Goal: Information Seeking & Learning: Learn about a topic

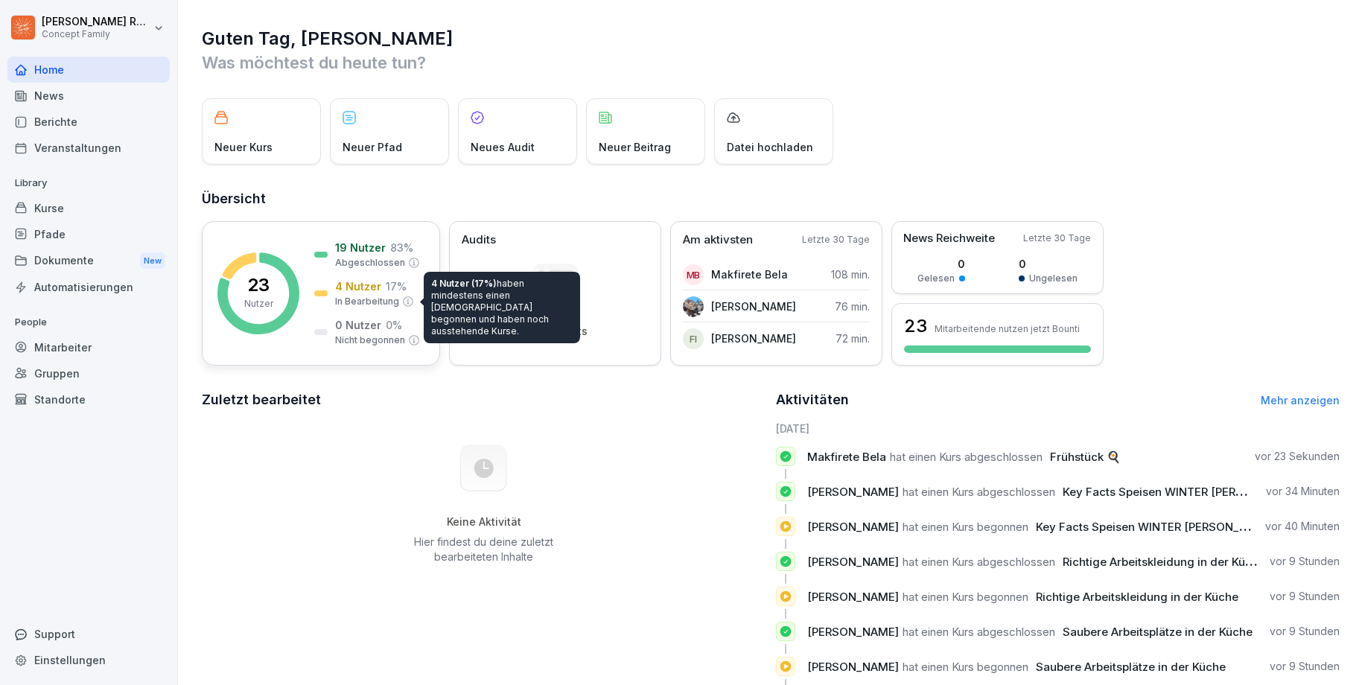
click at [390, 298] on p "In Bearbeitung" at bounding box center [367, 301] width 64 height 13
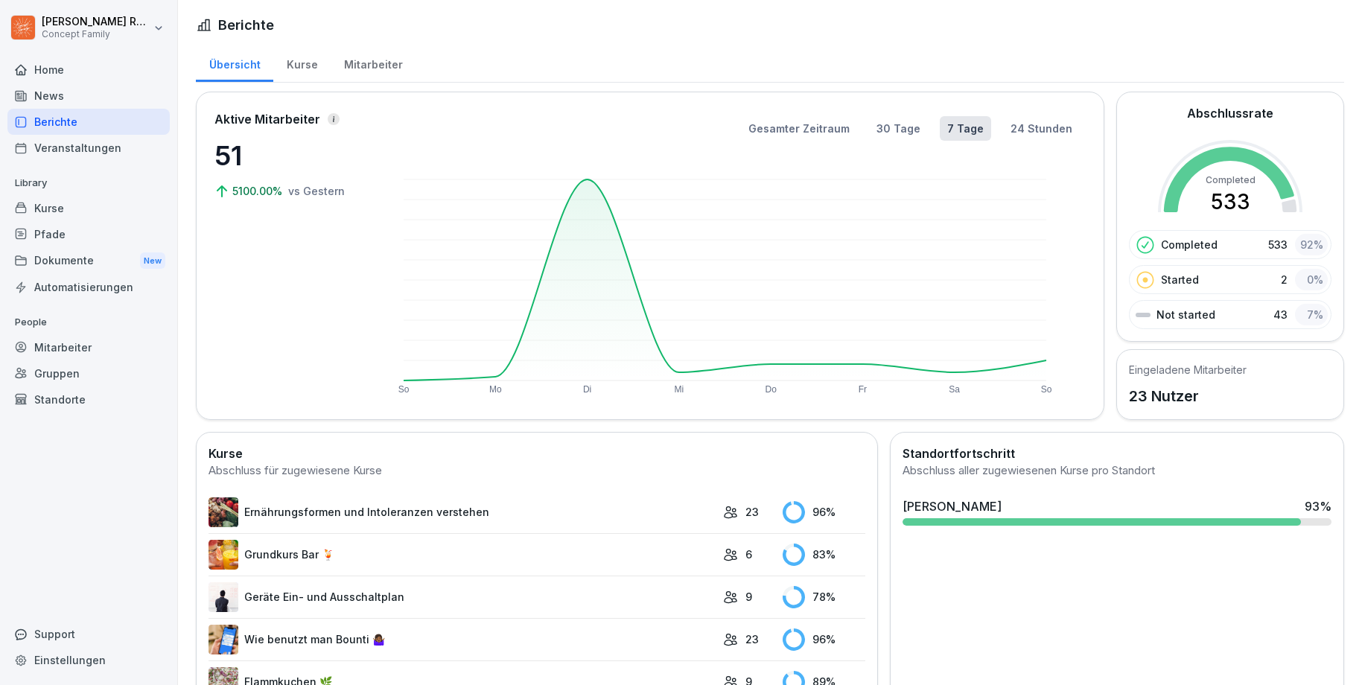
click at [1213, 318] on div "Not started 43 7 %" at bounding box center [1230, 314] width 203 height 29
click at [1301, 314] on div "7 %" at bounding box center [1311, 315] width 33 height 22
click at [1136, 314] on div at bounding box center [1143, 315] width 15 height 4
click at [1189, 316] on p "Not started" at bounding box center [1185, 315] width 59 height 16
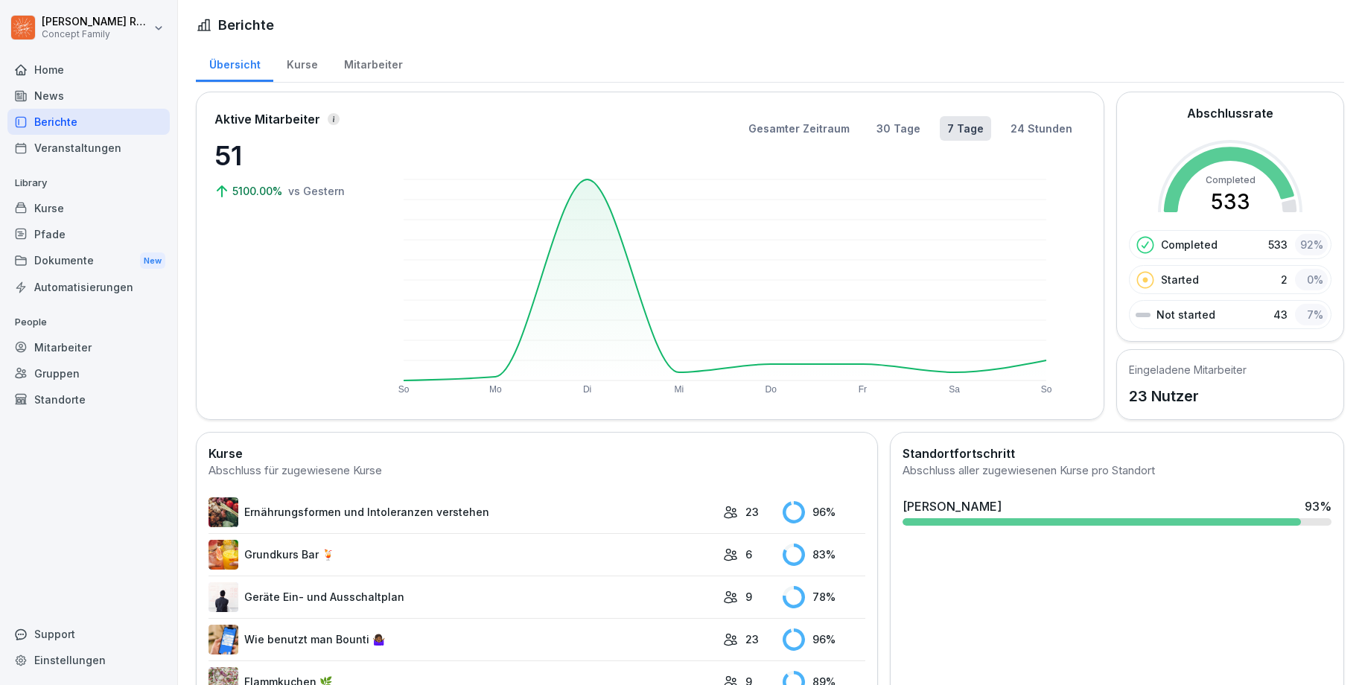
click at [1249, 316] on div "Not started 43 7 %" at bounding box center [1230, 314] width 203 height 29
click at [1262, 314] on div "Not started 43 7 %" at bounding box center [1230, 314] width 203 height 29
drag, startPoint x: 1216, startPoint y: 305, endPoint x: 1208, endPoint y: 324, distance: 20.3
click at [1215, 305] on div "Not started 43 7 %" at bounding box center [1230, 314] width 203 height 29
click at [87, 150] on div "Veranstaltungen" at bounding box center [88, 148] width 162 height 26
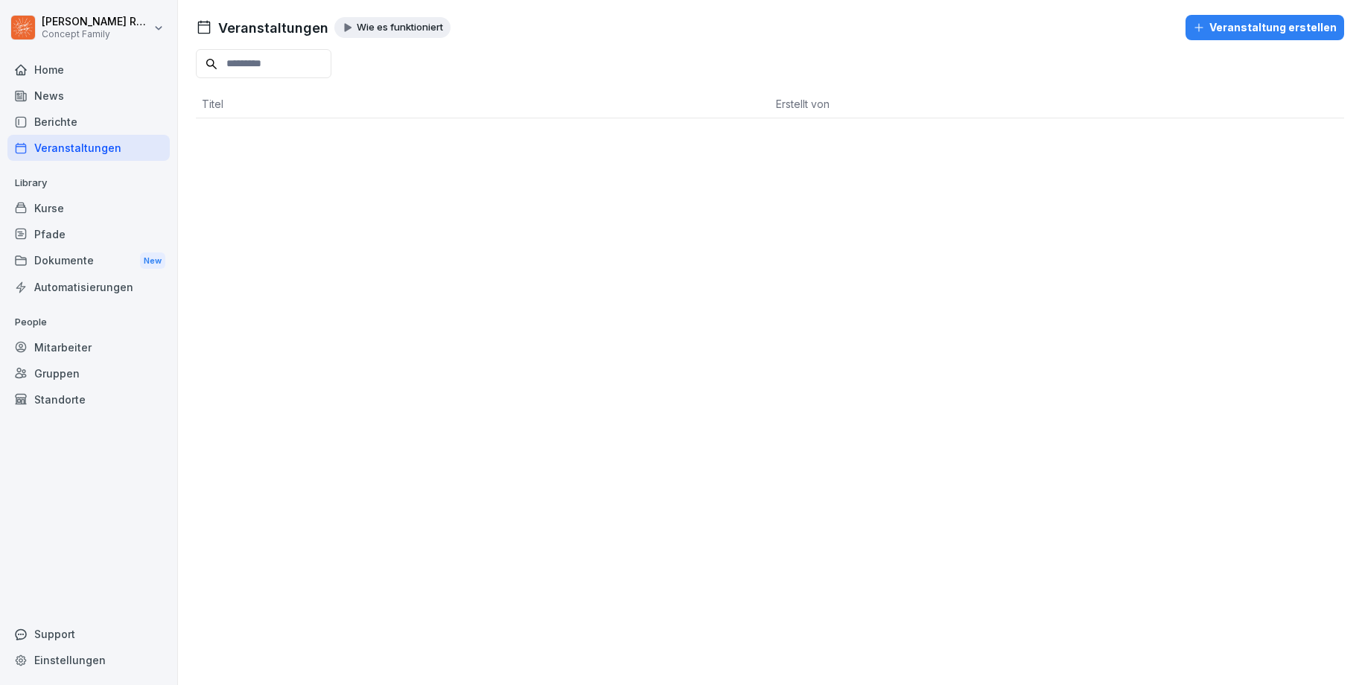
click at [69, 127] on div "Berichte" at bounding box center [88, 122] width 162 height 26
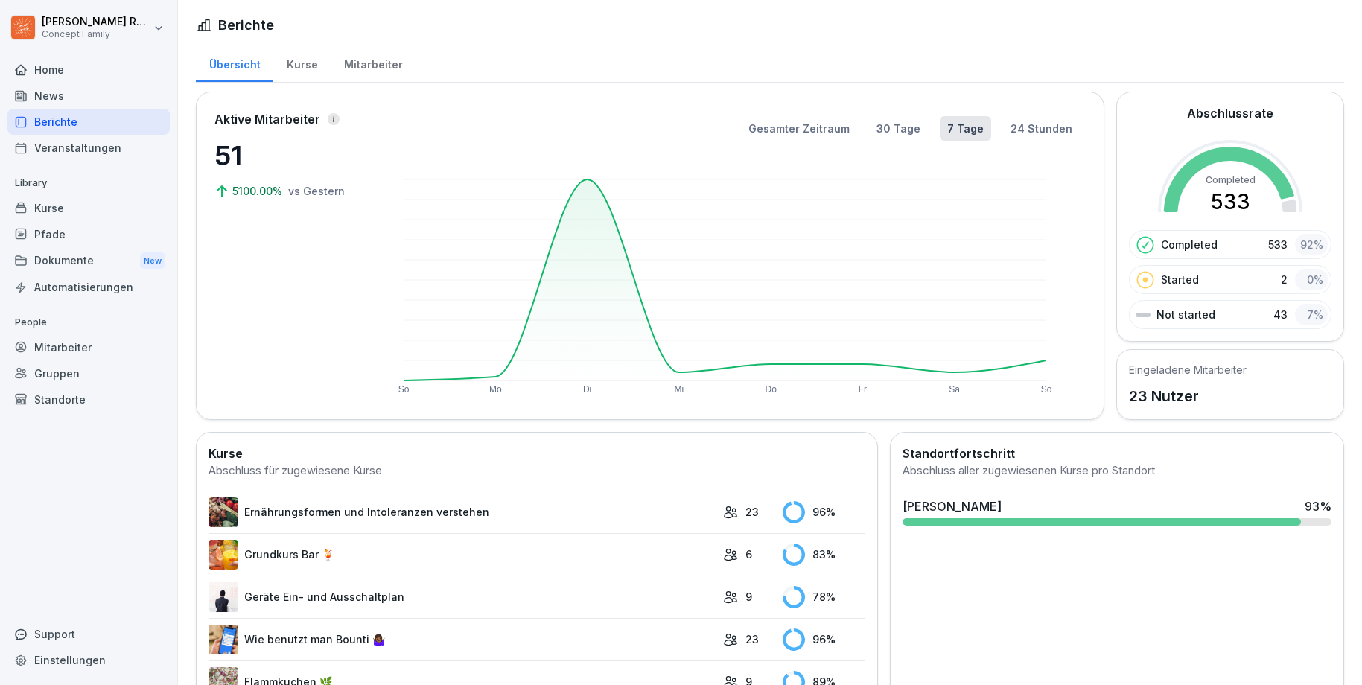
click at [74, 123] on div "Berichte" at bounding box center [88, 122] width 162 height 26
click at [343, 72] on div "Mitarbeiter" at bounding box center [373, 63] width 85 height 38
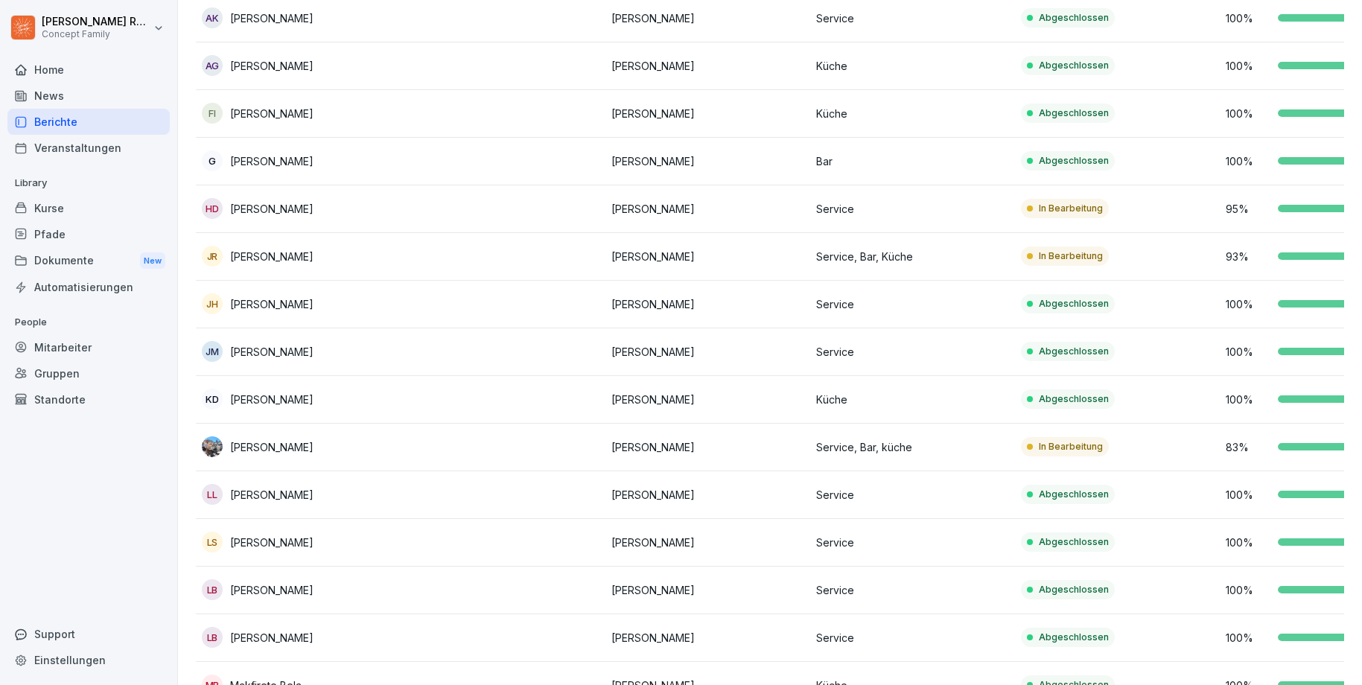
scroll to position [34, 0]
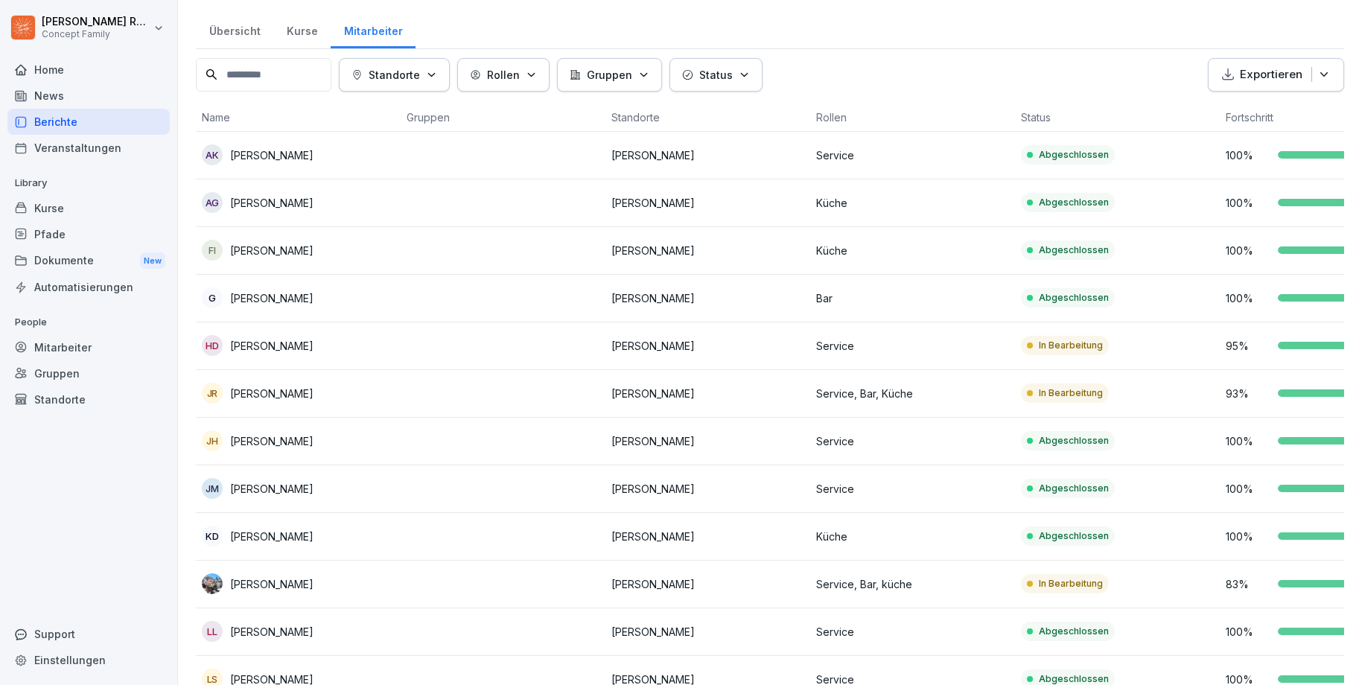
click at [938, 398] on p "Service, Bar, Küche" at bounding box center [912, 394] width 193 height 16
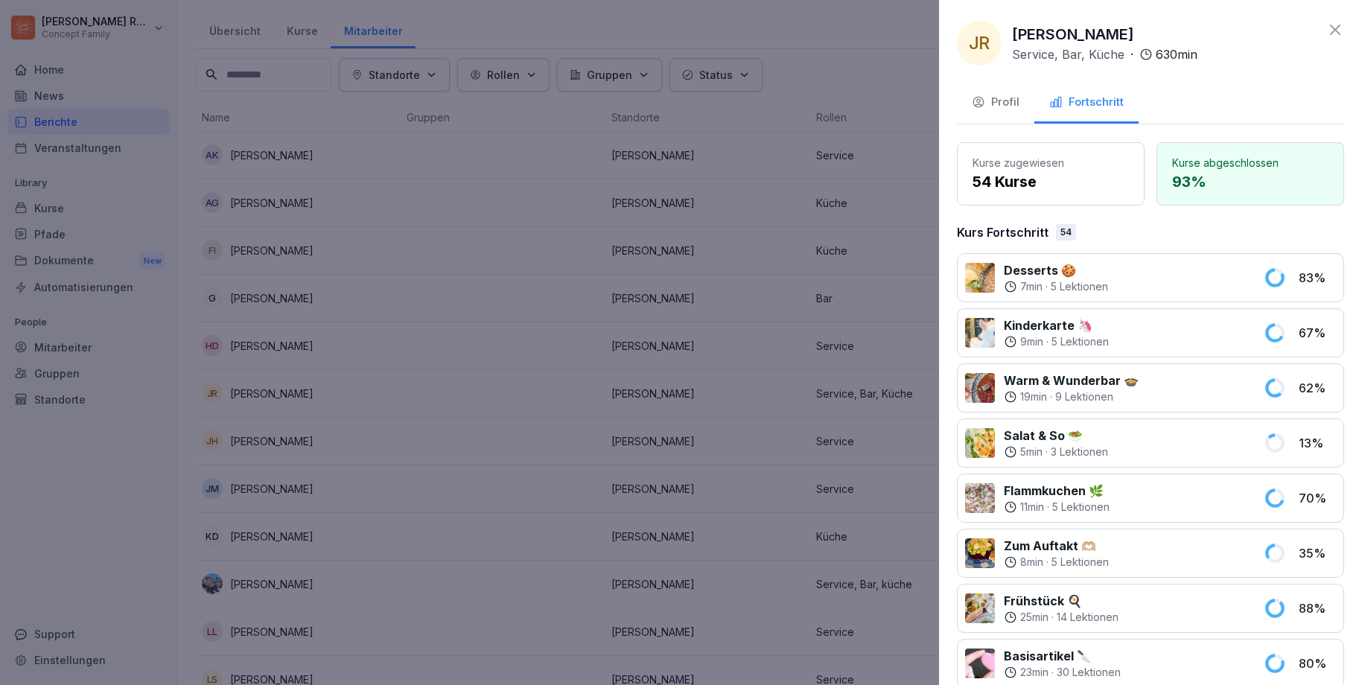
click at [1009, 102] on div "Profil" at bounding box center [996, 102] width 48 height 17
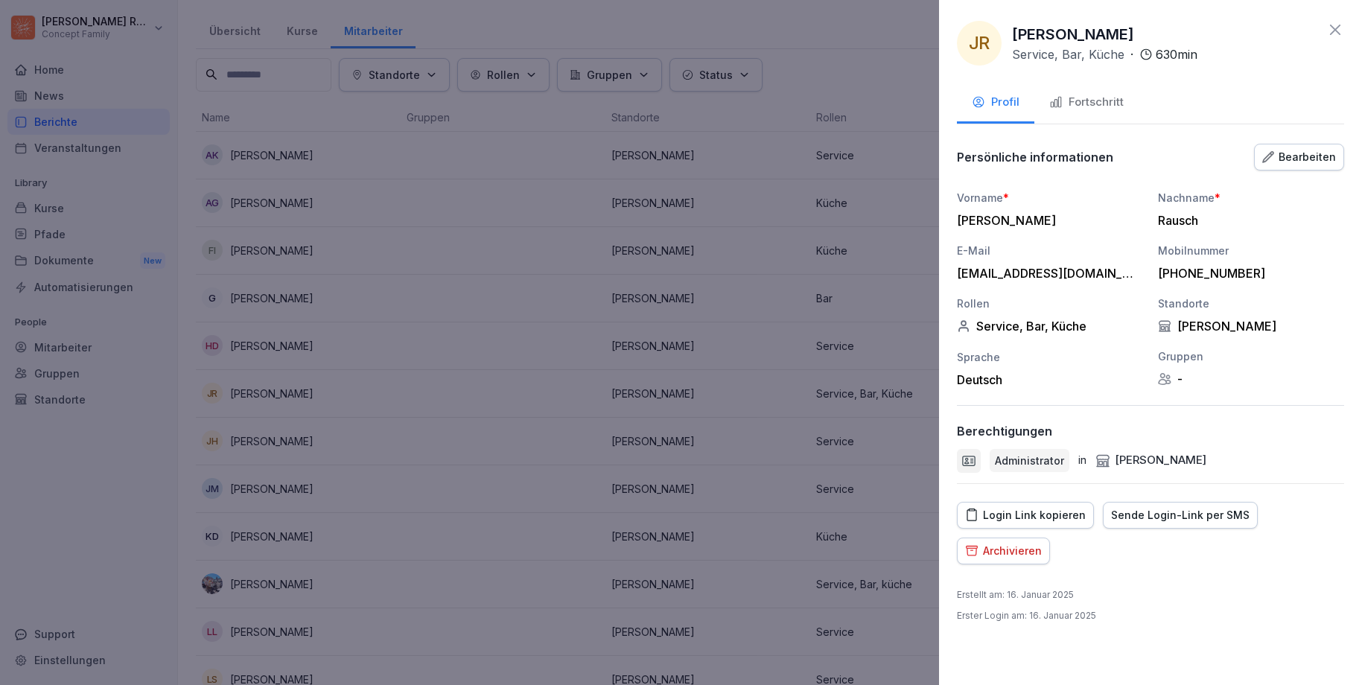
click at [1031, 513] on div "Login Link kopieren" at bounding box center [1025, 515] width 121 height 16
click at [1046, 512] on div "Login Link kopieren" at bounding box center [1025, 515] width 121 height 16
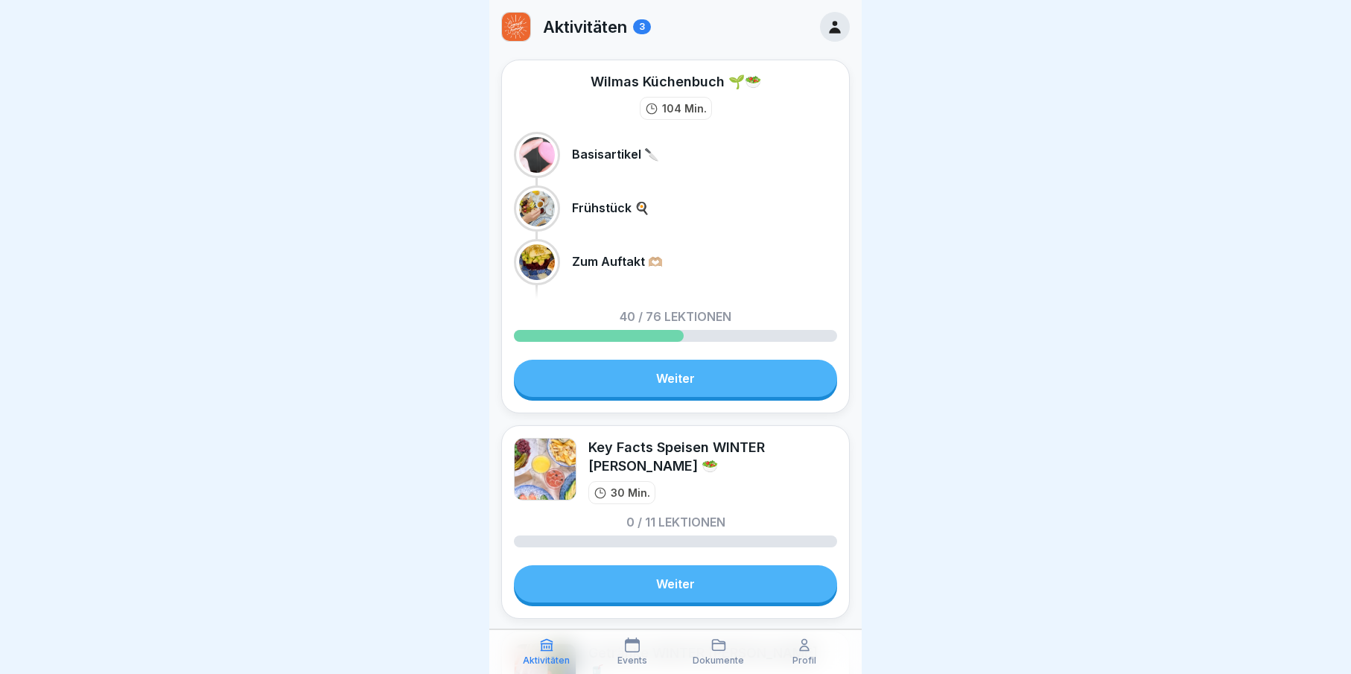
click at [666, 387] on link "Weiter" at bounding box center [675, 378] width 323 height 37
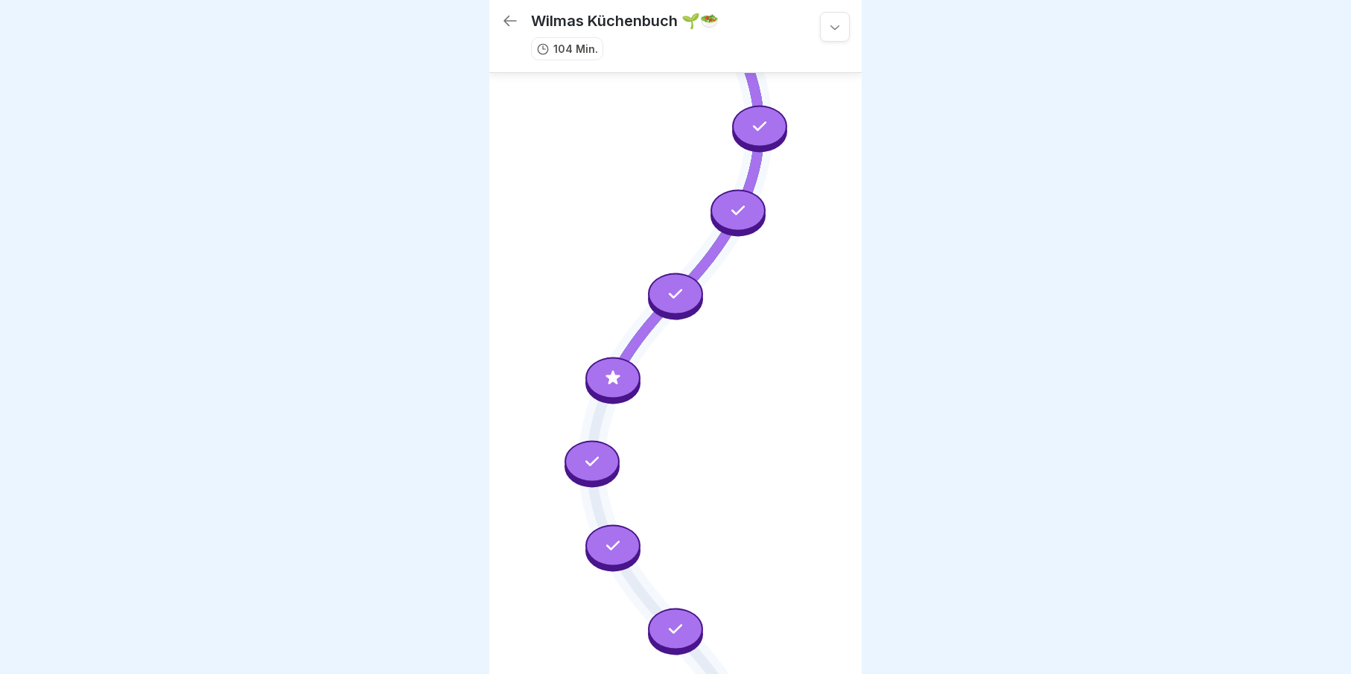
scroll to position [809, 0]
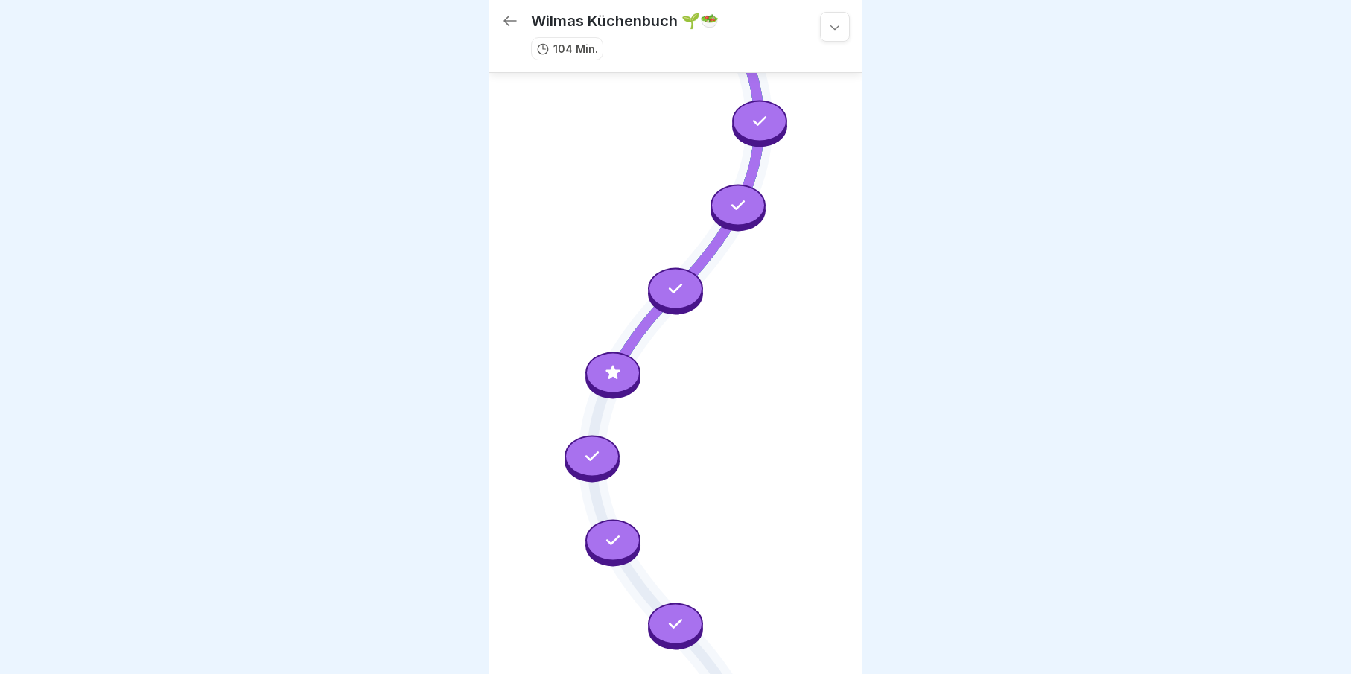
click at [611, 363] on icon at bounding box center [612, 372] width 19 height 19
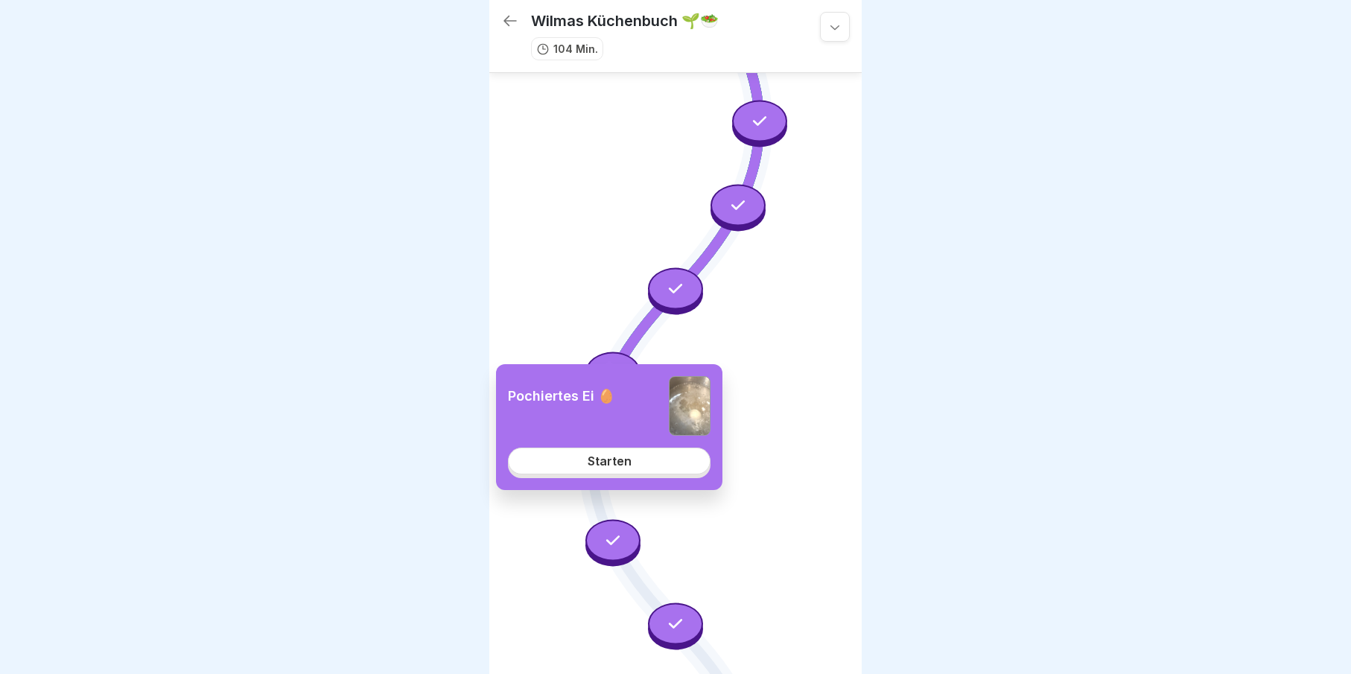
click at [623, 471] on link "Starten" at bounding box center [609, 461] width 203 height 27
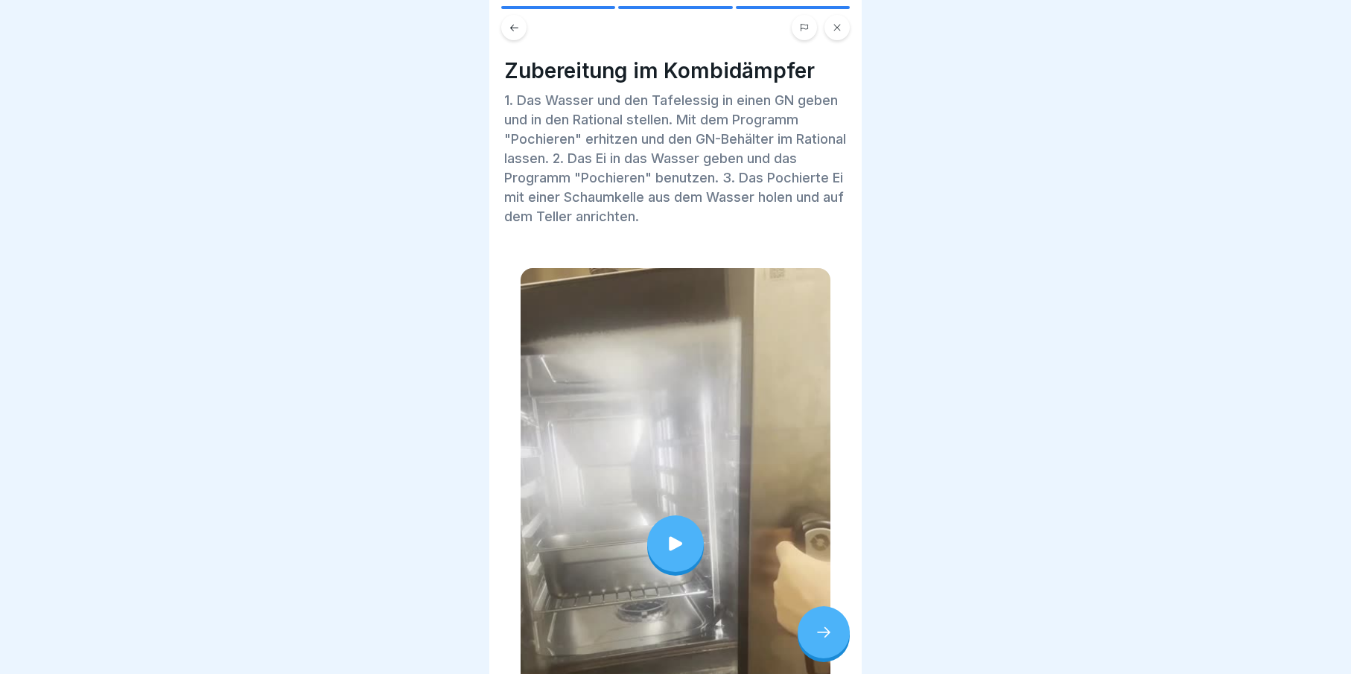
click at [649, 515] on div at bounding box center [675, 543] width 57 height 57
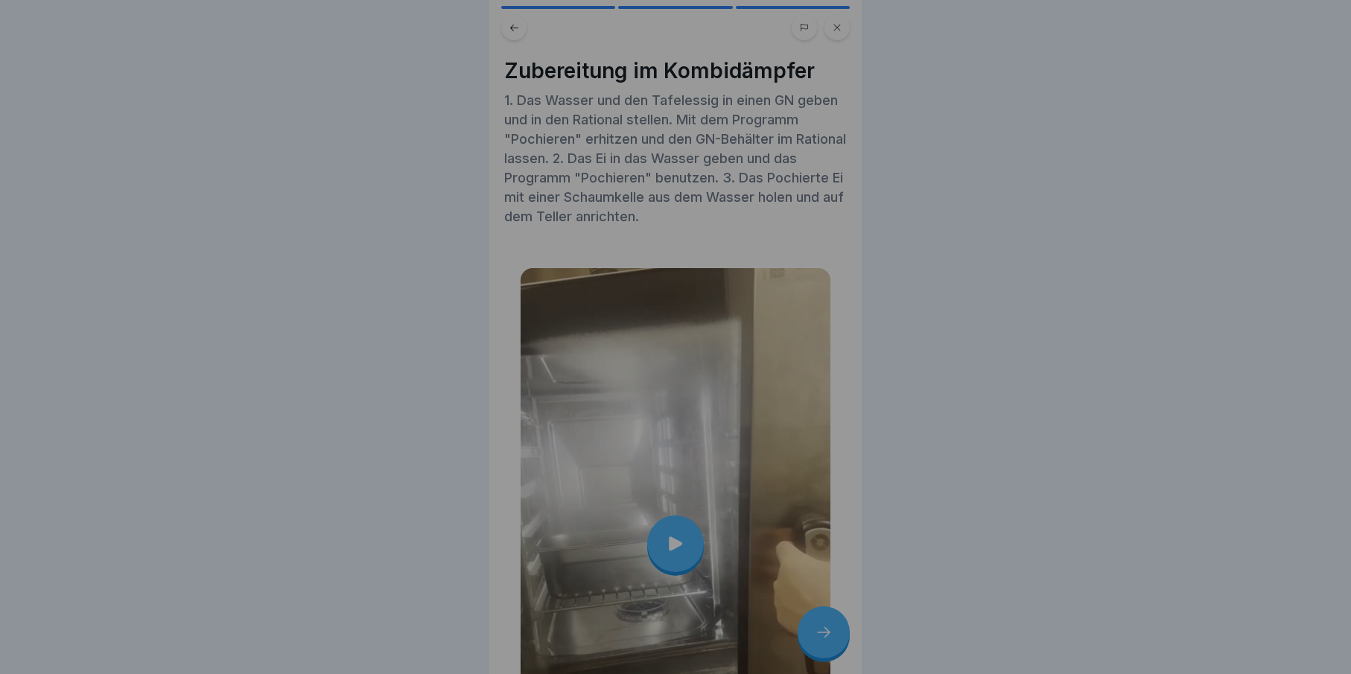
click at [676, 529] on div at bounding box center [675, 337] width 372 height 674
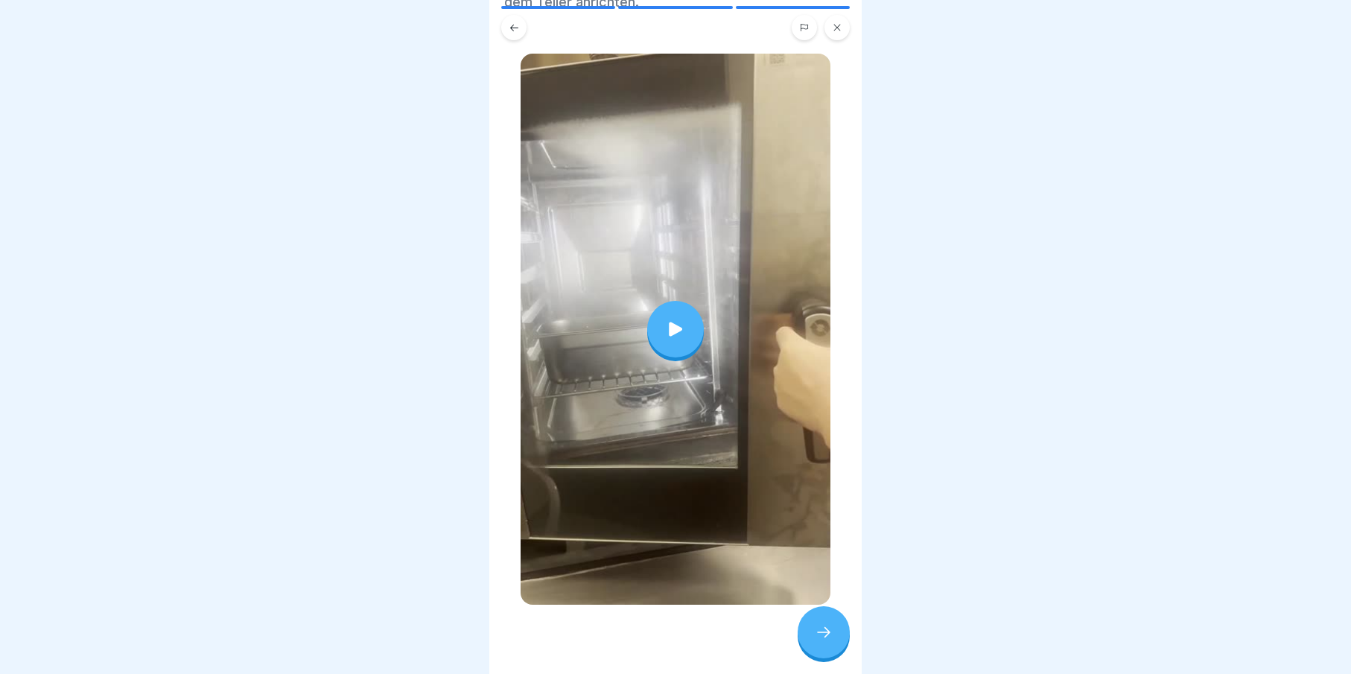
scroll to position [11, 0]
click at [649, 302] on div at bounding box center [675, 329] width 57 height 57
click at [817, 623] on div at bounding box center [824, 632] width 52 height 52
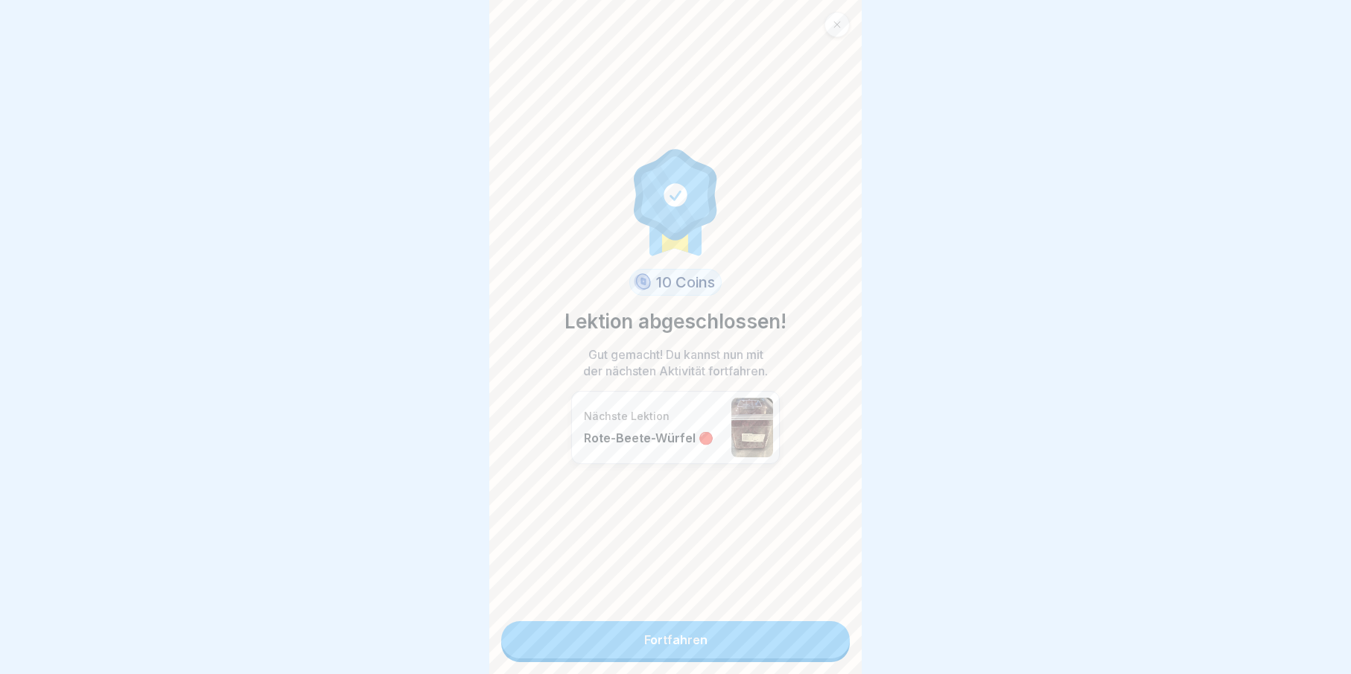
click at [812, 621] on link "Fortfahren" at bounding box center [675, 639] width 349 height 37
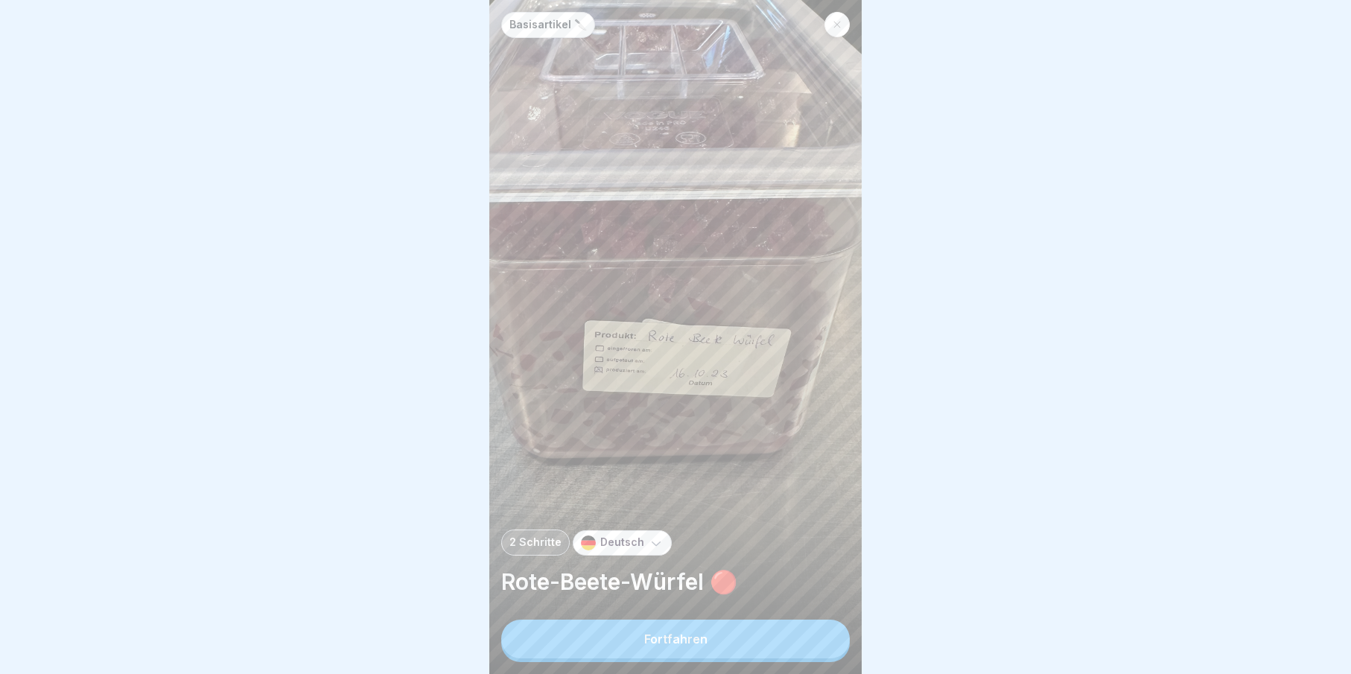
click at [840, 20] on icon at bounding box center [837, 24] width 9 height 9
click at [839, 20] on icon at bounding box center [837, 24] width 9 height 9
click at [836, 21] on div at bounding box center [836, 24] width 25 height 25
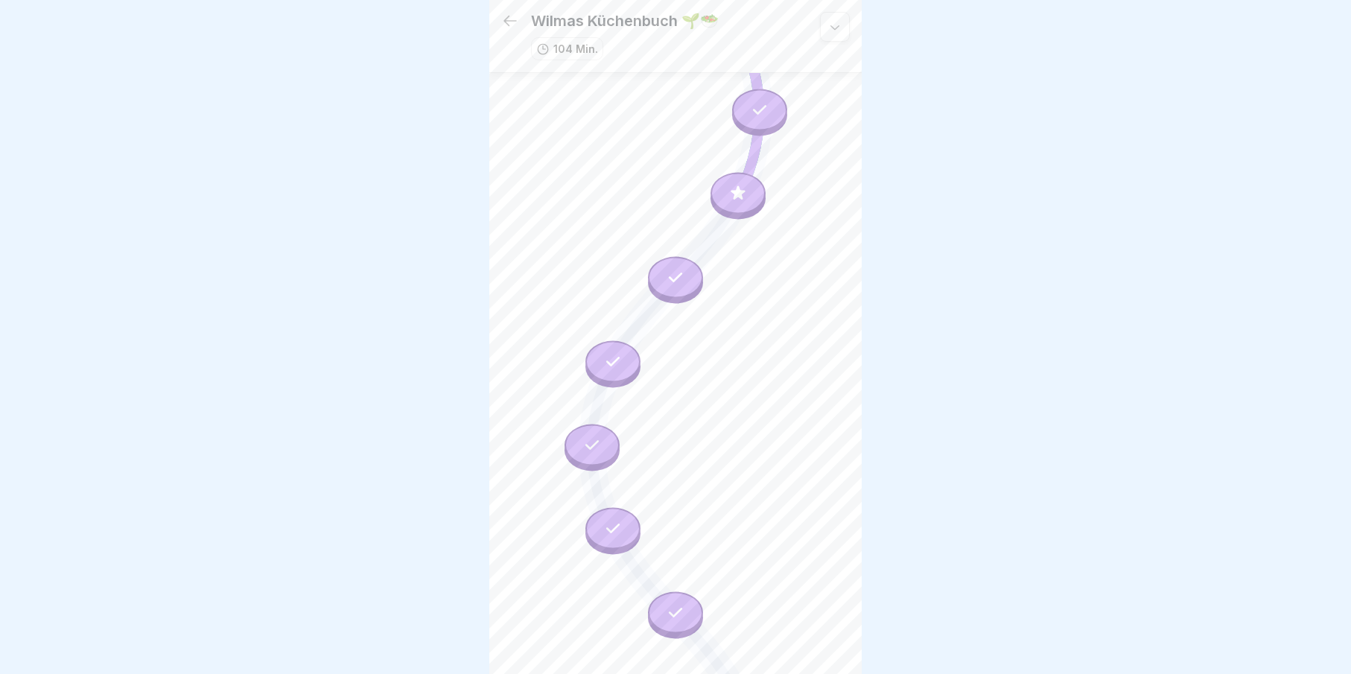
scroll to position [1288, 0]
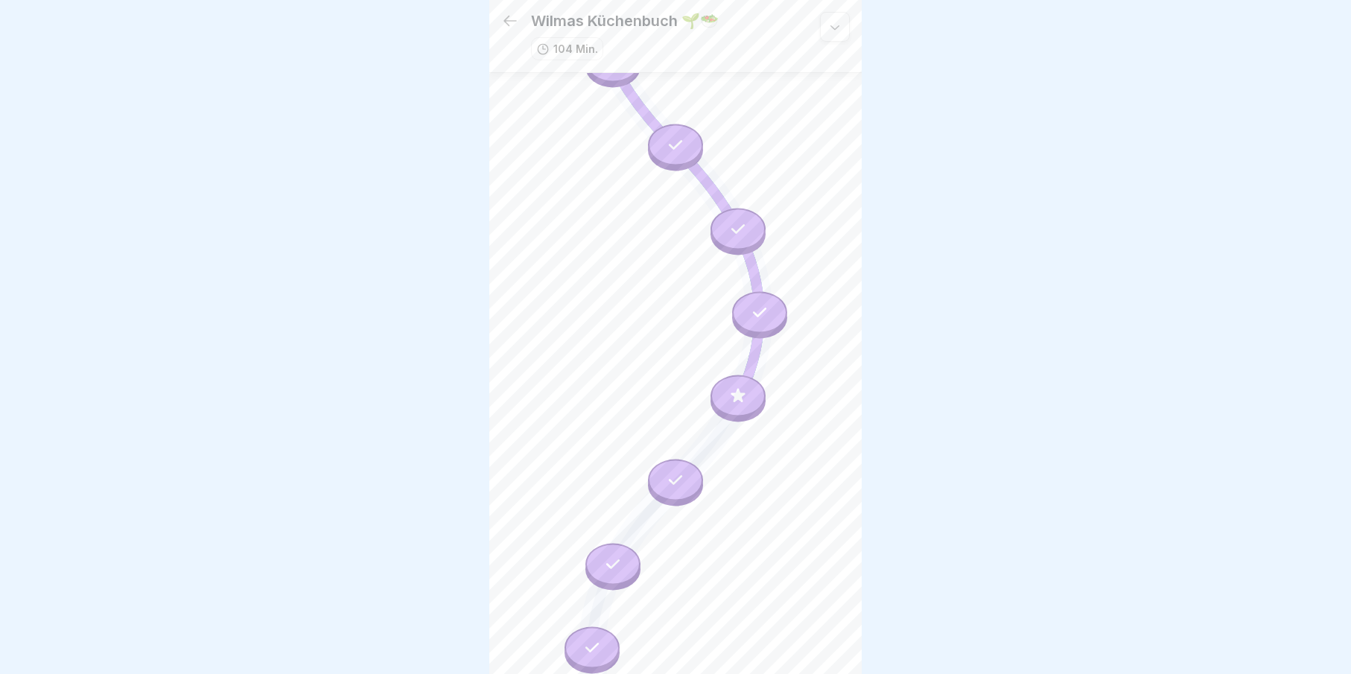
click at [731, 389] on icon at bounding box center [738, 396] width 14 height 14
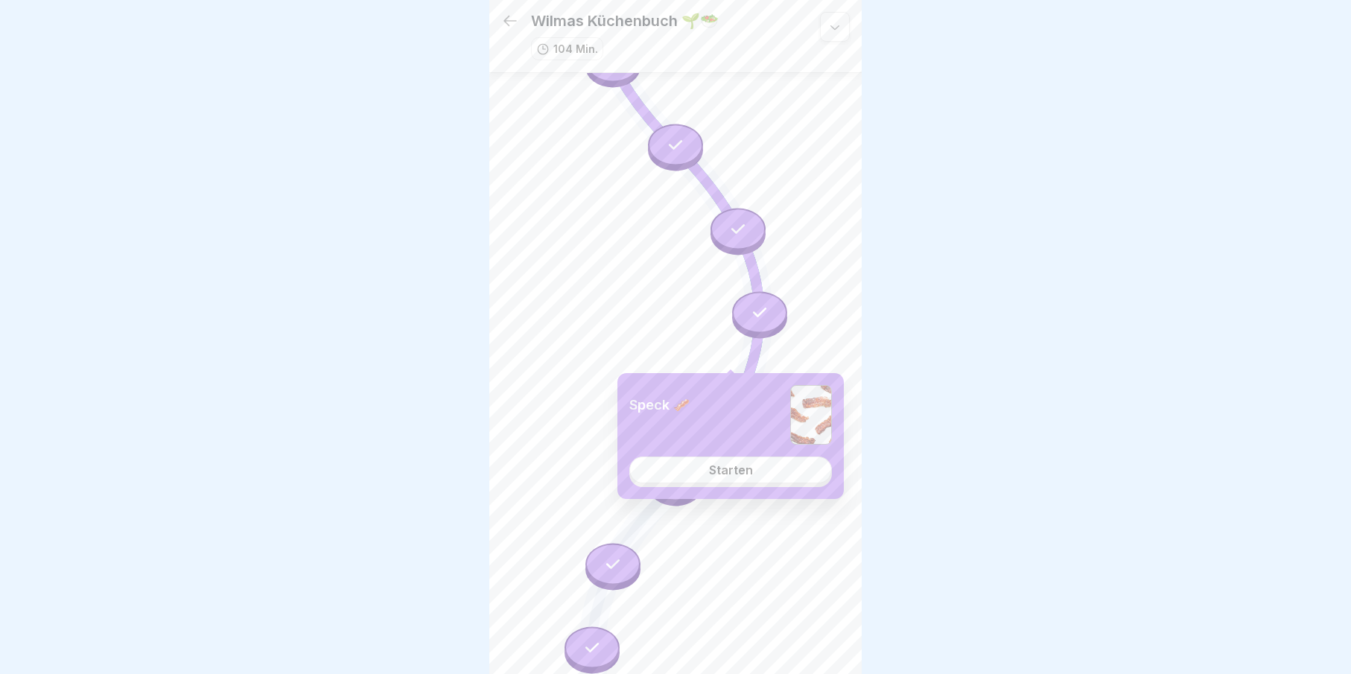
click at [726, 480] on link "Starten" at bounding box center [730, 469] width 203 height 27
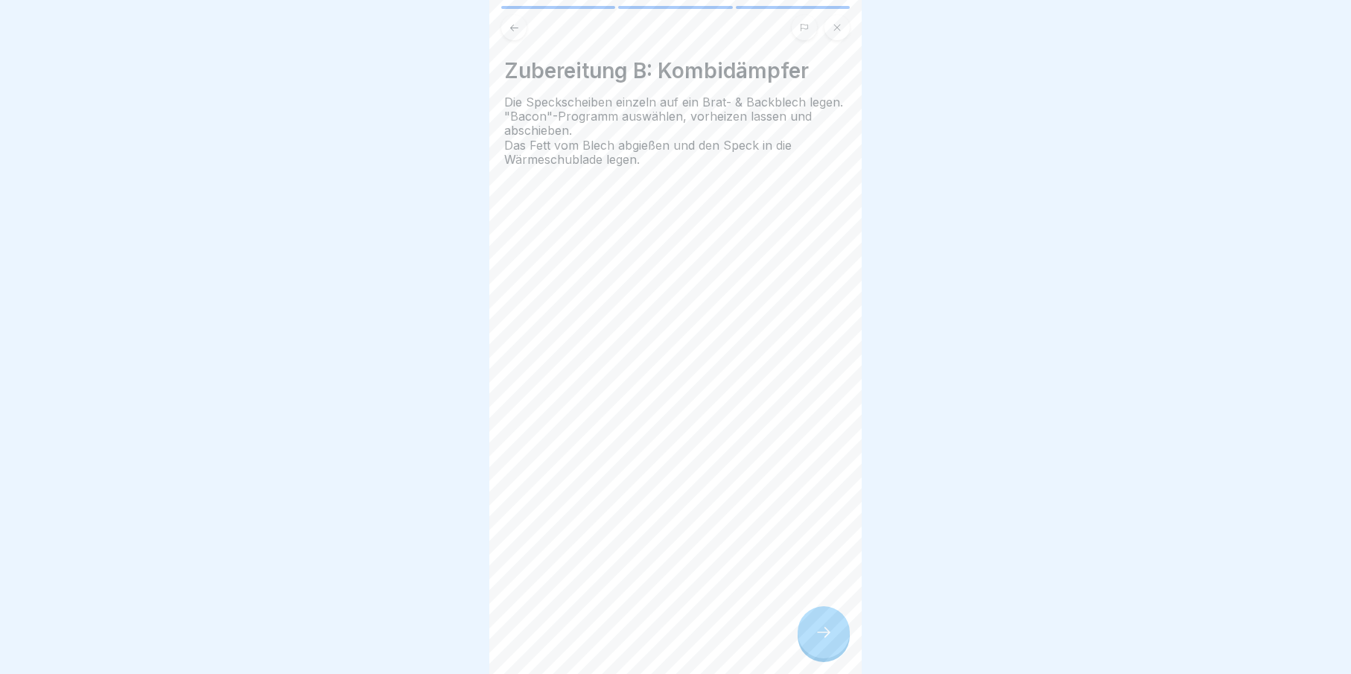
click at [808, 637] on div at bounding box center [824, 632] width 52 height 52
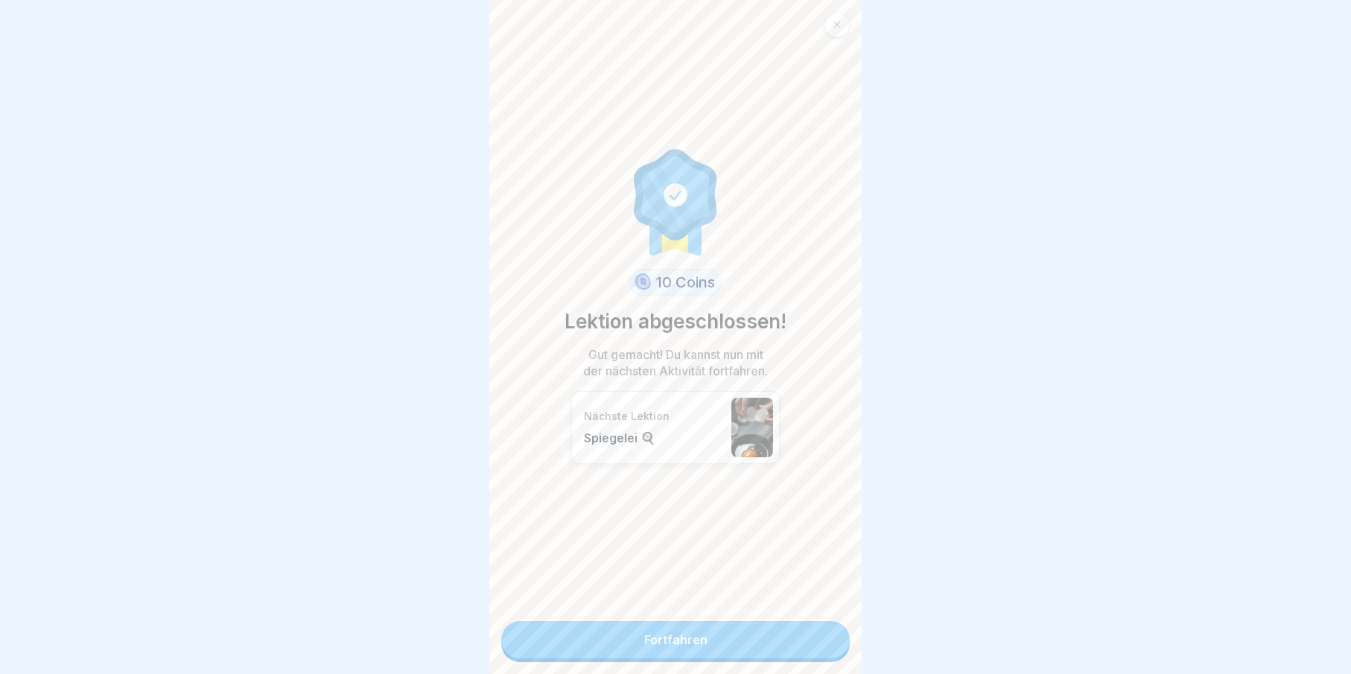
click at [801, 637] on link "Fortfahren" at bounding box center [675, 639] width 349 height 37
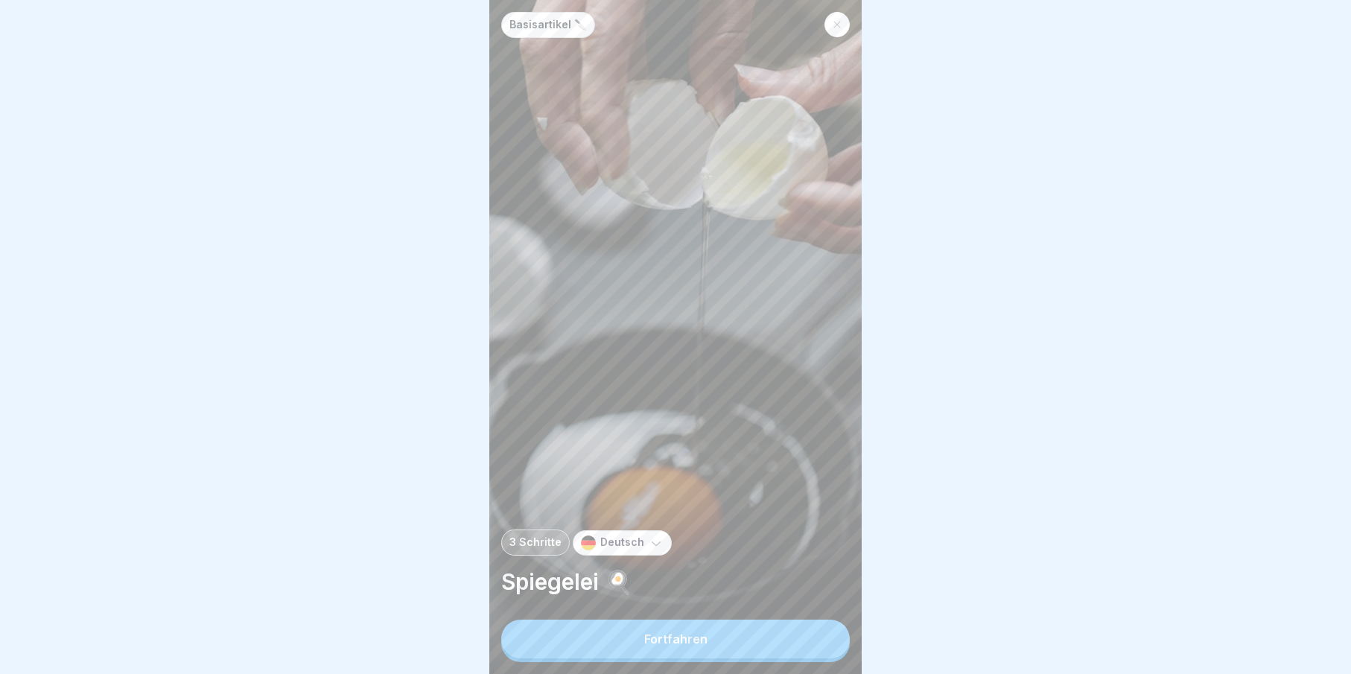
click at [839, 12] on div at bounding box center [836, 24] width 25 height 25
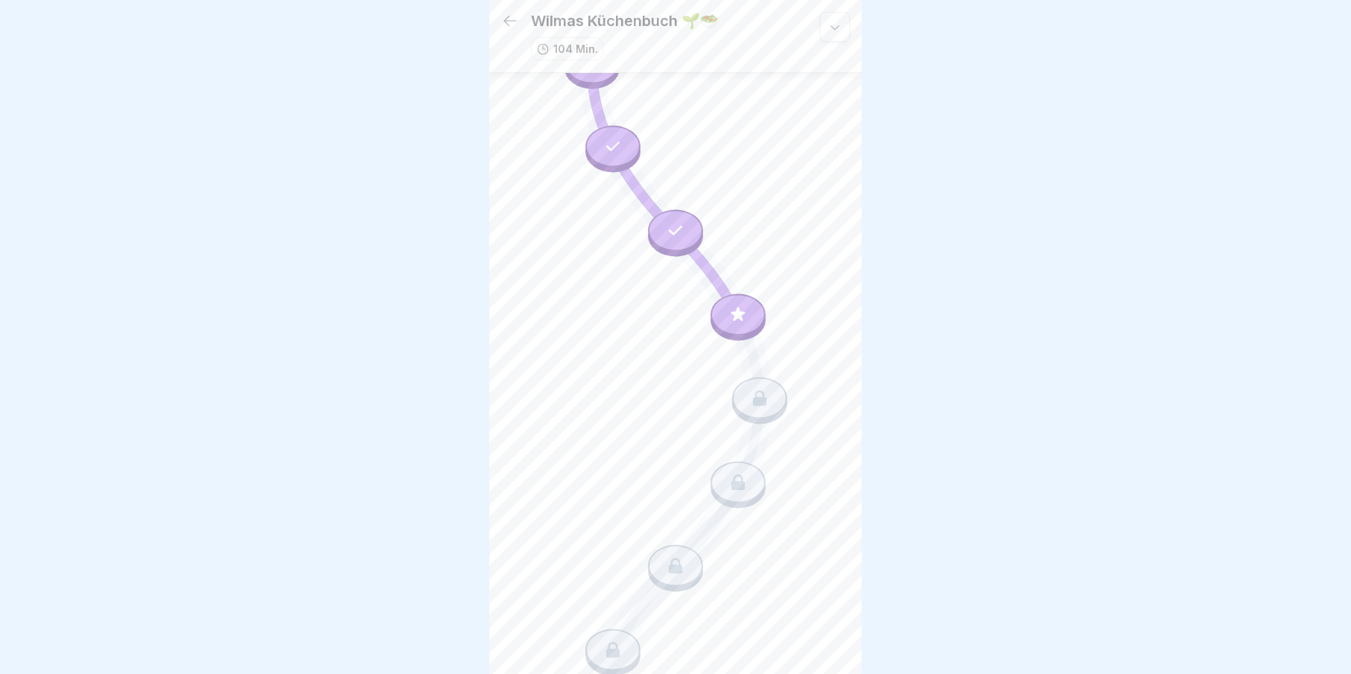
scroll to position [1820, 0]
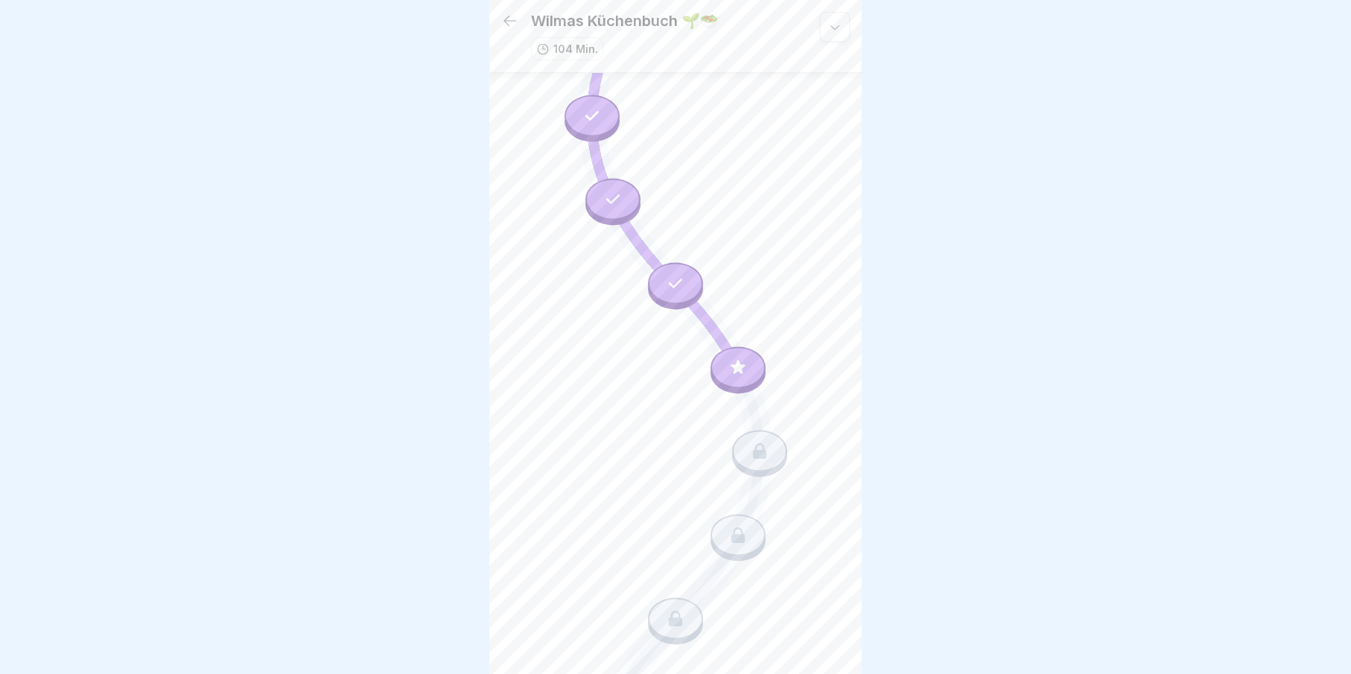
click at [715, 346] on div at bounding box center [737, 367] width 55 height 42
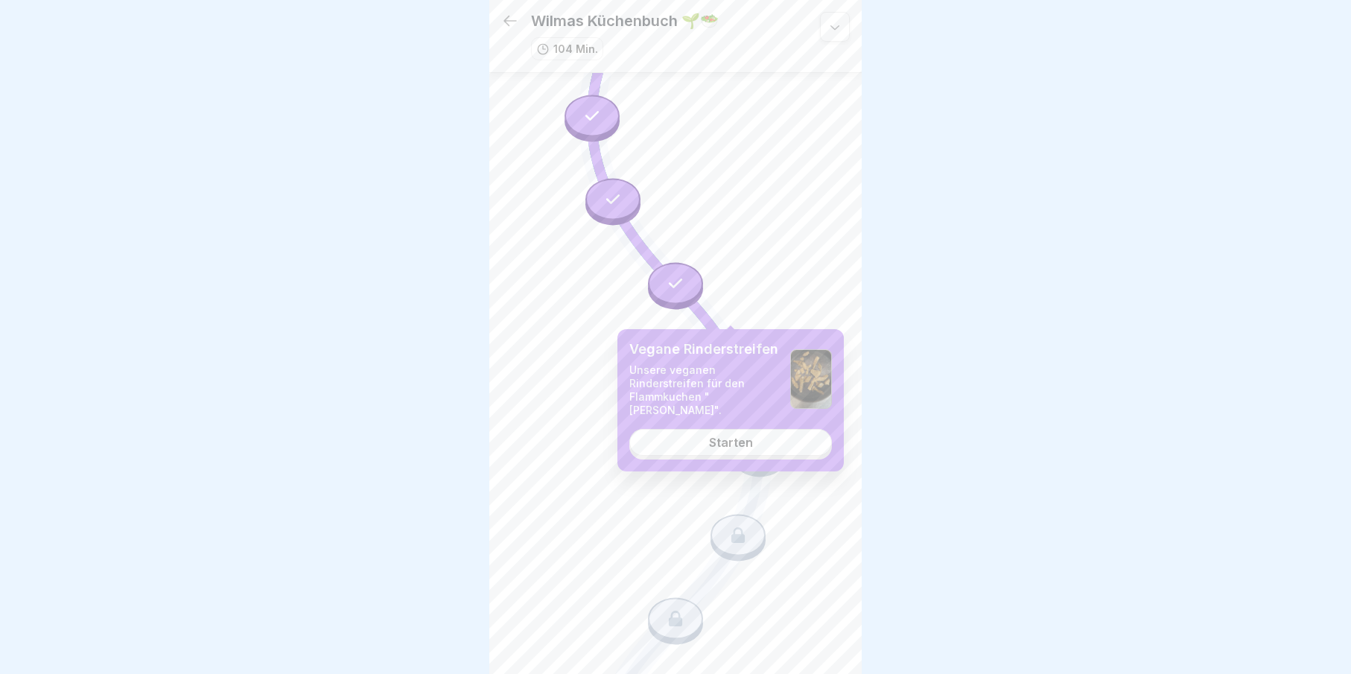
click at [722, 439] on div "Starten" at bounding box center [731, 442] width 44 height 13
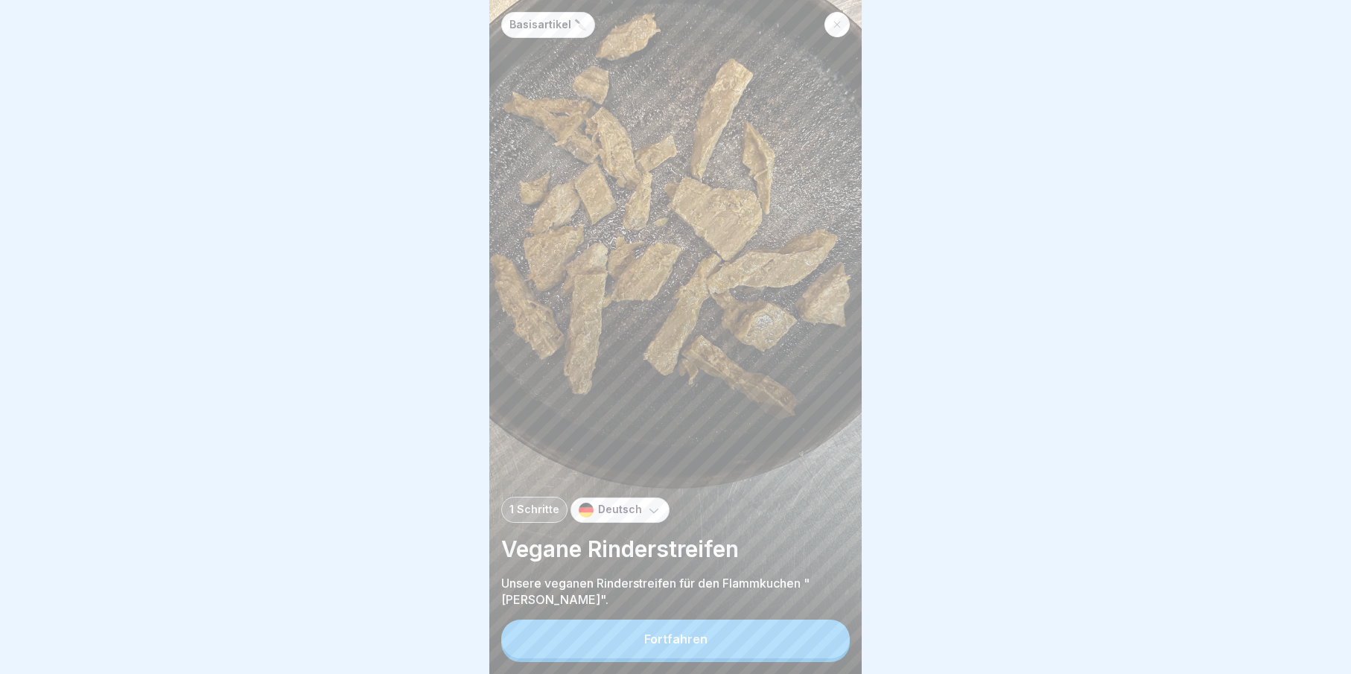
click at [707, 658] on button "Fortfahren" at bounding box center [675, 639] width 349 height 39
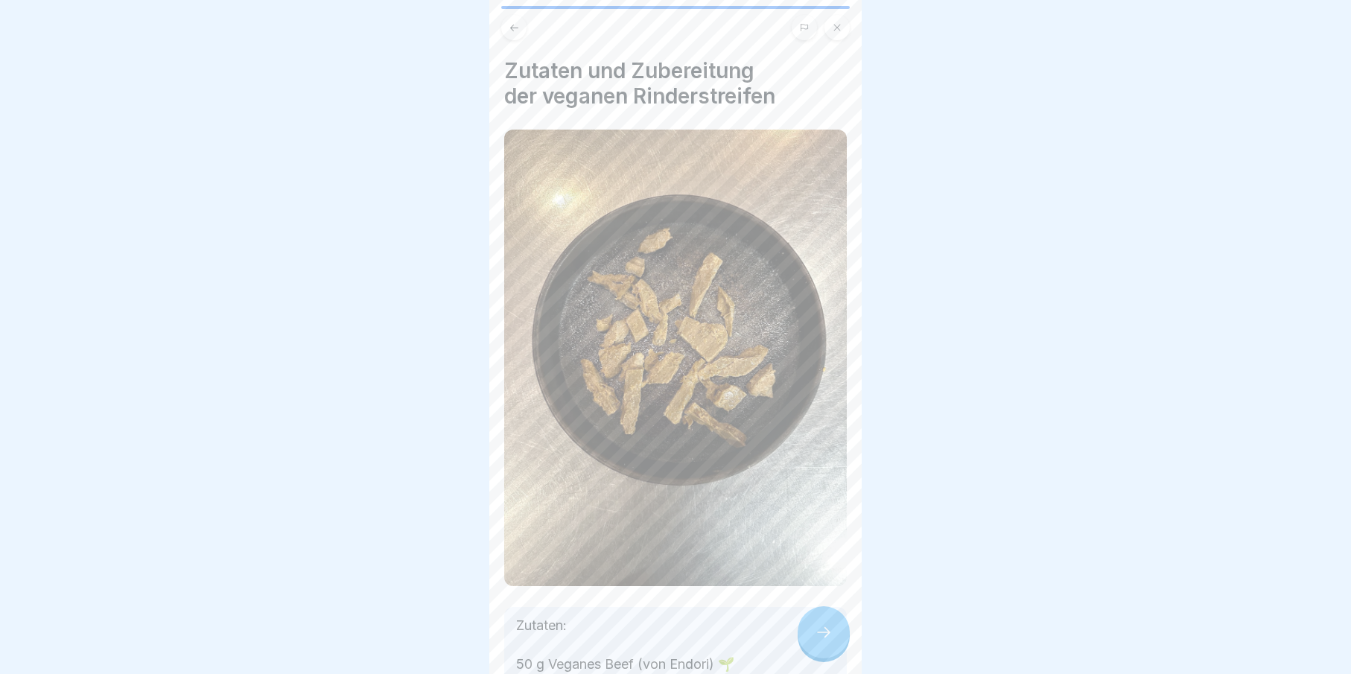
click at [822, 639] on icon at bounding box center [824, 632] width 18 height 18
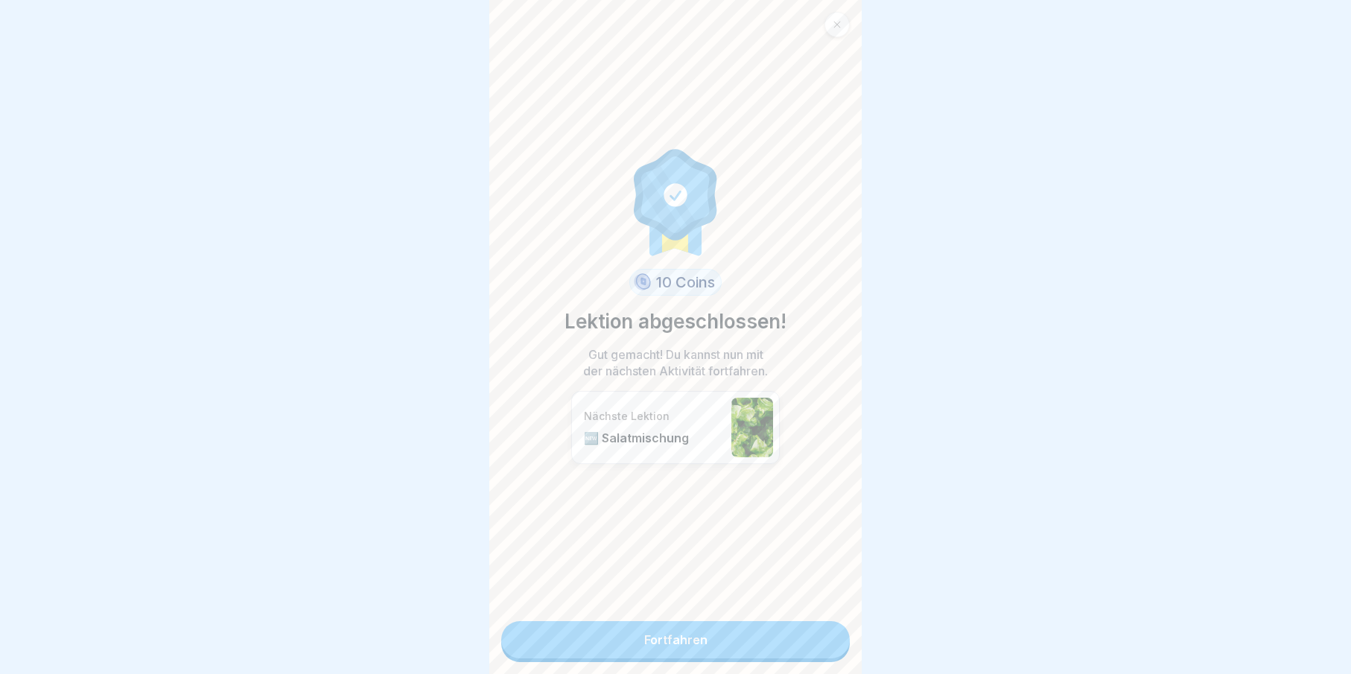
click at [783, 643] on link "Fortfahren" at bounding box center [675, 639] width 349 height 37
click at [755, 640] on link "Fortfahren" at bounding box center [675, 639] width 349 height 37
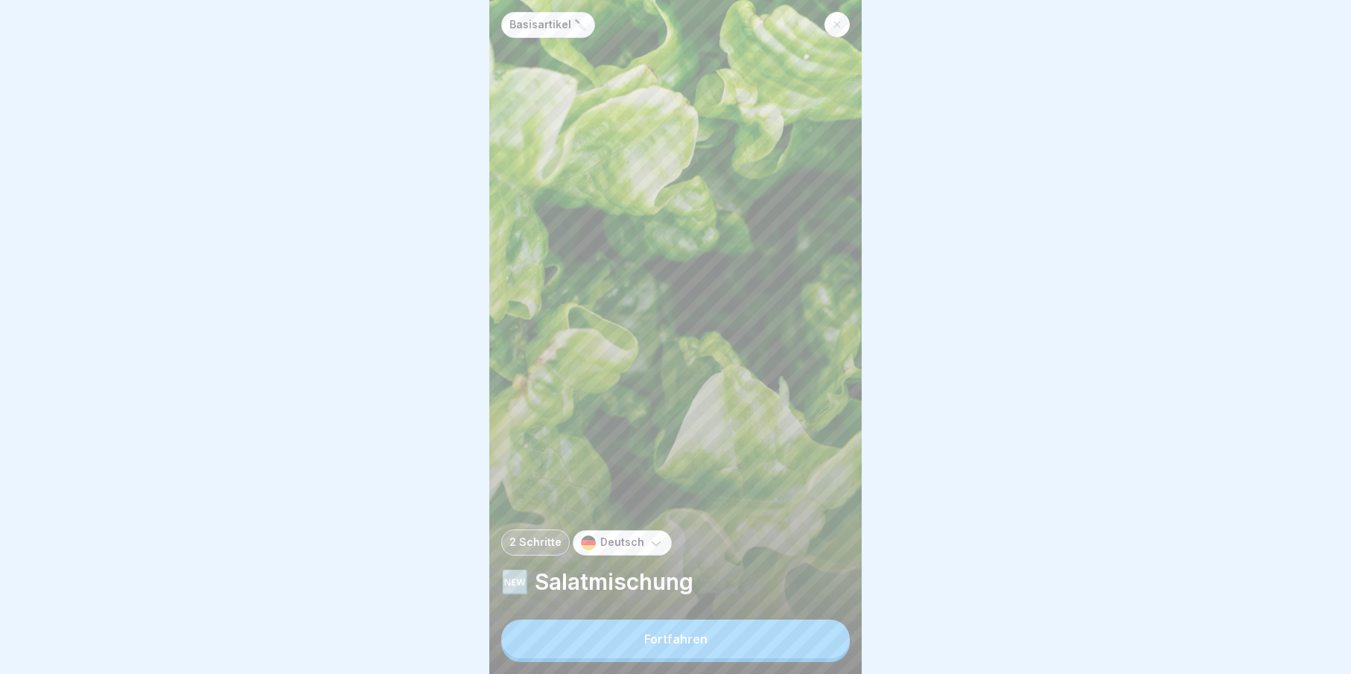
click at [633, 652] on button "Fortfahren" at bounding box center [675, 639] width 349 height 39
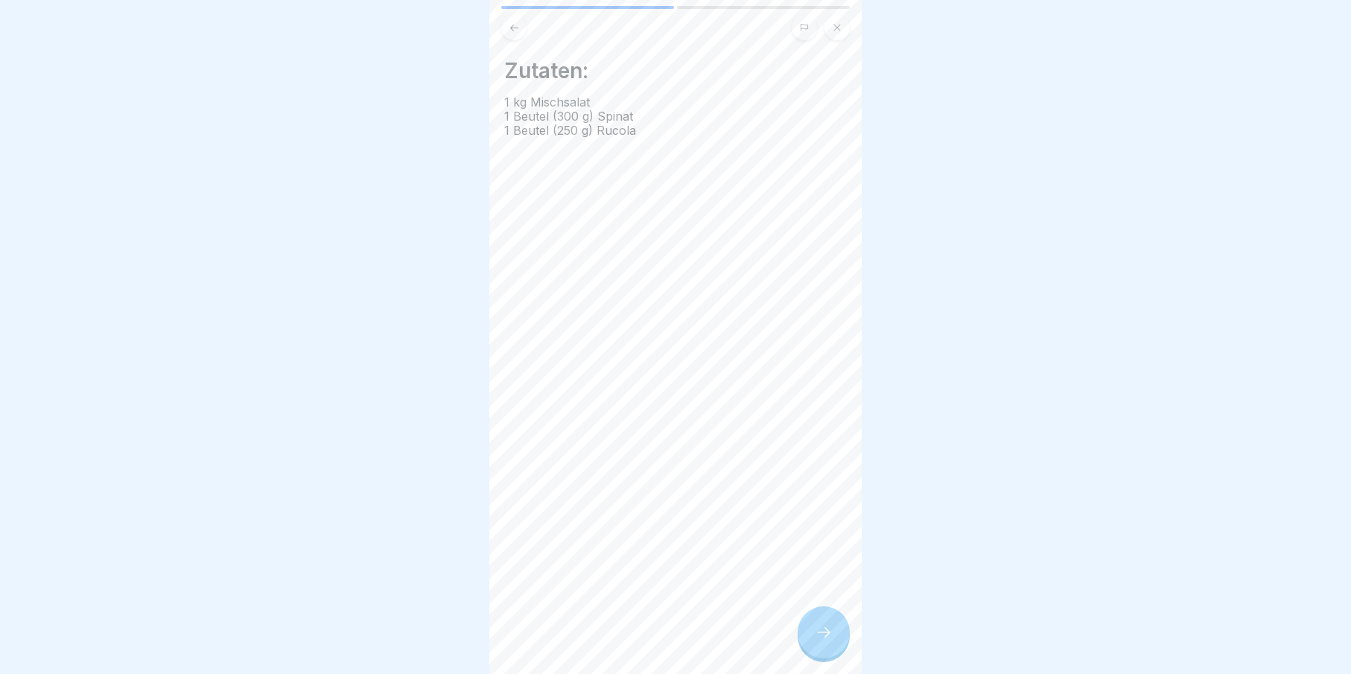
click at [805, 630] on div at bounding box center [824, 632] width 52 height 52
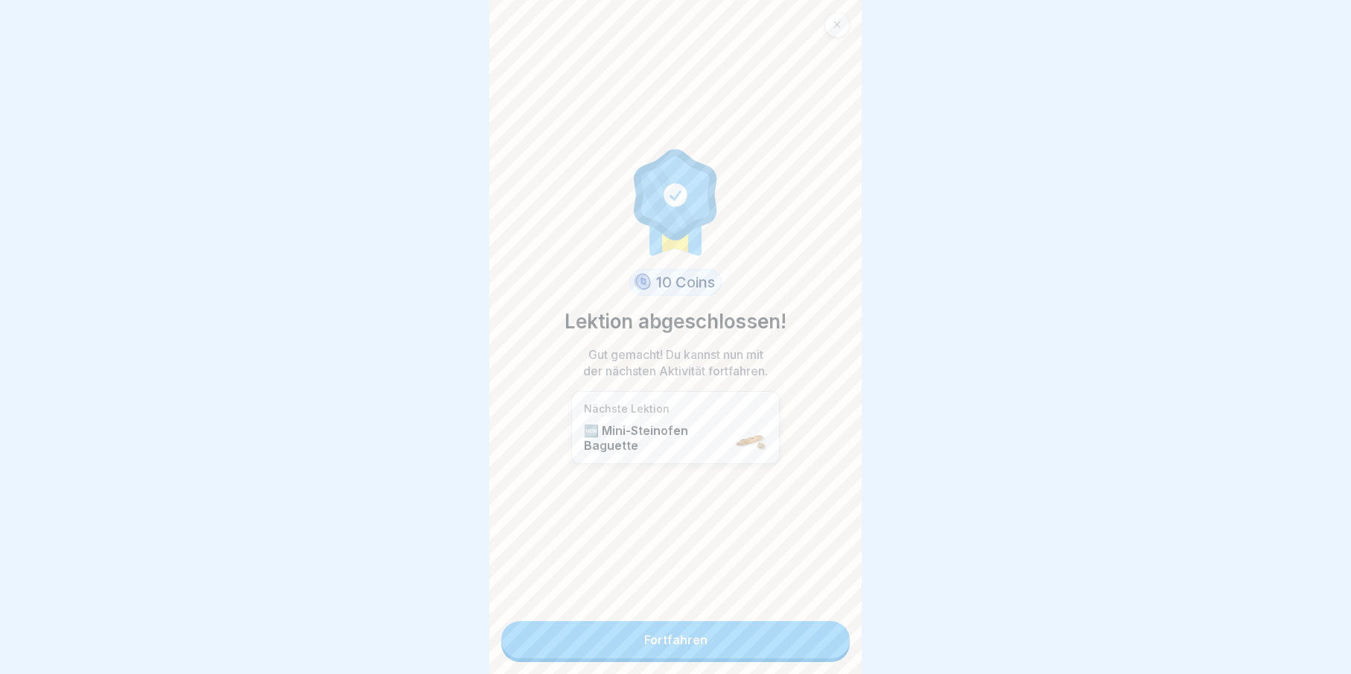
click at [787, 640] on link "Fortfahren" at bounding box center [675, 639] width 349 height 37
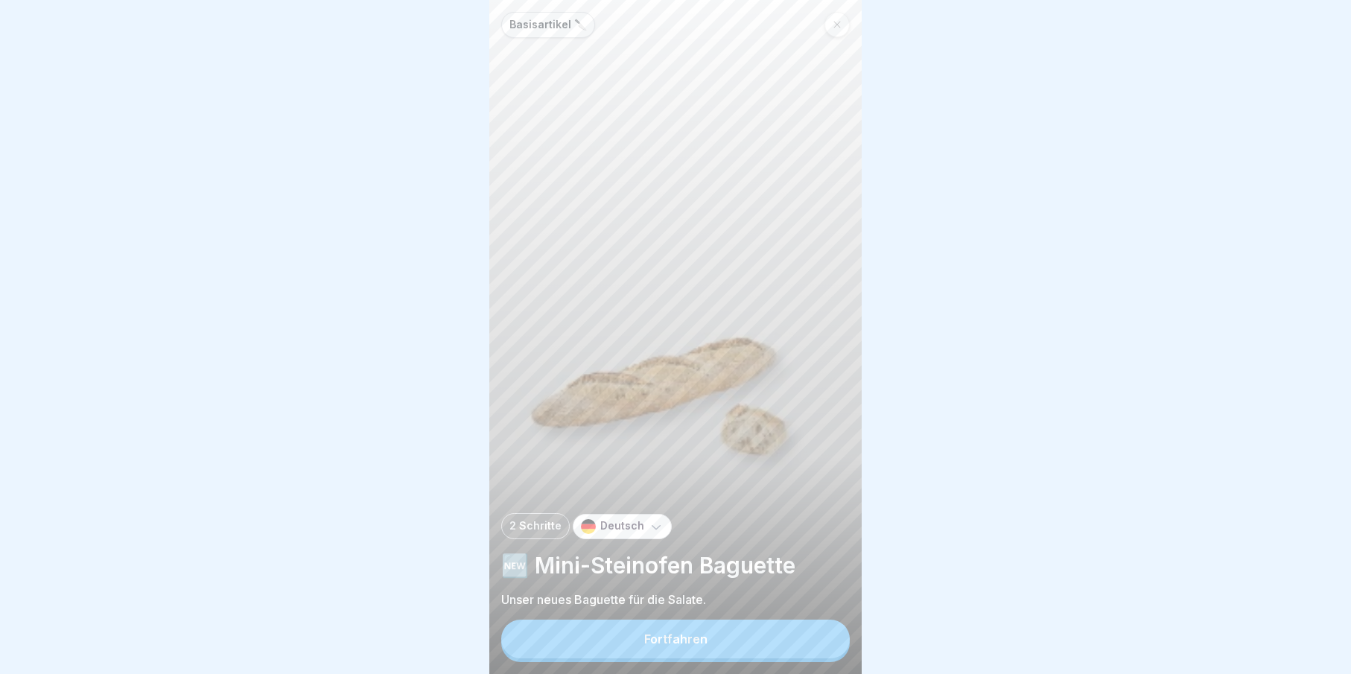
click at [782, 645] on button "Fortfahren" at bounding box center [675, 639] width 349 height 39
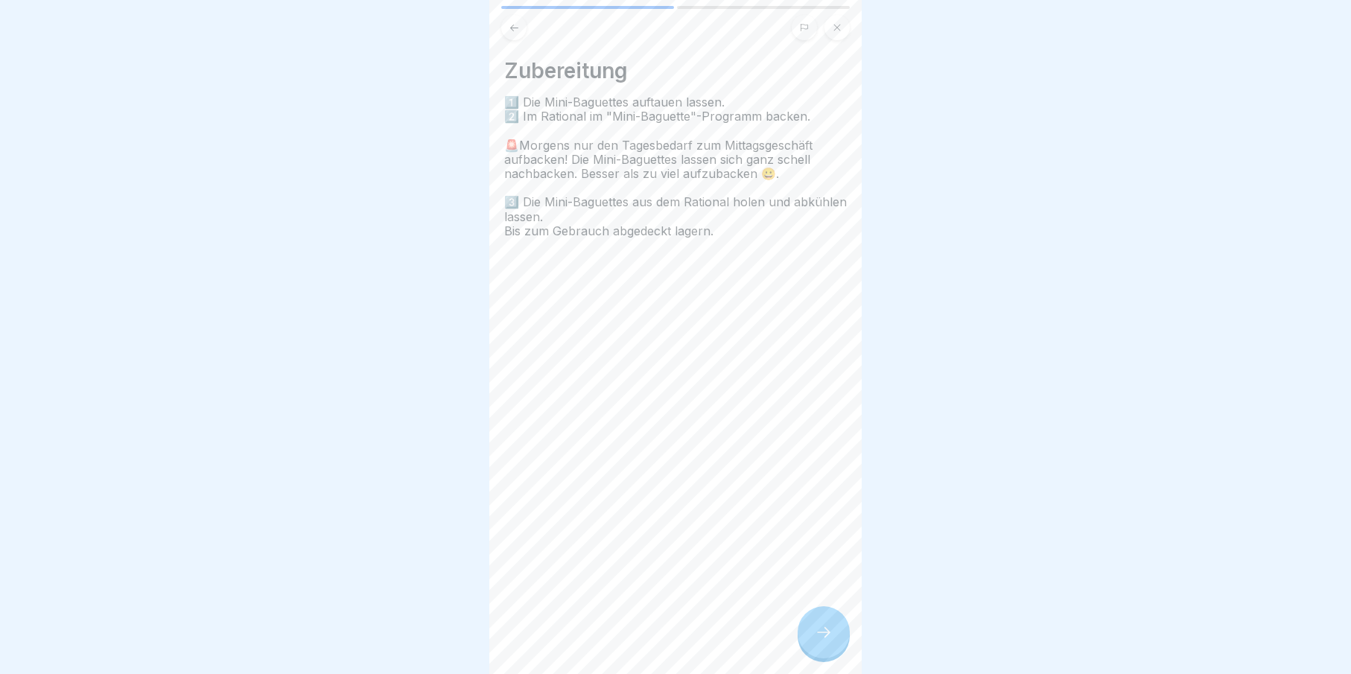
click at [809, 640] on div at bounding box center [824, 632] width 52 height 52
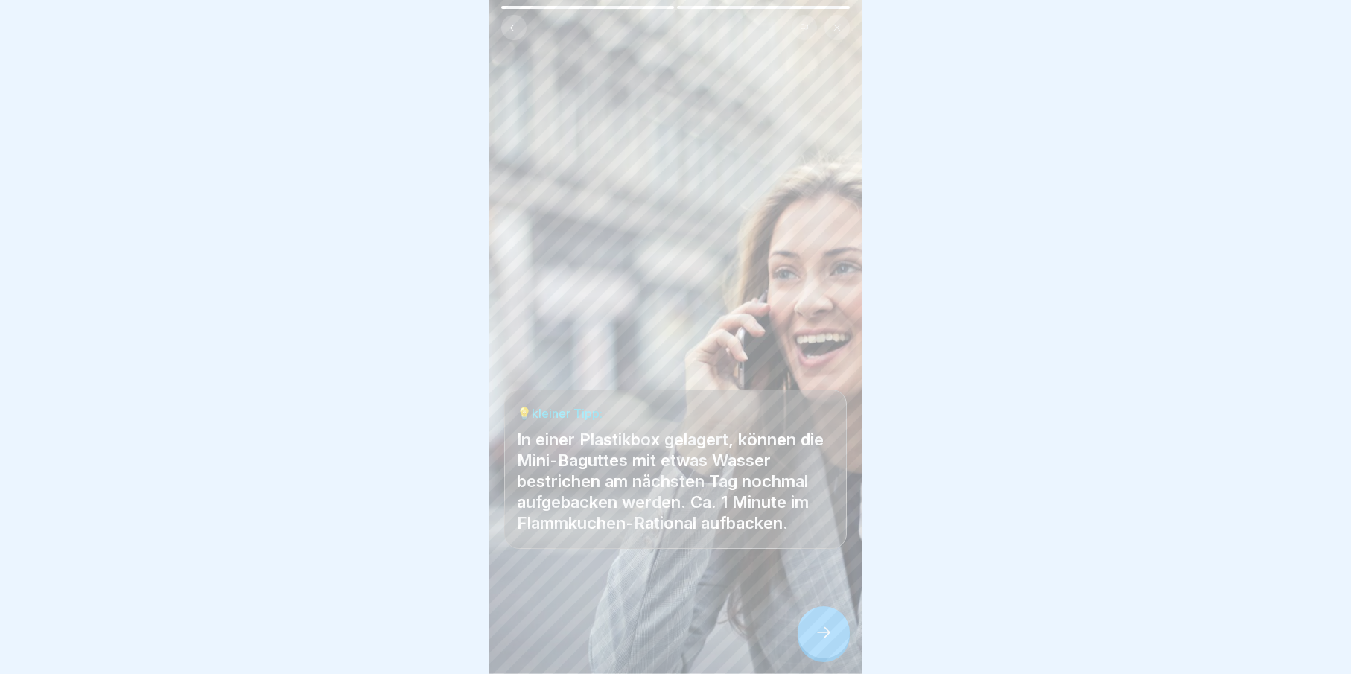
click at [809, 640] on div at bounding box center [824, 632] width 52 height 52
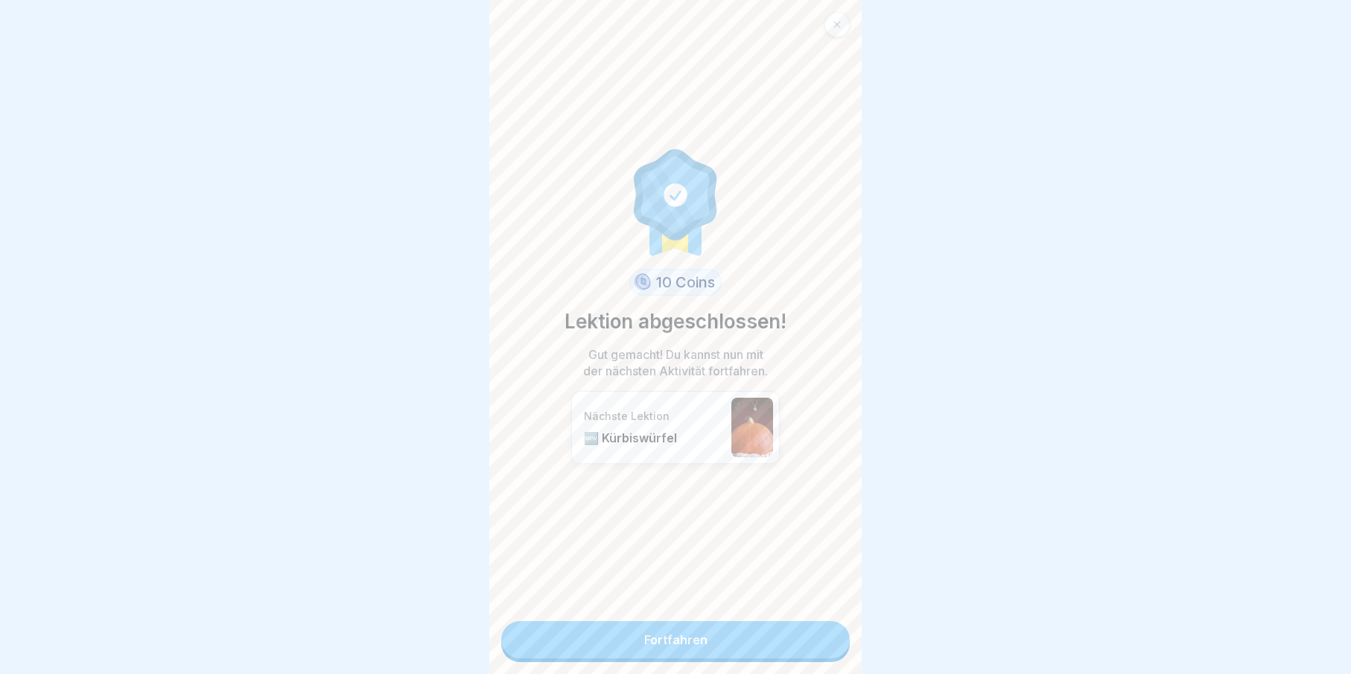
click at [809, 640] on link "Fortfahren" at bounding box center [675, 639] width 349 height 37
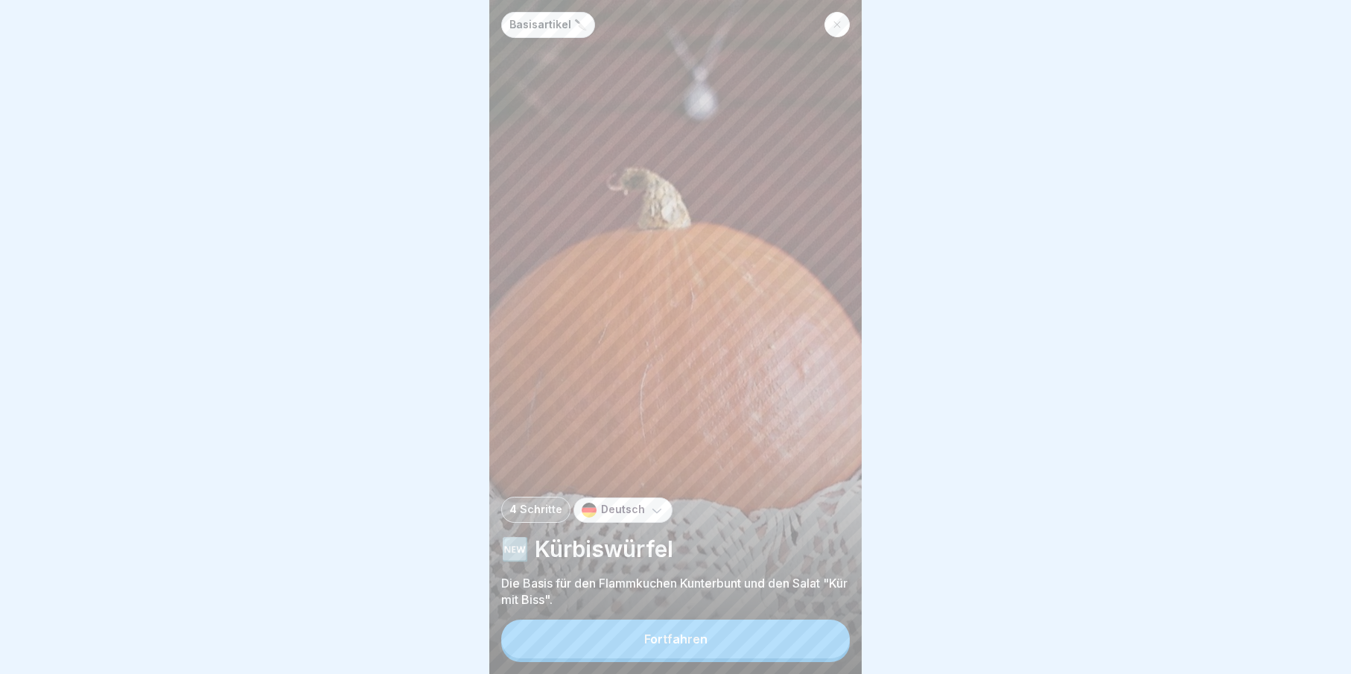
click at [692, 639] on button "Fortfahren" at bounding box center [675, 639] width 349 height 39
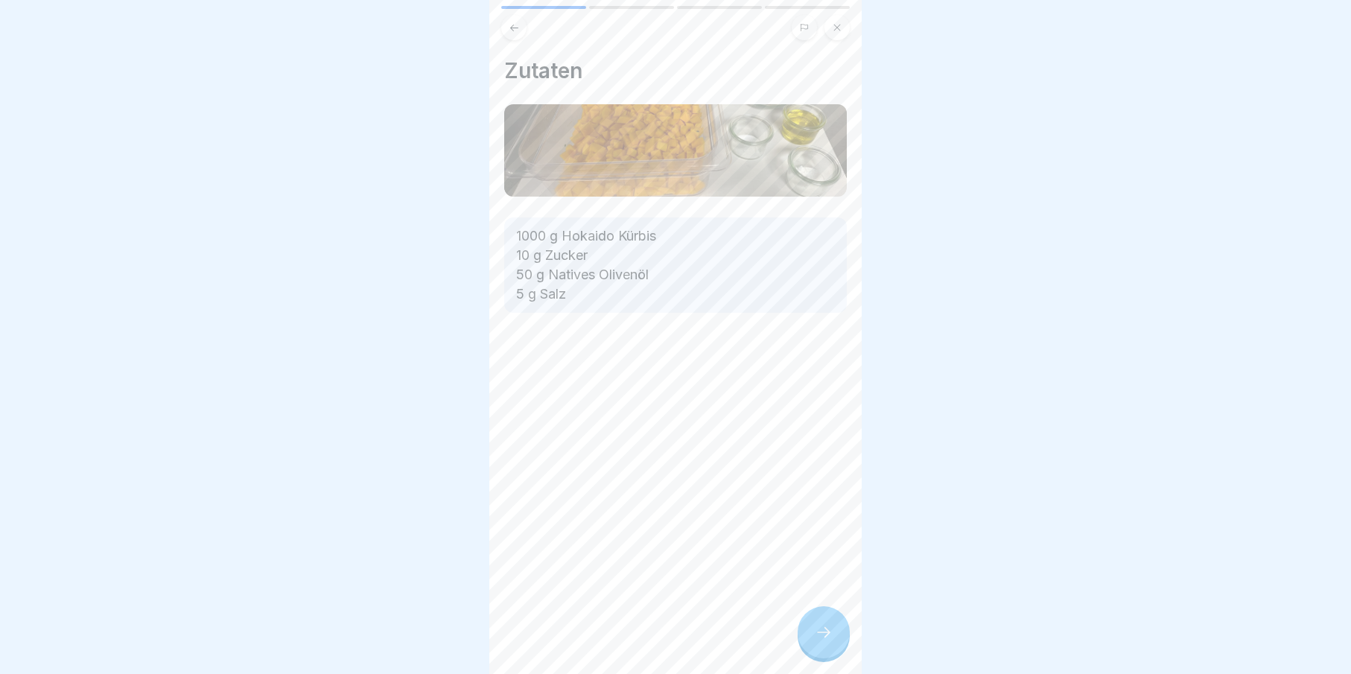
click at [804, 634] on div at bounding box center [824, 632] width 52 height 52
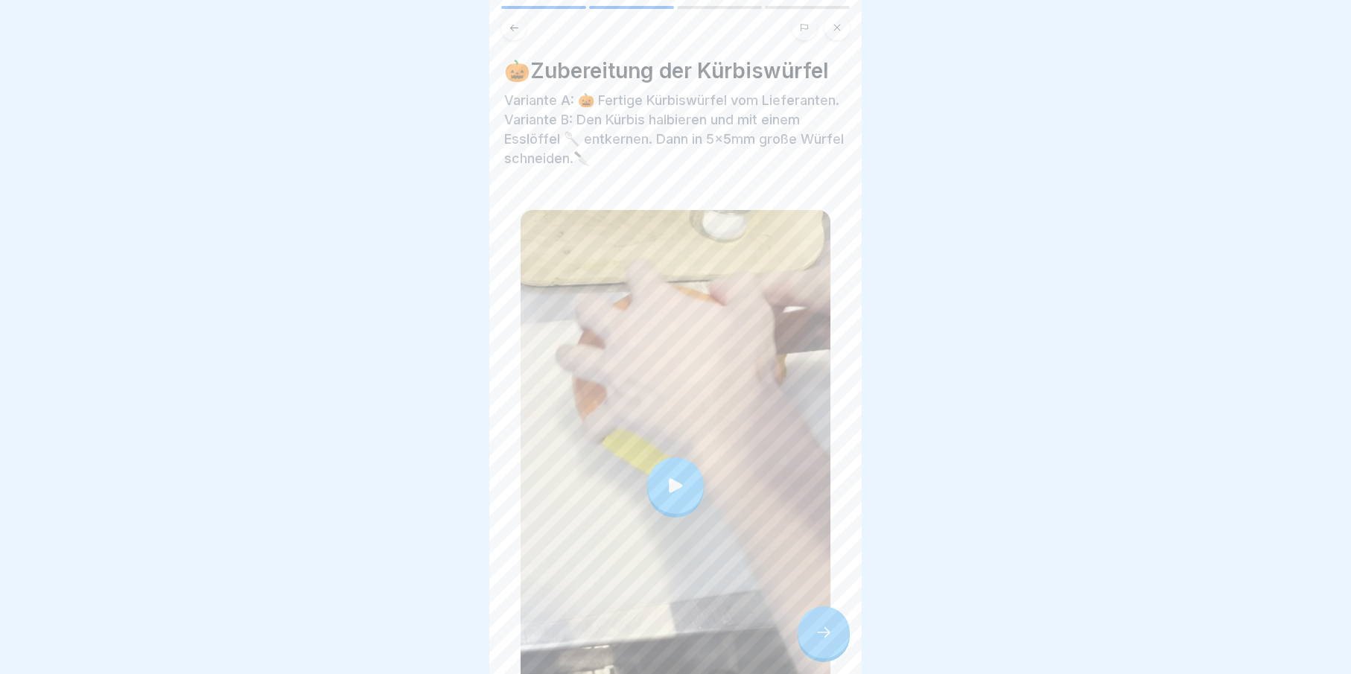
click at [685, 471] on div at bounding box center [675, 485] width 57 height 57
click at [818, 652] on div at bounding box center [824, 632] width 52 height 52
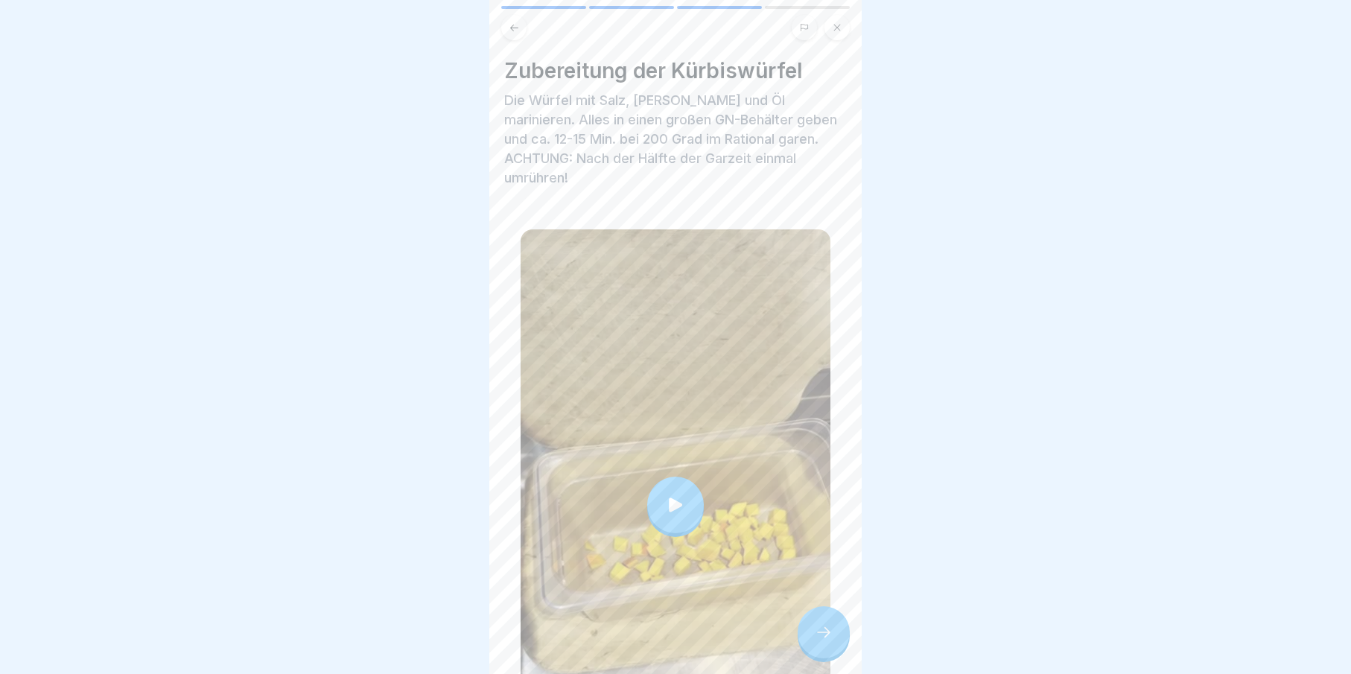
click at [668, 488] on div at bounding box center [675, 505] width 57 height 57
click at [832, 637] on icon at bounding box center [824, 632] width 18 height 18
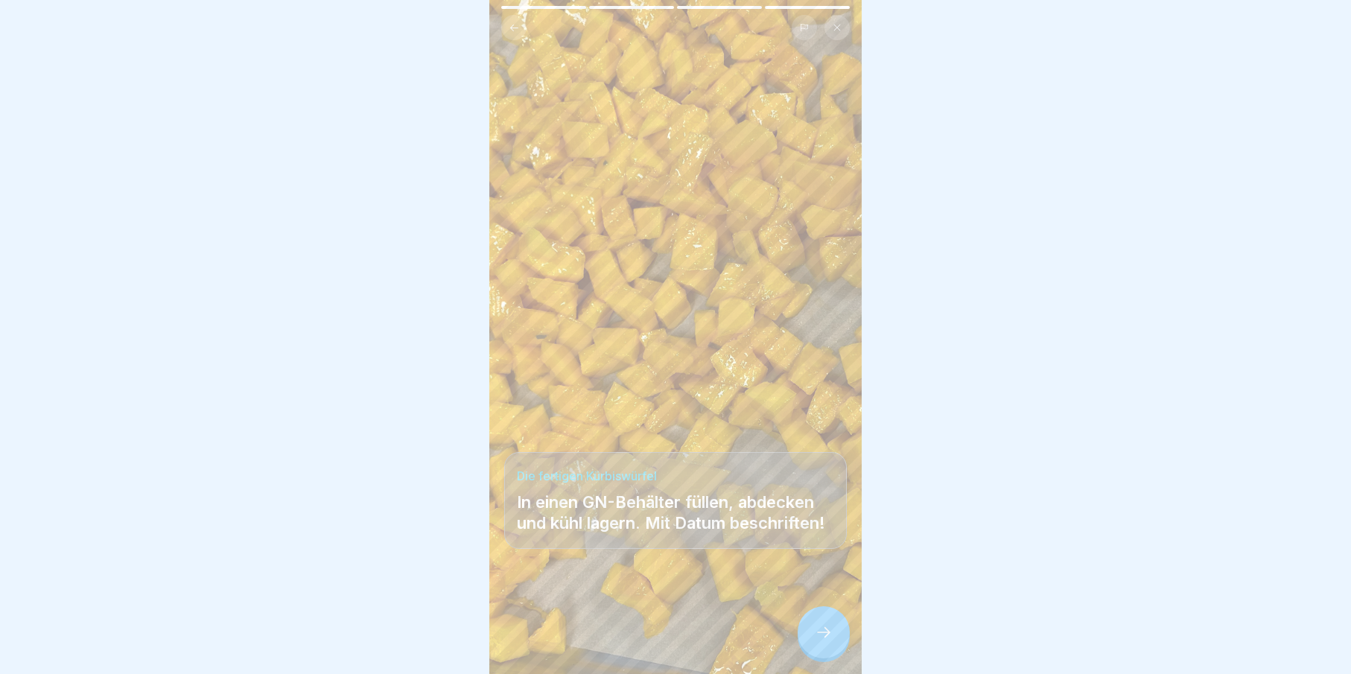
click at [829, 637] on icon at bounding box center [824, 632] width 18 height 18
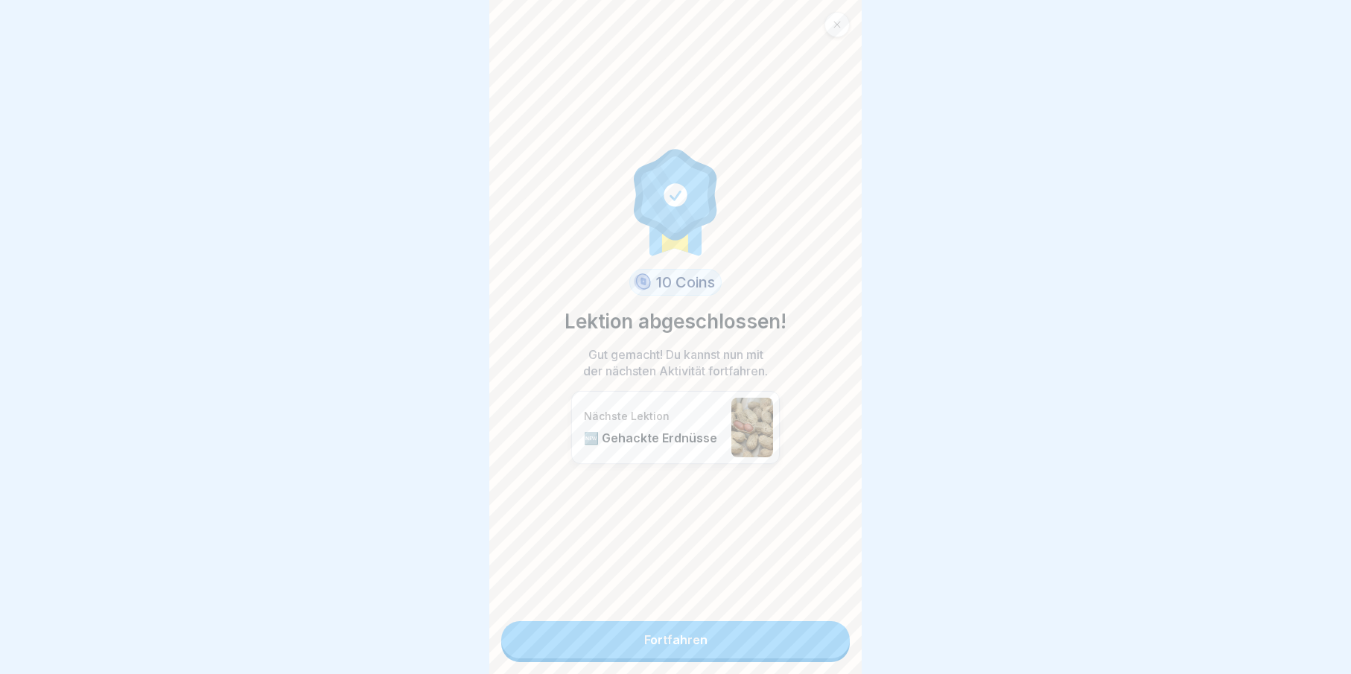
click at [825, 637] on link "Fortfahren" at bounding box center [675, 639] width 349 height 37
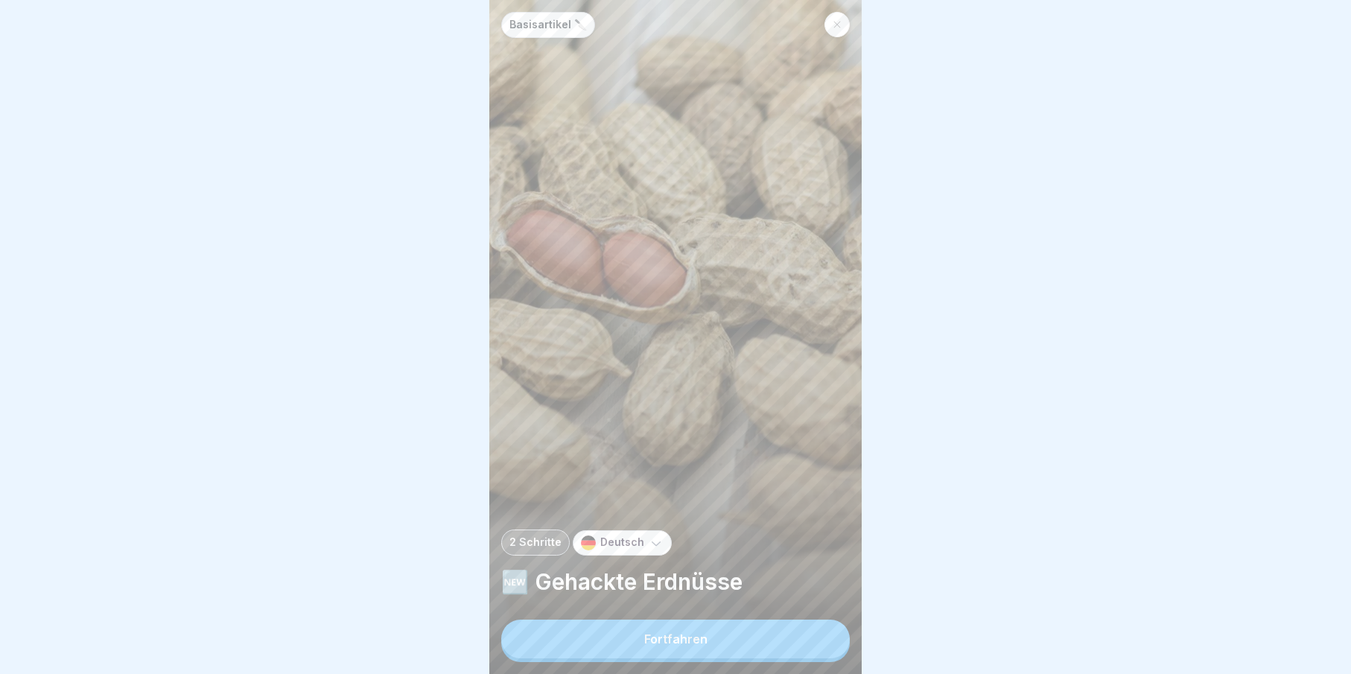
click at [706, 658] on button "Fortfahren" at bounding box center [675, 639] width 349 height 39
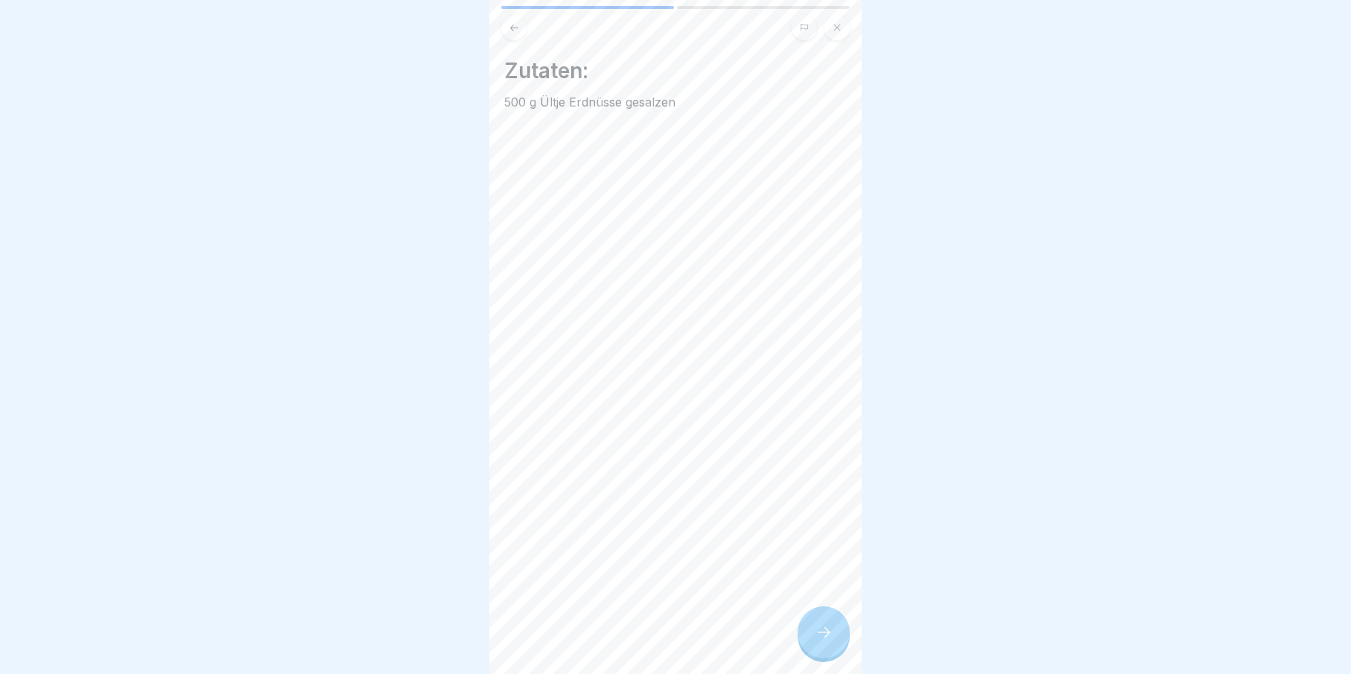
click at [812, 643] on div at bounding box center [824, 632] width 52 height 52
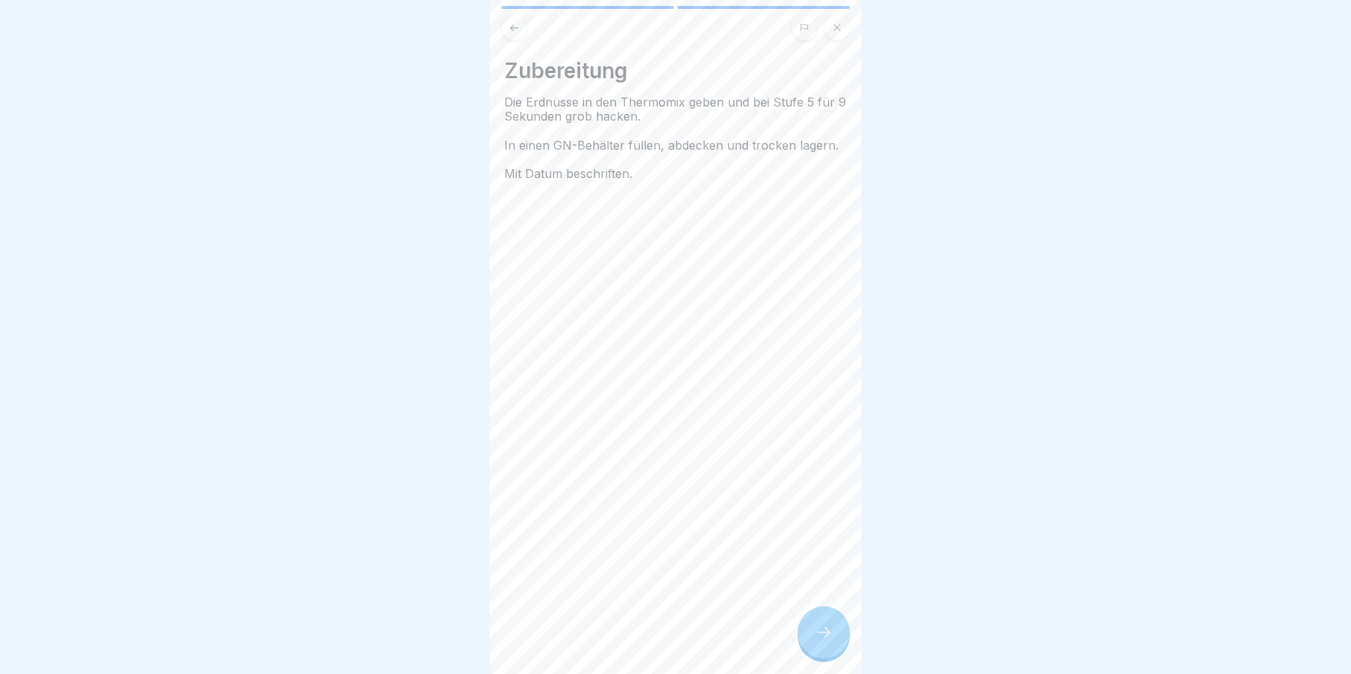
click at [812, 643] on div at bounding box center [824, 632] width 52 height 52
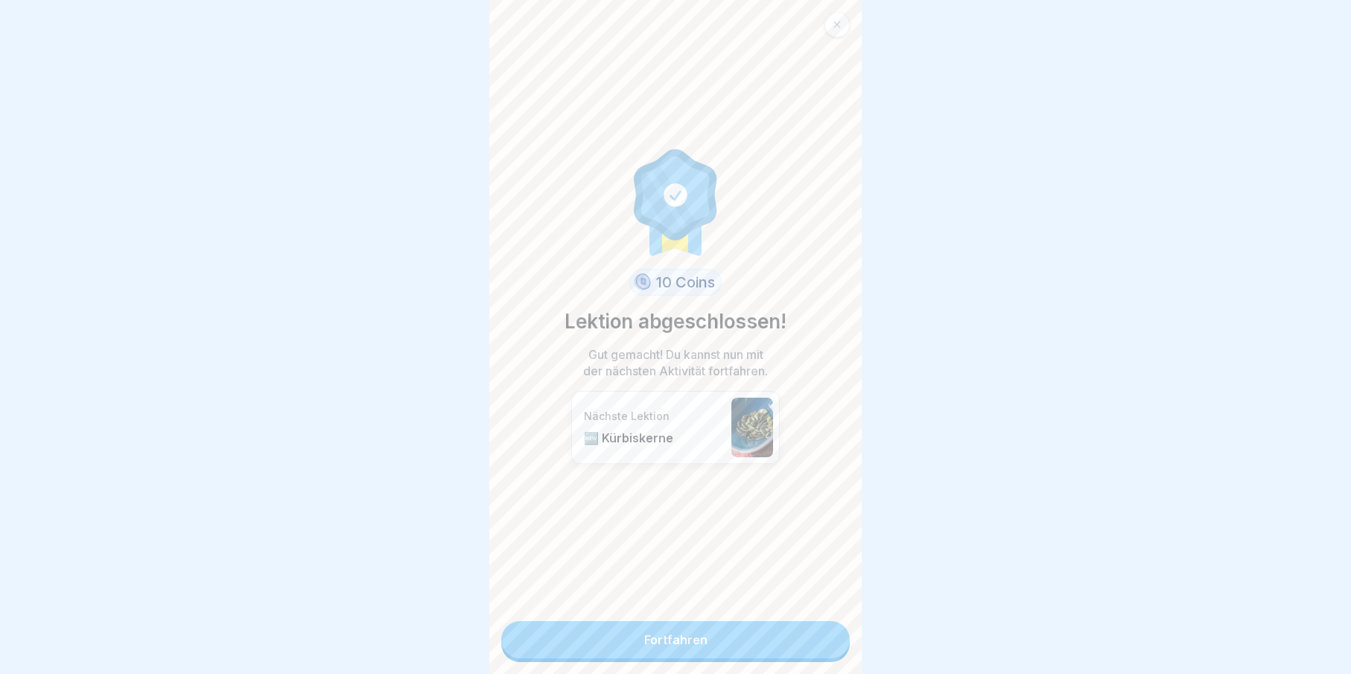
click at [812, 643] on link "Fortfahren" at bounding box center [675, 639] width 349 height 37
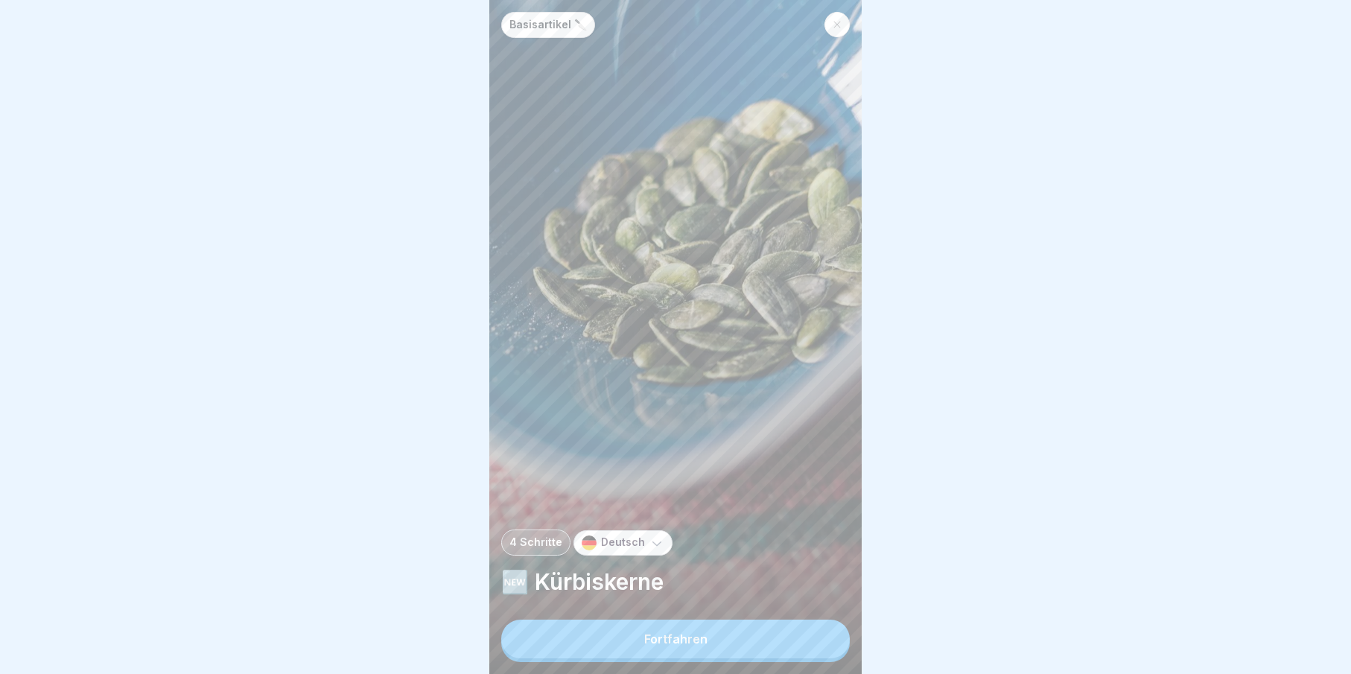
click at [698, 641] on div "Fortfahren" at bounding box center [675, 638] width 63 height 13
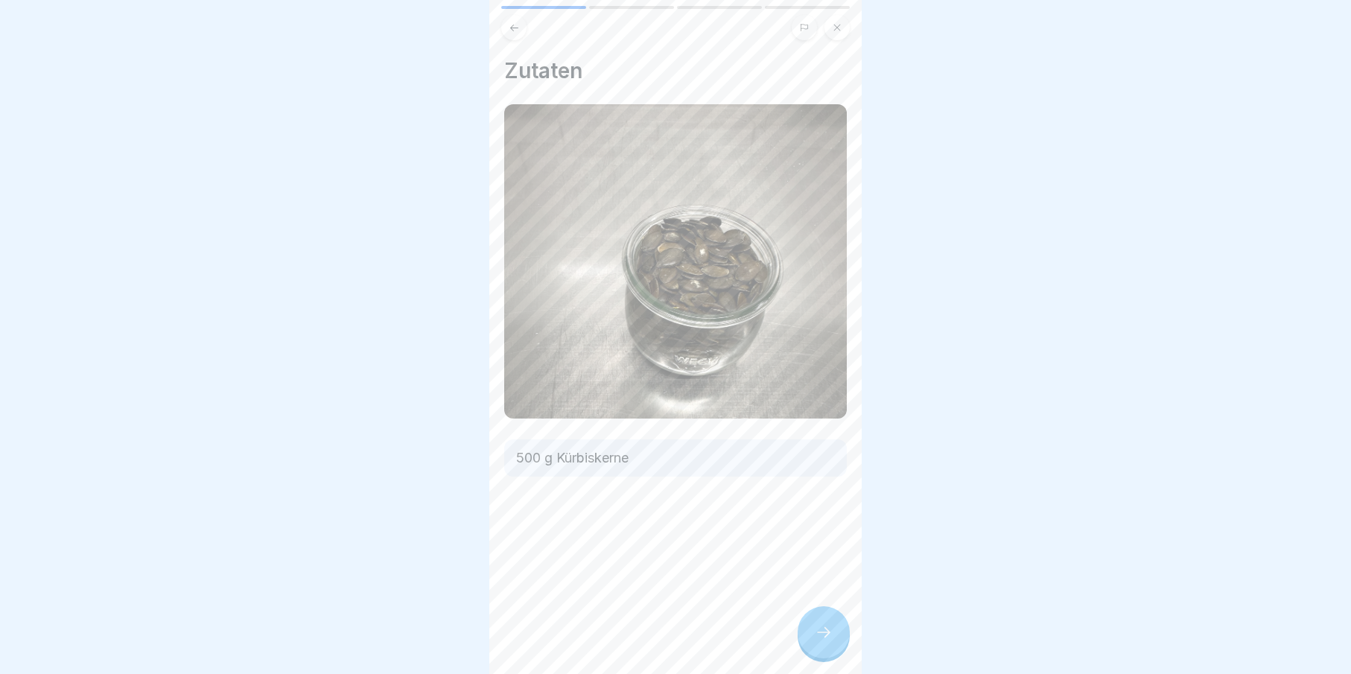
click at [803, 640] on div at bounding box center [824, 632] width 52 height 52
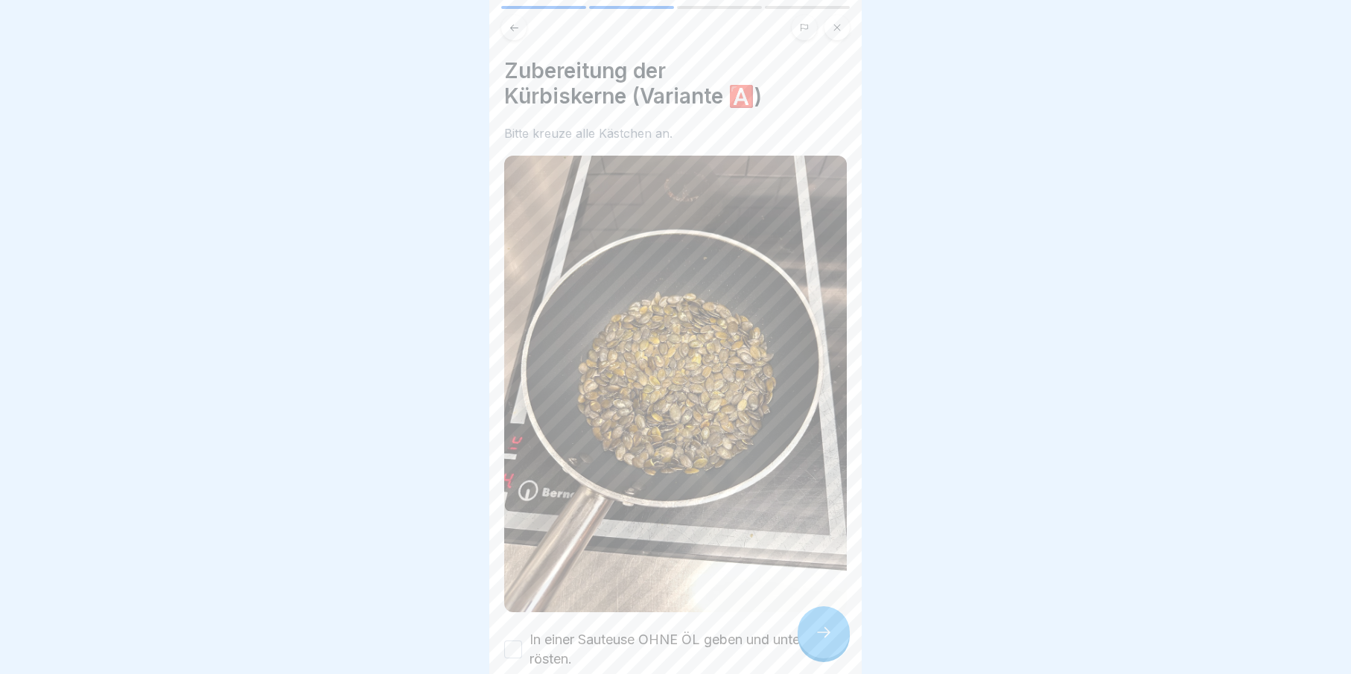
click at [812, 640] on div at bounding box center [824, 632] width 52 height 52
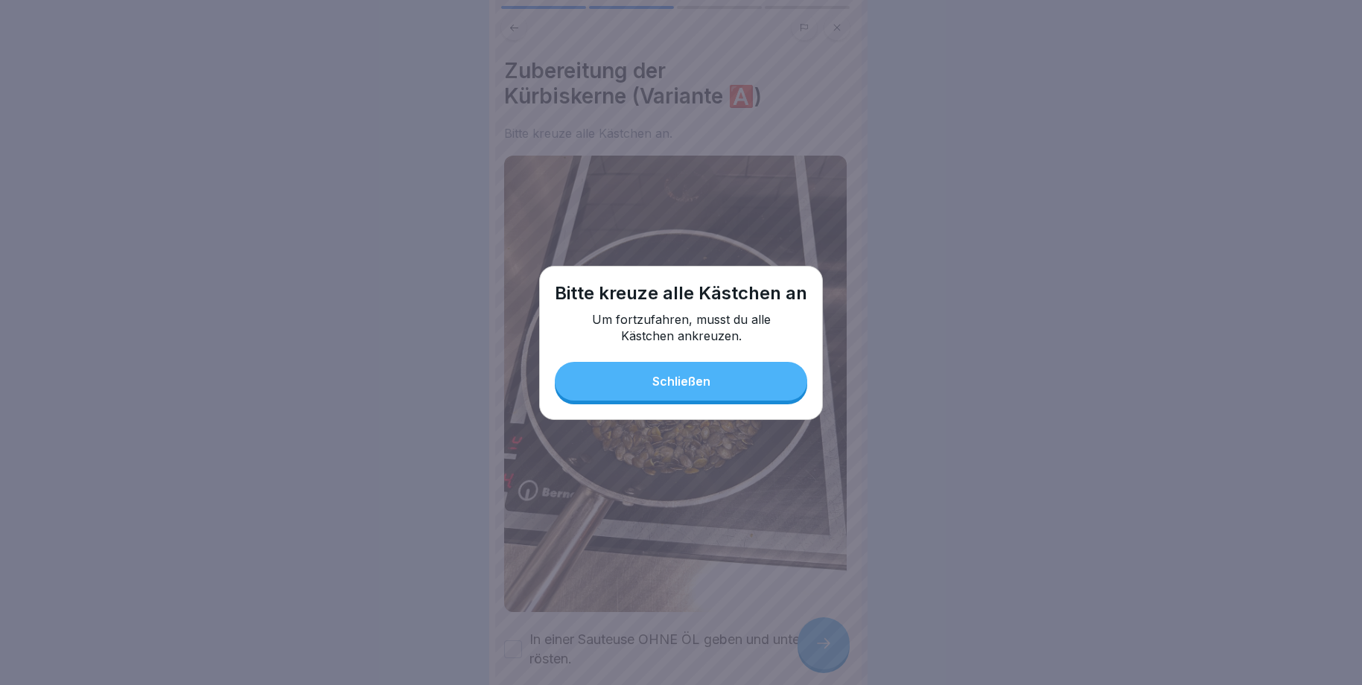
click at [724, 366] on button "Schließen" at bounding box center [681, 381] width 252 height 39
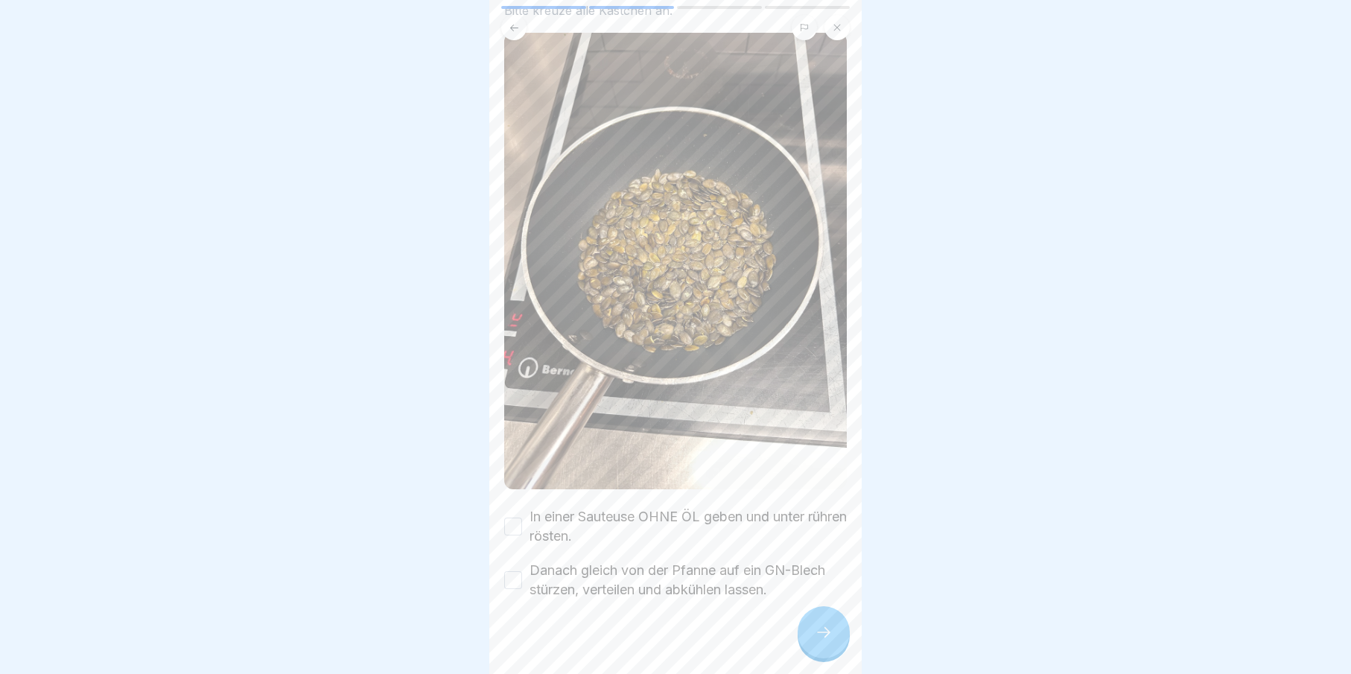
scroll to position [11, 0]
click at [515, 571] on button "Danach gleich von der Pfanne auf ein GN-Blech stürzen, verteilen und abkühlen l…" at bounding box center [513, 580] width 18 height 18
click at [524, 507] on div "In einer Sauteuse OHNE ÖL geben und unter rühren rösten." at bounding box center [675, 526] width 343 height 39
click at [518, 518] on button "In einer Sauteuse OHNE ÖL geben und unter rühren rösten." at bounding box center [513, 527] width 18 height 18
click at [801, 630] on div at bounding box center [824, 632] width 52 height 52
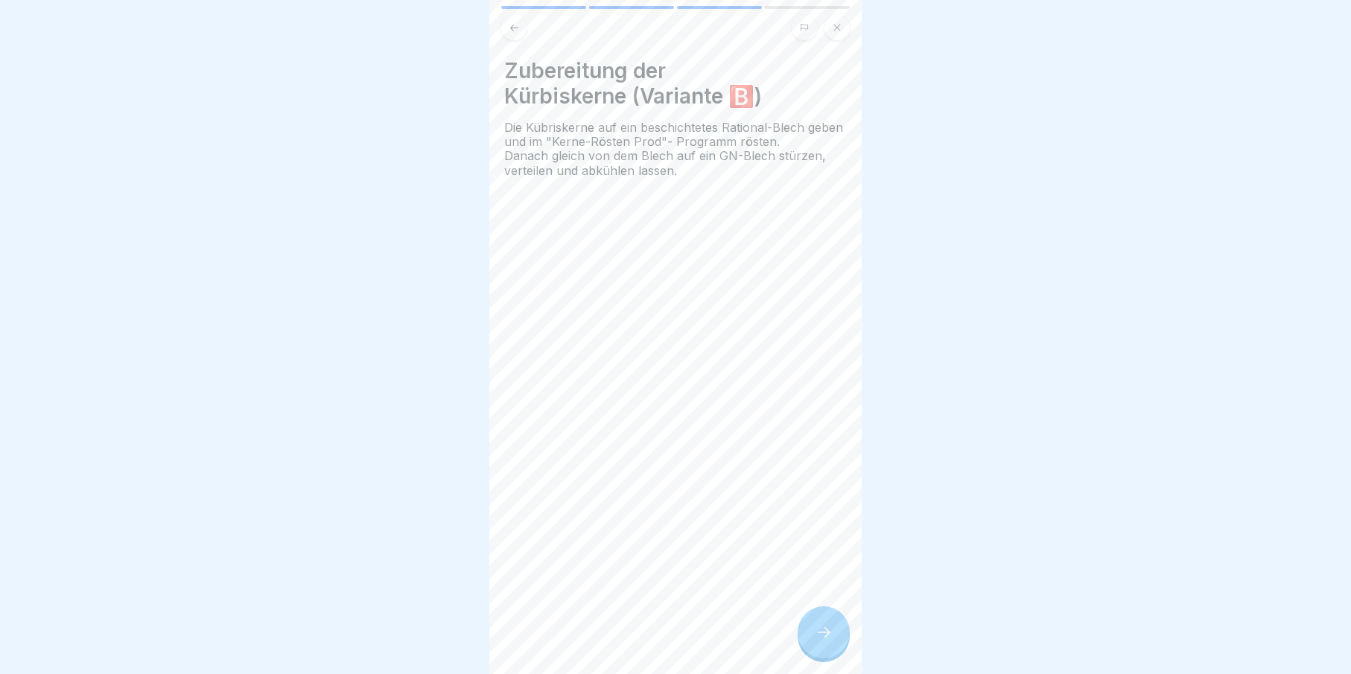
click at [813, 629] on div at bounding box center [824, 632] width 52 height 52
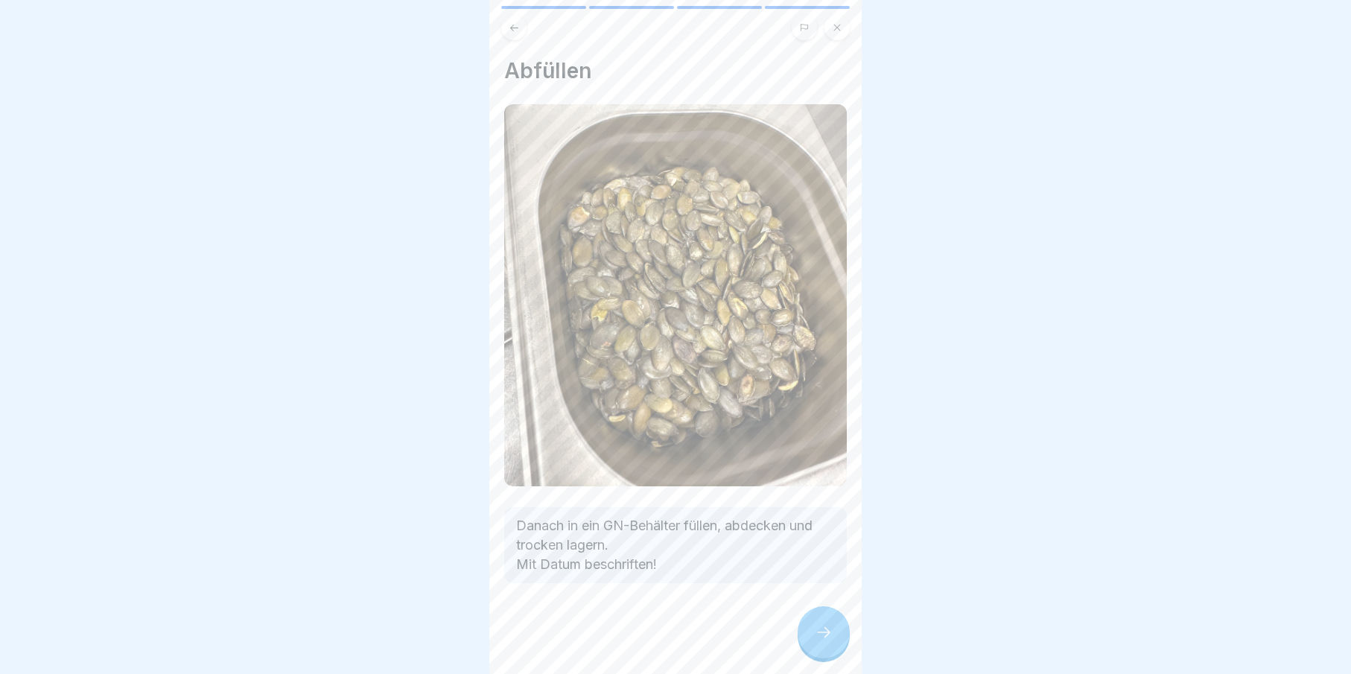
click at [815, 628] on icon at bounding box center [824, 632] width 18 height 18
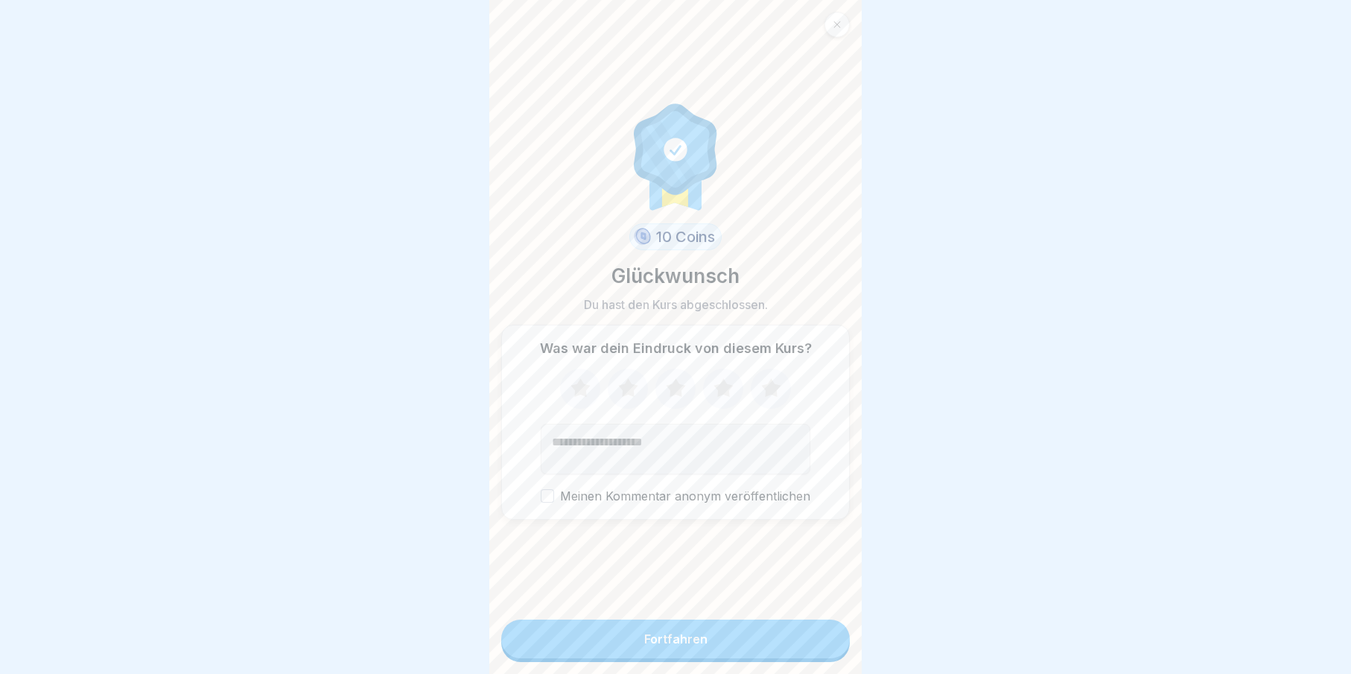
click at [764, 626] on button "Fortfahren" at bounding box center [675, 639] width 349 height 39
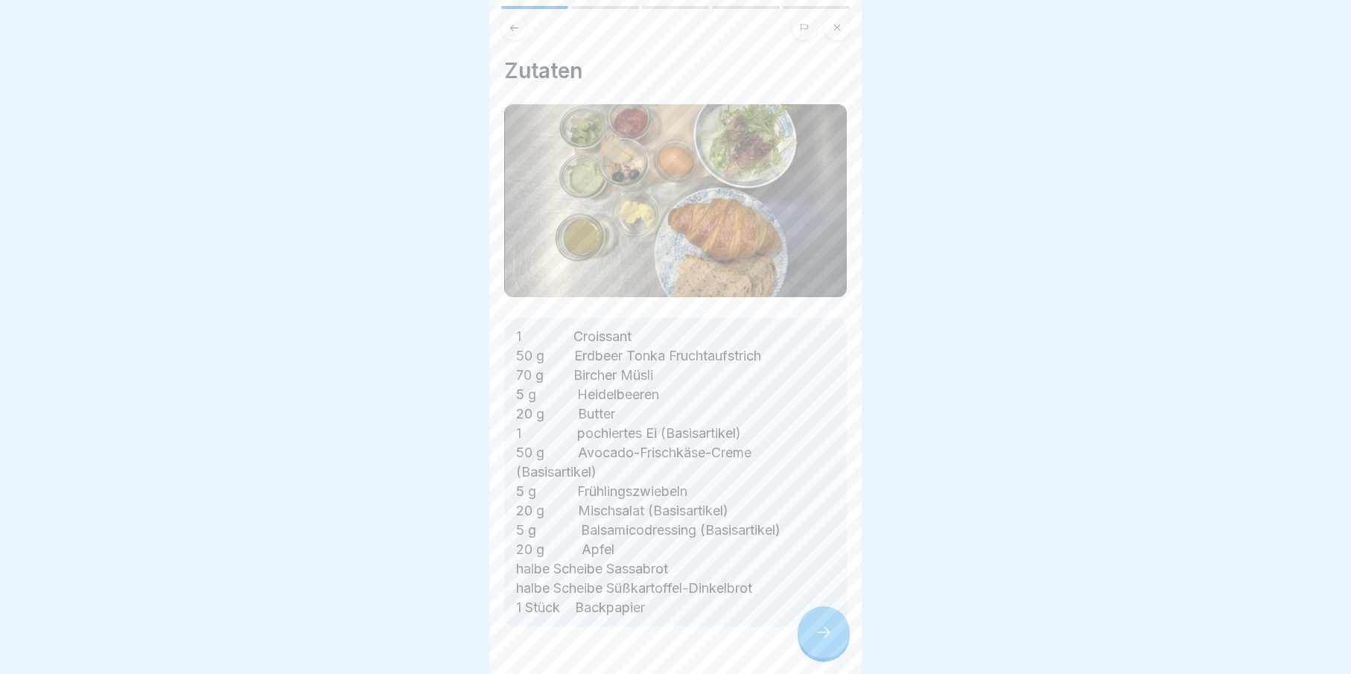
click at [837, 22] on button at bounding box center [836, 27] width 25 height 25
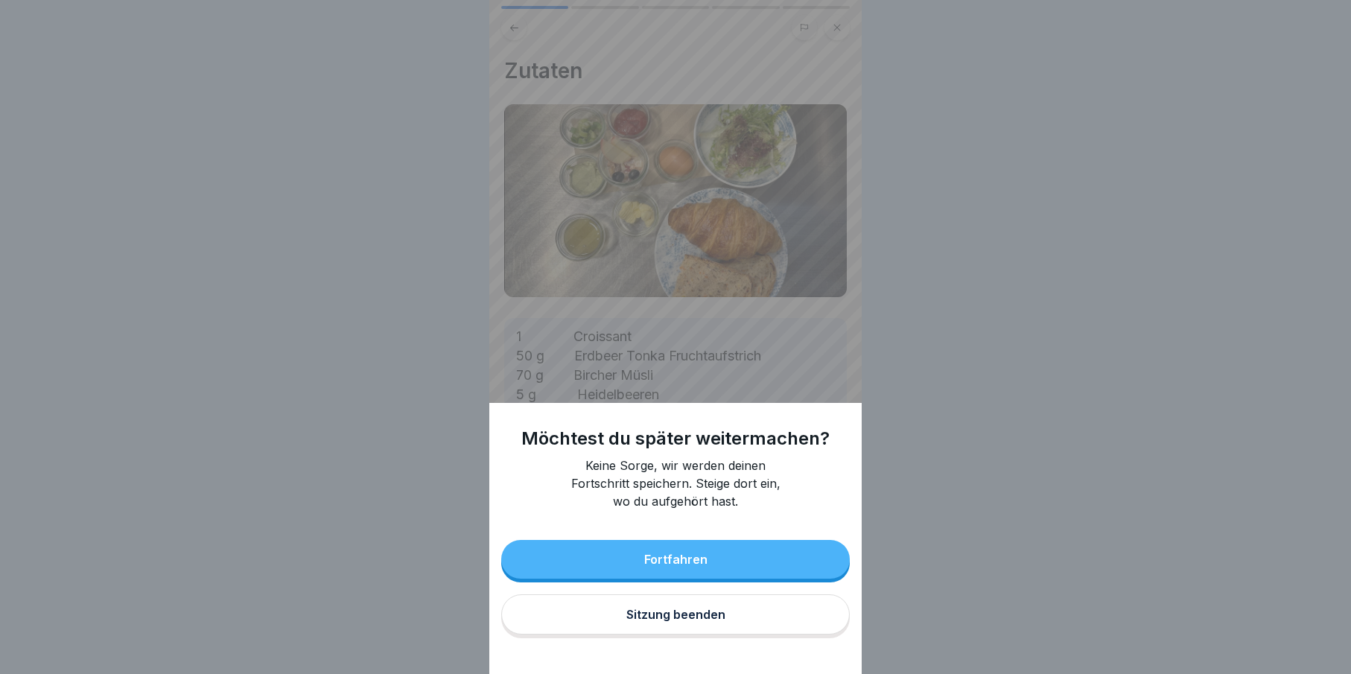
click at [681, 621] on div "Sitzung beenden" at bounding box center [675, 614] width 99 height 13
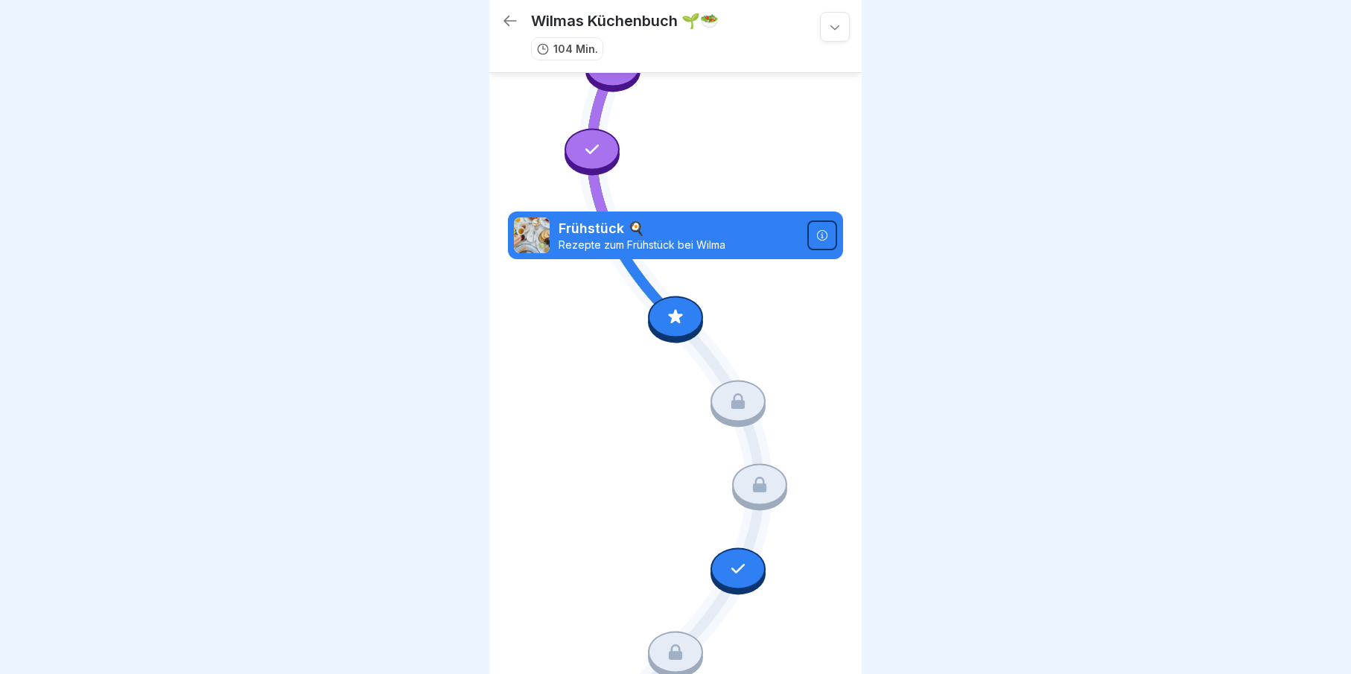
scroll to position [2457, 0]
click at [674, 308] on icon at bounding box center [675, 317] width 19 height 19
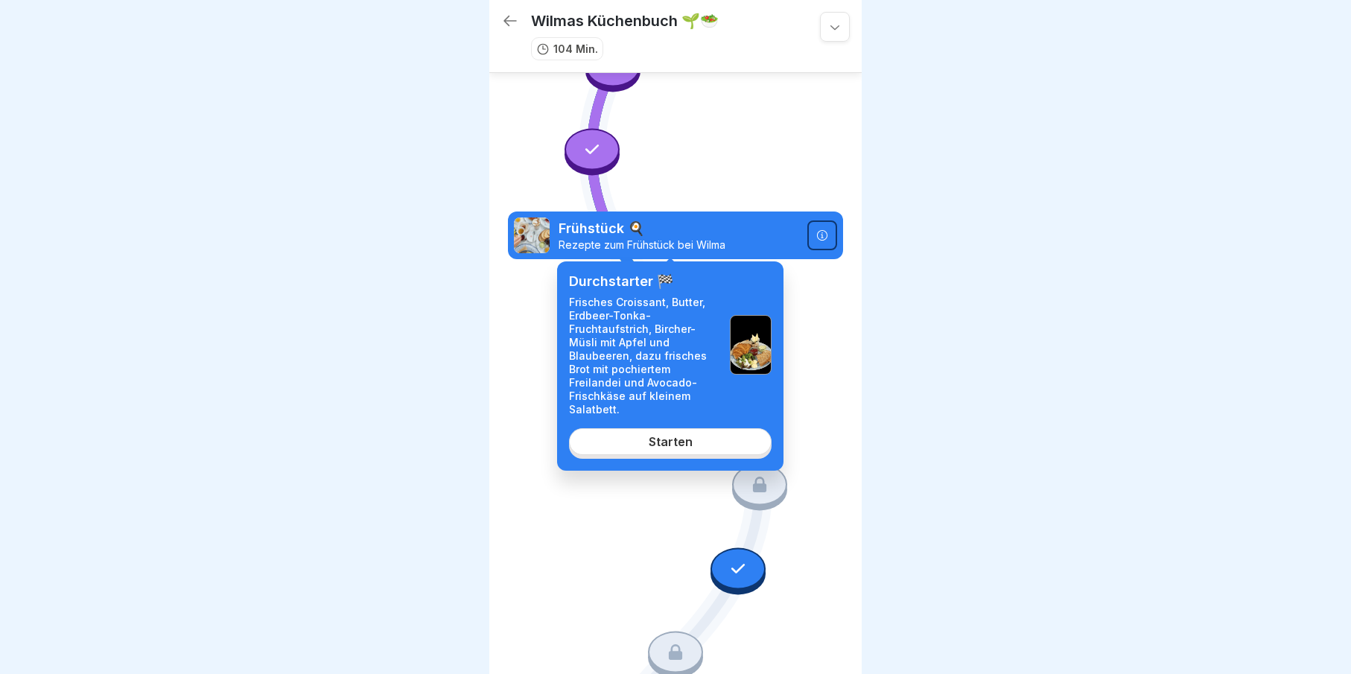
click at [687, 428] on link "Starten" at bounding box center [670, 441] width 203 height 27
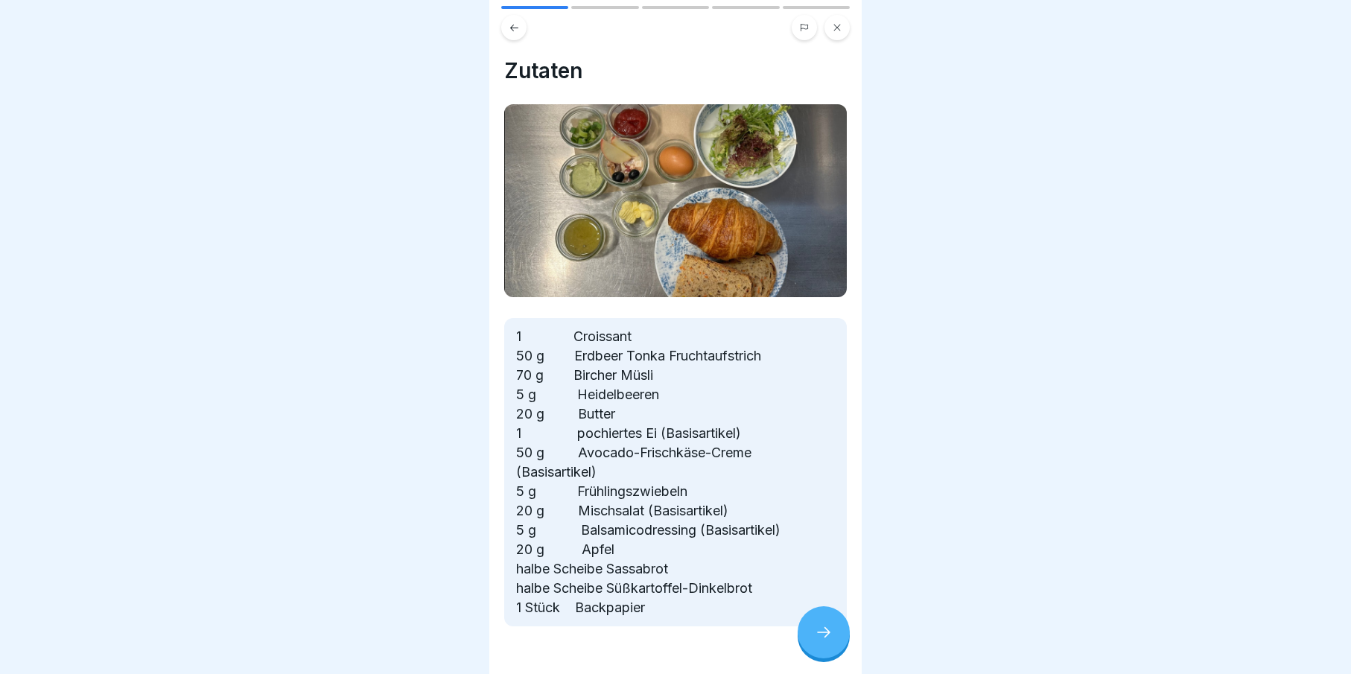
click at [820, 637] on icon at bounding box center [824, 632] width 18 height 18
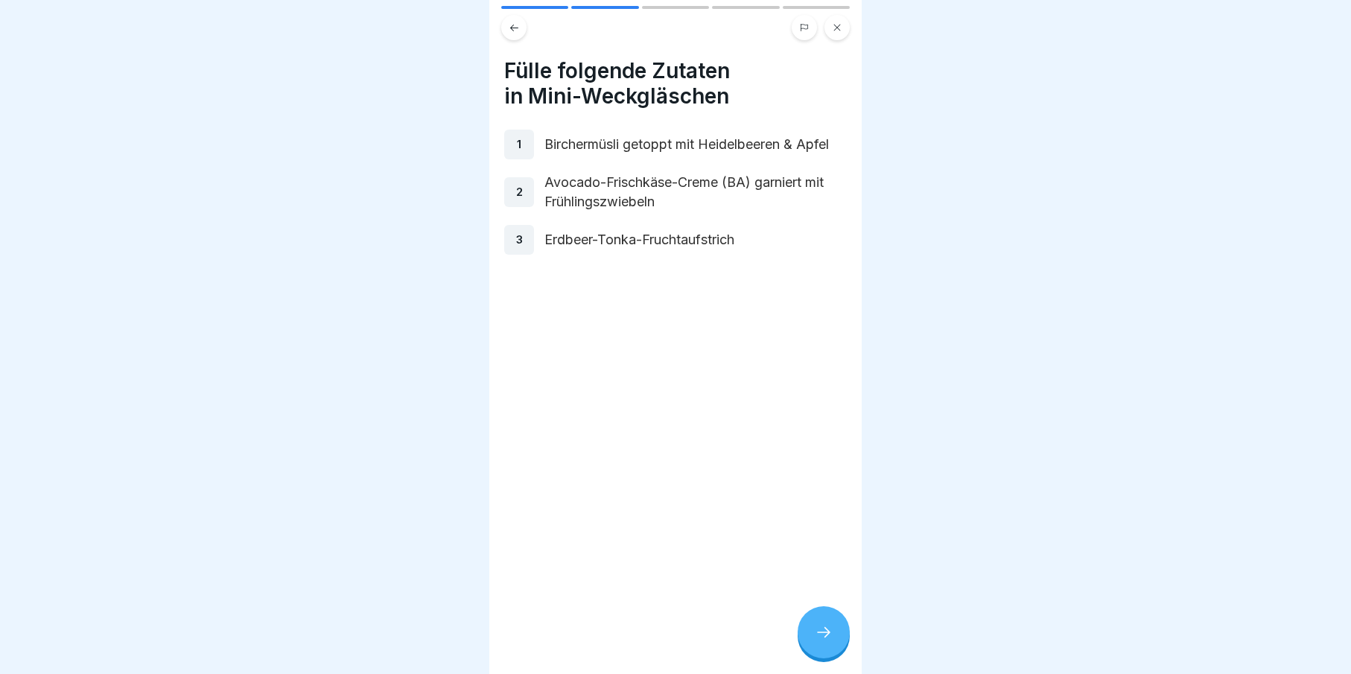
click at [820, 637] on icon at bounding box center [824, 632] width 18 height 18
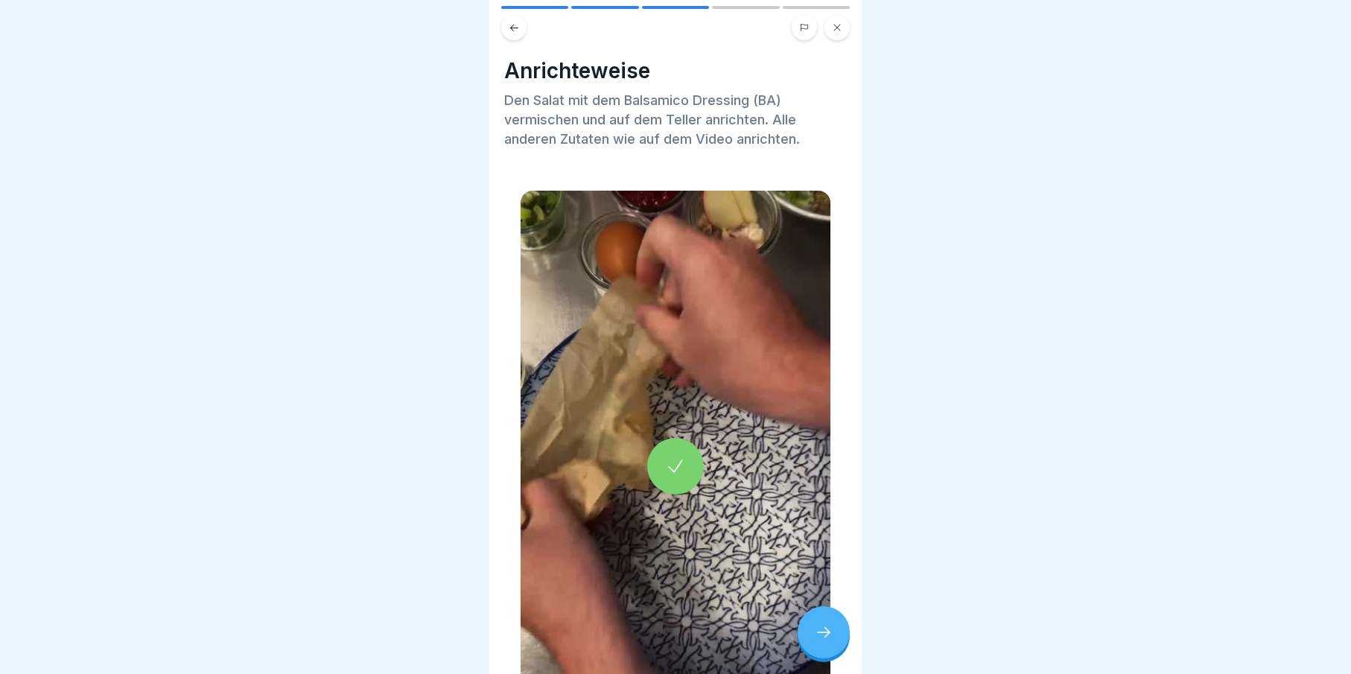
click at [820, 637] on icon at bounding box center [824, 632] width 18 height 18
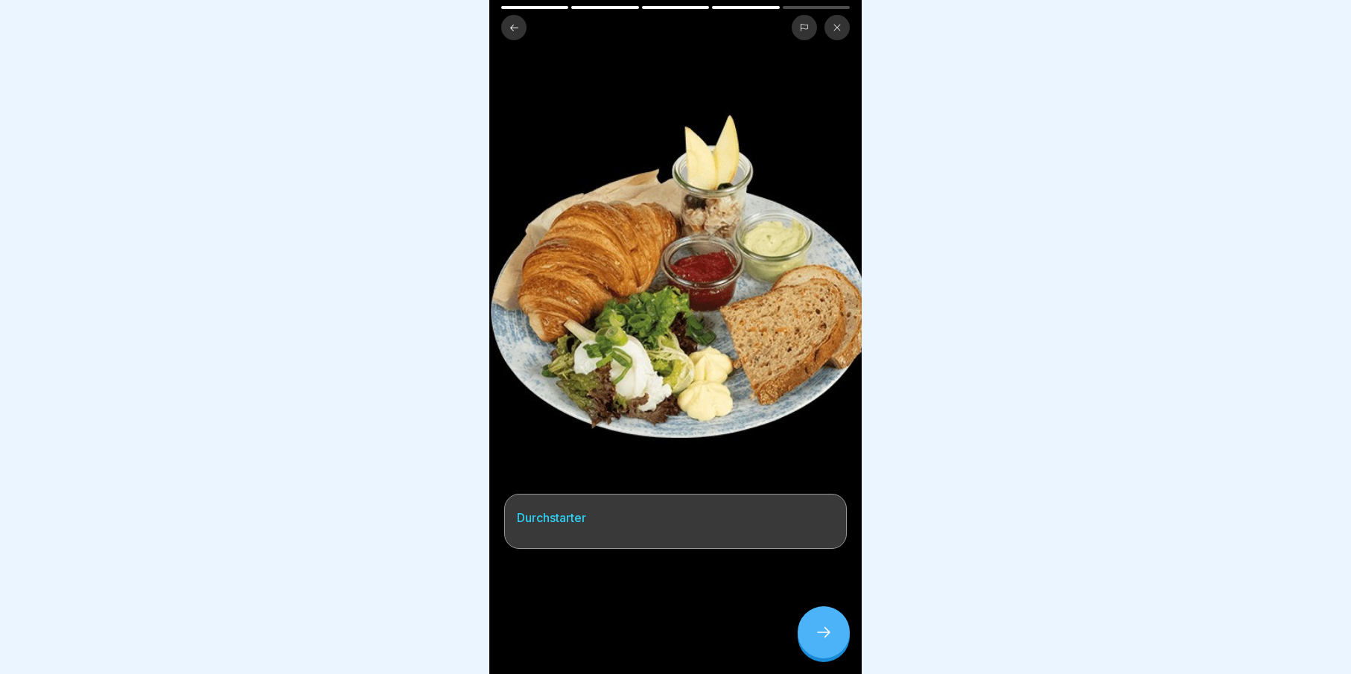
click at [804, 627] on div at bounding box center [824, 632] width 52 height 52
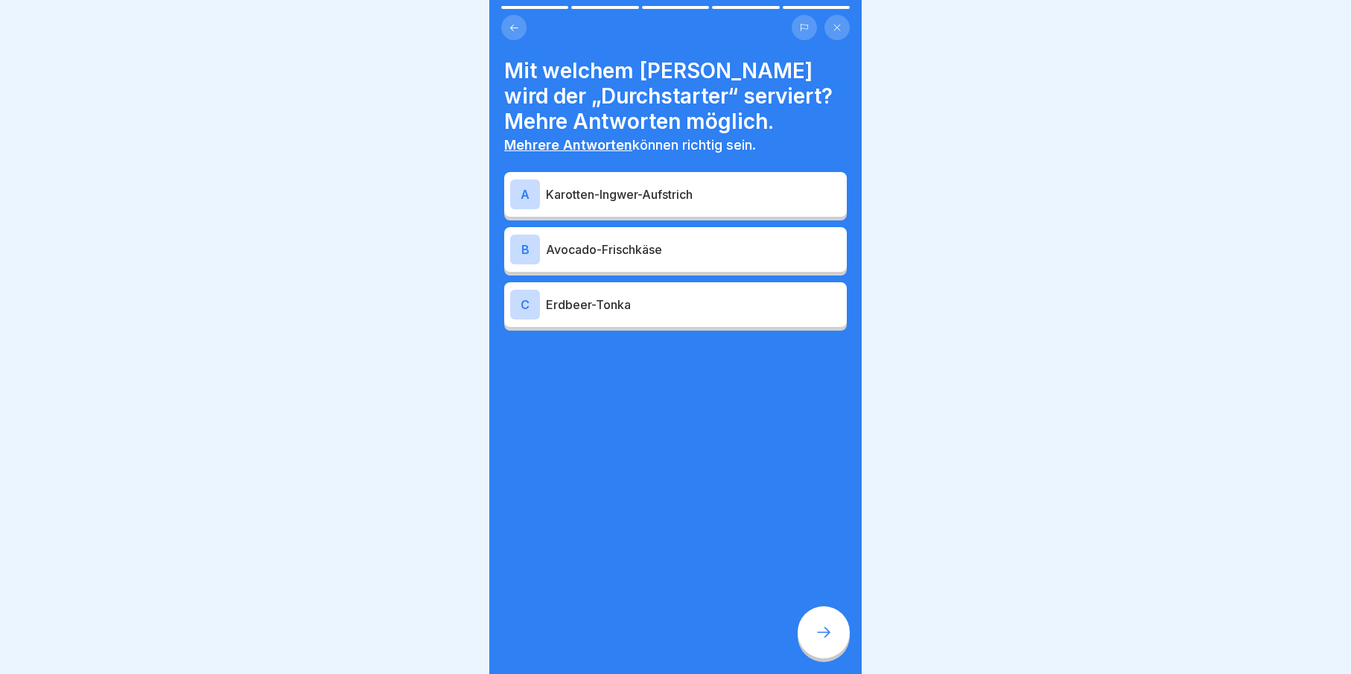
click at [808, 631] on div at bounding box center [824, 632] width 52 height 52
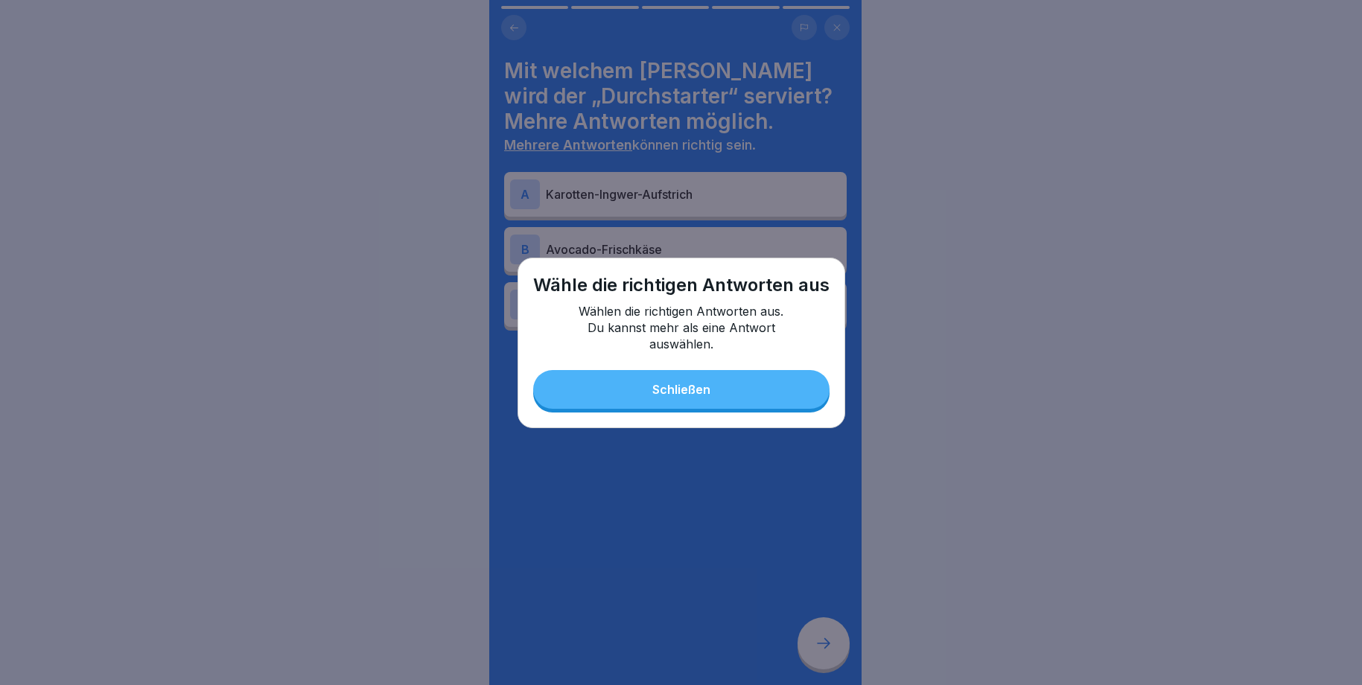
click at [704, 399] on button "Schließen" at bounding box center [681, 389] width 296 height 39
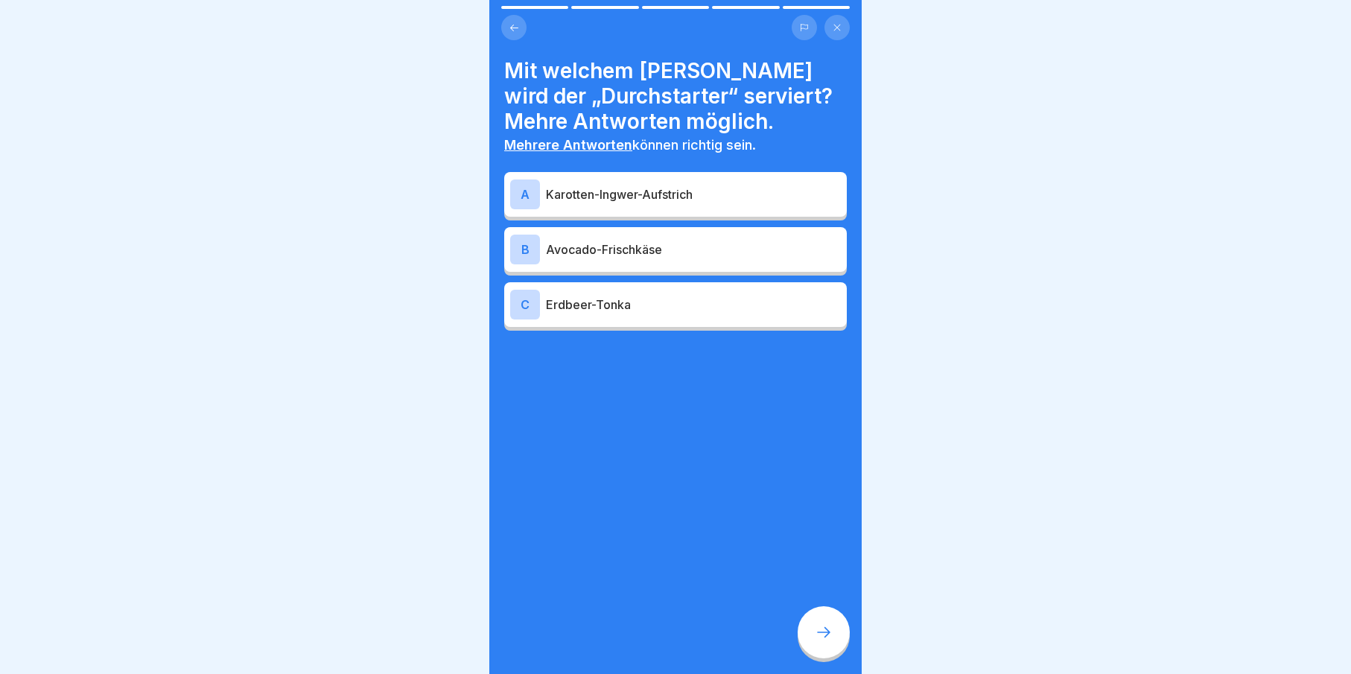
click at [666, 168] on div "Mit welchem [PERSON_NAME] wird der „Durchstarter“ serviert? Mehre Antworten mög…" at bounding box center [675, 194] width 343 height 273
click at [666, 180] on div "A Karotten-Ingwer-Aufstrich" at bounding box center [675, 194] width 331 height 30
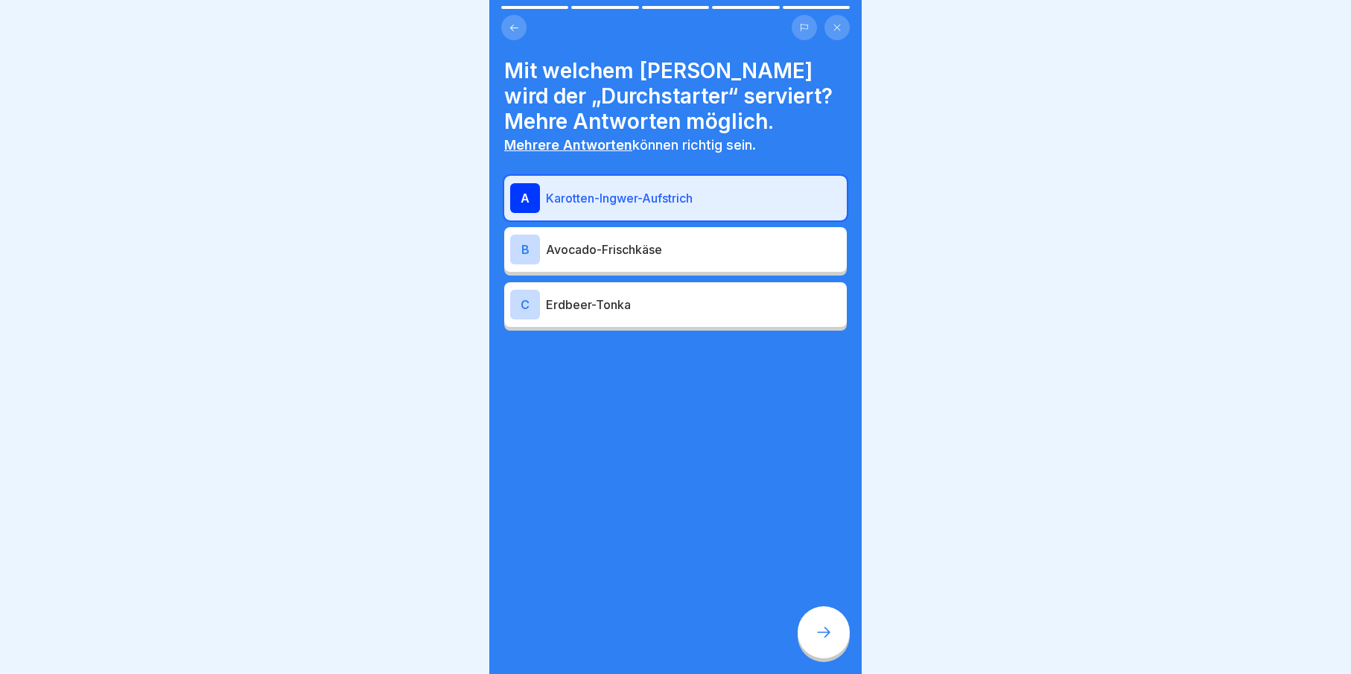
click at [516, 190] on div "A" at bounding box center [525, 198] width 30 height 30
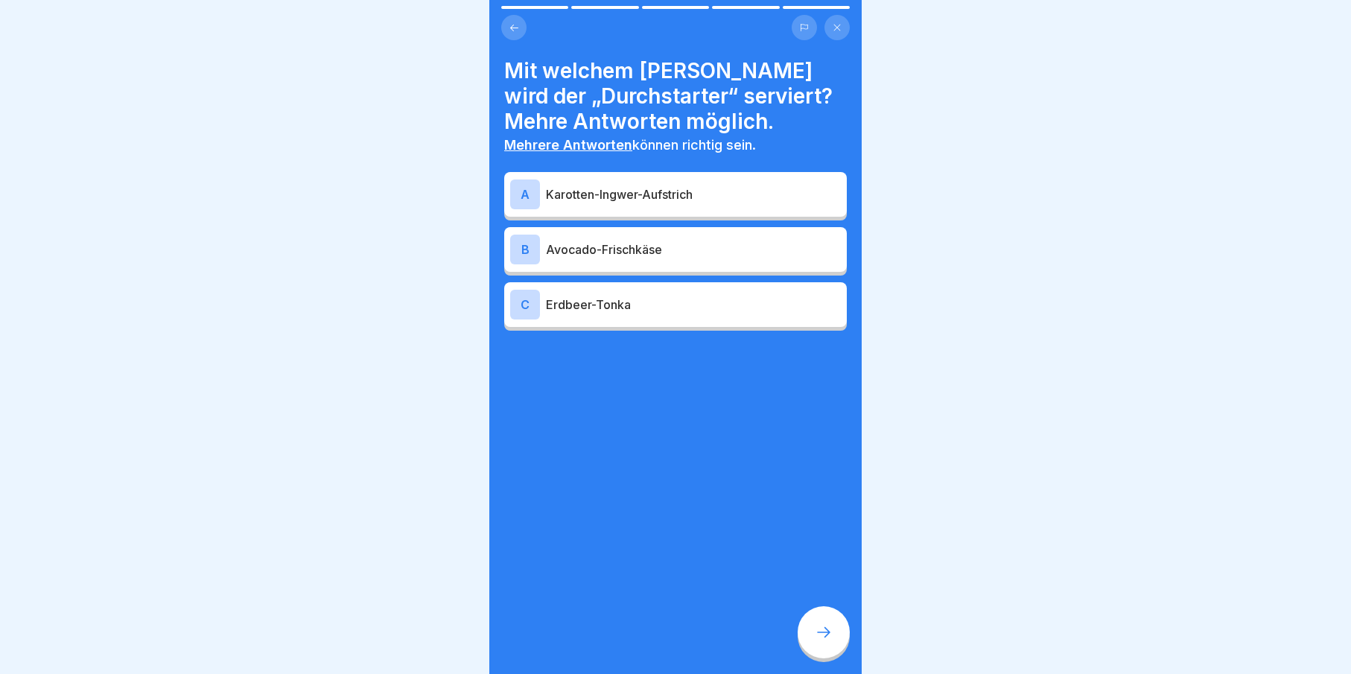
click at [553, 238] on div "B Avocado-Frischkäse" at bounding box center [675, 250] width 331 height 30
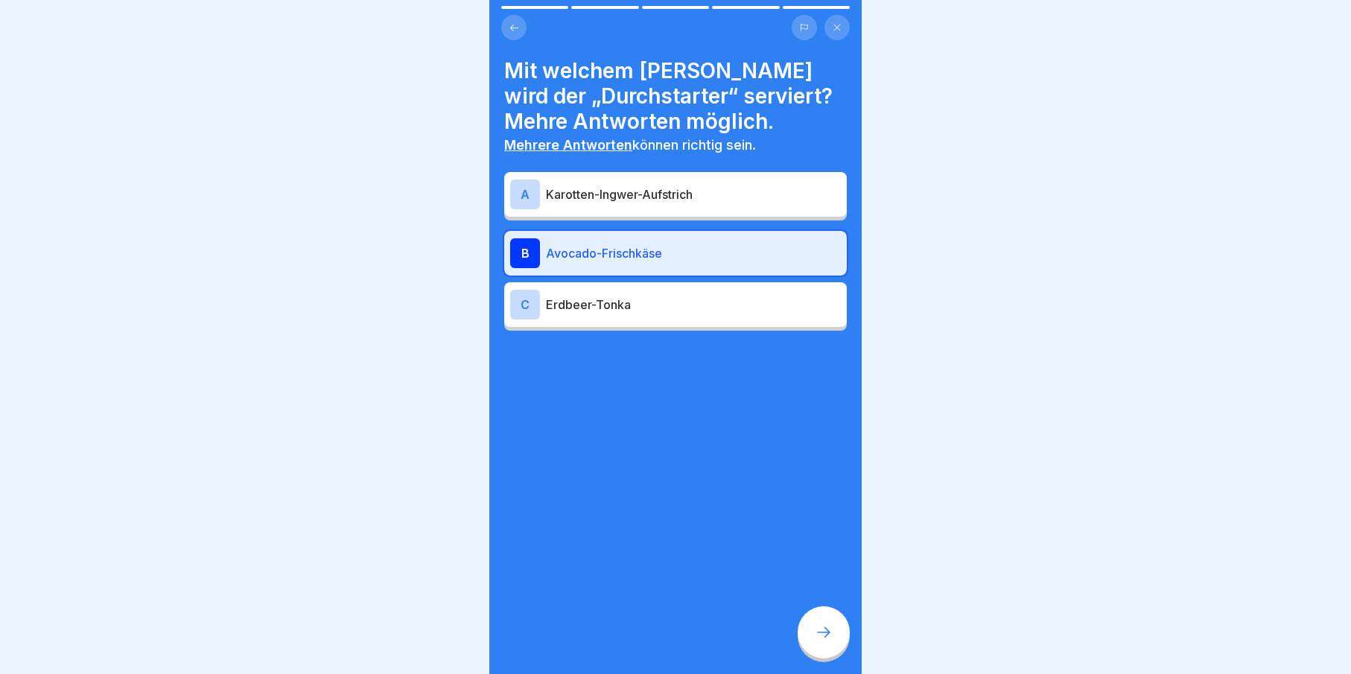
click at [538, 307] on div "C" at bounding box center [525, 305] width 30 height 30
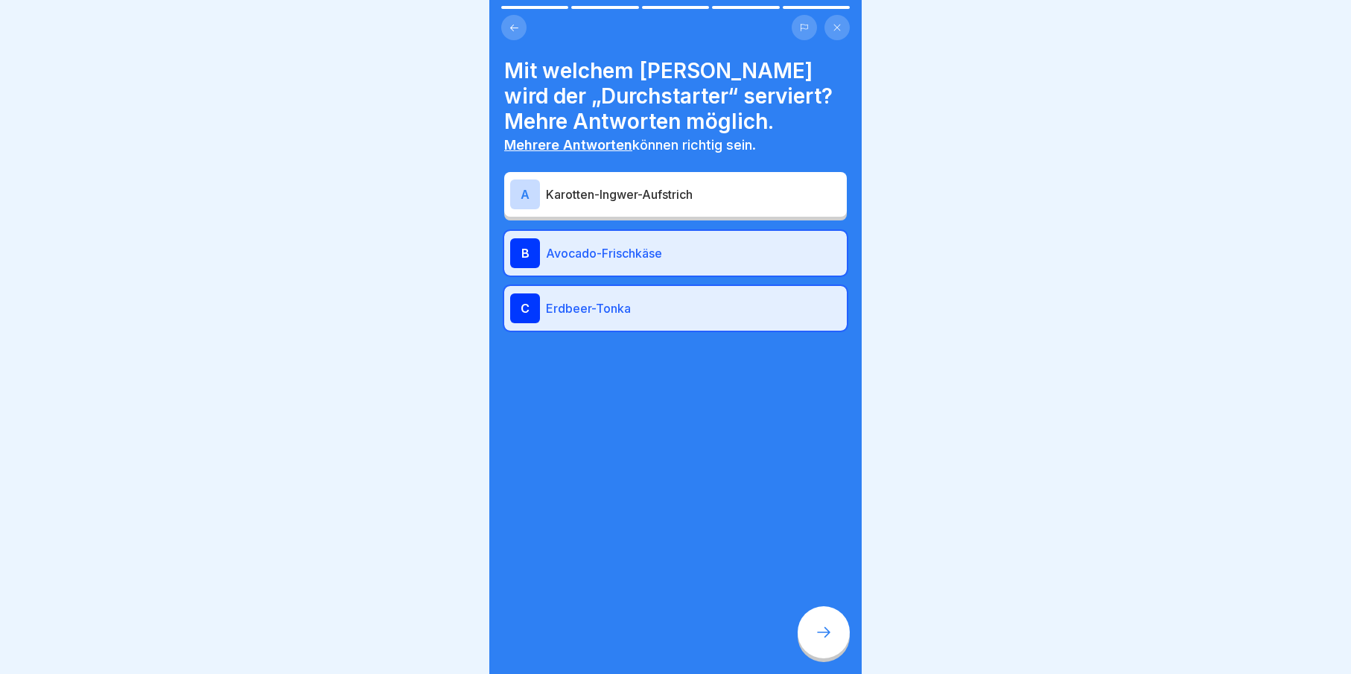
click at [828, 655] on div at bounding box center [824, 632] width 52 height 52
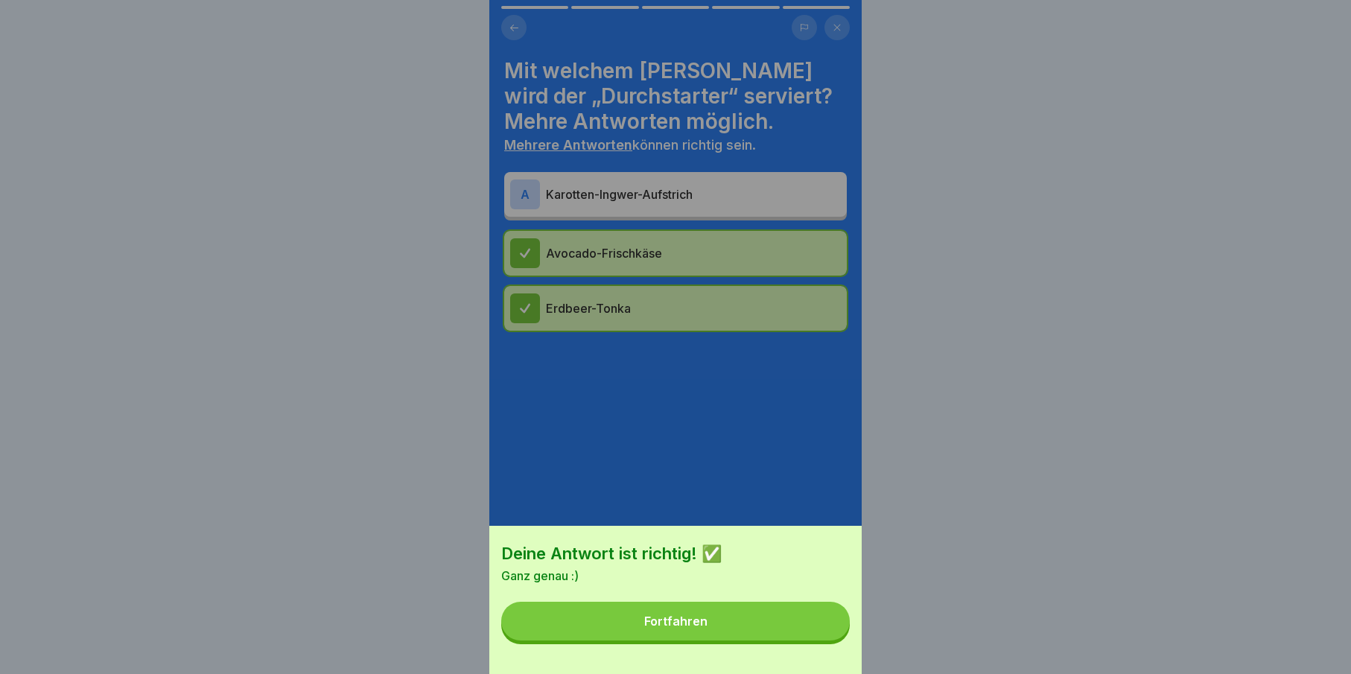
click at [797, 626] on button "Fortfahren" at bounding box center [675, 621] width 349 height 39
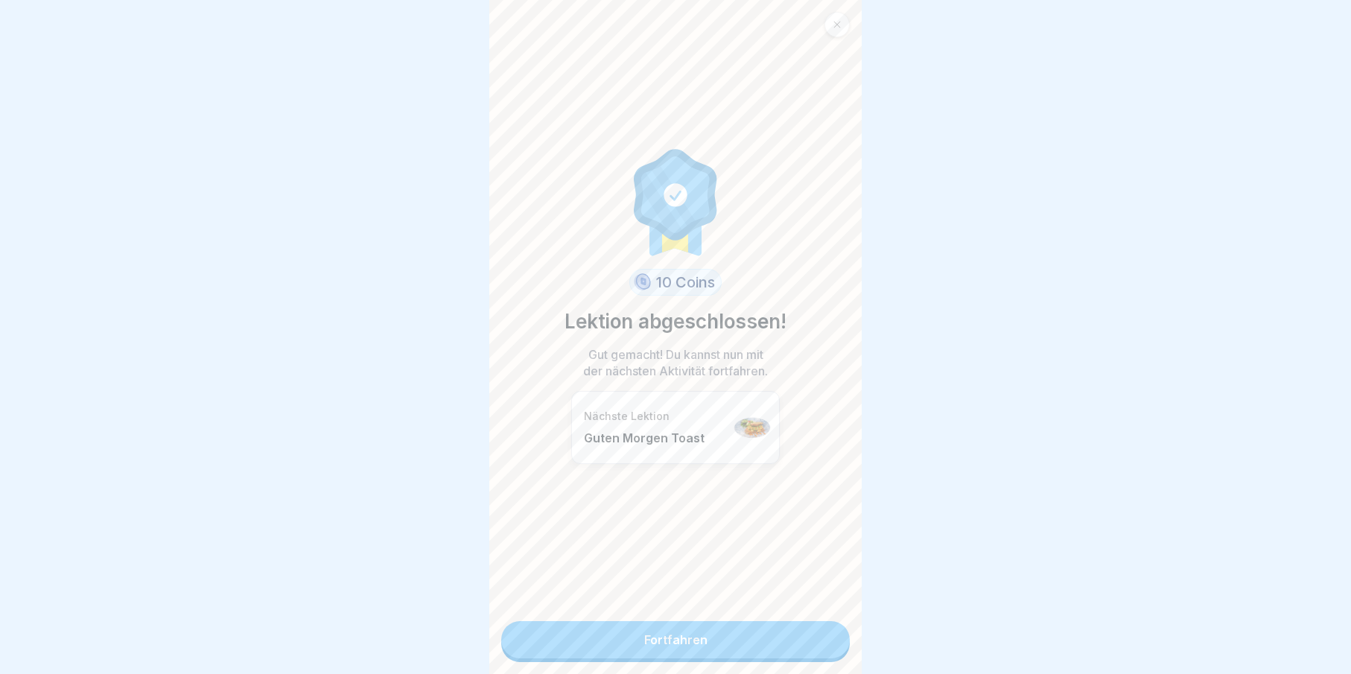
click at [789, 630] on link "Fortfahren" at bounding box center [675, 639] width 349 height 37
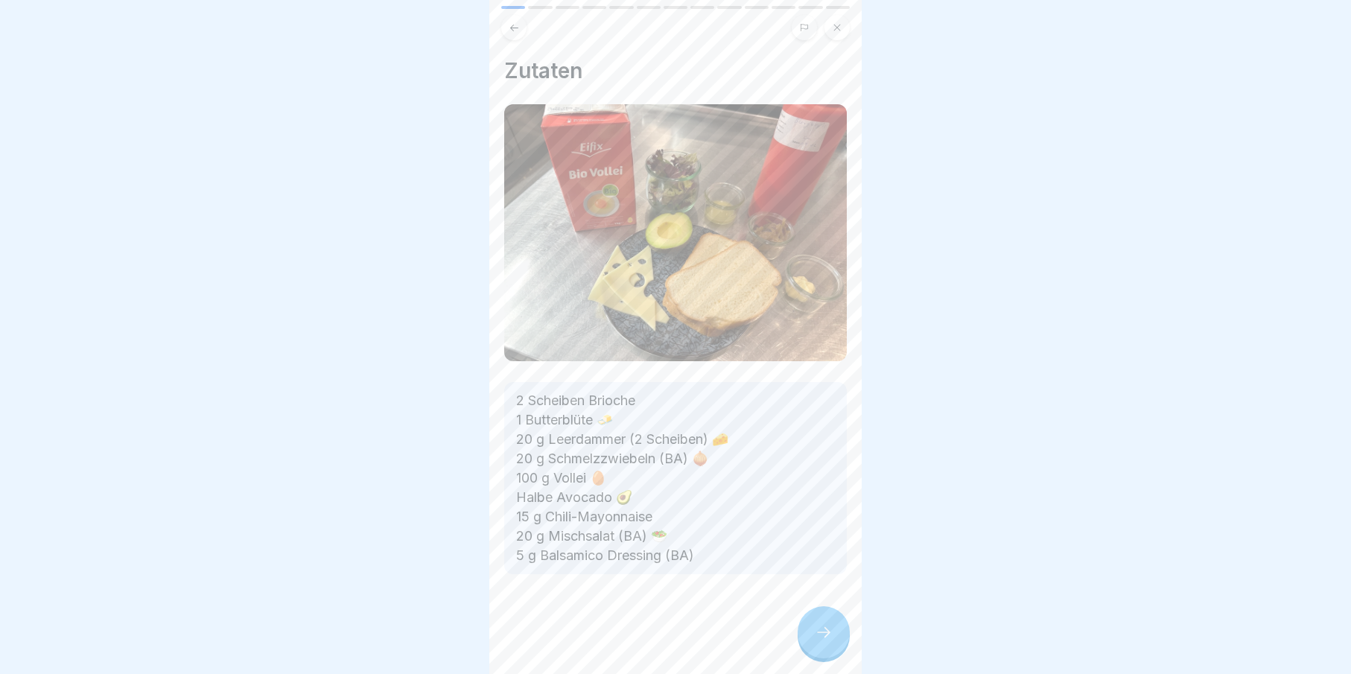
click at [812, 638] on div at bounding box center [824, 632] width 52 height 52
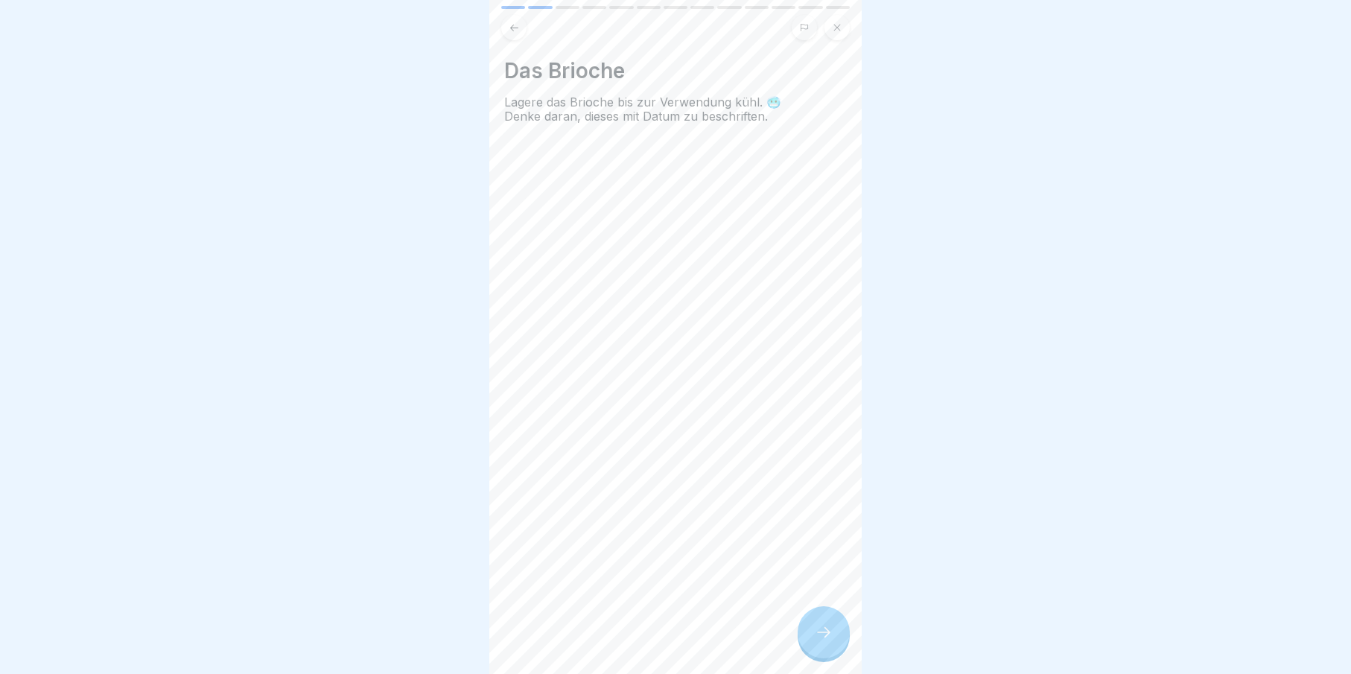
click at [812, 637] on div at bounding box center [824, 632] width 52 height 52
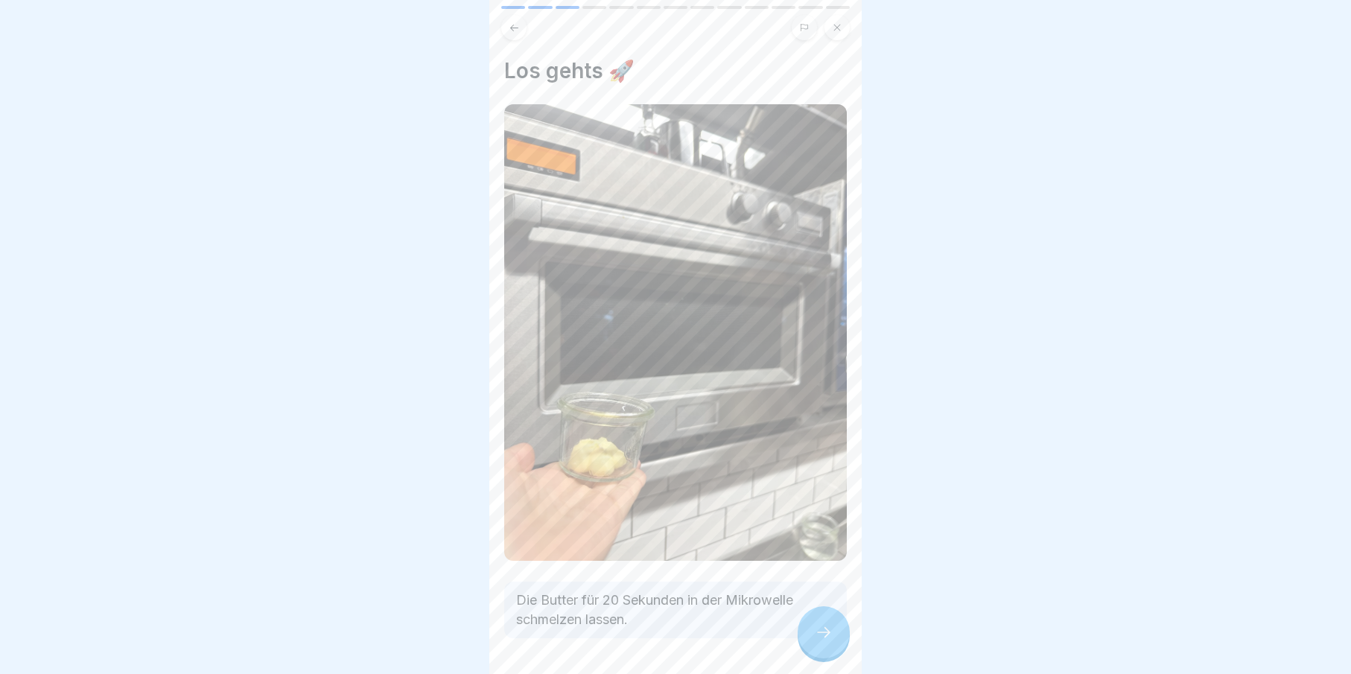
click at [812, 637] on div at bounding box center [824, 632] width 52 height 52
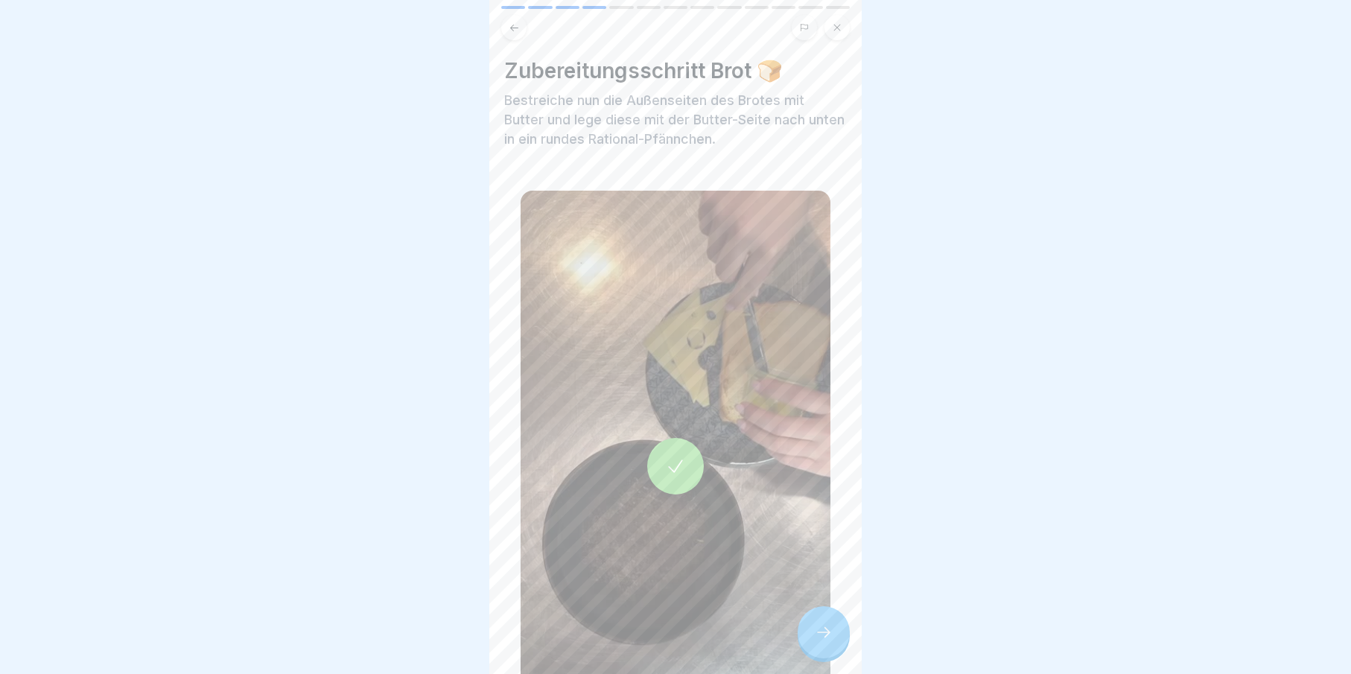
click at [812, 637] on div at bounding box center [824, 632] width 52 height 52
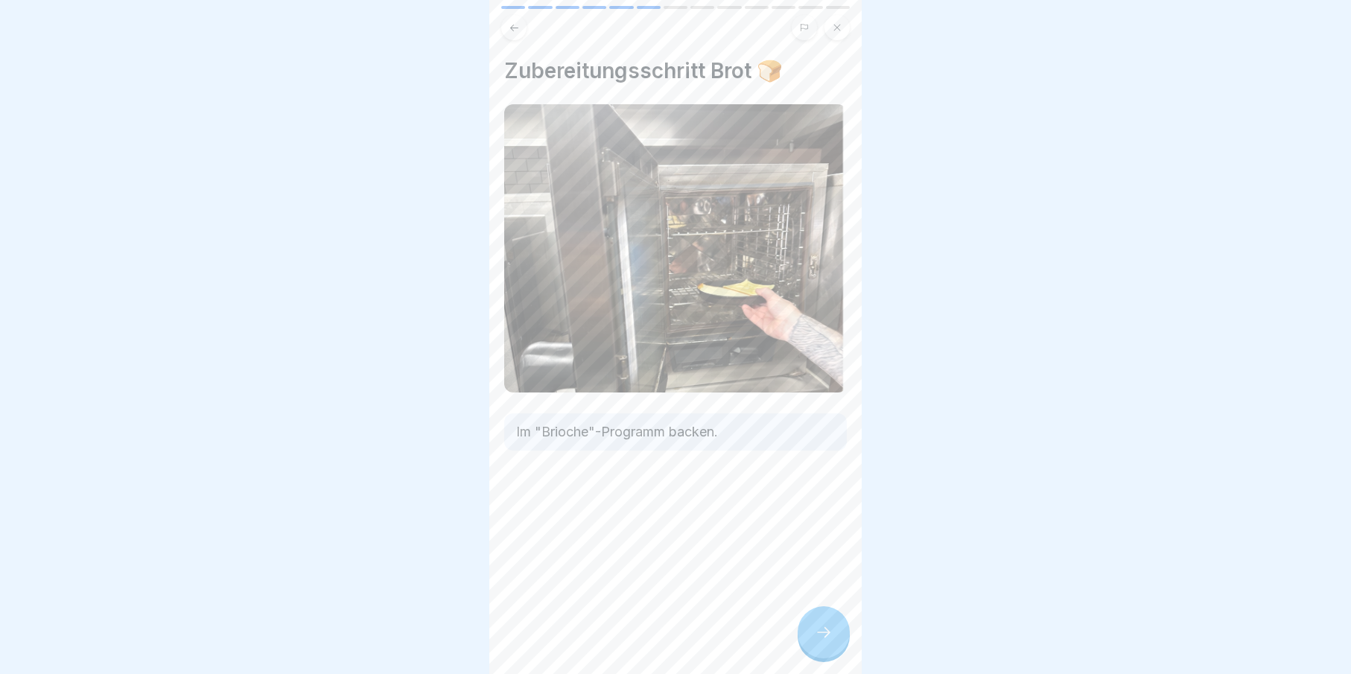
click at [812, 637] on div at bounding box center [824, 632] width 52 height 52
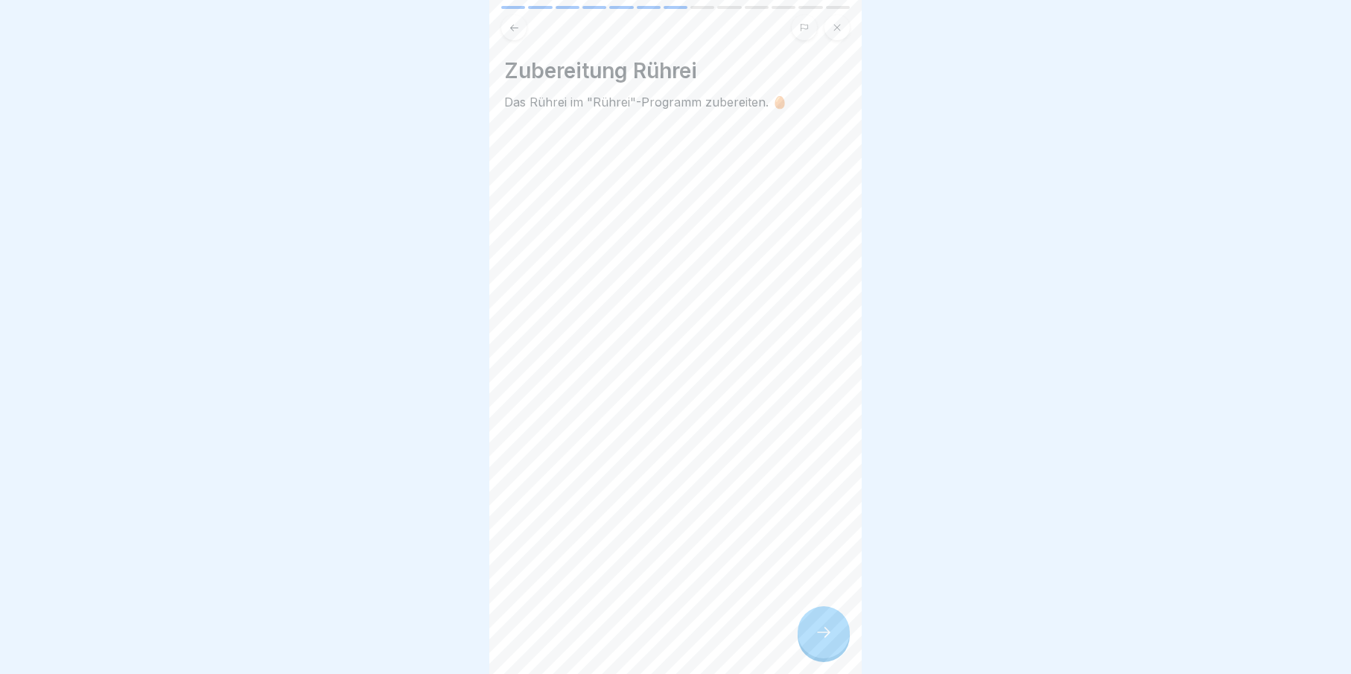
click at [812, 637] on div at bounding box center [824, 632] width 52 height 52
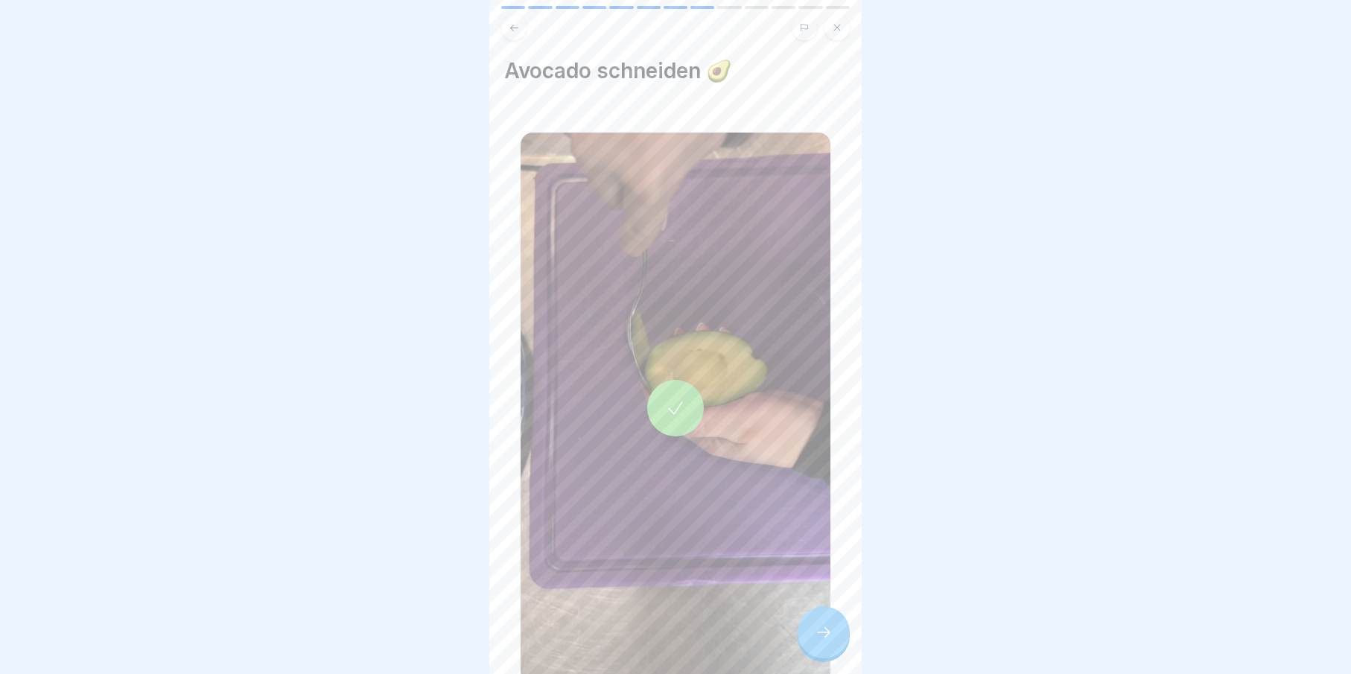
click at [812, 637] on div at bounding box center [824, 632] width 52 height 52
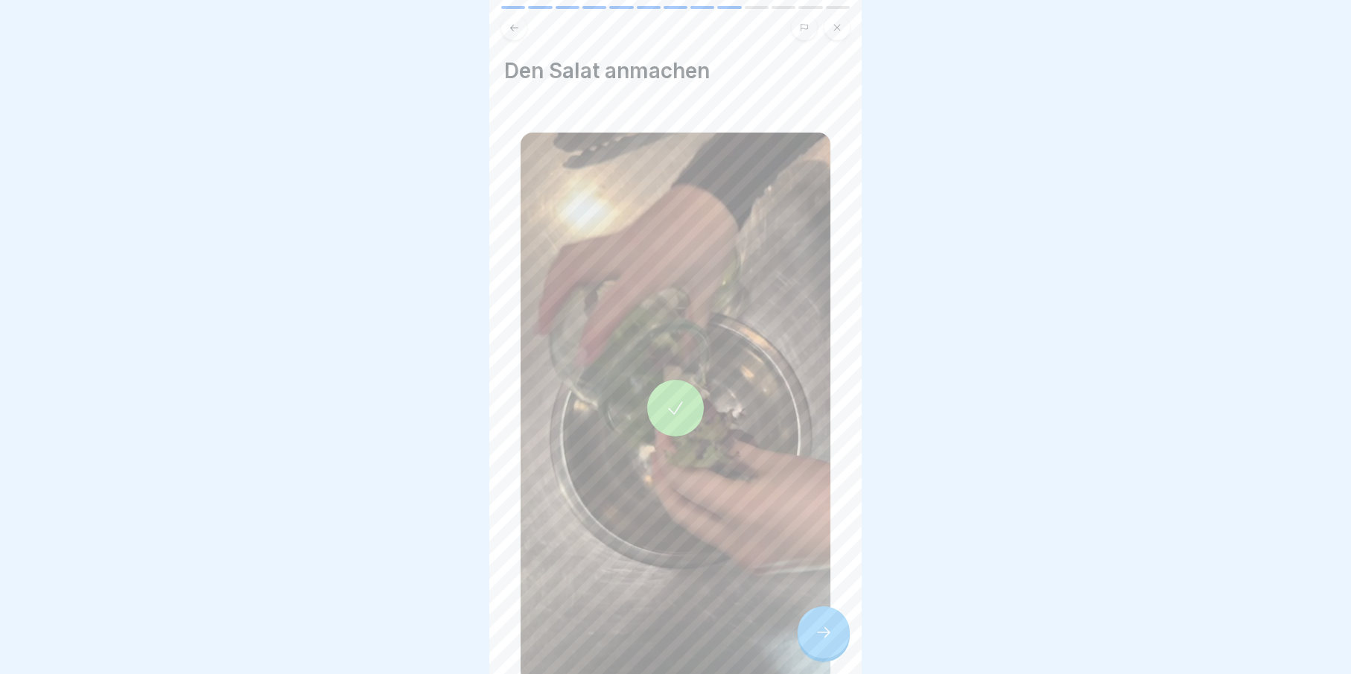
click at [812, 637] on div at bounding box center [824, 632] width 52 height 52
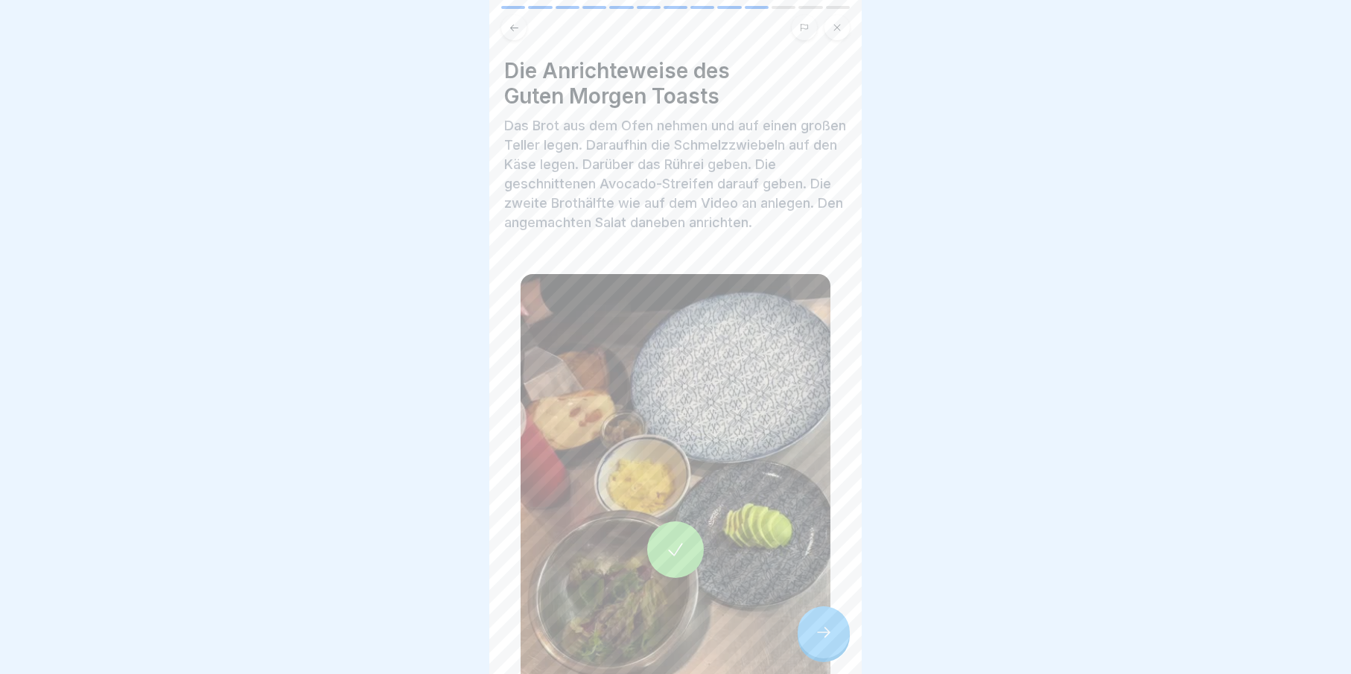
click at [812, 635] on div at bounding box center [824, 632] width 52 height 52
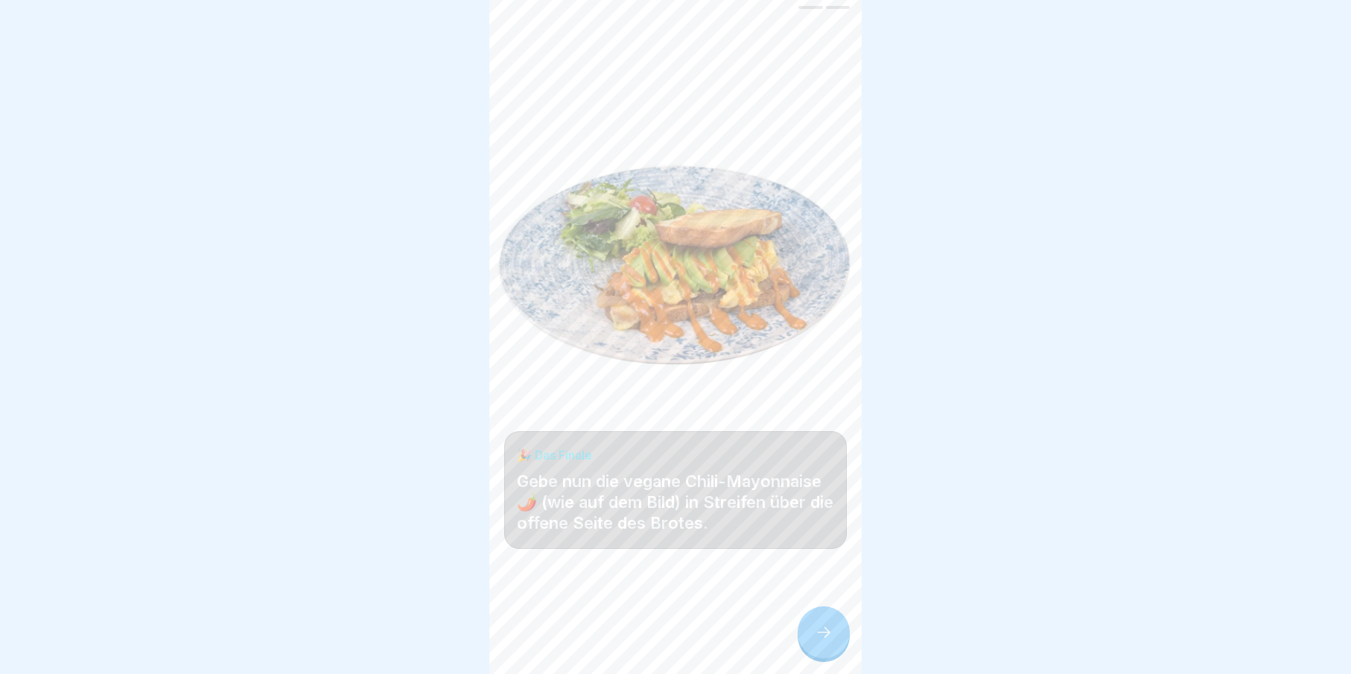
click at [812, 635] on div at bounding box center [824, 632] width 52 height 52
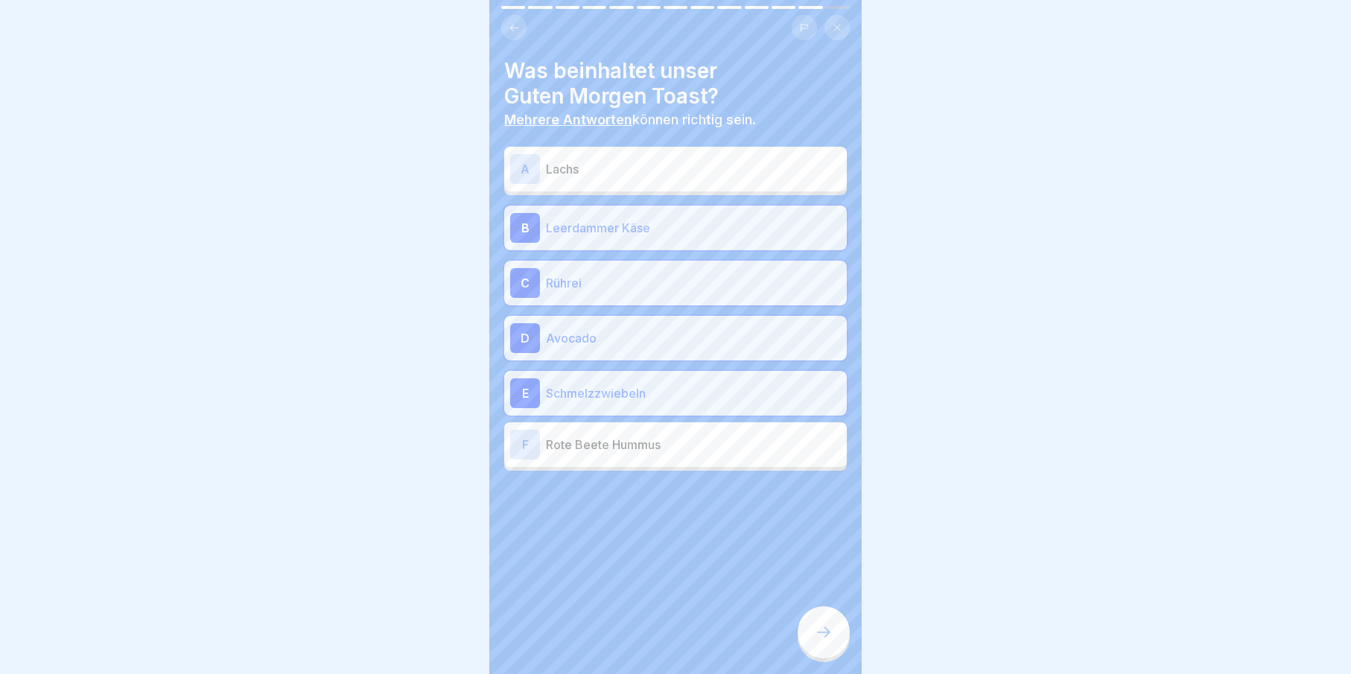
click at [829, 658] on div at bounding box center [824, 632] width 52 height 52
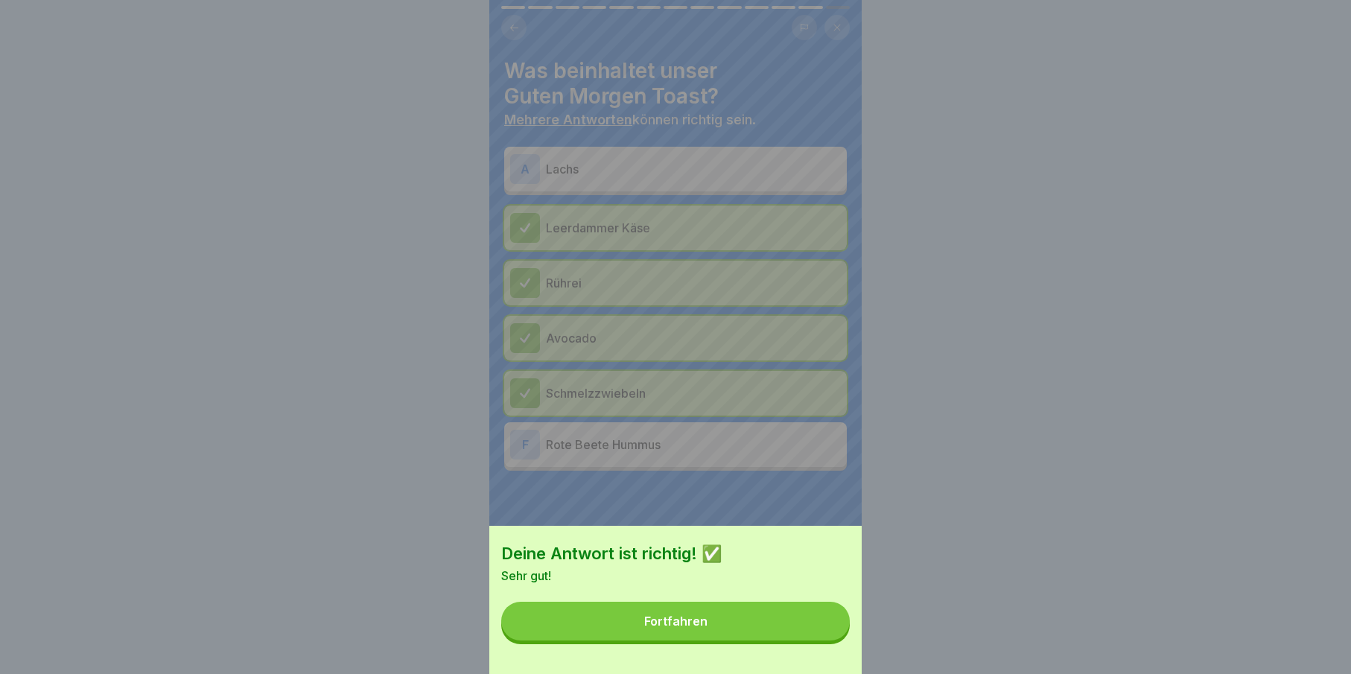
click at [827, 657] on div "Deine Antwort ist richtig! ✅ Sehr gut! Fortfahren" at bounding box center [675, 600] width 372 height 148
click at [827, 640] on button "Fortfahren" at bounding box center [675, 621] width 349 height 39
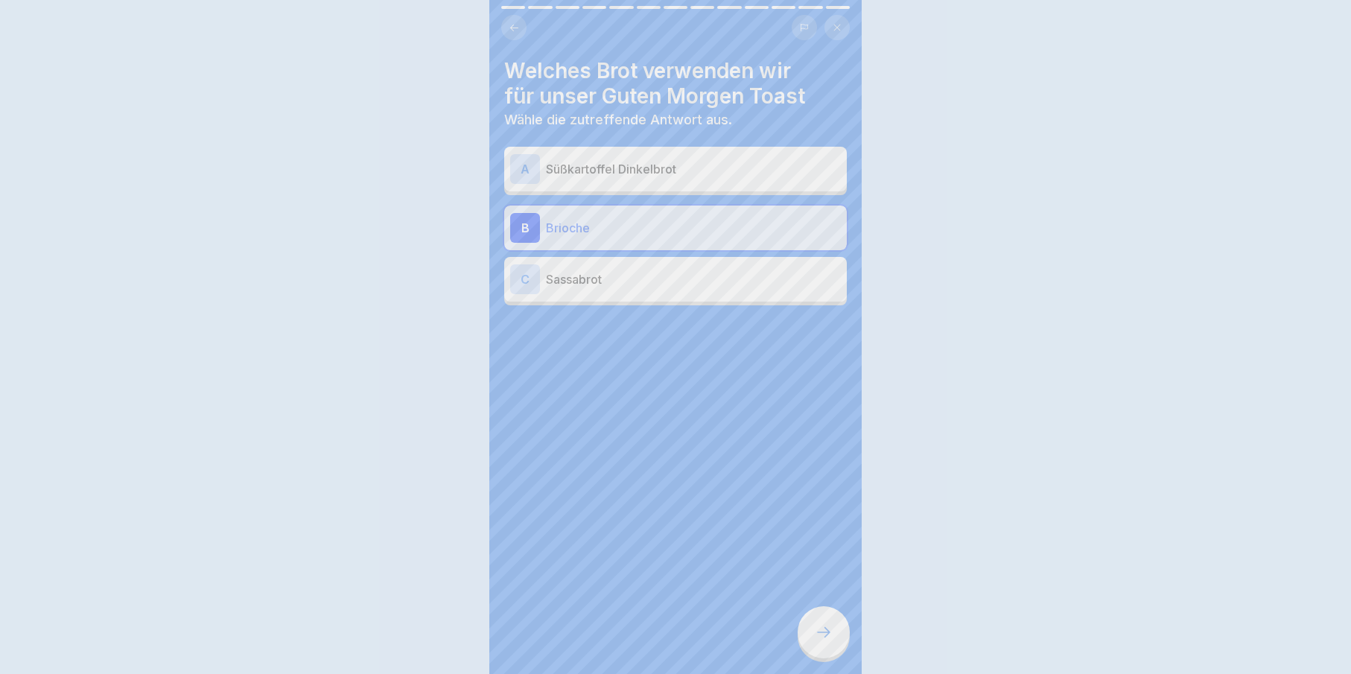
click at [828, 641] on icon at bounding box center [824, 632] width 18 height 18
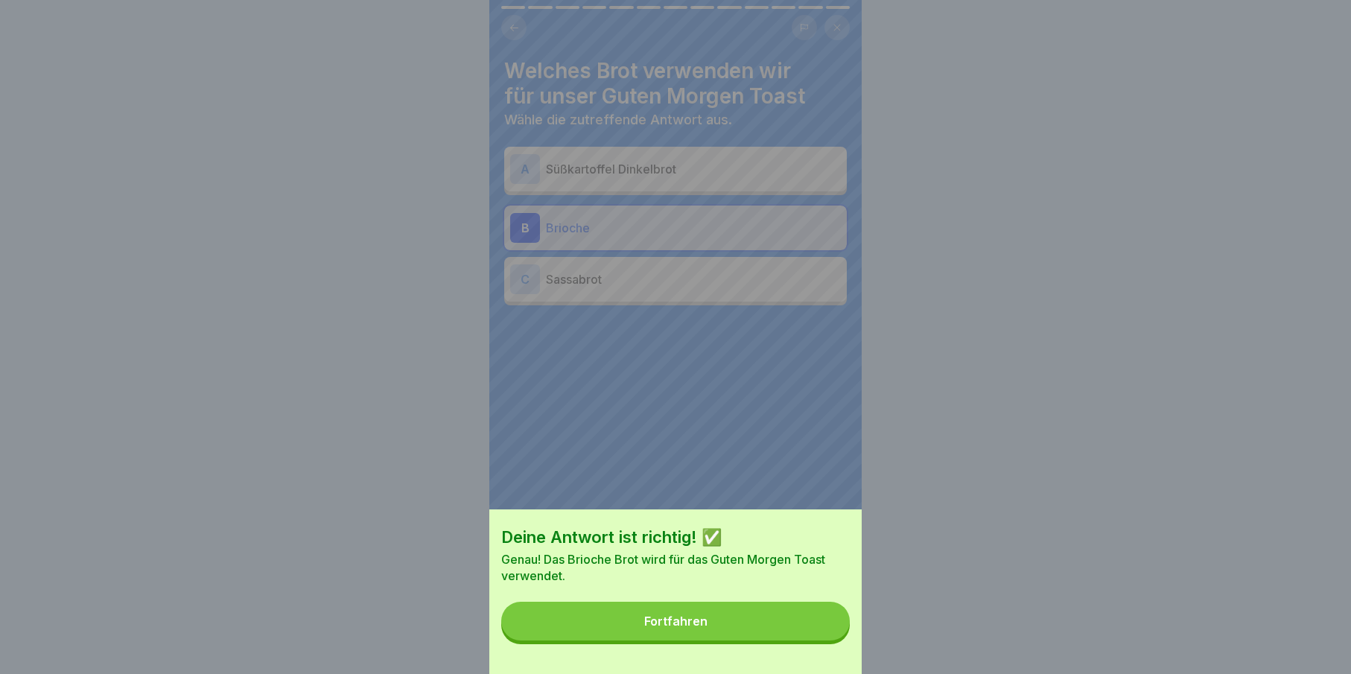
click at [811, 627] on button "Fortfahren" at bounding box center [675, 621] width 349 height 39
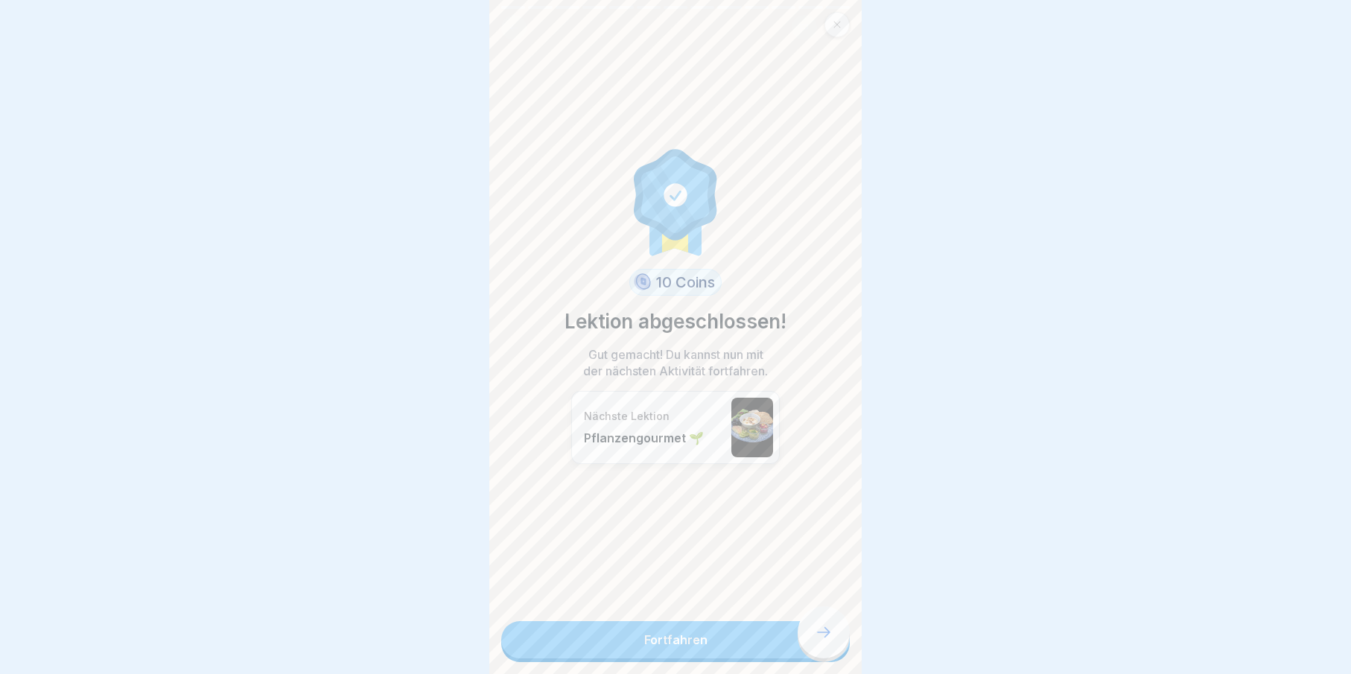
click at [821, 650] on link "Fortfahren" at bounding box center [675, 639] width 349 height 37
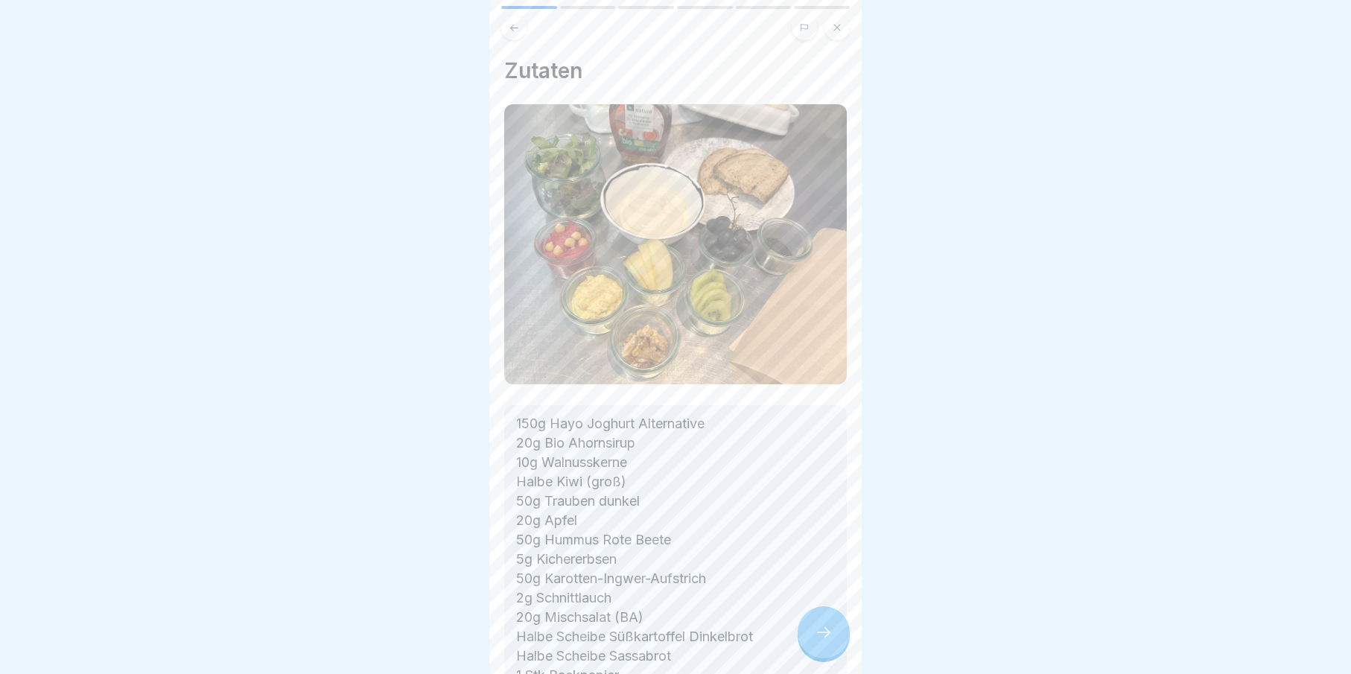
click at [810, 646] on div at bounding box center [824, 632] width 52 height 52
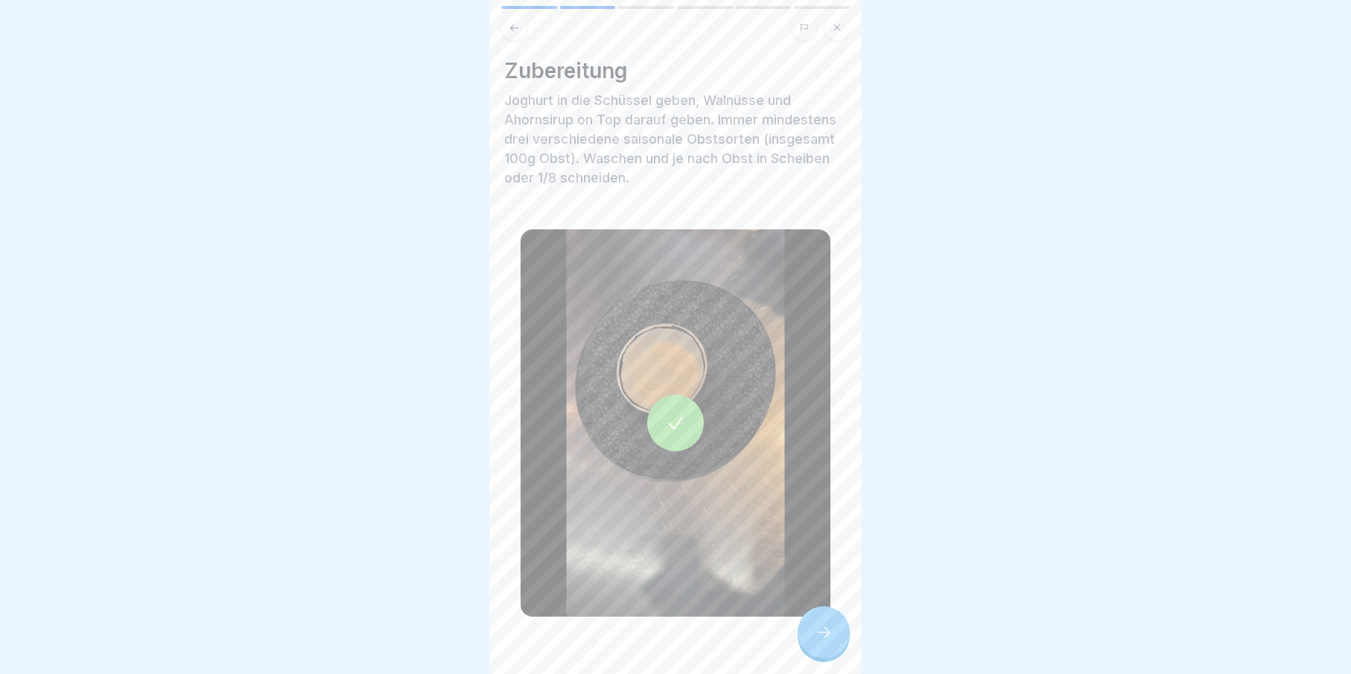
click at [811, 644] on div at bounding box center [824, 632] width 52 height 52
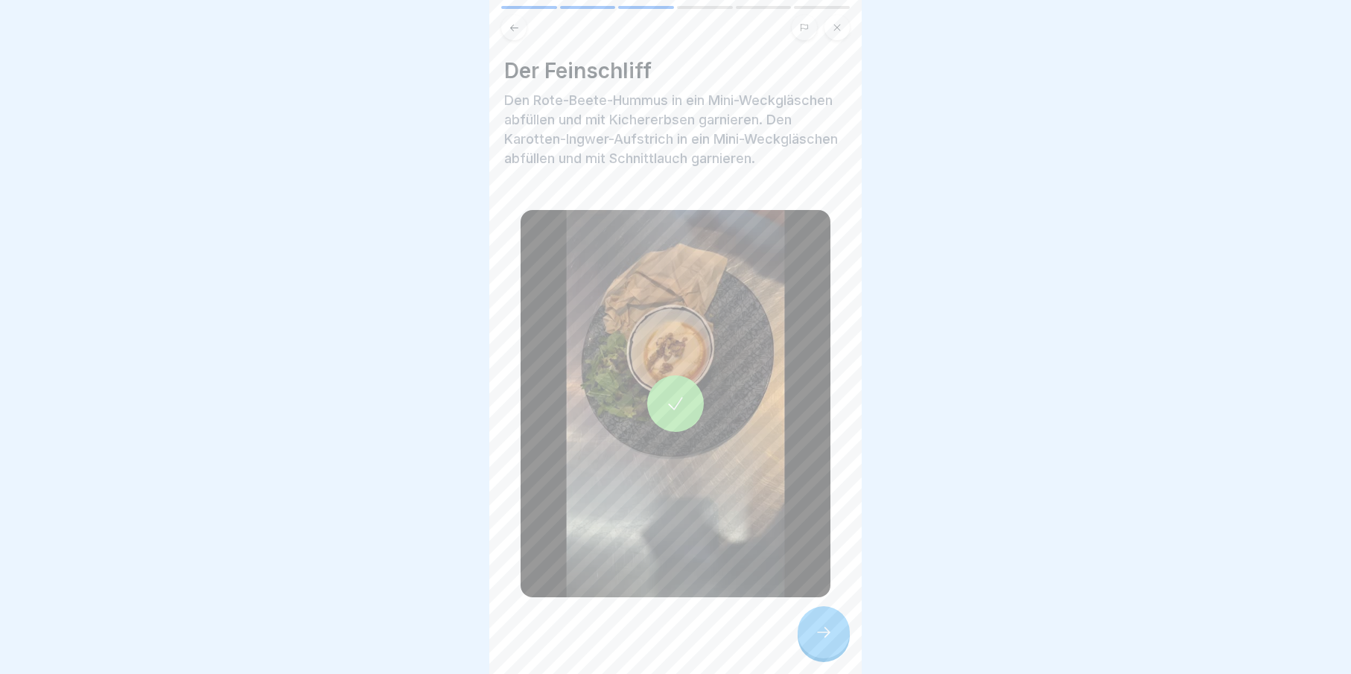
click at [812, 645] on div at bounding box center [824, 632] width 52 height 52
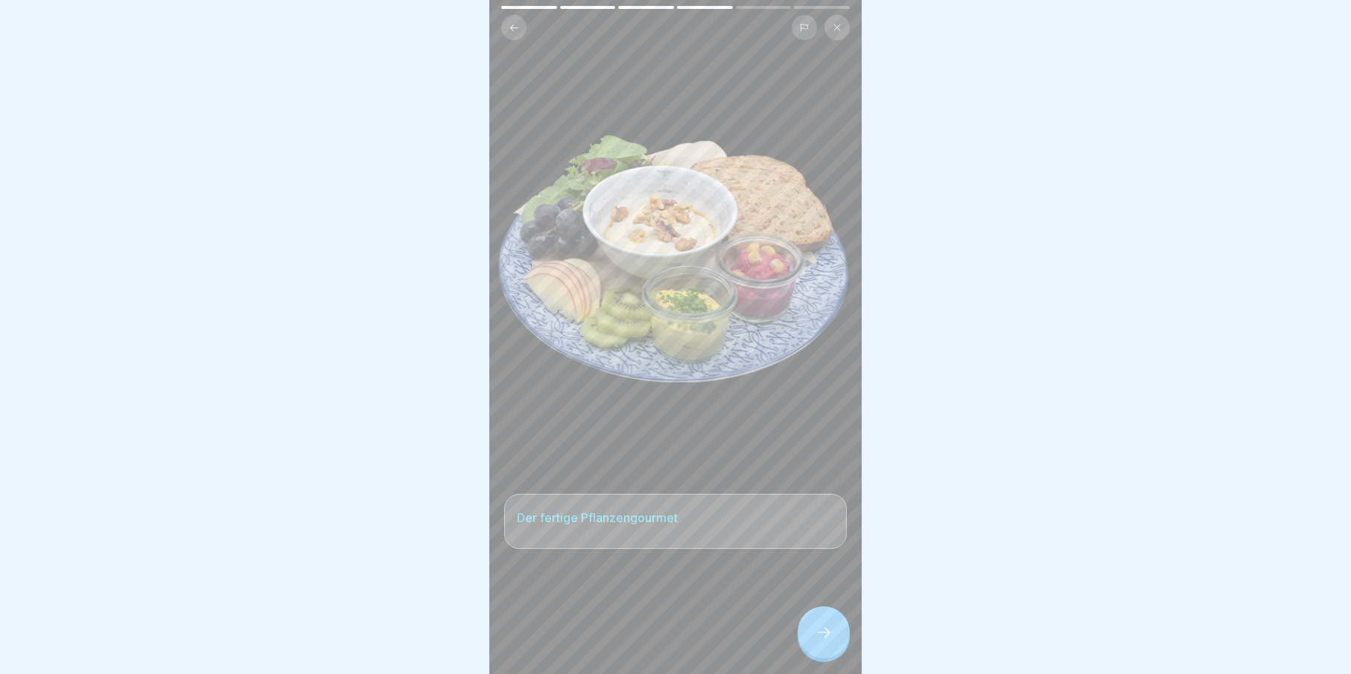
click at [812, 645] on div at bounding box center [824, 632] width 52 height 52
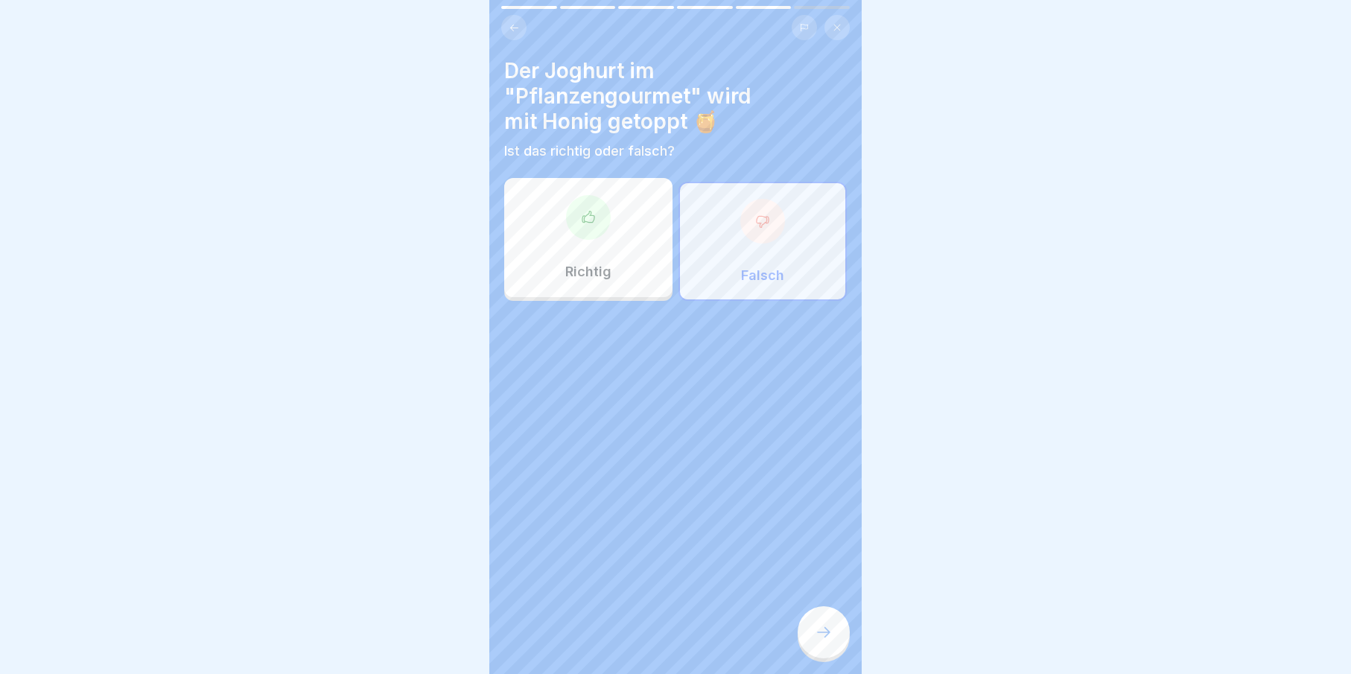
click at [812, 643] on div at bounding box center [824, 632] width 52 height 52
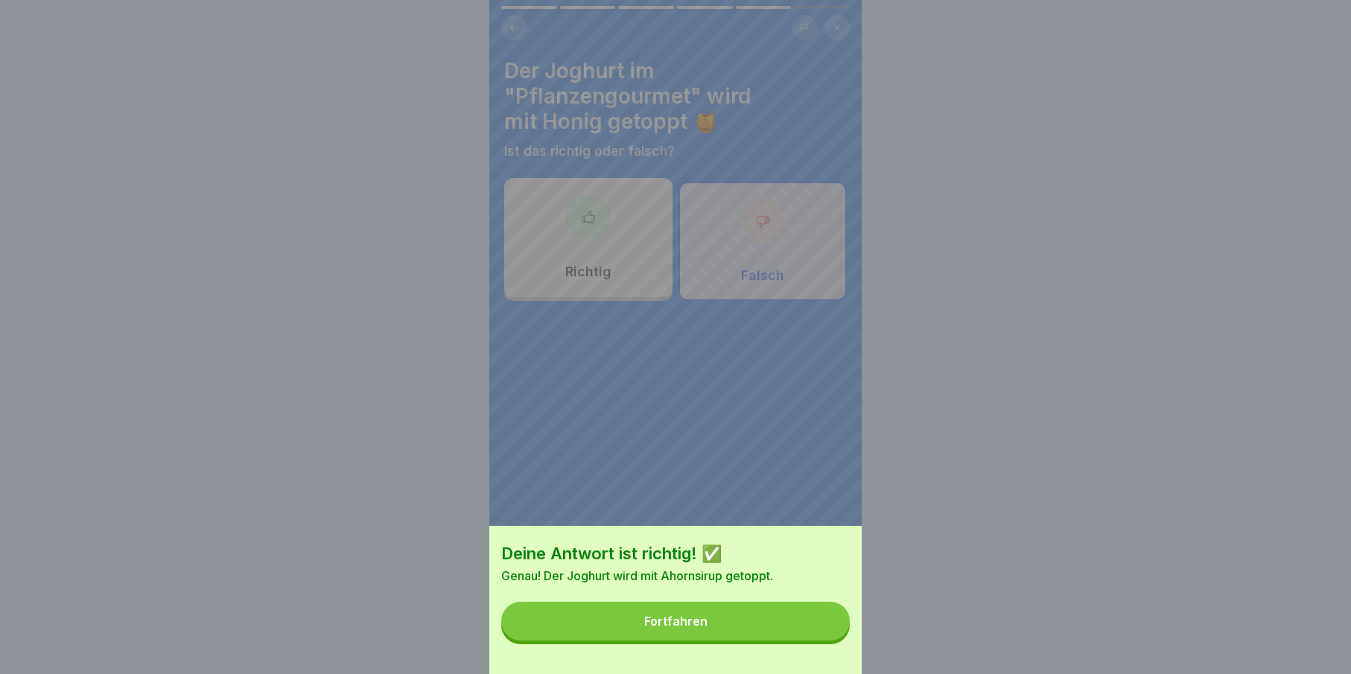
click at [769, 630] on button "Fortfahren" at bounding box center [675, 621] width 349 height 39
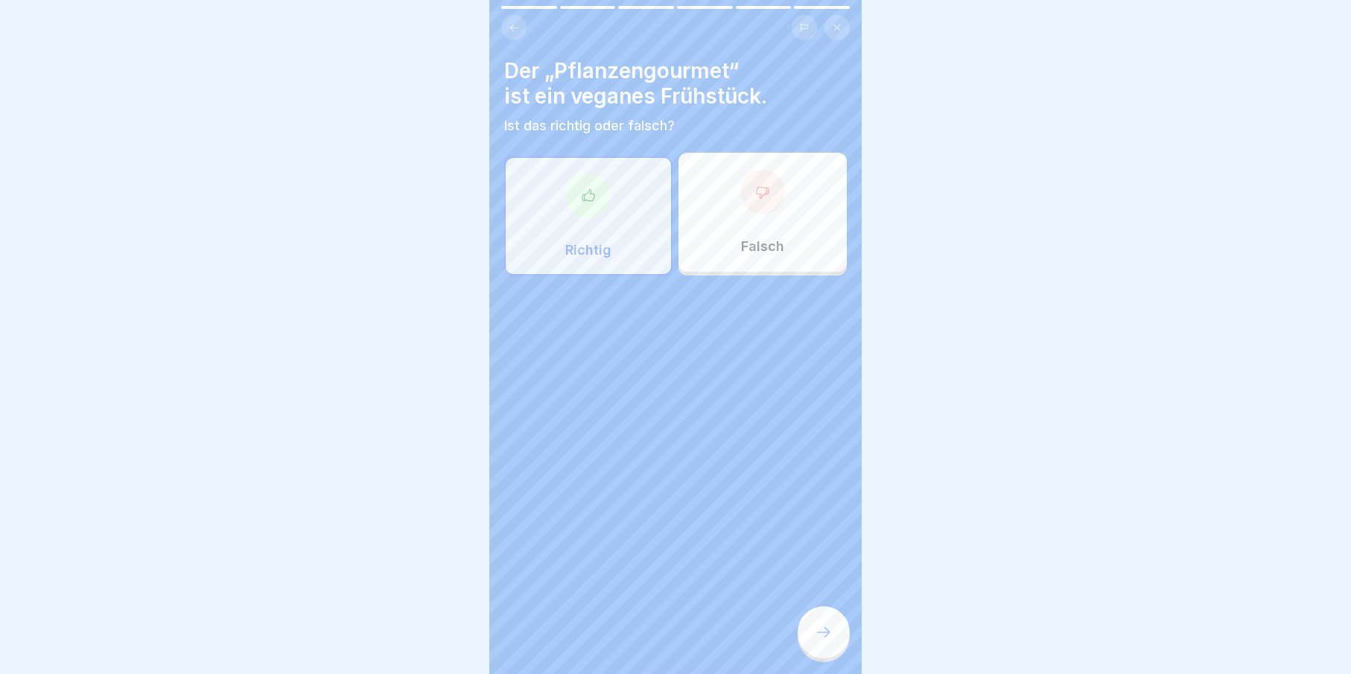
click at [841, 655] on div at bounding box center [824, 632] width 52 height 52
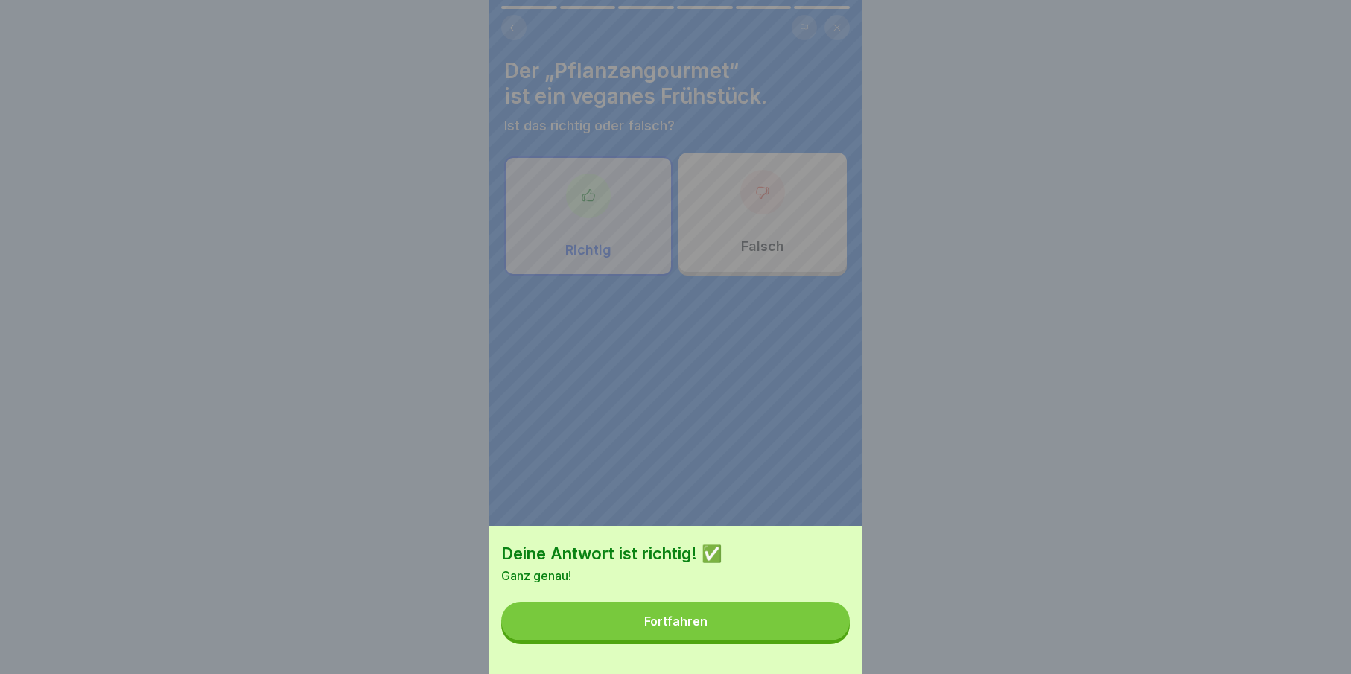
click at [841, 655] on div "Deine Antwort ist richtig! ✅ Ganz genau! Fortfahren" at bounding box center [675, 600] width 372 height 148
click at [834, 640] on button "Fortfahren" at bounding box center [675, 621] width 349 height 39
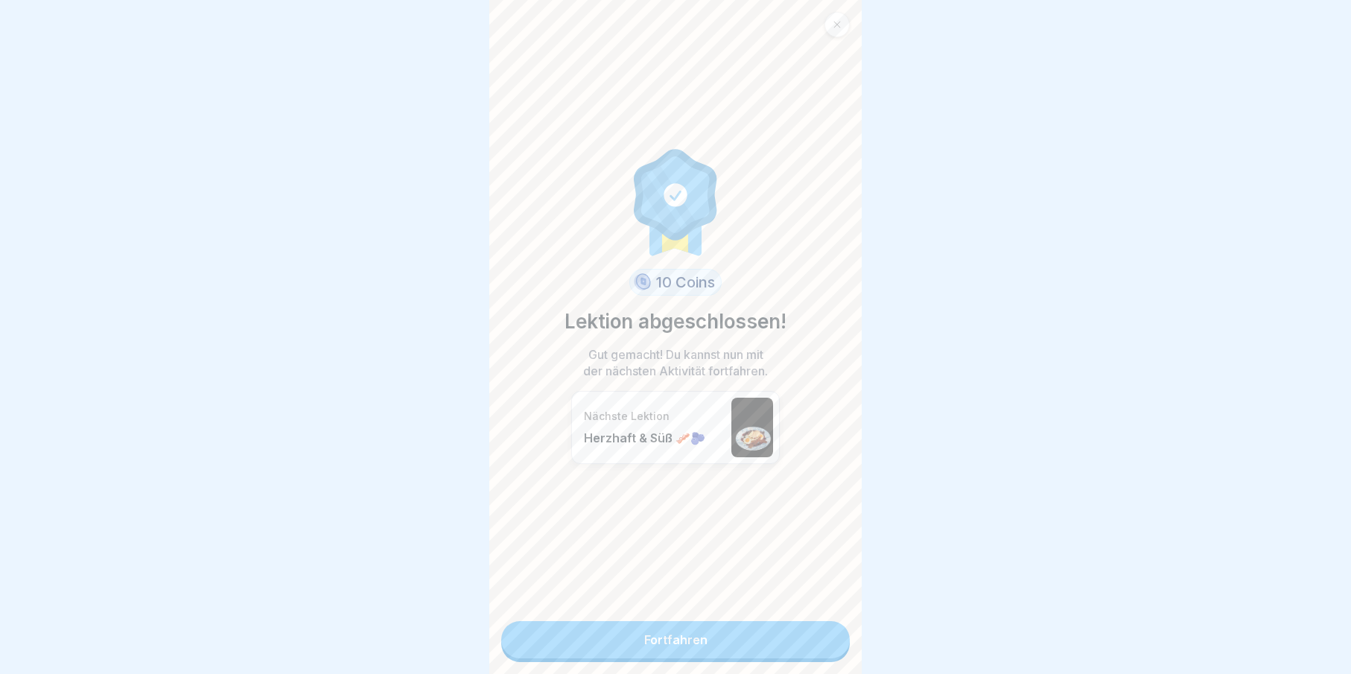
click at [834, 648] on link "Fortfahren" at bounding box center [675, 639] width 349 height 37
click at [810, 646] on link "Fortfahren" at bounding box center [675, 639] width 349 height 37
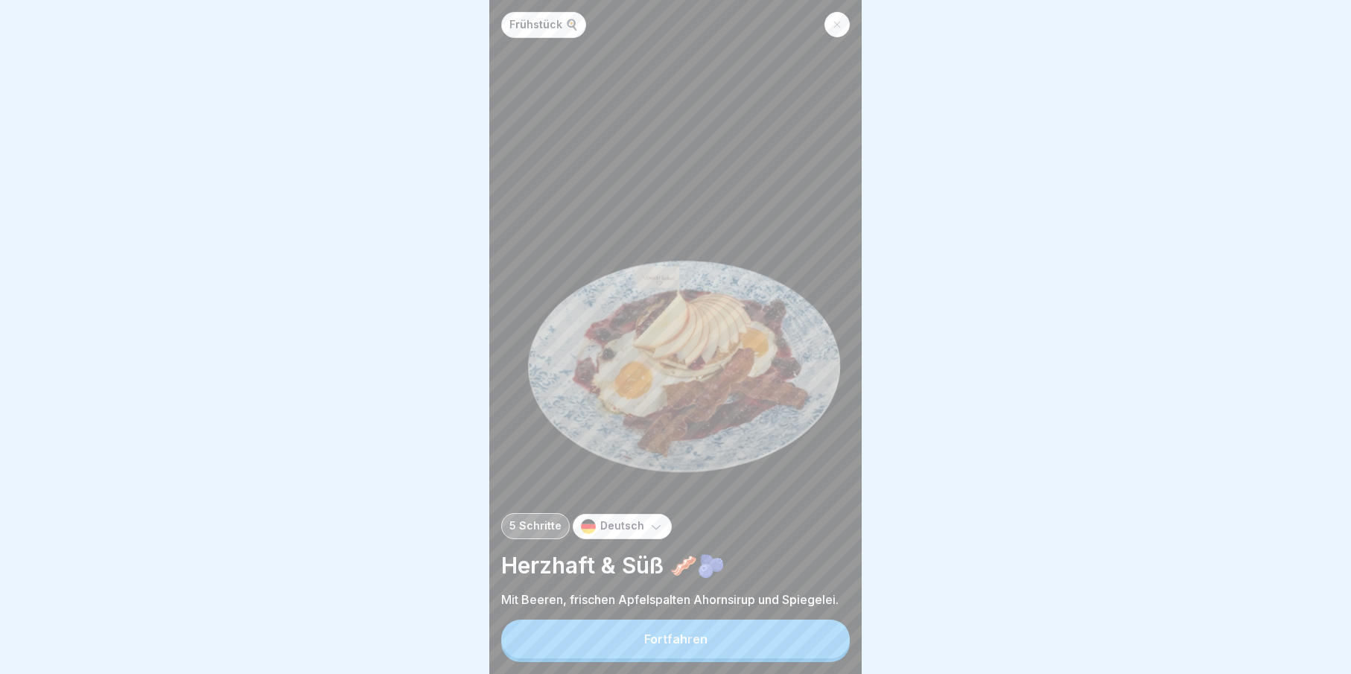
click at [809, 645] on button "Fortfahren" at bounding box center [675, 639] width 349 height 39
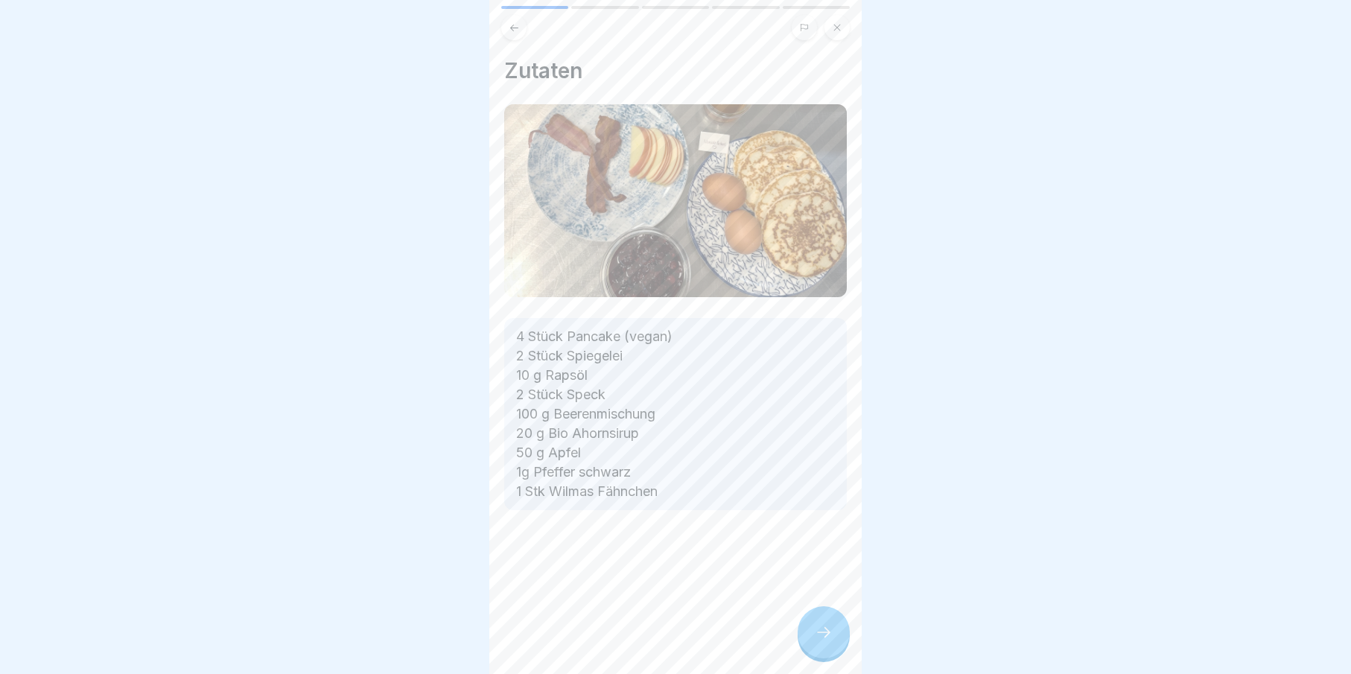
click at [808, 646] on div at bounding box center [824, 632] width 52 height 52
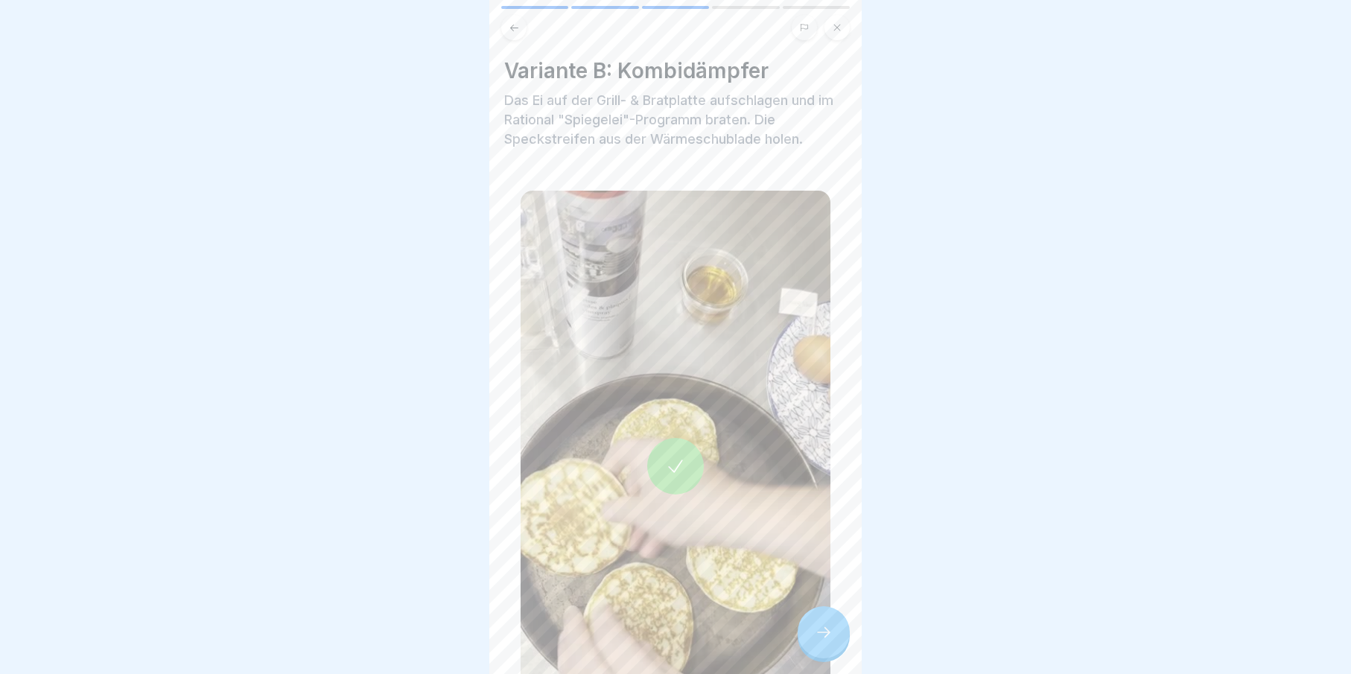
click at [808, 646] on div at bounding box center [824, 632] width 52 height 52
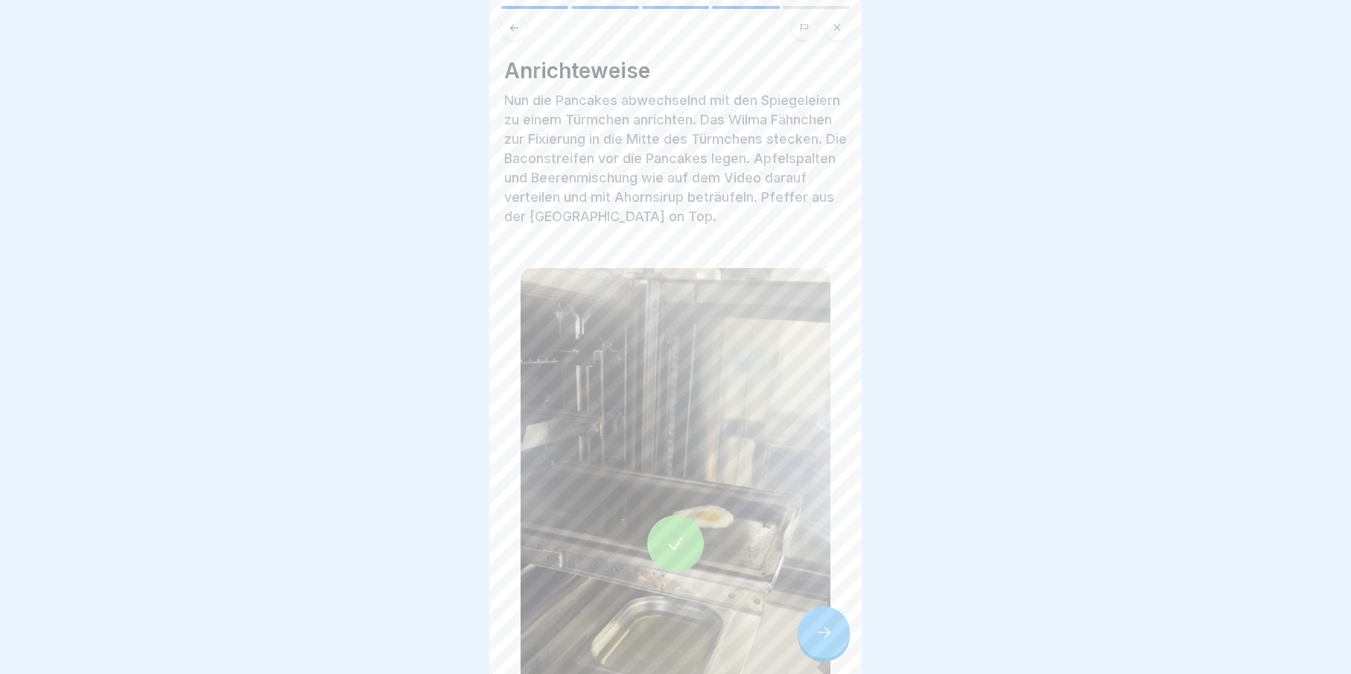
click at [808, 646] on div at bounding box center [824, 632] width 52 height 52
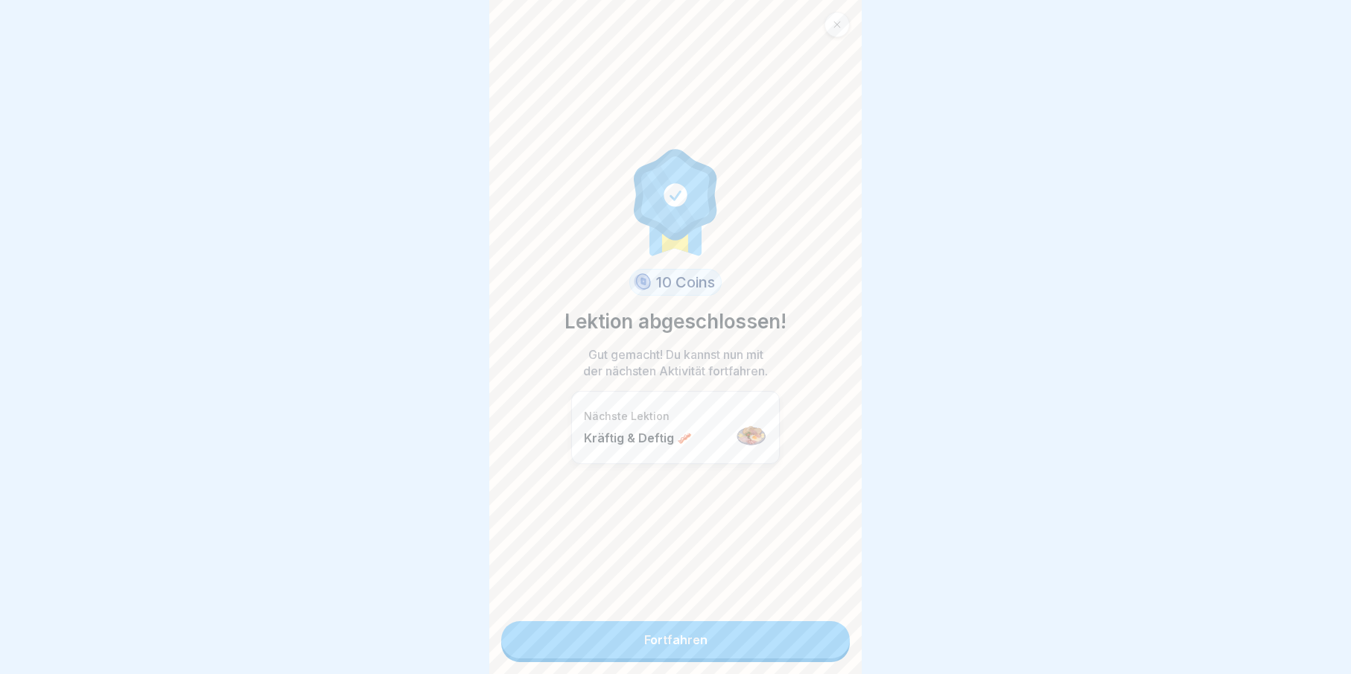
click at [808, 646] on link "Fortfahren" at bounding box center [675, 639] width 349 height 37
click at [807, 646] on link "Fortfahren" at bounding box center [675, 639] width 349 height 37
click at [812, 642] on link "Fortfahren" at bounding box center [675, 639] width 349 height 37
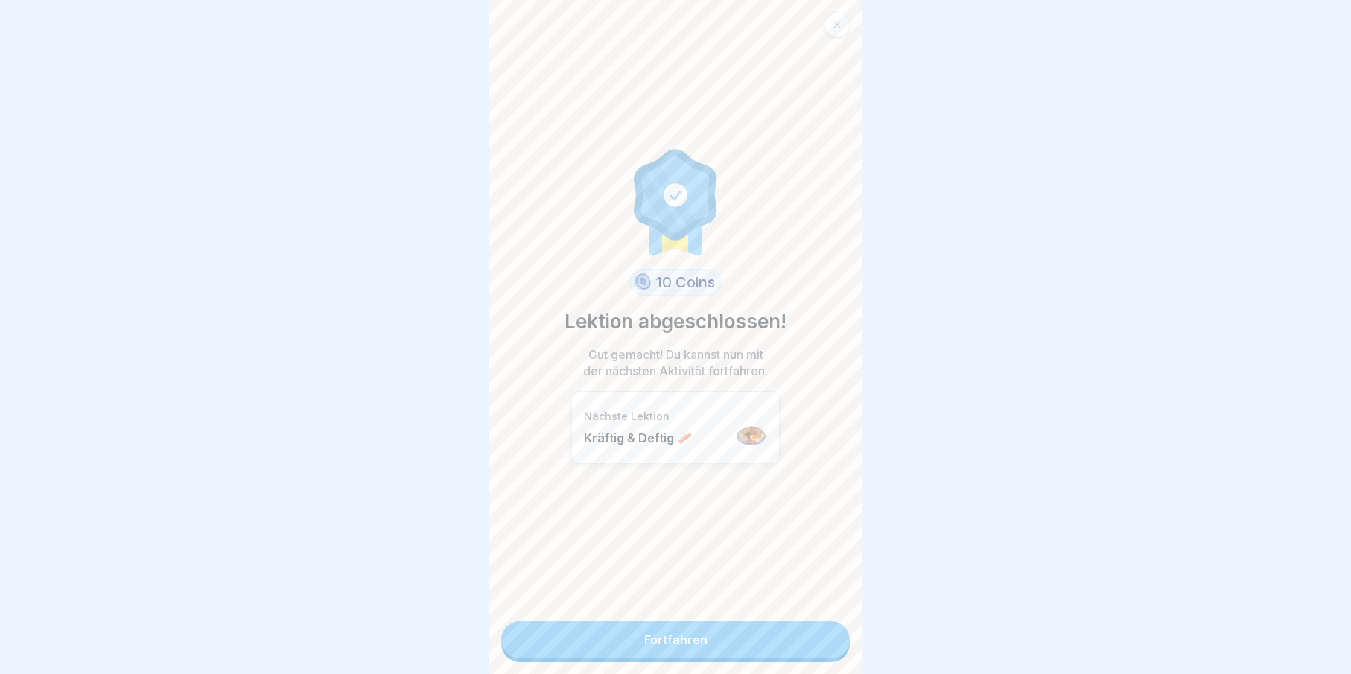
click at [691, 635] on link "Fortfahren" at bounding box center [675, 639] width 349 height 37
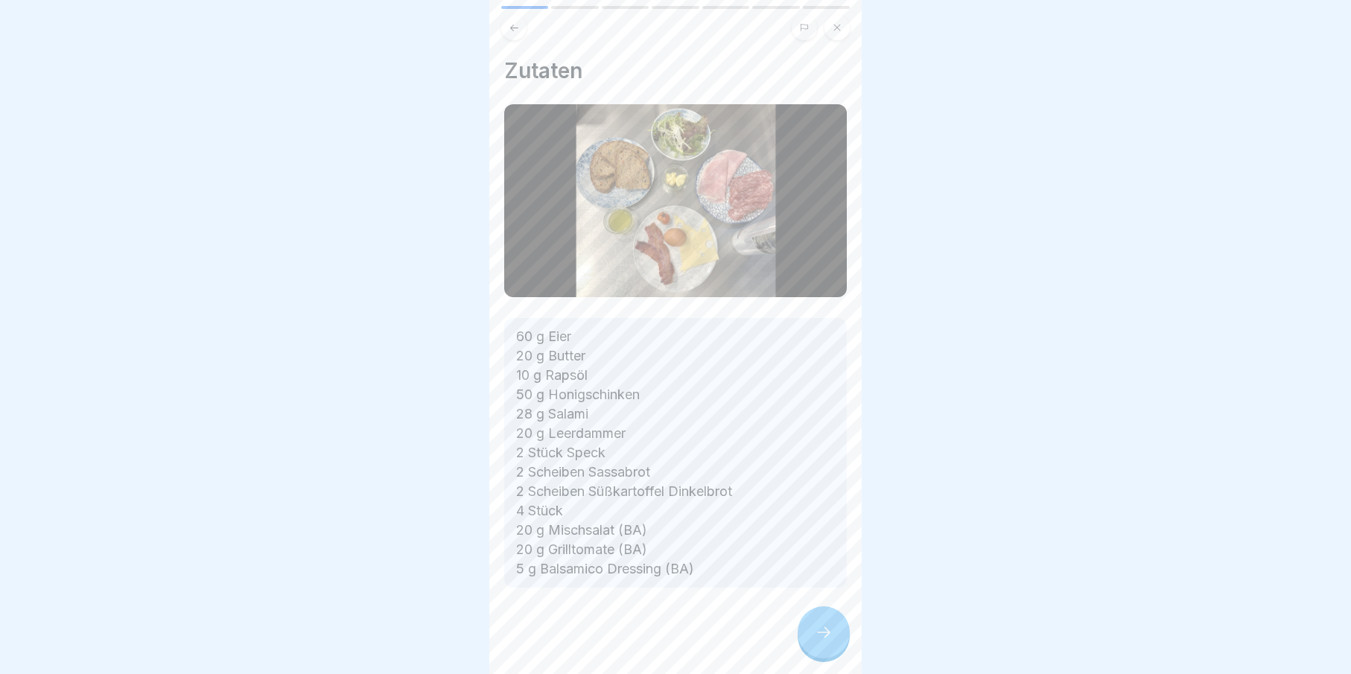
click at [834, 647] on div at bounding box center [824, 632] width 52 height 52
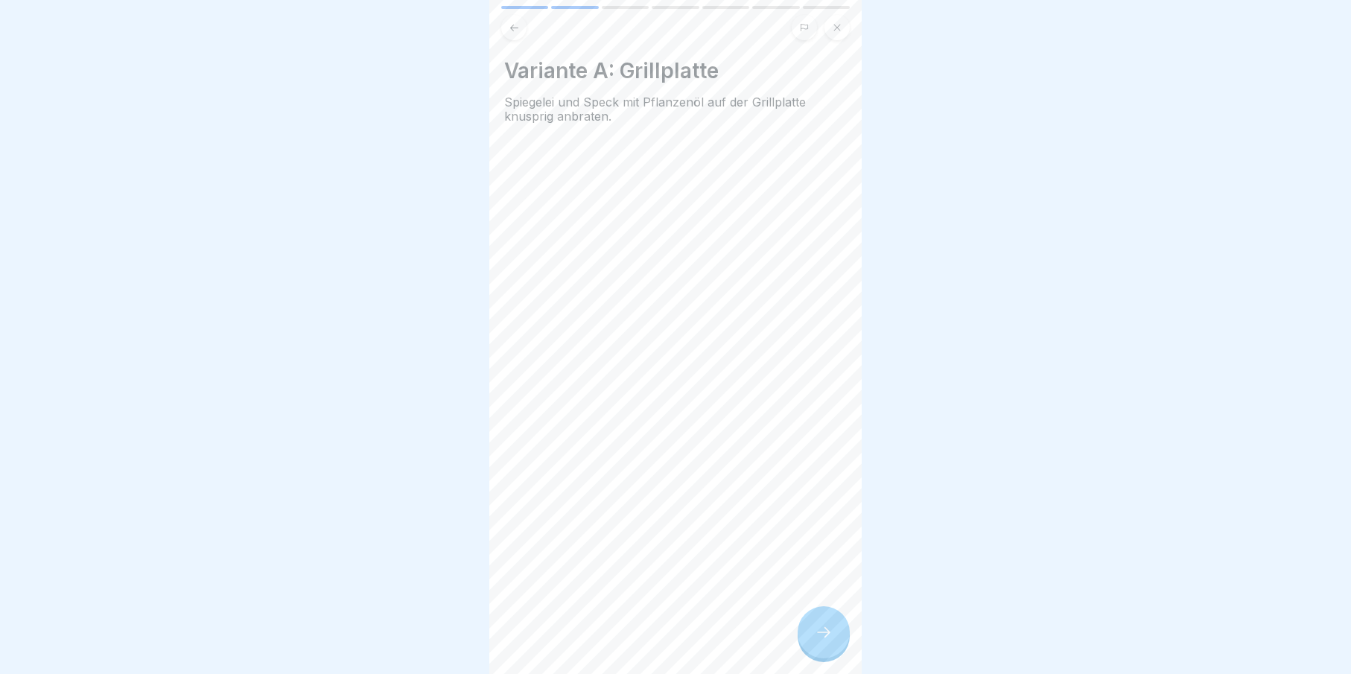
click at [834, 648] on div at bounding box center [824, 632] width 52 height 52
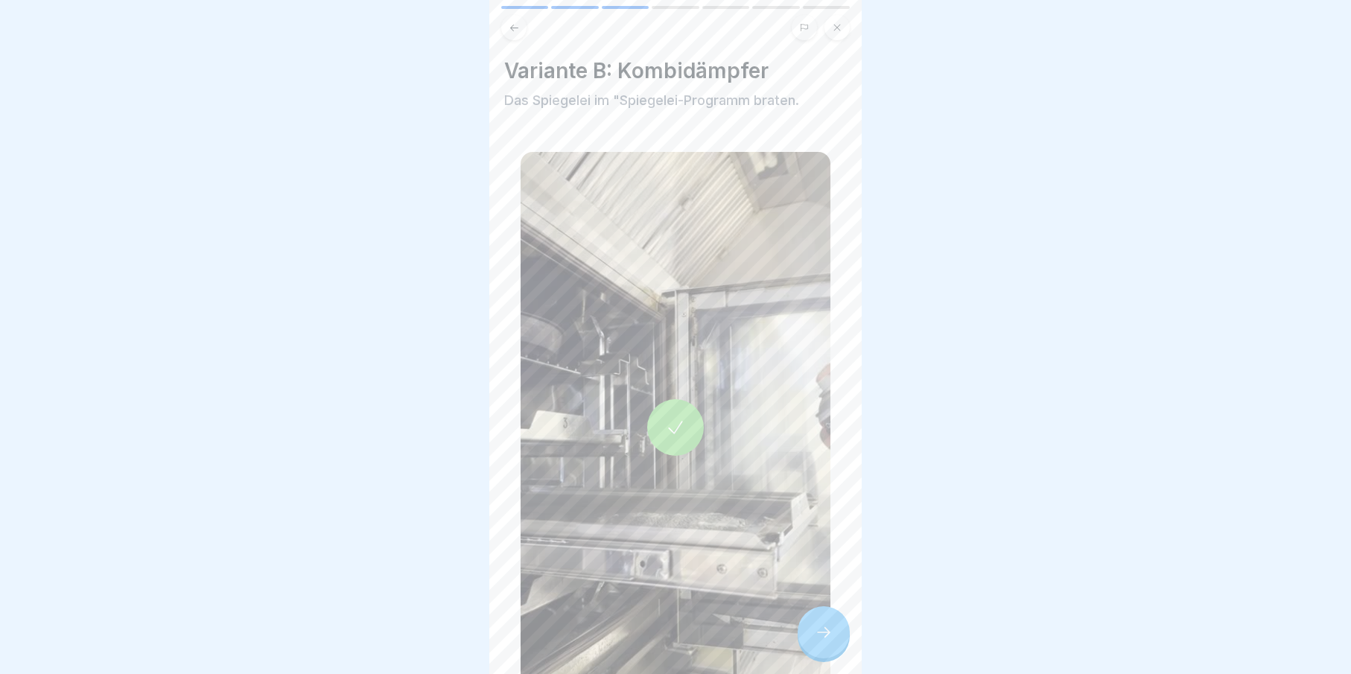
click at [834, 648] on div at bounding box center [824, 632] width 52 height 52
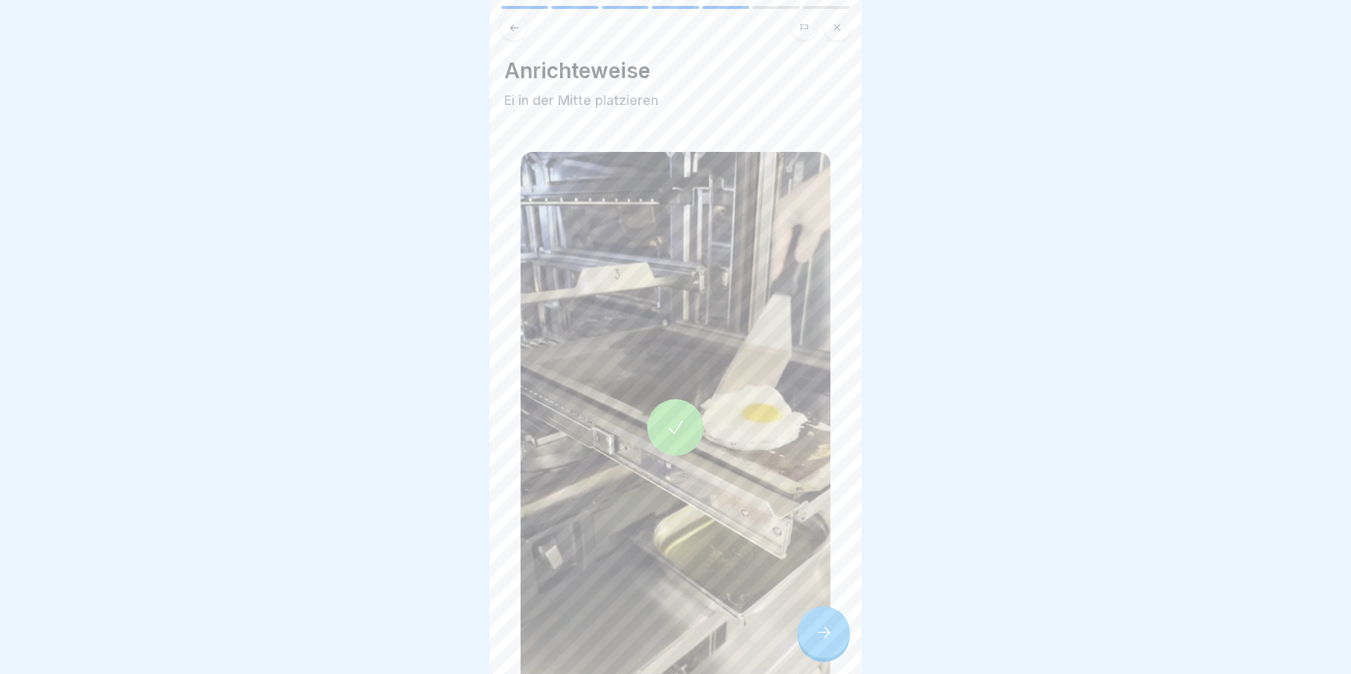
click at [834, 648] on div at bounding box center [824, 632] width 52 height 52
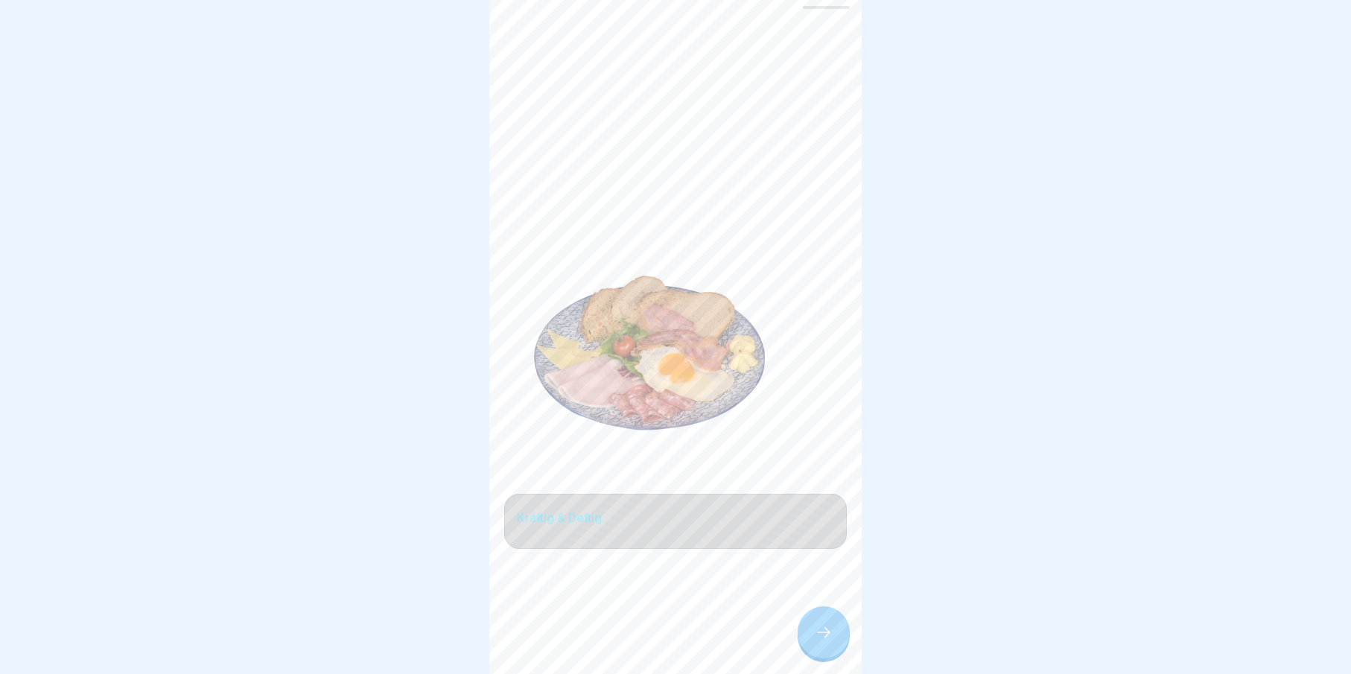
click at [834, 648] on div at bounding box center [824, 632] width 52 height 52
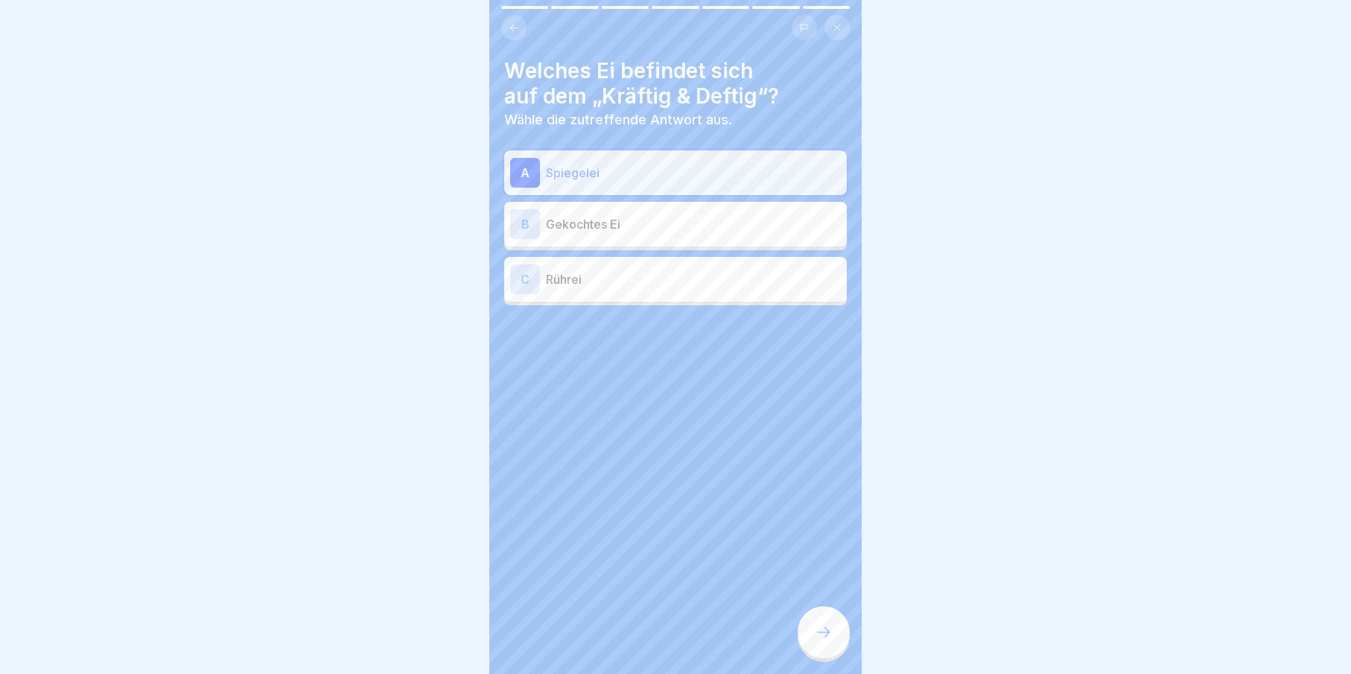
click at [811, 627] on div at bounding box center [824, 632] width 52 height 52
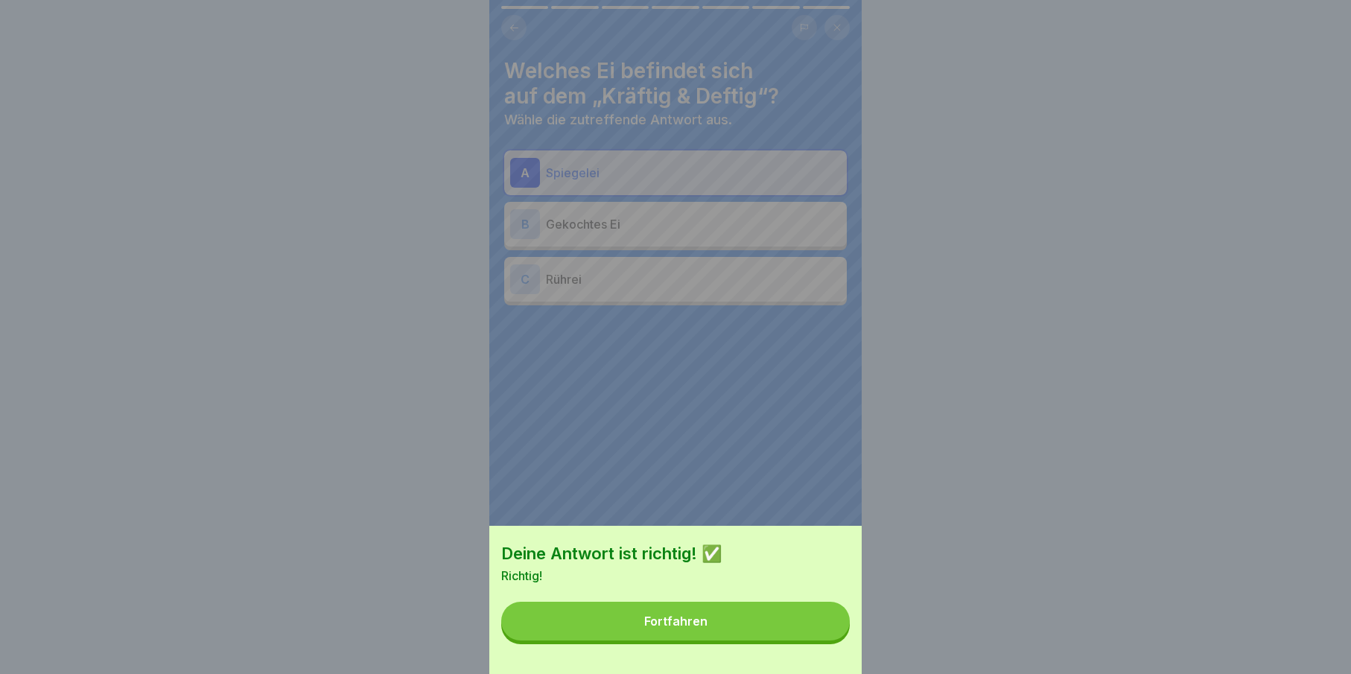
click at [793, 637] on button "Fortfahren" at bounding box center [675, 621] width 349 height 39
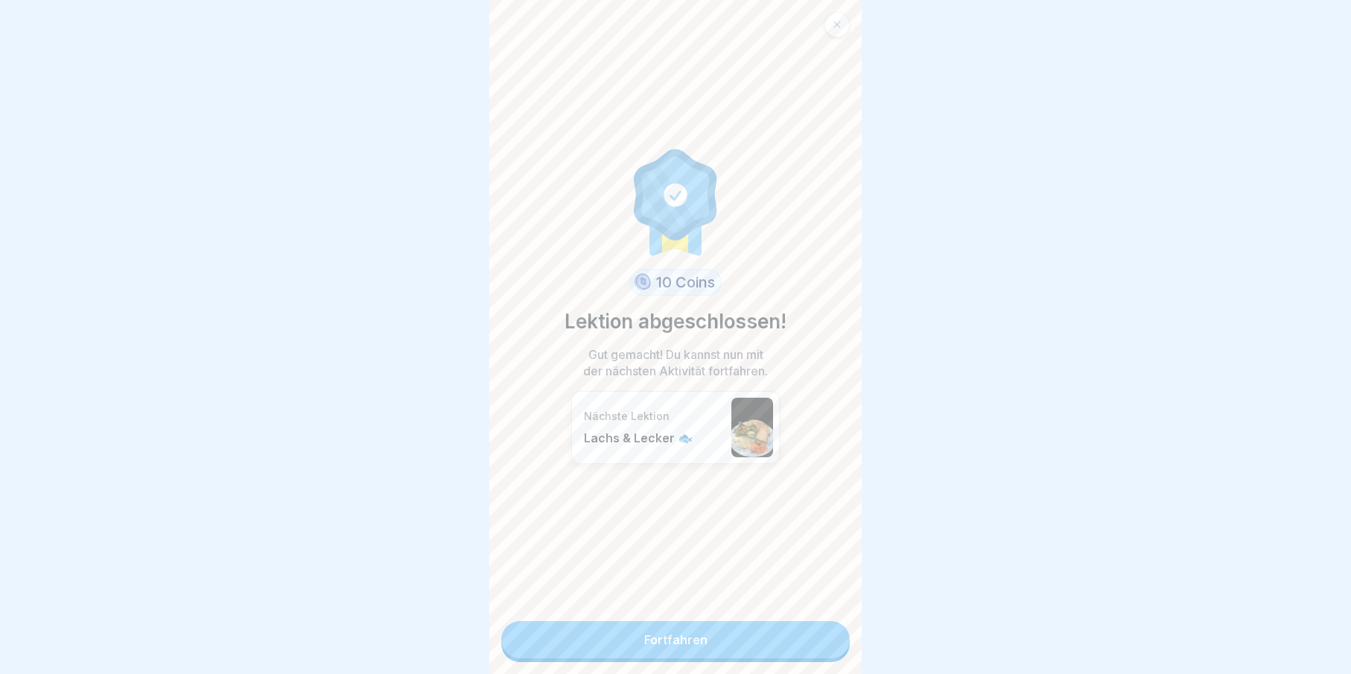
click at [792, 637] on link "Fortfahren" at bounding box center [675, 639] width 349 height 37
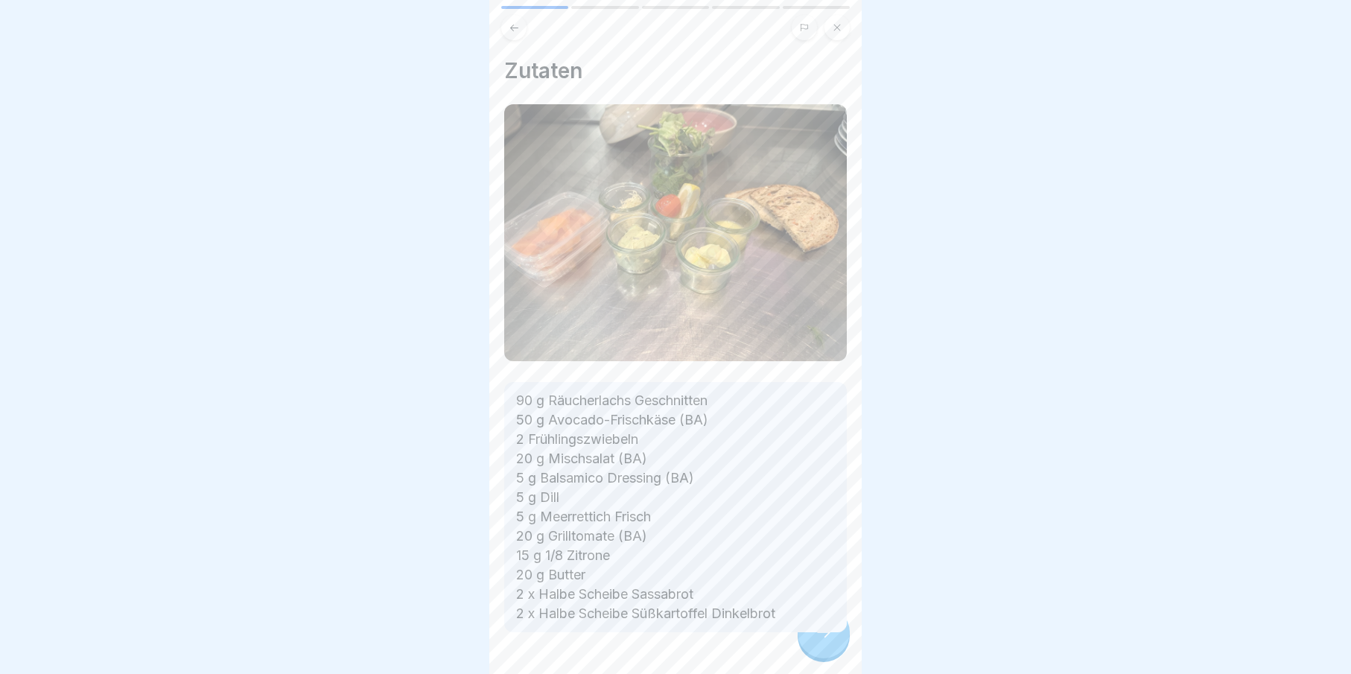
click at [799, 623] on p "90 g Räucherlachs Geschnitten 50 g Avocado-Frischkäse (BA) 2 Frühlingszwiebeln …" at bounding box center [675, 507] width 319 height 232
click at [810, 637] on div at bounding box center [824, 632] width 52 height 52
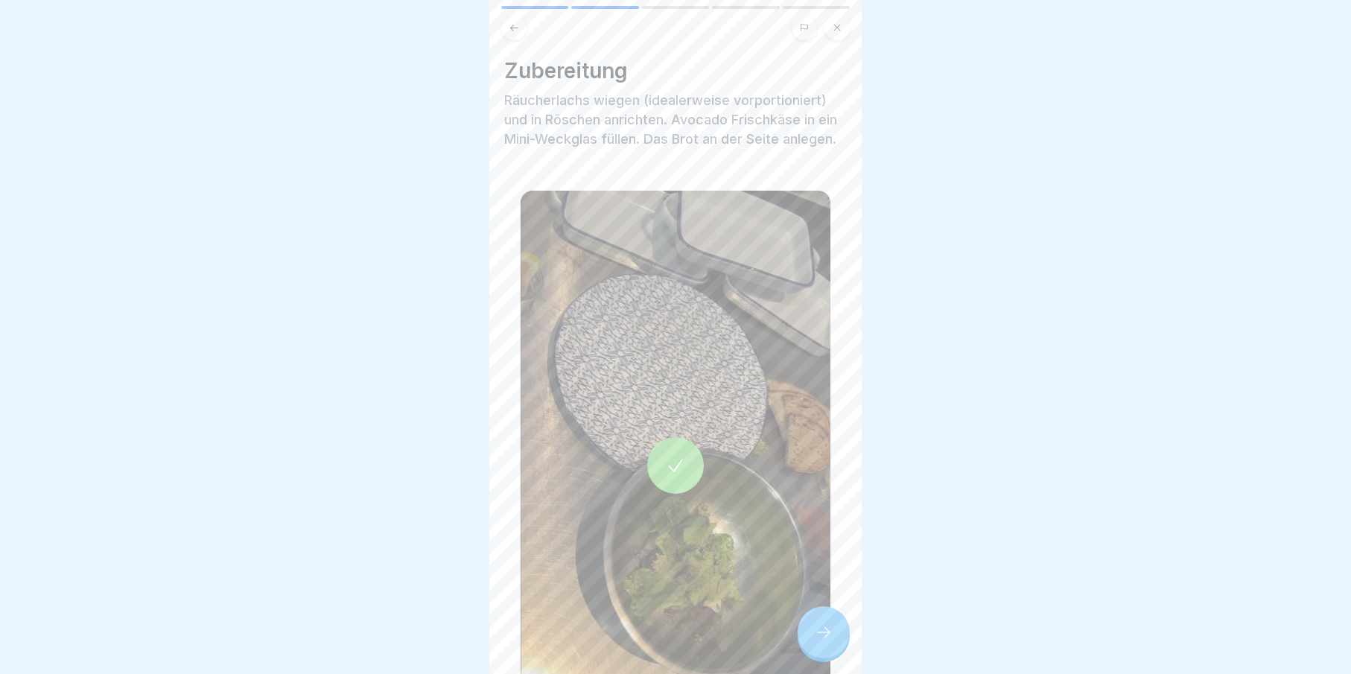
click at [810, 637] on div at bounding box center [824, 632] width 52 height 52
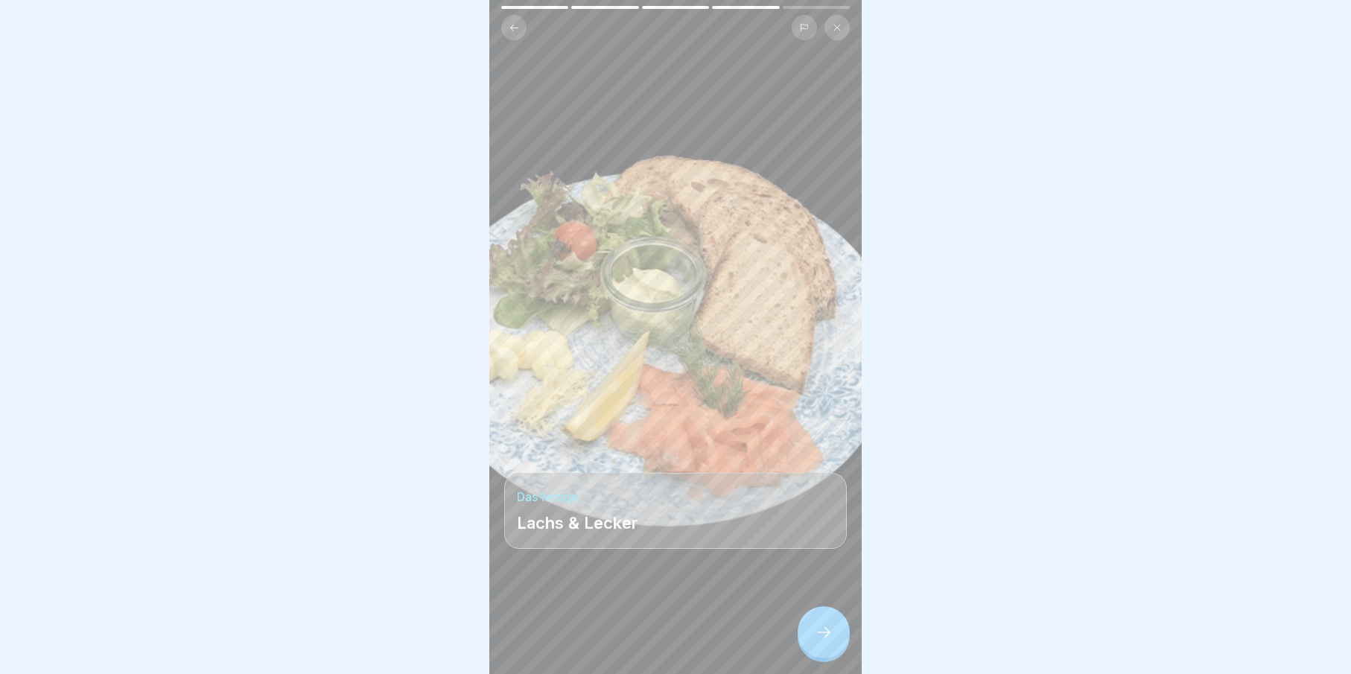
click at [810, 637] on div at bounding box center [824, 632] width 52 height 52
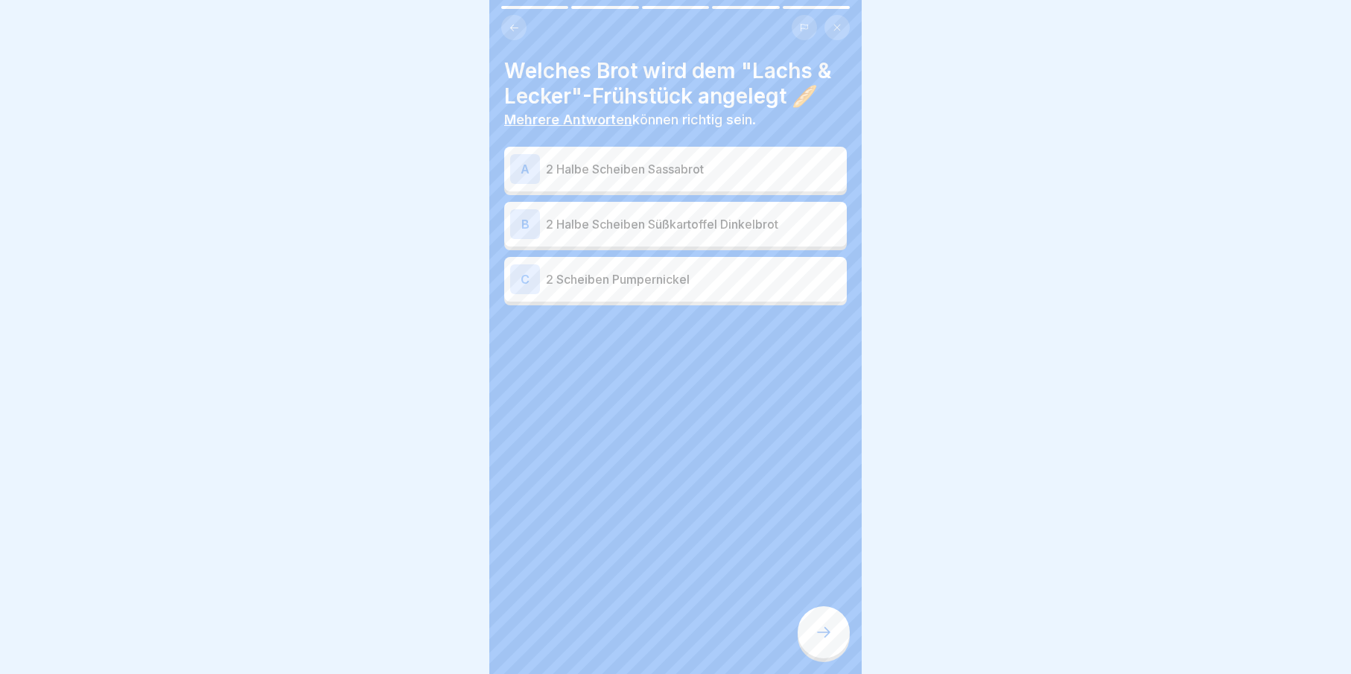
click at [810, 637] on div at bounding box center [824, 632] width 52 height 52
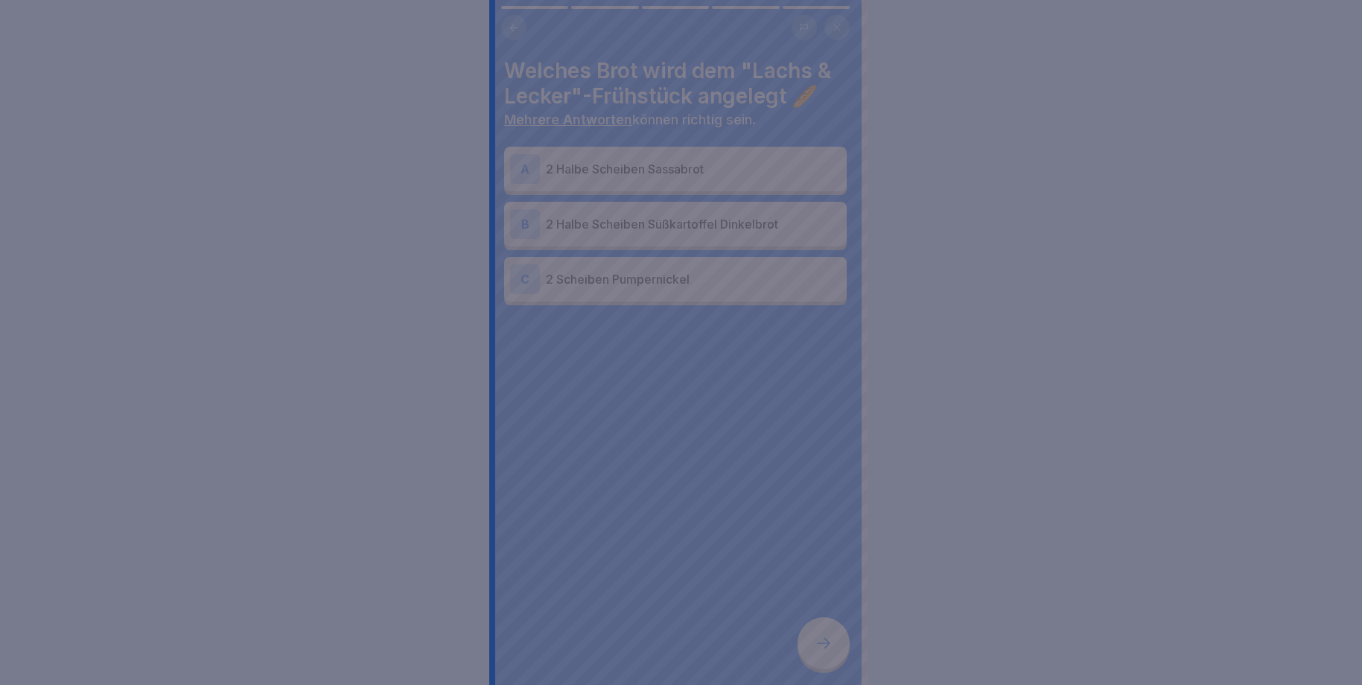
click at [810, 637] on div at bounding box center [681, 342] width 1362 height 685
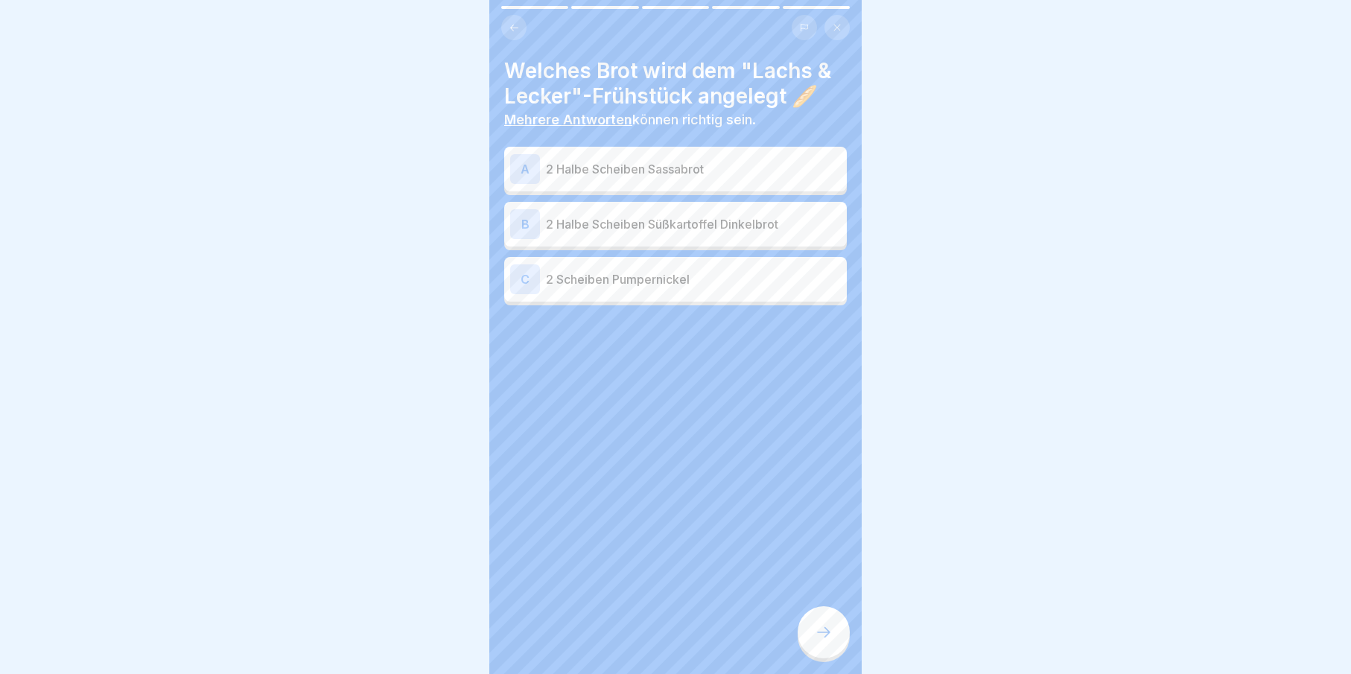
click at [830, 641] on icon at bounding box center [824, 632] width 18 height 18
click at [647, 248] on div "A 2 Halbe Scheiben Sassabrot B 2 Halbe Scheiben Süßkartoffel Dinkelbrot C 2 Sch…" at bounding box center [675, 227] width 343 height 155
click at [635, 164] on p "2 Halbe Scheiben Sassabrot" at bounding box center [693, 169] width 295 height 18
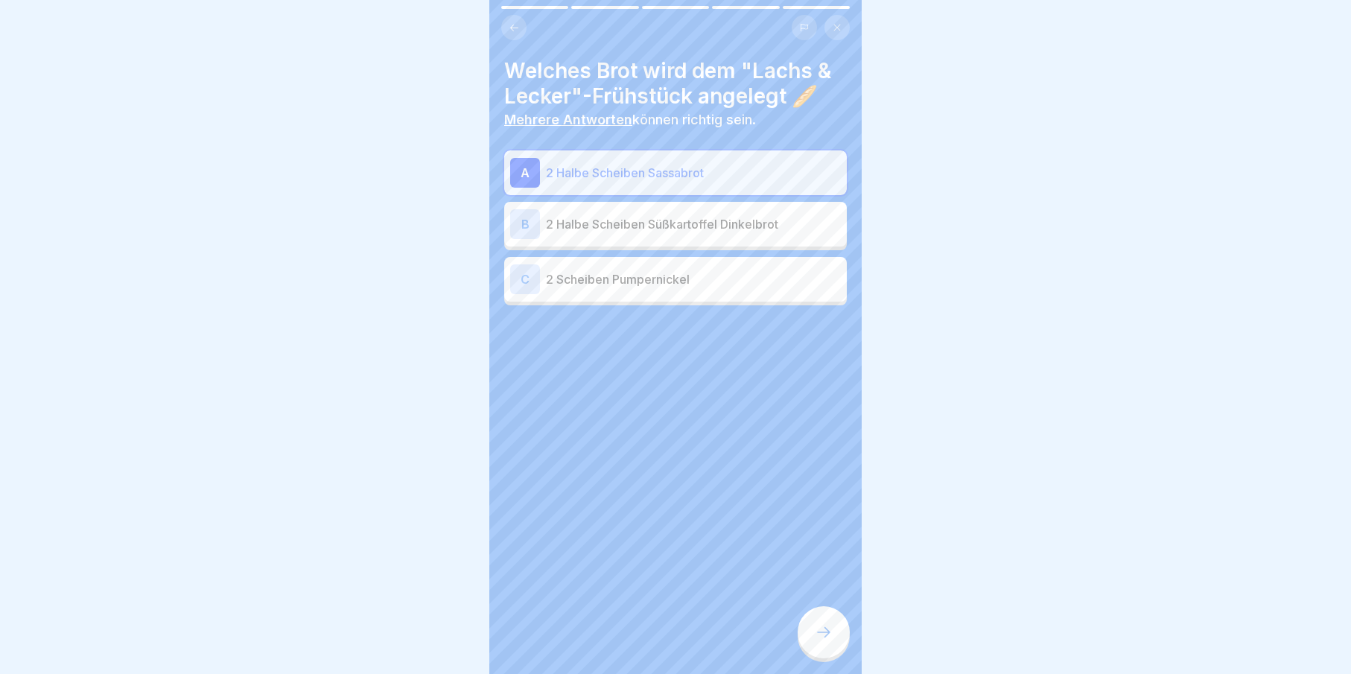
click at [675, 206] on div "B 2 Halbe Scheiben Süßkartoffel Dinkelbrot" at bounding box center [675, 224] width 343 height 45
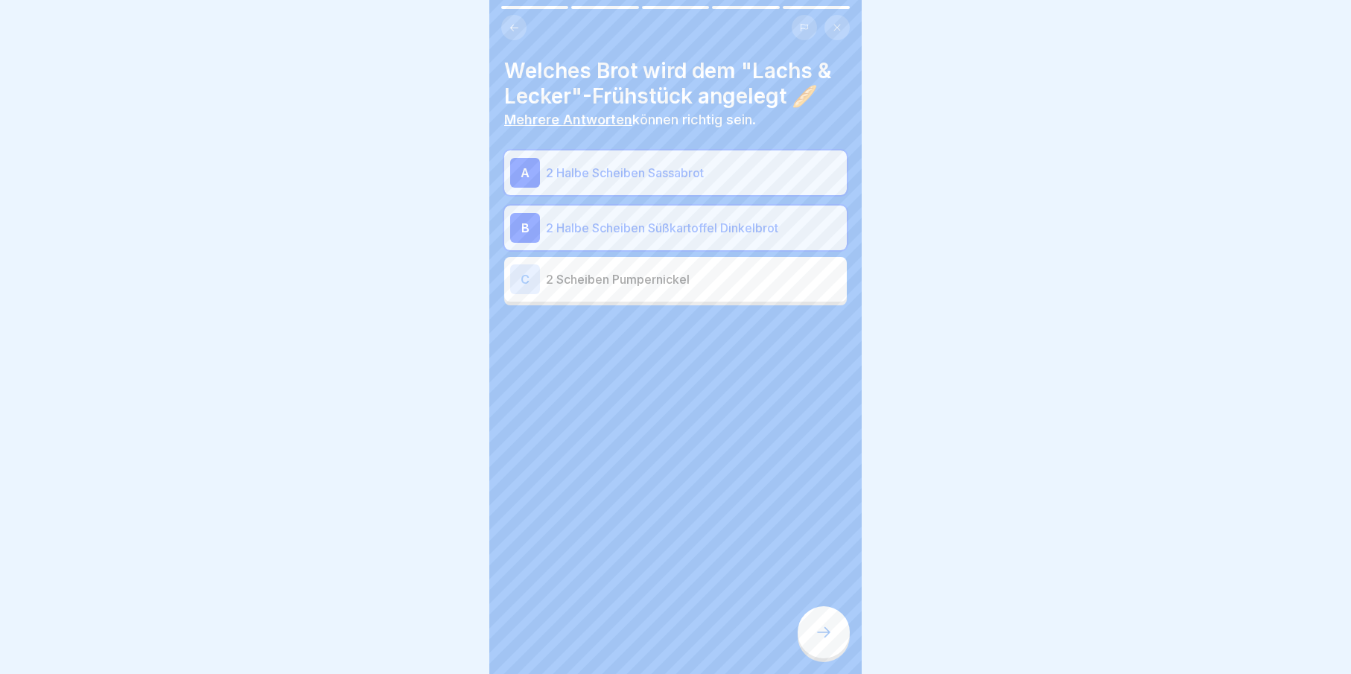
click at [818, 641] on icon at bounding box center [824, 632] width 18 height 18
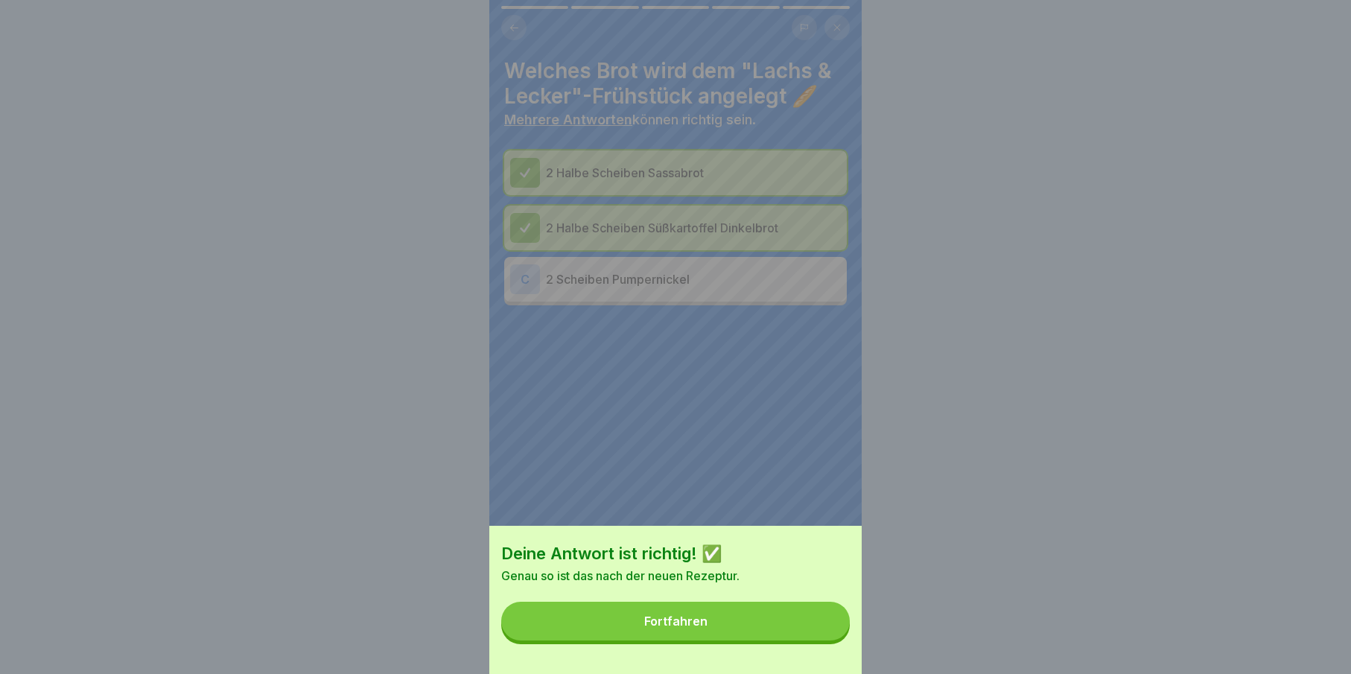
click at [804, 640] on button "Fortfahren" at bounding box center [675, 621] width 349 height 39
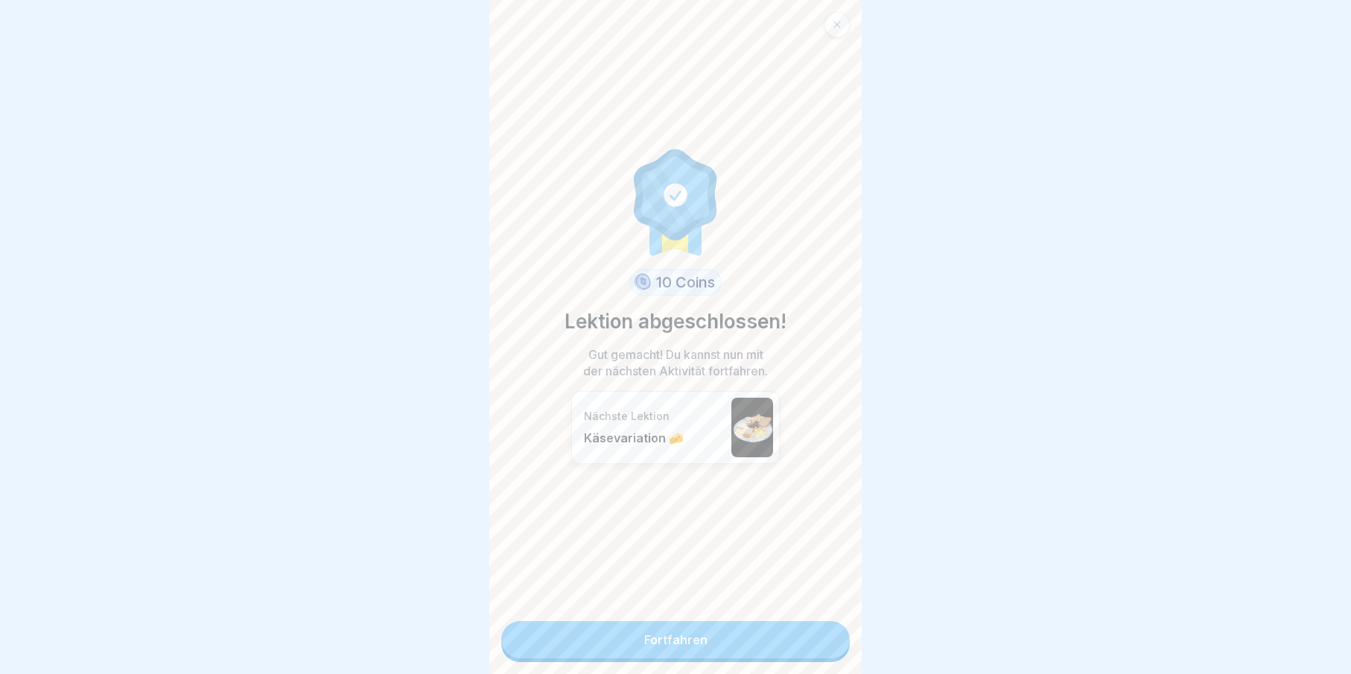
click at [792, 640] on link "Fortfahren" at bounding box center [675, 639] width 349 height 37
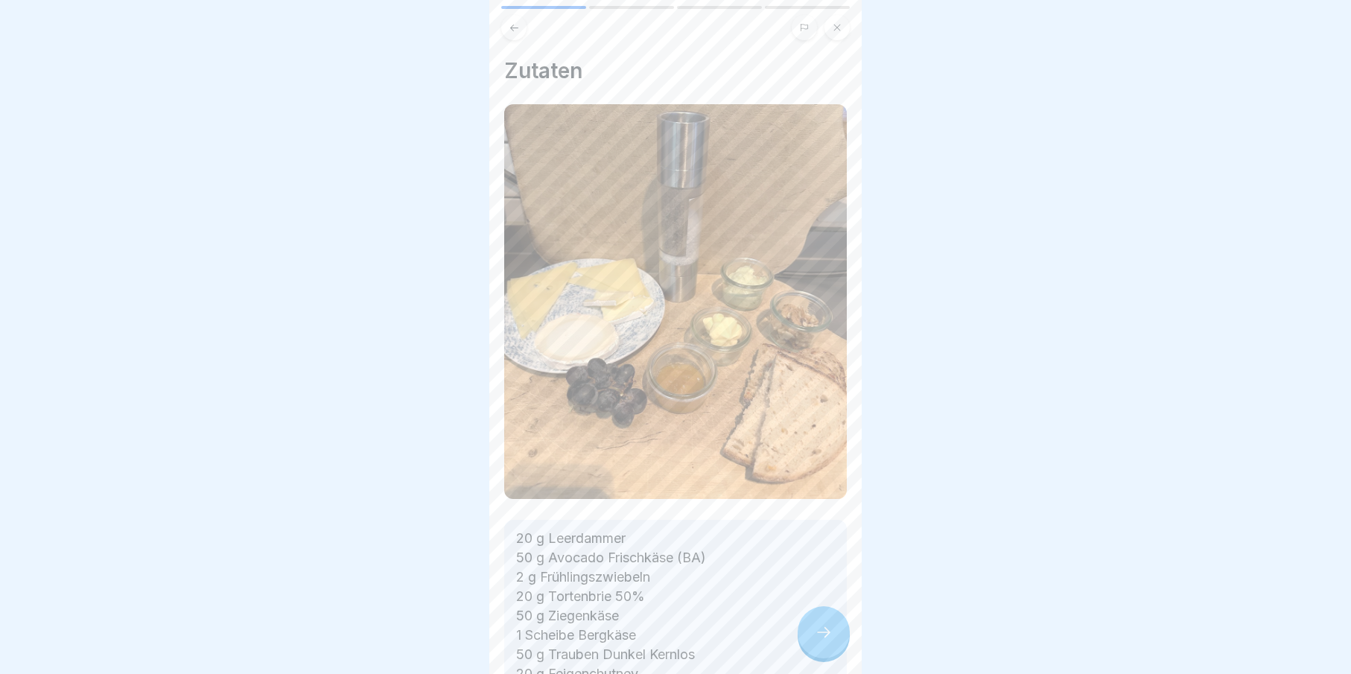
click at [820, 641] on icon at bounding box center [824, 632] width 18 height 18
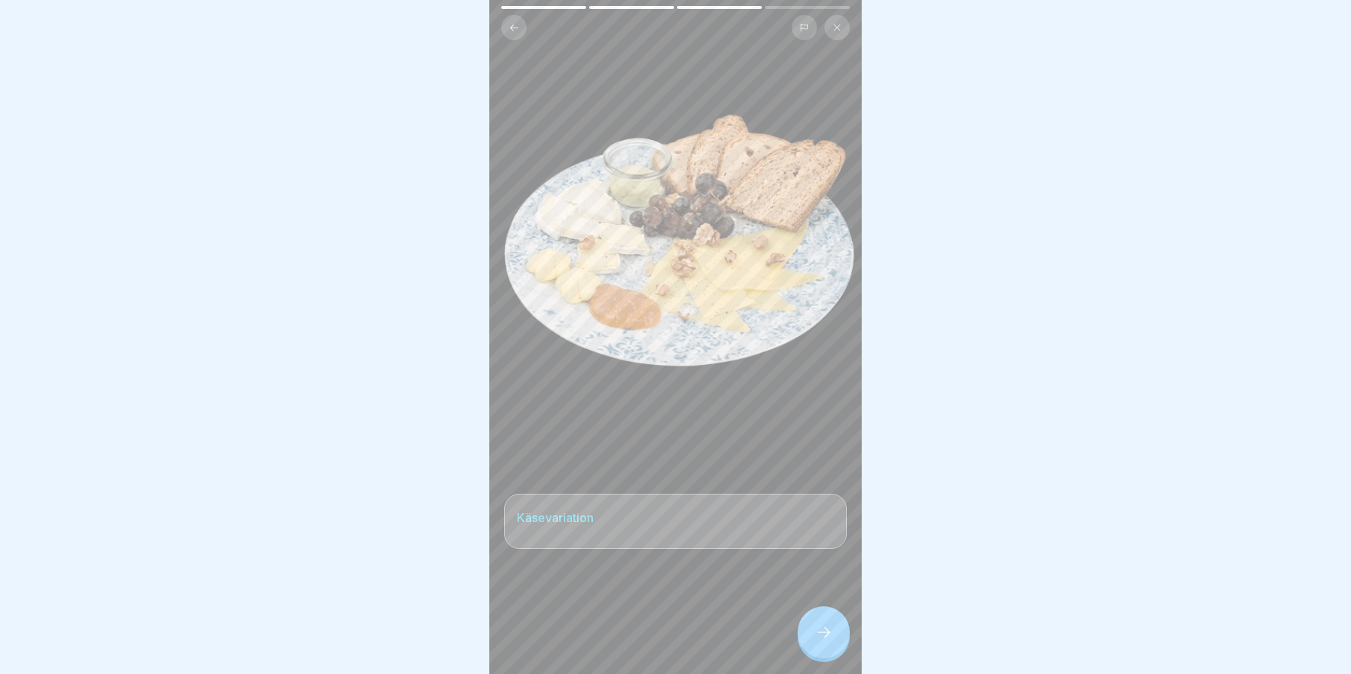
click at [820, 641] on icon at bounding box center [824, 632] width 18 height 18
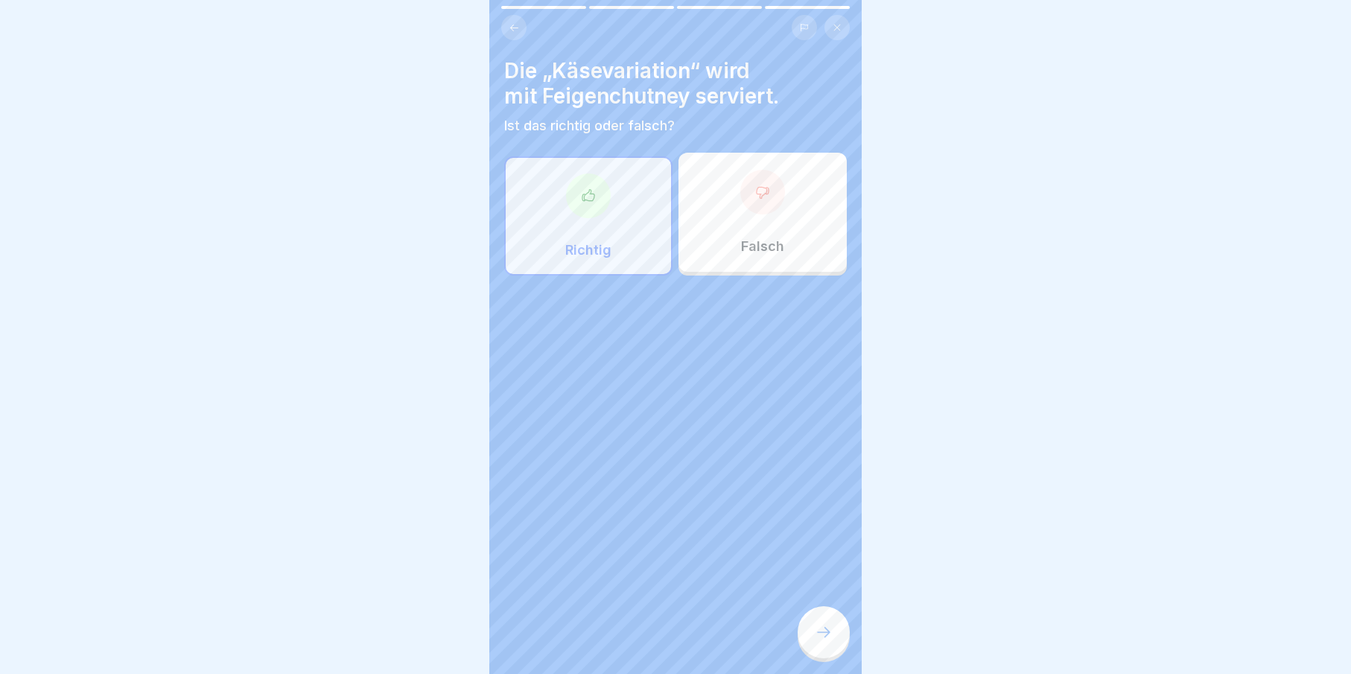
click at [823, 658] on div at bounding box center [824, 632] width 52 height 52
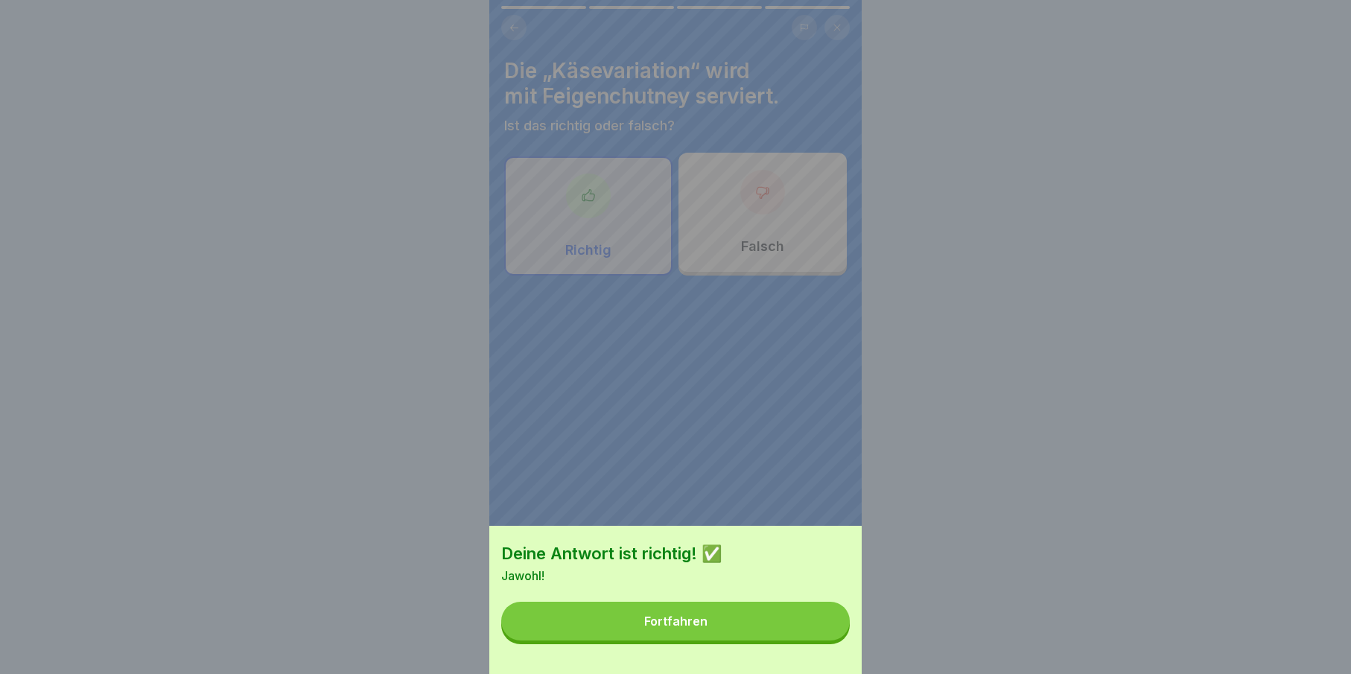
click at [812, 630] on button "Fortfahren" at bounding box center [675, 621] width 349 height 39
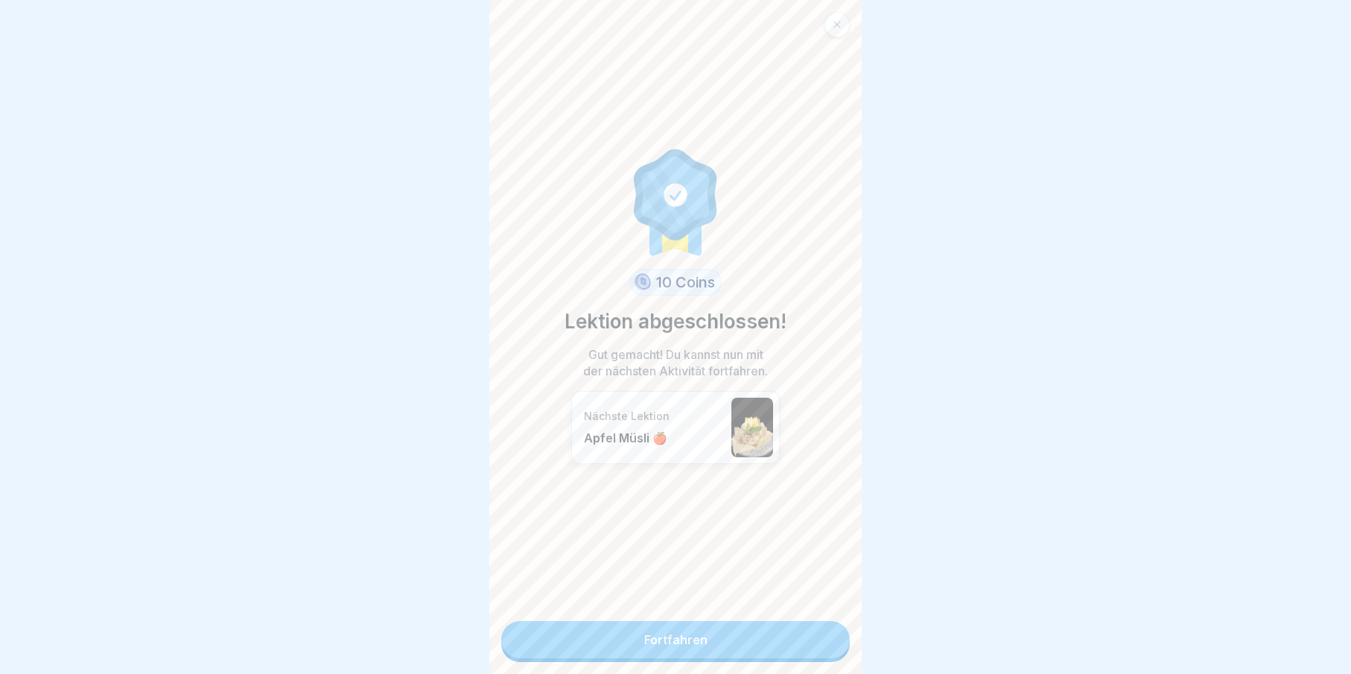
click at [778, 637] on link "Fortfahren" at bounding box center [675, 639] width 349 height 37
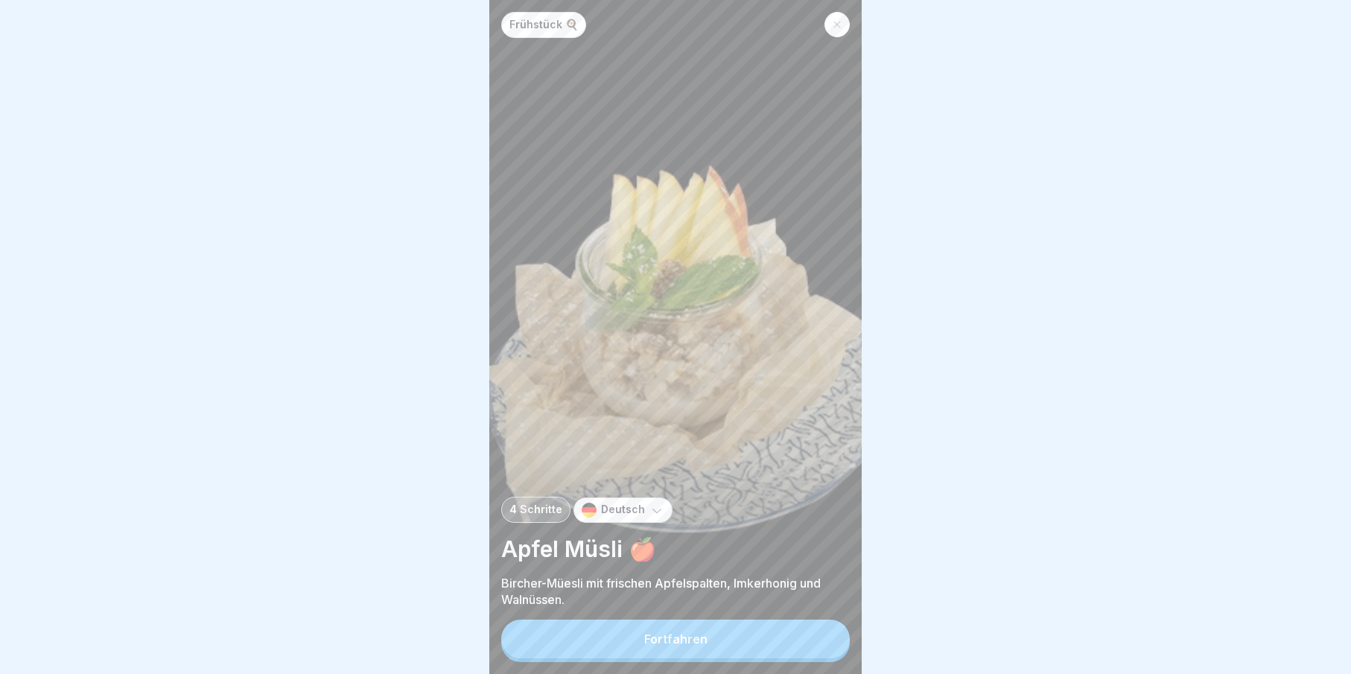
click at [785, 639] on button "Fortfahren" at bounding box center [675, 639] width 349 height 39
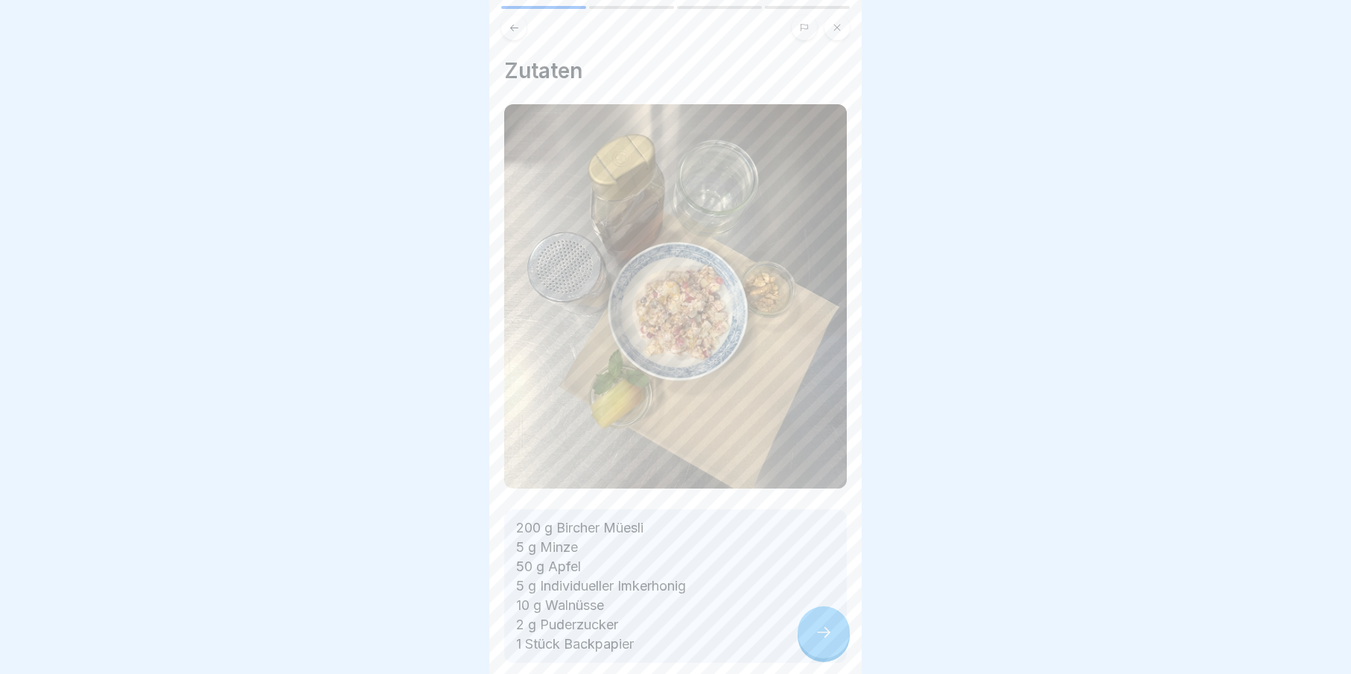
click at [837, 645] on div at bounding box center [824, 632] width 52 height 52
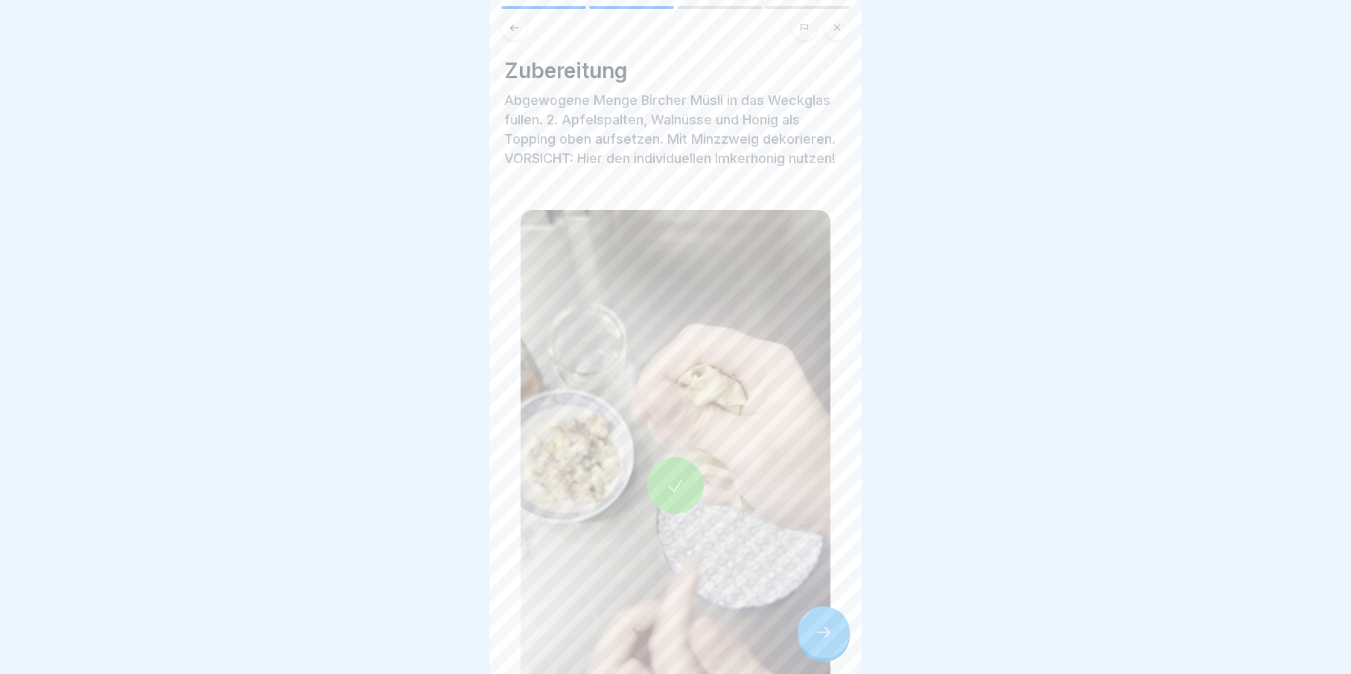
click at [837, 645] on div at bounding box center [824, 632] width 52 height 52
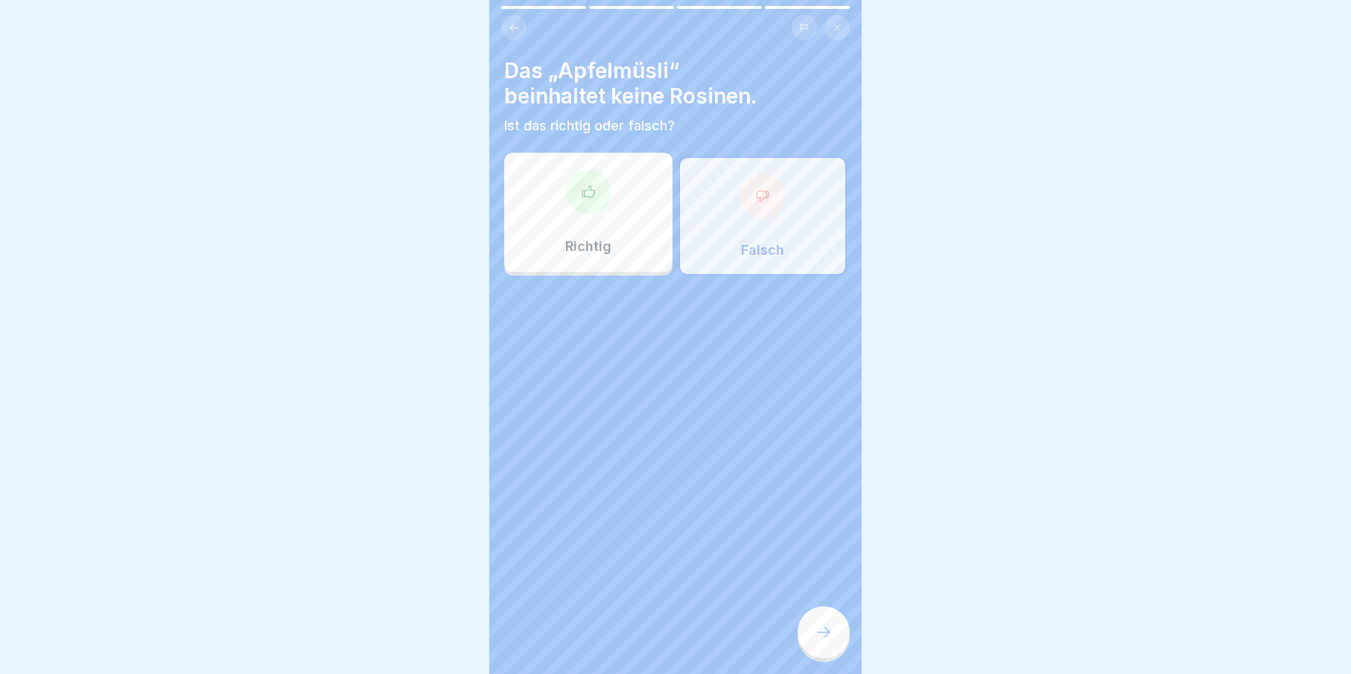
click at [837, 645] on div at bounding box center [824, 632] width 52 height 52
click at [841, 650] on div at bounding box center [824, 632] width 52 height 52
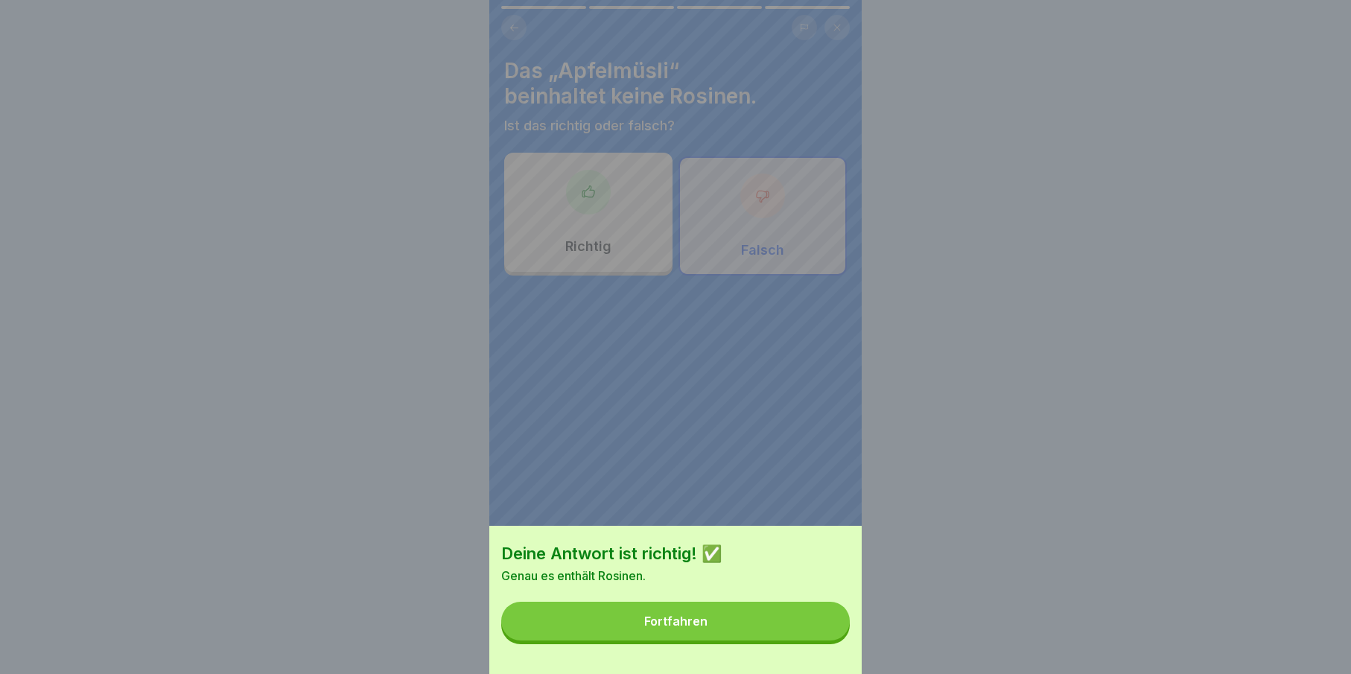
click at [798, 626] on button "Fortfahren" at bounding box center [675, 621] width 349 height 39
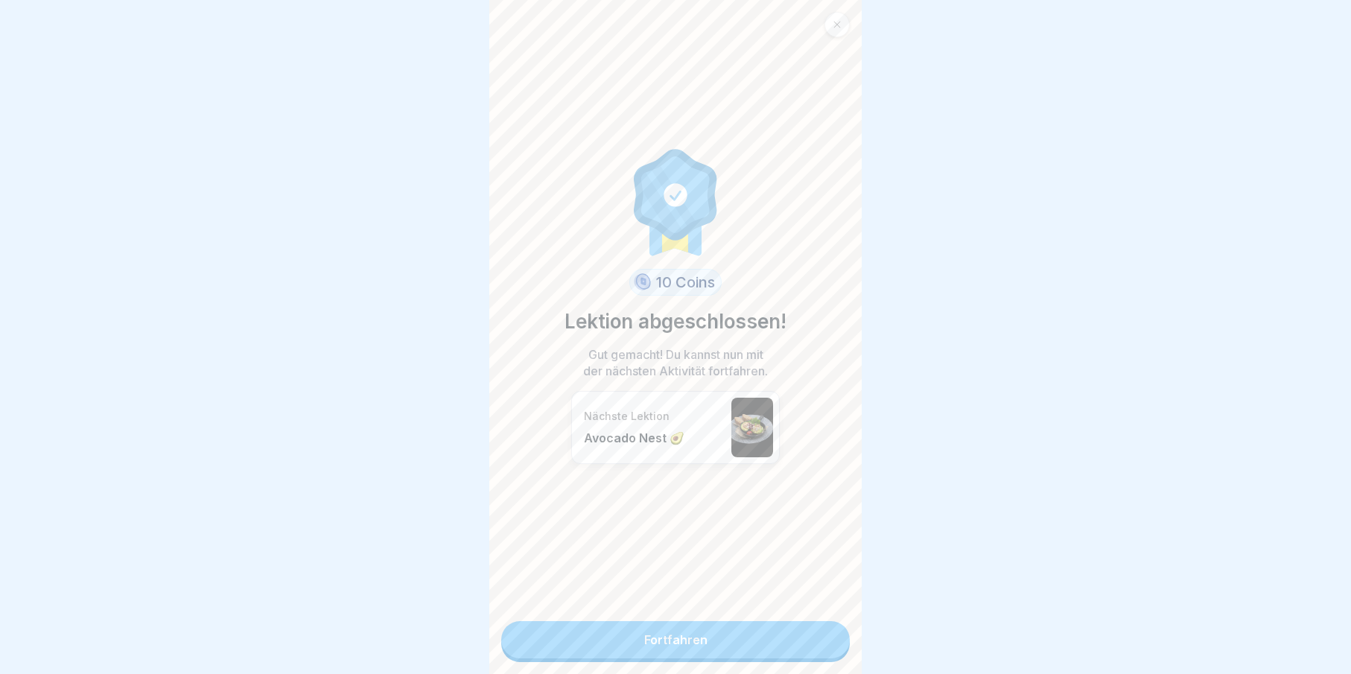
click at [817, 640] on link "Fortfahren" at bounding box center [675, 639] width 349 height 37
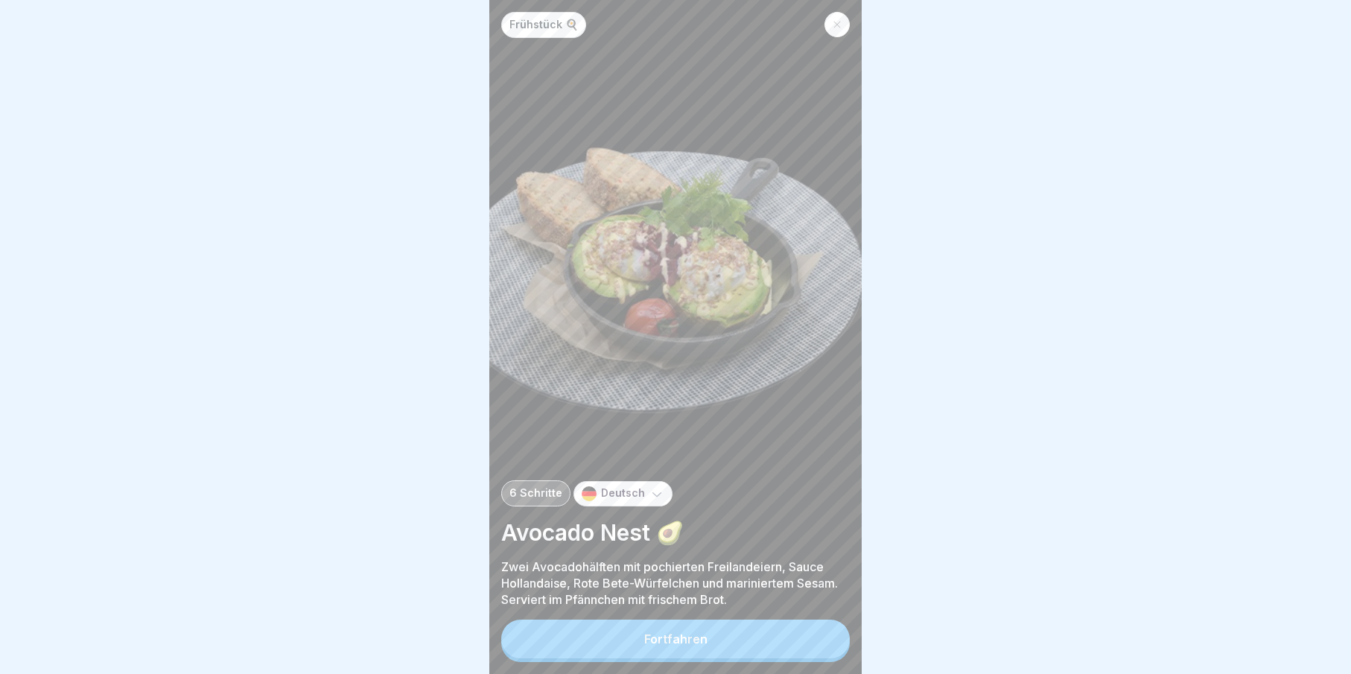
click at [819, 649] on button "Fortfahren" at bounding box center [675, 639] width 349 height 39
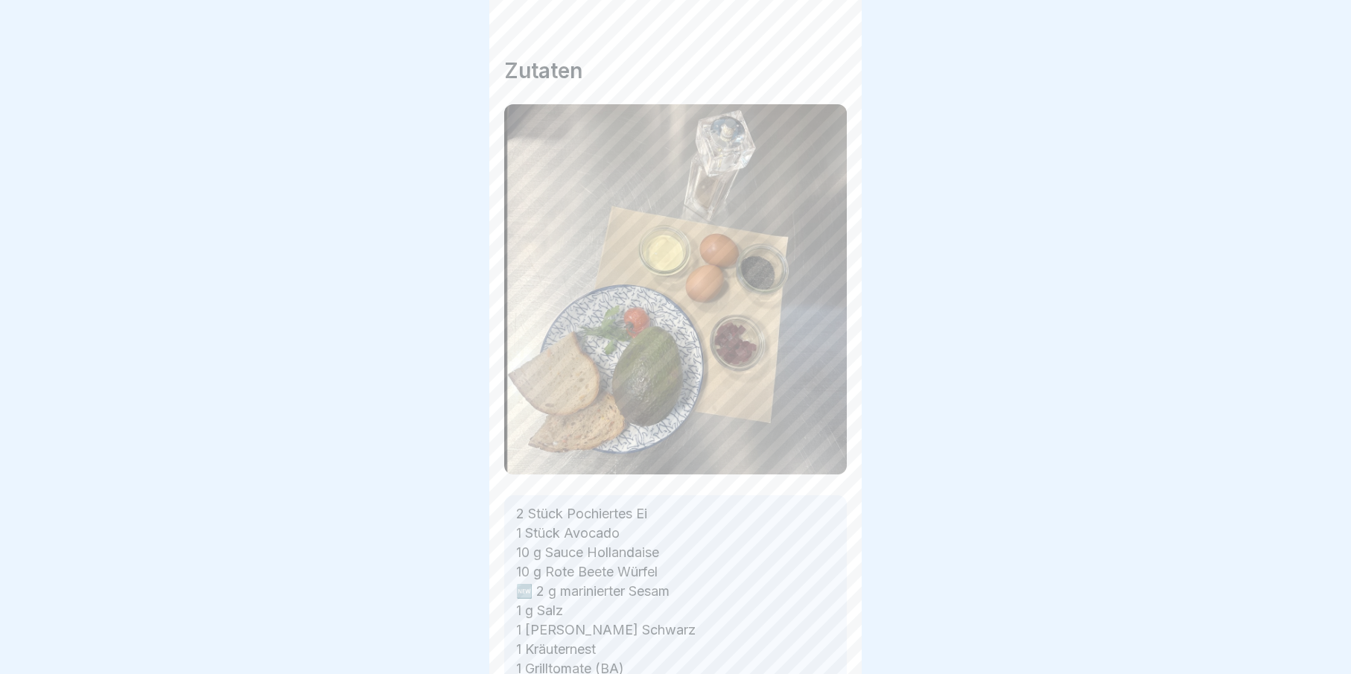
click at [821, 641] on icon at bounding box center [824, 632] width 18 height 18
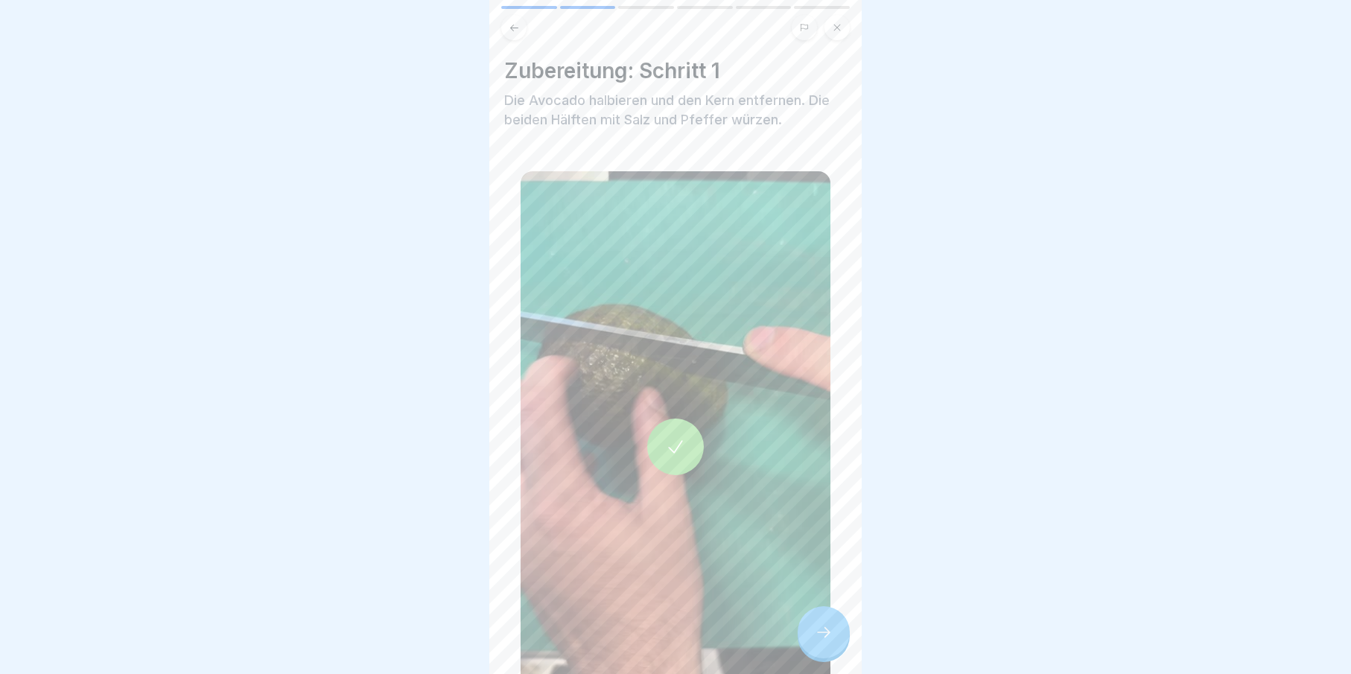
click at [821, 641] on icon at bounding box center [824, 632] width 18 height 18
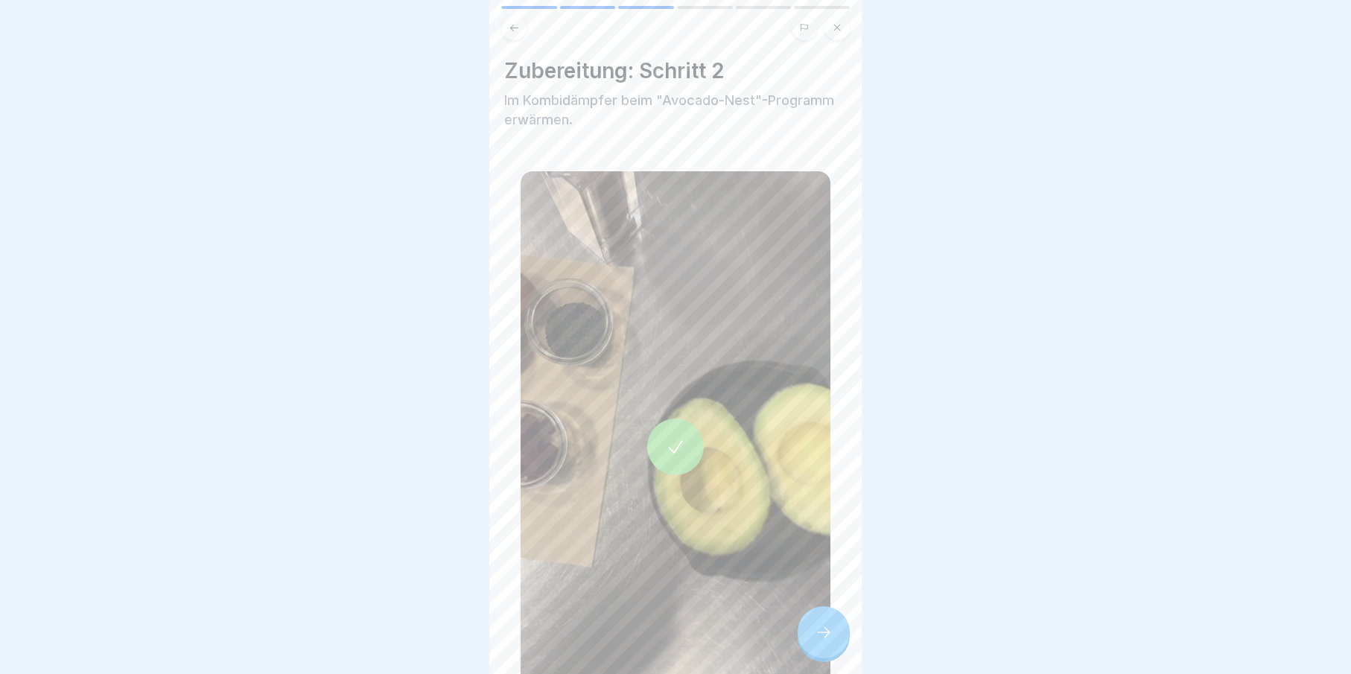
click at [821, 641] on icon at bounding box center [824, 632] width 18 height 18
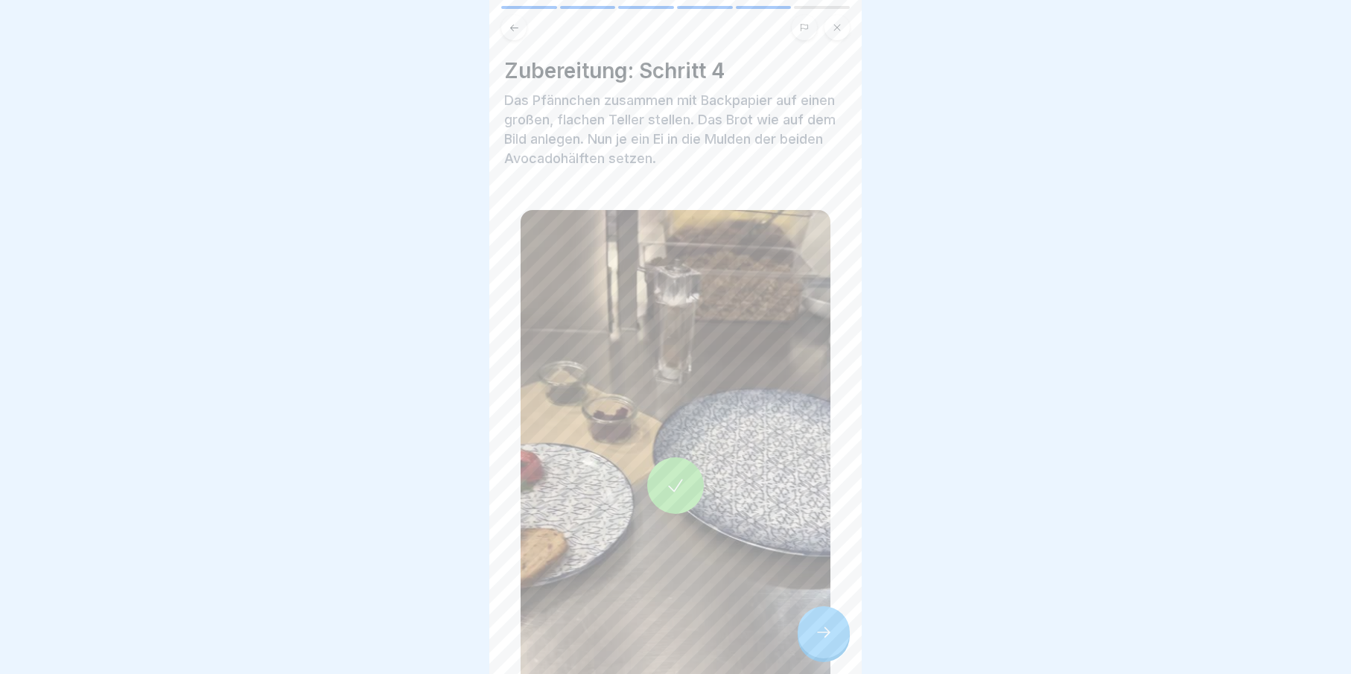
click at [821, 641] on icon at bounding box center [824, 632] width 18 height 18
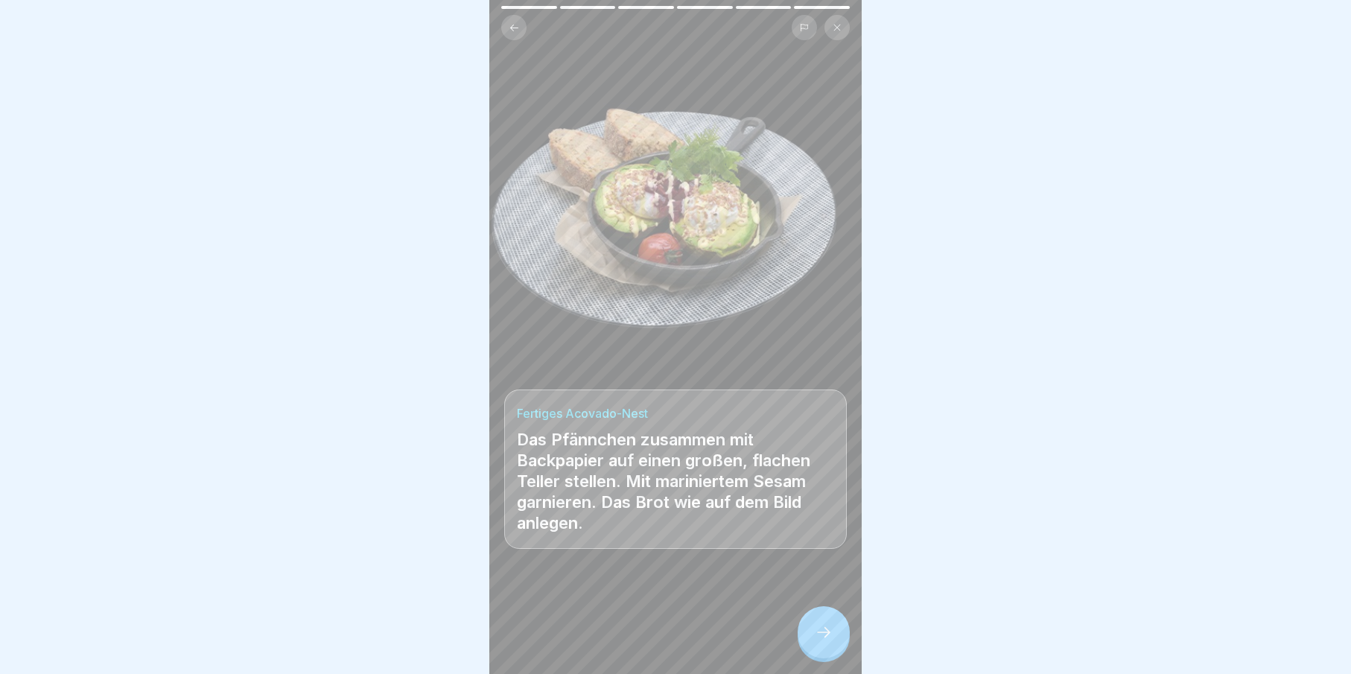
click at [821, 641] on icon at bounding box center [824, 632] width 18 height 18
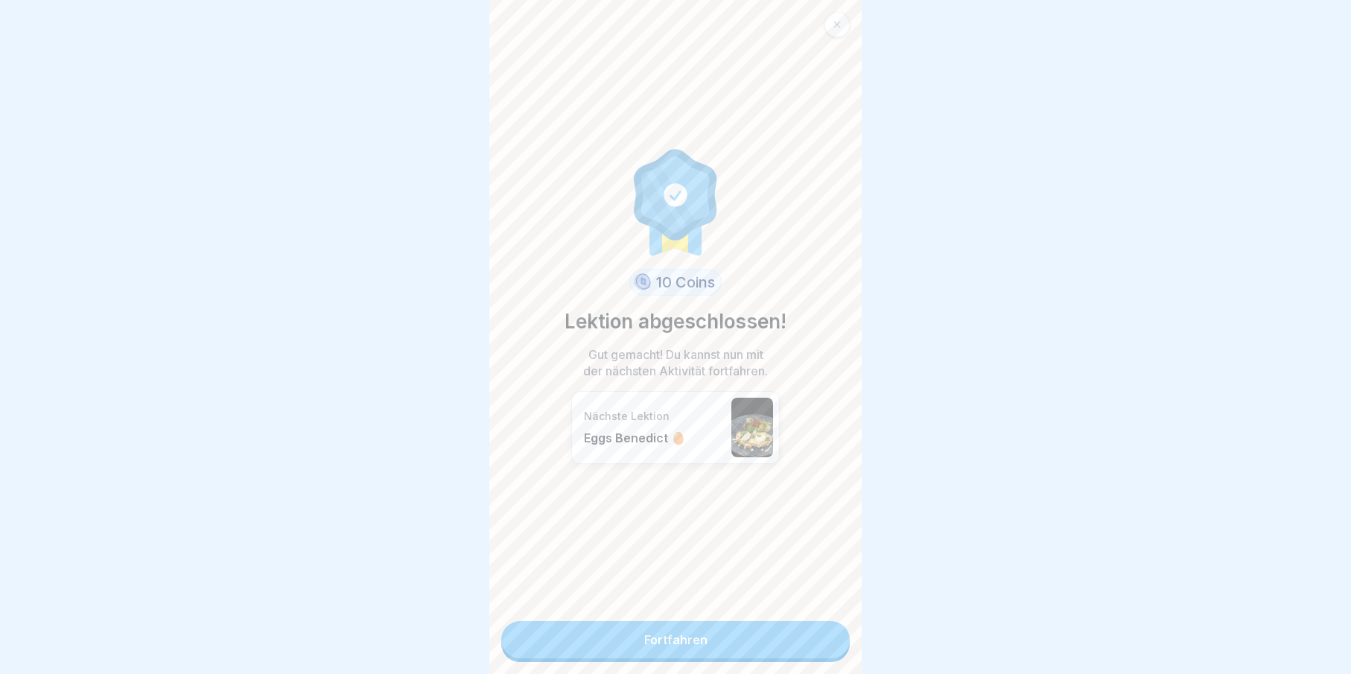
click at [822, 644] on link "Fortfahren" at bounding box center [675, 639] width 349 height 37
click at [800, 638] on link "Fortfahren" at bounding box center [675, 639] width 349 height 37
click at [797, 639] on link "Fortfahren" at bounding box center [675, 639] width 349 height 37
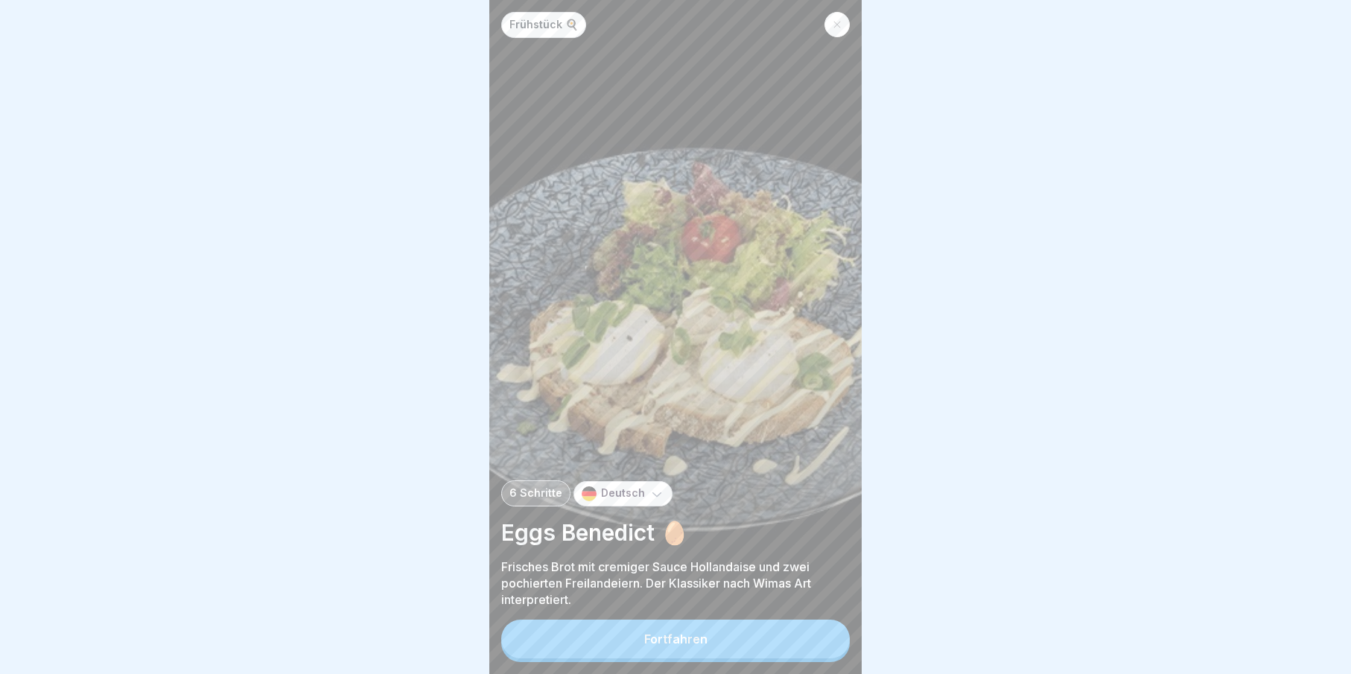
click at [728, 650] on button "Fortfahren" at bounding box center [675, 639] width 349 height 39
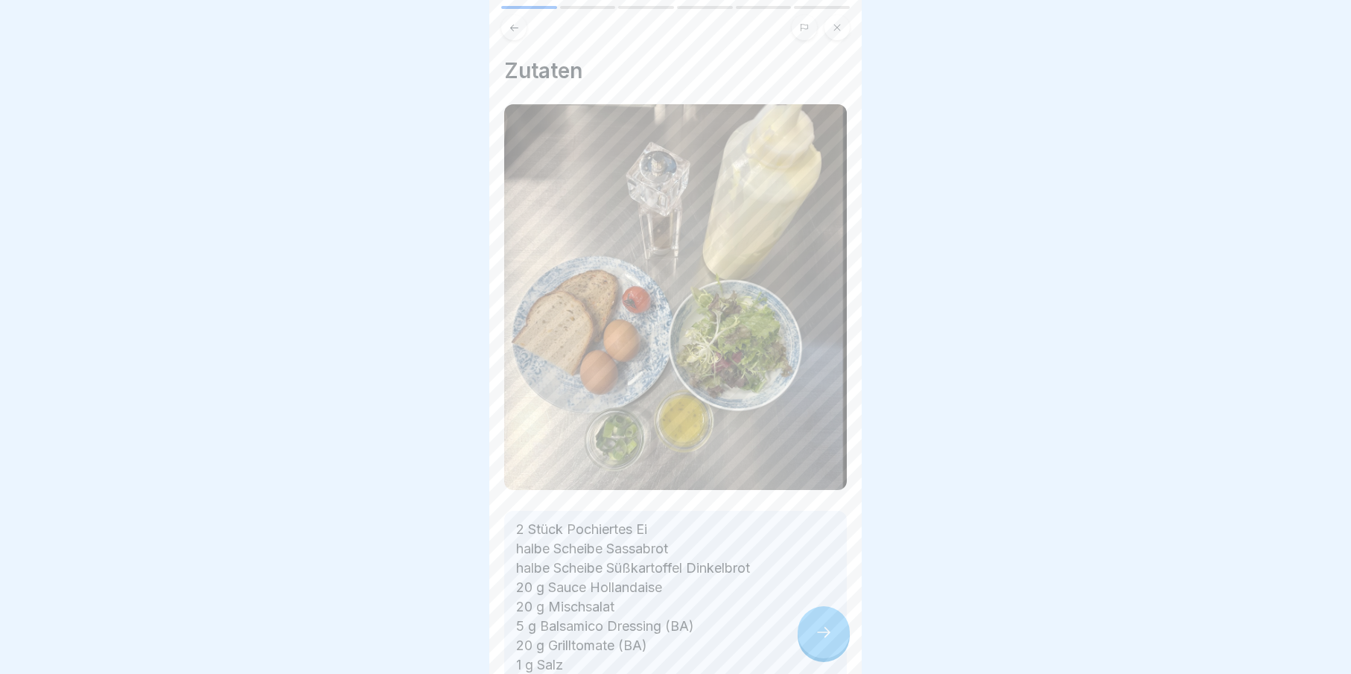
click at [833, 637] on div at bounding box center [824, 632] width 52 height 52
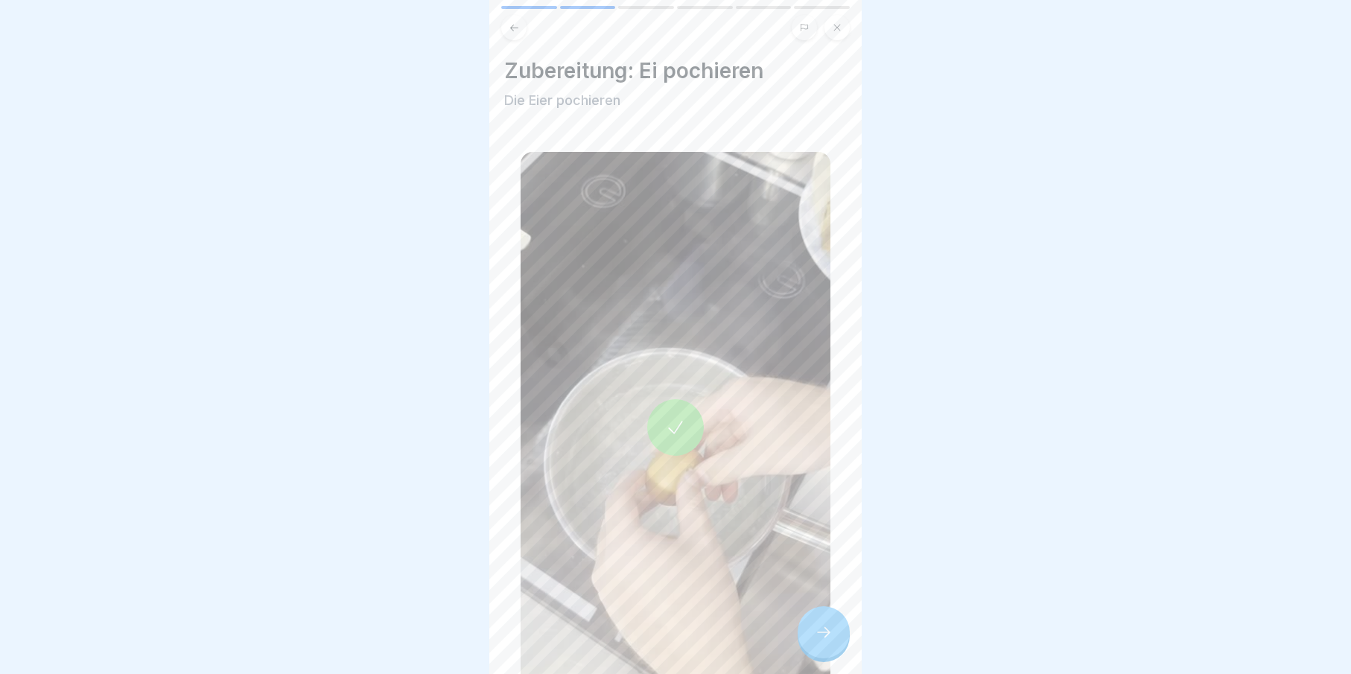
click at [833, 637] on div at bounding box center [824, 632] width 52 height 52
click at [832, 637] on icon at bounding box center [824, 632] width 18 height 18
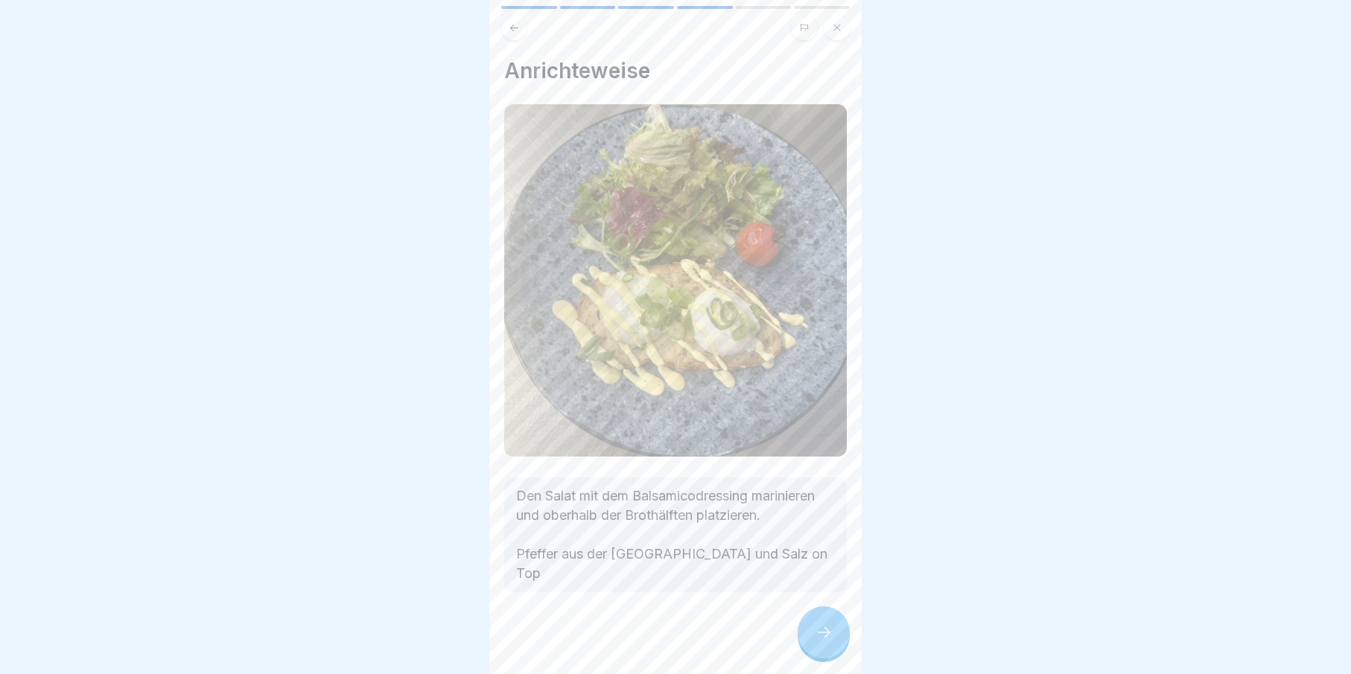
click at [832, 637] on icon at bounding box center [824, 632] width 18 height 18
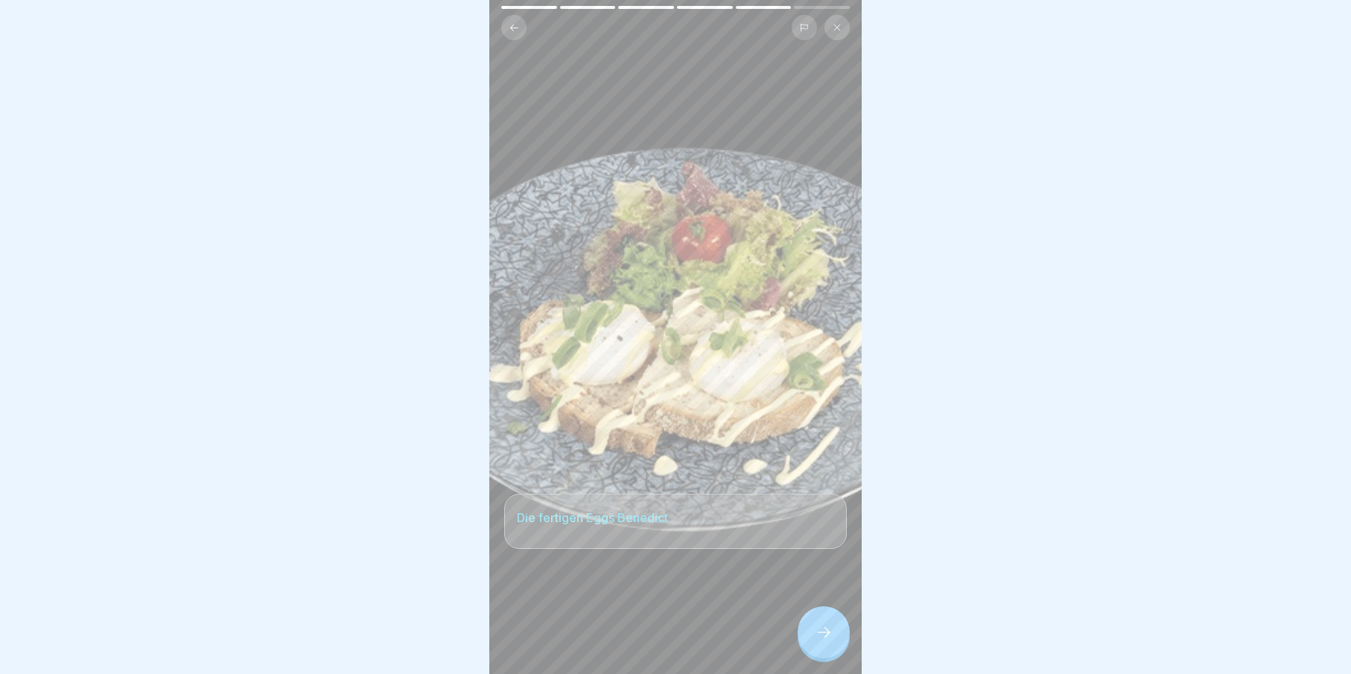
click at [832, 637] on icon at bounding box center [824, 632] width 18 height 18
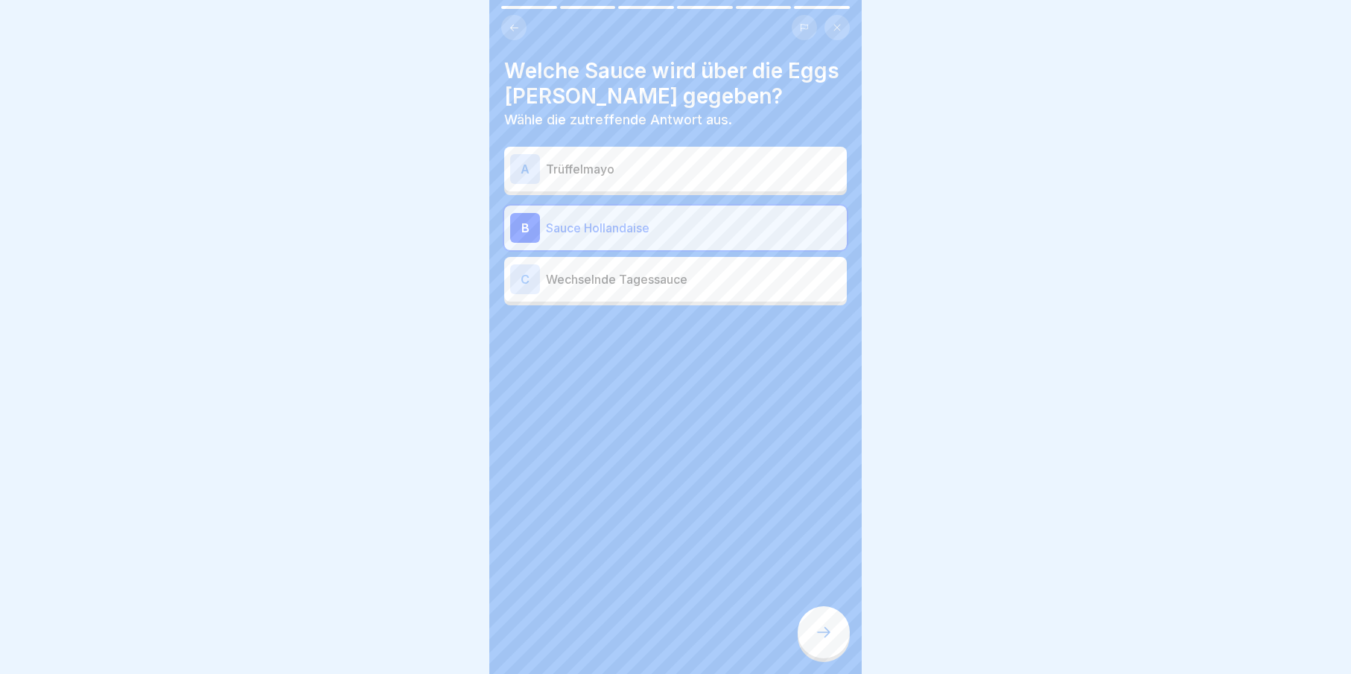
click at [816, 638] on icon at bounding box center [824, 632] width 18 height 18
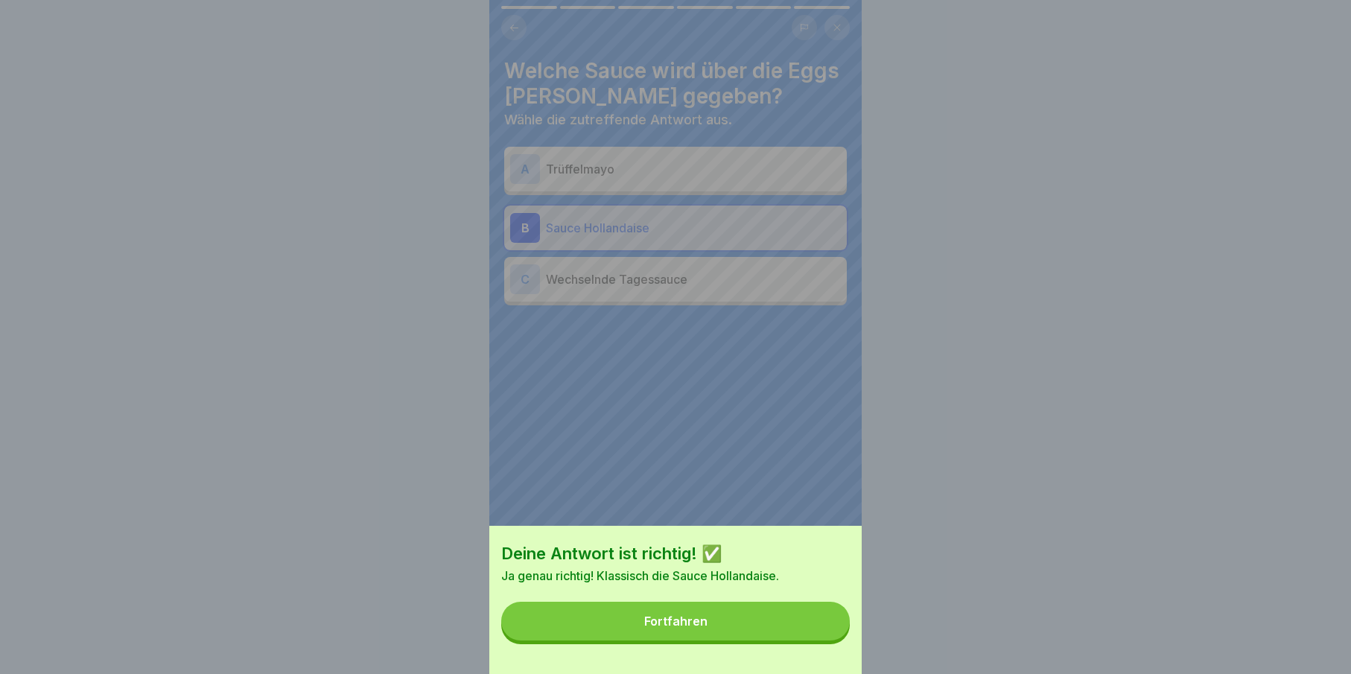
click at [816, 638] on button "Fortfahren" at bounding box center [675, 621] width 349 height 39
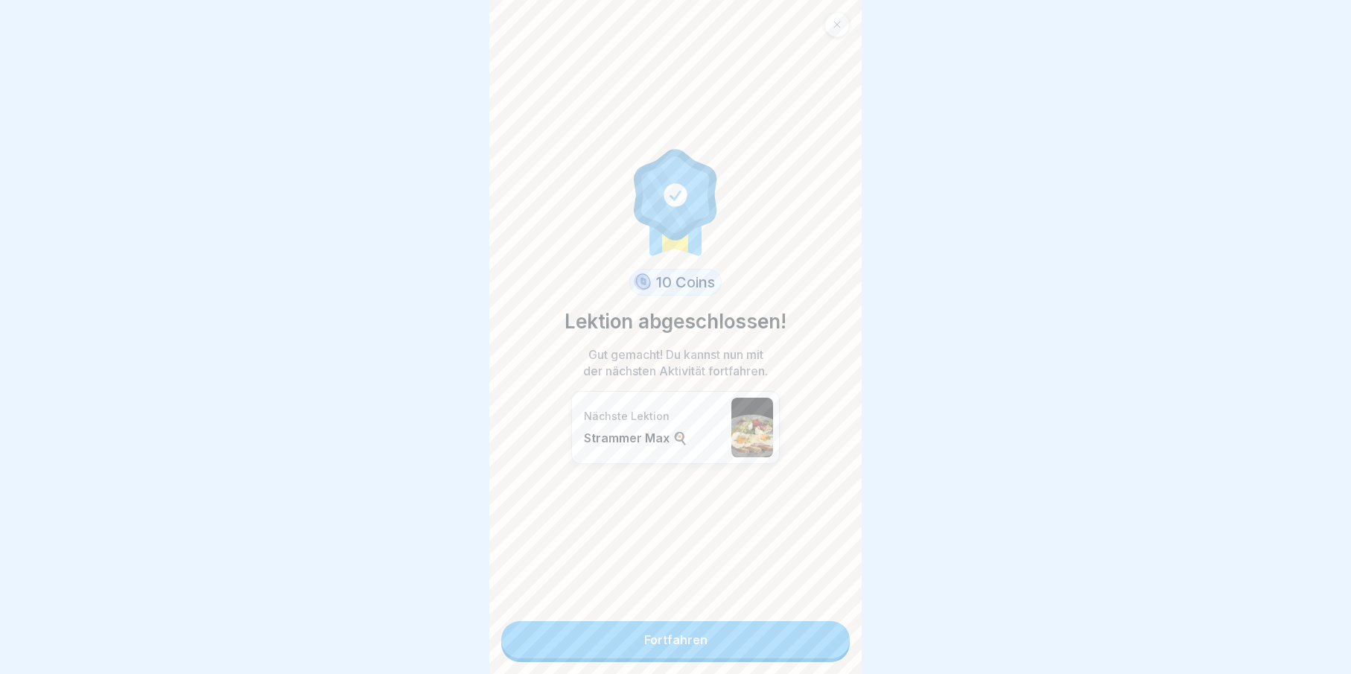
click at [792, 647] on link "Fortfahren" at bounding box center [675, 639] width 349 height 37
click at [797, 648] on link "Fortfahren" at bounding box center [675, 639] width 349 height 37
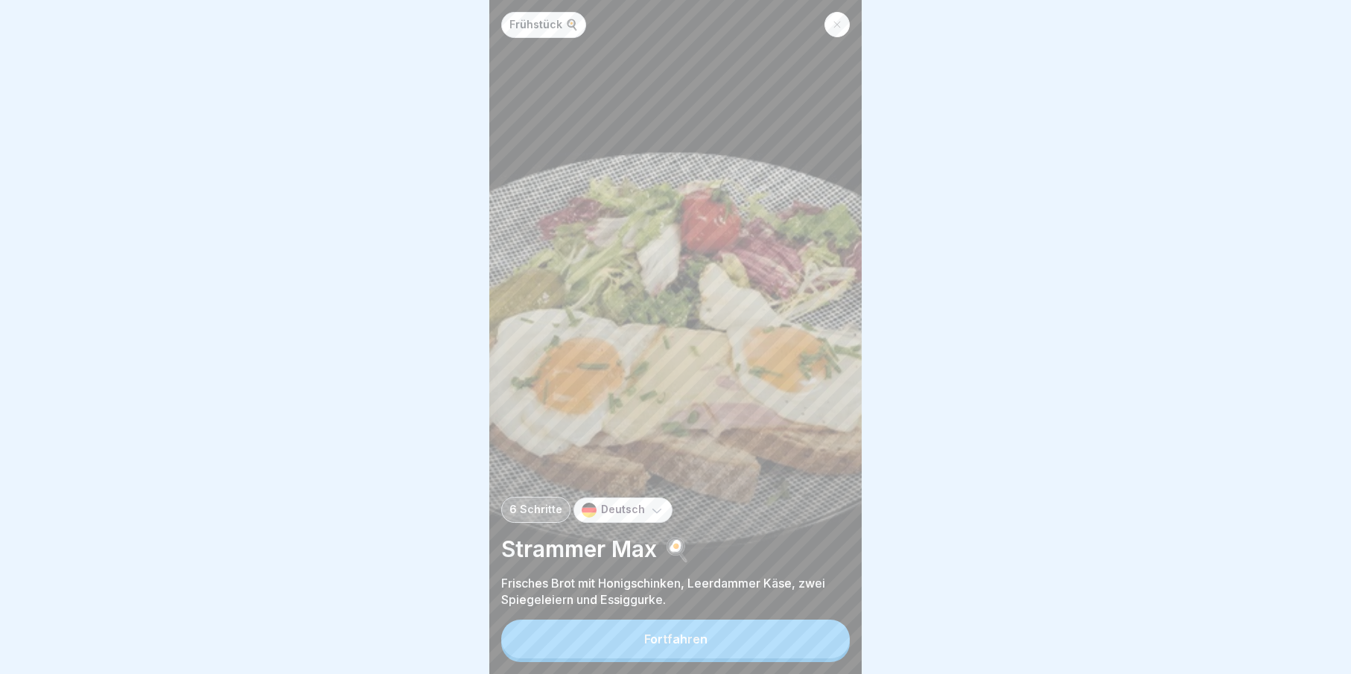
click at [797, 647] on button "Fortfahren" at bounding box center [675, 639] width 349 height 39
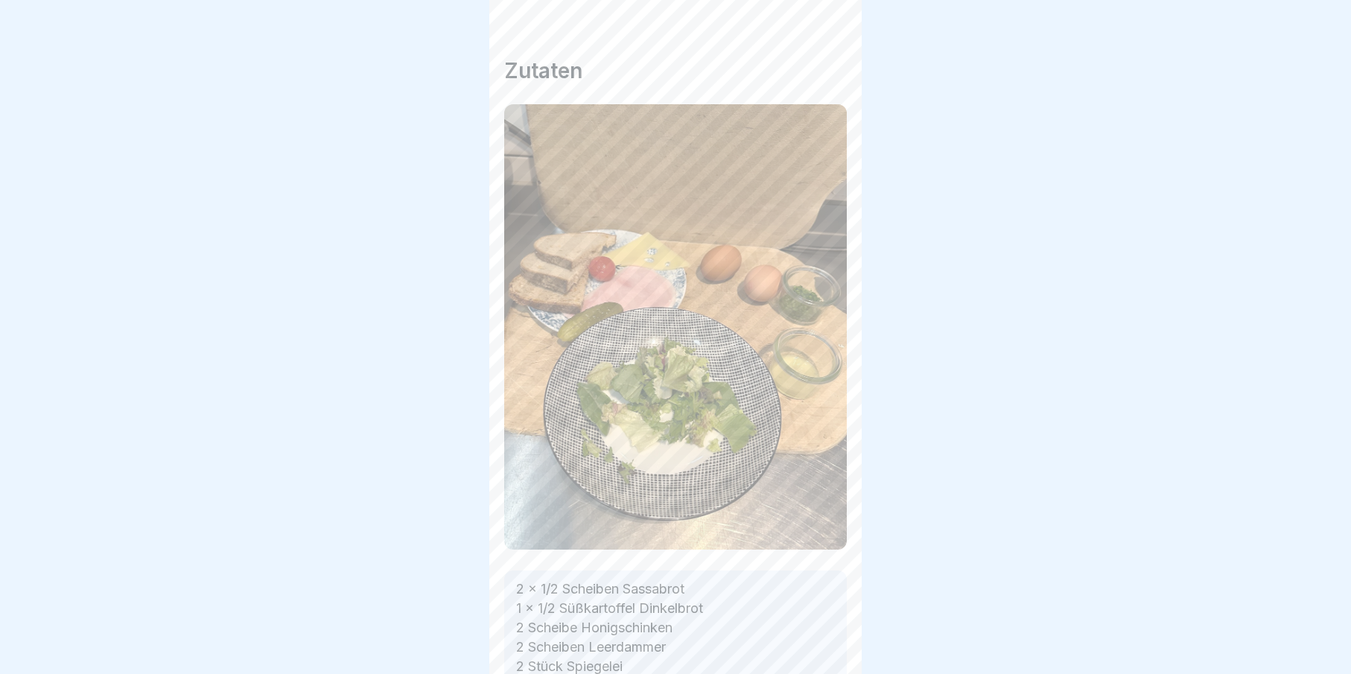
click at [797, 647] on div "Zutaten 2 x 1/2 Scheiben Sassabrot 1 x 1/2 Süßkartoffel Dinkelbrot 2 Scheibe Ho…" at bounding box center [675, 337] width 372 height 674
click at [806, 643] on div at bounding box center [824, 632] width 52 height 52
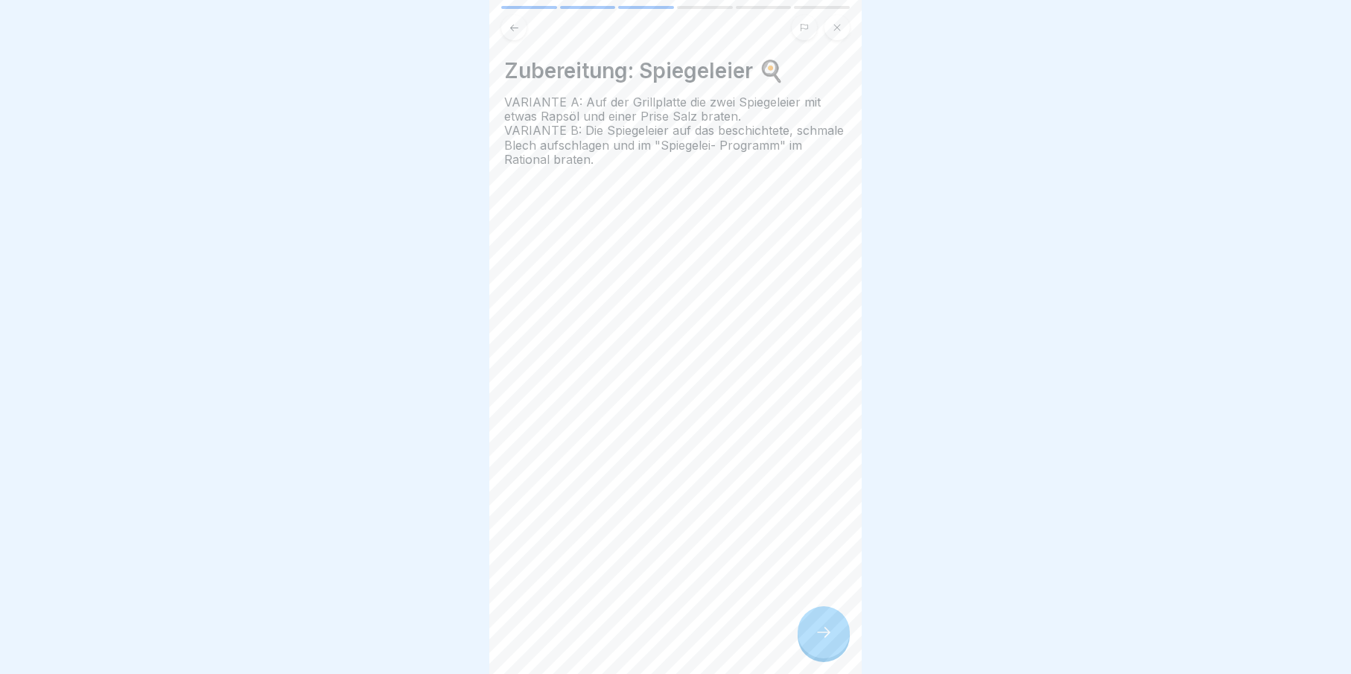
click at [806, 643] on div at bounding box center [824, 632] width 52 height 52
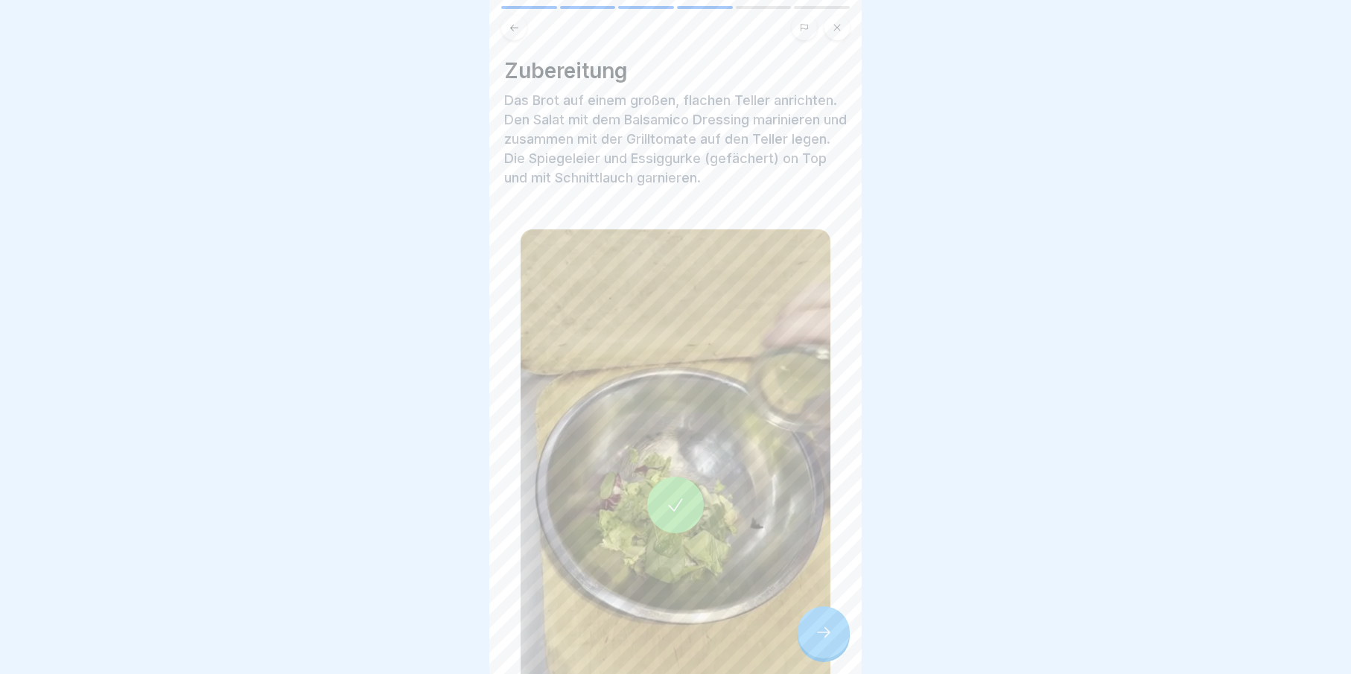
click at [806, 643] on div at bounding box center [824, 632] width 52 height 52
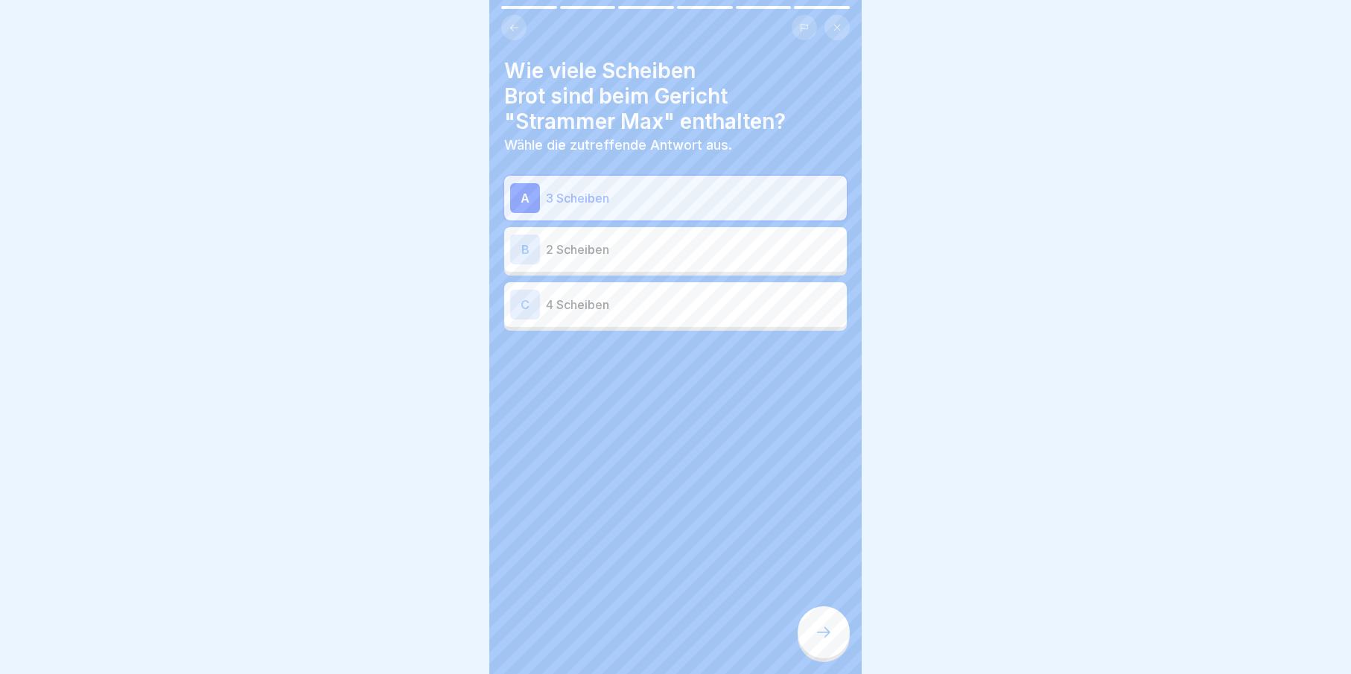
click at [806, 643] on div at bounding box center [824, 632] width 52 height 52
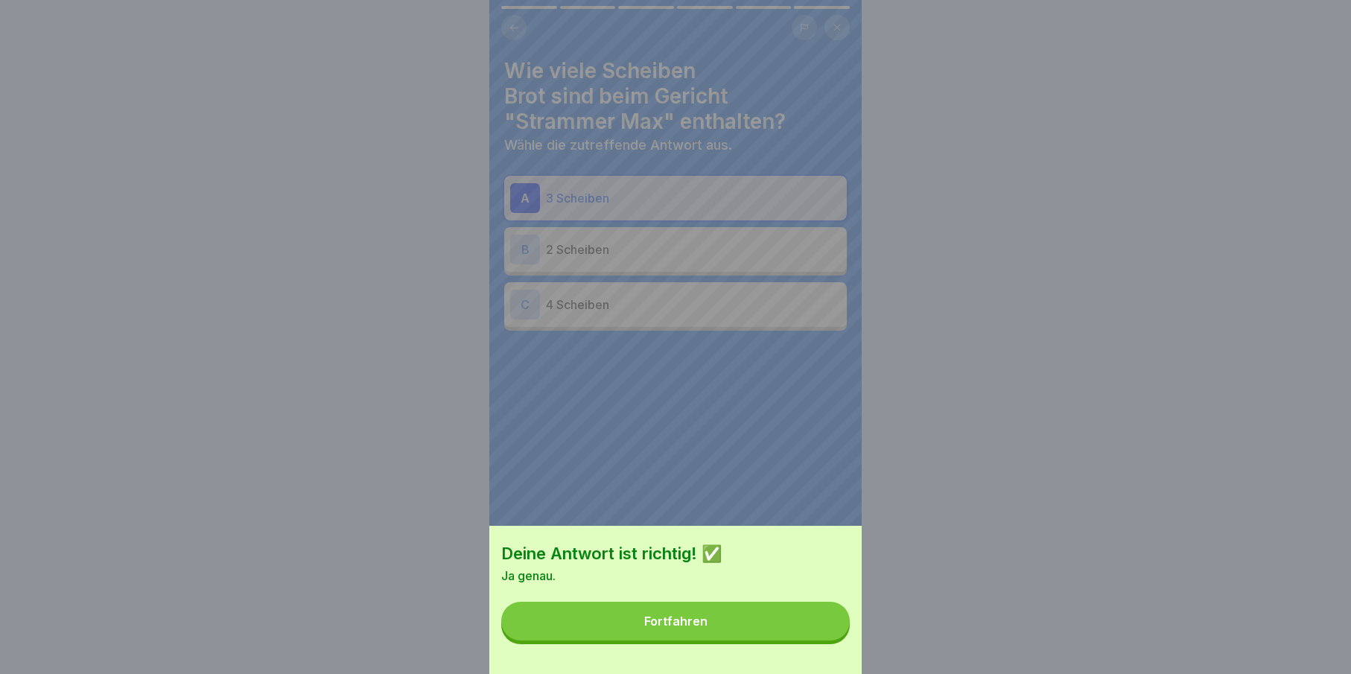
click at [813, 640] on button "Fortfahren" at bounding box center [675, 621] width 349 height 39
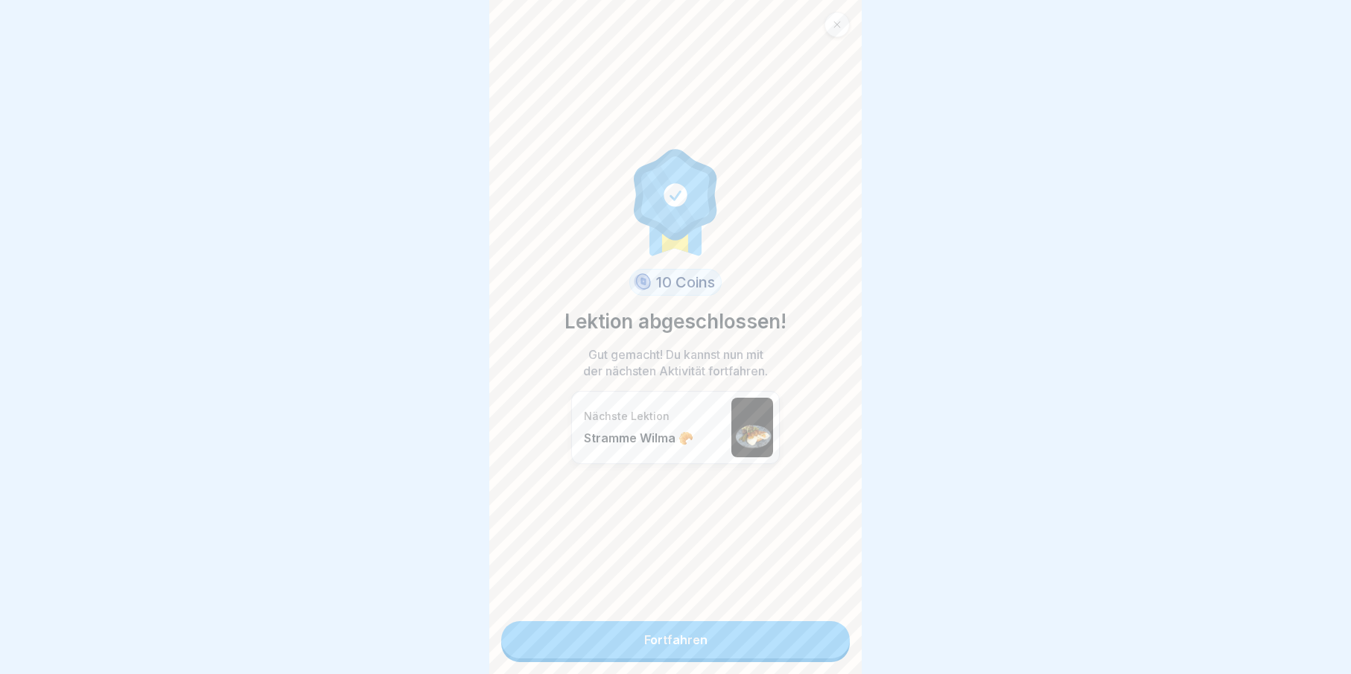
click at [809, 642] on link "Fortfahren" at bounding box center [675, 639] width 349 height 37
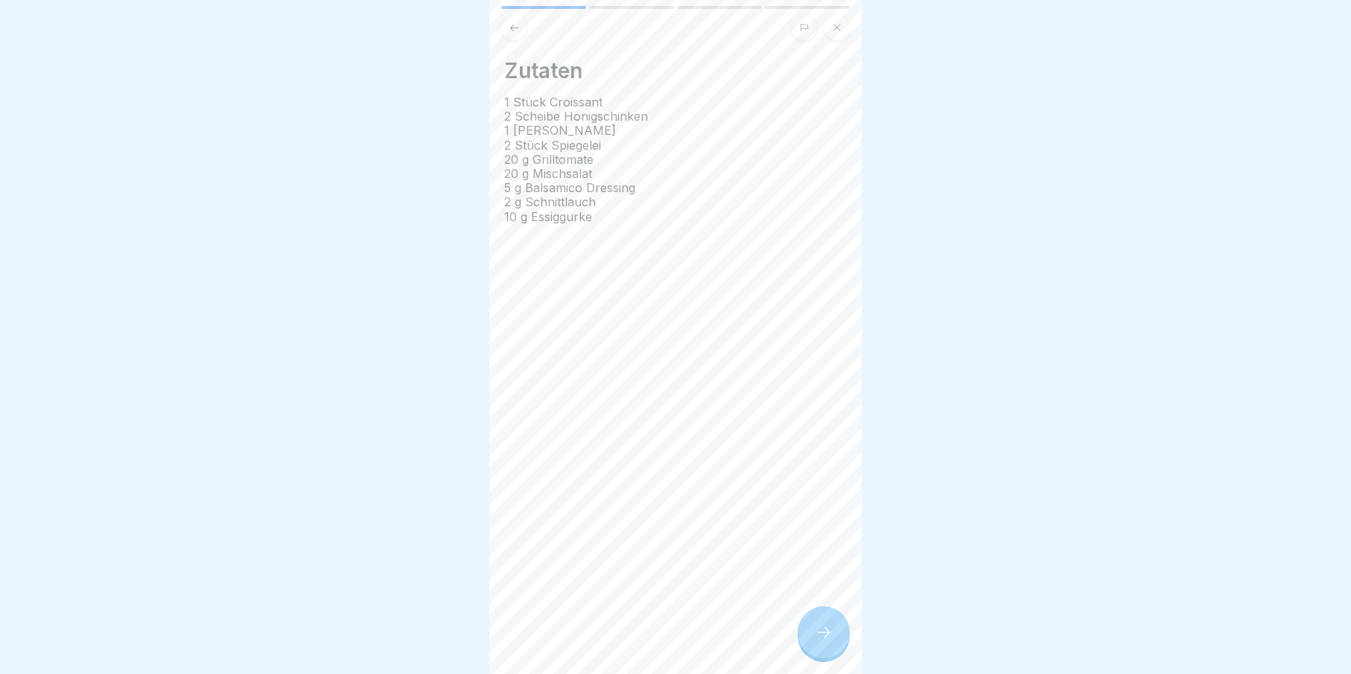
click at [823, 641] on icon at bounding box center [824, 632] width 18 height 18
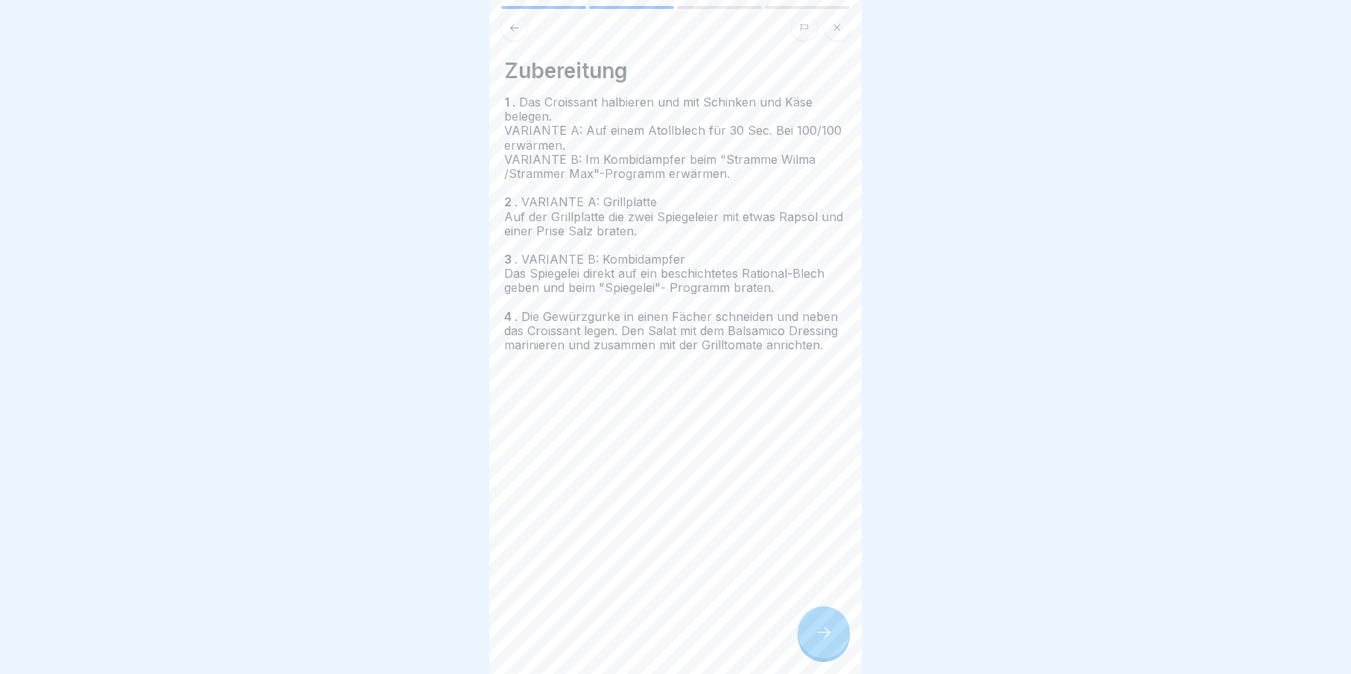
click at [823, 641] on icon at bounding box center [824, 632] width 18 height 18
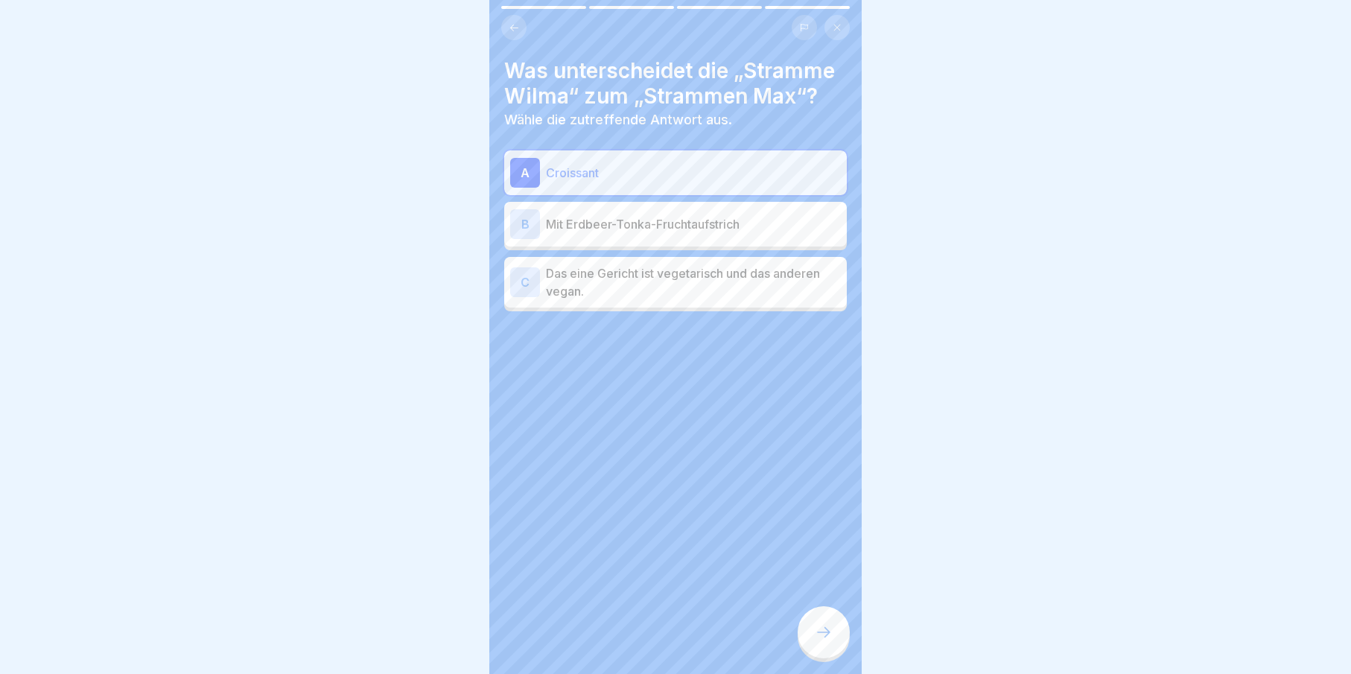
click at [823, 641] on icon at bounding box center [824, 632] width 18 height 18
click at [824, 641] on icon at bounding box center [824, 632] width 18 height 18
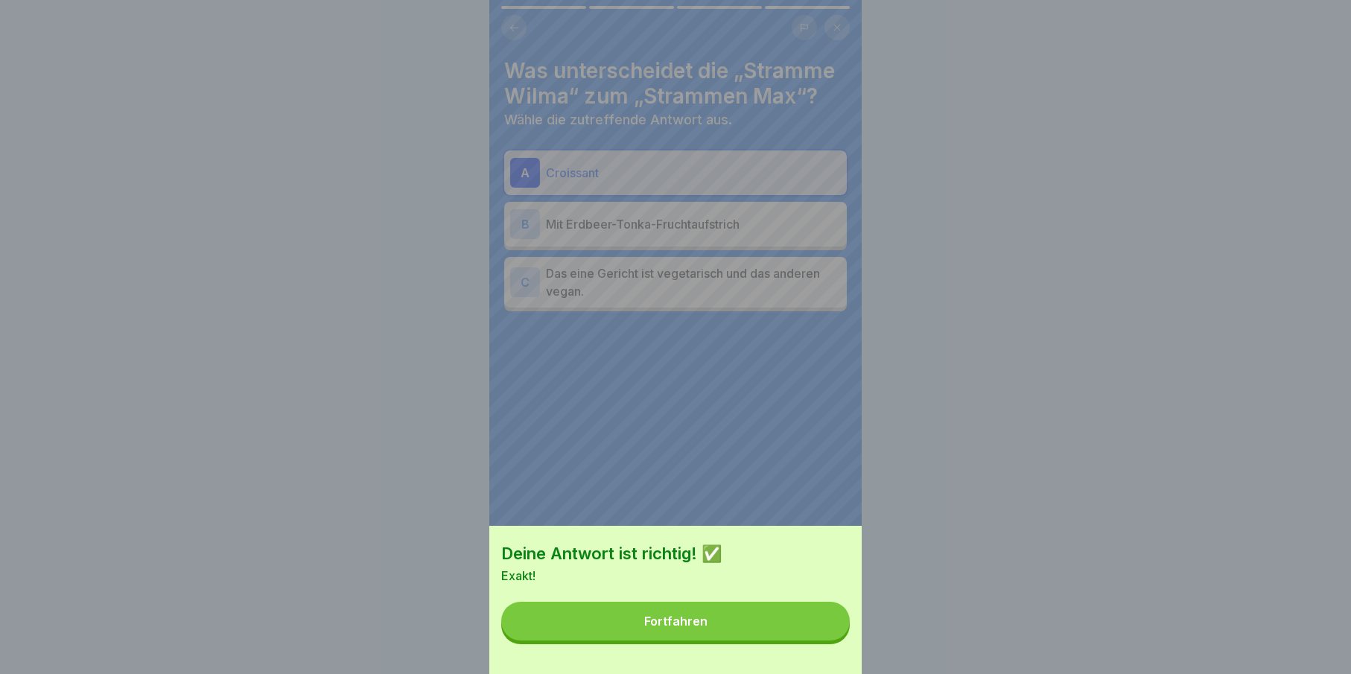
click at [698, 628] on div "Fortfahren" at bounding box center [675, 620] width 63 height 13
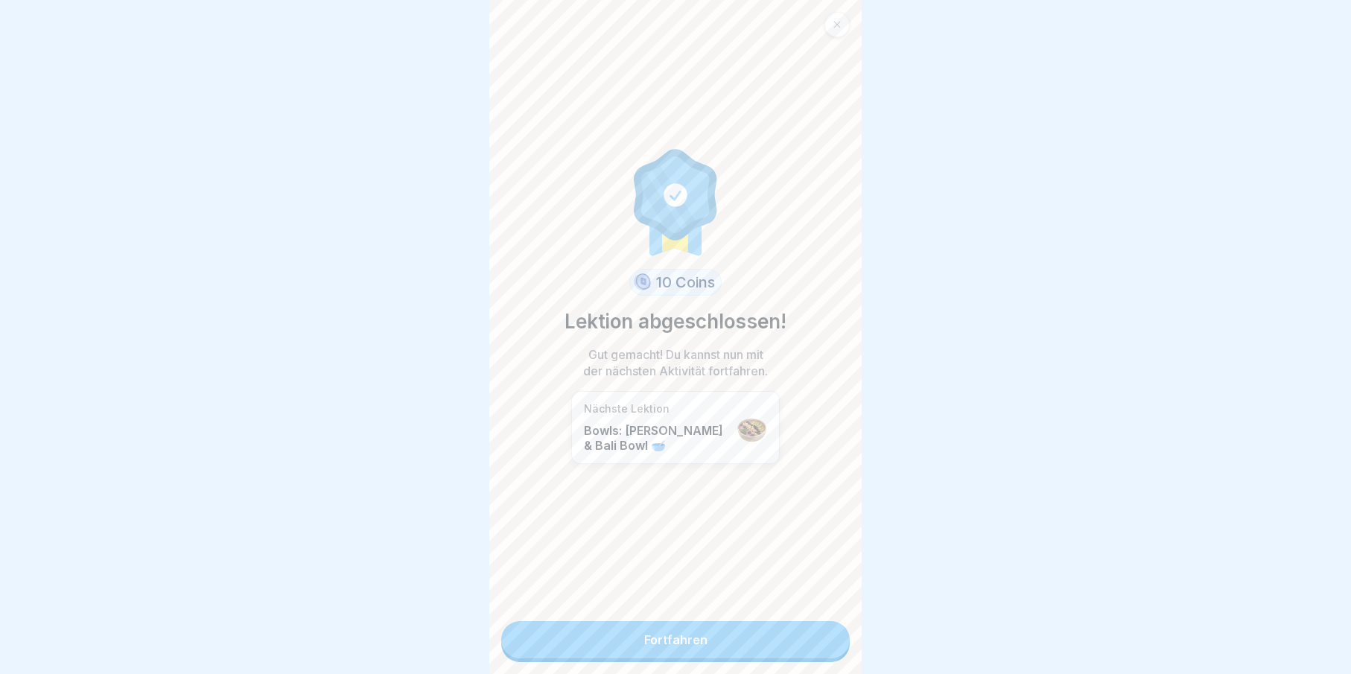
click at [807, 650] on link "Fortfahren" at bounding box center [675, 639] width 349 height 37
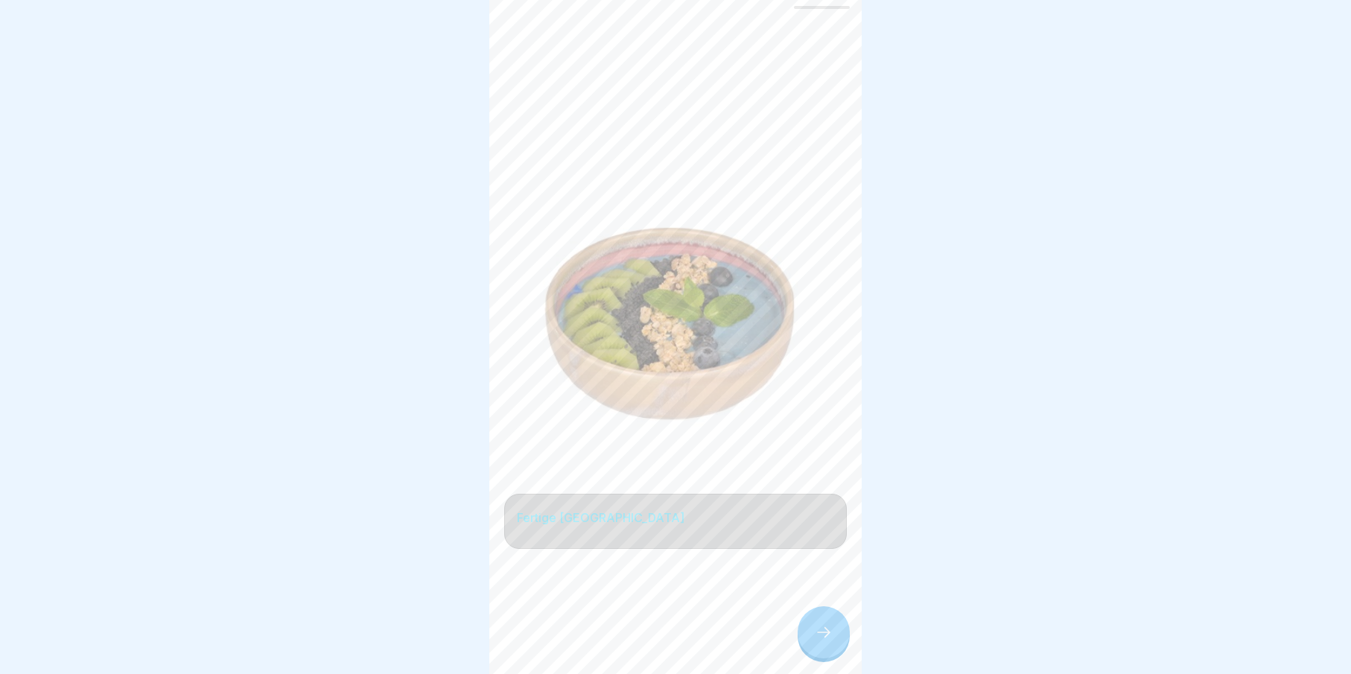
click at [810, 649] on div at bounding box center [824, 632] width 52 height 52
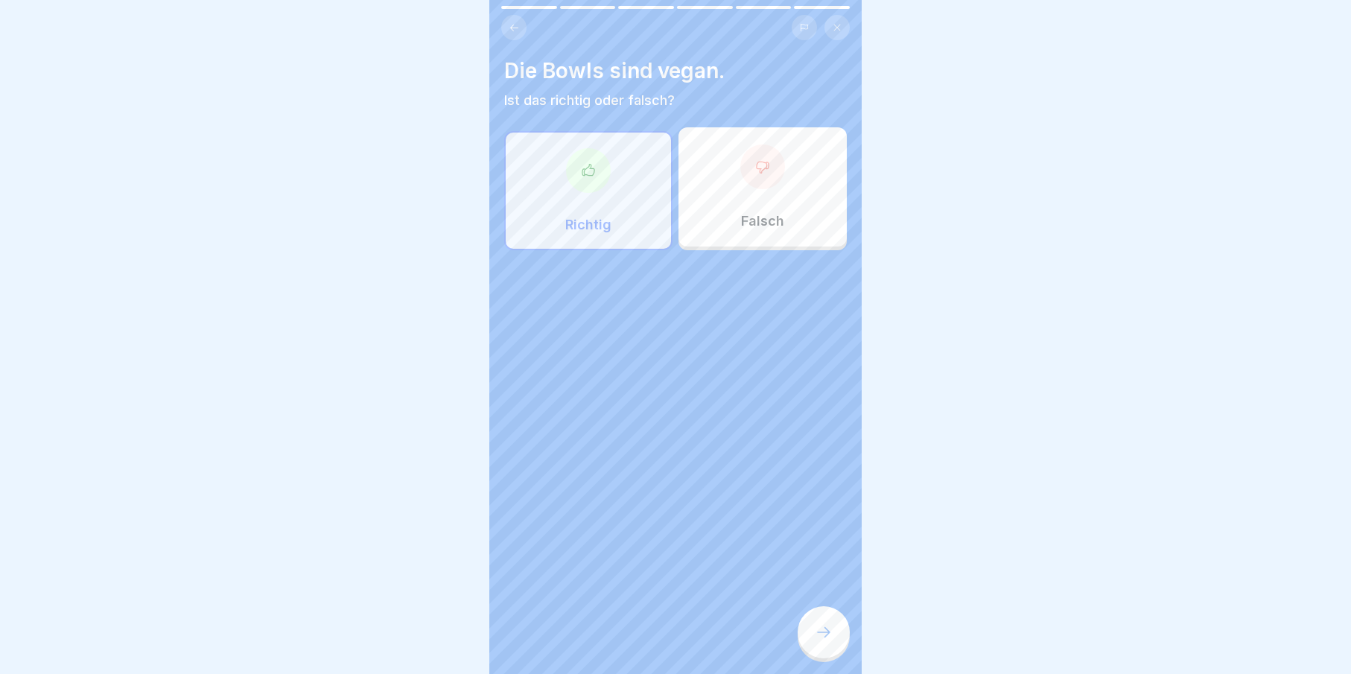
click at [827, 655] on div at bounding box center [824, 632] width 52 height 52
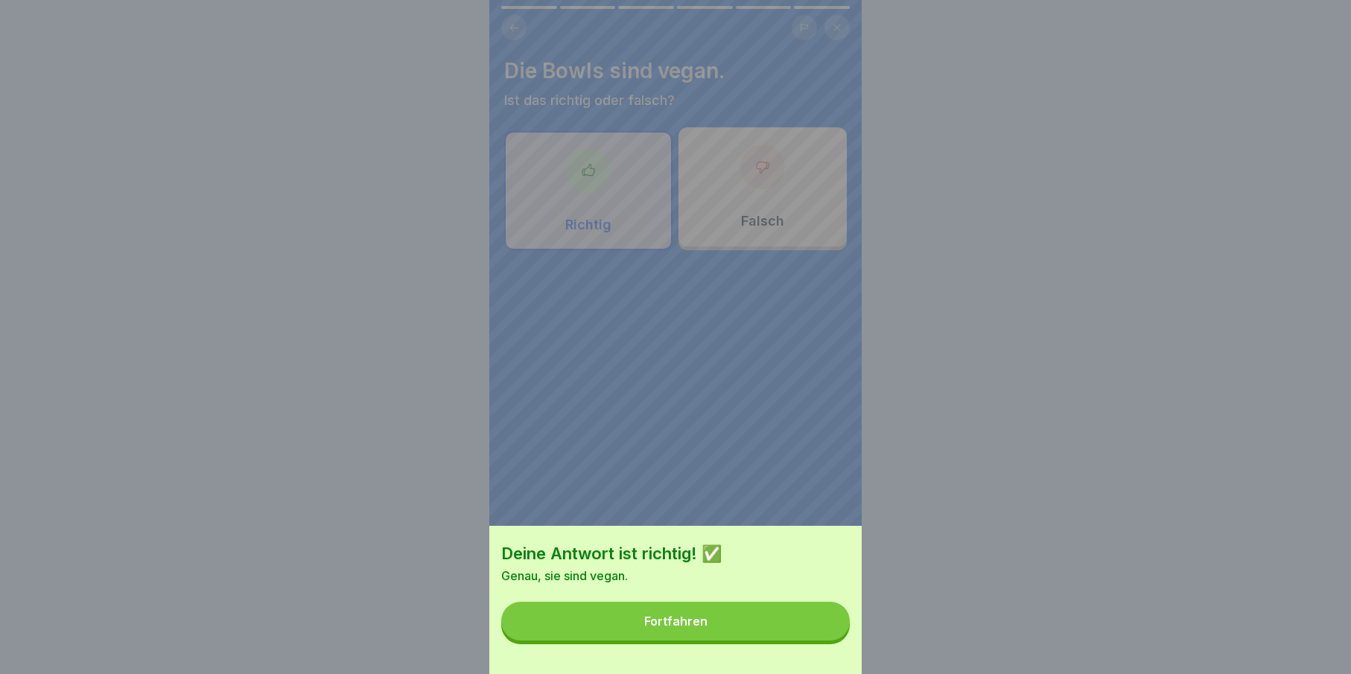
click at [751, 634] on button "Fortfahren" at bounding box center [675, 621] width 349 height 39
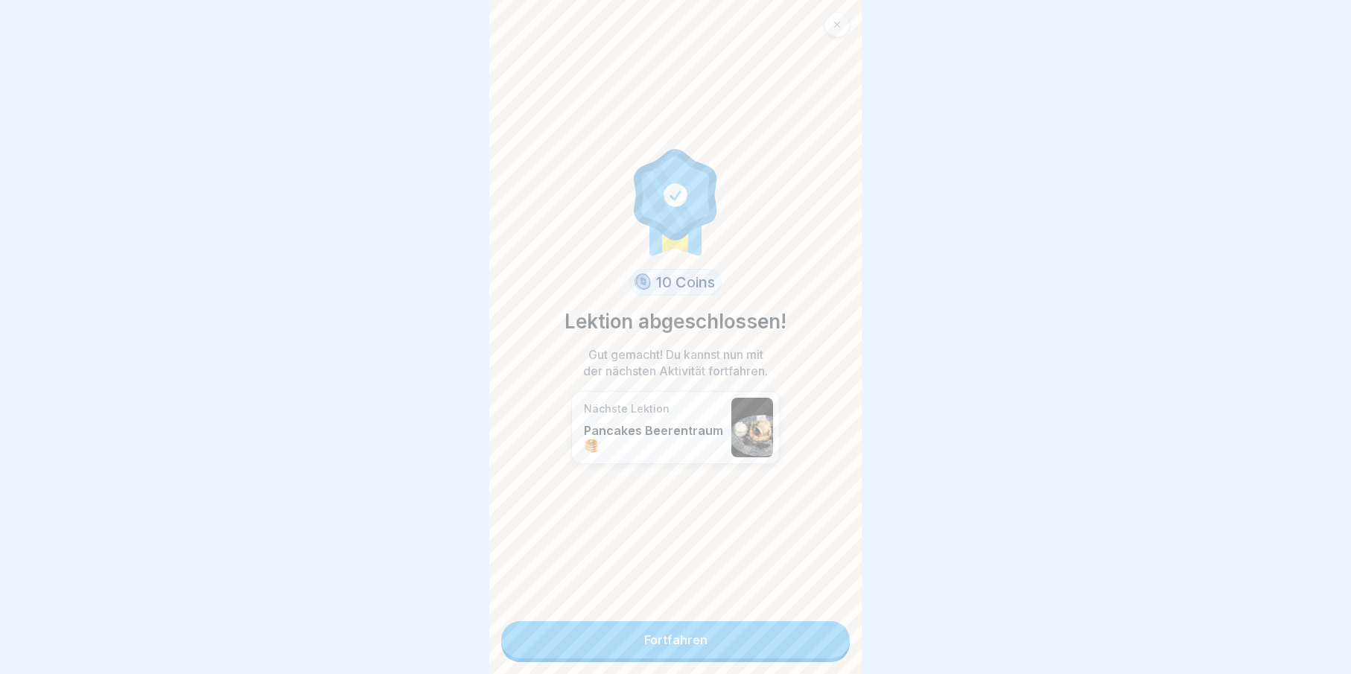
click at [801, 643] on link "Fortfahren" at bounding box center [675, 639] width 349 height 37
click at [798, 643] on link "Fortfahren" at bounding box center [675, 639] width 349 height 37
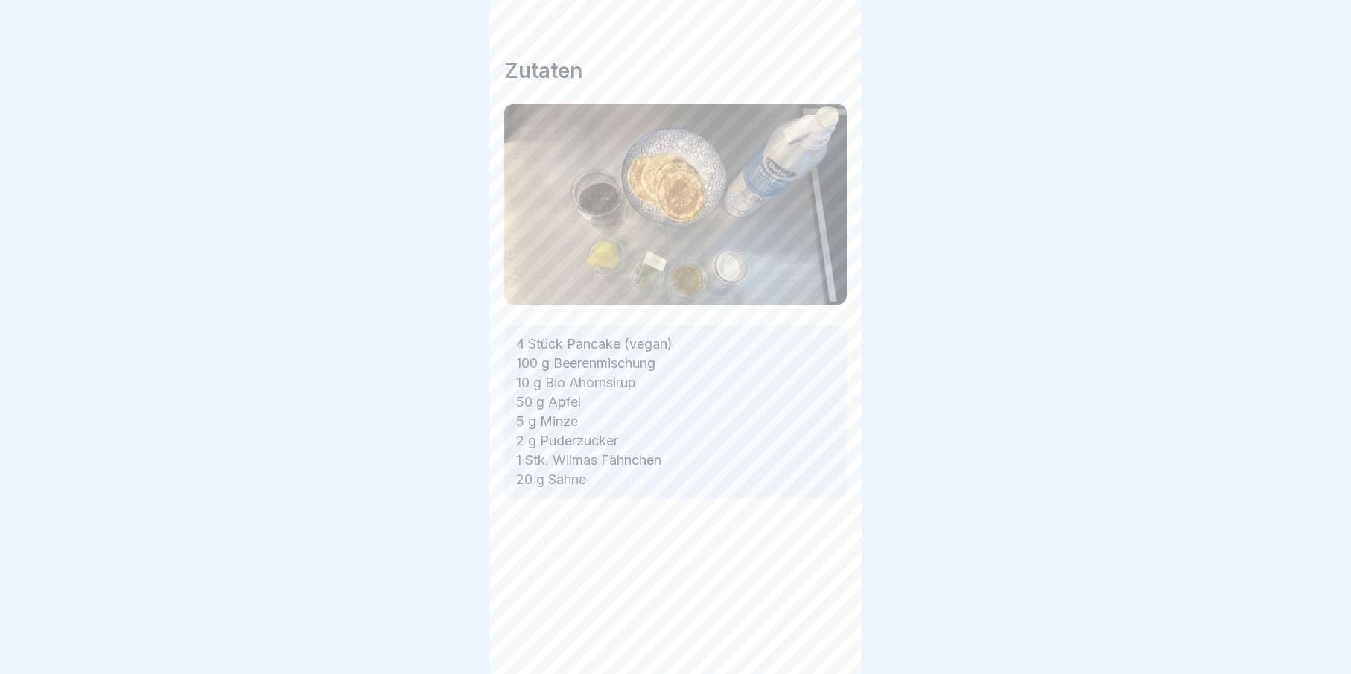
click at [806, 643] on div at bounding box center [824, 632] width 52 height 52
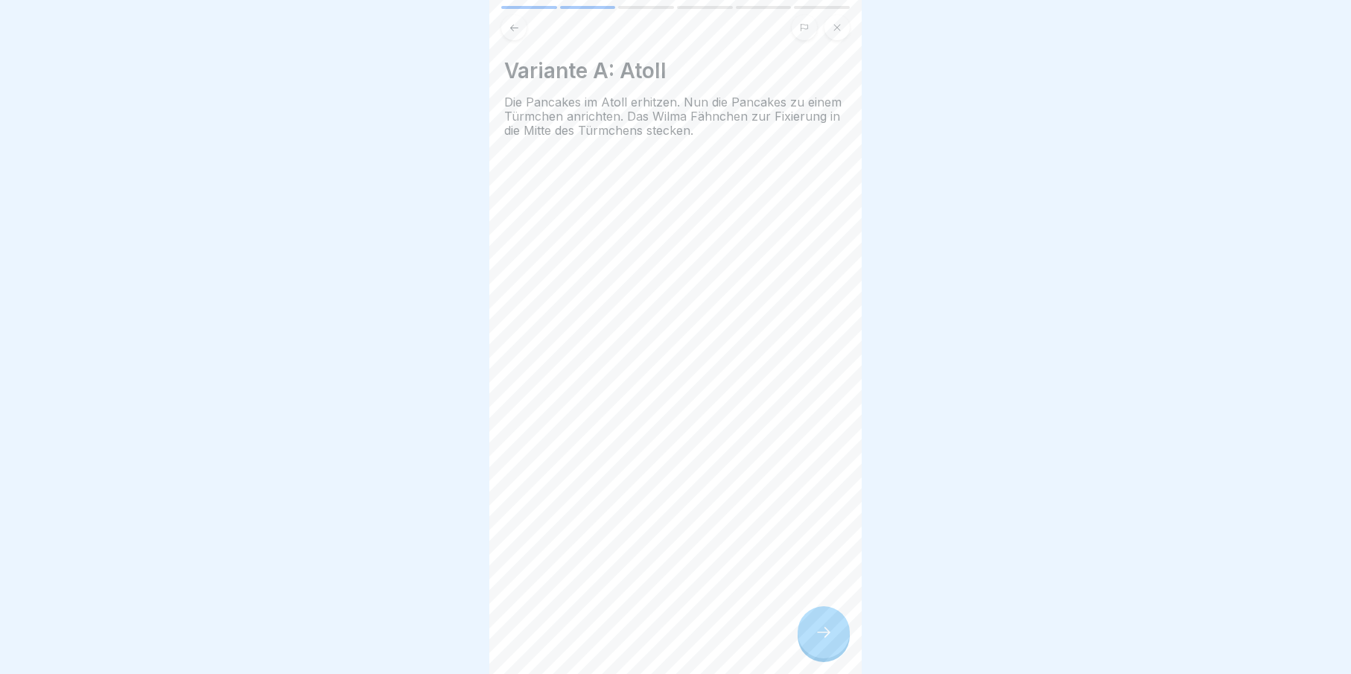
click at [841, 648] on div at bounding box center [824, 632] width 52 height 52
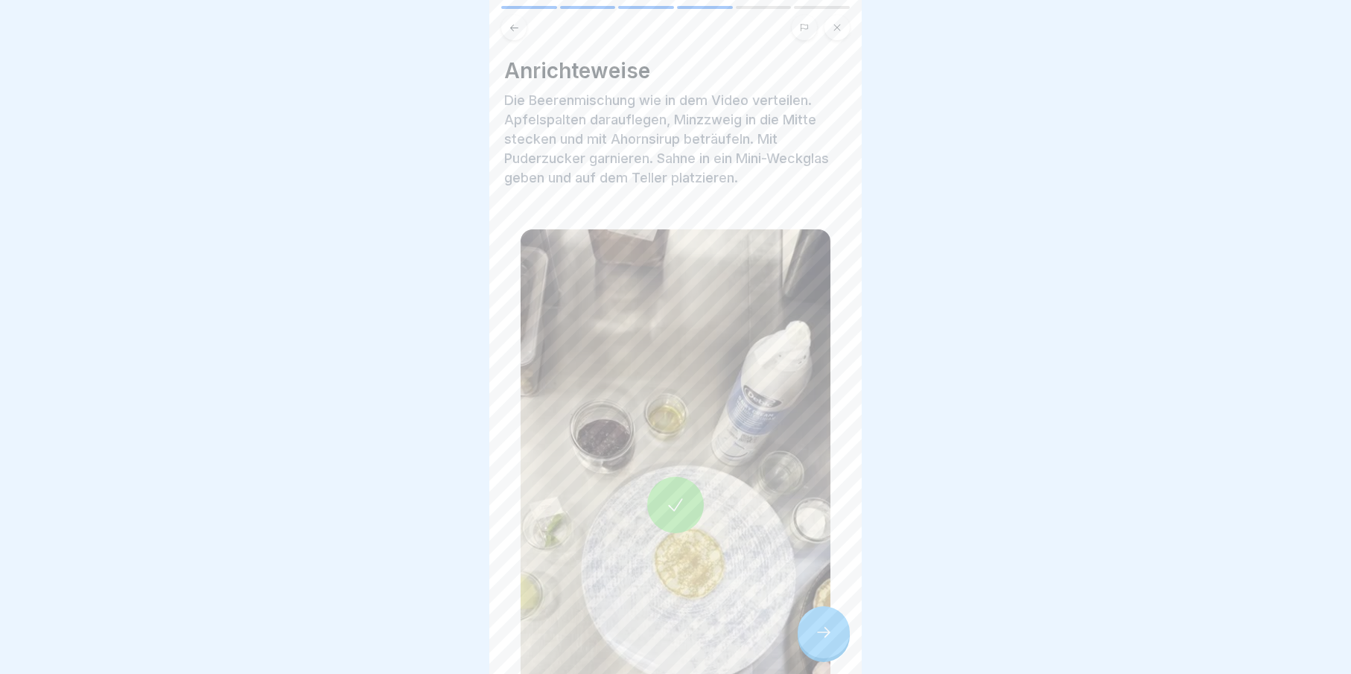
click at [841, 648] on div at bounding box center [824, 632] width 52 height 52
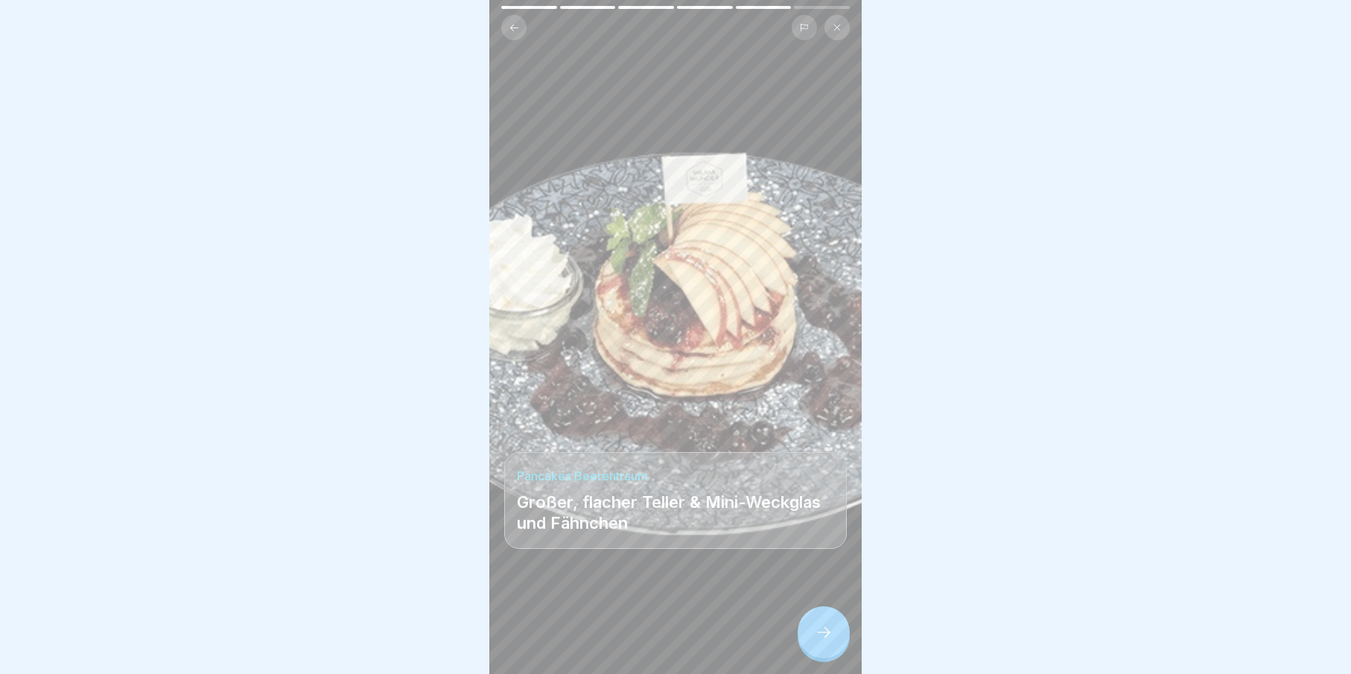
click at [841, 648] on div at bounding box center [824, 632] width 52 height 52
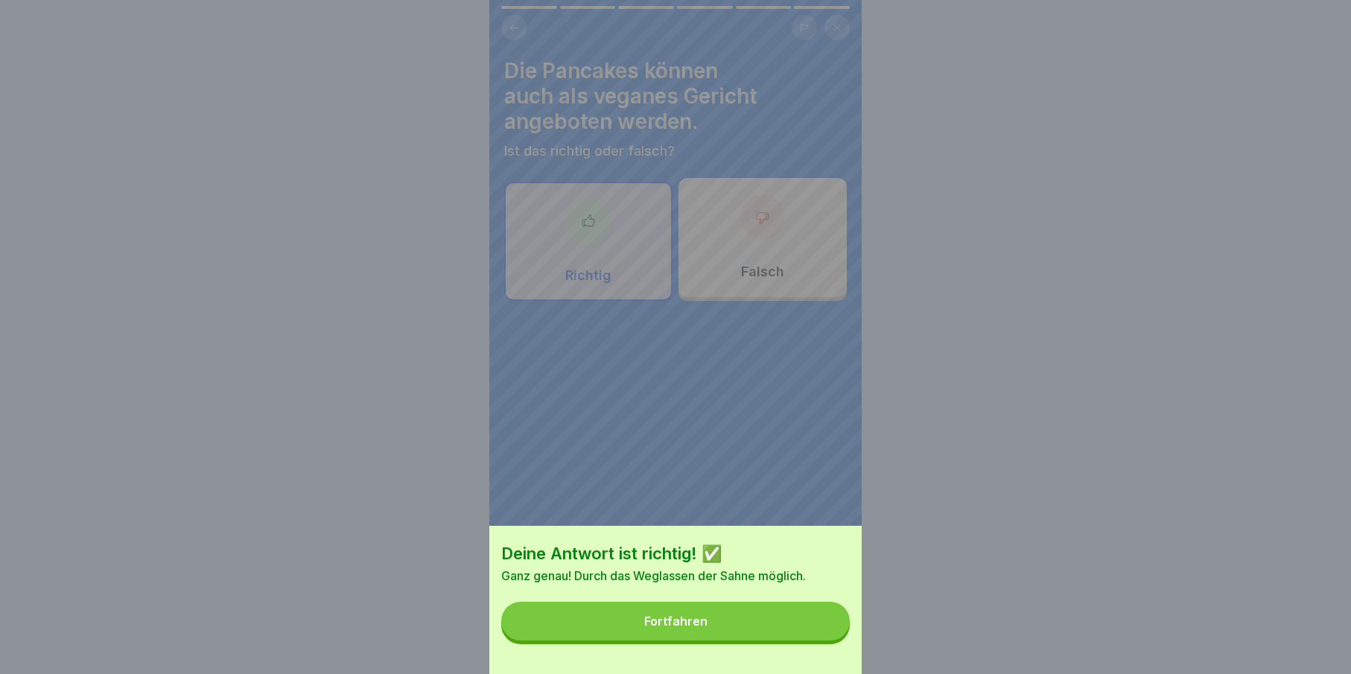
click at [801, 638] on button "Fortfahren" at bounding box center [675, 621] width 349 height 39
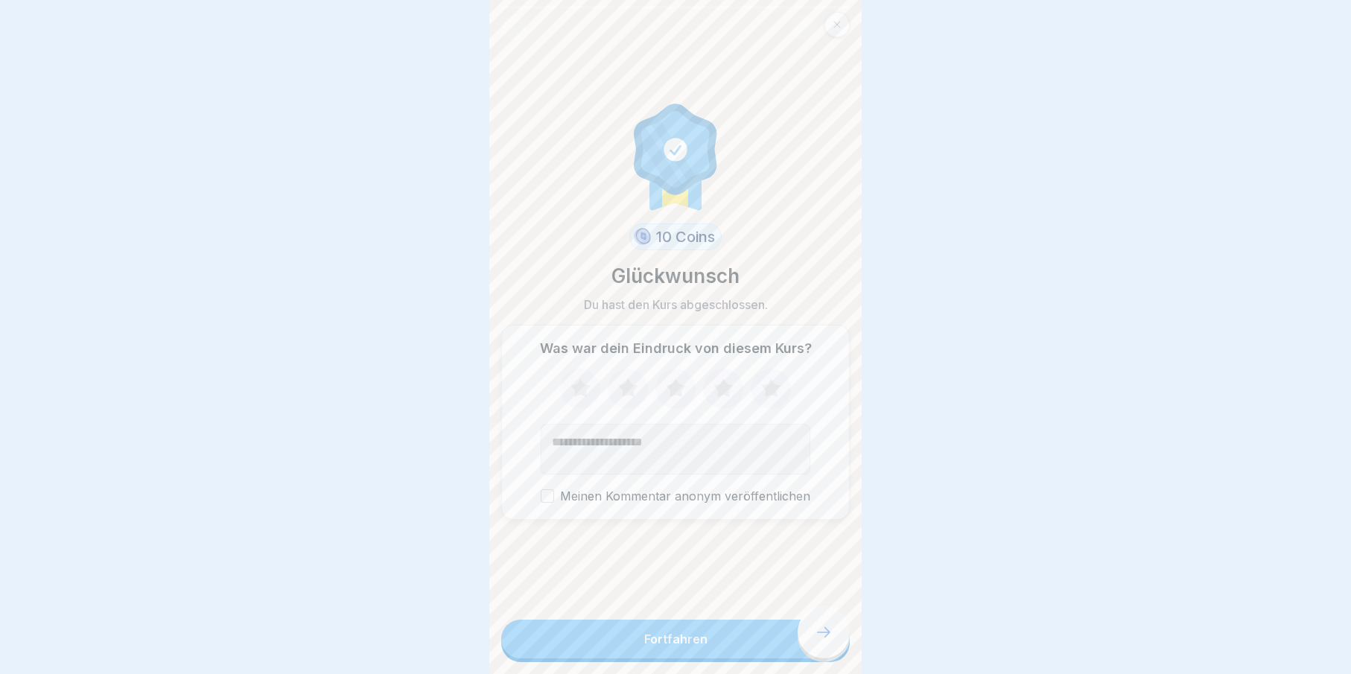
click at [819, 644] on button "Fortfahren" at bounding box center [675, 639] width 349 height 39
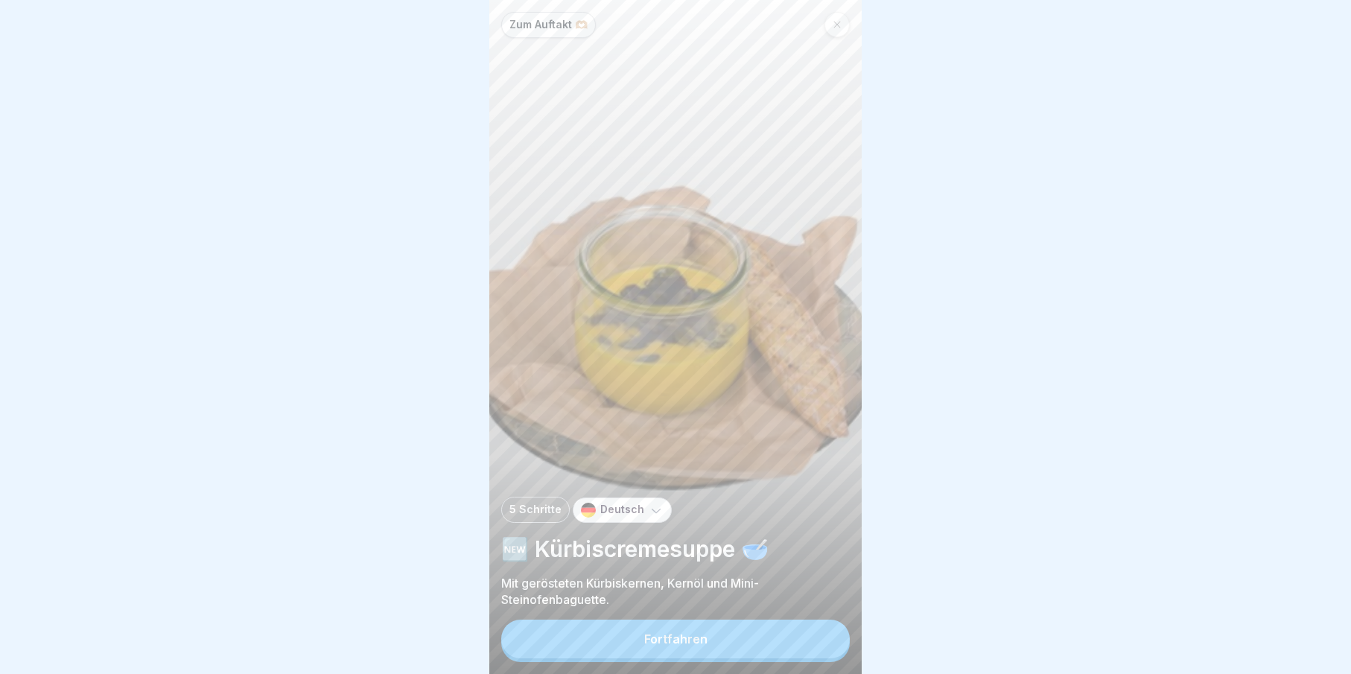
click at [819, 648] on button "Fortfahren" at bounding box center [675, 639] width 349 height 39
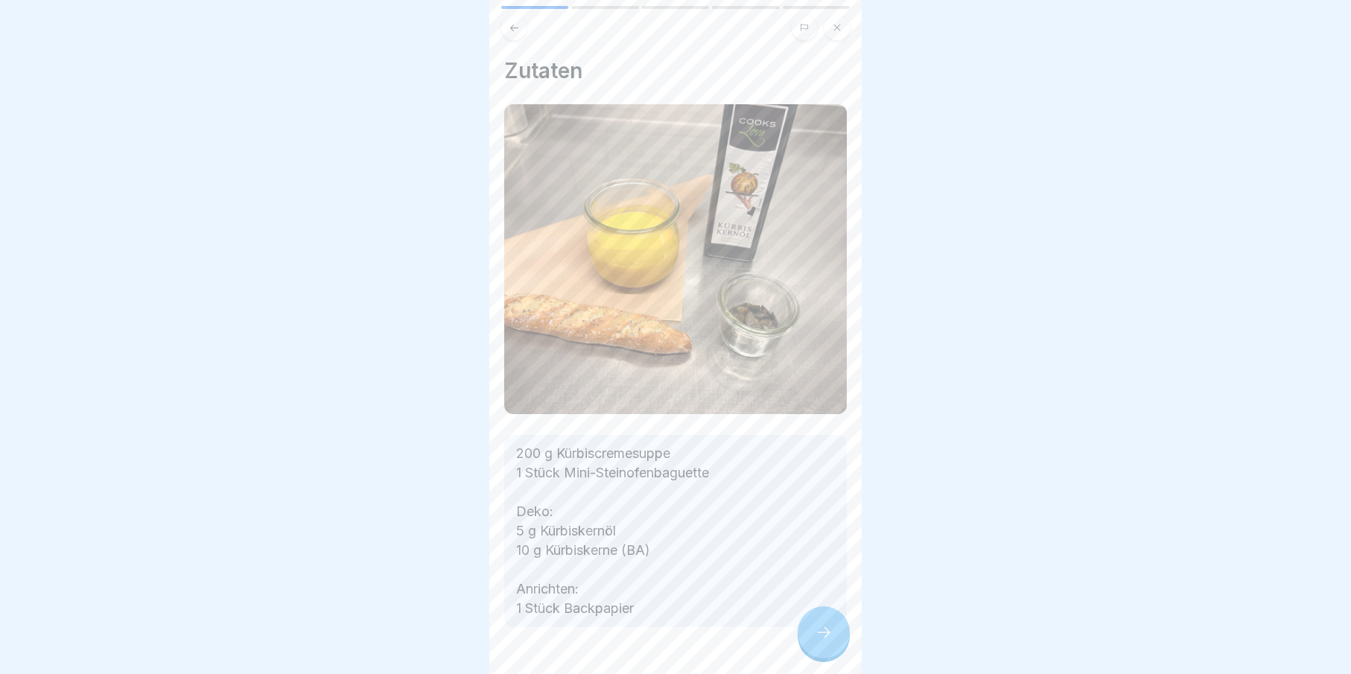
click at [820, 641] on icon at bounding box center [824, 632] width 18 height 18
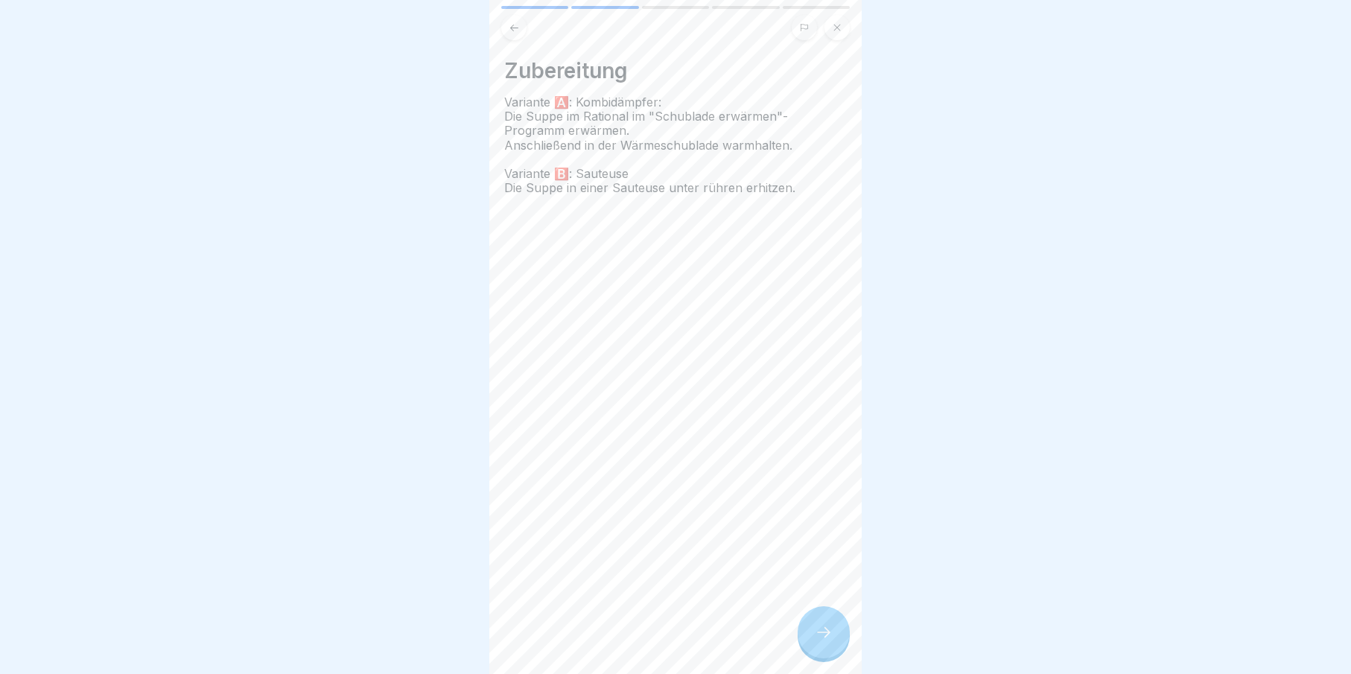
click at [830, 641] on icon at bounding box center [824, 632] width 18 height 18
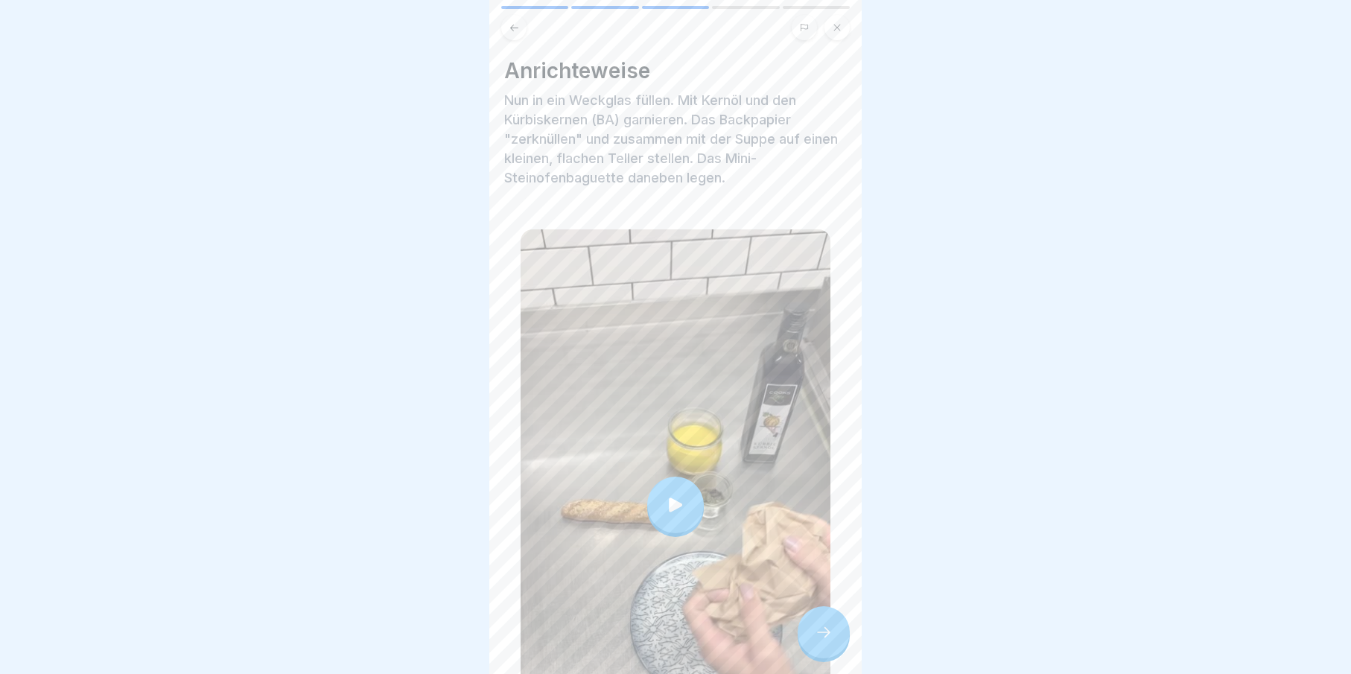
click at [830, 641] on icon at bounding box center [824, 632] width 18 height 18
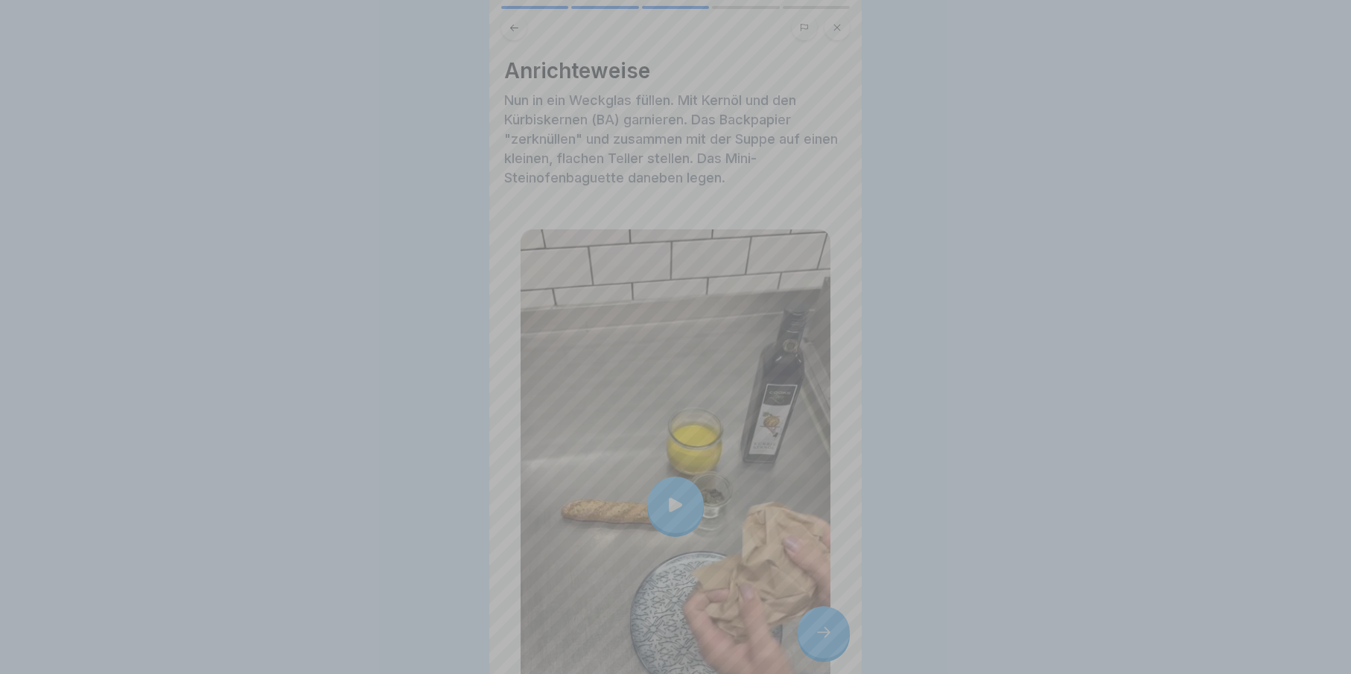
click at [830, 652] on div at bounding box center [675, 337] width 372 height 674
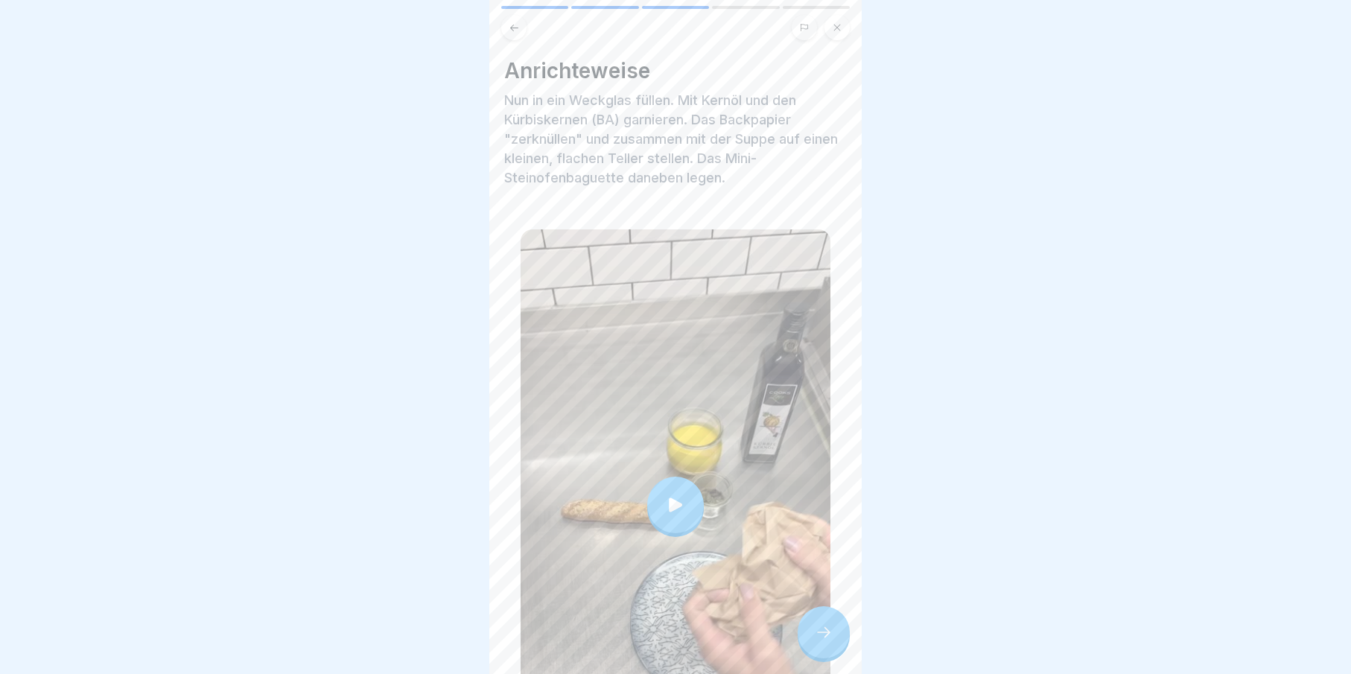
click at [829, 641] on icon at bounding box center [824, 632] width 18 height 18
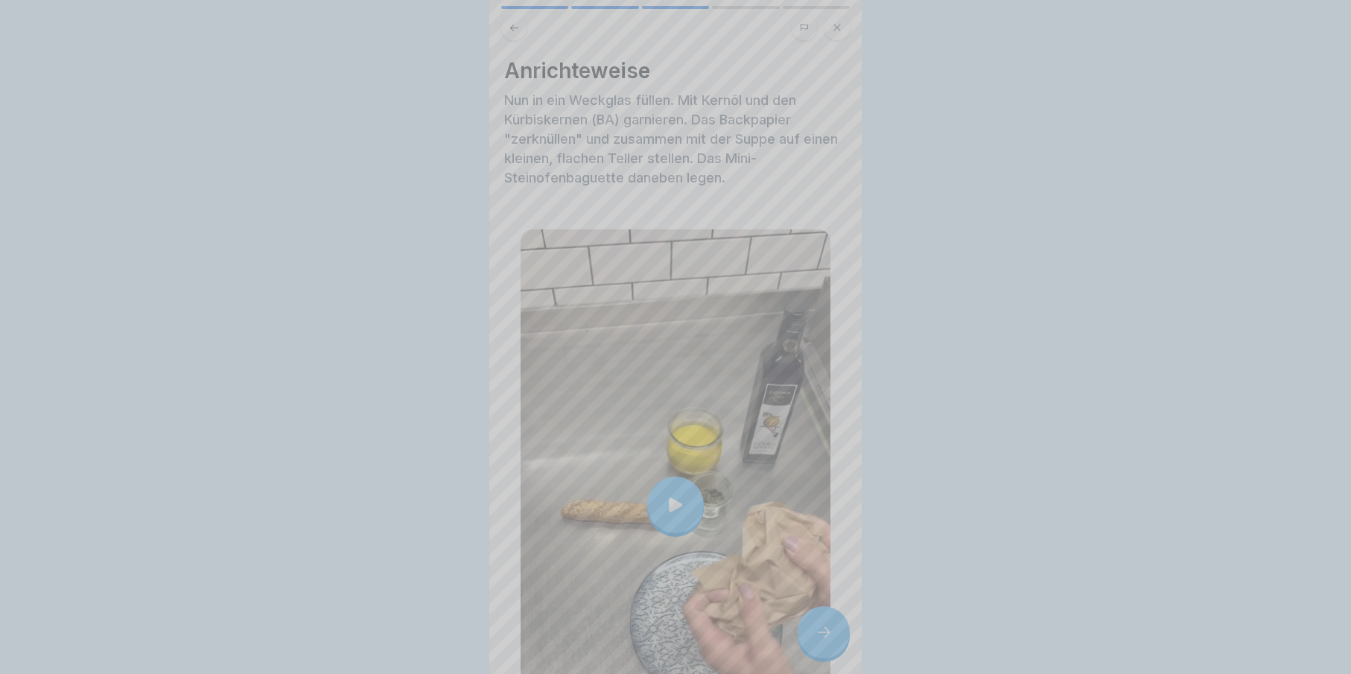
click at [829, 649] on video at bounding box center [675, 337] width 372 height 674
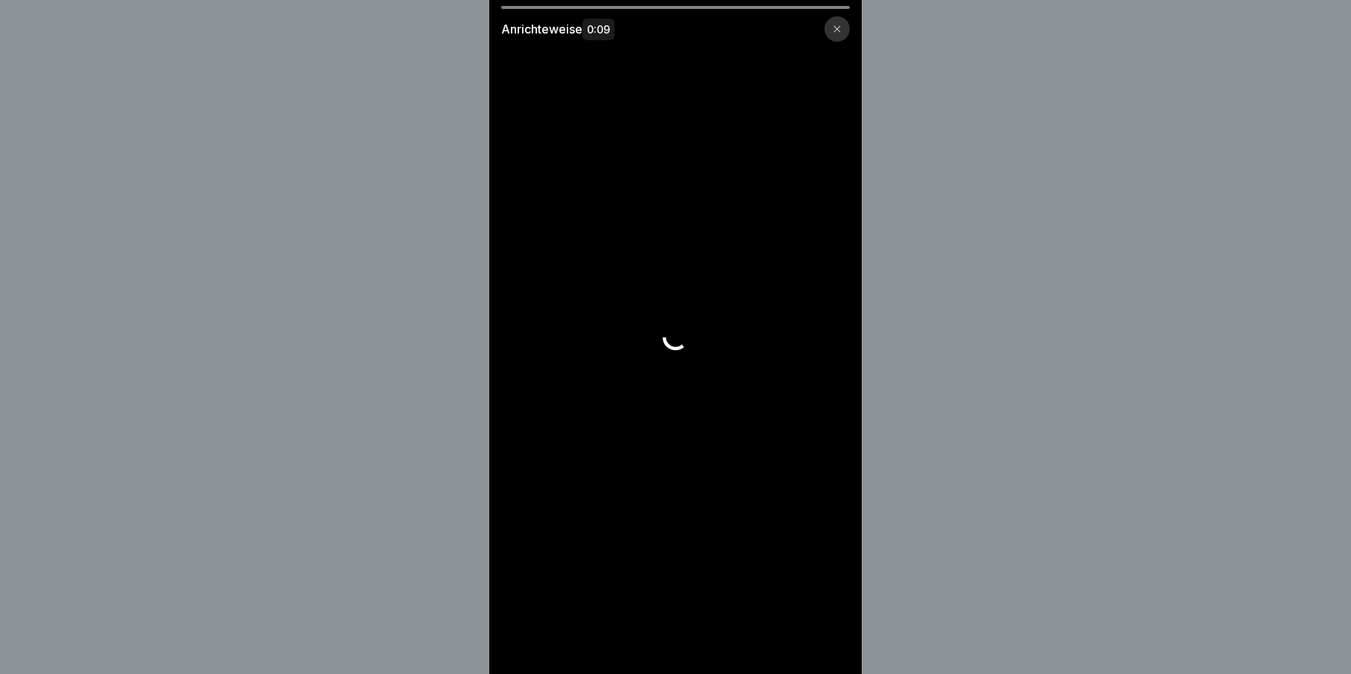
scroll to position [11, 0]
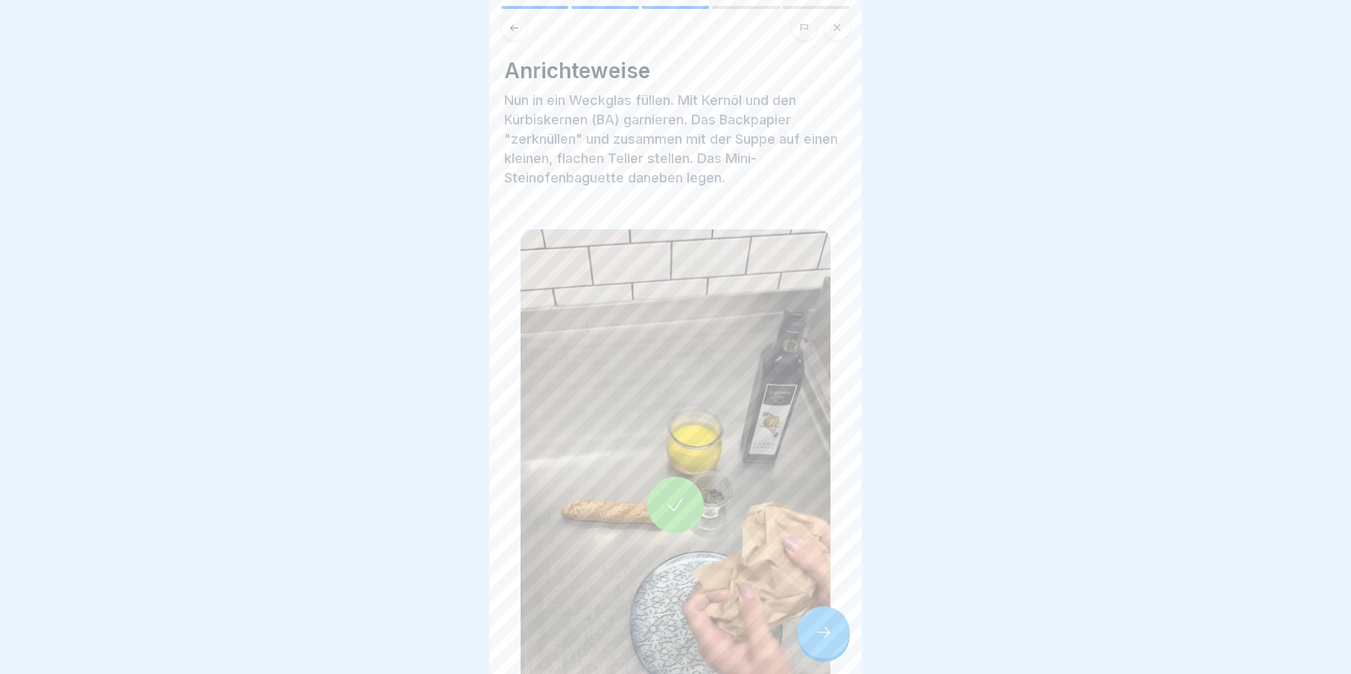
click at [840, 635] on div at bounding box center [824, 632] width 52 height 52
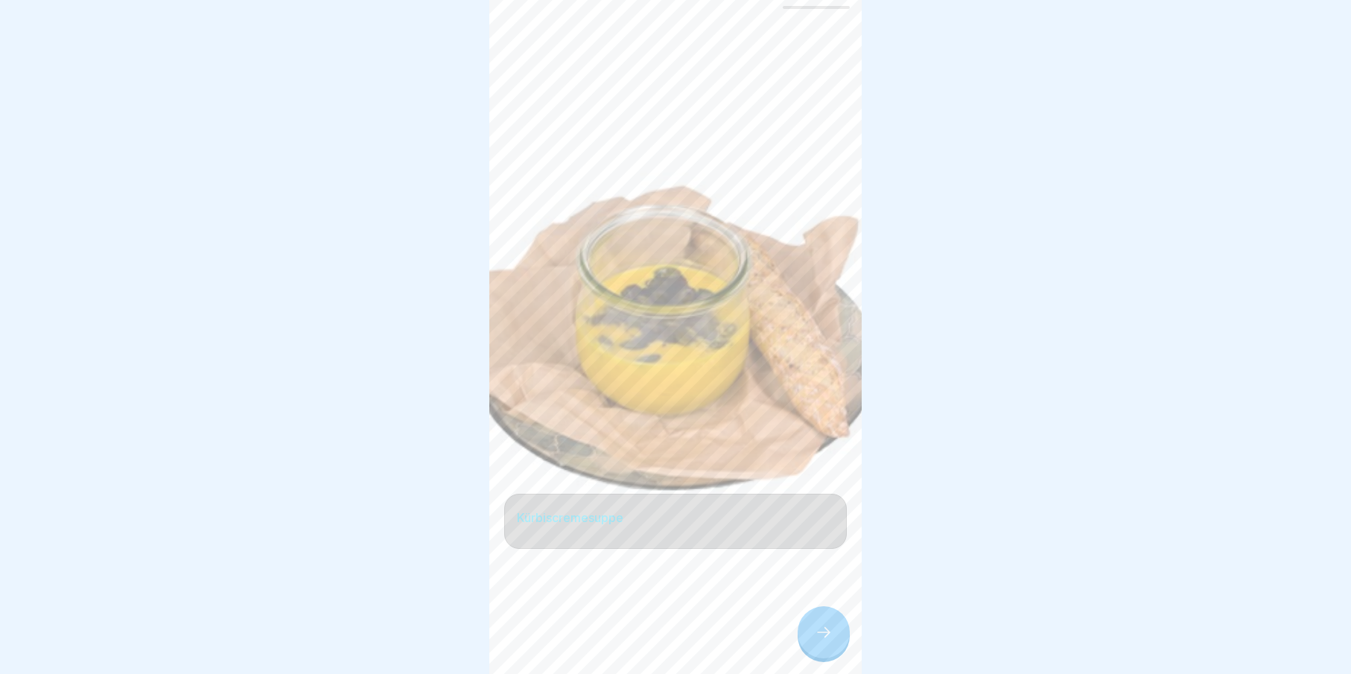
click at [824, 634] on icon at bounding box center [824, 632] width 18 height 18
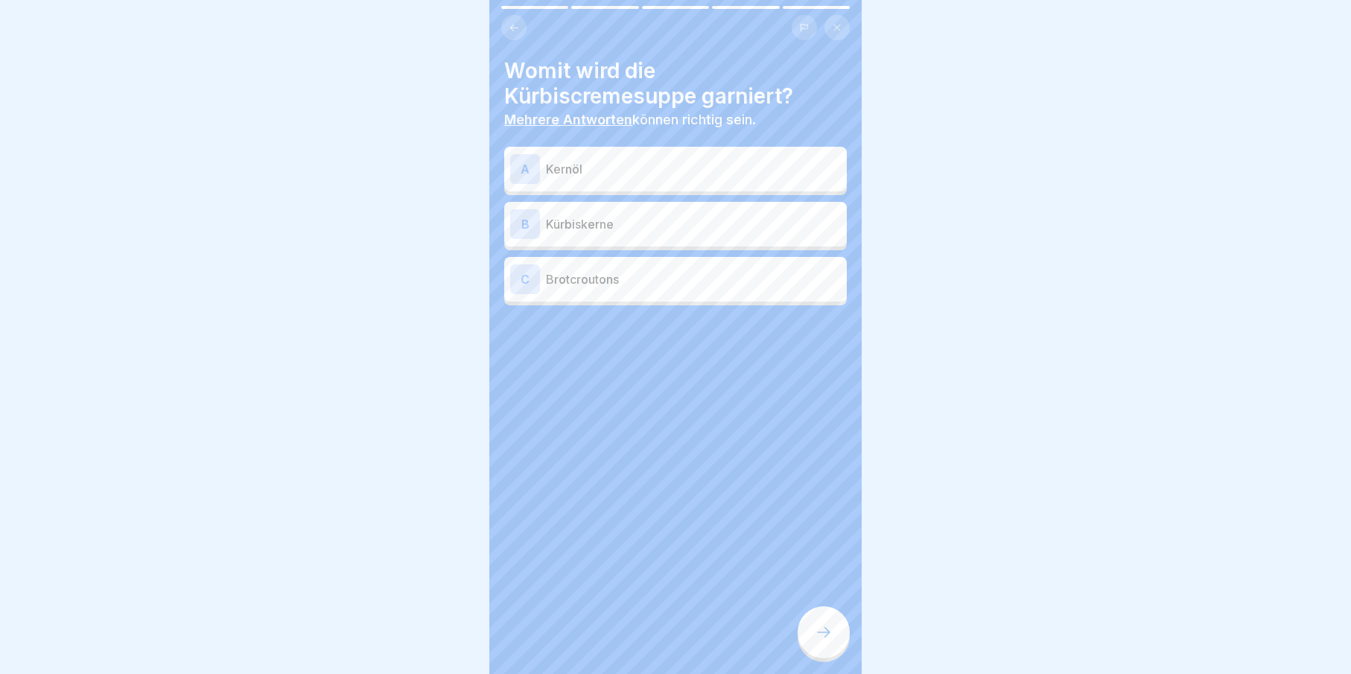
click at [823, 631] on icon at bounding box center [824, 632] width 18 height 18
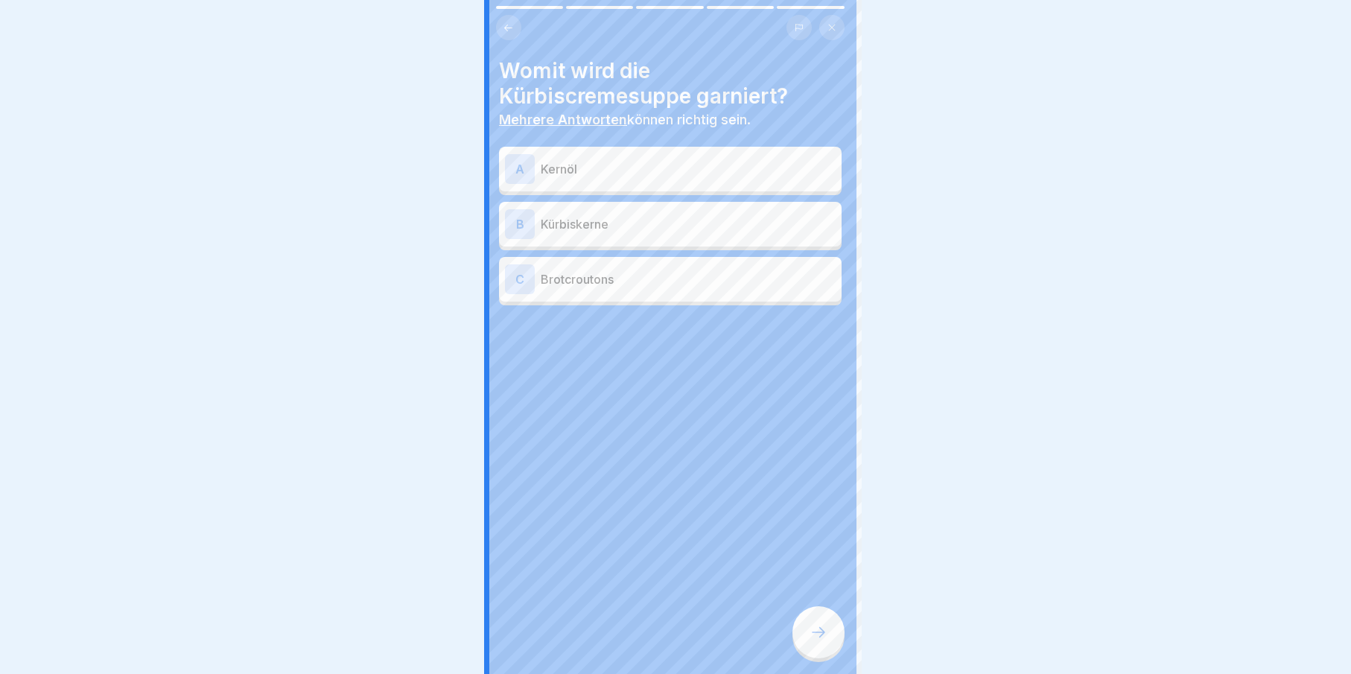
scroll to position [0, 0]
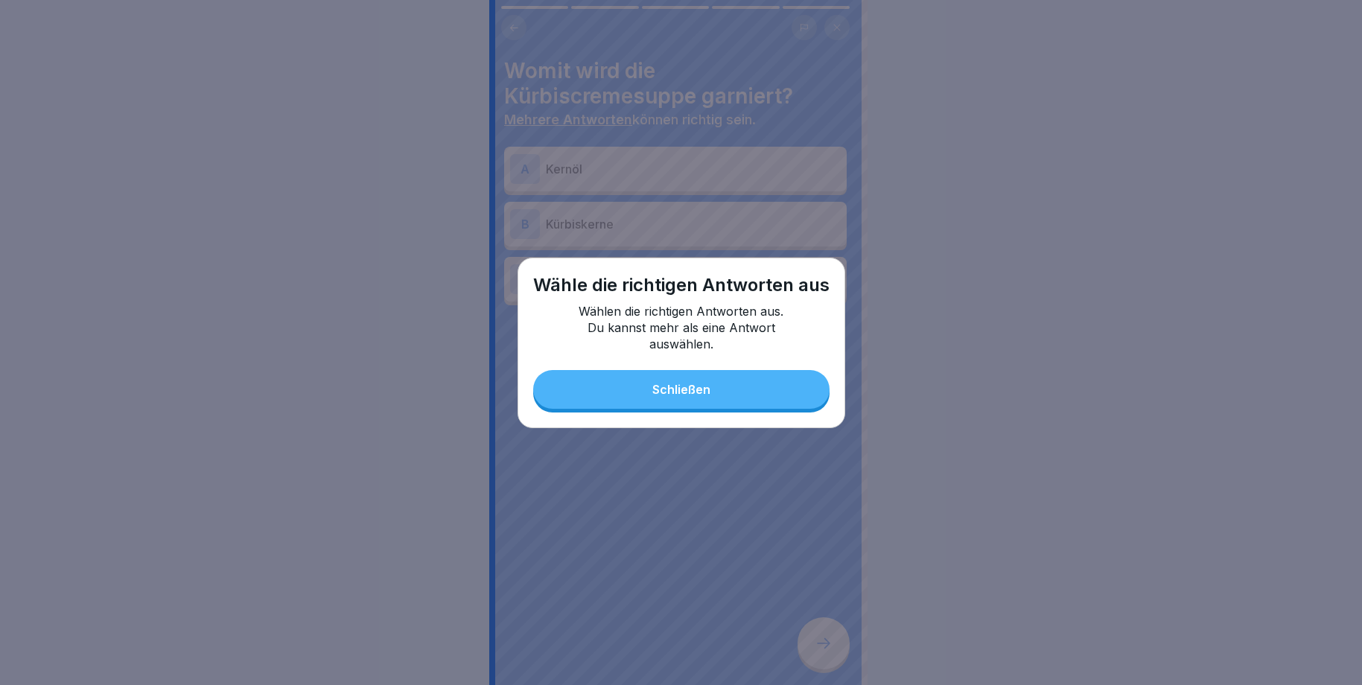
click at [667, 417] on div "Wähle die richtigen Antworten aus Wählen die richtigen Antworten aus. Du kannst…" at bounding box center [682, 343] width 328 height 171
click at [704, 399] on button "Schließen" at bounding box center [681, 389] width 296 height 39
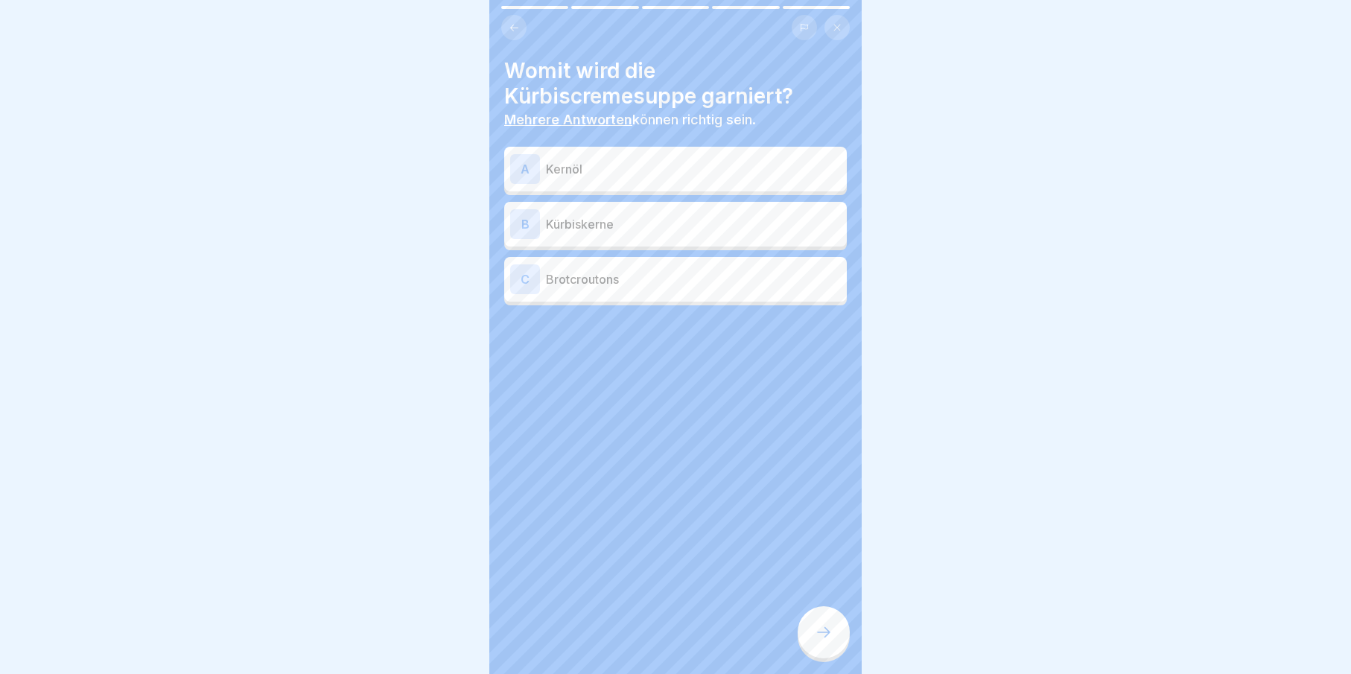
click at [560, 179] on div "A Kernöl" at bounding box center [675, 169] width 331 height 30
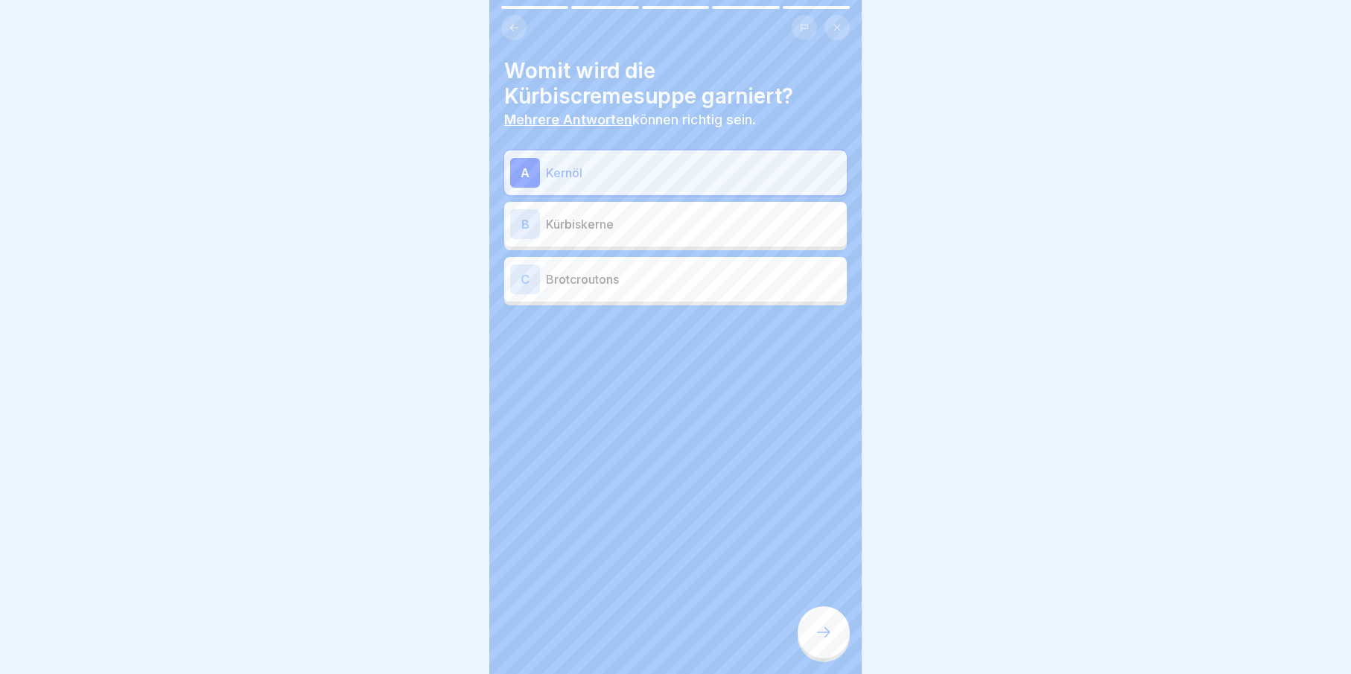
click at [577, 234] on div "B Kürbiskerne" at bounding box center [675, 224] width 331 height 30
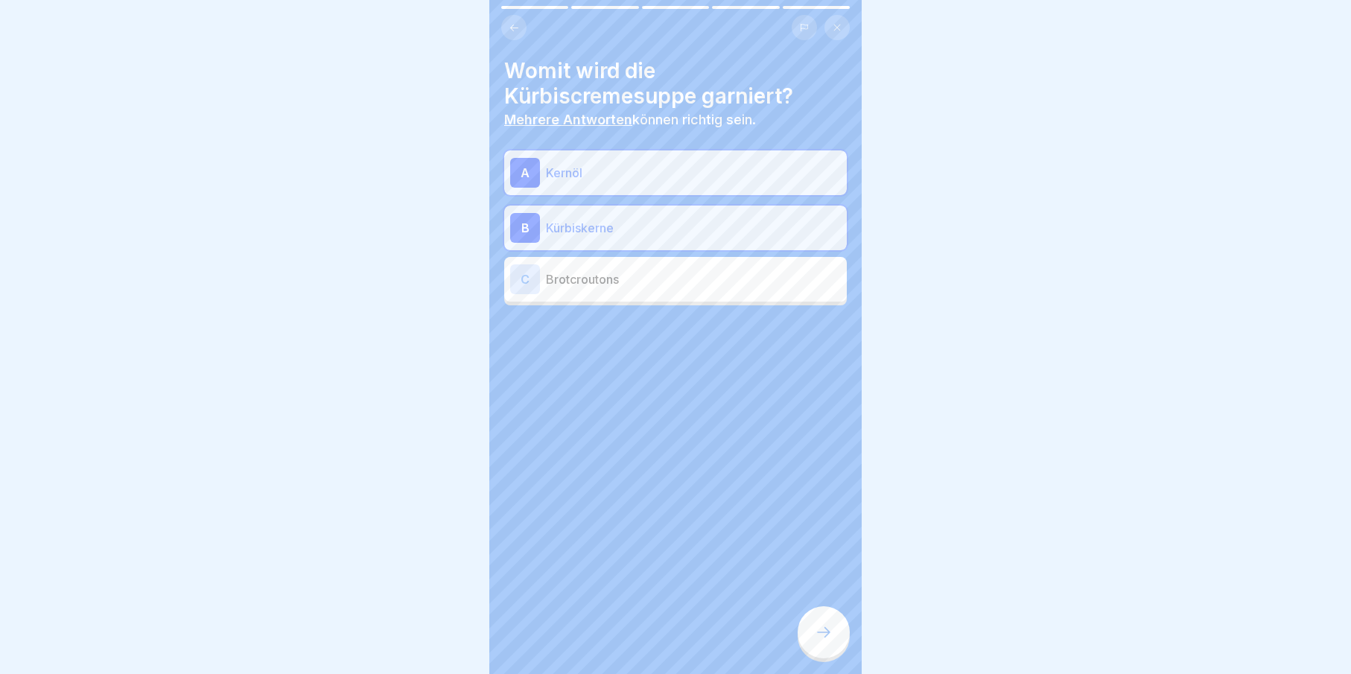
click at [827, 655] on div at bounding box center [824, 632] width 52 height 52
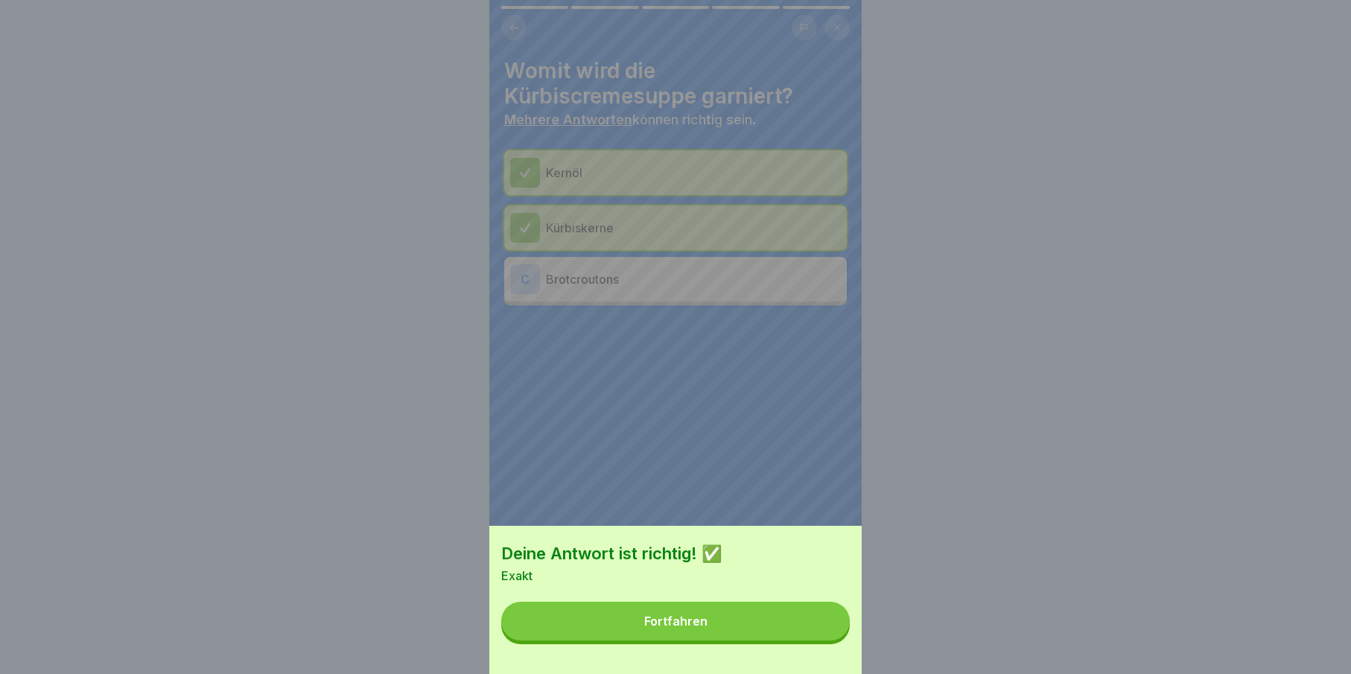
click at [822, 640] on button "Fortfahren" at bounding box center [675, 621] width 349 height 39
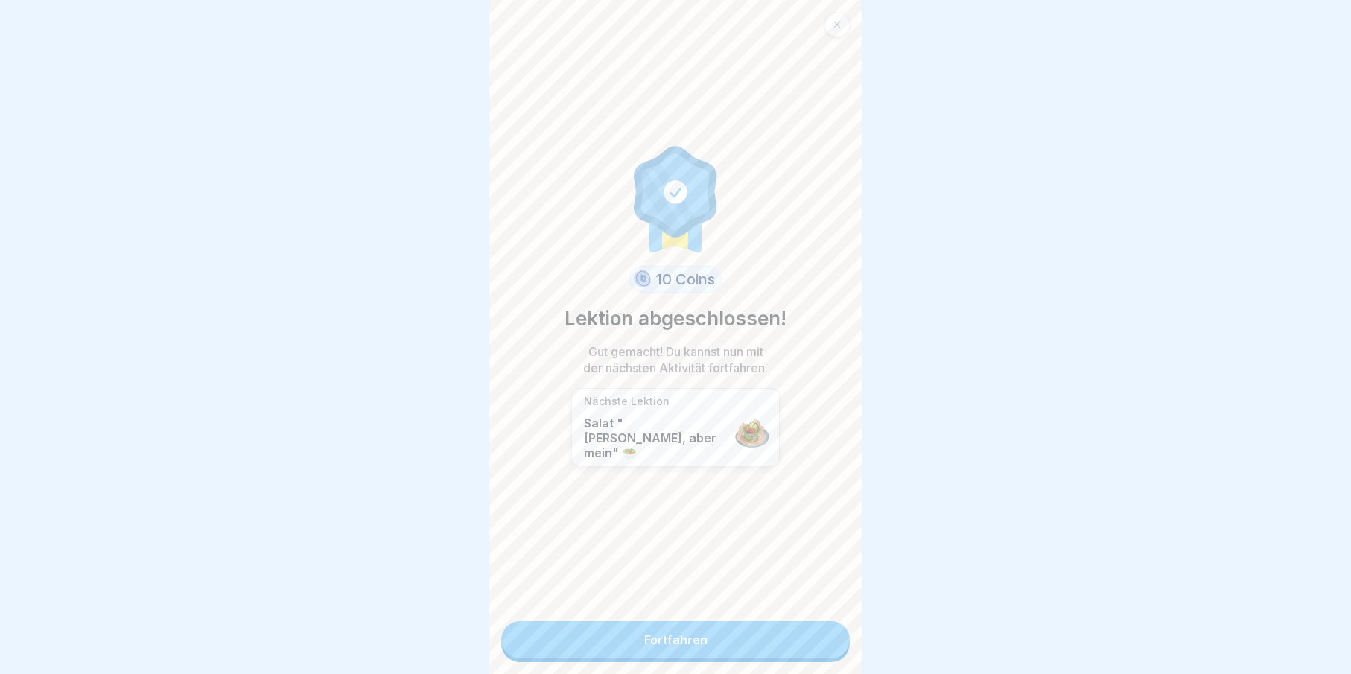
click at [818, 646] on link "Fortfahren" at bounding box center [675, 639] width 349 height 37
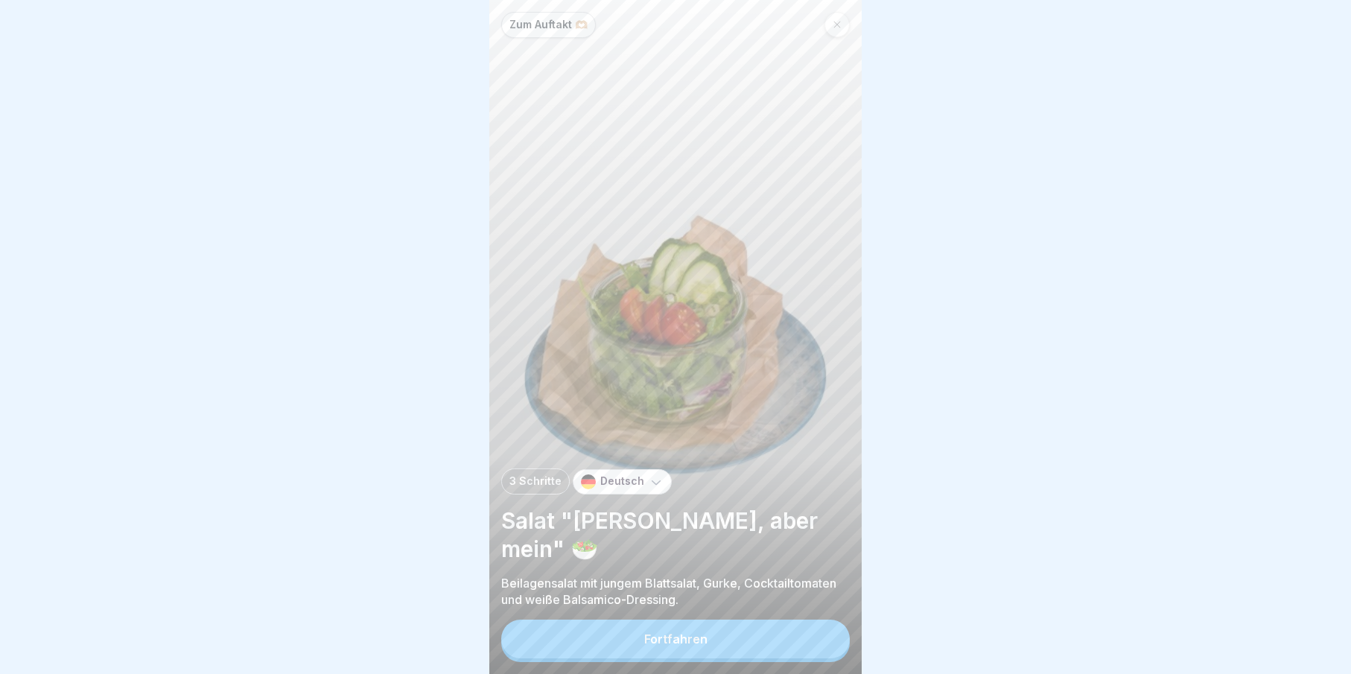
click at [815, 649] on button "Fortfahren" at bounding box center [675, 639] width 349 height 39
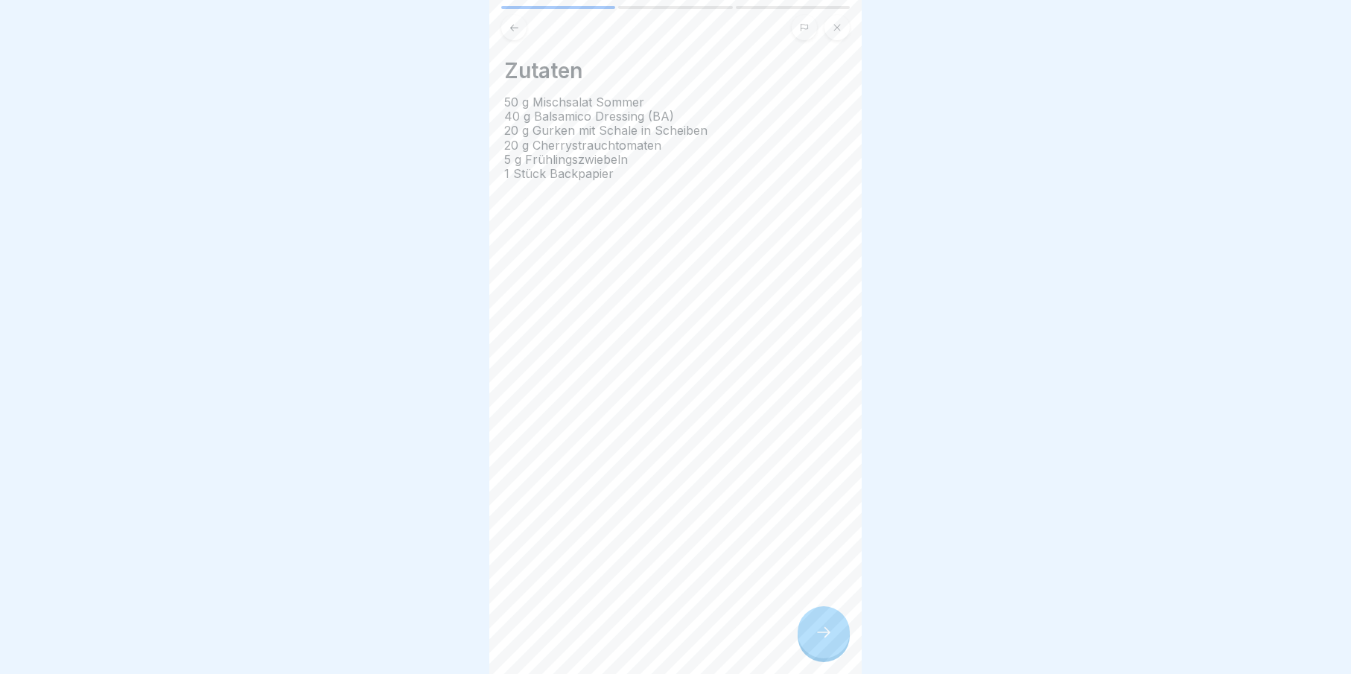
click at [815, 641] on icon at bounding box center [824, 632] width 18 height 18
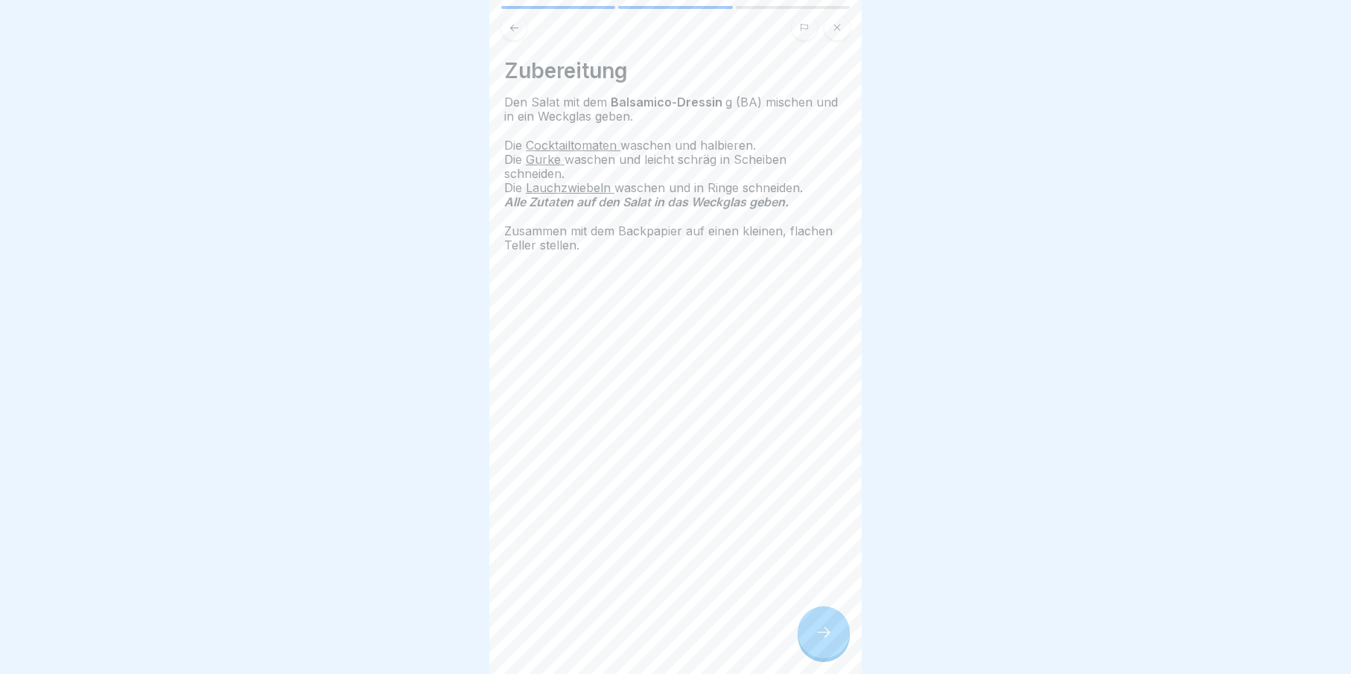
click at [815, 641] on icon at bounding box center [824, 632] width 18 height 18
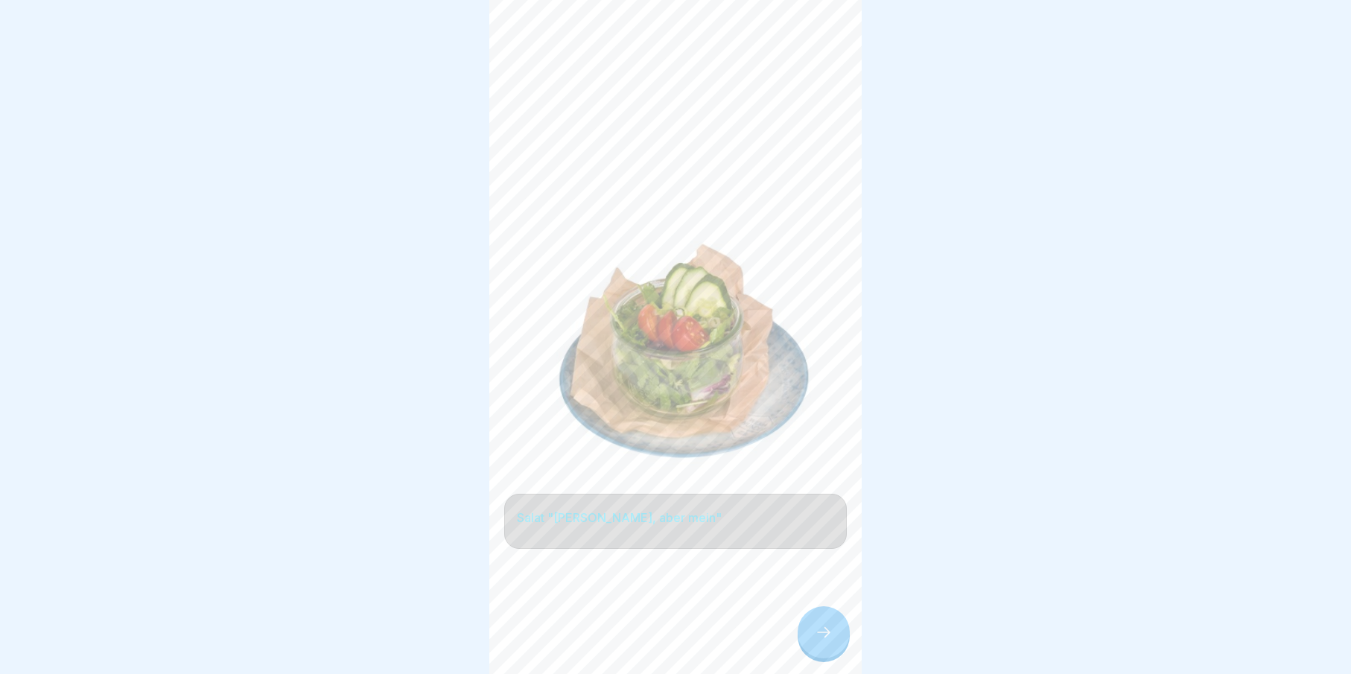
click at [815, 641] on icon at bounding box center [824, 632] width 18 height 18
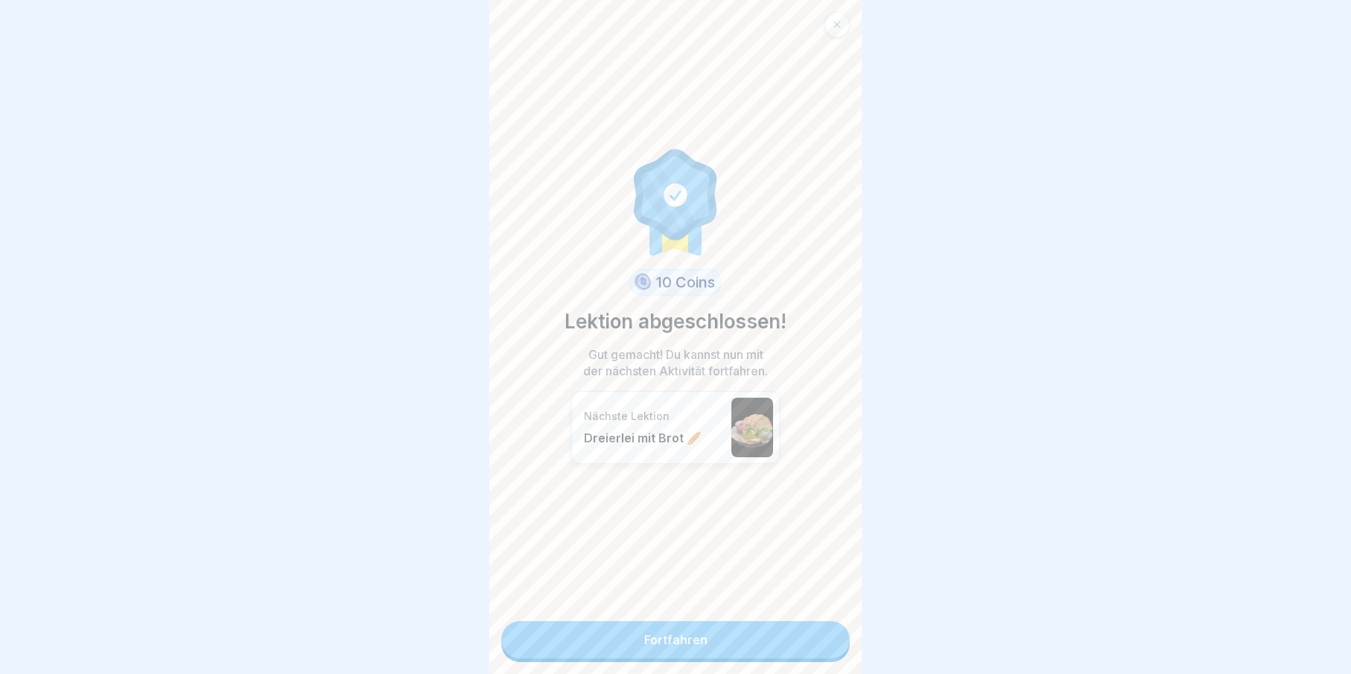
click at [815, 649] on link "Fortfahren" at bounding box center [675, 639] width 349 height 37
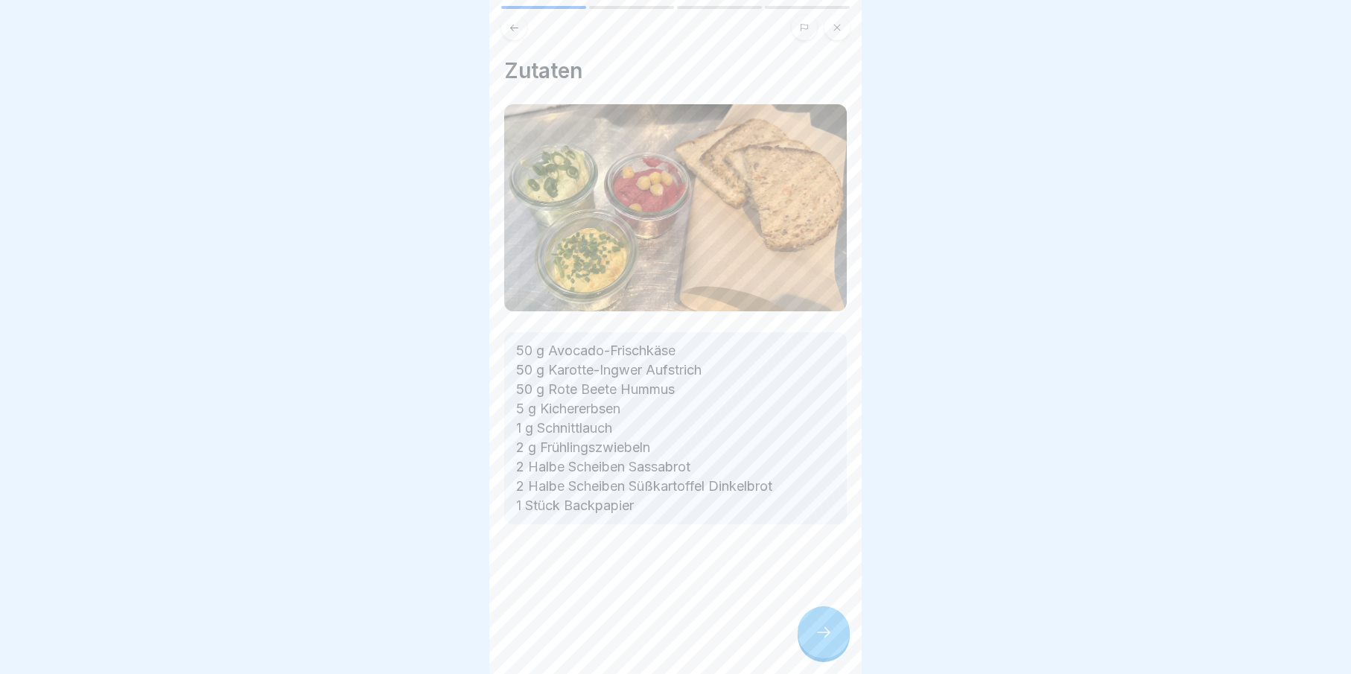
click at [815, 649] on div "Zutaten 50 g Avocado-Frischkäse 50 g Karotte-Ingwer Aufstrich 50 g Rote Beete H…" at bounding box center [675, 337] width 372 height 674
click at [831, 641] on icon at bounding box center [824, 632] width 18 height 18
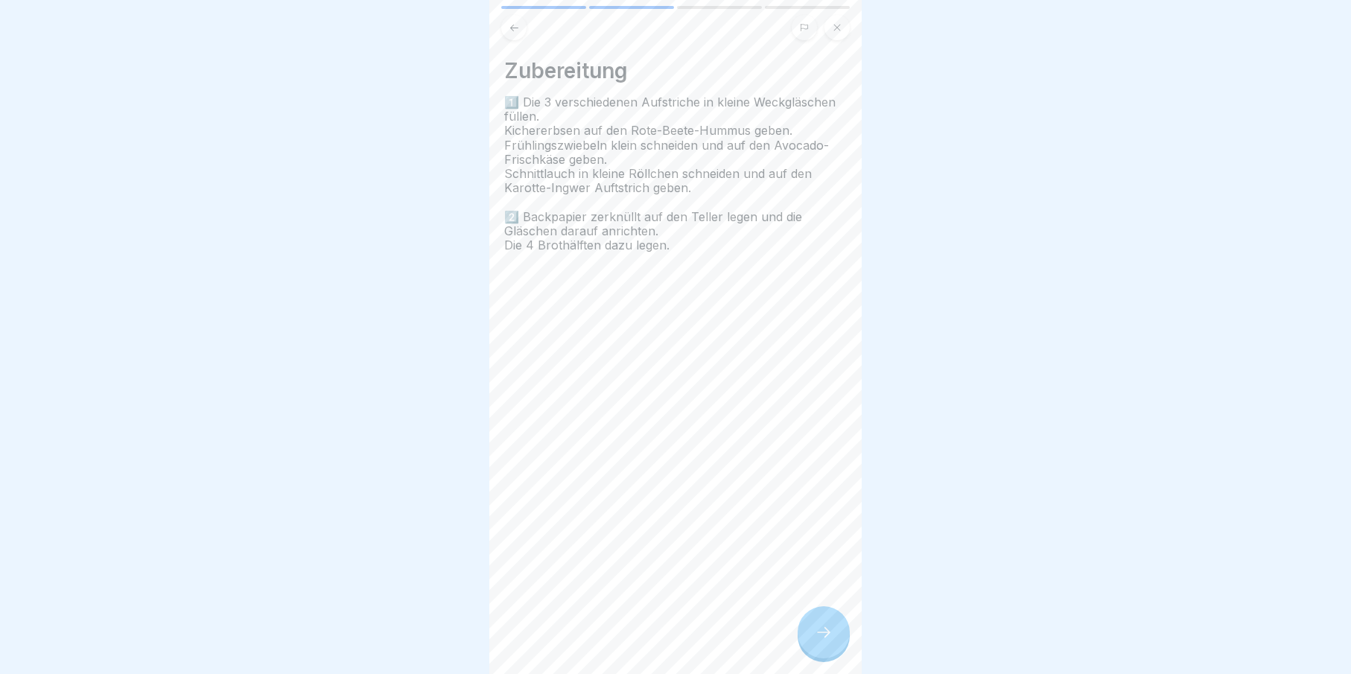
click at [828, 637] on icon at bounding box center [823, 632] width 13 height 10
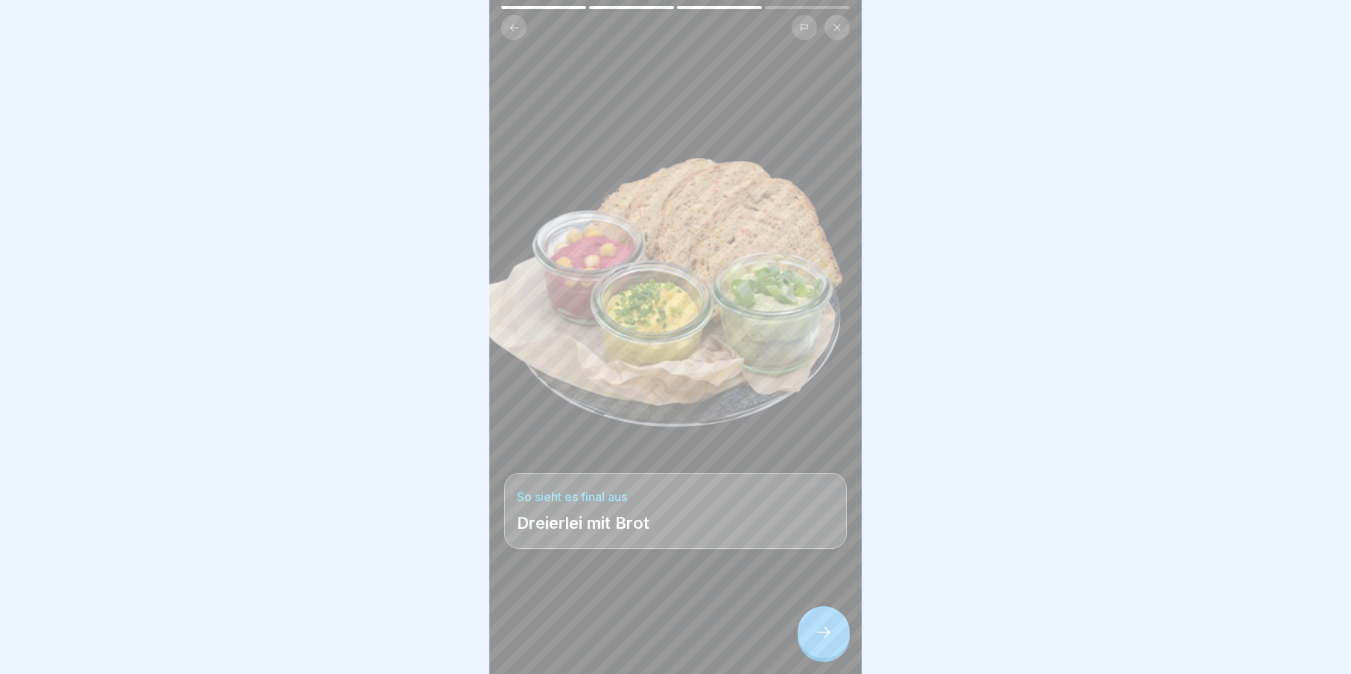
click at [828, 637] on icon at bounding box center [823, 632] width 13 height 10
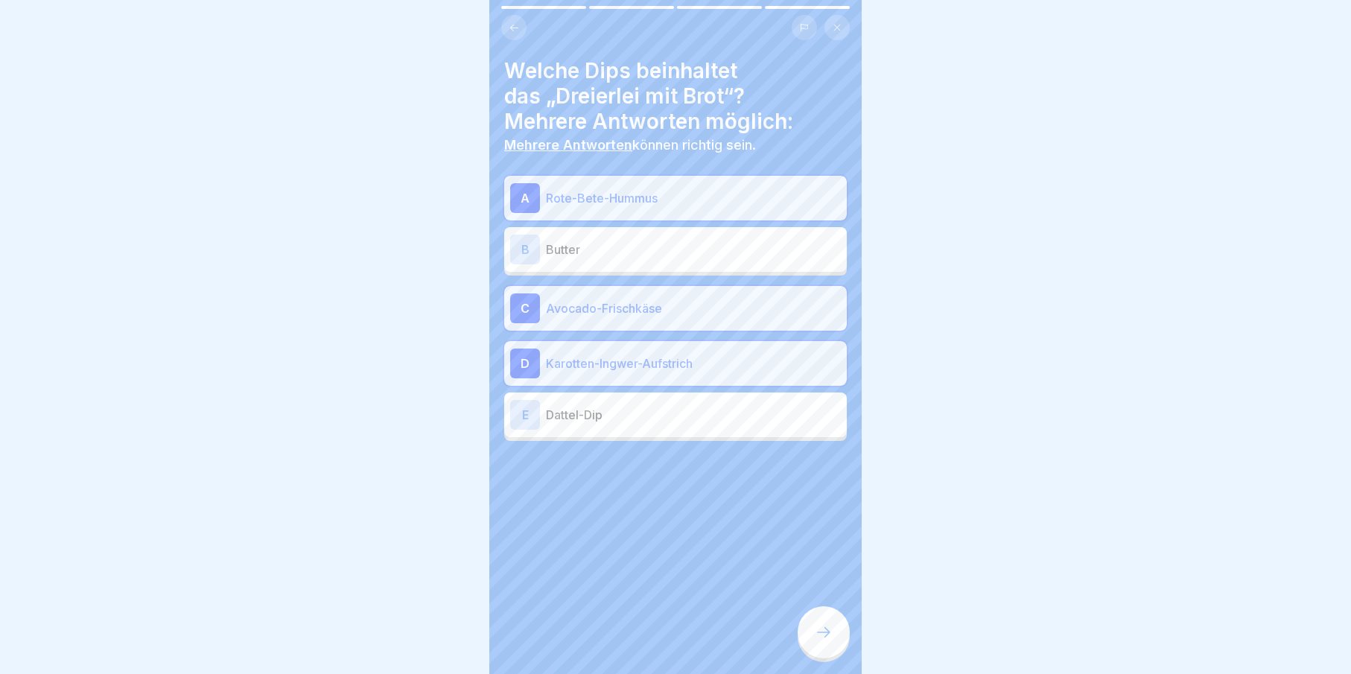
click at [828, 637] on icon at bounding box center [823, 632] width 13 height 10
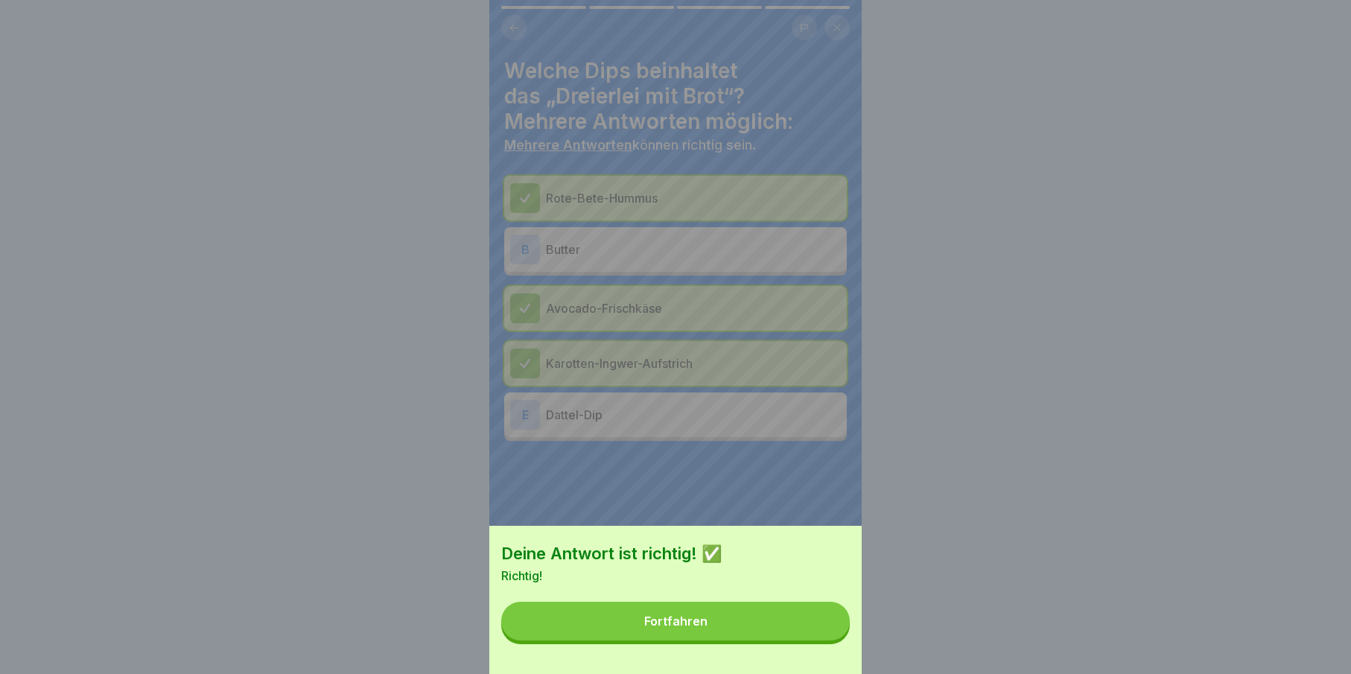
click at [828, 640] on button "Fortfahren" at bounding box center [675, 621] width 349 height 39
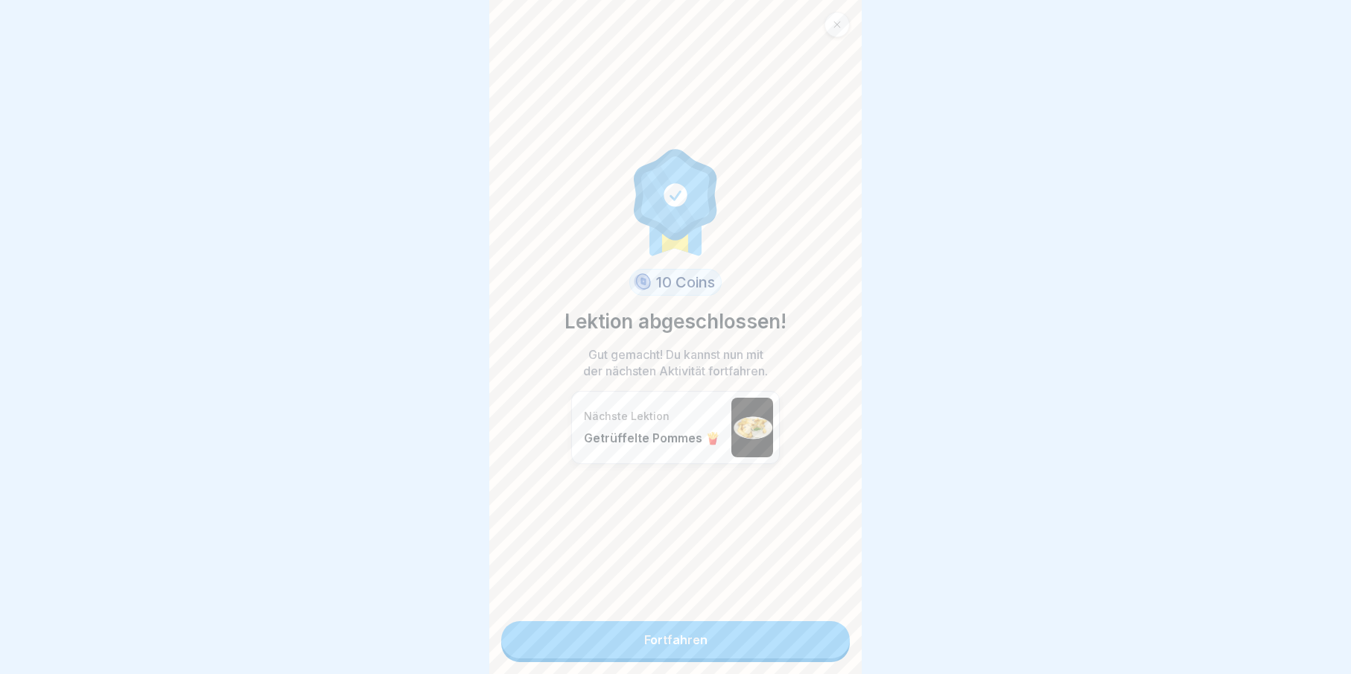
click at [828, 646] on link "Fortfahren" at bounding box center [675, 639] width 349 height 37
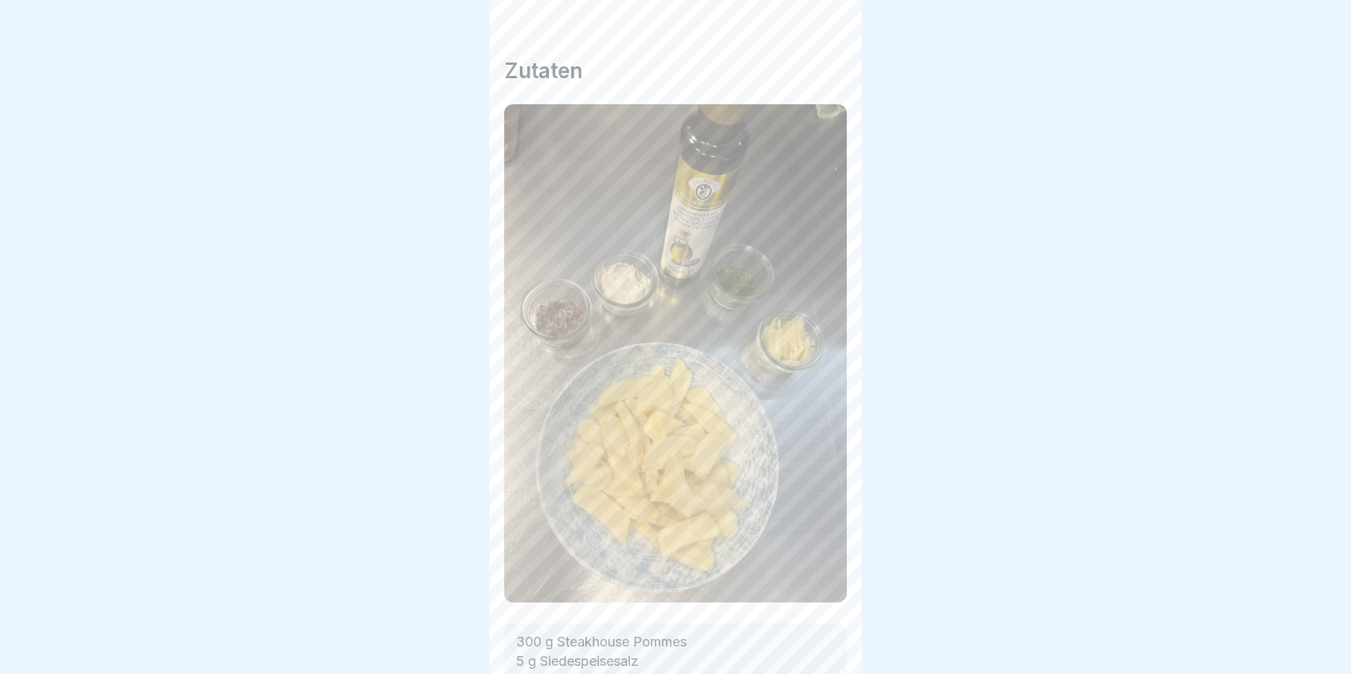
click at [828, 637] on icon at bounding box center [823, 632] width 13 height 10
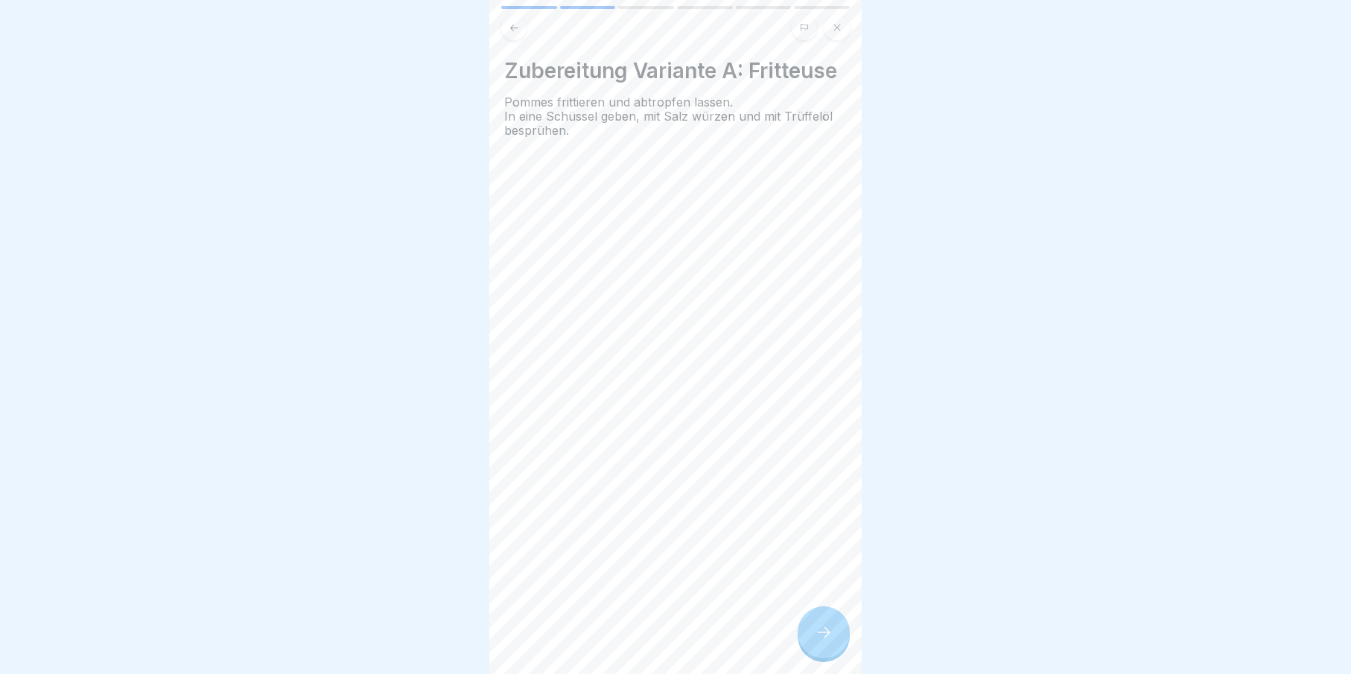
click at [828, 637] on icon at bounding box center [823, 632] width 13 height 10
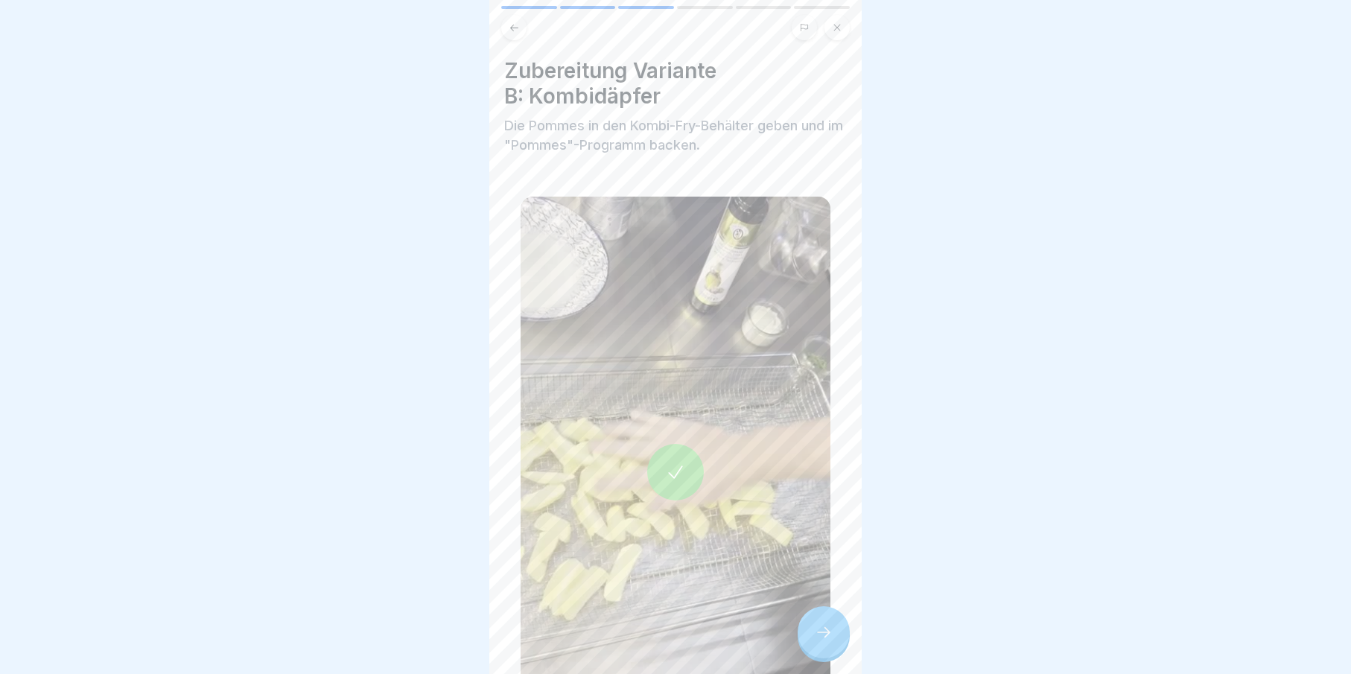
click at [828, 637] on icon at bounding box center [823, 632] width 13 height 10
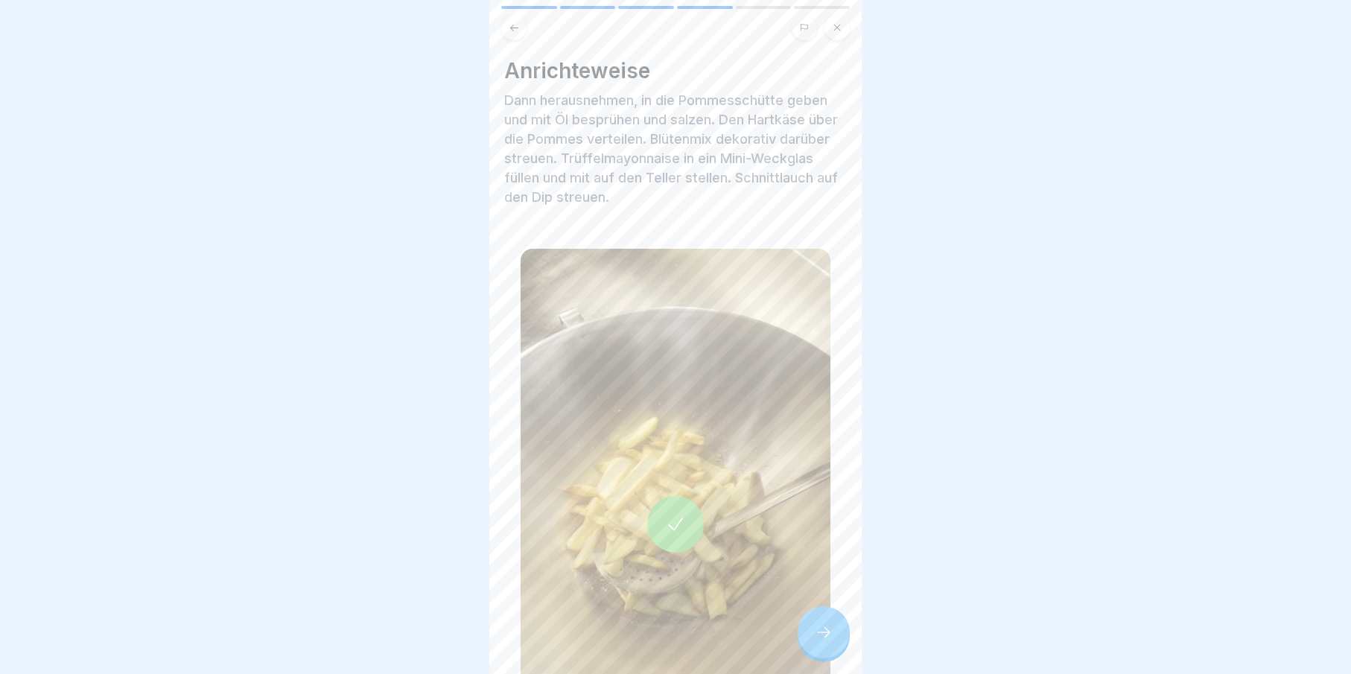
click at [828, 637] on icon at bounding box center [823, 632] width 13 height 10
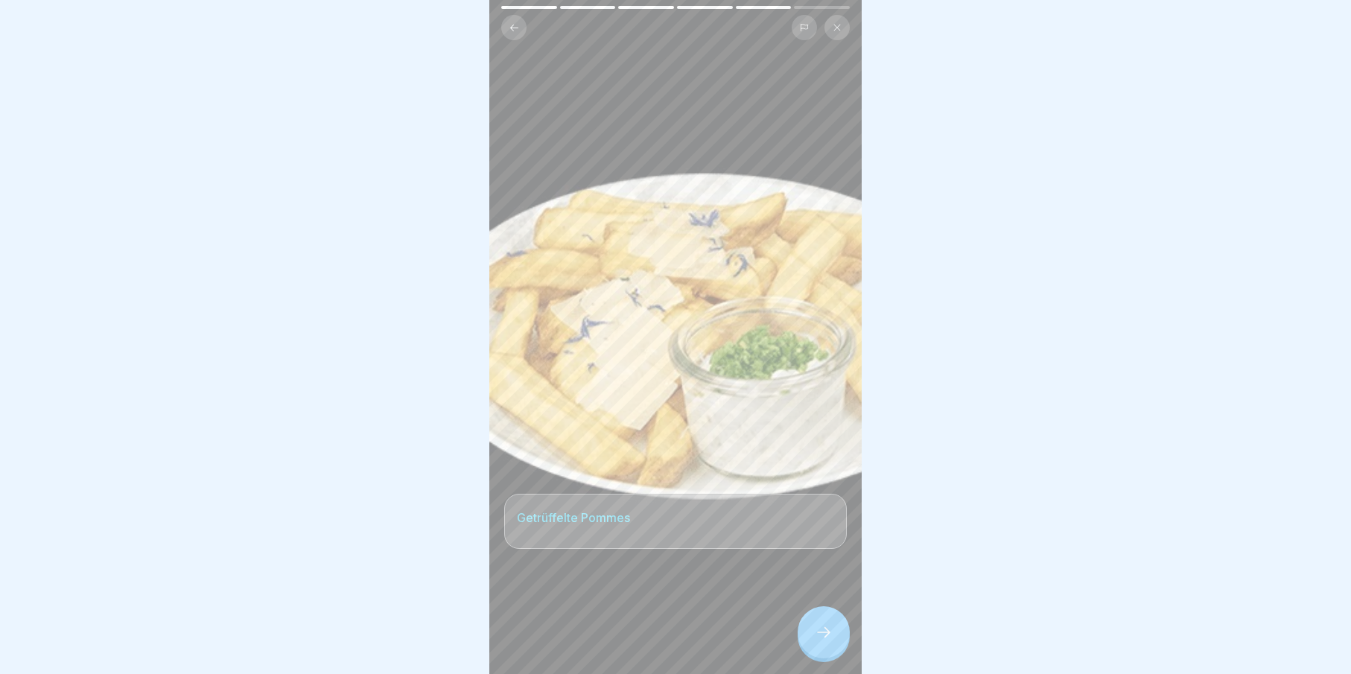
click at [828, 637] on icon at bounding box center [823, 632] width 13 height 10
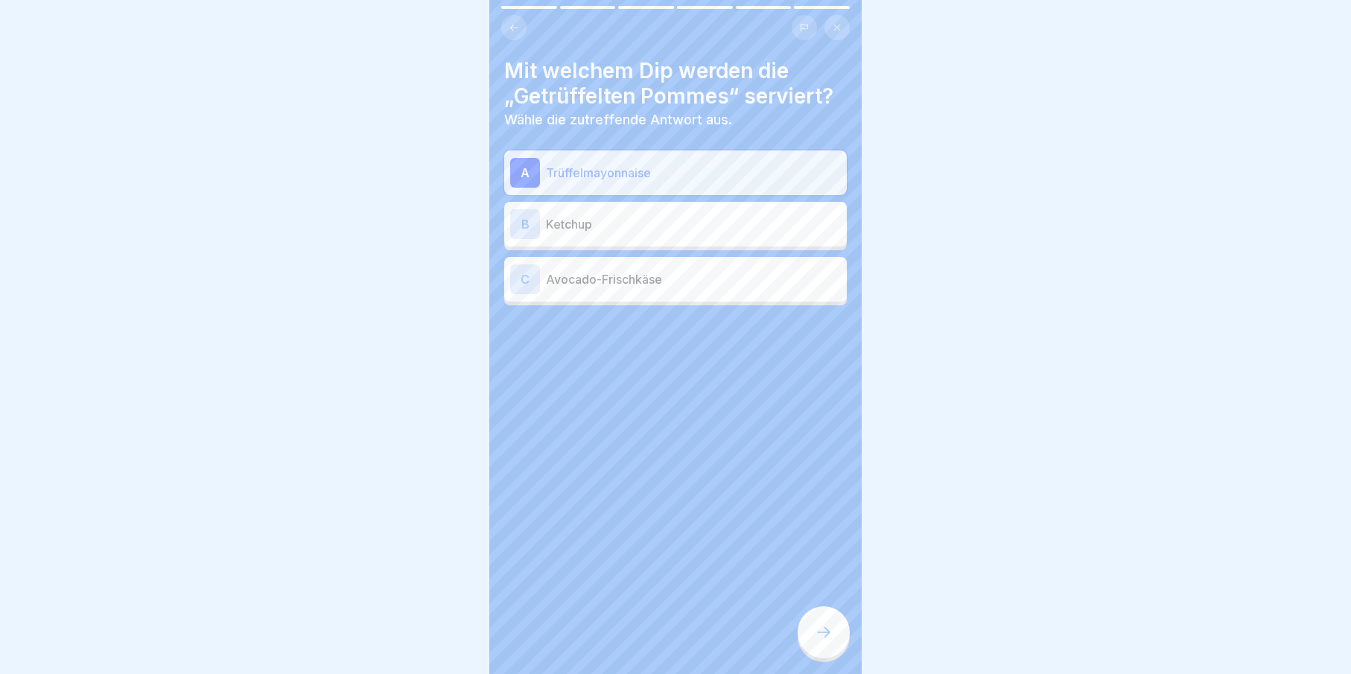
click at [828, 637] on icon at bounding box center [823, 632] width 13 height 10
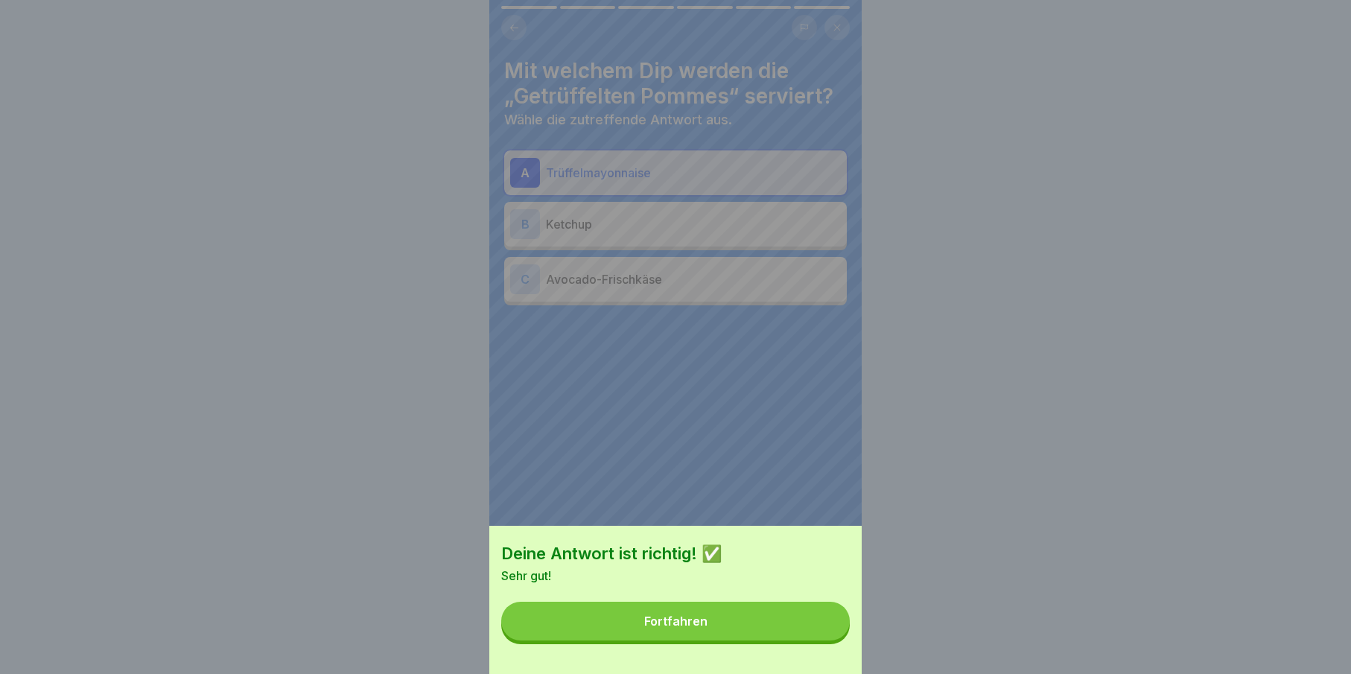
click at [828, 640] on button "Fortfahren" at bounding box center [675, 621] width 349 height 39
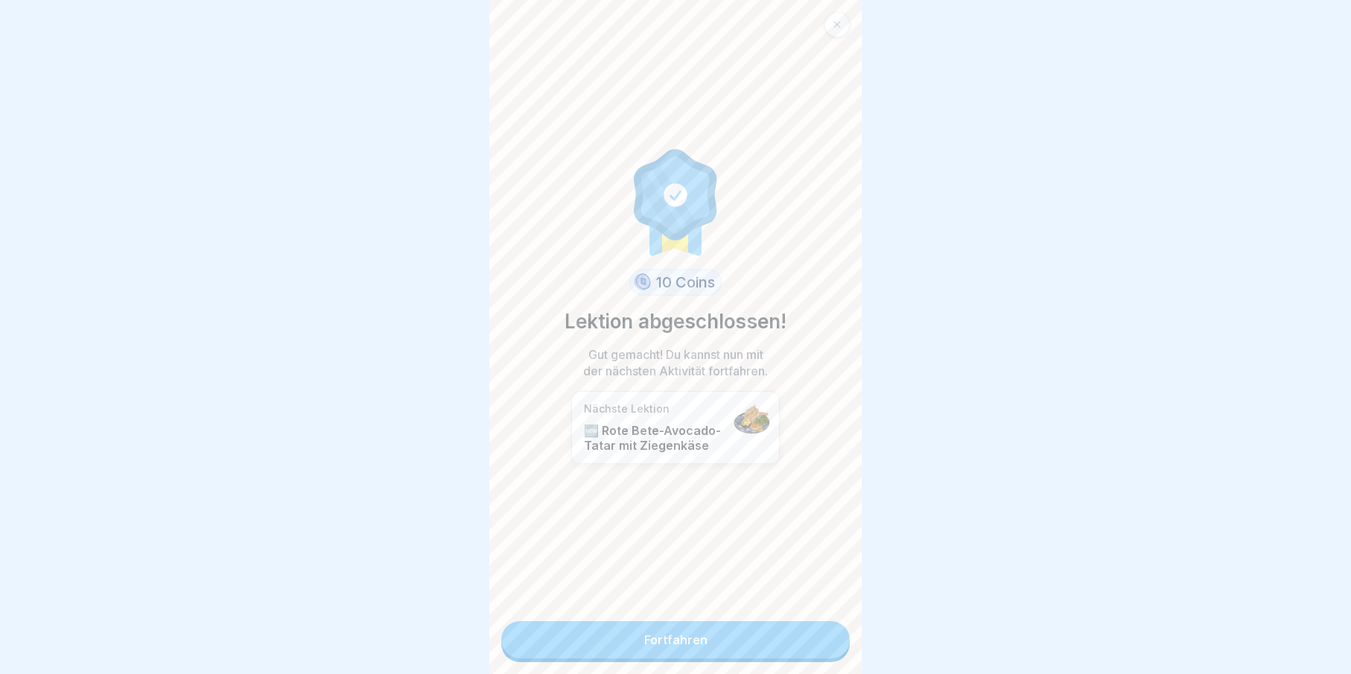
click at [828, 646] on link "Fortfahren" at bounding box center [675, 639] width 349 height 37
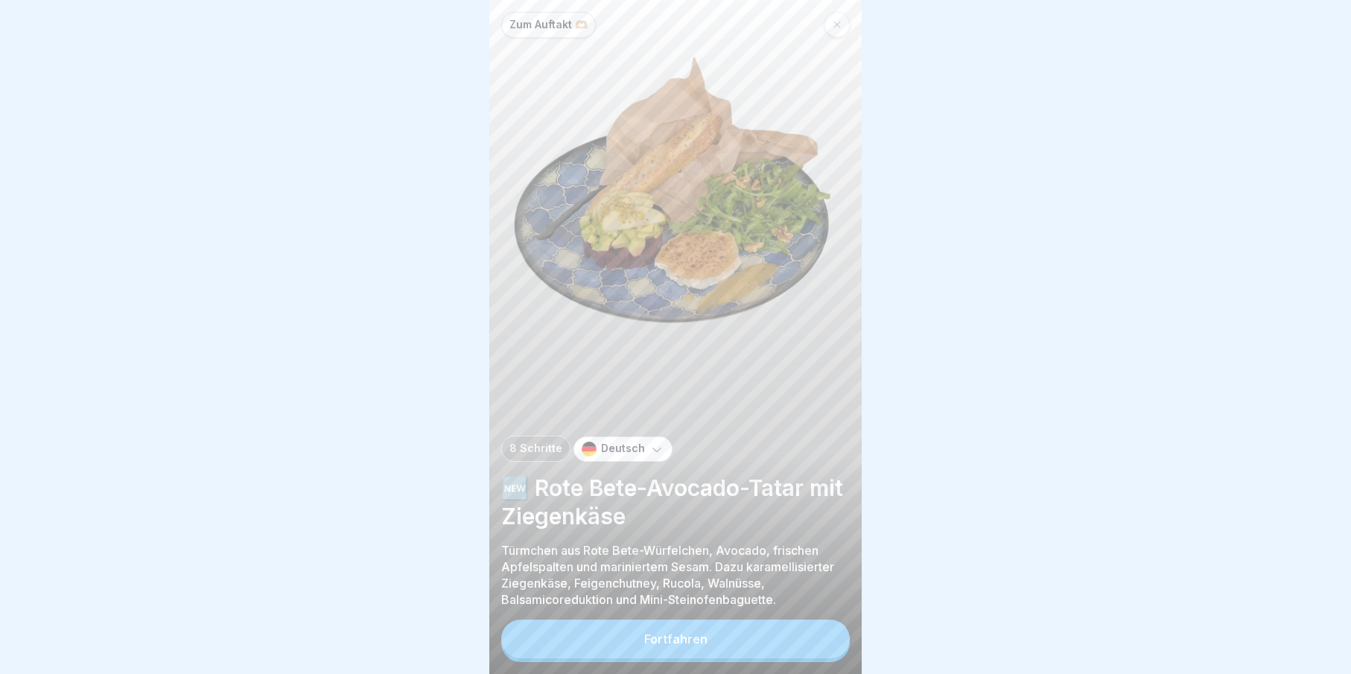
click at [828, 646] on button "Fortfahren" at bounding box center [675, 639] width 349 height 39
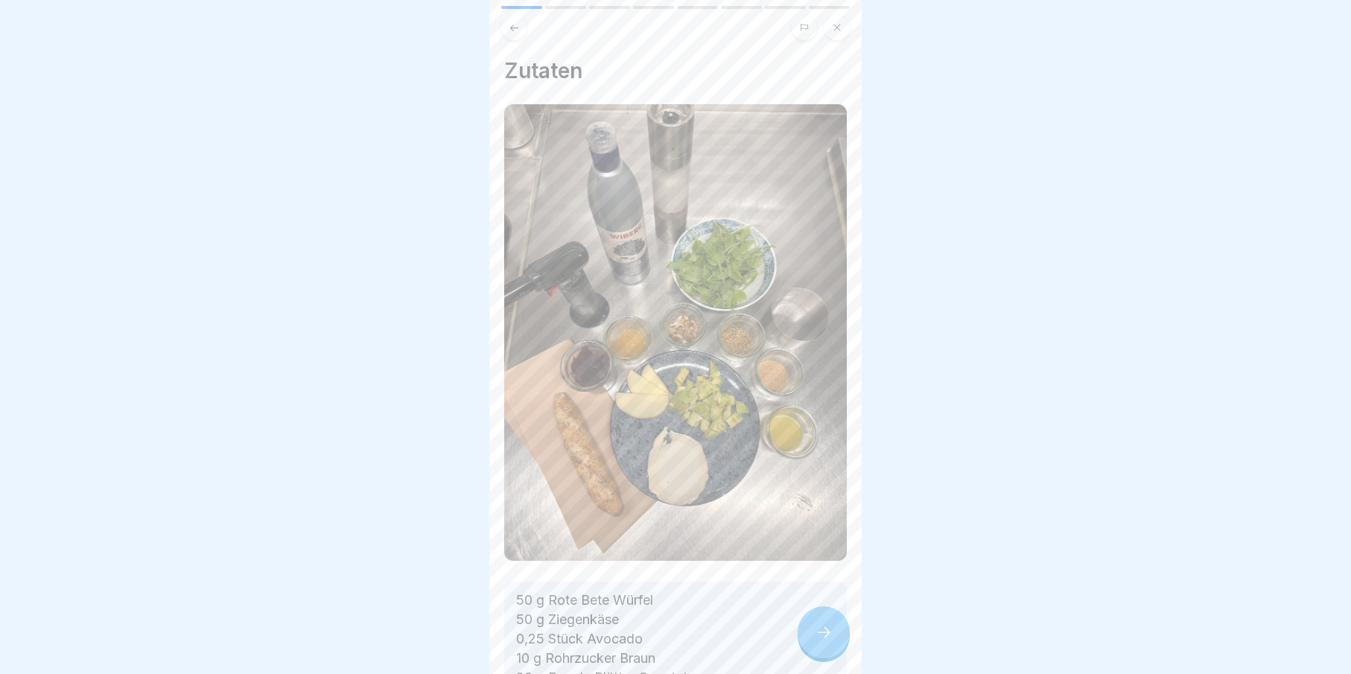
click at [828, 637] on icon at bounding box center [823, 632] width 13 height 10
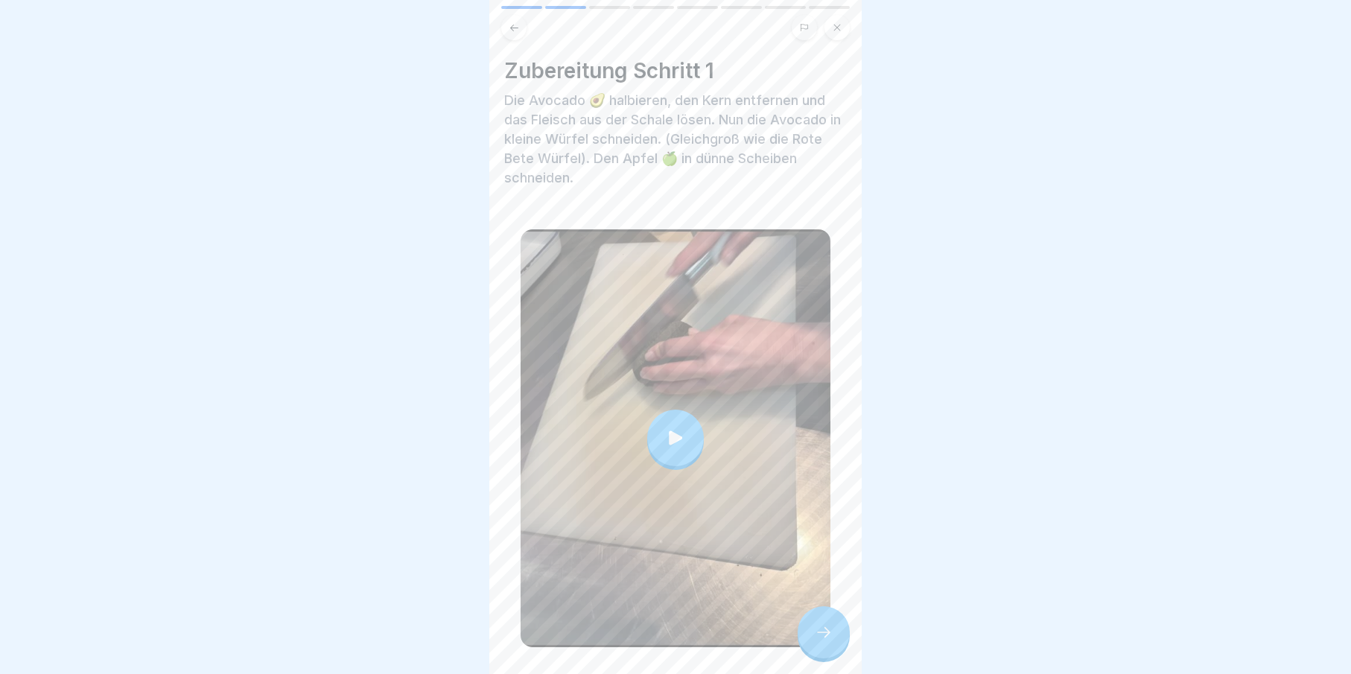
click at [828, 637] on icon at bounding box center [823, 632] width 13 height 10
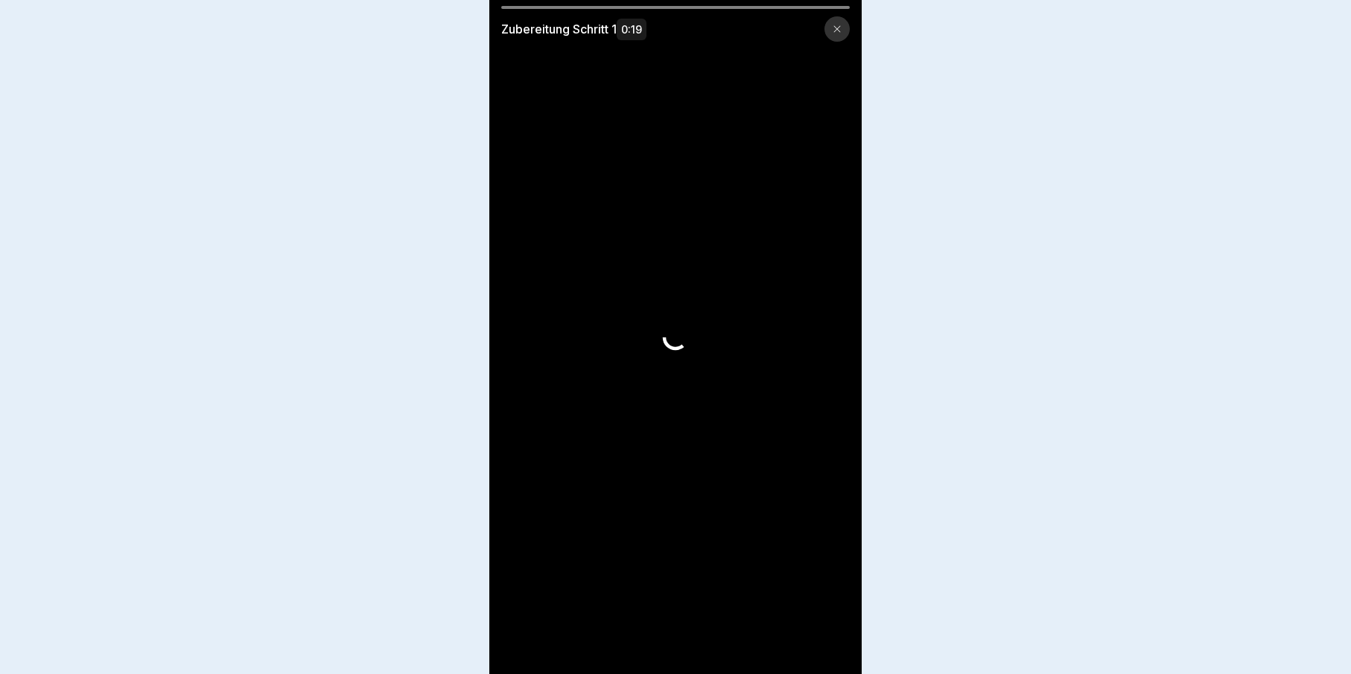
click at [828, 646] on video at bounding box center [675, 337] width 372 height 674
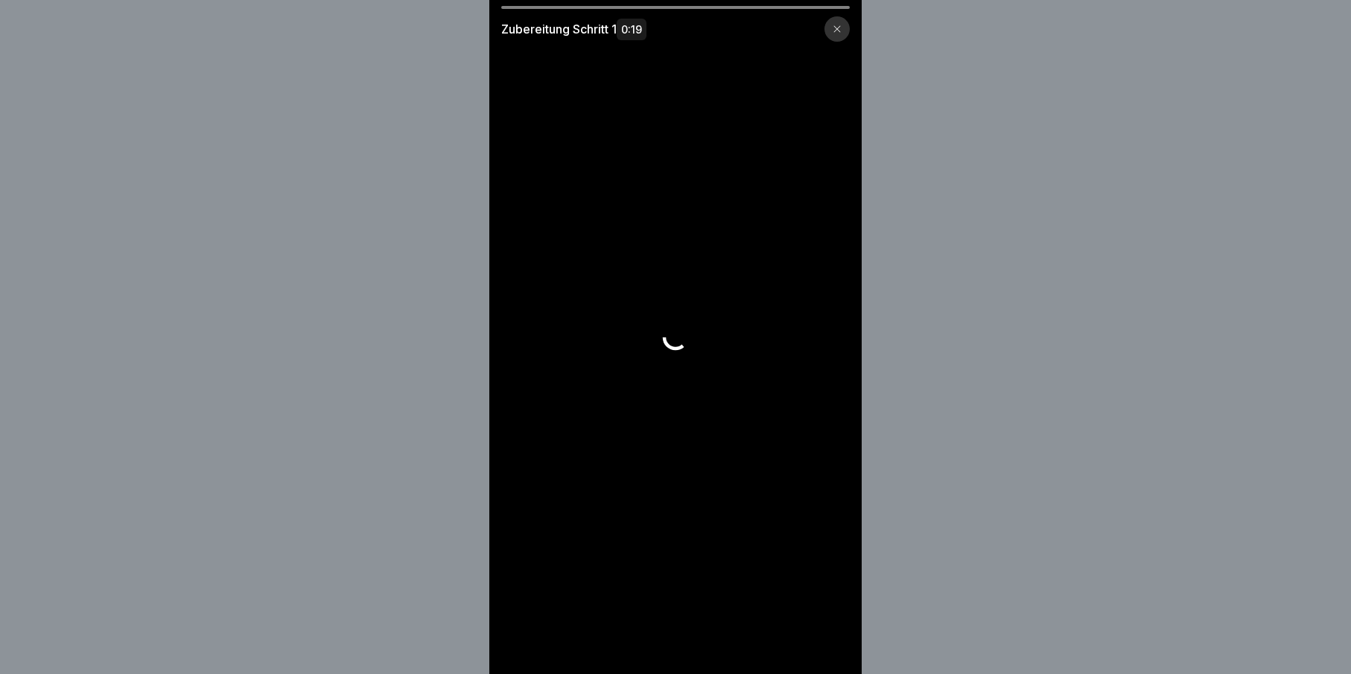
click at [828, 646] on video at bounding box center [675, 337] width 372 height 674
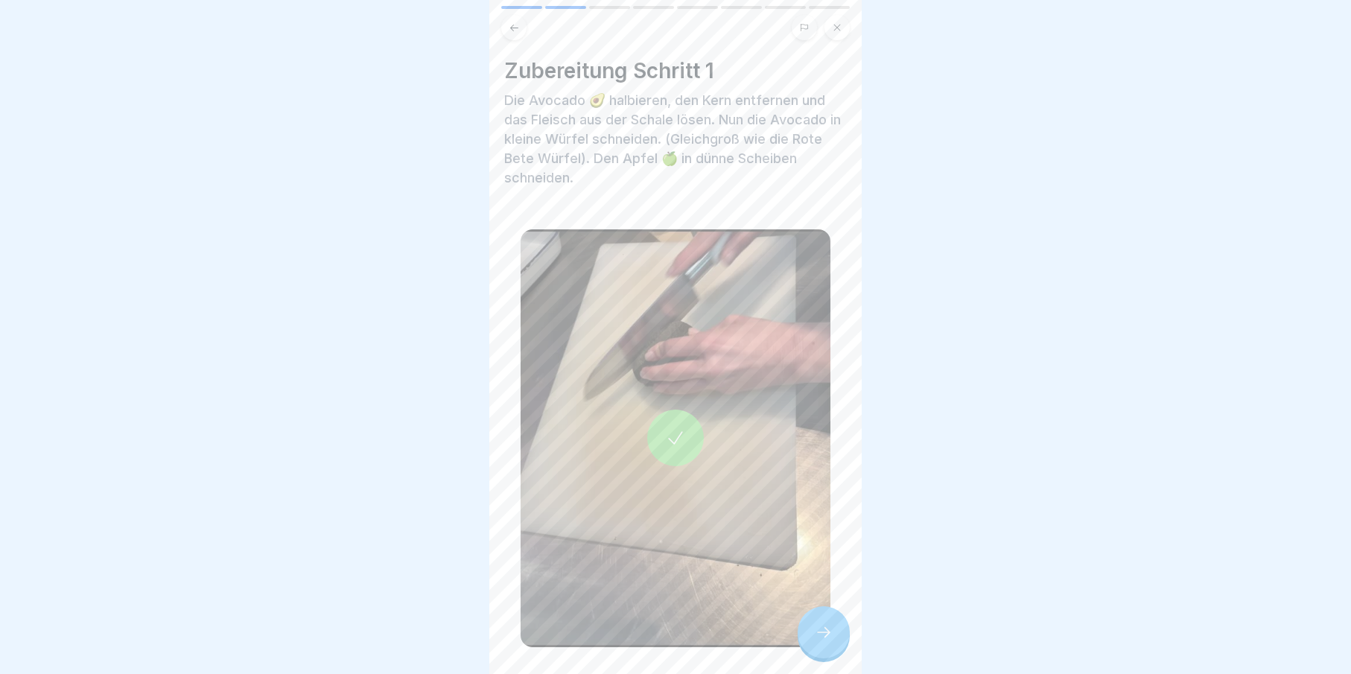
click at [818, 641] on icon at bounding box center [824, 632] width 18 height 18
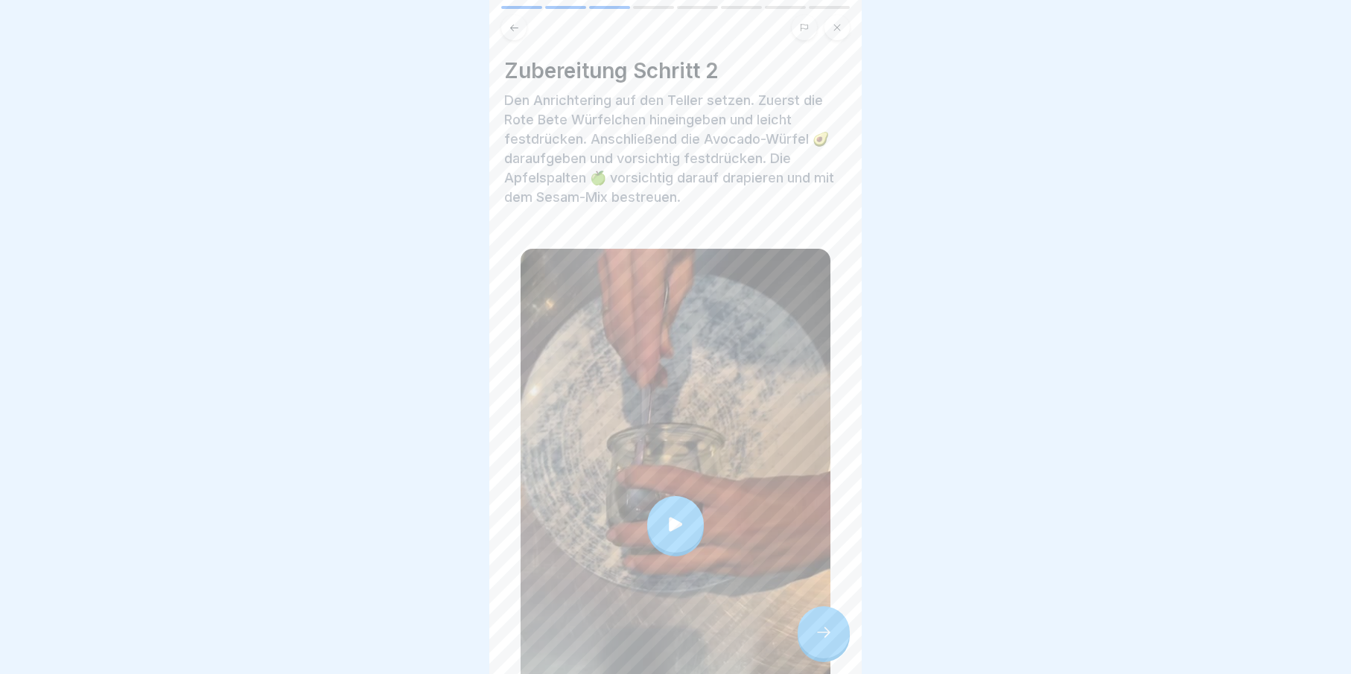
click at [814, 643] on div at bounding box center [824, 632] width 52 height 52
click at [801, 647] on div at bounding box center [676, 524] width 310 height 551
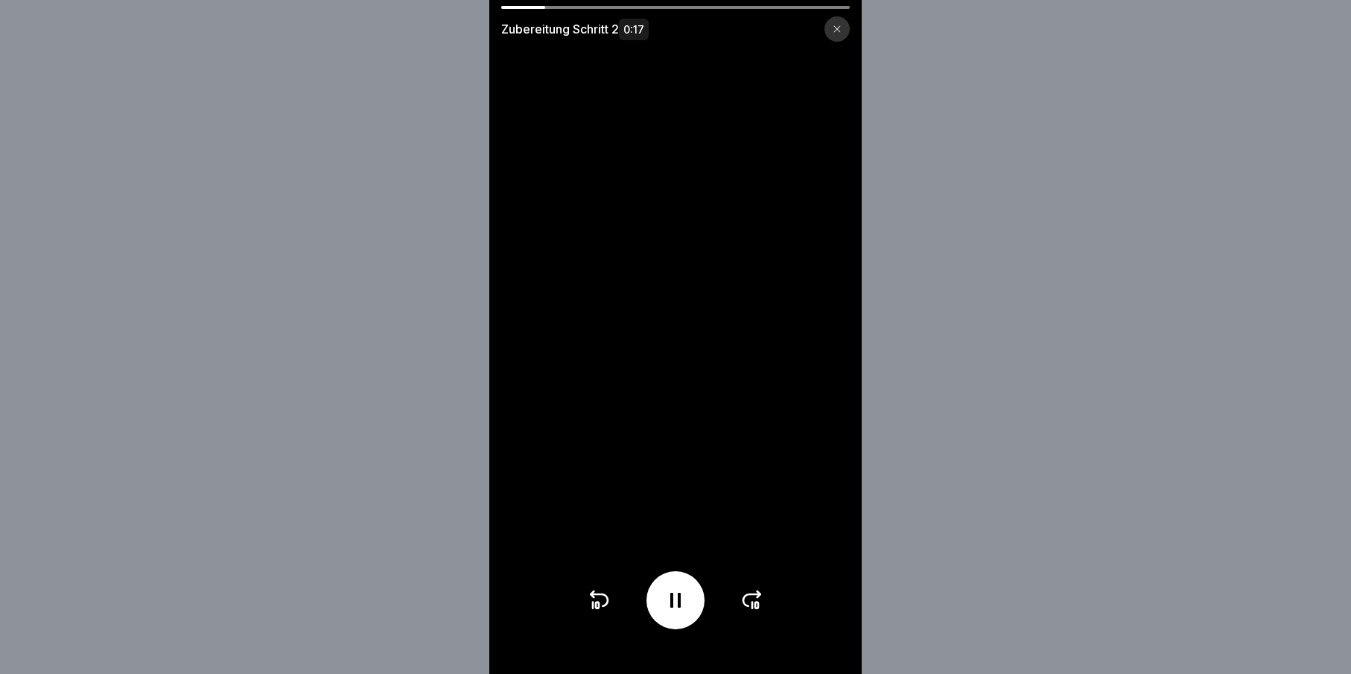
click at [832, 29] on div at bounding box center [836, 28] width 25 height 25
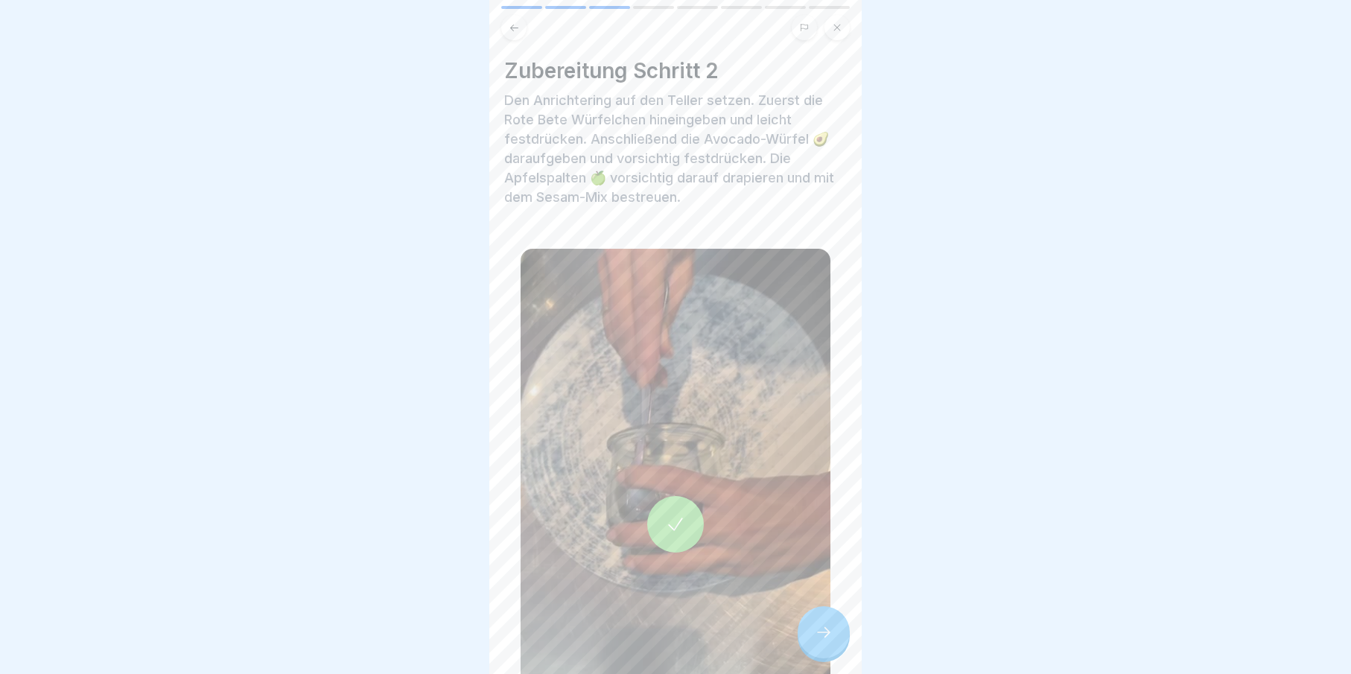
click at [827, 637] on icon at bounding box center [824, 632] width 18 height 18
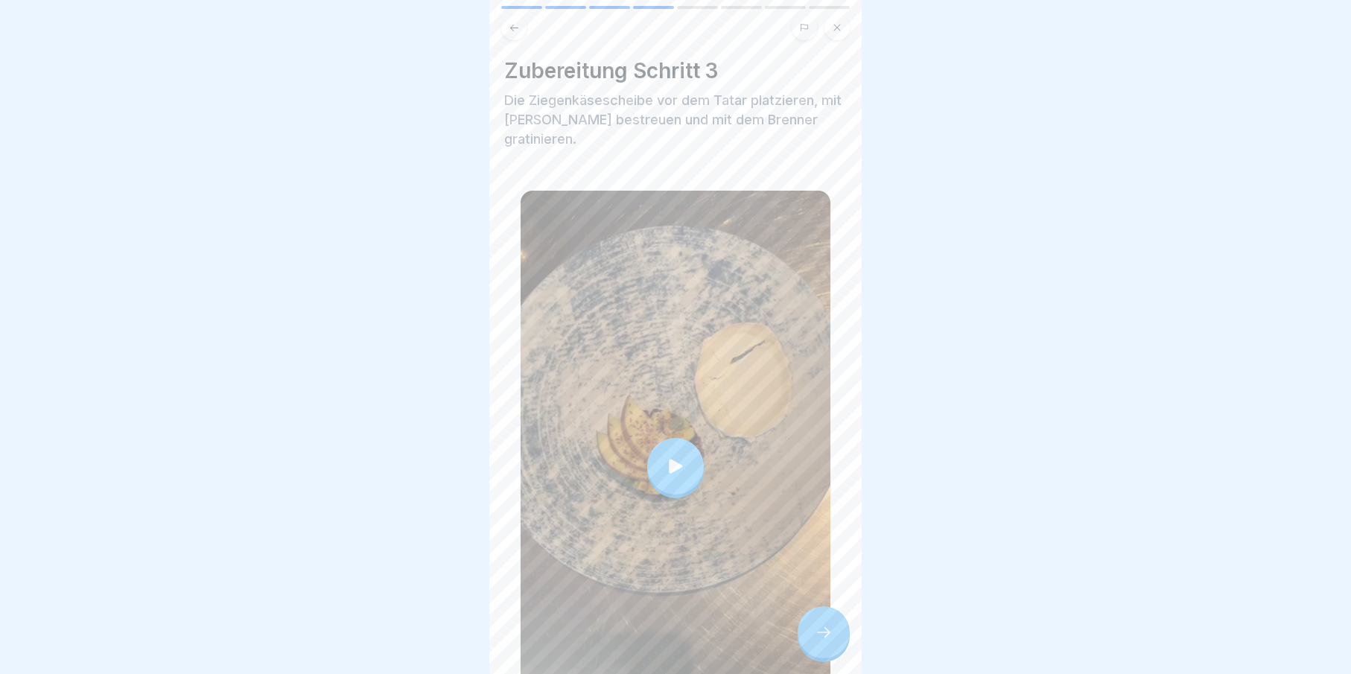
click at [827, 637] on icon at bounding box center [823, 632] width 13 height 10
click at [818, 642] on div at bounding box center [824, 632] width 52 height 52
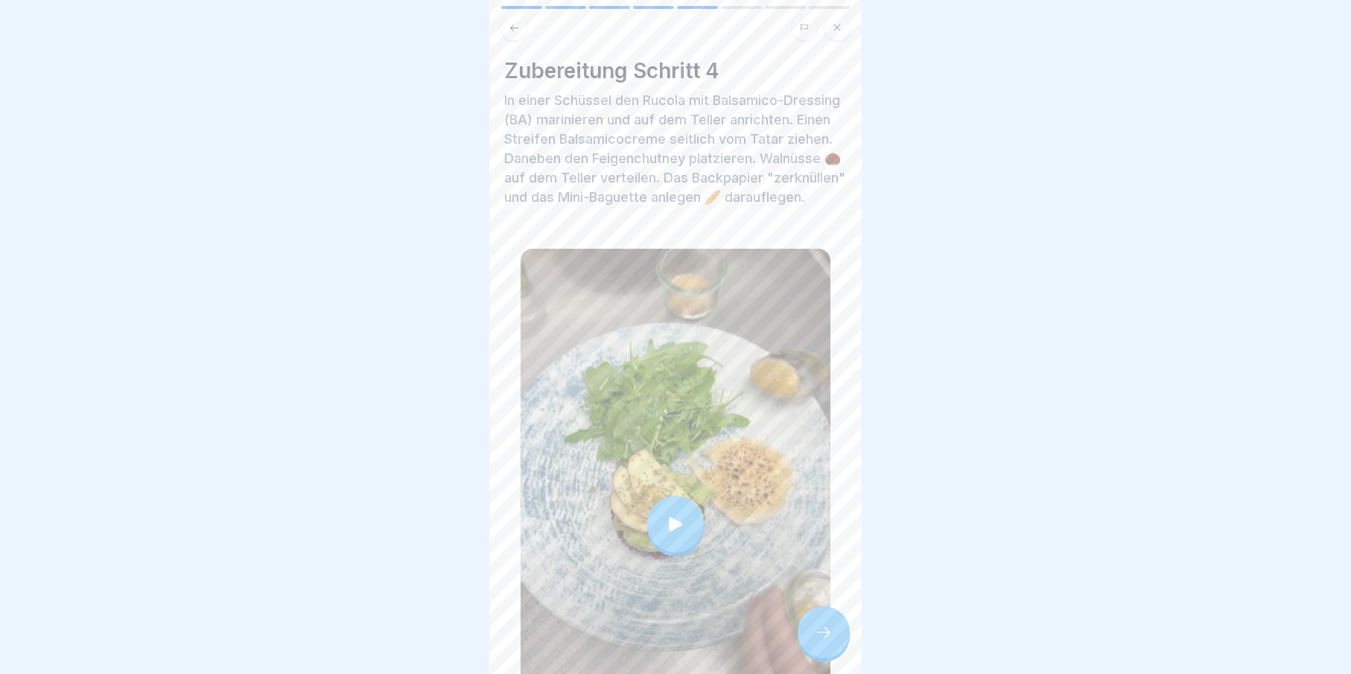
click at [822, 643] on div at bounding box center [824, 632] width 52 height 52
click at [821, 630] on icon at bounding box center [824, 632] width 18 height 18
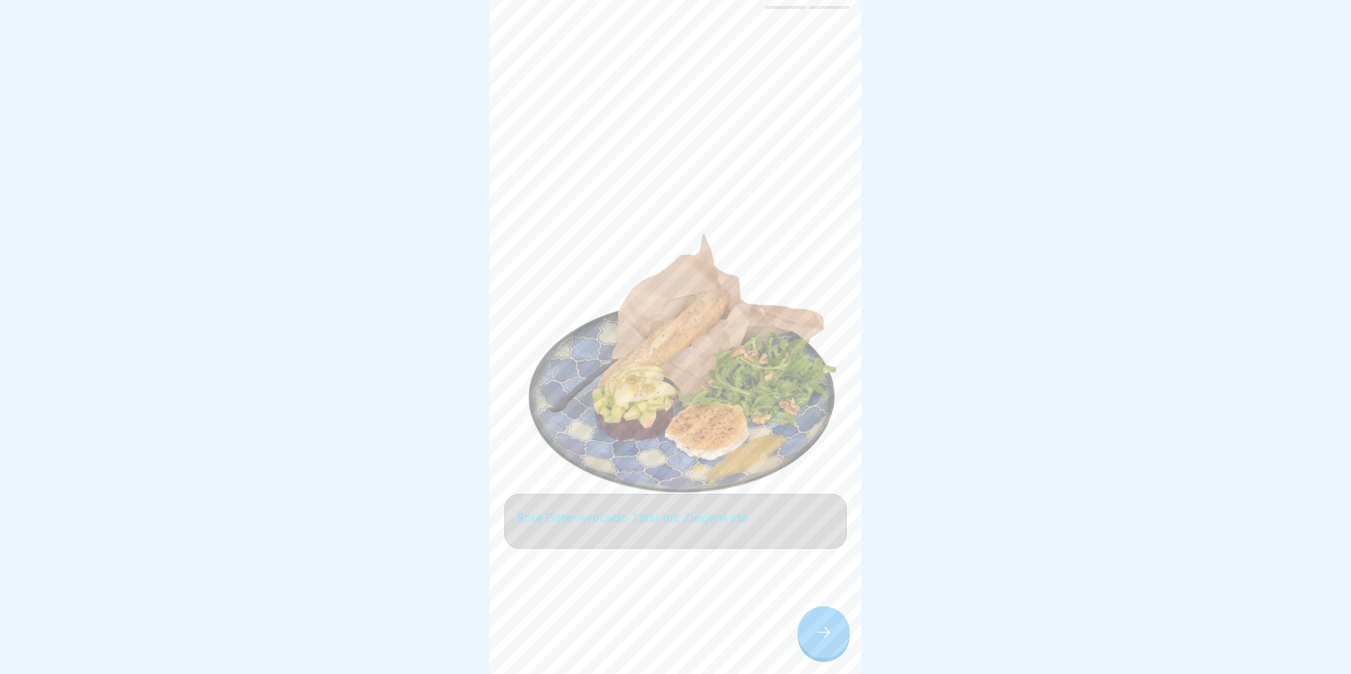
click at [821, 630] on icon at bounding box center [824, 632] width 18 height 18
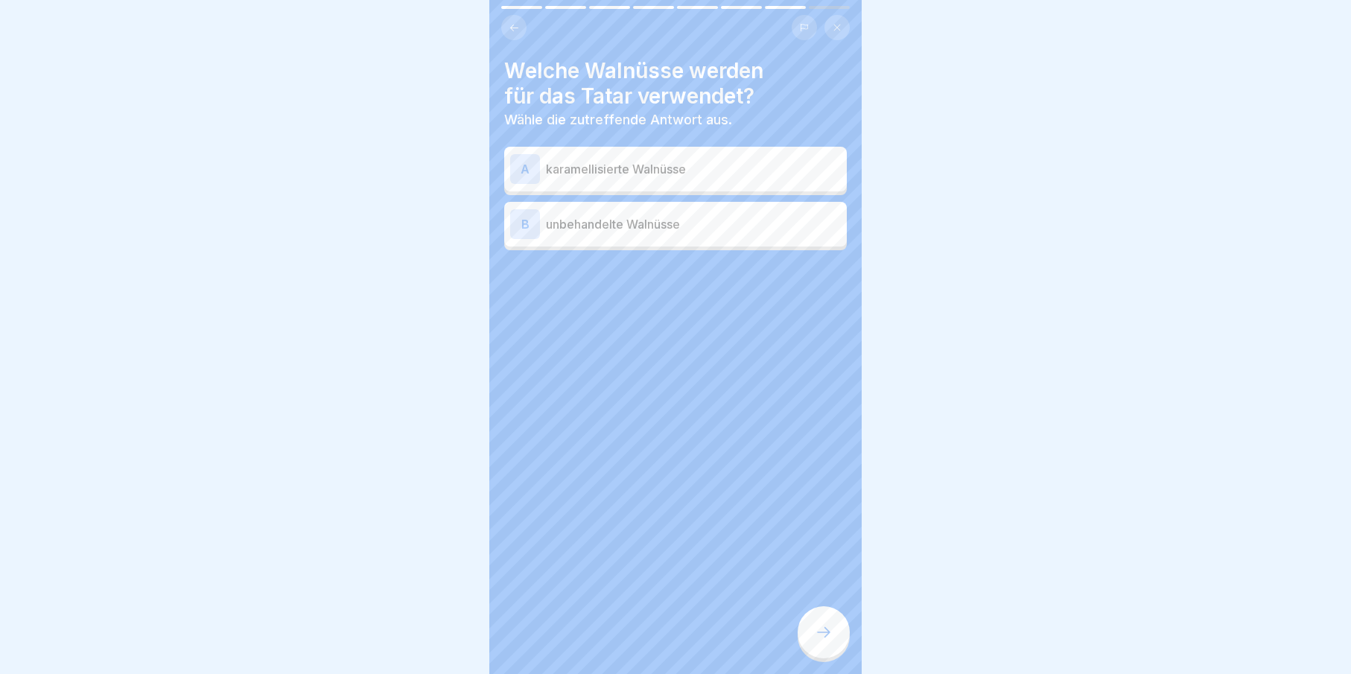
click at [593, 160] on p "karamellisierte Walnüsse" at bounding box center [693, 169] width 295 height 18
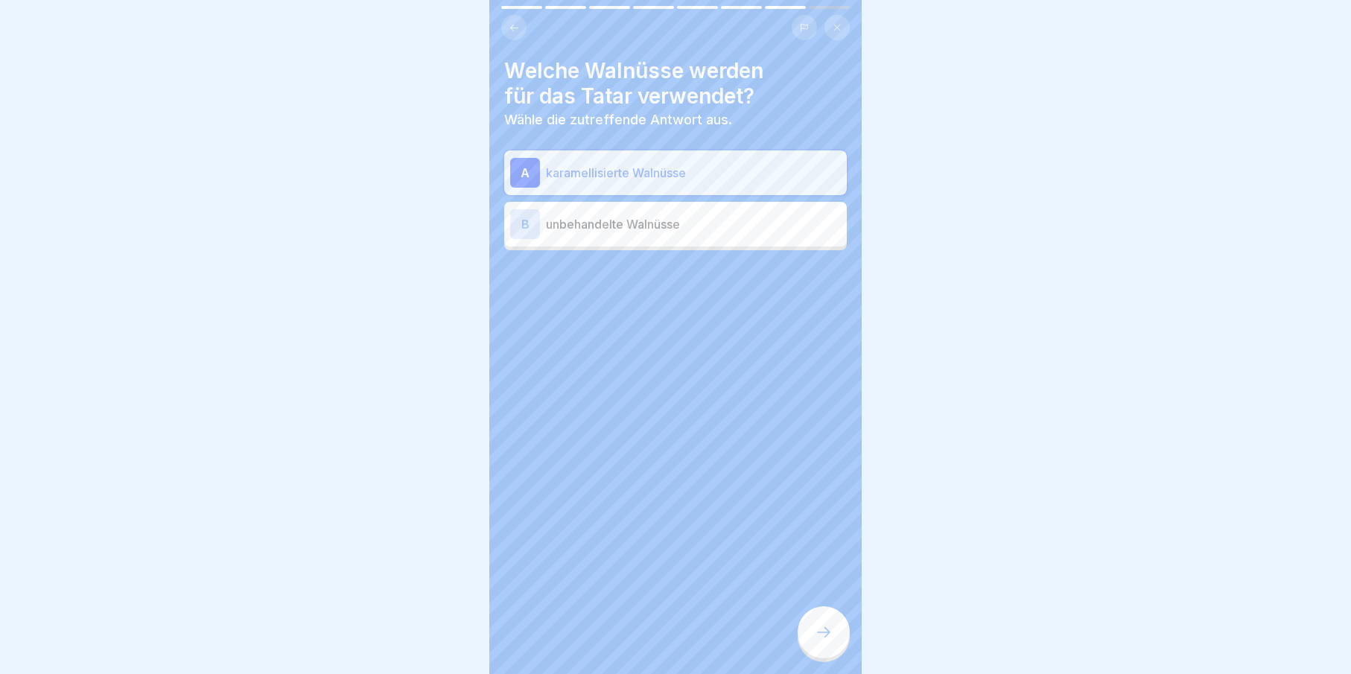
click at [836, 631] on div at bounding box center [824, 632] width 52 height 52
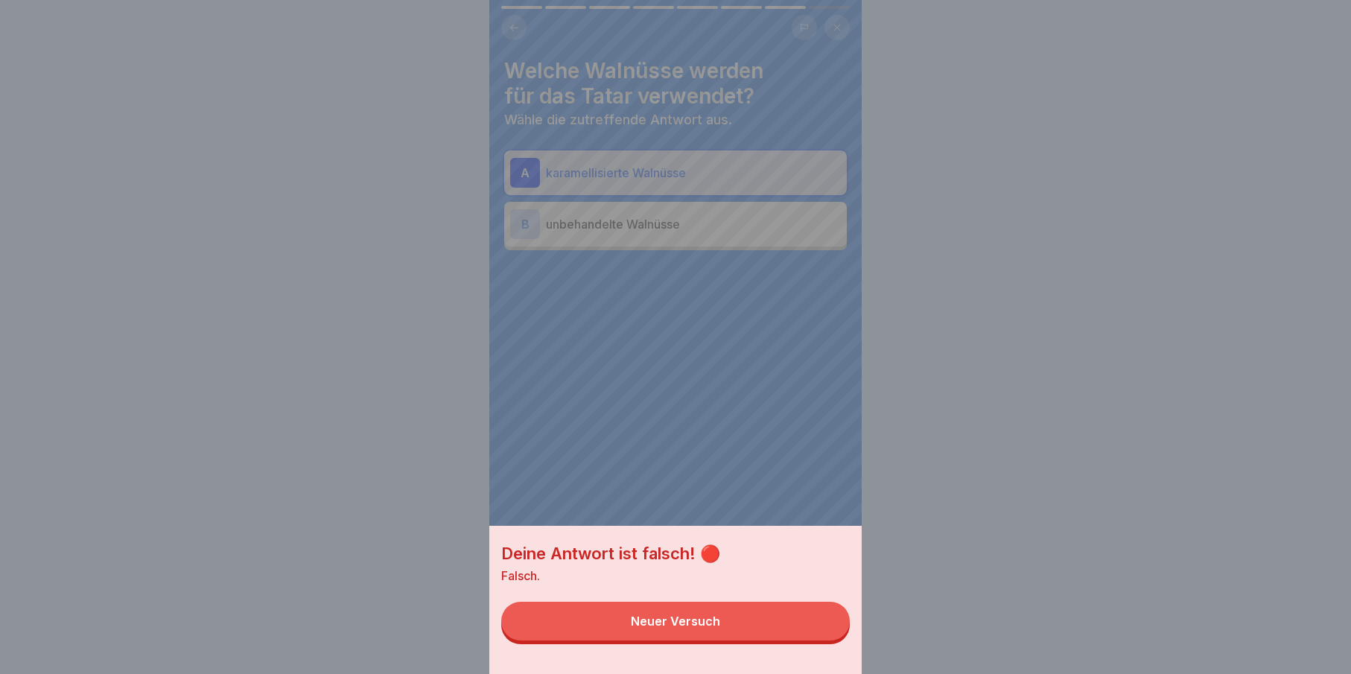
click at [833, 635] on button "Neuer Versuch" at bounding box center [675, 621] width 349 height 39
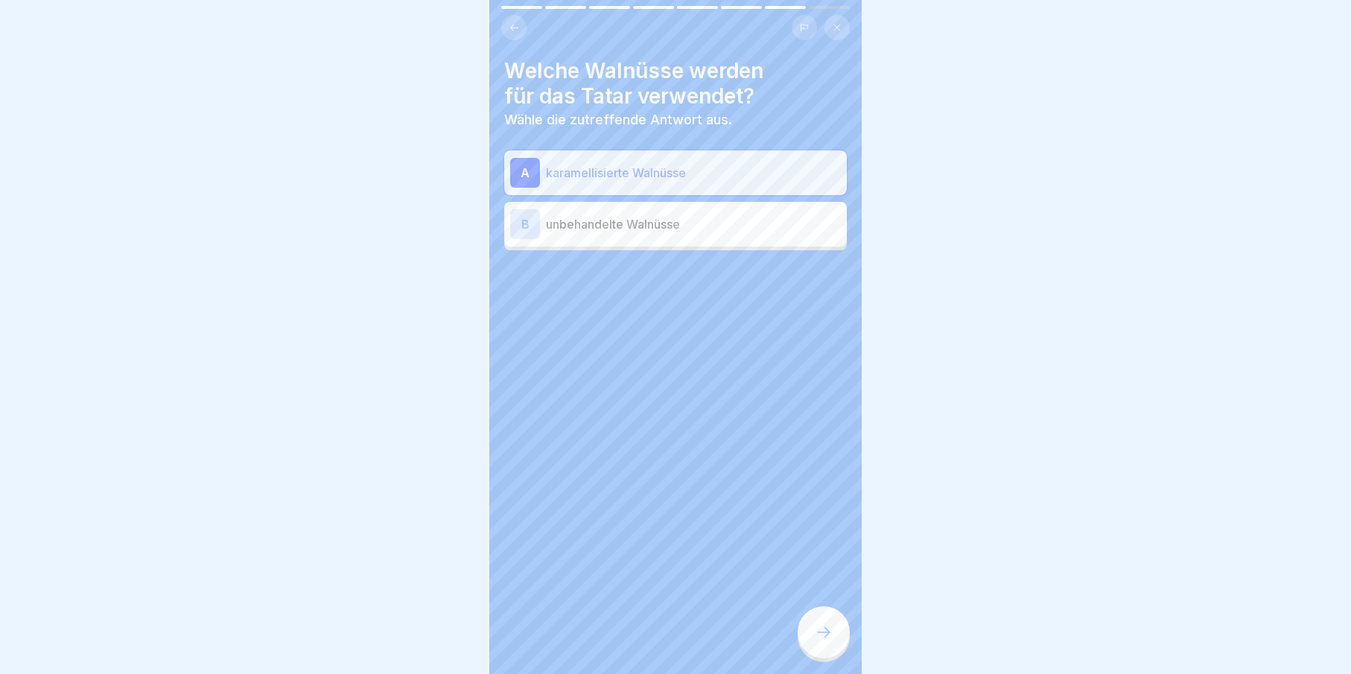
click at [579, 218] on p "unbehandelte Walnüsse" at bounding box center [693, 224] width 295 height 18
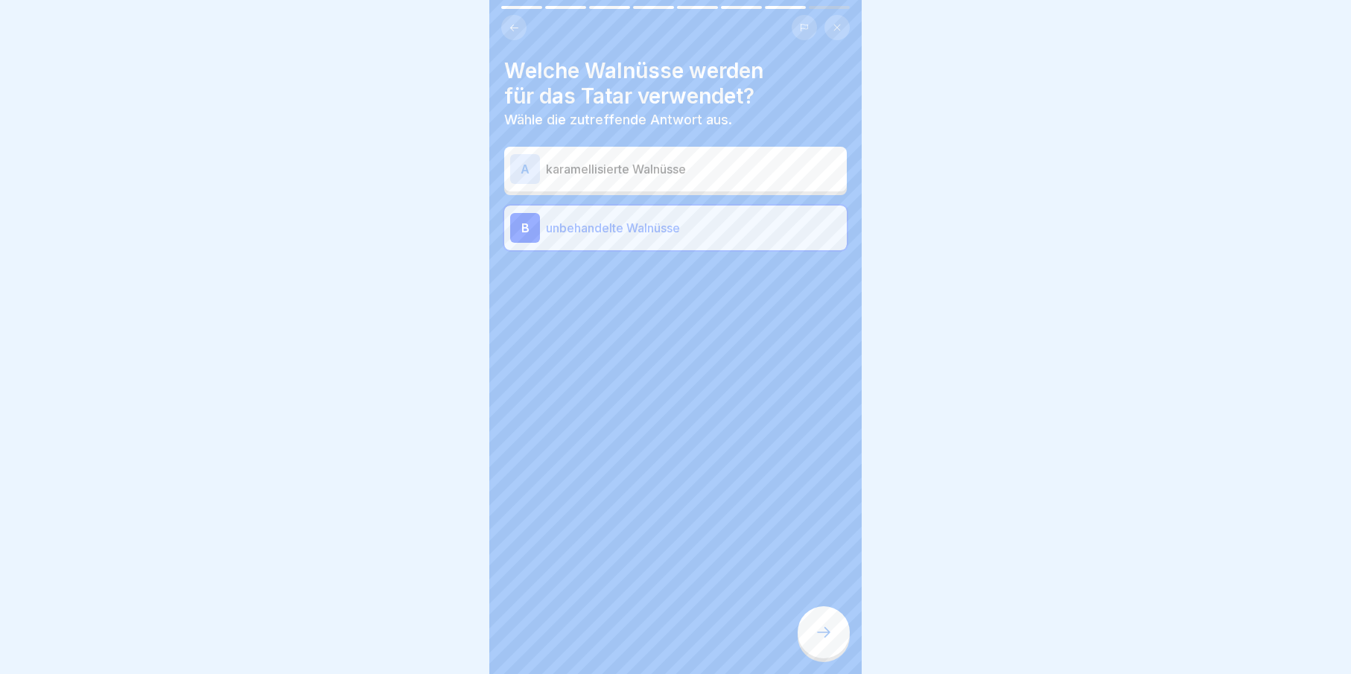
click at [835, 643] on div at bounding box center [824, 632] width 52 height 52
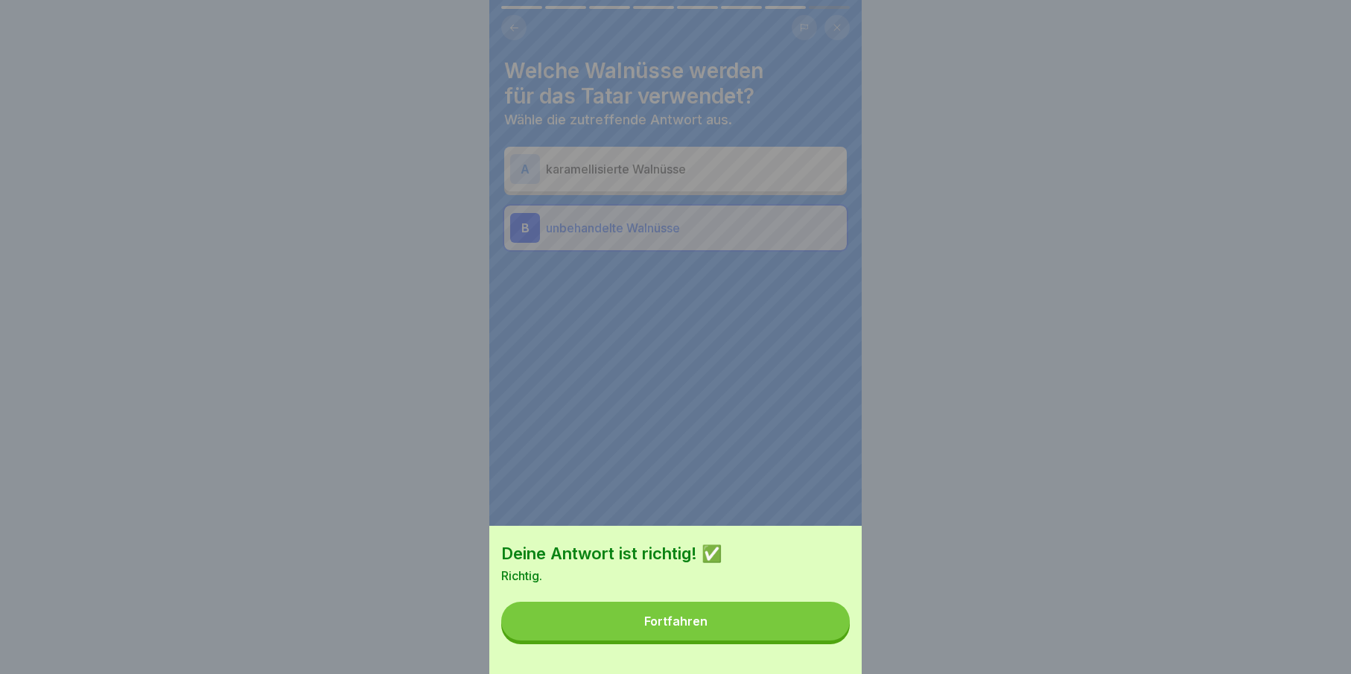
click at [820, 639] on button "Fortfahren" at bounding box center [675, 621] width 349 height 39
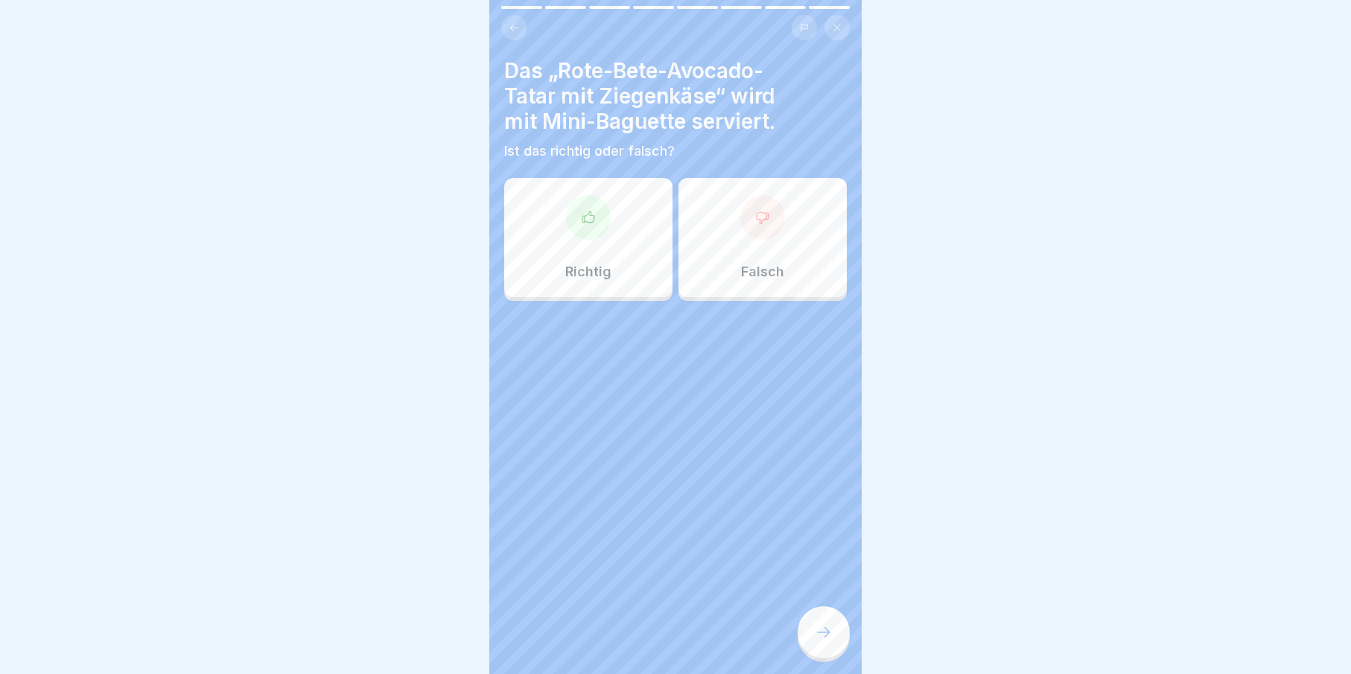
click at [617, 258] on div "Richtig" at bounding box center [588, 237] width 168 height 119
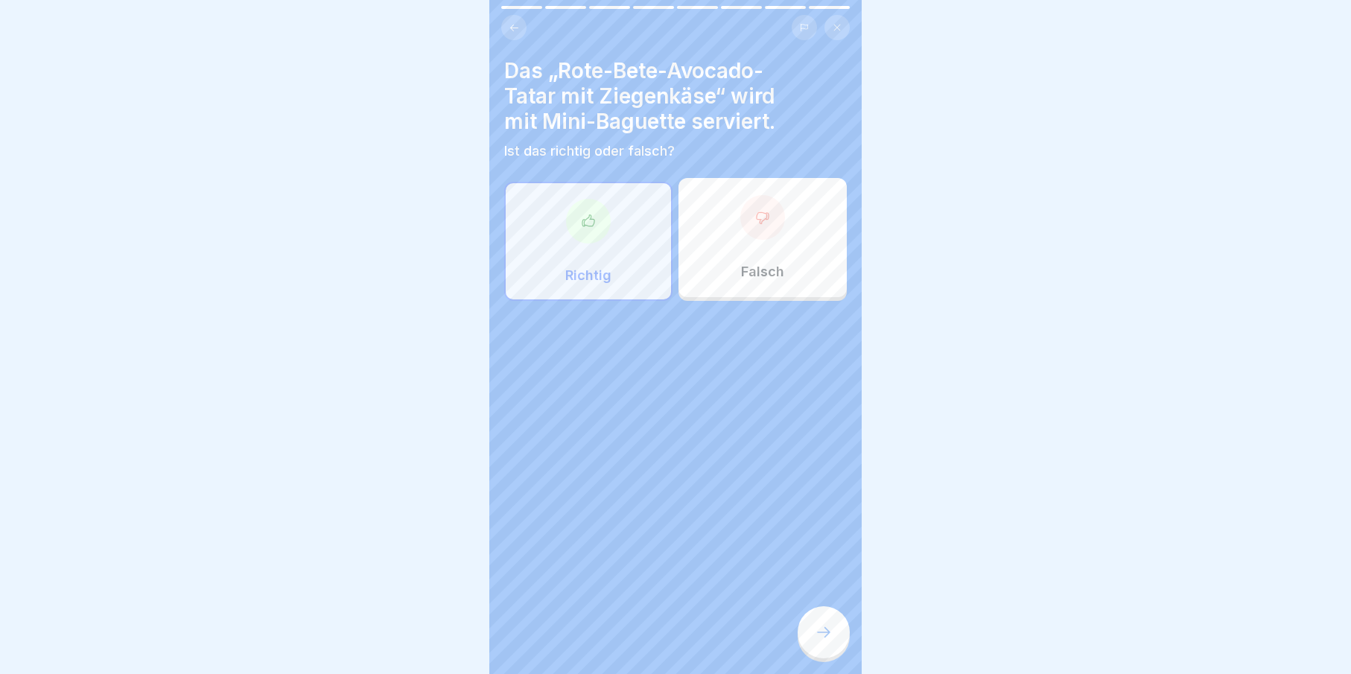
click at [833, 634] on div at bounding box center [824, 632] width 52 height 52
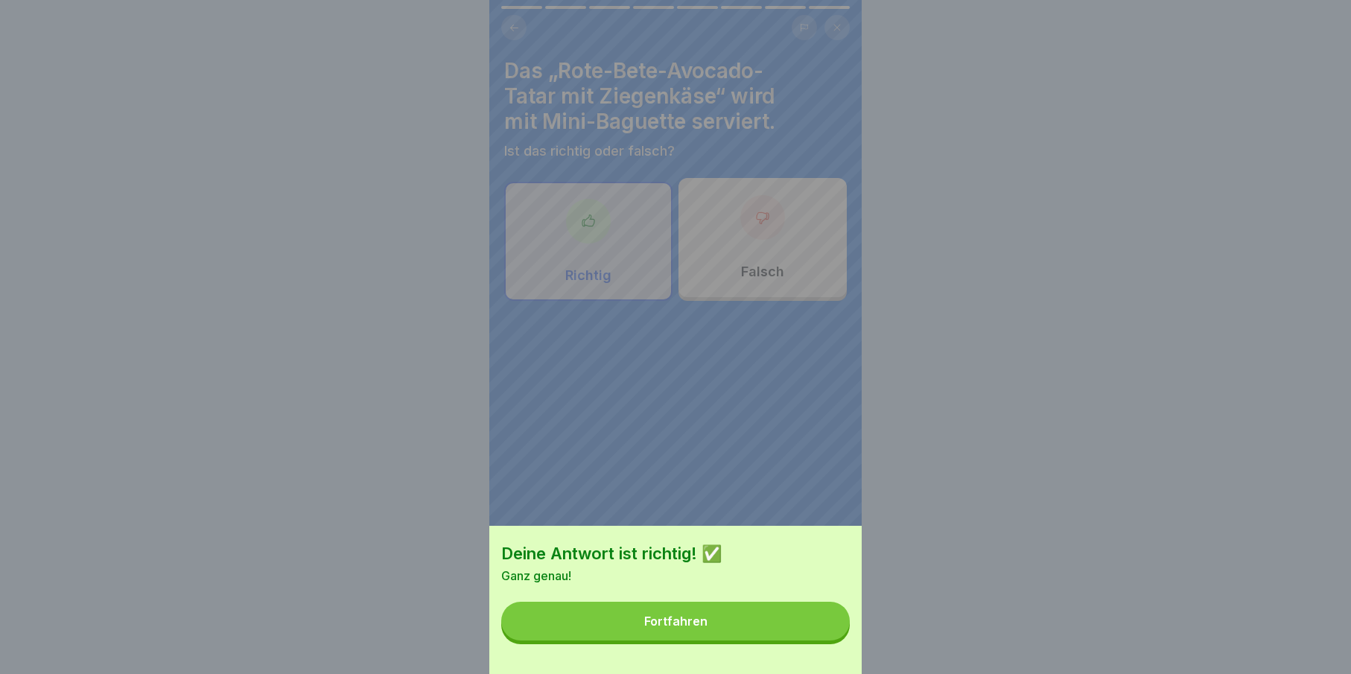
click at [833, 634] on button "Fortfahren" at bounding box center [675, 621] width 349 height 39
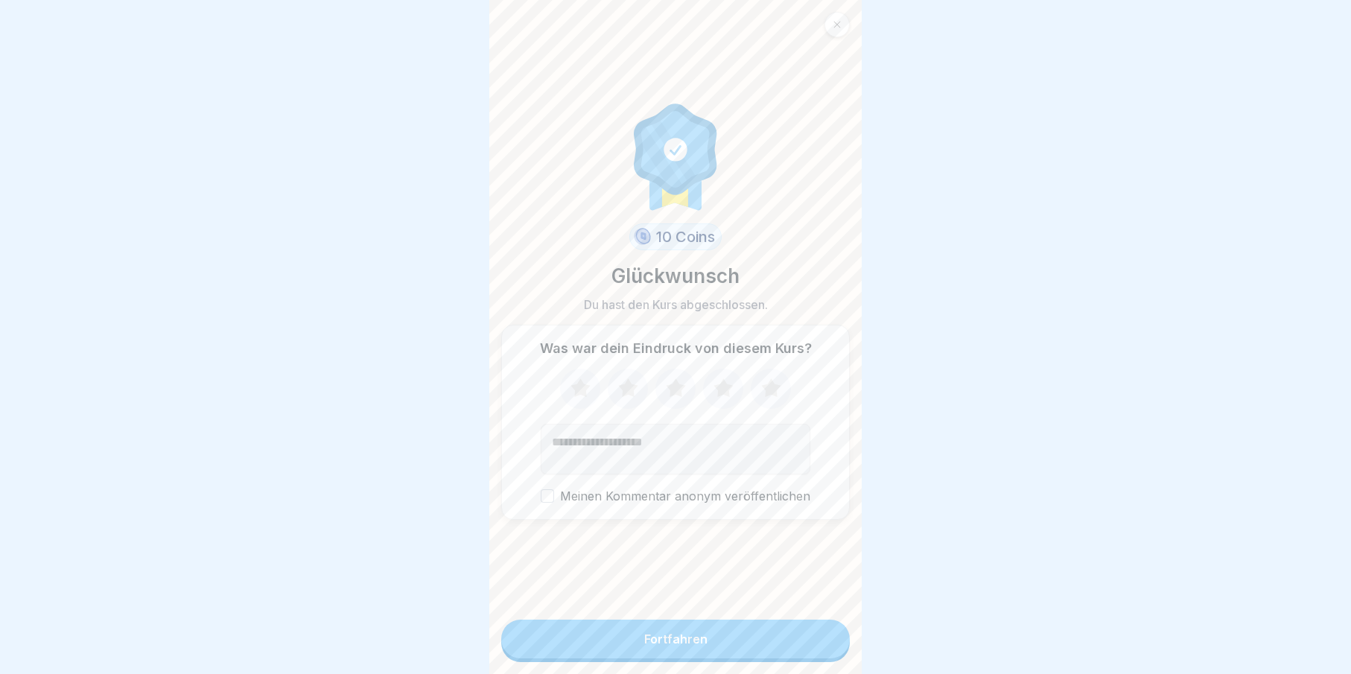
click at [821, 637] on button "Fortfahren" at bounding box center [675, 639] width 349 height 39
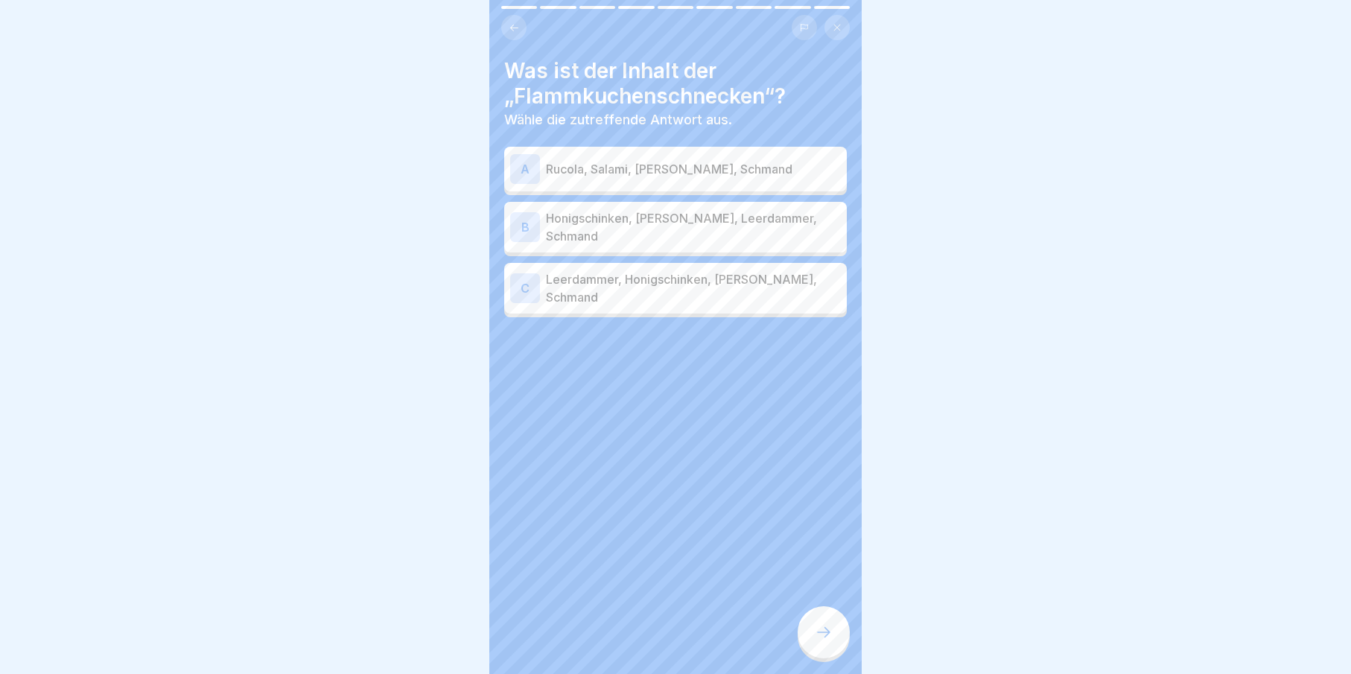
click at [830, 20] on button at bounding box center [836, 27] width 25 height 25
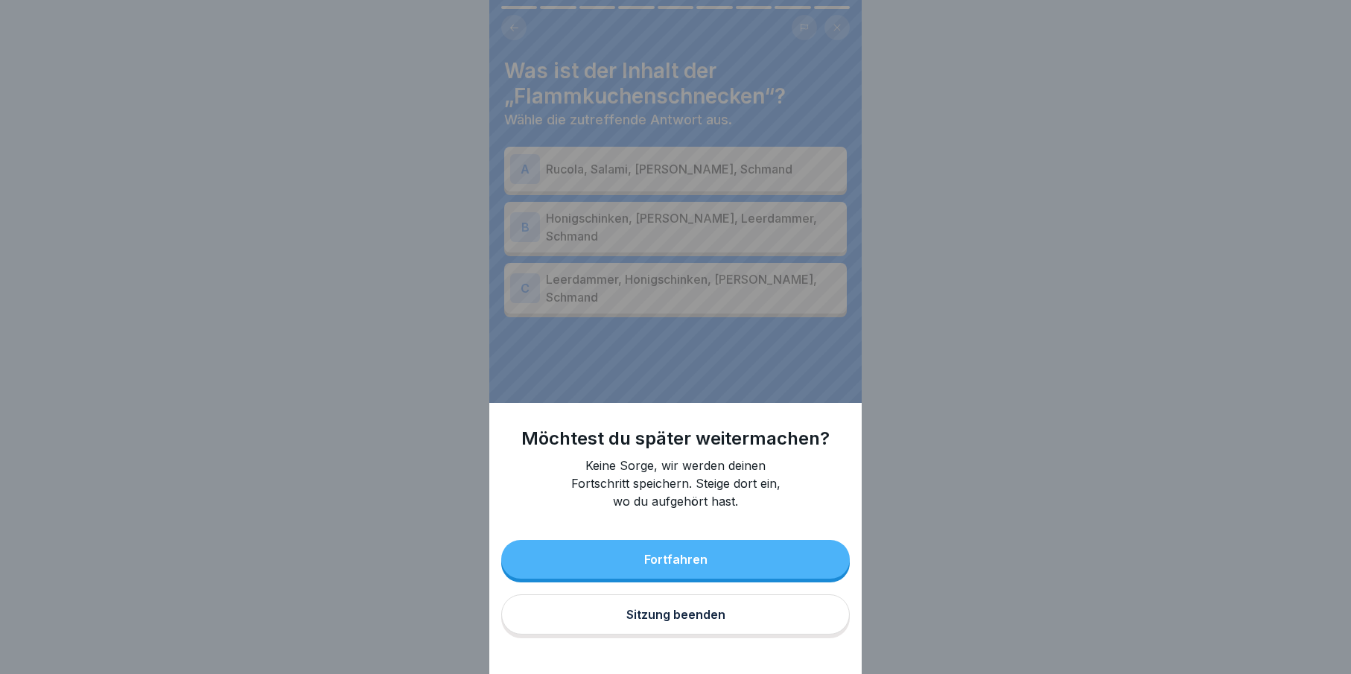
click at [683, 612] on button "Sitzung beenden" at bounding box center [675, 614] width 349 height 40
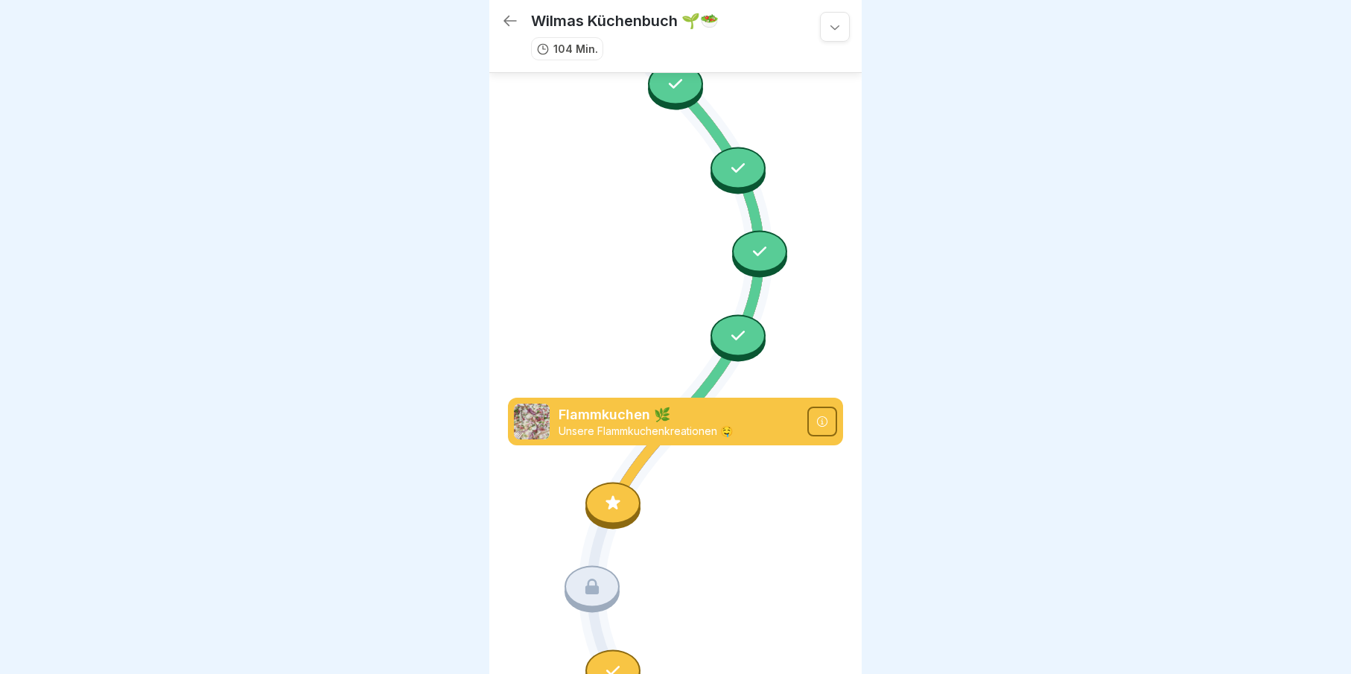
scroll to position [4045, 0]
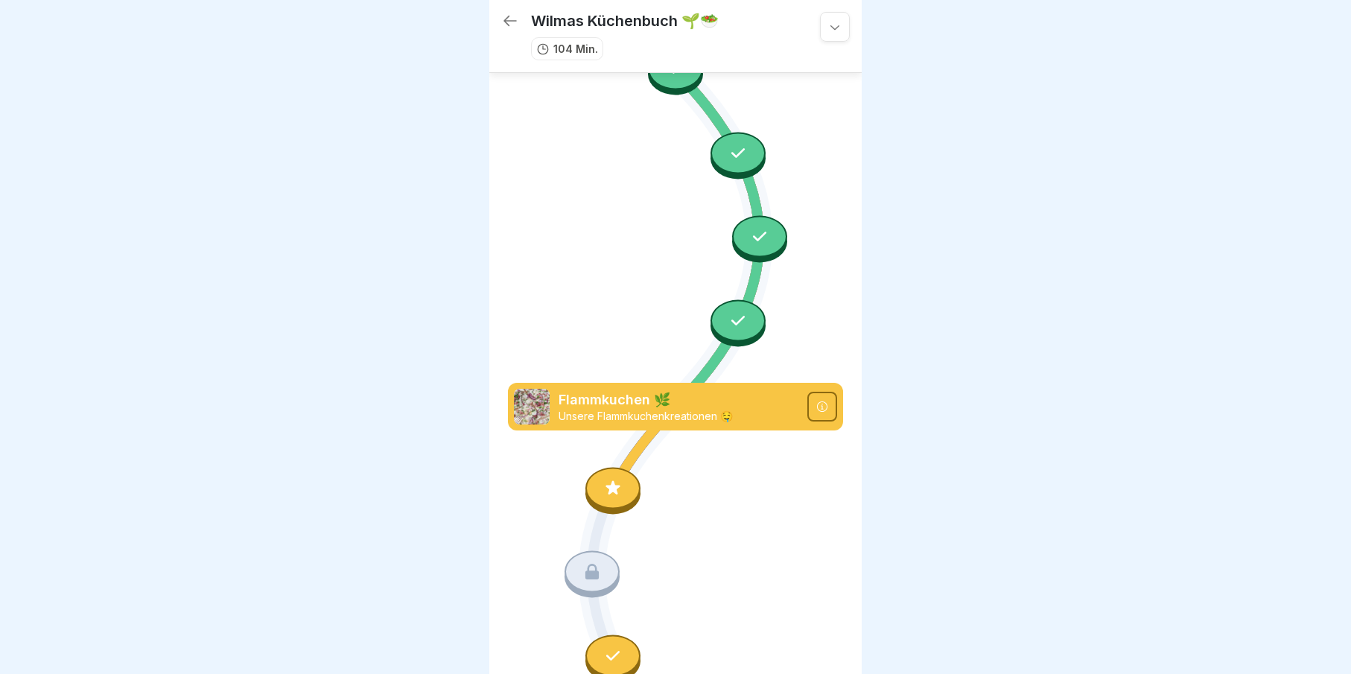
click at [612, 467] on div at bounding box center [612, 488] width 55 height 42
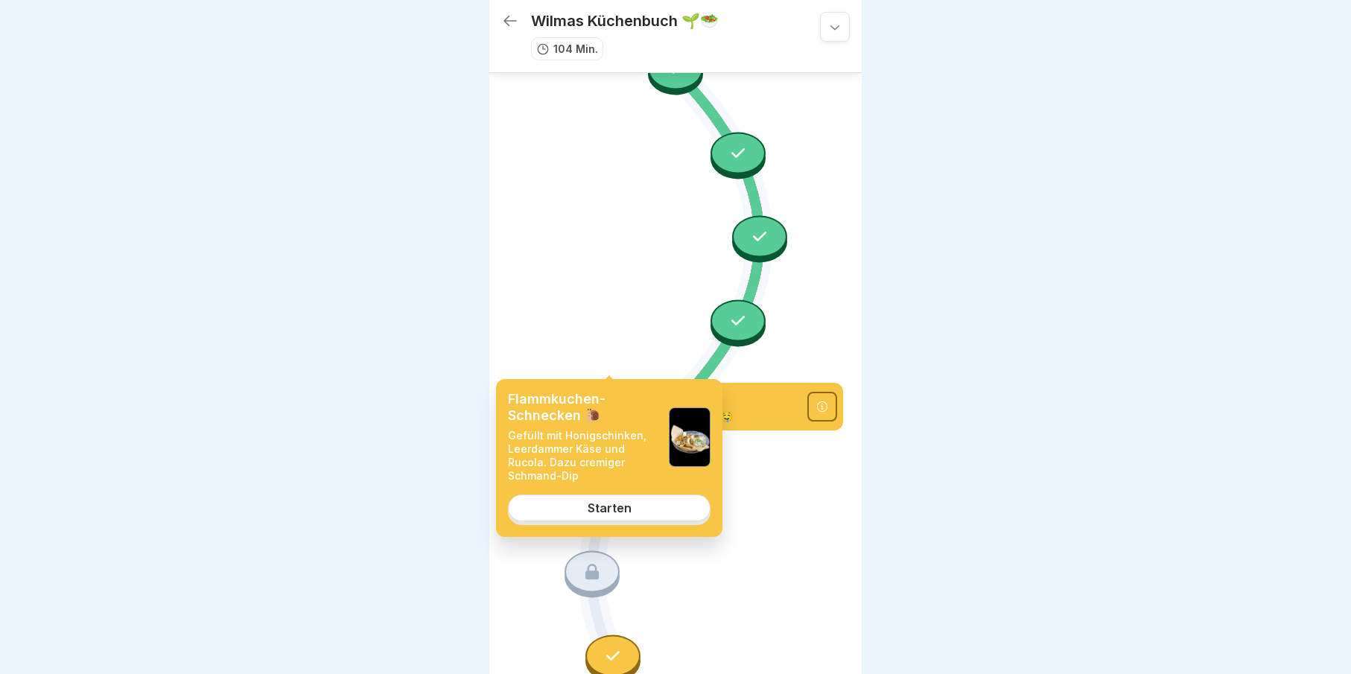
click at [608, 506] on div "Starten" at bounding box center [610, 507] width 44 height 13
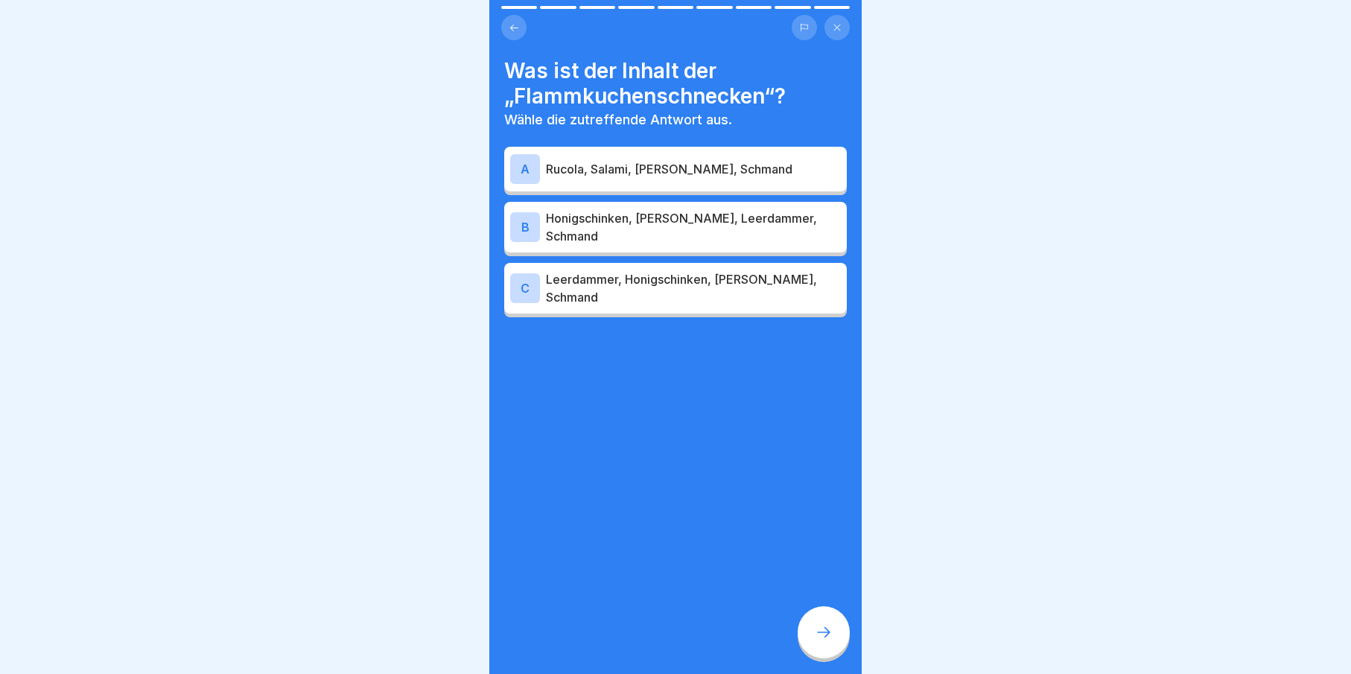
click at [614, 227] on div "B Honigschinken, Rucola, Leerdammer, Schmand" at bounding box center [675, 227] width 331 height 36
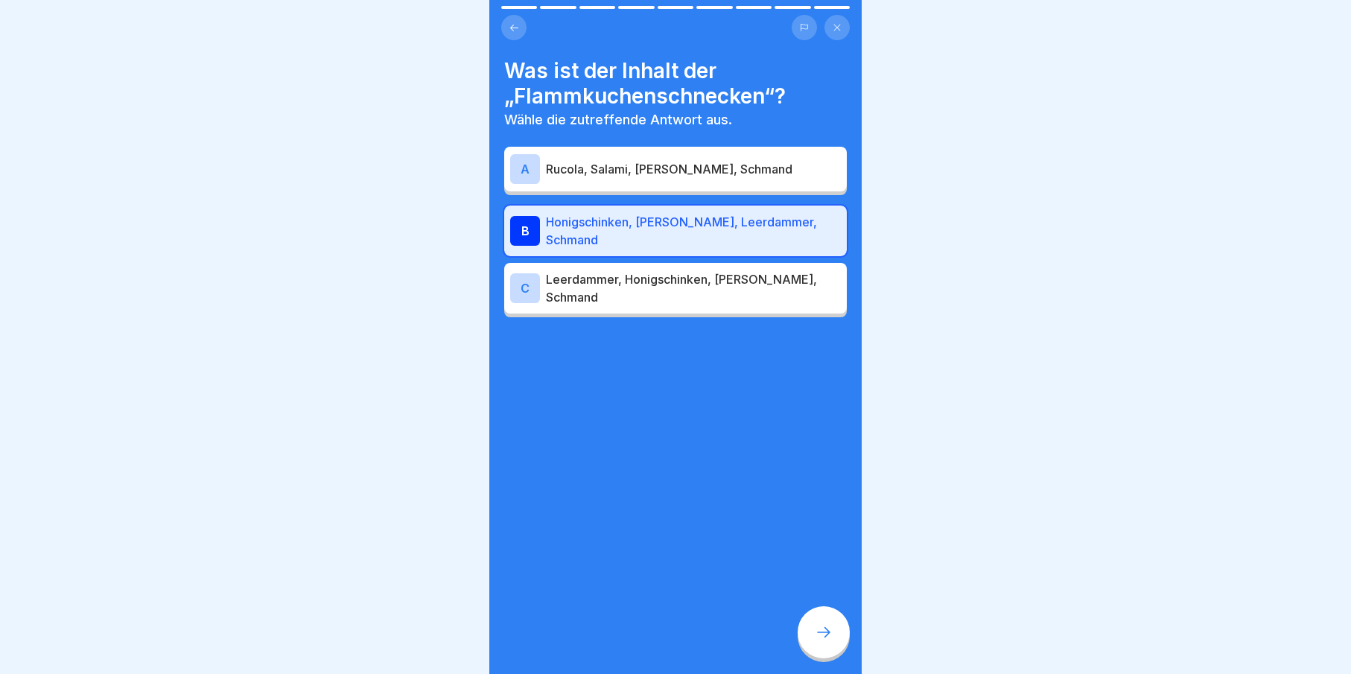
click at [817, 640] on icon at bounding box center [824, 632] width 18 height 18
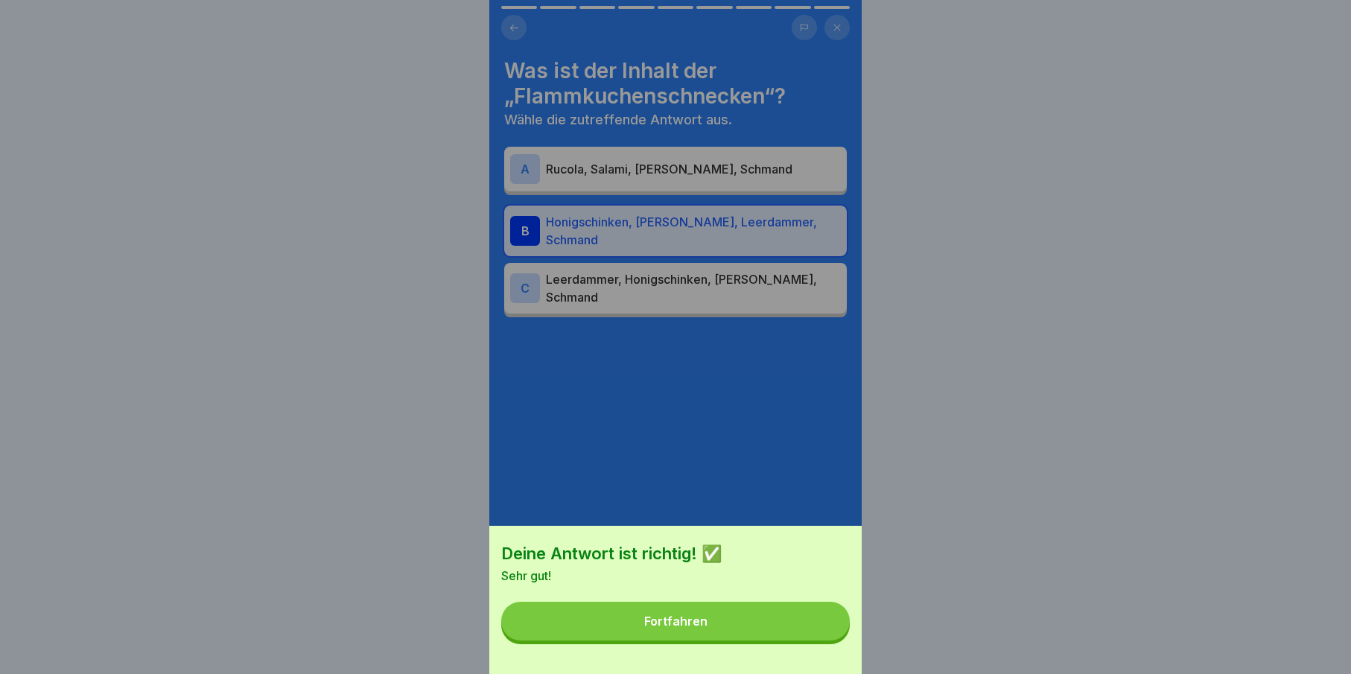
click at [817, 639] on button "Fortfahren" at bounding box center [675, 621] width 349 height 39
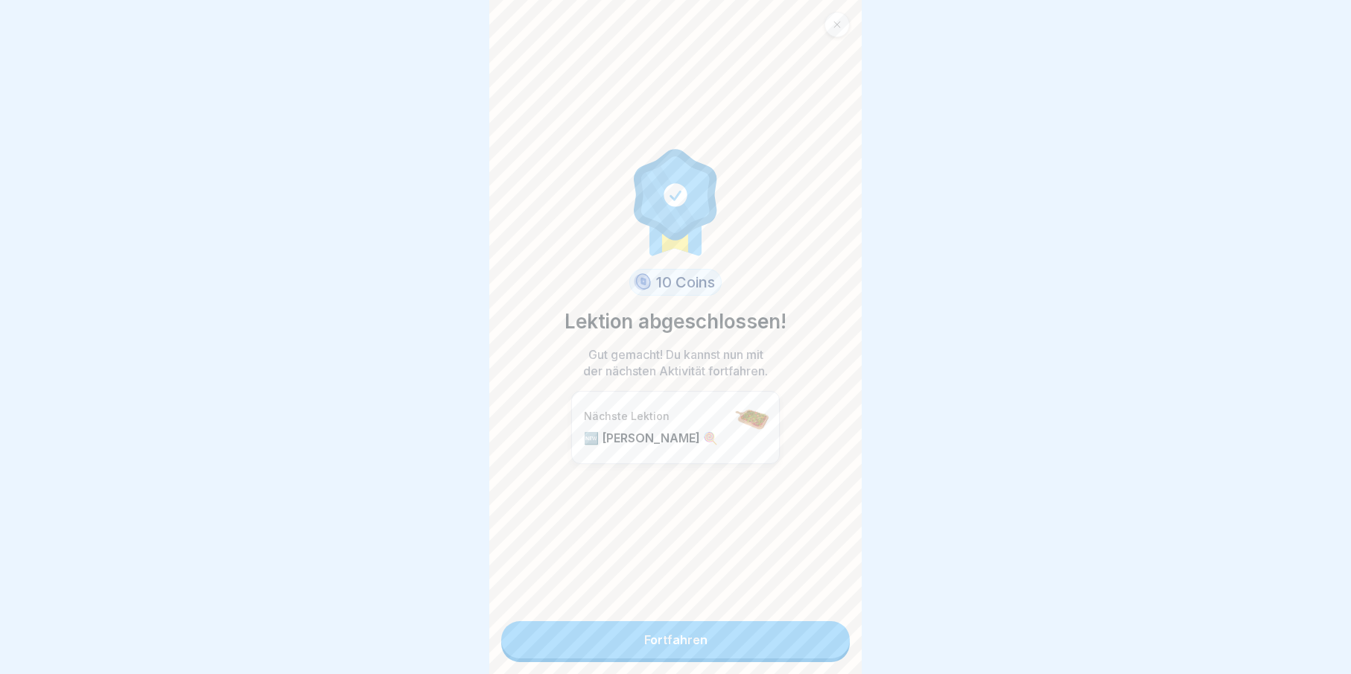
click at [815, 639] on link "Fortfahren" at bounding box center [675, 639] width 349 height 37
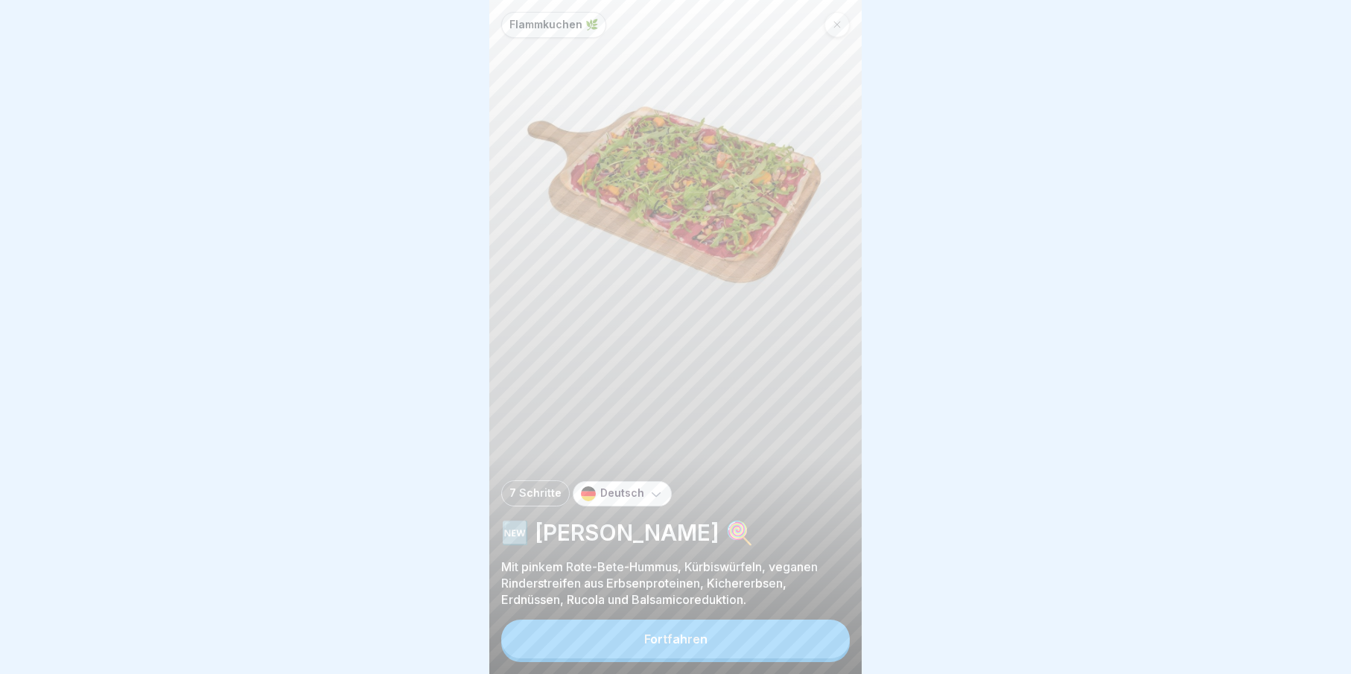
click at [808, 644] on button "Fortfahren" at bounding box center [675, 639] width 349 height 39
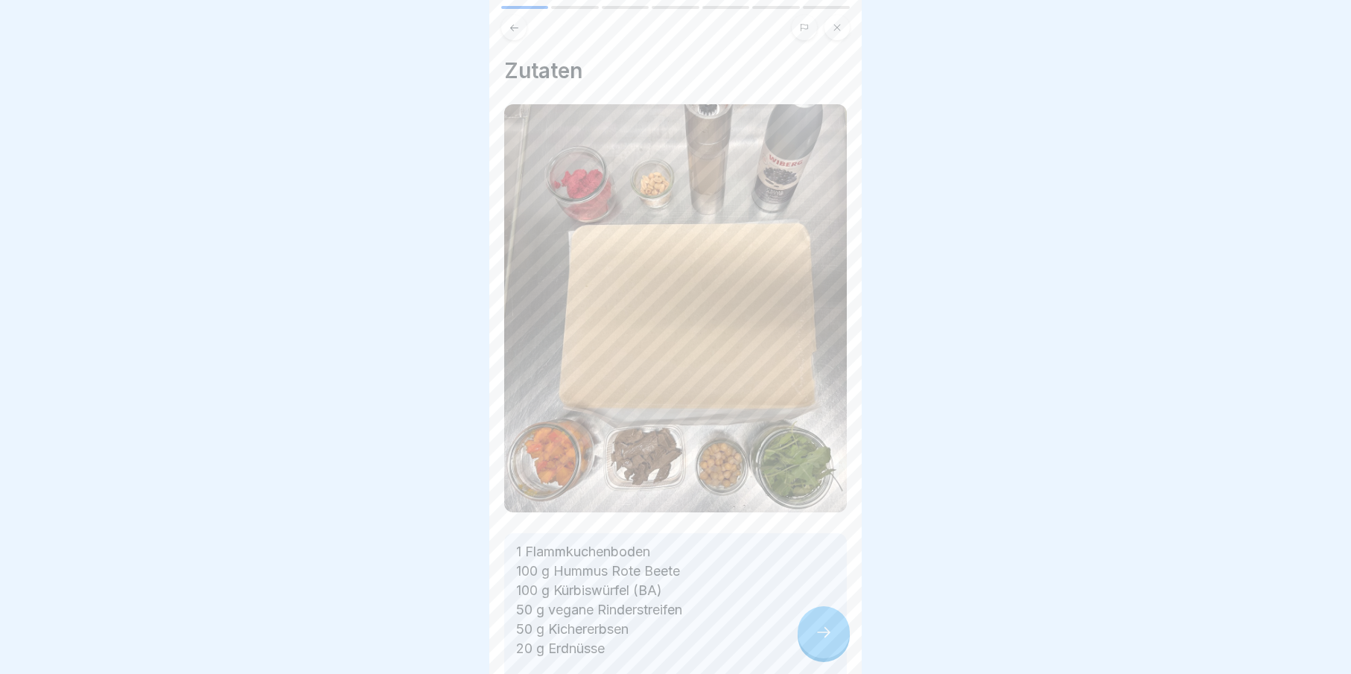
click at [807, 641] on div at bounding box center [824, 632] width 52 height 52
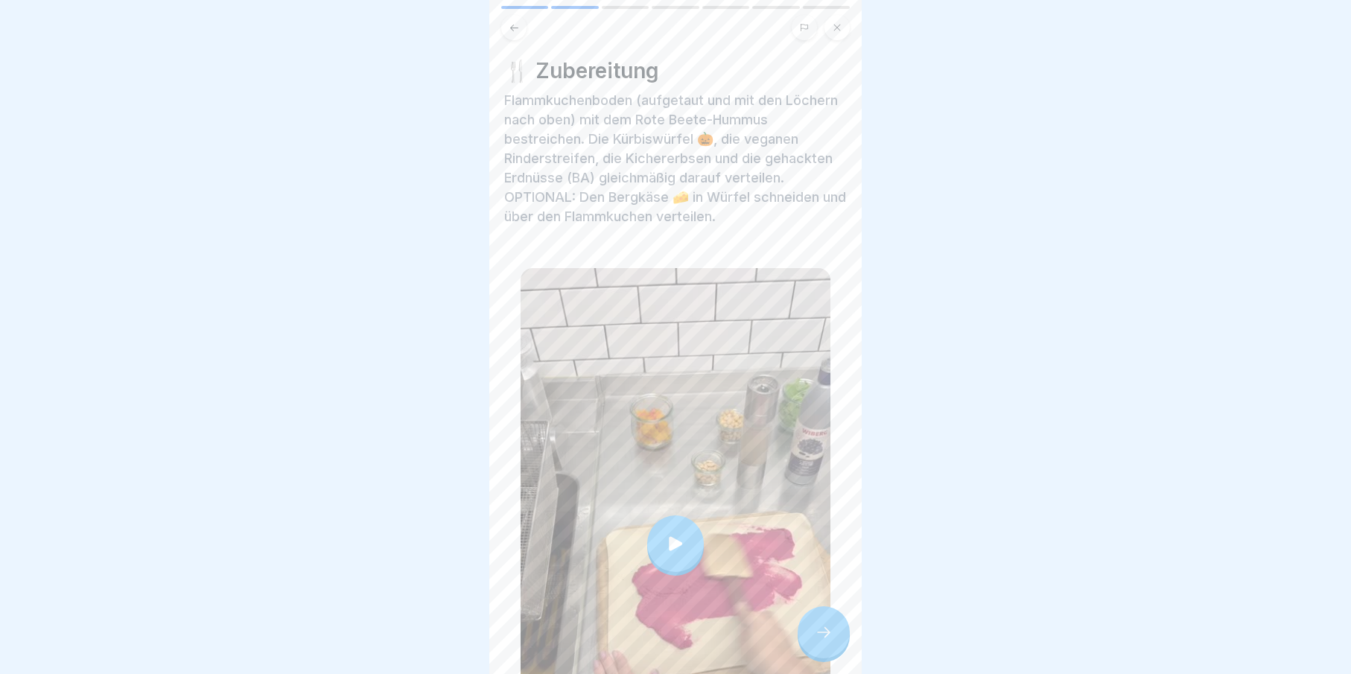
click at [692, 541] on div at bounding box center [675, 543] width 57 height 57
click at [836, 652] on div at bounding box center [824, 632] width 52 height 52
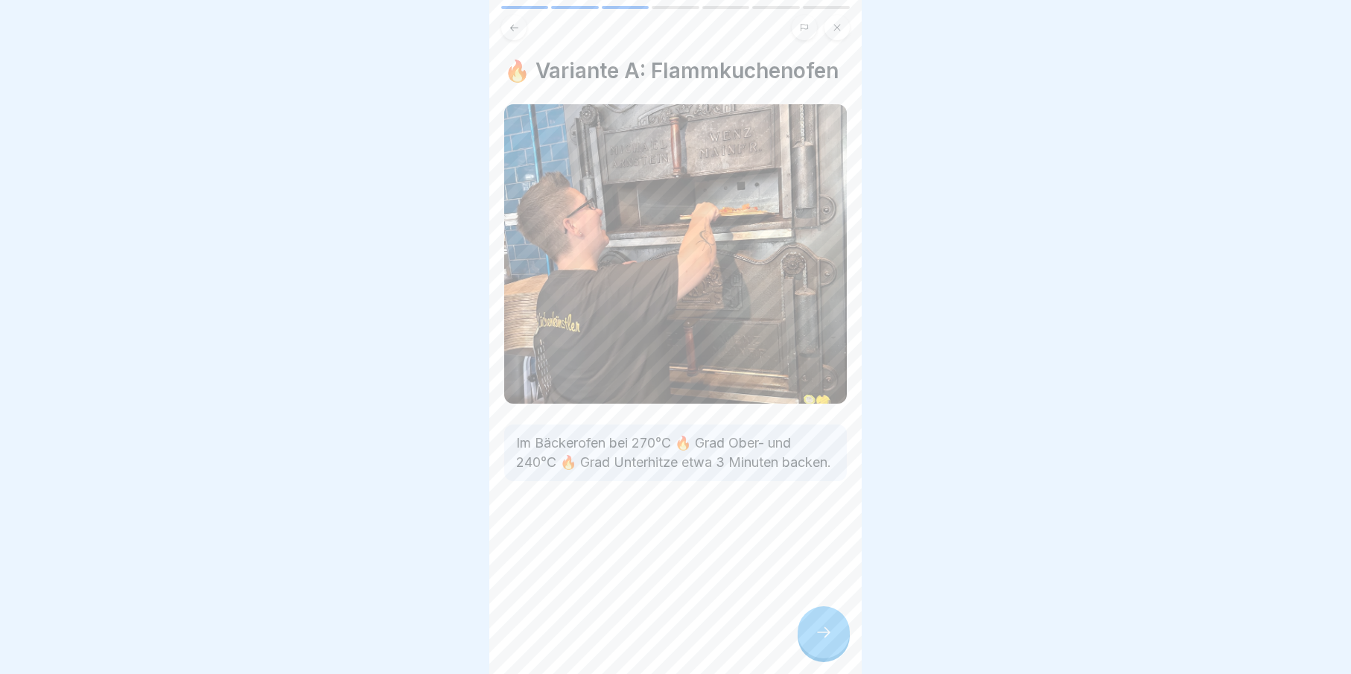
click at [836, 652] on div at bounding box center [824, 632] width 52 height 52
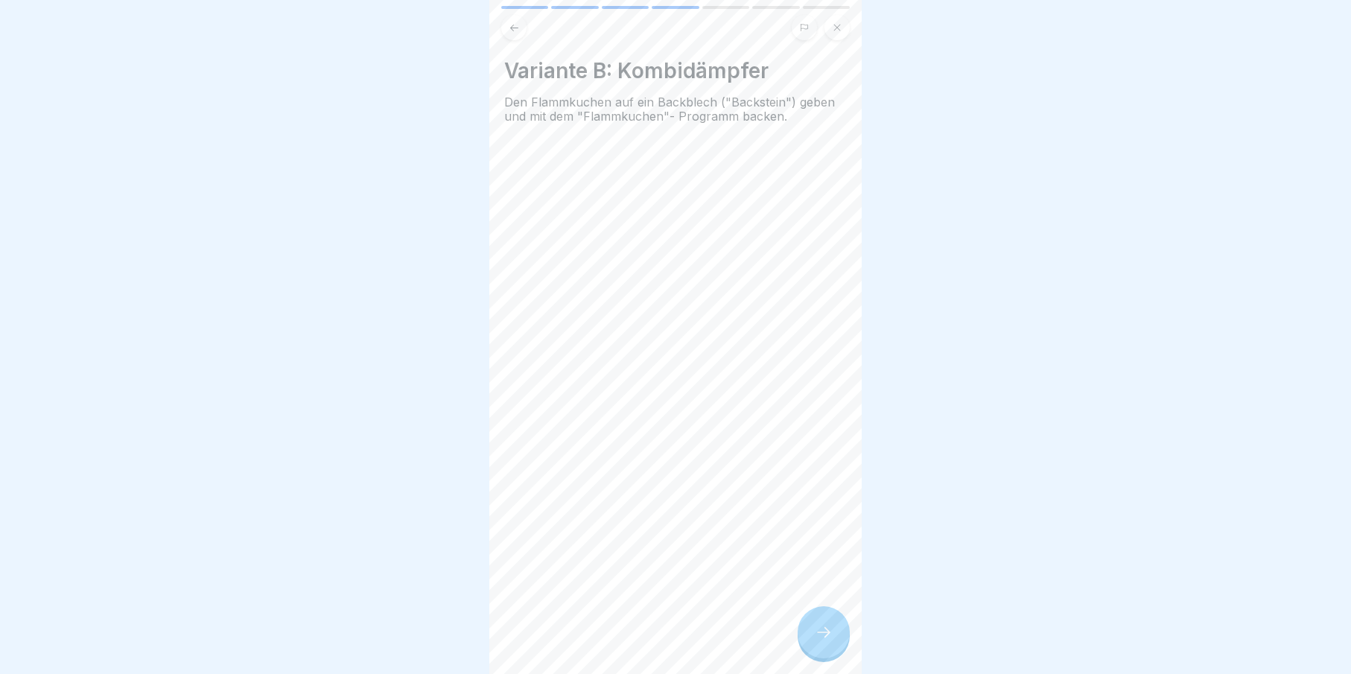
click at [833, 650] on div at bounding box center [824, 632] width 52 height 52
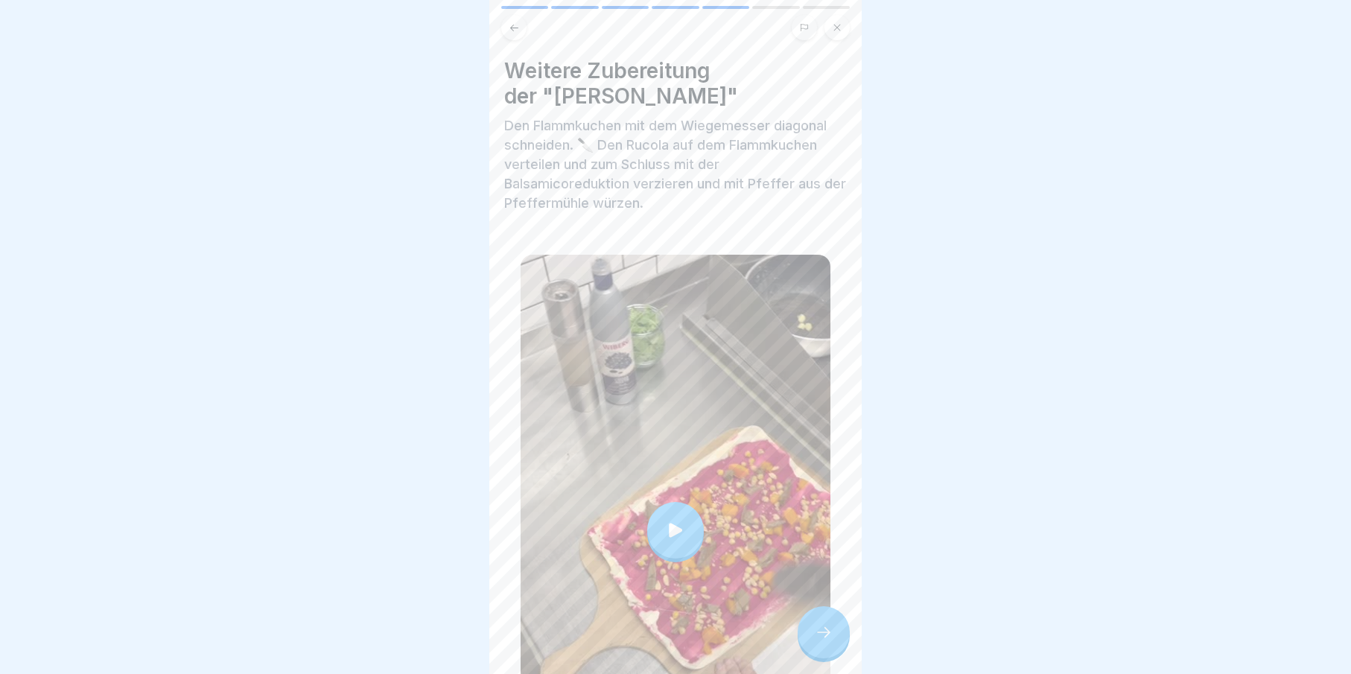
click at [833, 650] on div at bounding box center [824, 632] width 52 height 52
click at [844, 644] on div at bounding box center [824, 632] width 52 height 52
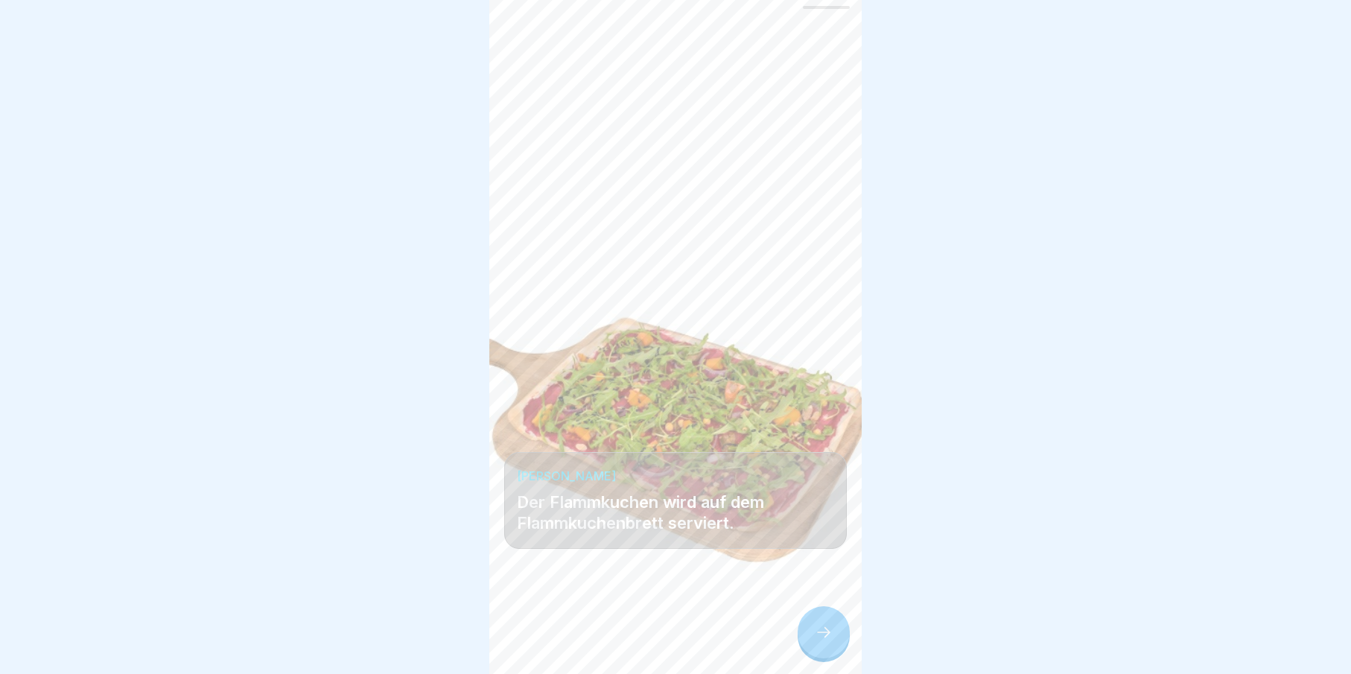
click at [844, 644] on div at bounding box center [824, 632] width 52 height 52
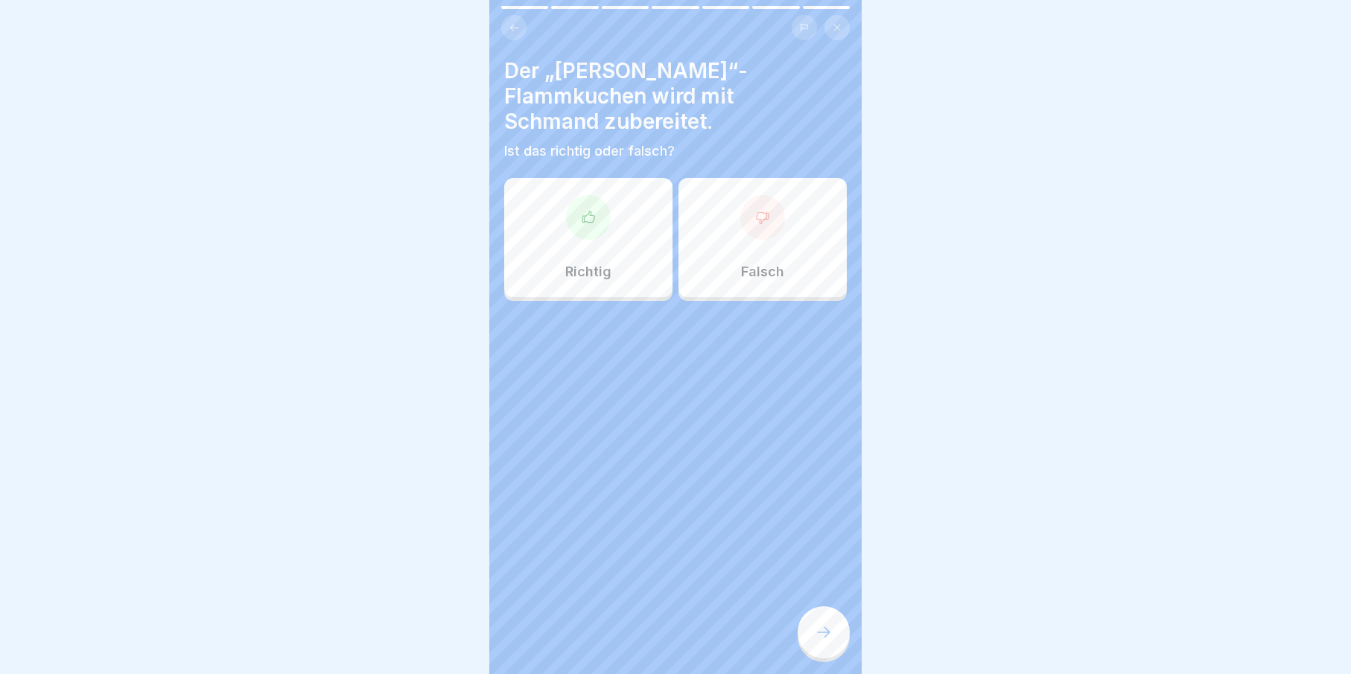
click at [773, 285] on div "Falsch" at bounding box center [762, 237] width 168 height 119
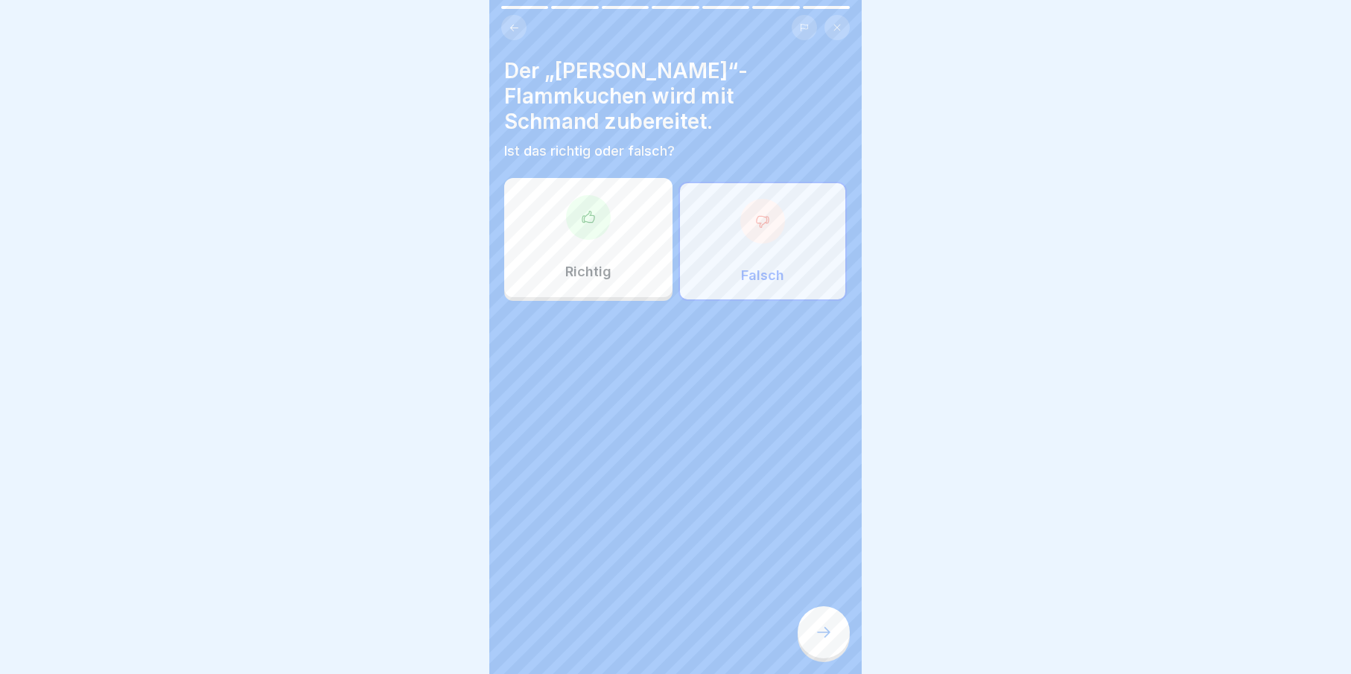
click at [830, 631] on div at bounding box center [824, 632] width 52 height 52
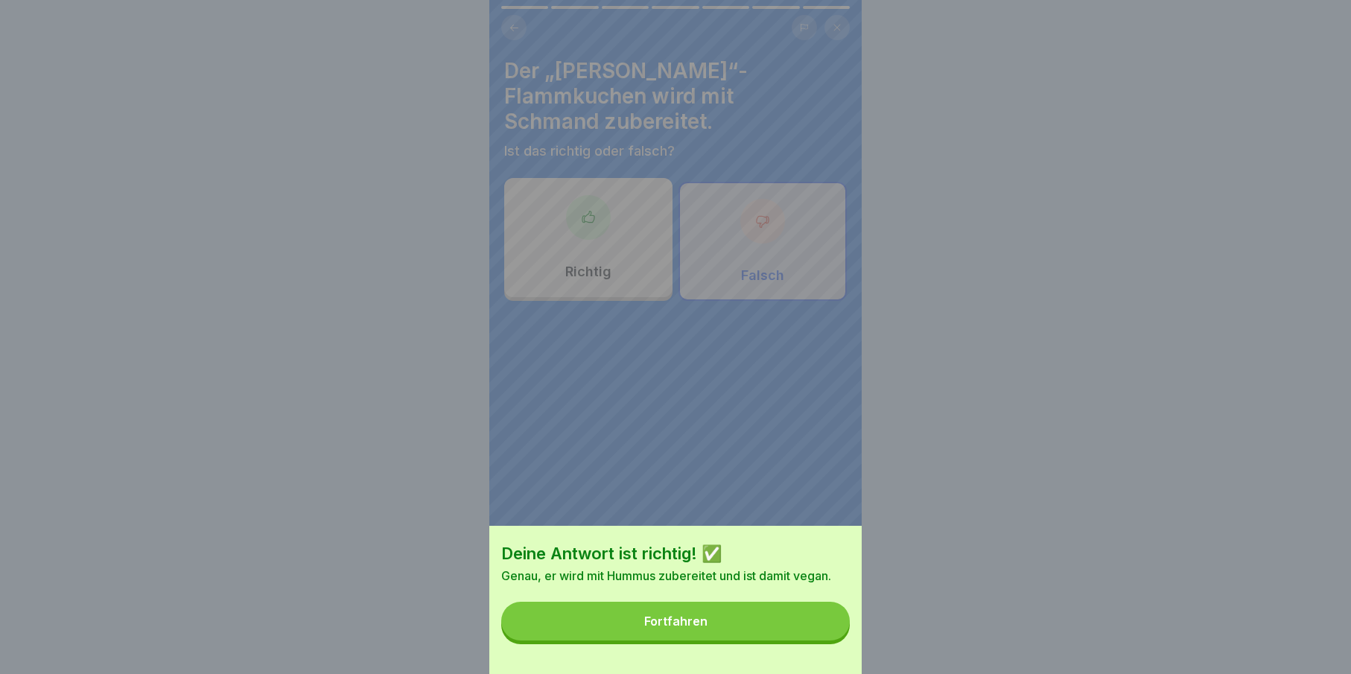
click at [805, 631] on button "Fortfahren" at bounding box center [675, 621] width 349 height 39
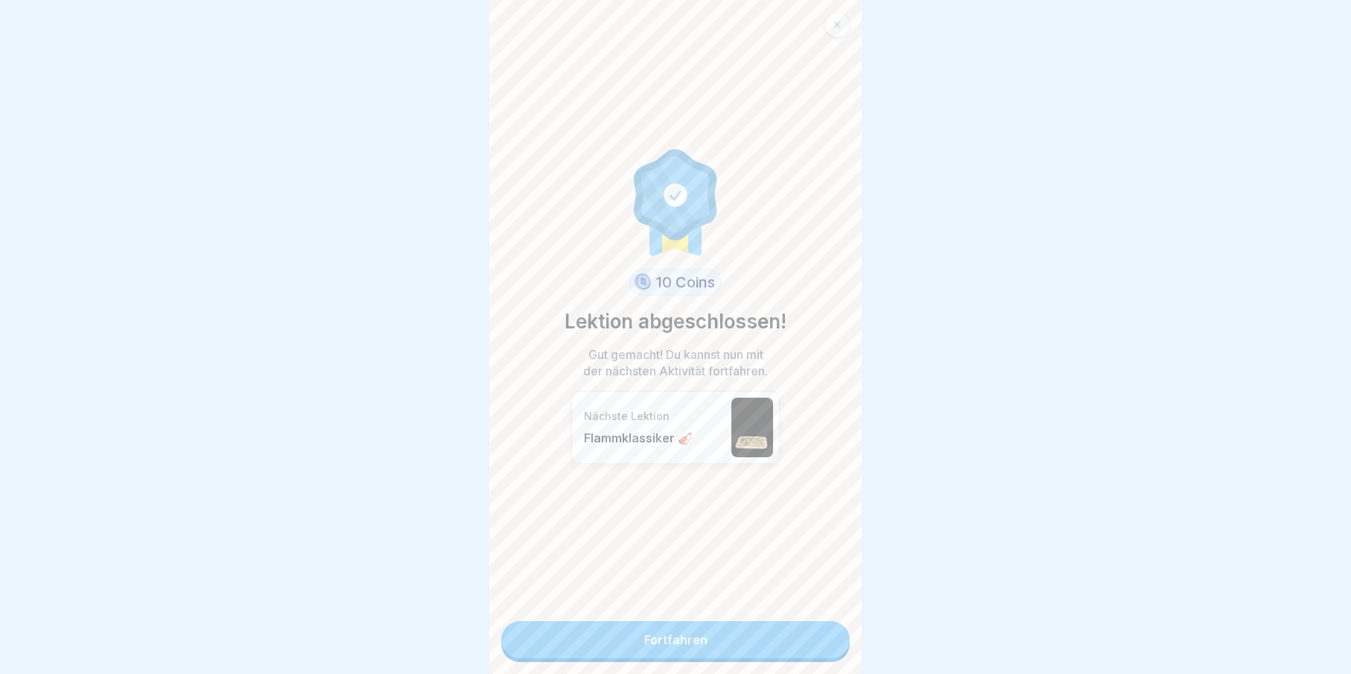
click at [797, 642] on link "Fortfahren" at bounding box center [675, 639] width 349 height 37
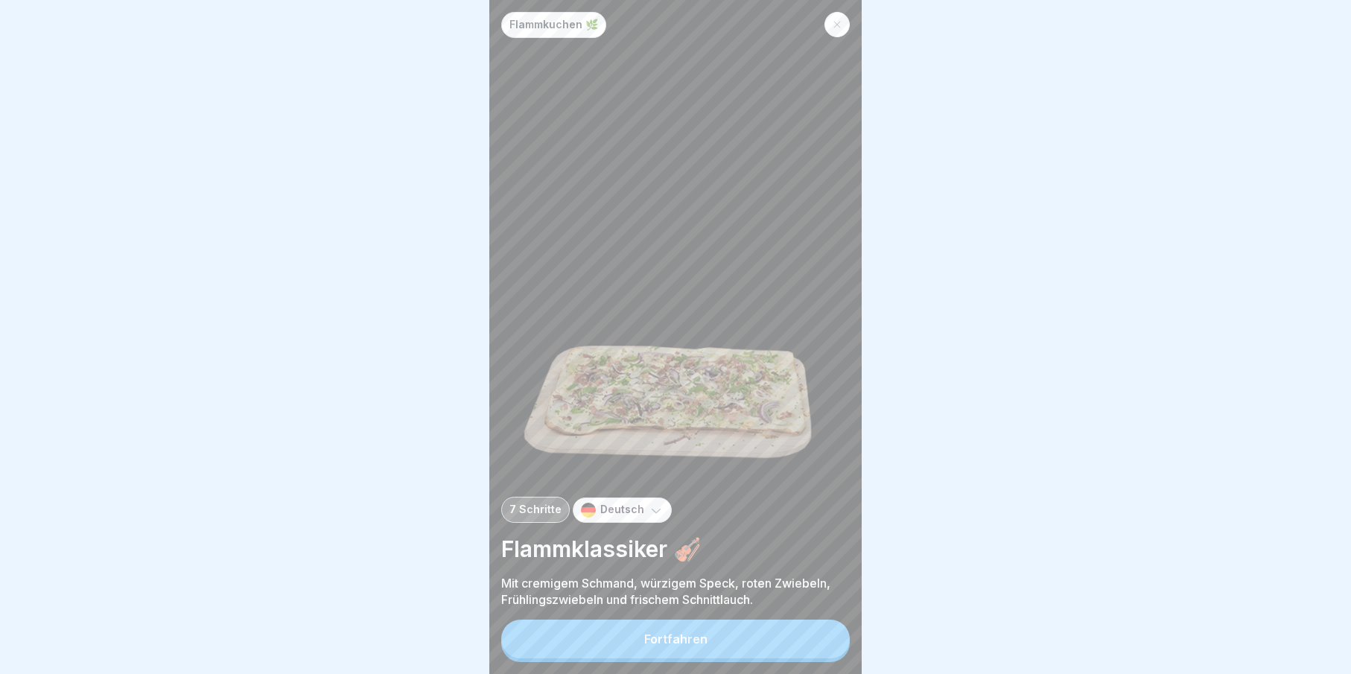
click at [786, 652] on button "Fortfahren" at bounding box center [675, 639] width 349 height 39
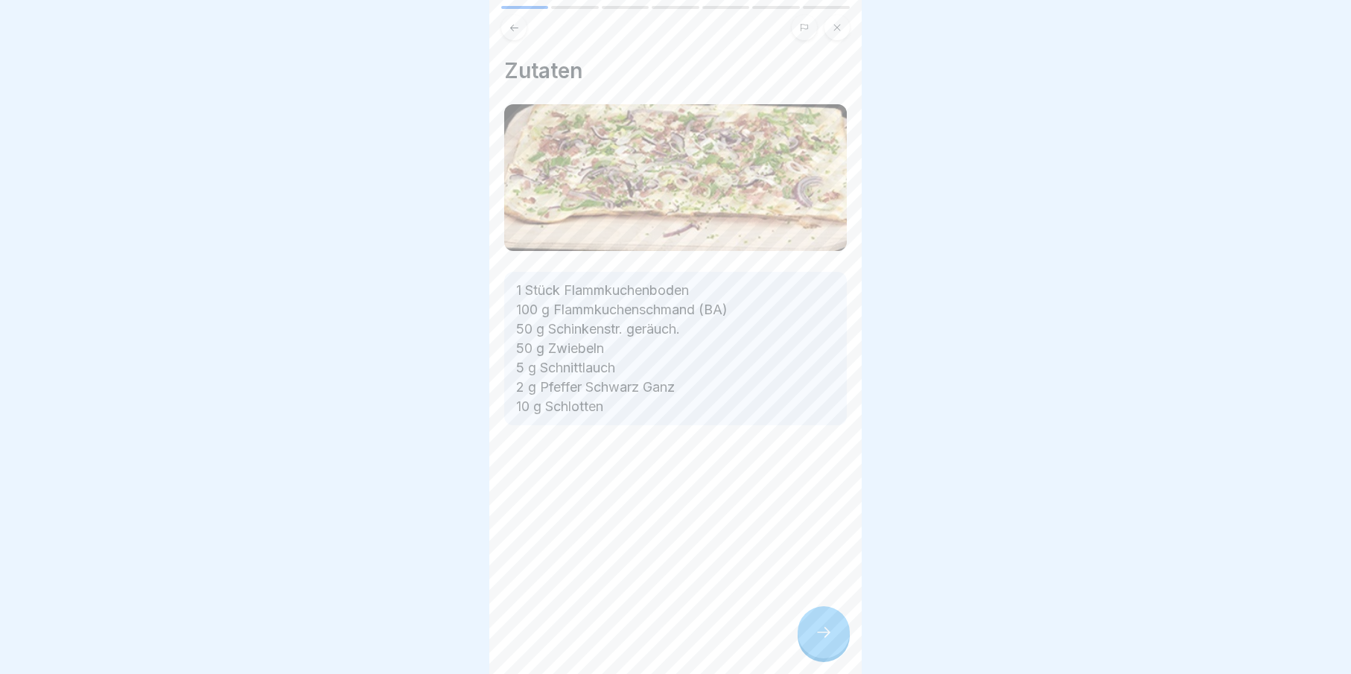
click at [837, 629] on div at bounding box center [824, 632] width 52 height 52
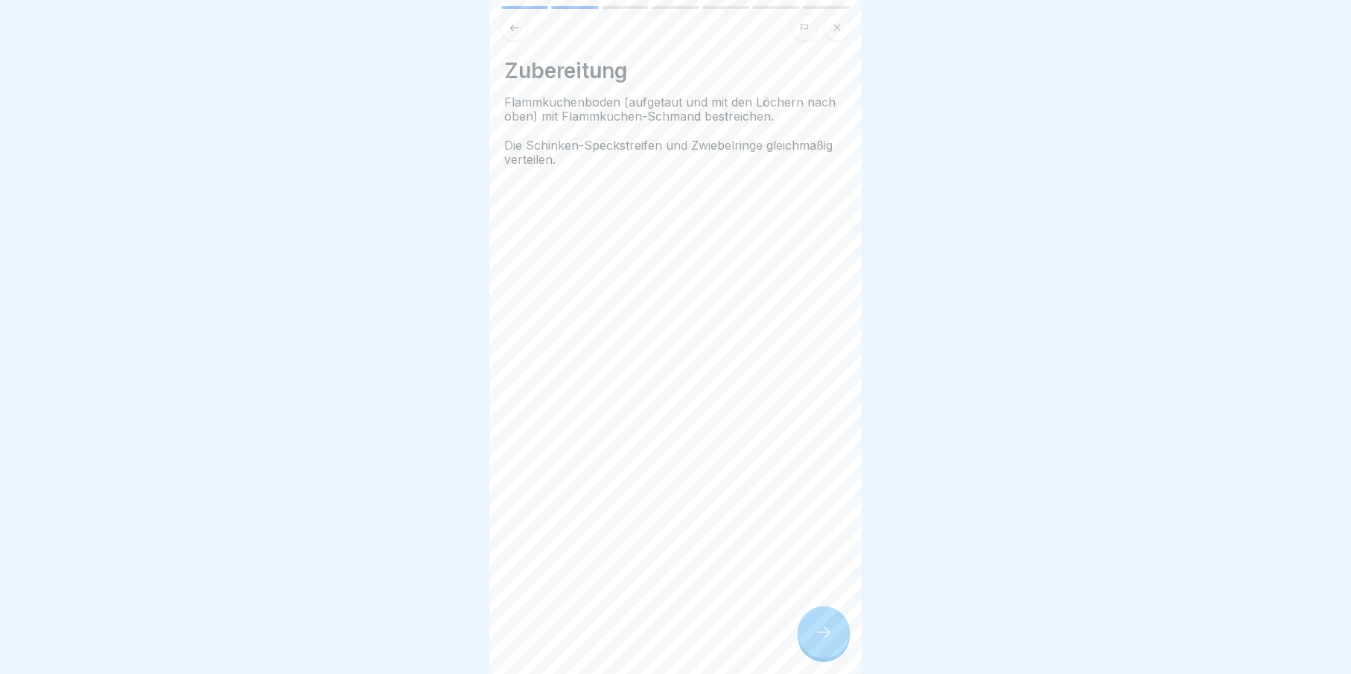
click at [837, 629] on div at bounding box center [824, 632] width 52 height 52
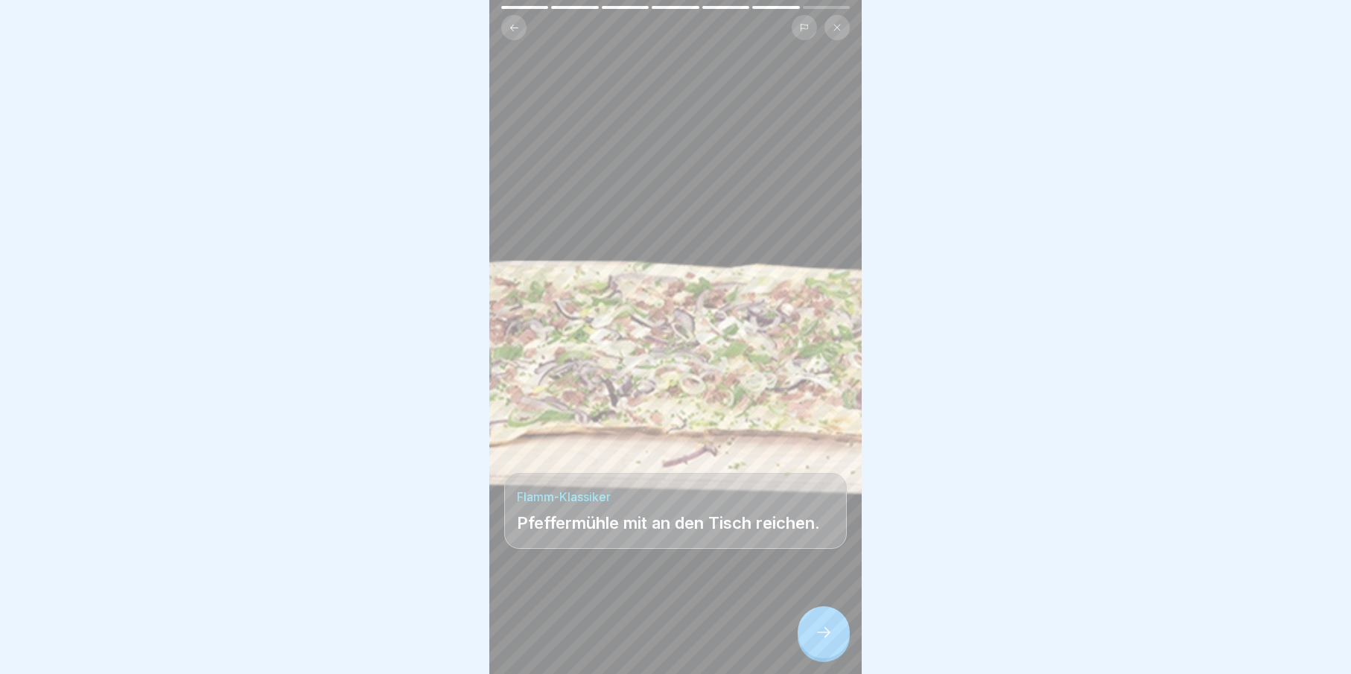
click at [837, 629] on div at bounding box center [824, 632] width 52 height 52
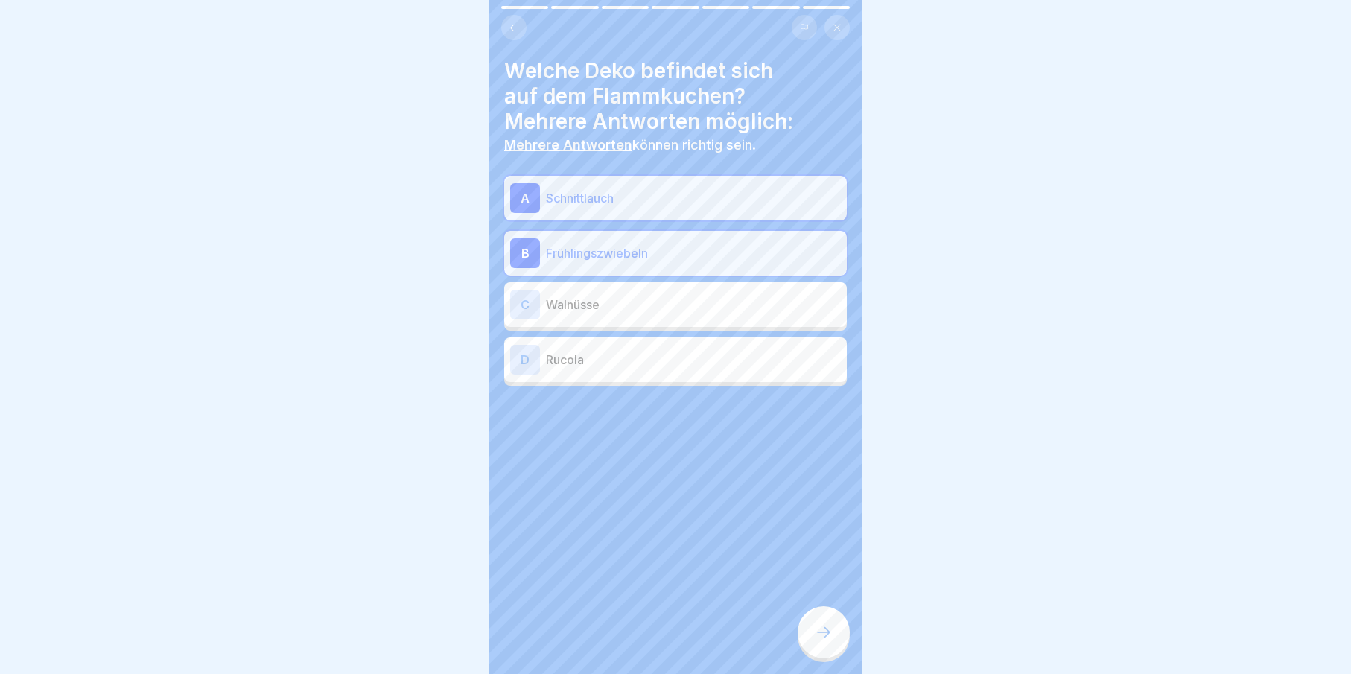
click at [837, 629] on div at bounding box center [824, 632] width 52 height 52
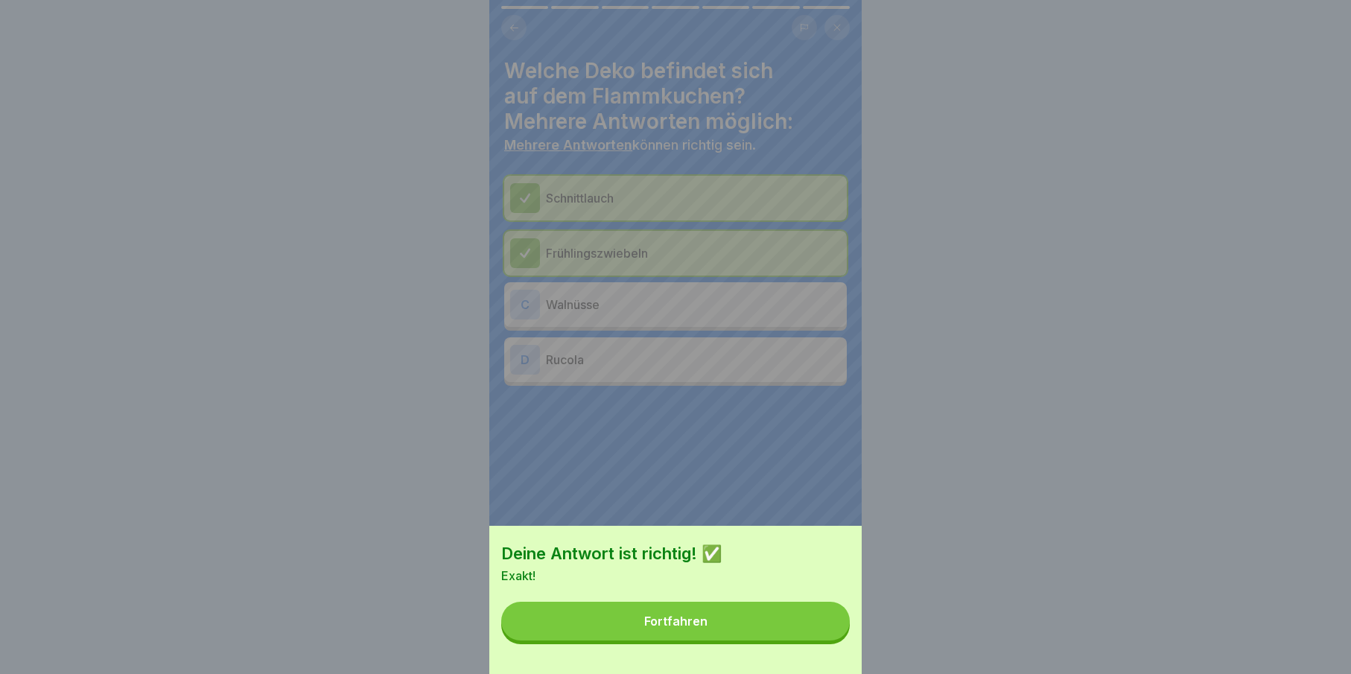
click at [834, 629] on button "Fortfahren" at bounding box center [675, 621] width 349 height 39
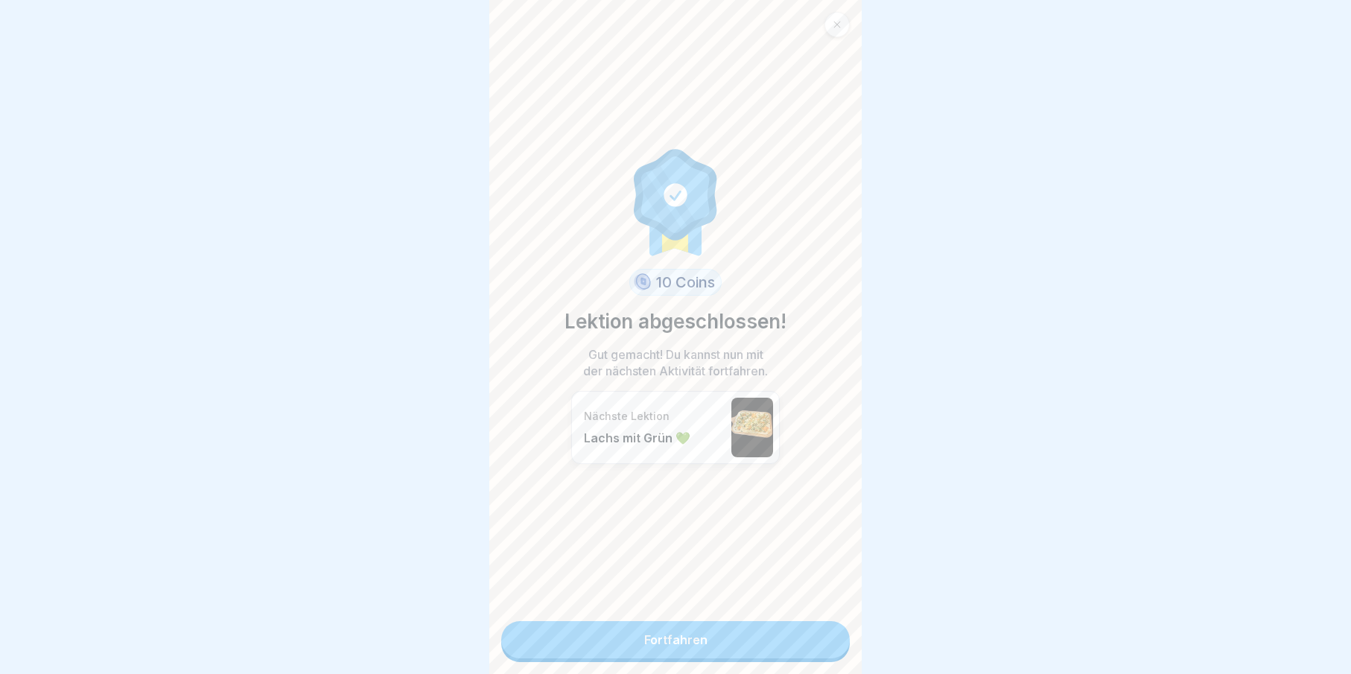
click at [780, 645] on link "Fortfahren" at bounding box center [675, 639] width 349 height 37
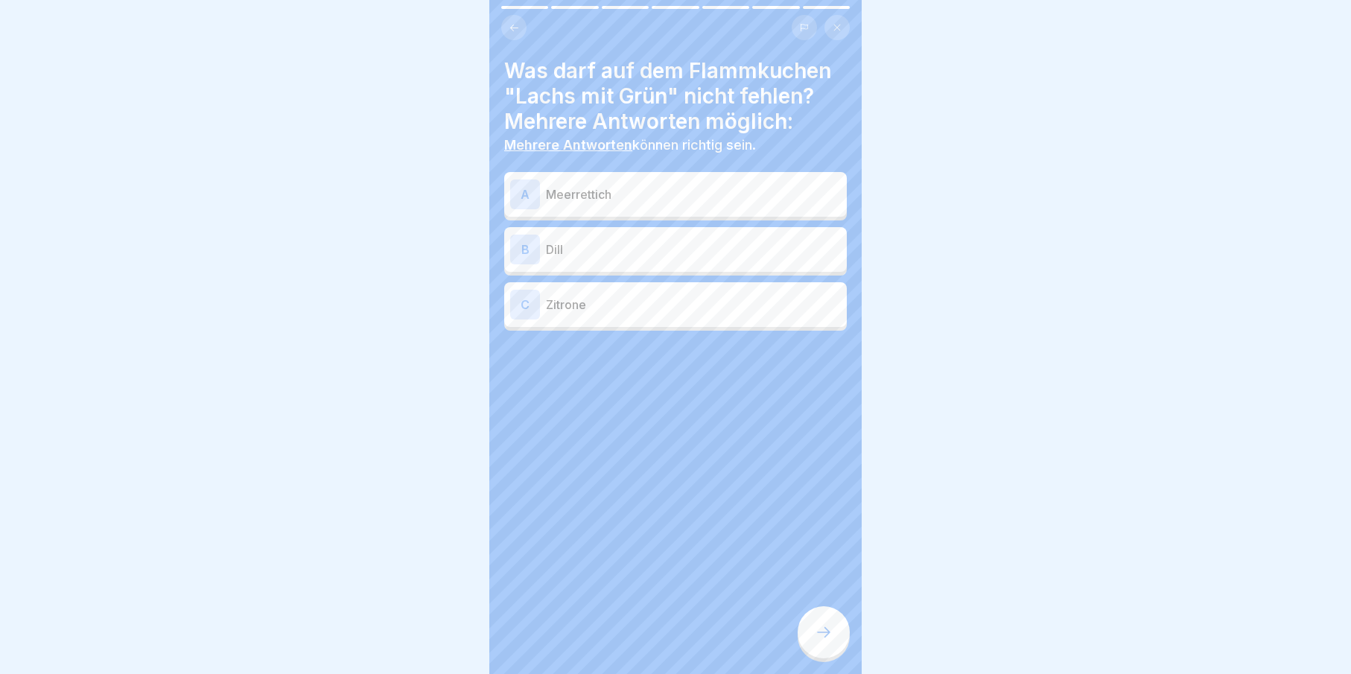
click at [559, 185] on p "Meerrettich" at bounding box center [693, 194] width 295 height 18
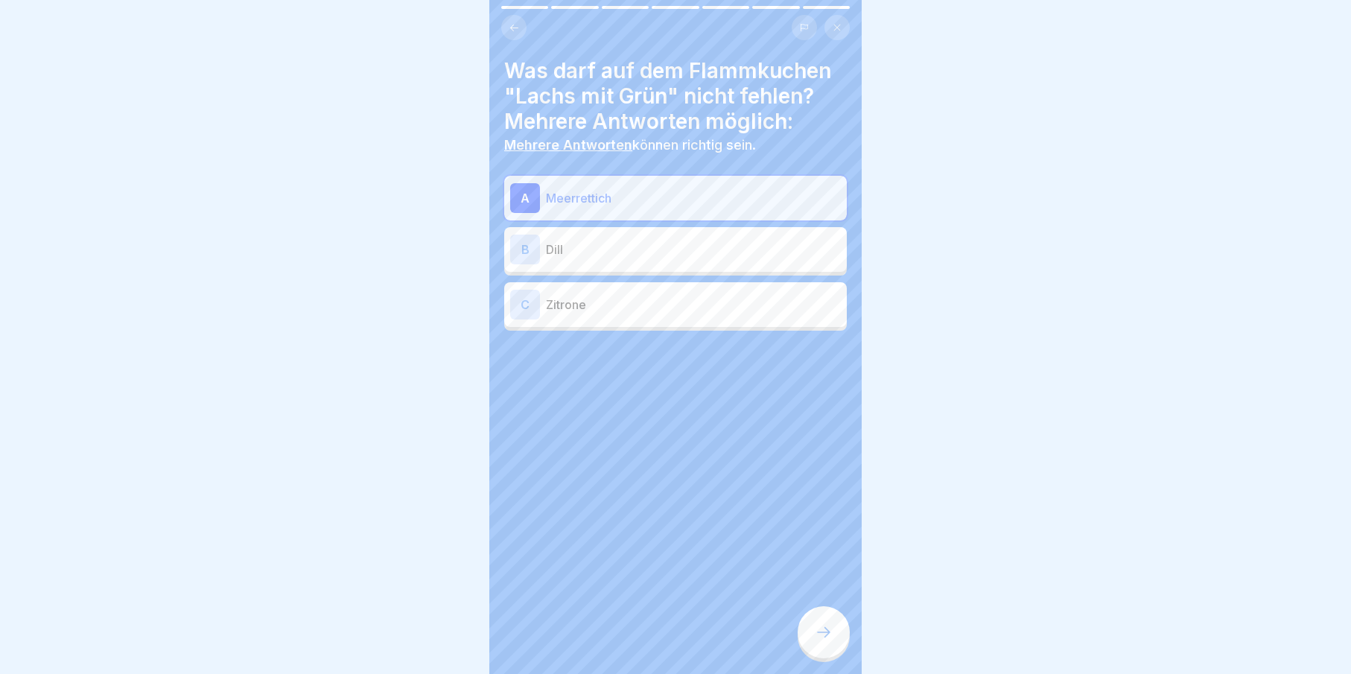
click at [581, 250] on p "Dill" at bounding box center [693, 250] width 295 height 18
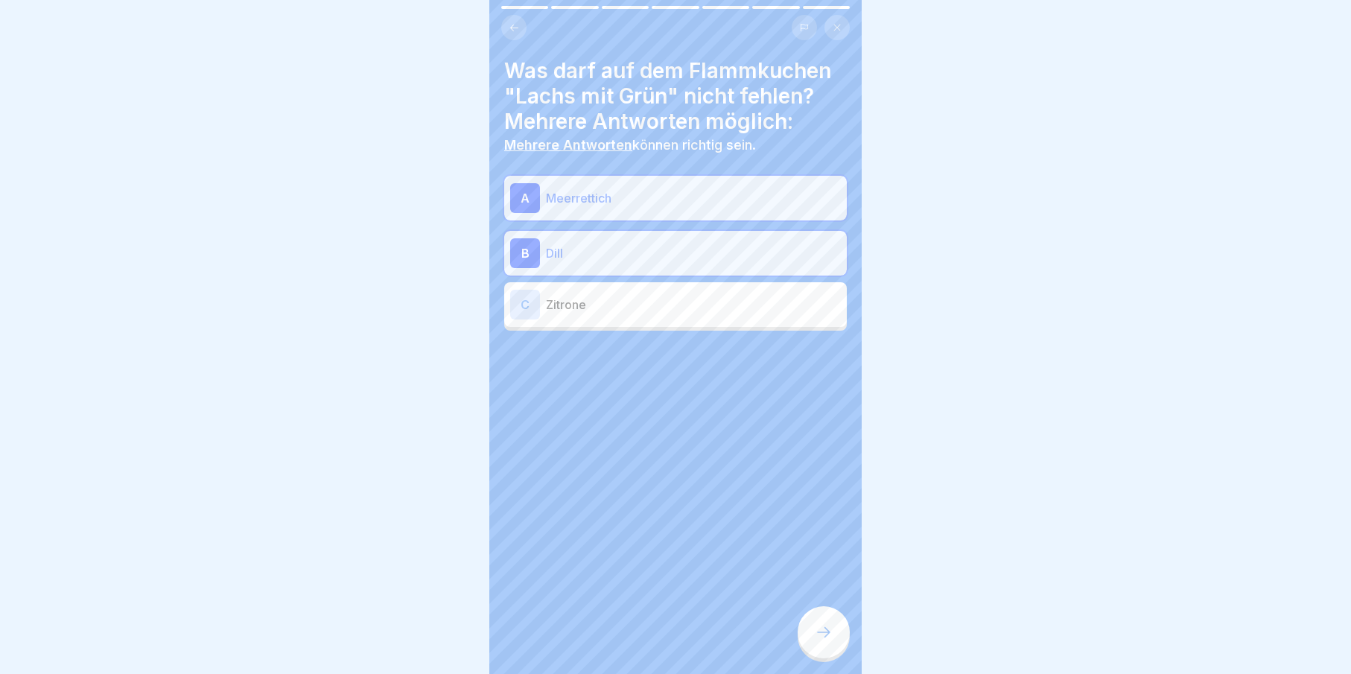
click at [841, 642] on div at bounding box center [824, 632] width 52 height 52
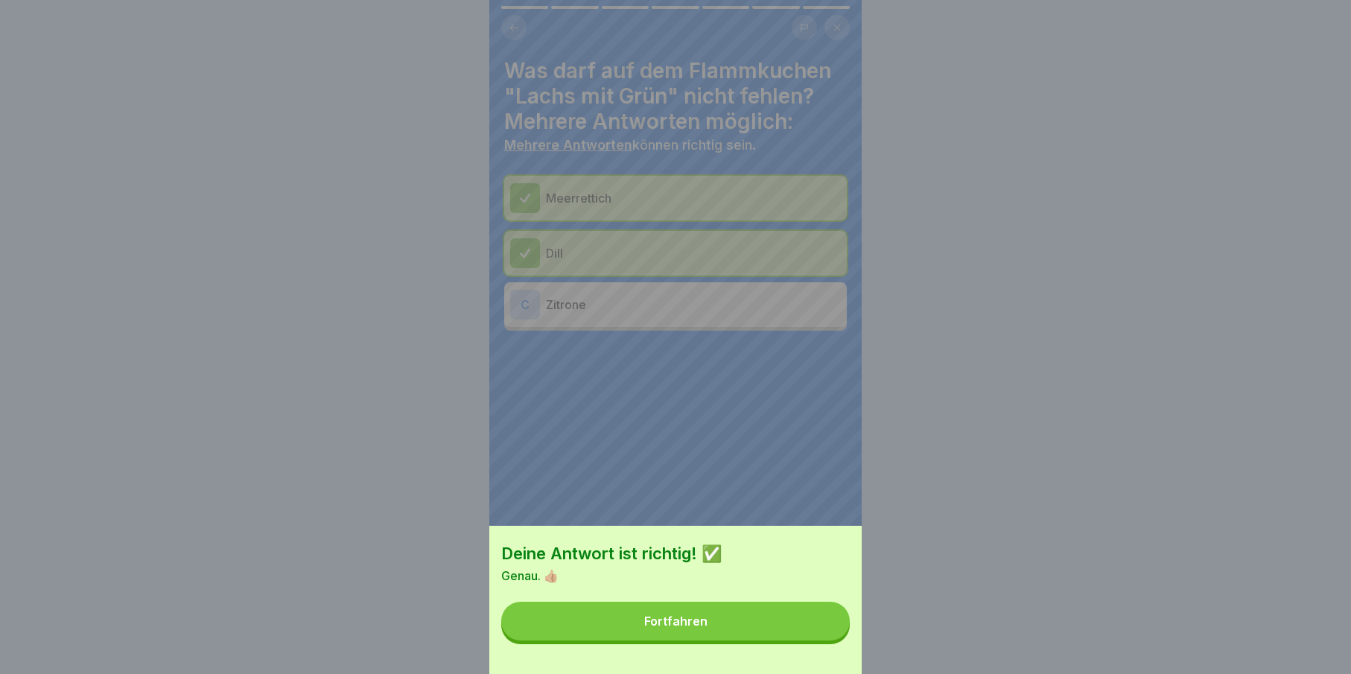
click at [839, 640] on button "Fortfahren" at bounding box center [675, 621] width 349 height 39
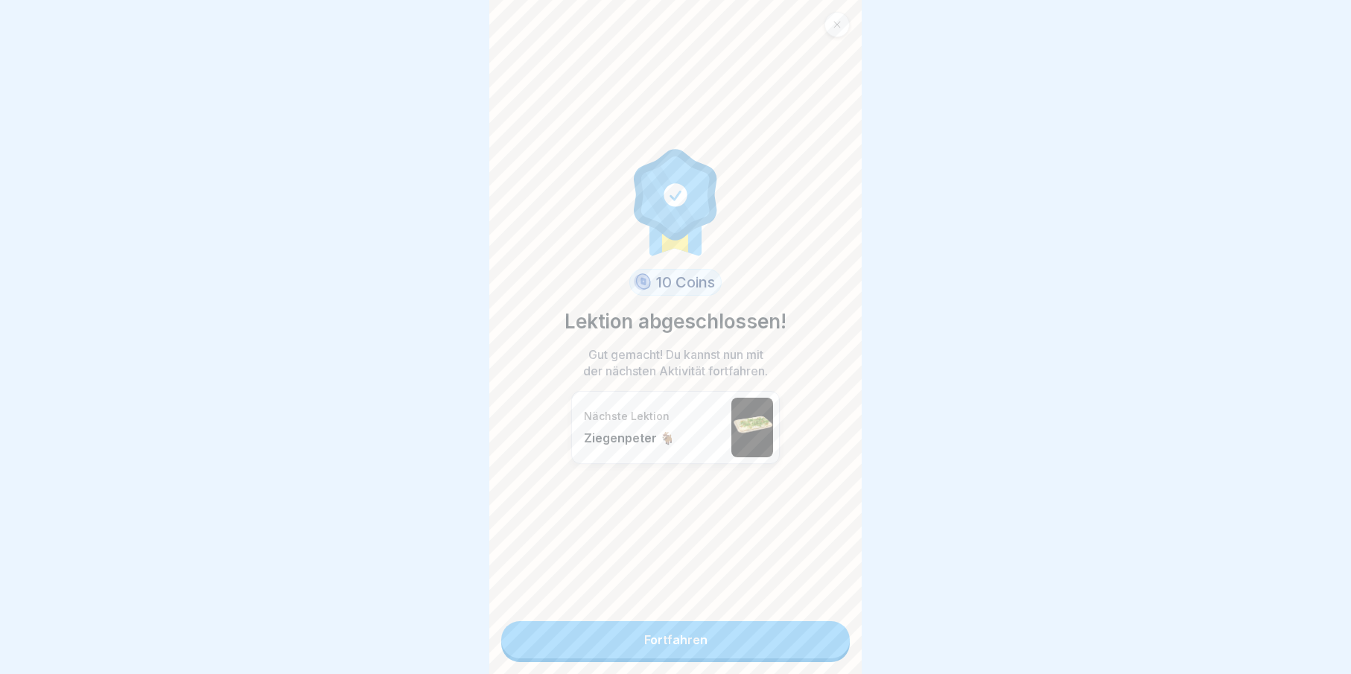
click at [812, 648] on link "Fortfahren" at bounding box center [675, 639] width 349 height 37
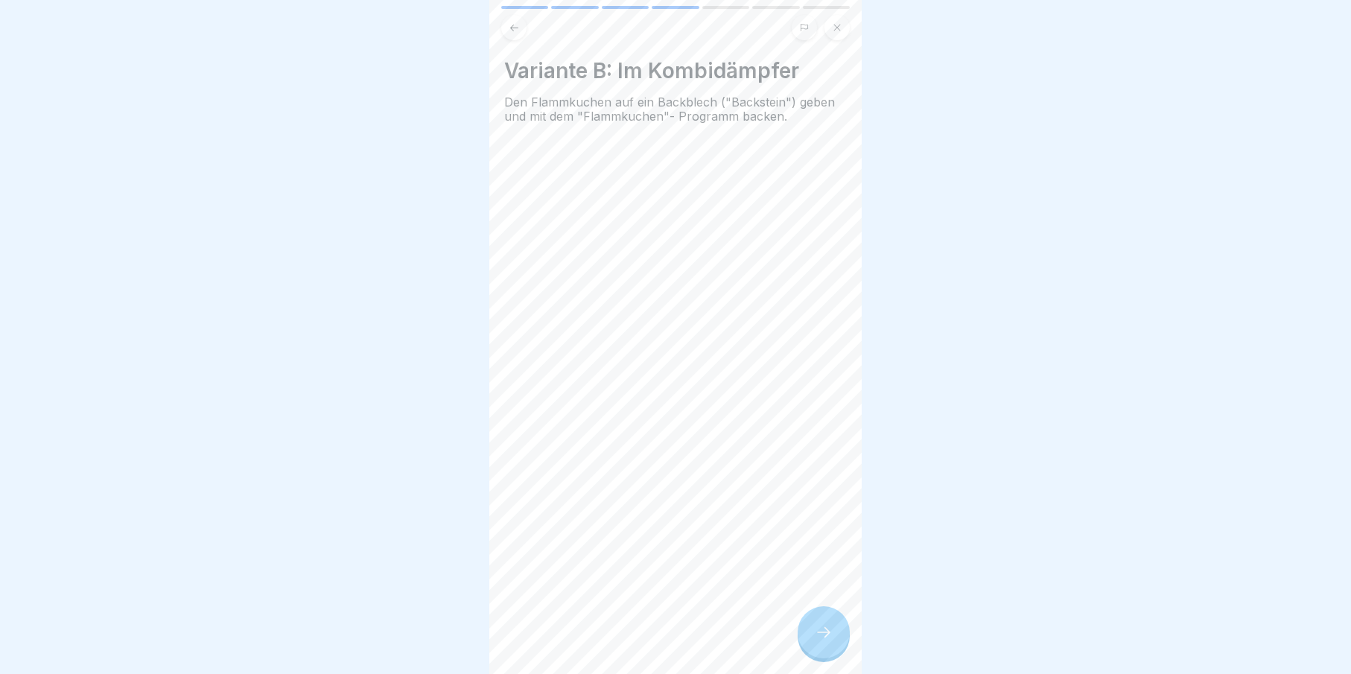
click at [815, 641] on icon at bounding box center [824, 632] width 18 height 18
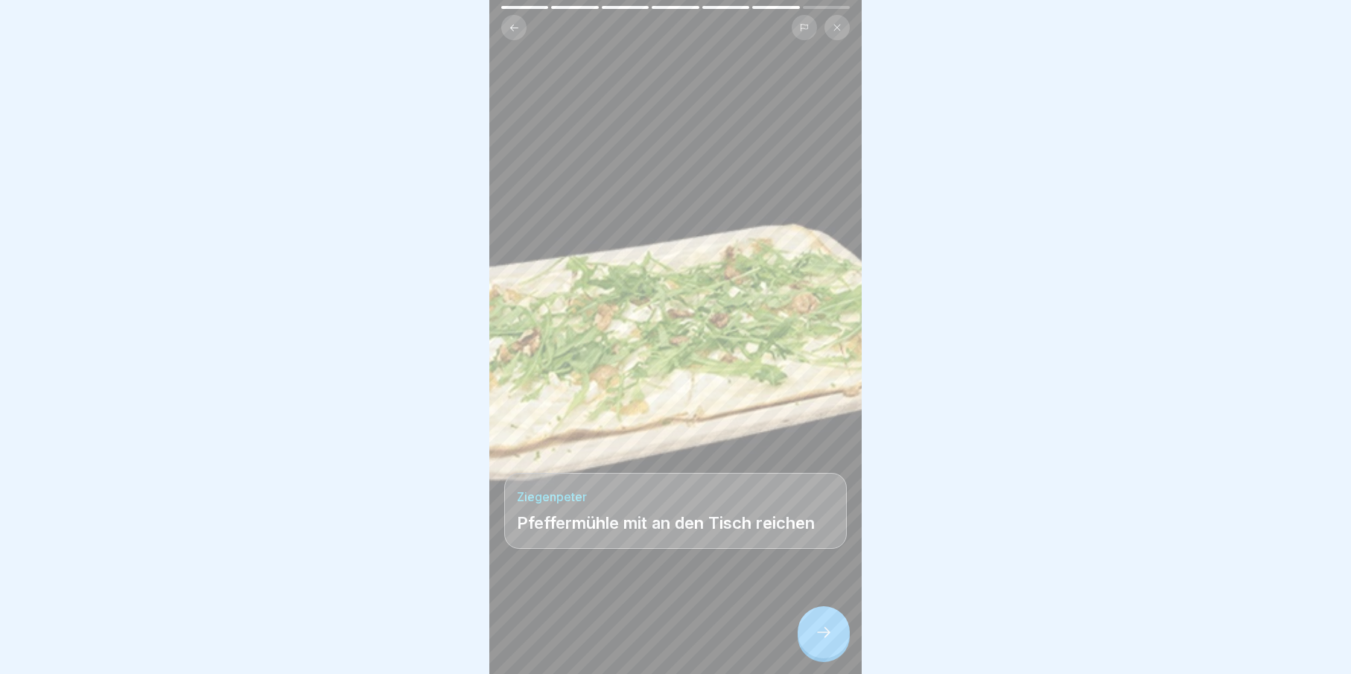
click at [815, 641] on icon at bounding box center [824, 632] width 18 height 18
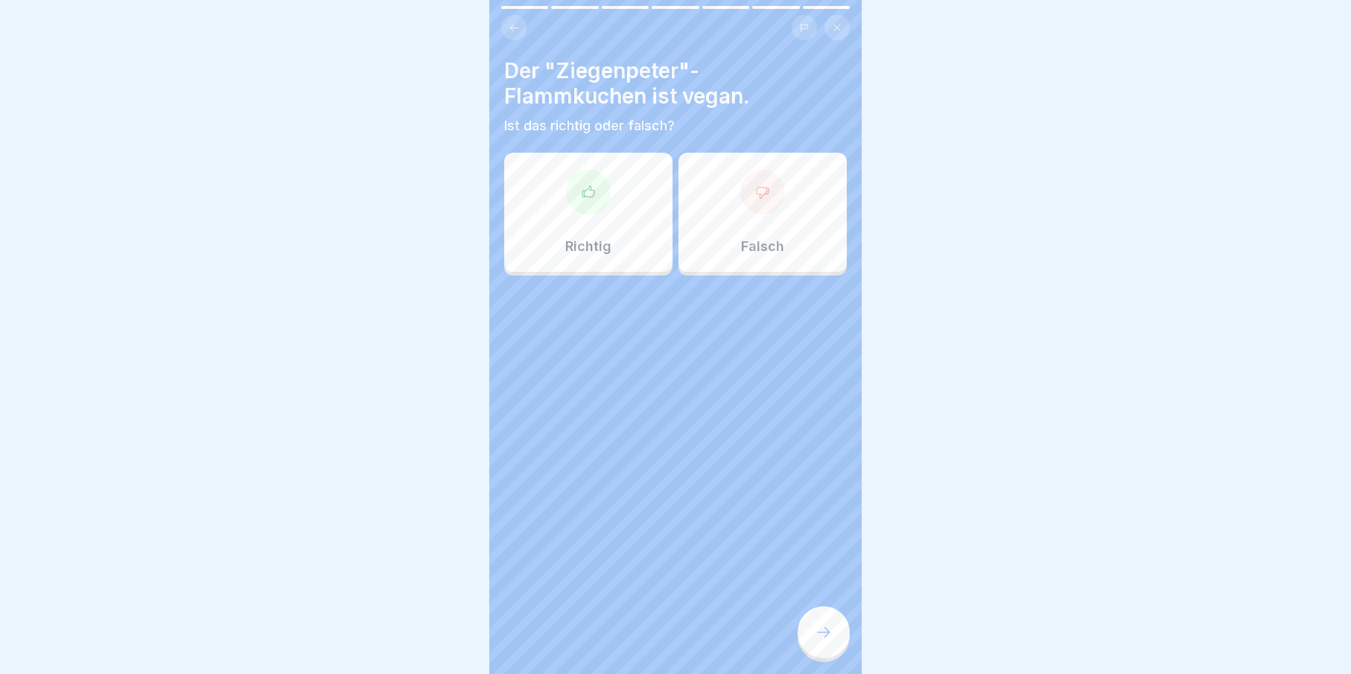
click at [814, 645] on div at bounding box center [824, 632] width 52 height 52
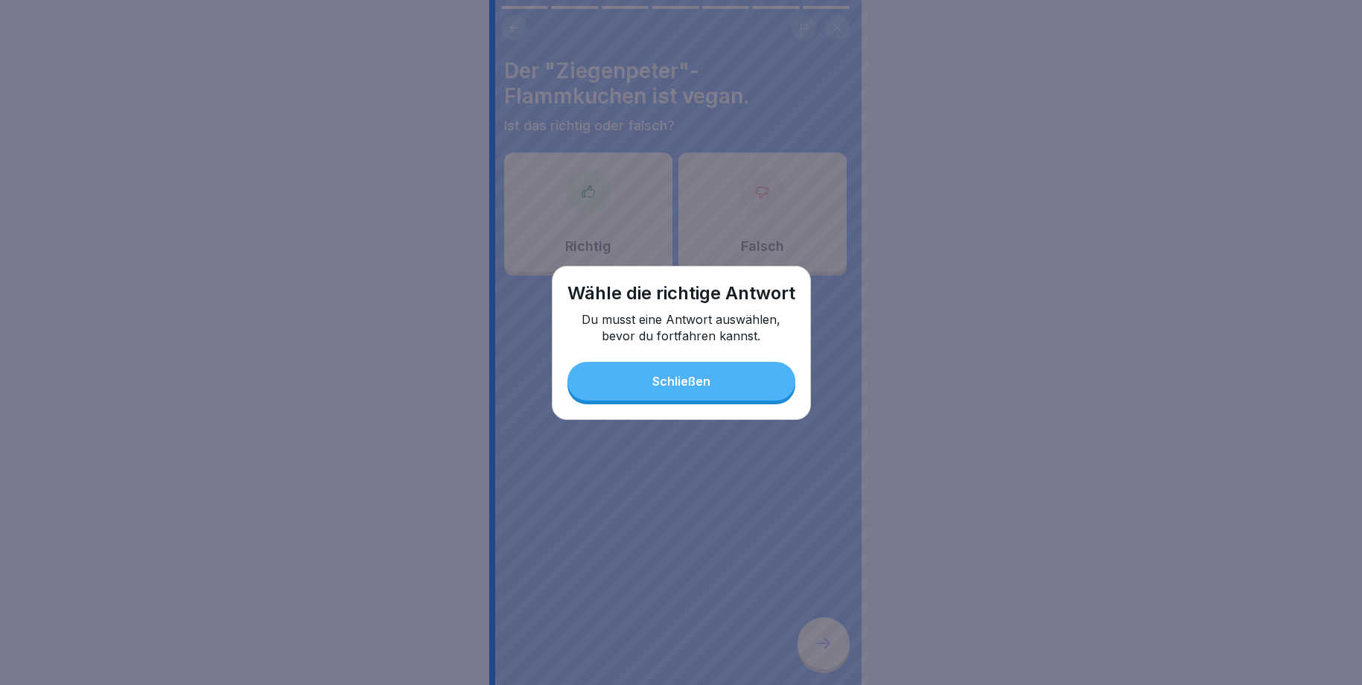
click at [672, 379] on div "Schließen" at bounding box center [681, 381] width 58 height 13
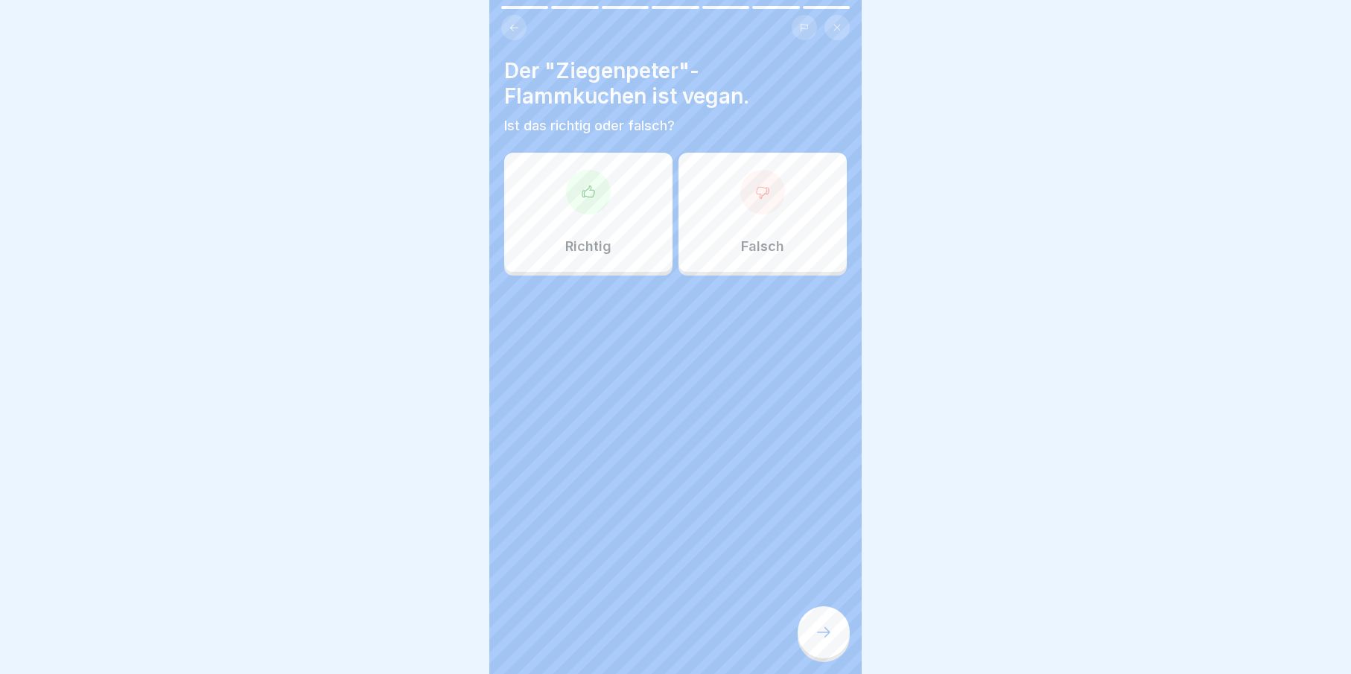
click at [760, 191] on icon at bounding box center [762, 192] width 15 height 15
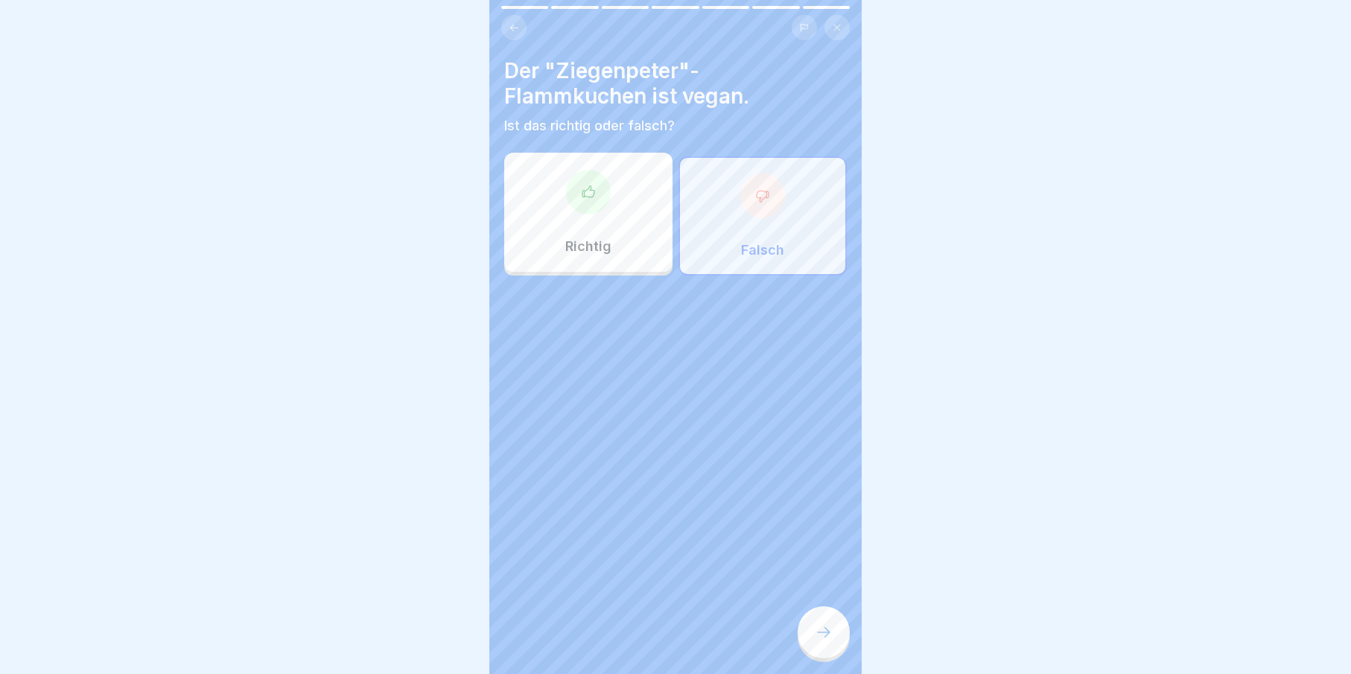
click at [827, 632] on div at bounding box center [824, 632] width 52 height 52
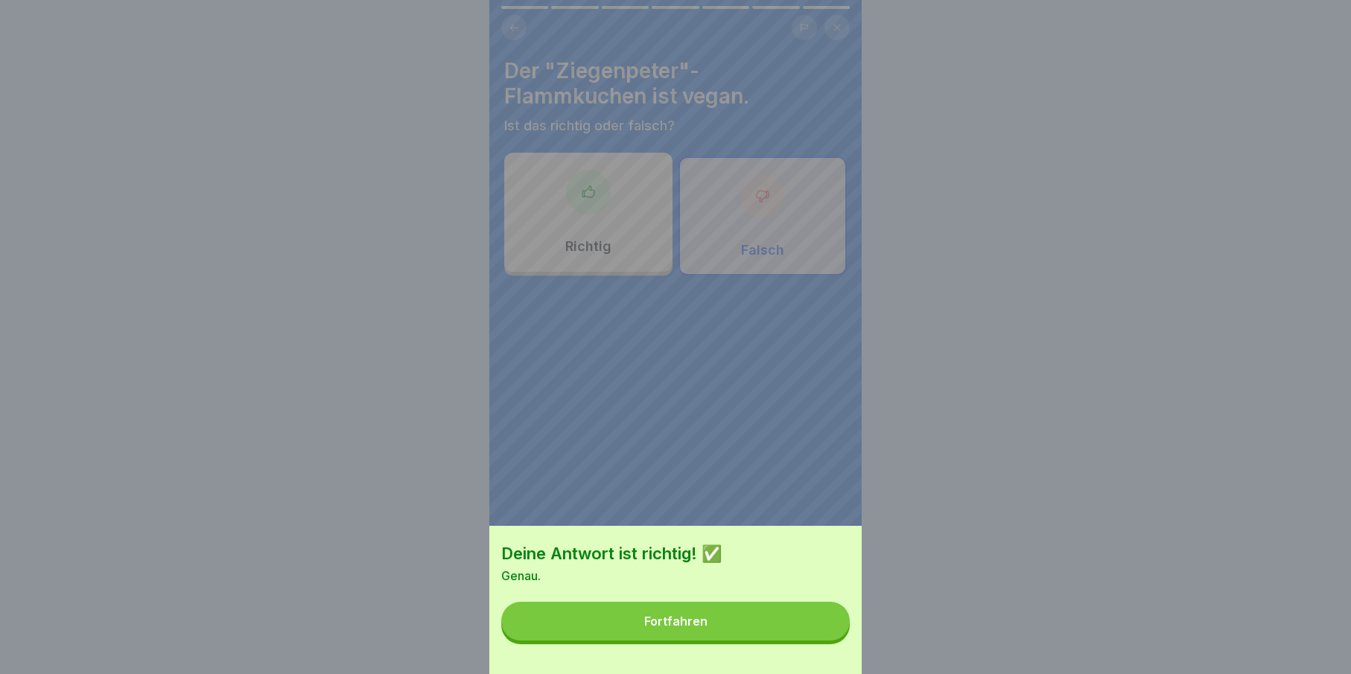
click at [817, 633] on button "Fortfahren" at bounding box center [675, 621] width 349 height 39
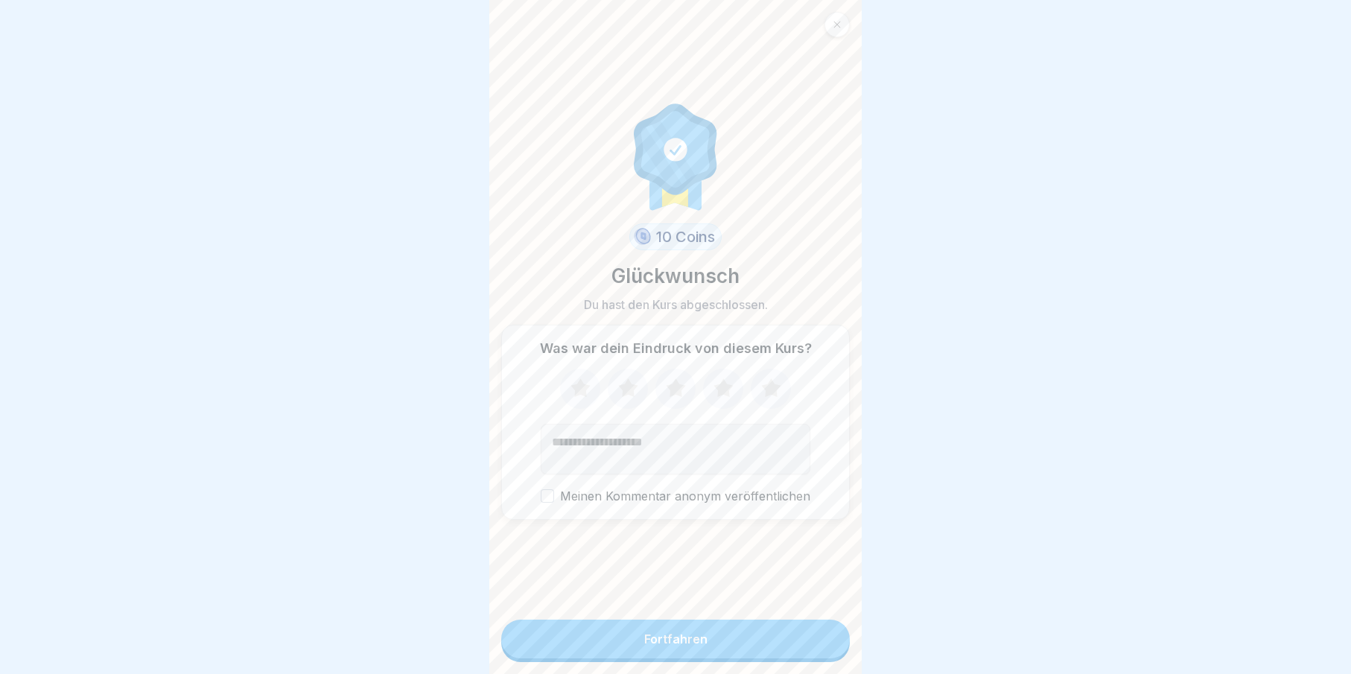
click at [739, 658] on button "Fortfahren" at bounding box center [675, 639] width 349 height 39
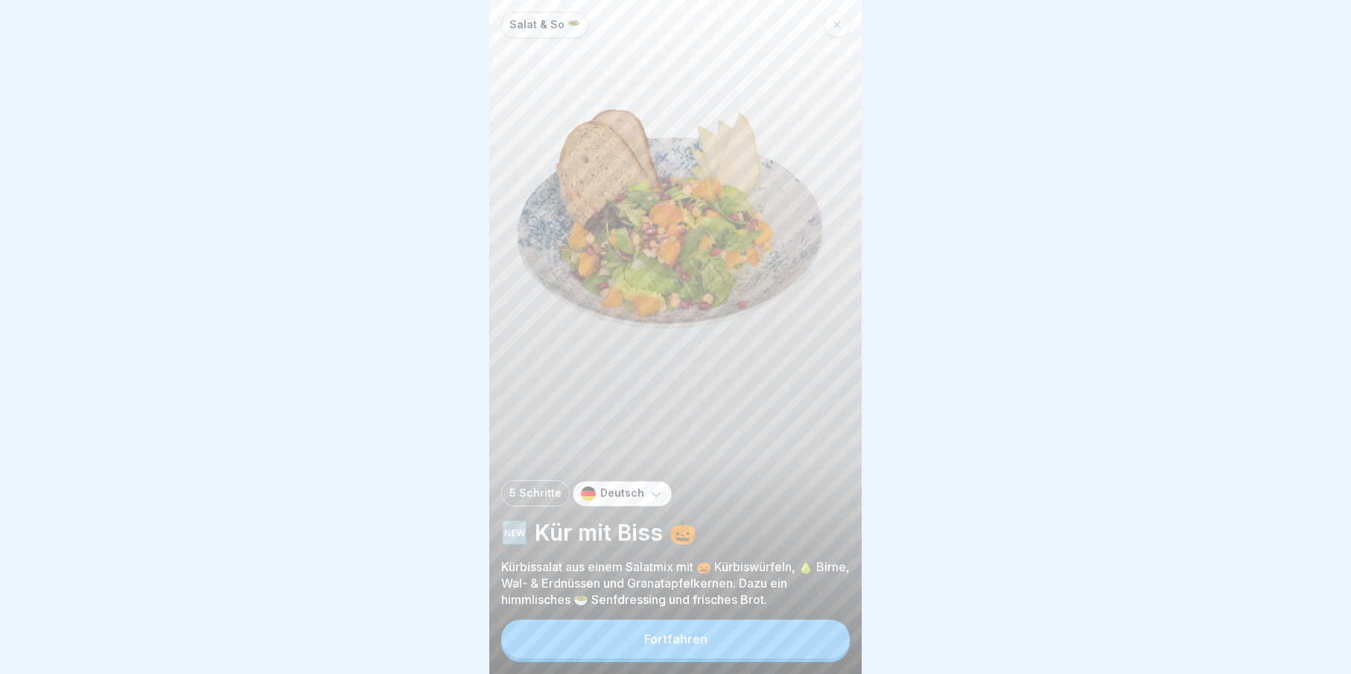
click at [739, 658] on button "Fortfahren" at bounding box center [675, 639] width 349 height 39
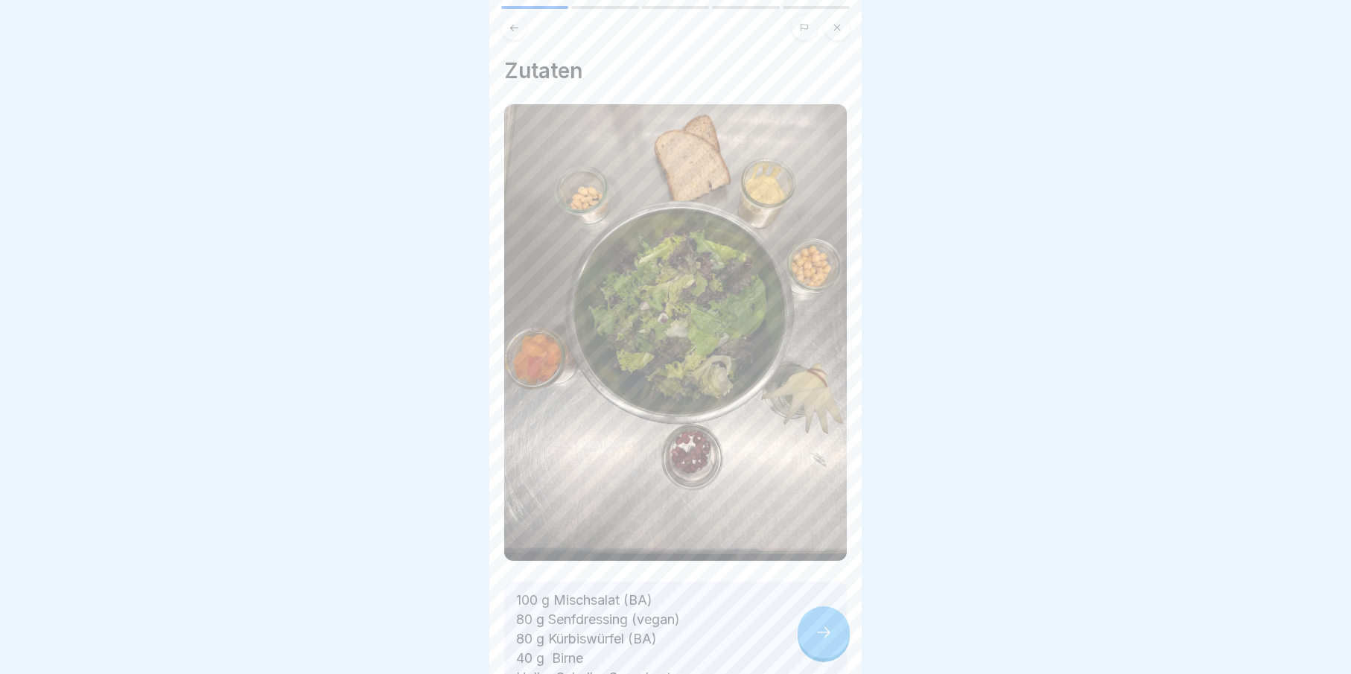
click at [833, 646] on div at bounding box center [824, 632] width 52 height 52
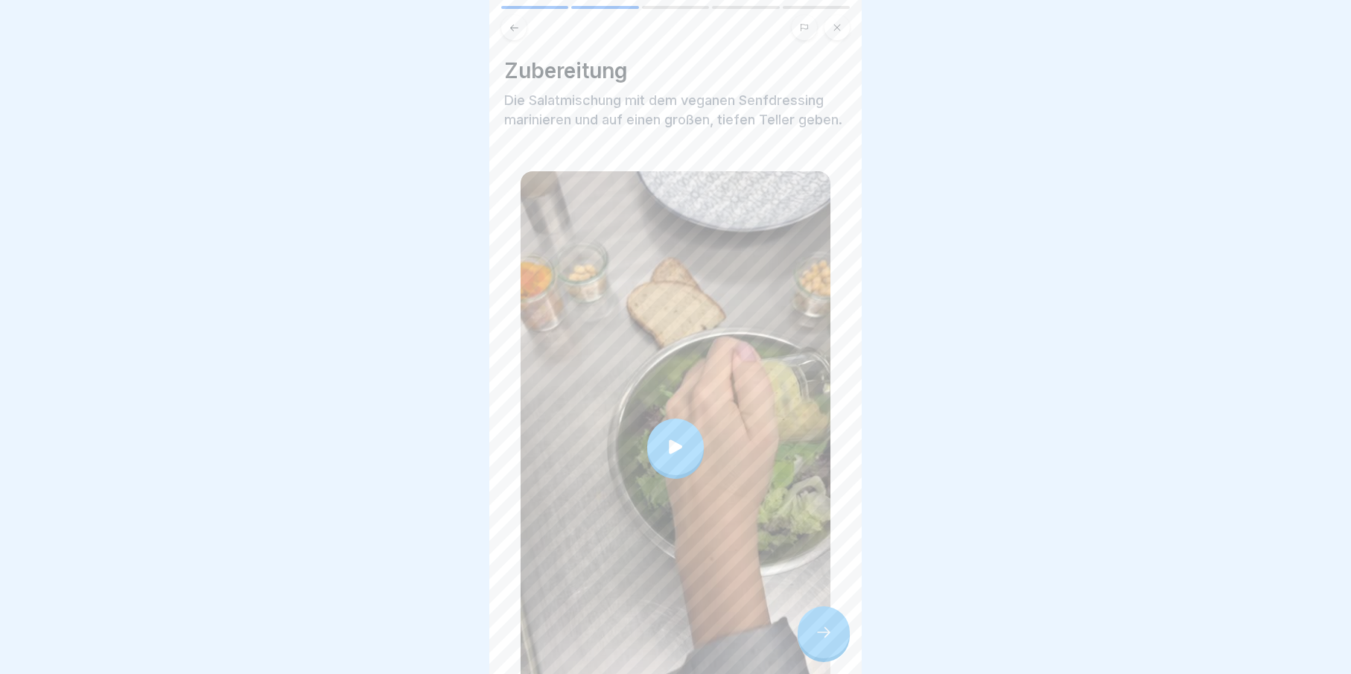
click at [833, 646] on div at bounding box center [824, 632] width 52 height 52
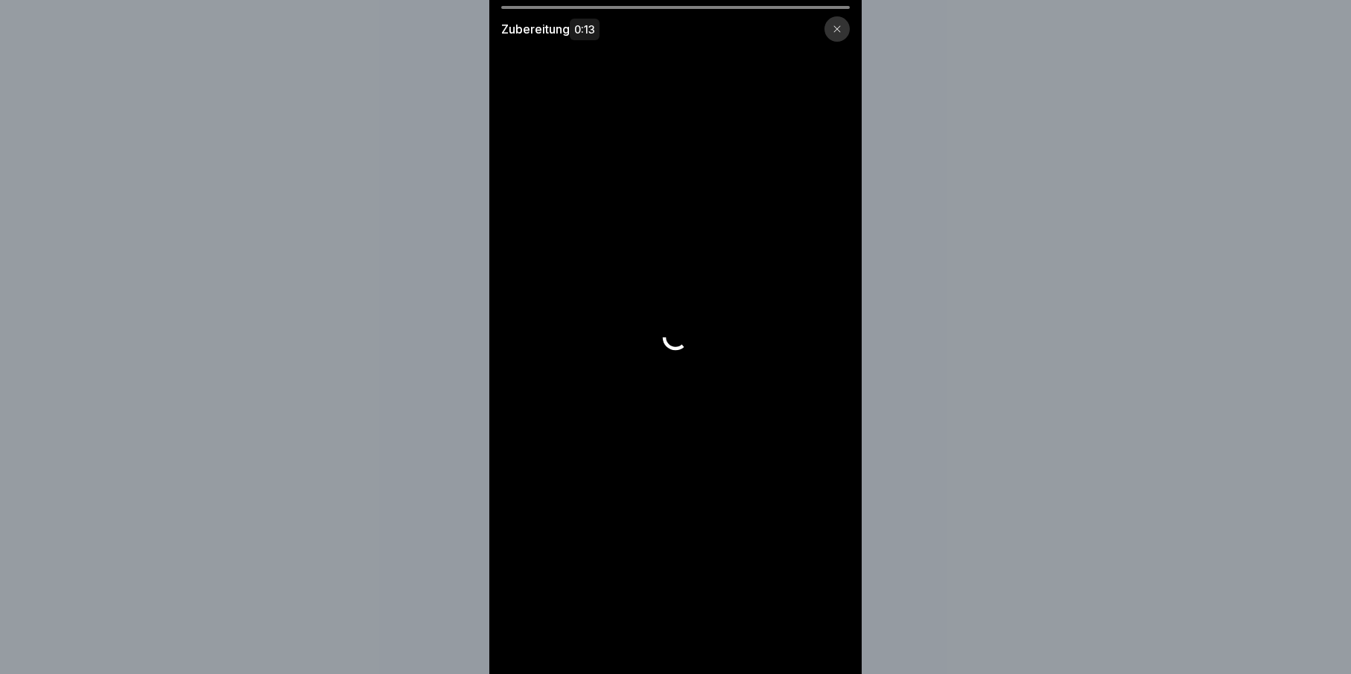
click at [833, 646] on video at bounding box center [675, 337] width 372 height 674
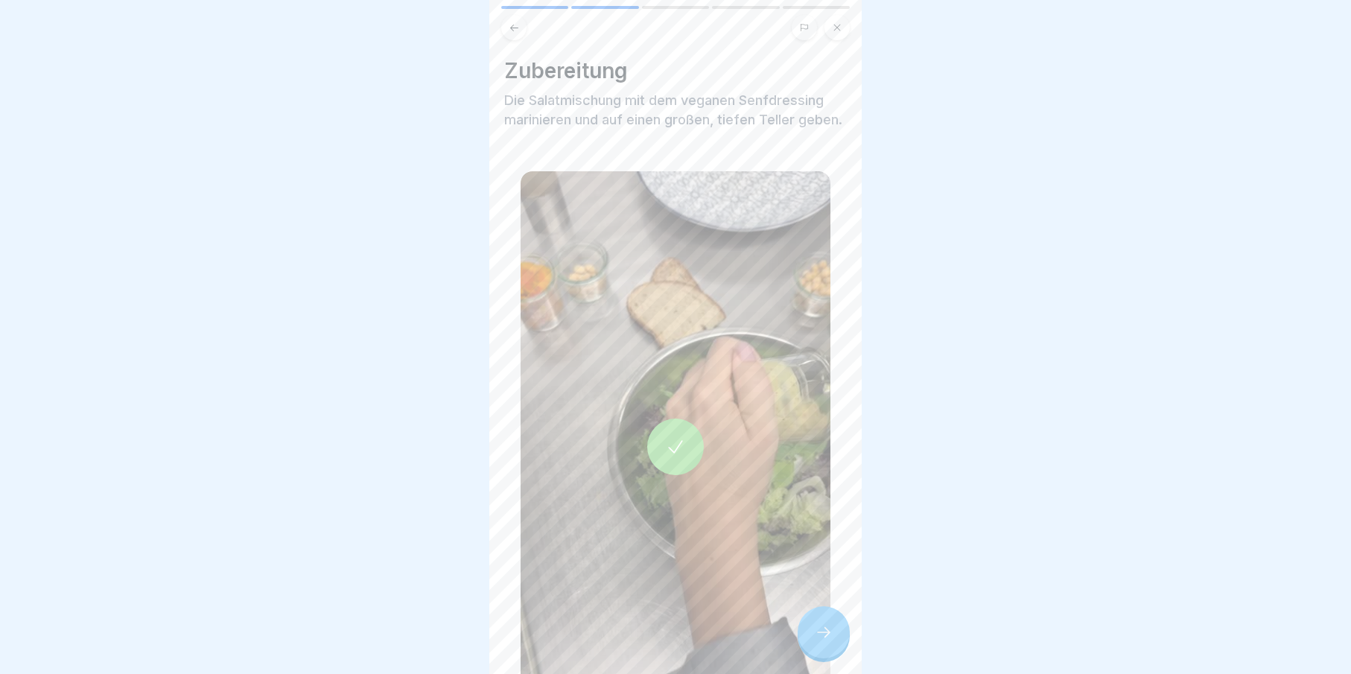
click at [817, 631] on div at bounding box center [824, 632] width 52 height 52
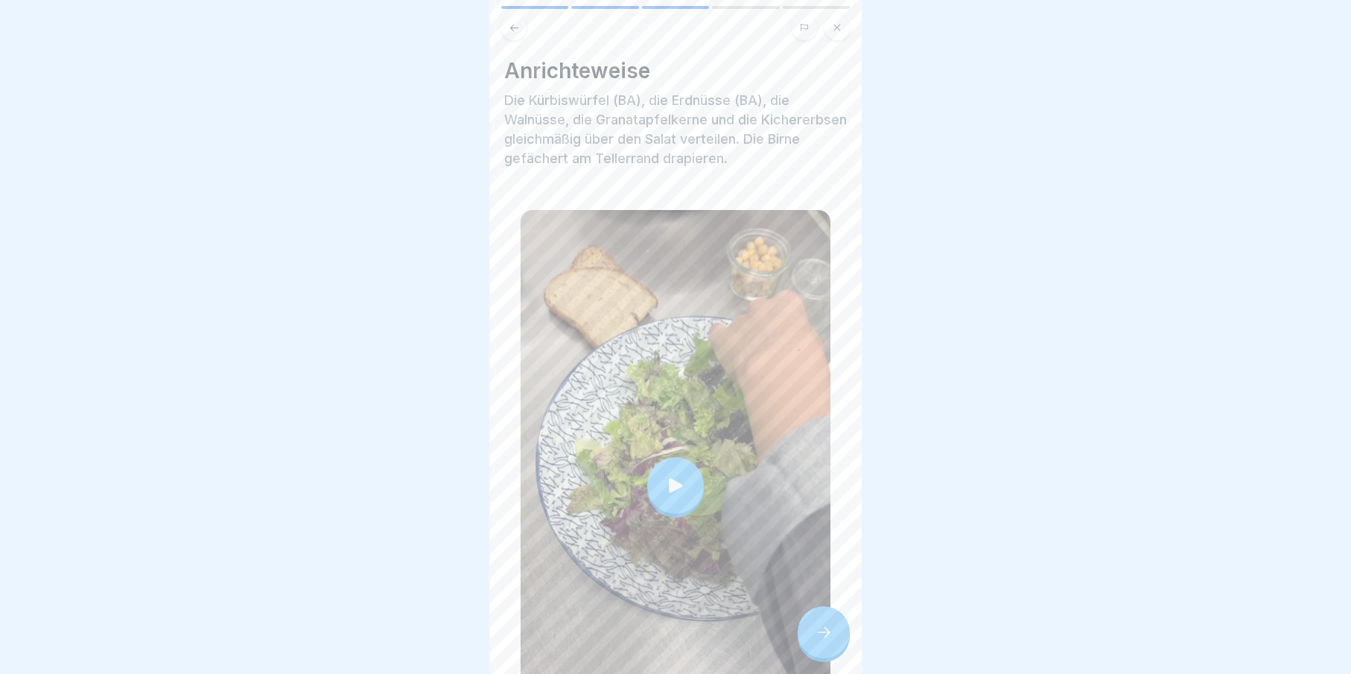
click at [820, 637] on icon at bounding box center [824, 632] width 18 height 18
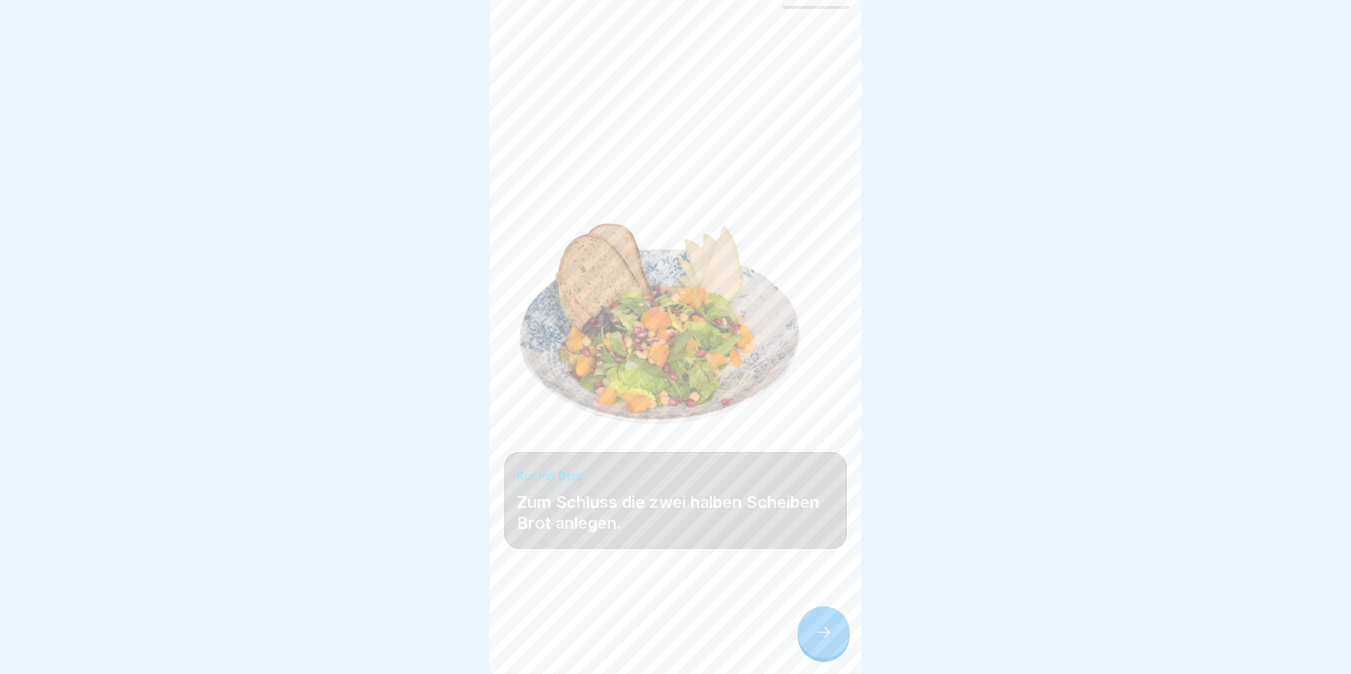
click at [820, 637] on icon at bounding box center [824, 632] width 18 height 18
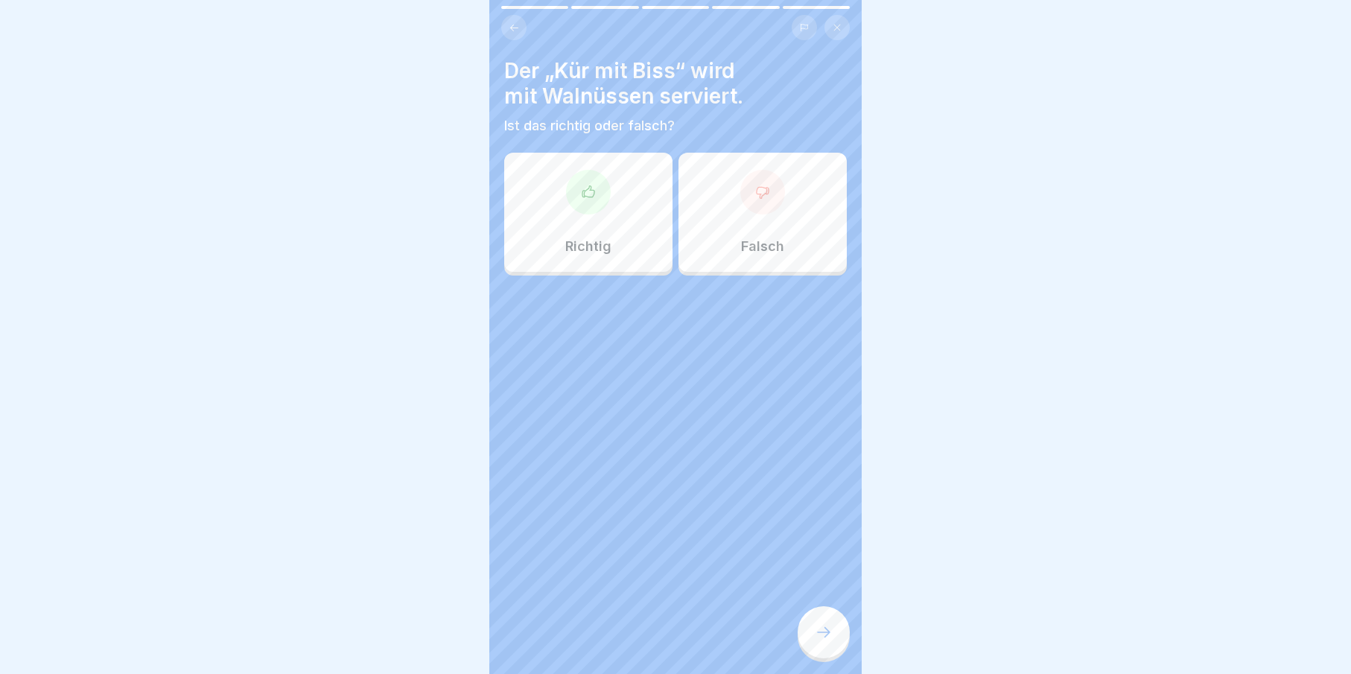
click at [579, 245] on p "Richtig" at bounding box center [588, 246] width 46 height 16
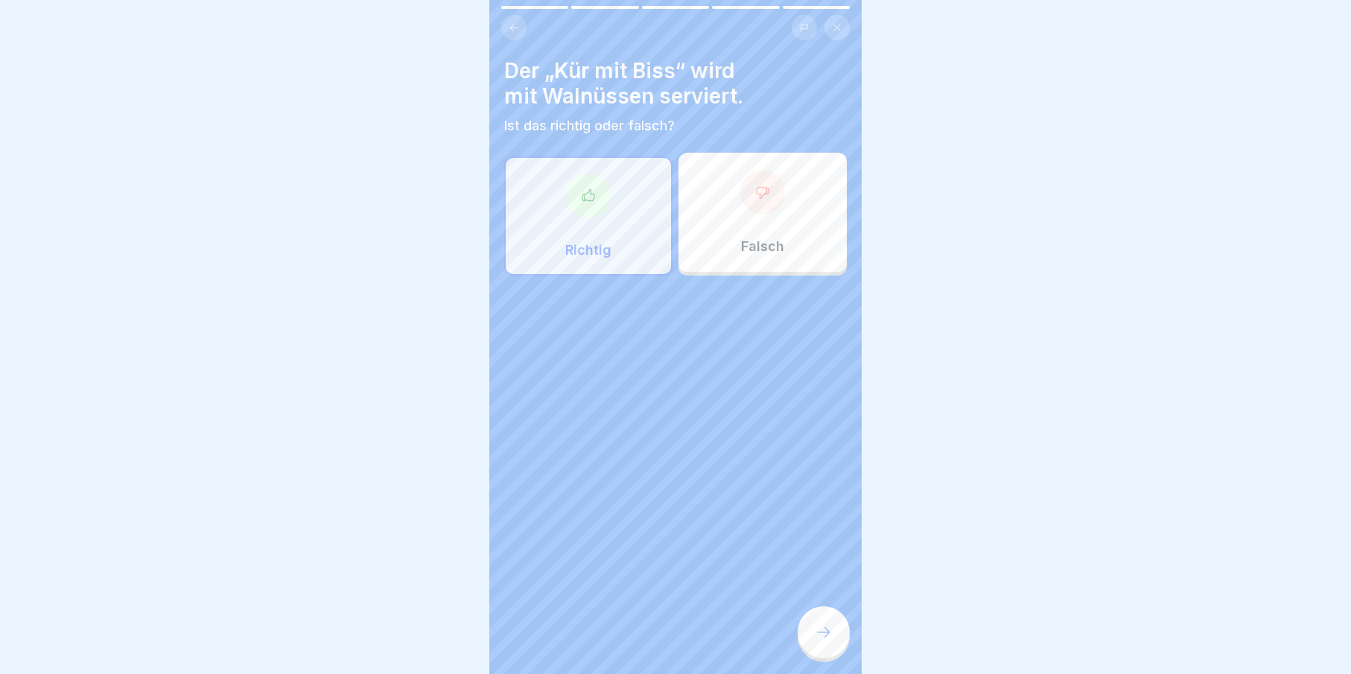
click at [832, 658] on div at bounding box center [824, 632] width 52 height 52
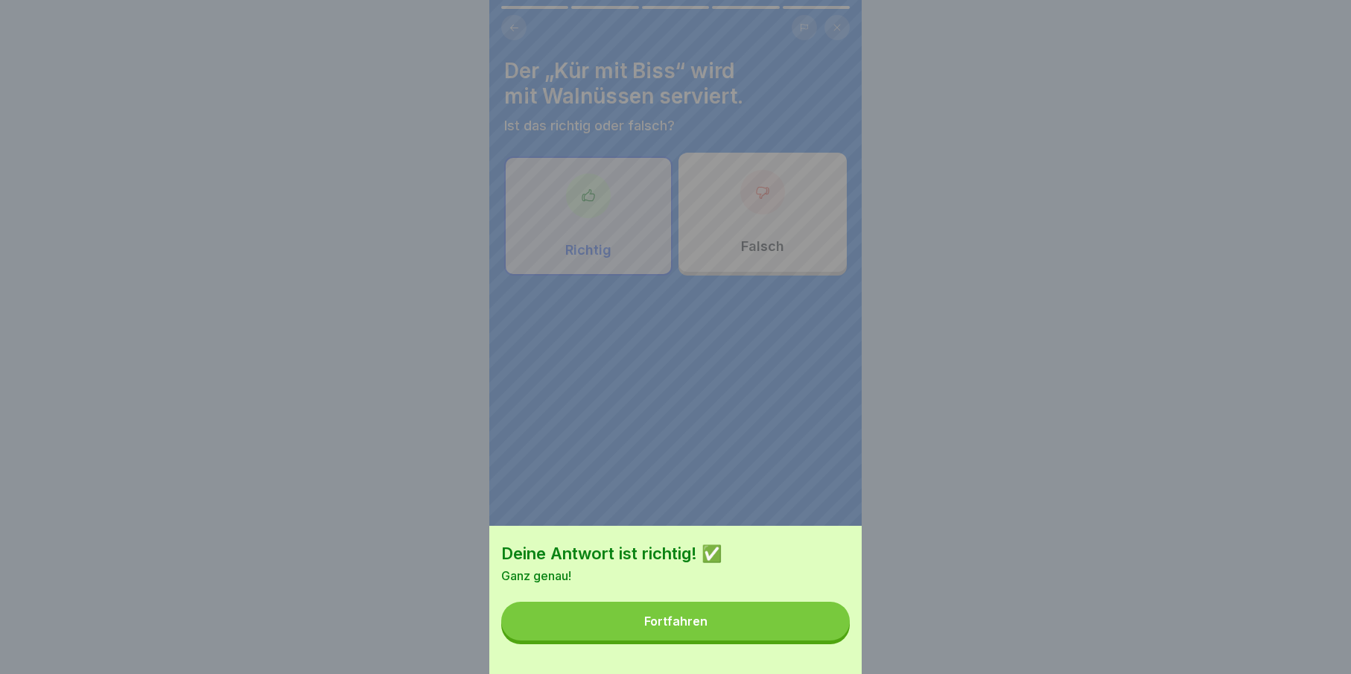
click at [811, 640] on button "Fortfahren" at bounding box center [675, 621] width 349 height 39
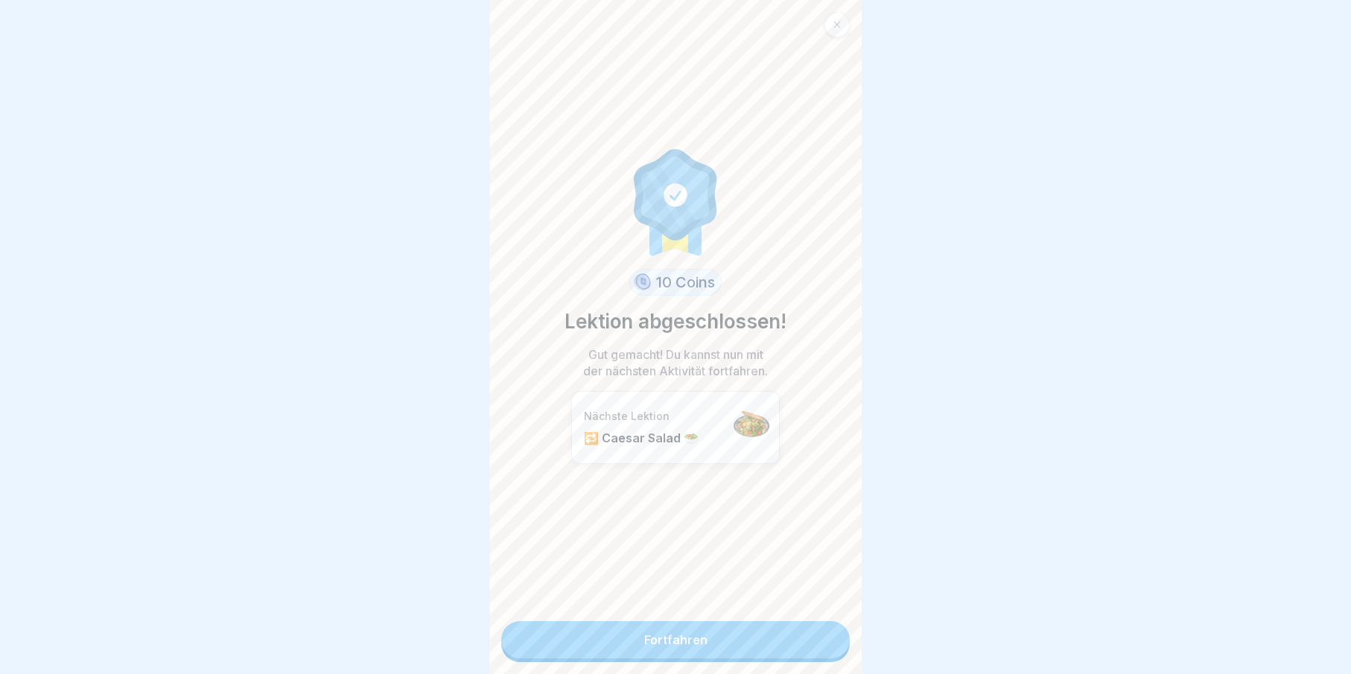
click at [805, 649] on link "Fortfahren" at bounding box center [675, 639] width 349 height 37
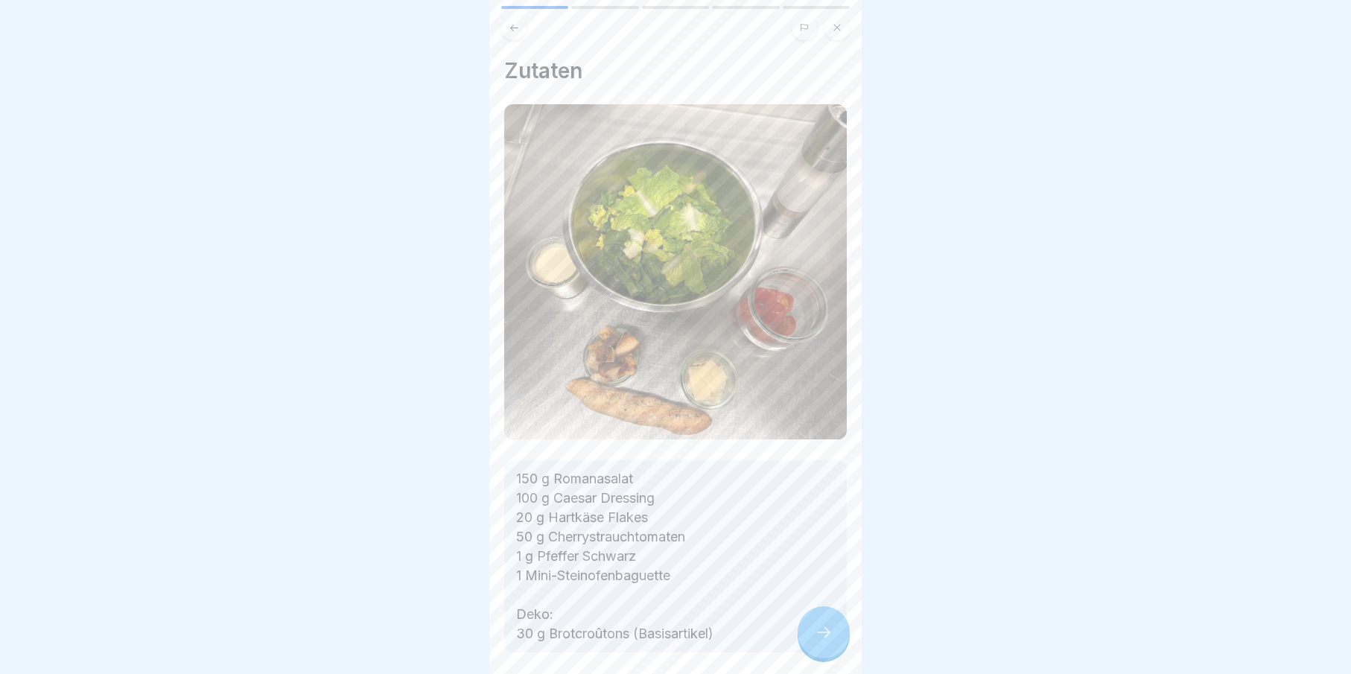
click at [810, 649] on div at bounding box center [824, 632] width 52 height 52
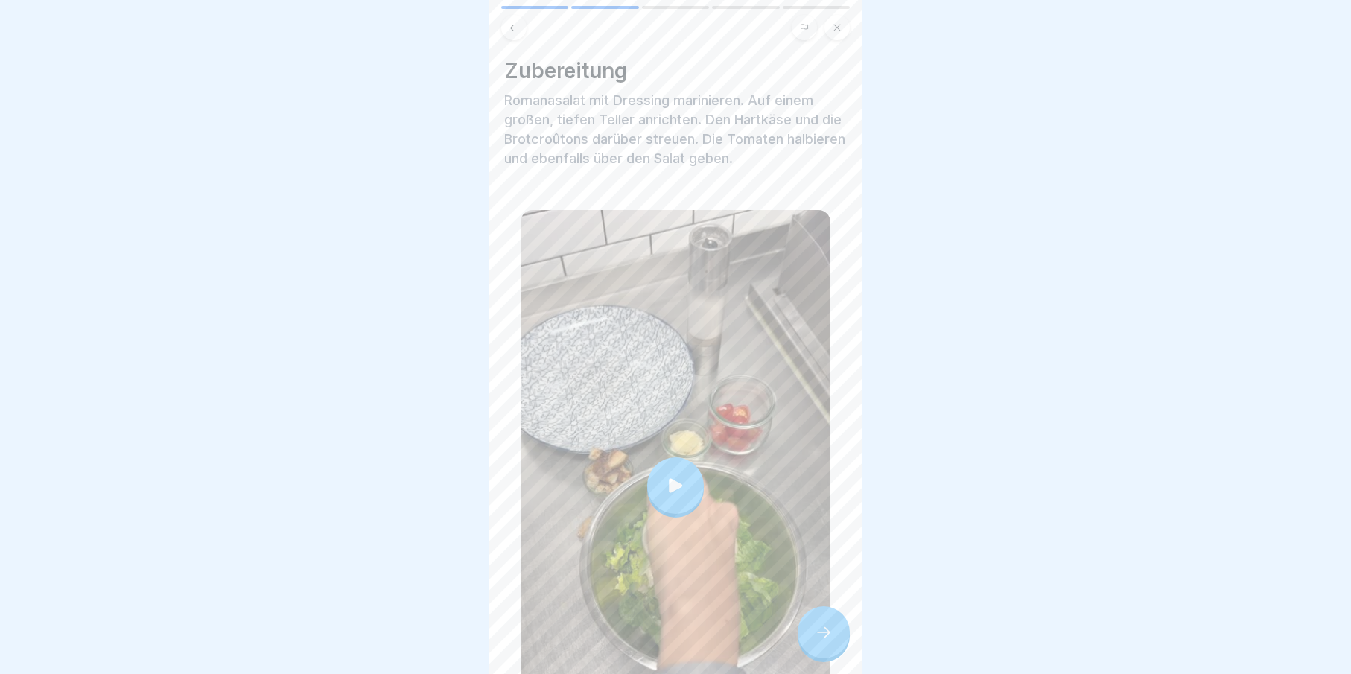
click at [810, 649] on div at bounding box center [824, 632] width 52 height 52
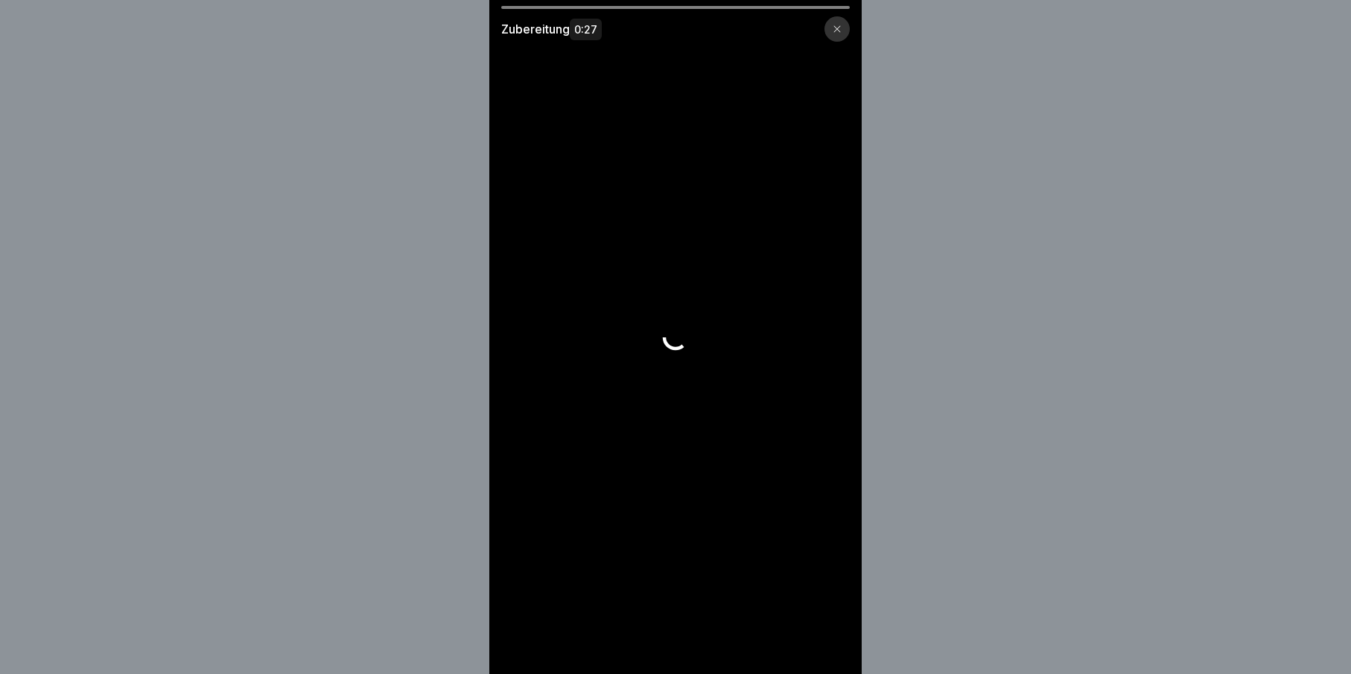
click at [845, 34] on div at bounding box center [836, 28] width 25 height 25
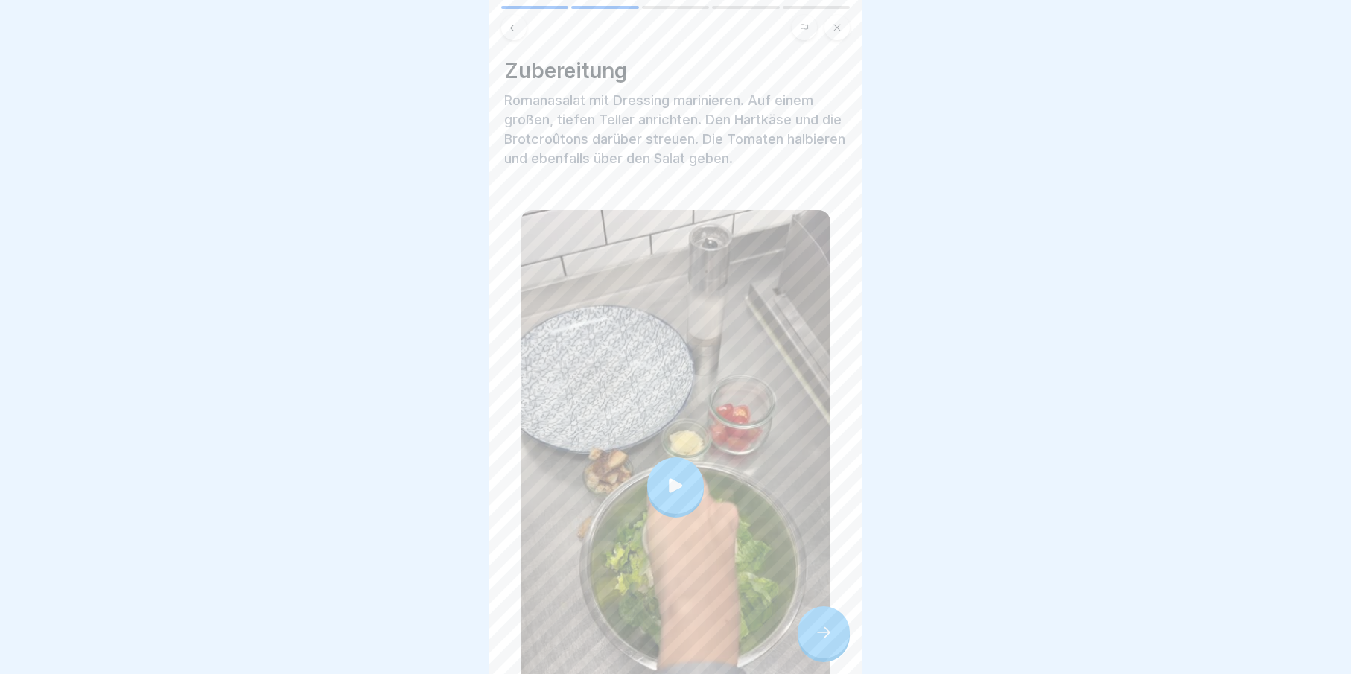
click at [837, 28] on button at bounding box center [836, 27] width 25 height 25
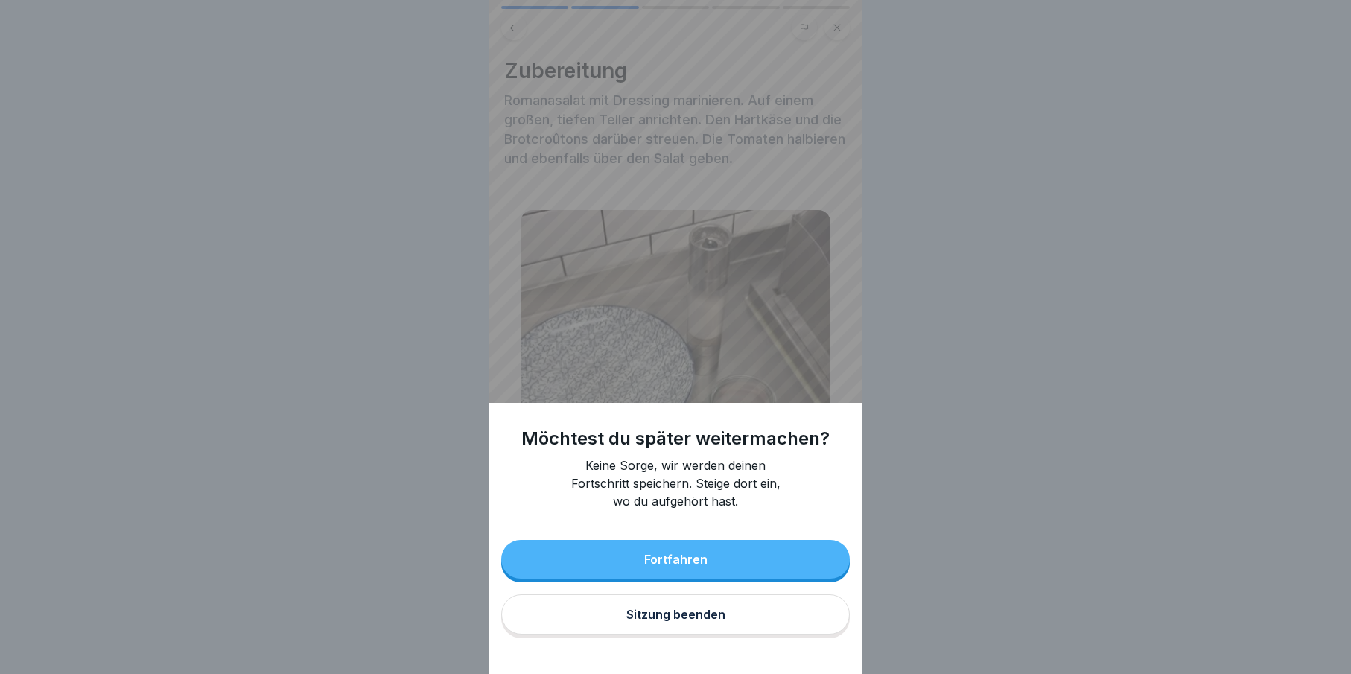
click at [711, 596] on div "Fortfahren Sitzung beenden" at bounding box center [675, 589] width 349 height 98
click at [716, 608] on button "Sitzung beenden" at bounding box center [675, 614] width 349 height 40
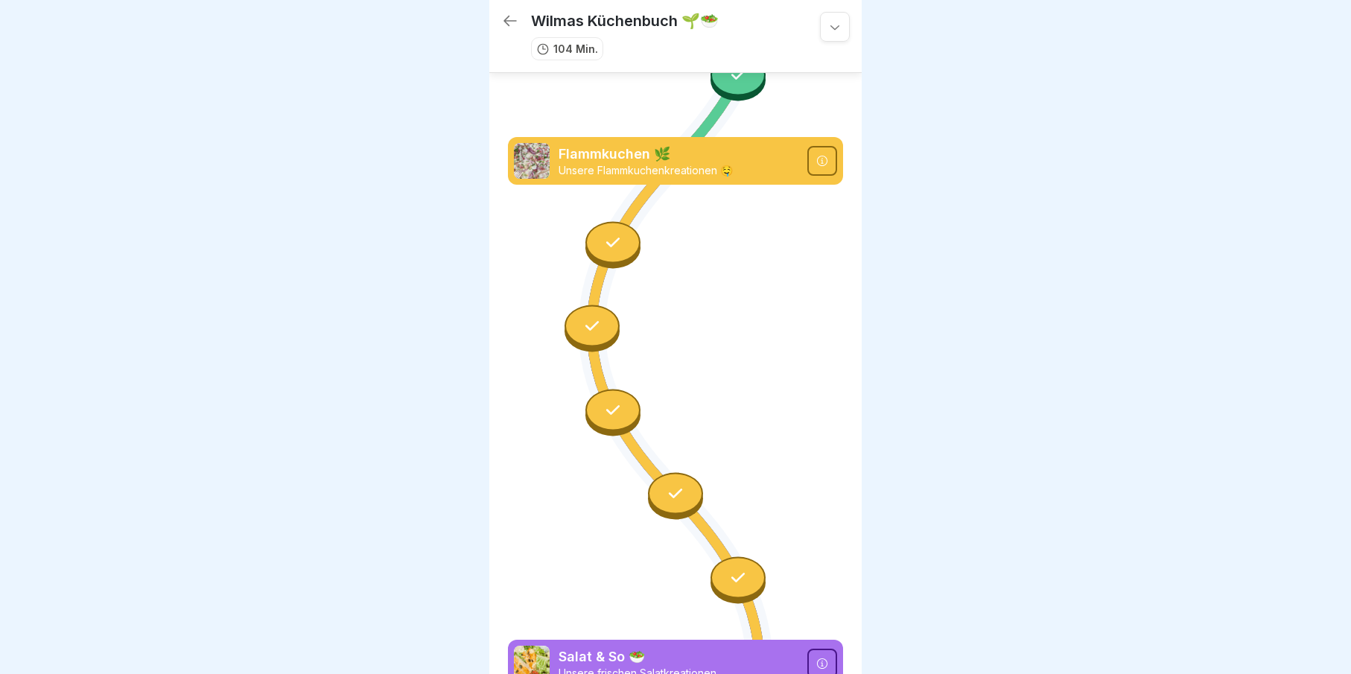
scroll to position [4056, 0]
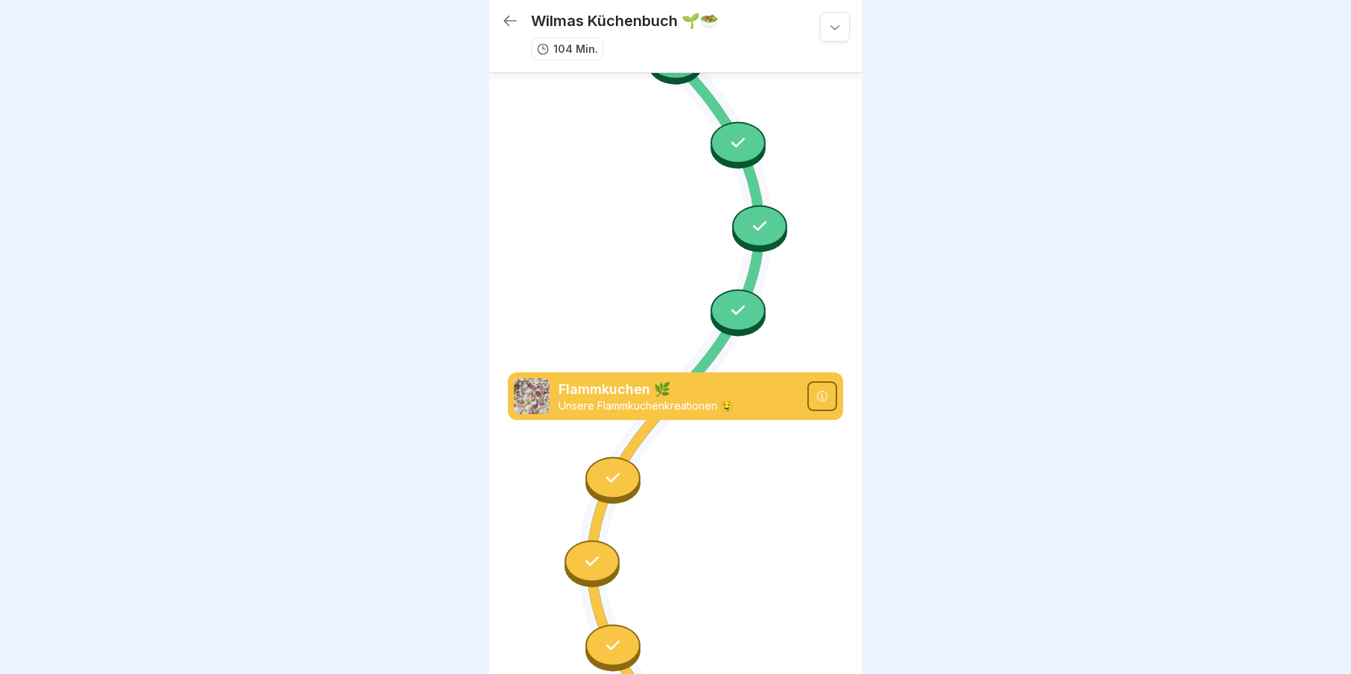
click at [507, 12] on icon at bounding box center [510, 21] width 18 height 18
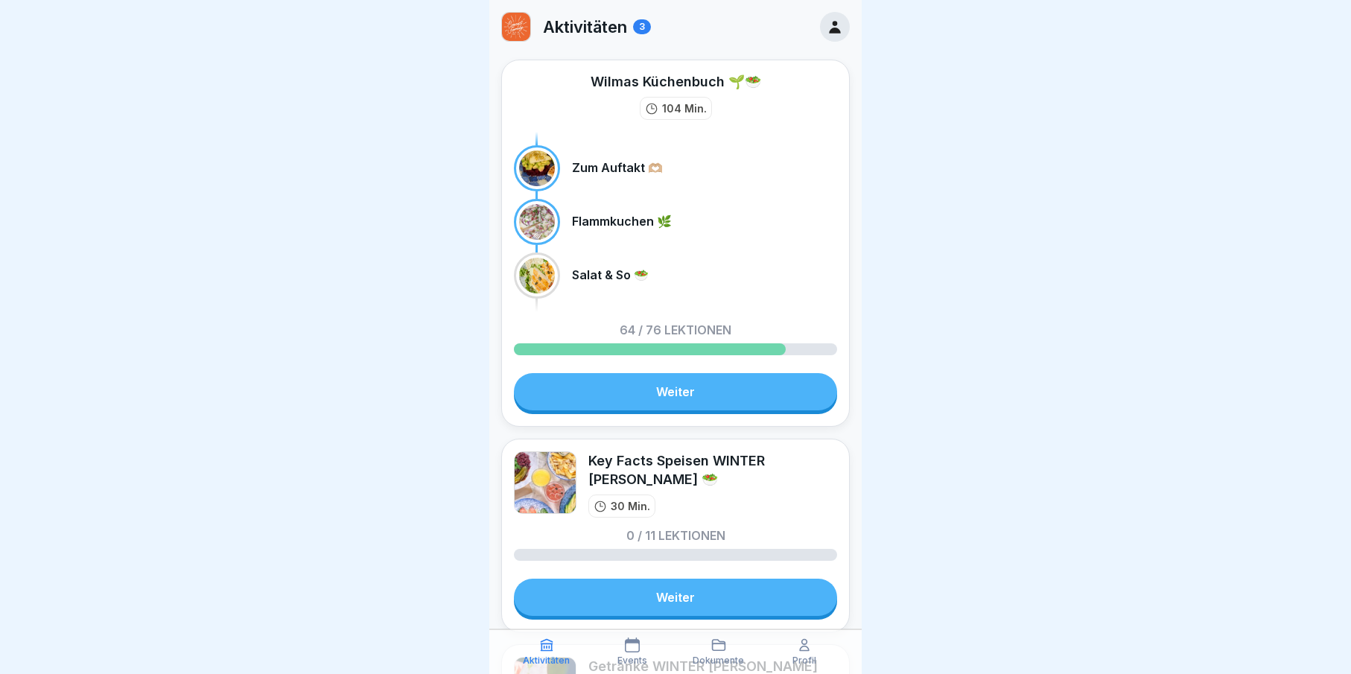
scroll to position [250, 0]
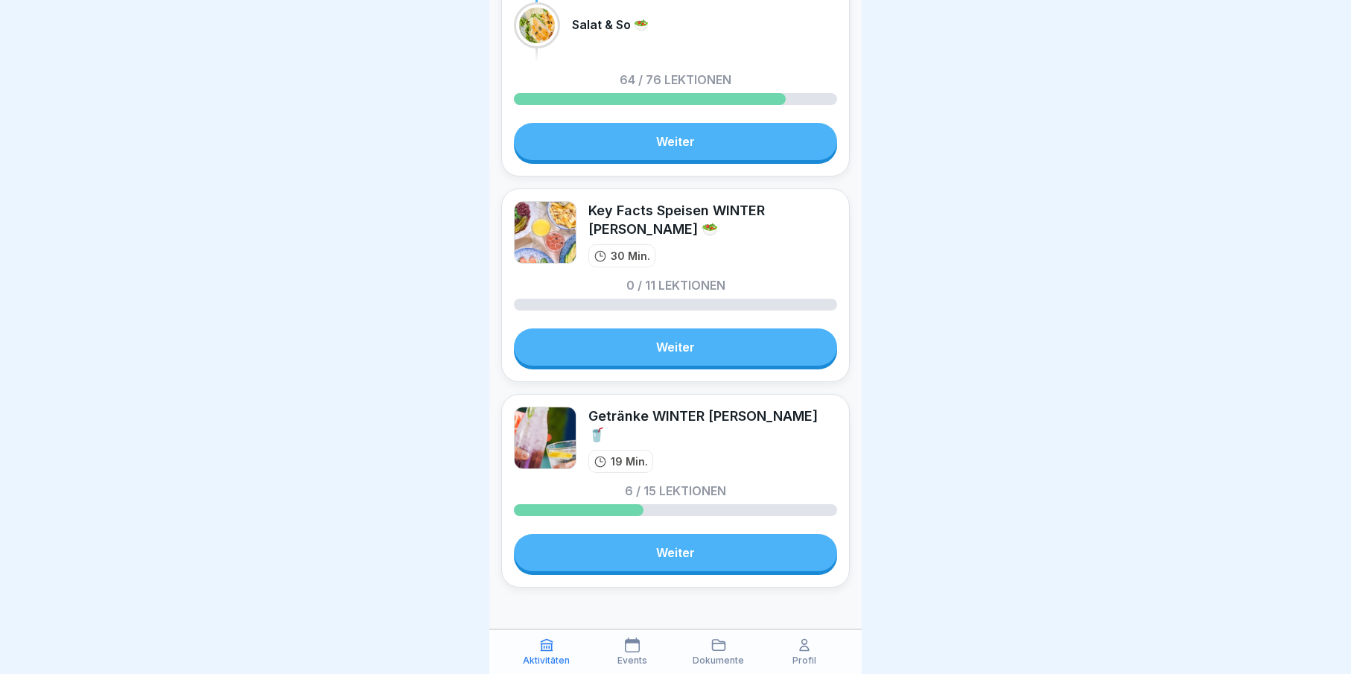
click at [720, 546] on link "Weiter" at bounding box center [675, 552] width 323 height 37
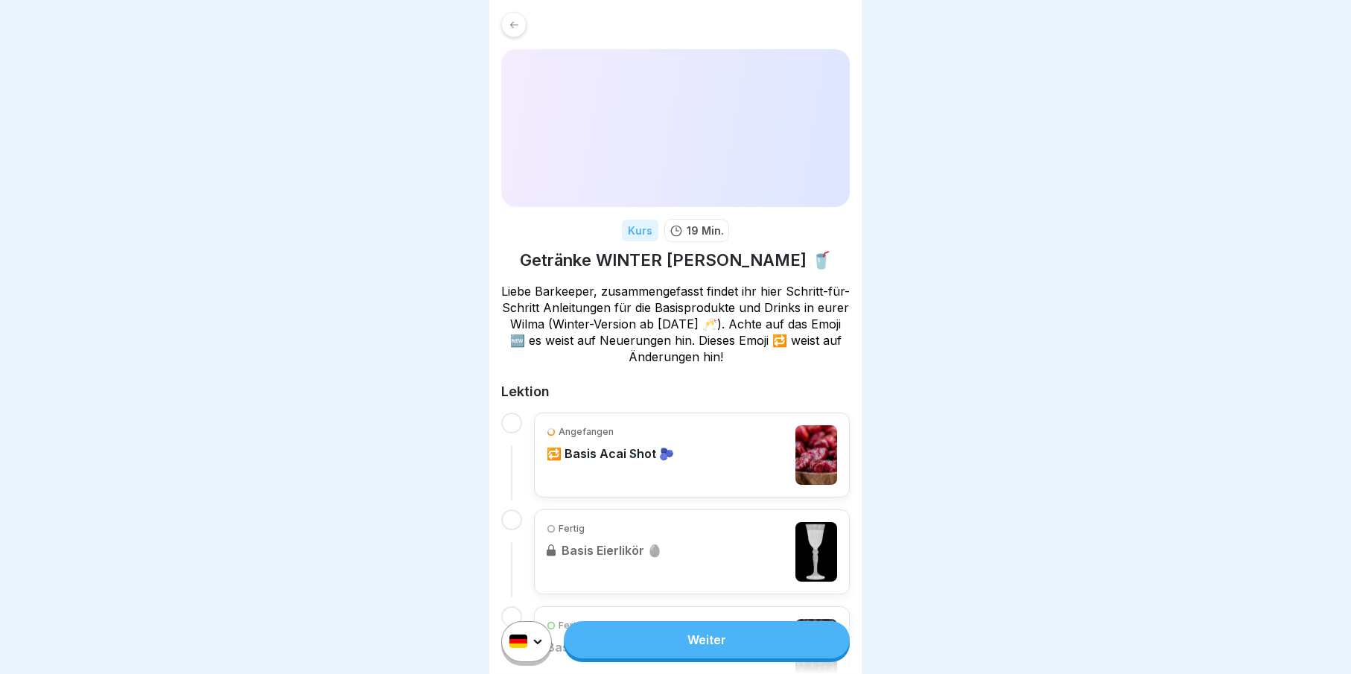
scroll to position [501, 0]
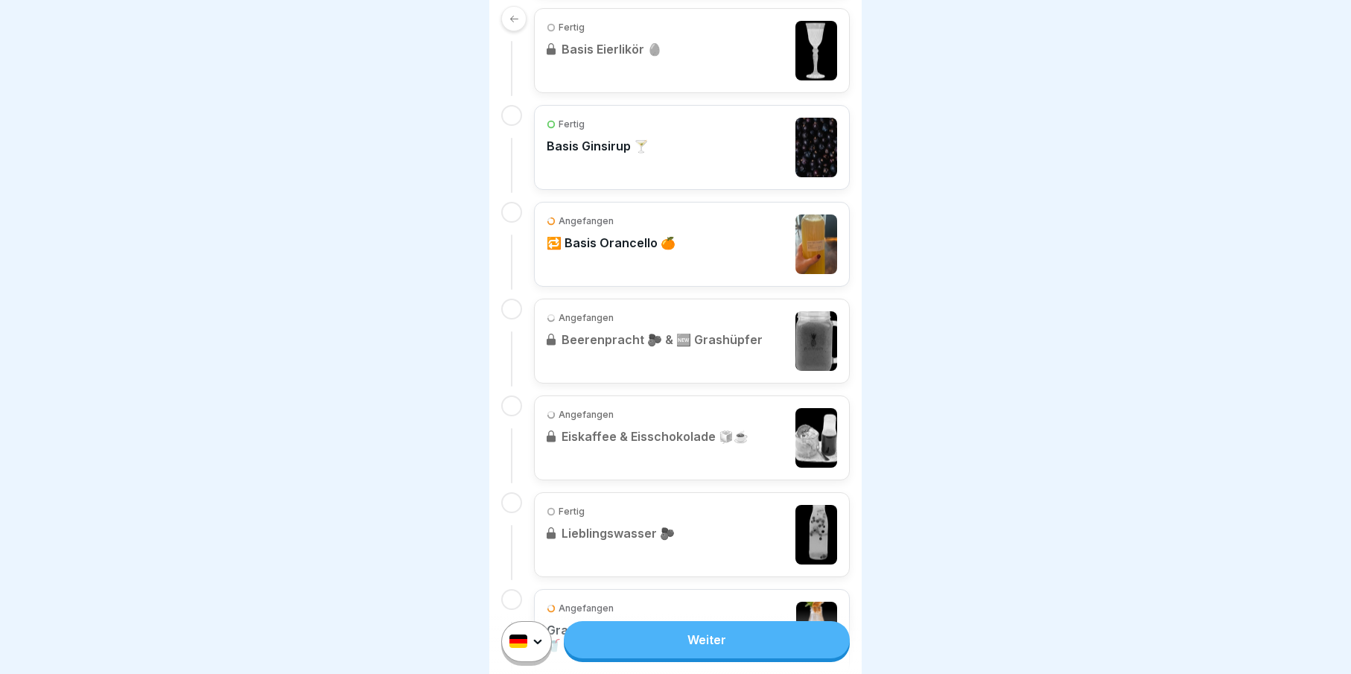
click at [517, 17] on icon at bounding box center [514, 18] width 11 height 11
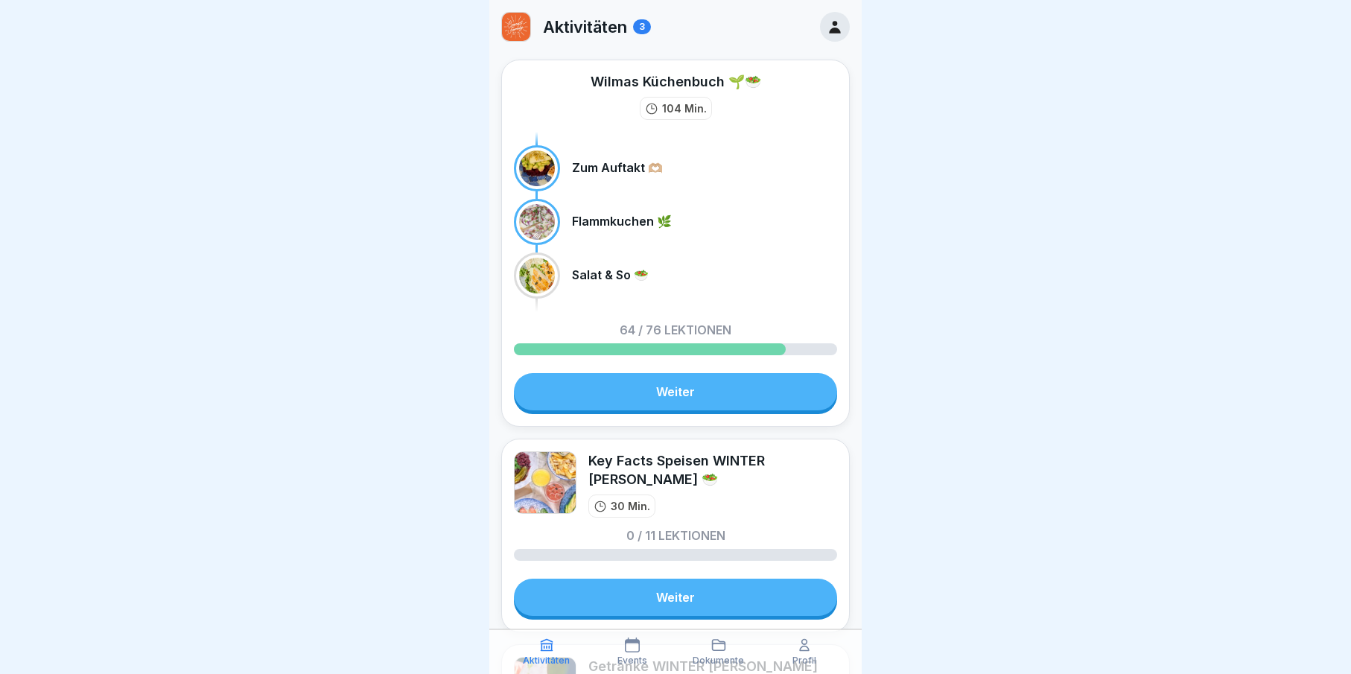
scroll to position [11, 0]
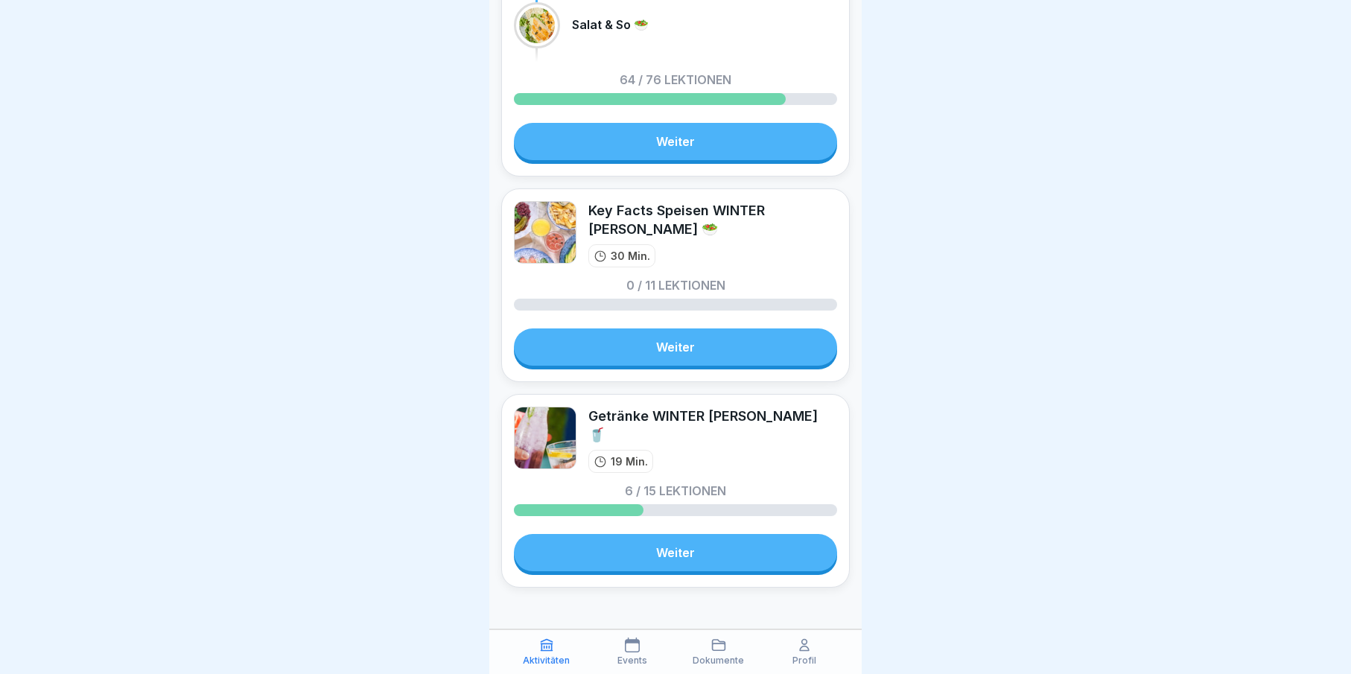
click at [701, 556] on div "Getränke WINTER [PERSON_NAME] 🥤 19 Min. 6 / 15 Lektionen Weiter" at bounding box center [675, 491] width 349 height 194
click at [700, 547] on link "Weiter" at bounding box center [675, 552] width 323 height 37
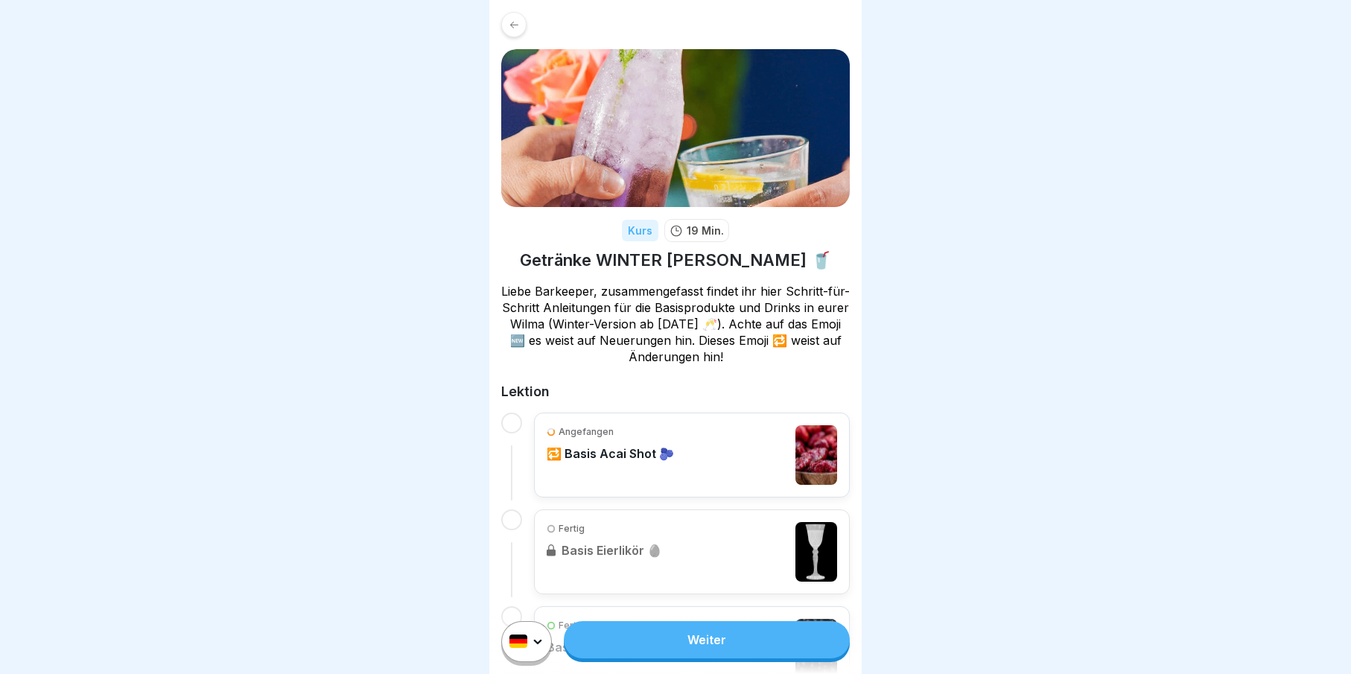
click at [684, 443] on div "Angefangen 🔁 Basis Acai Shot 🫐" at bounding box center [692, 455] width 290 height 60
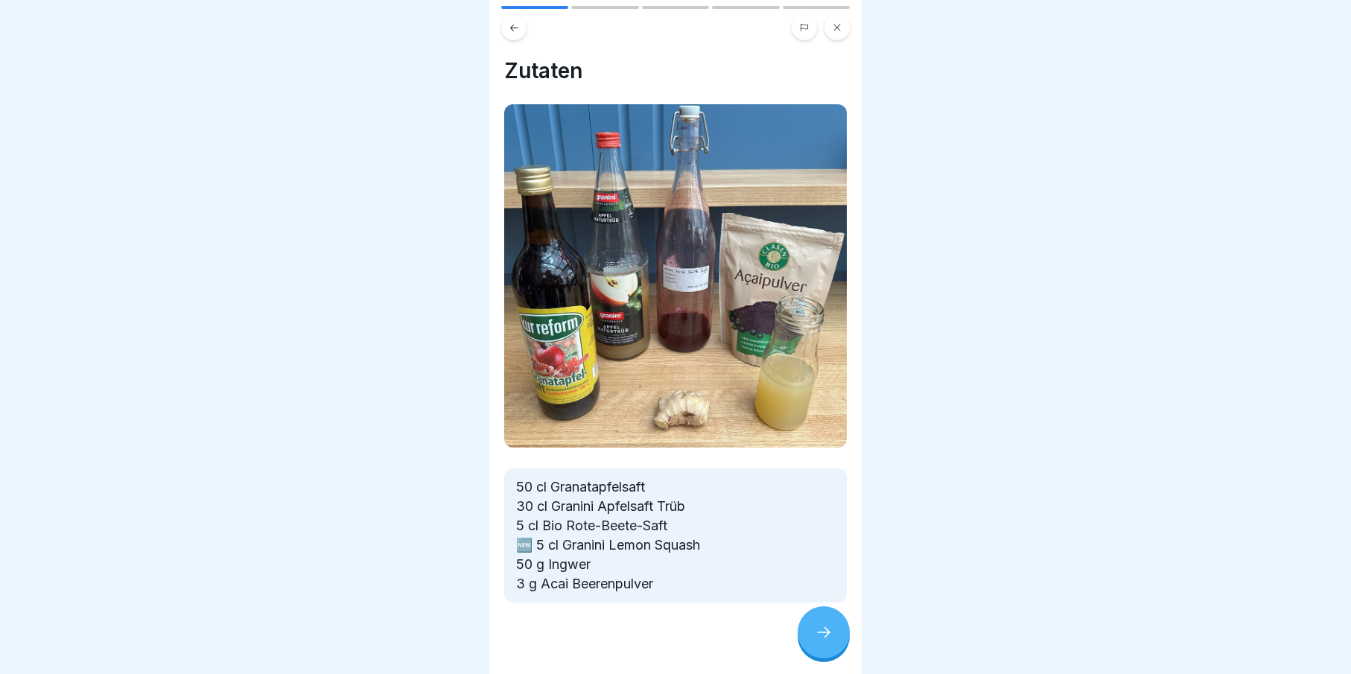
click at [830, 637] on icon at bounding box center [824, 632] width 18 height 18
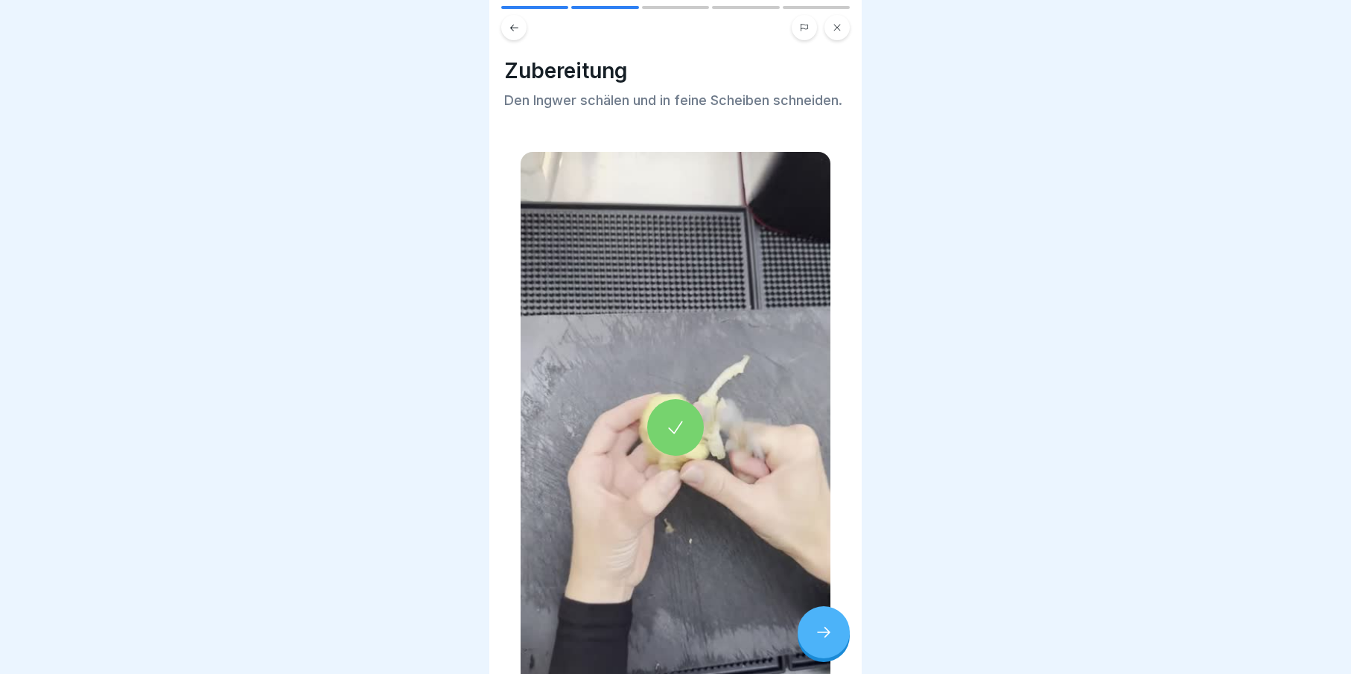
click at [830, 641] on icon at bounding box center [824, 632] width 18 height 18
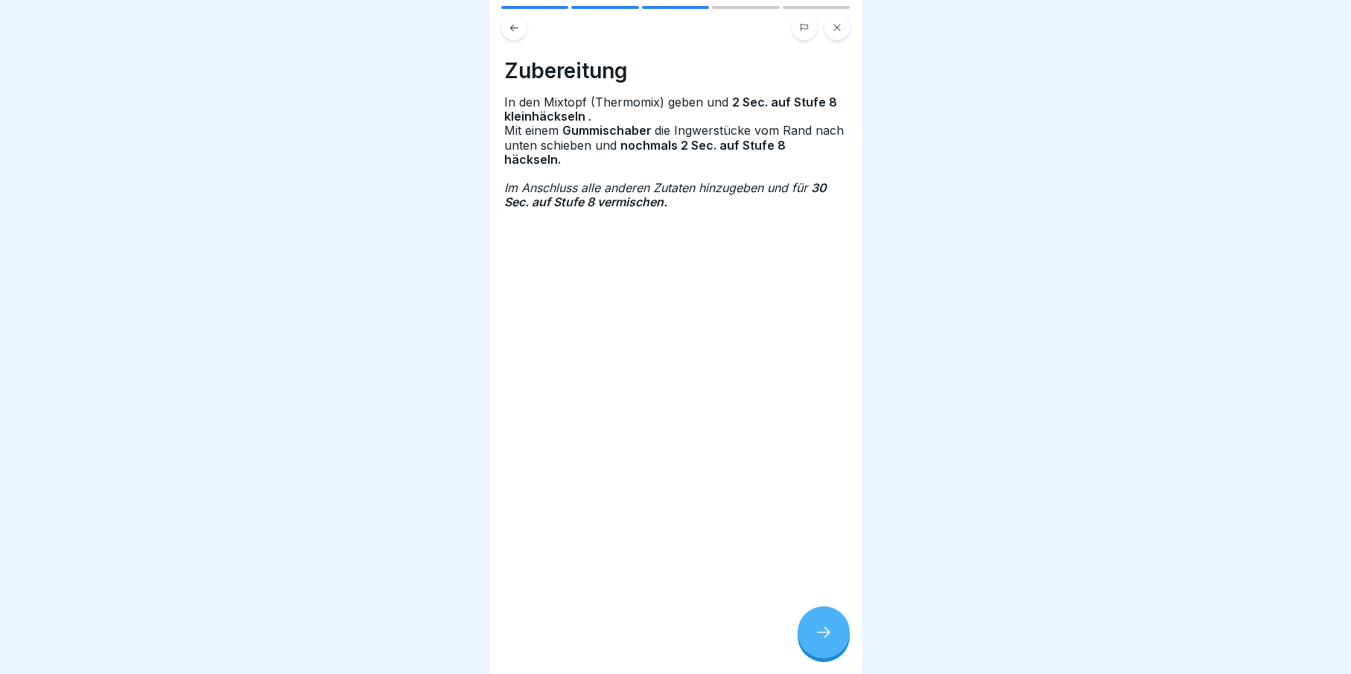
click at [832, 641] on icon at bounding box center [824, 632] width 18 height 18
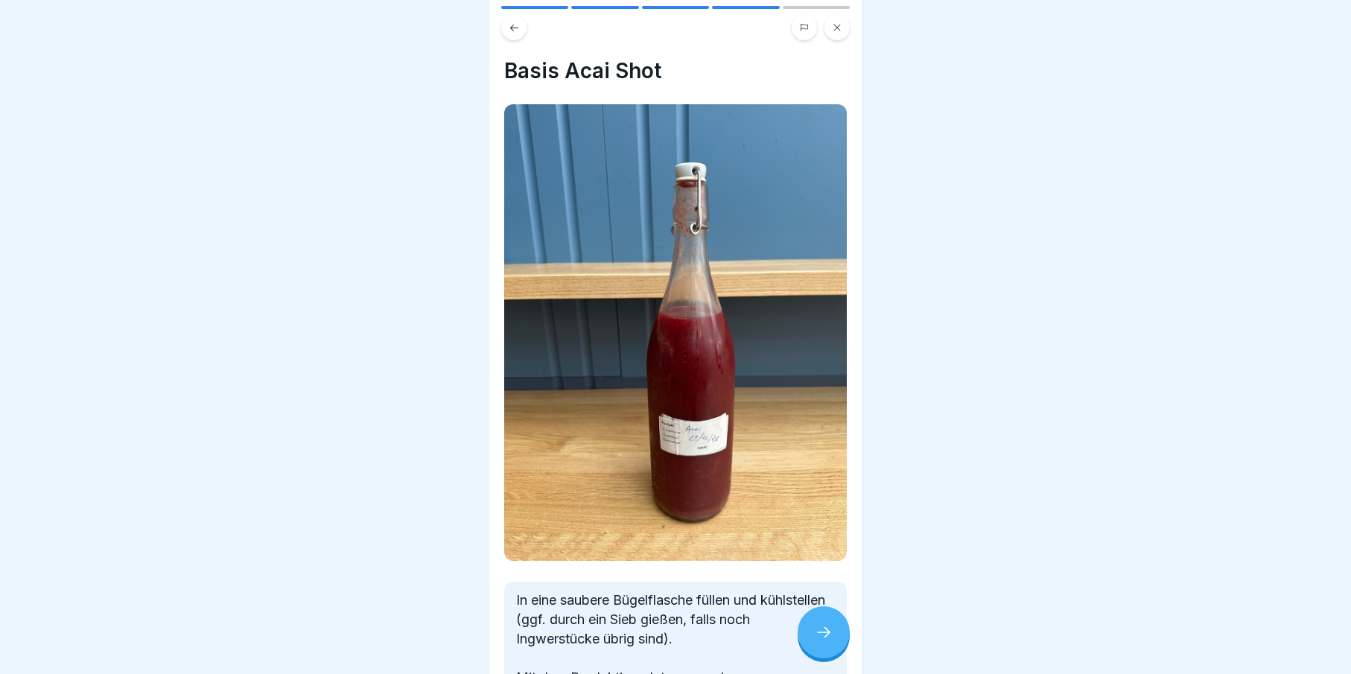
click at [832, 641] on icon at bounding box center [824, 632] width 18 height 18
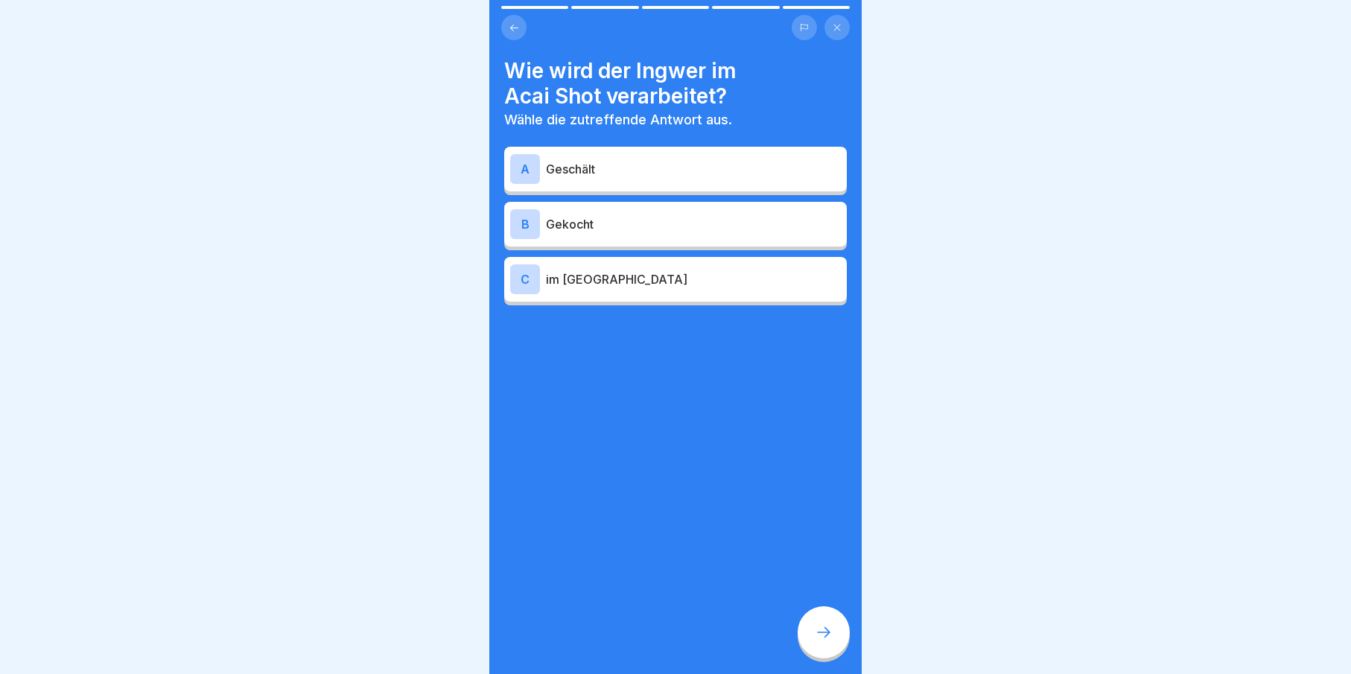
click at [831, 657] on div at bounding box center [824, 632] width 52 height 52
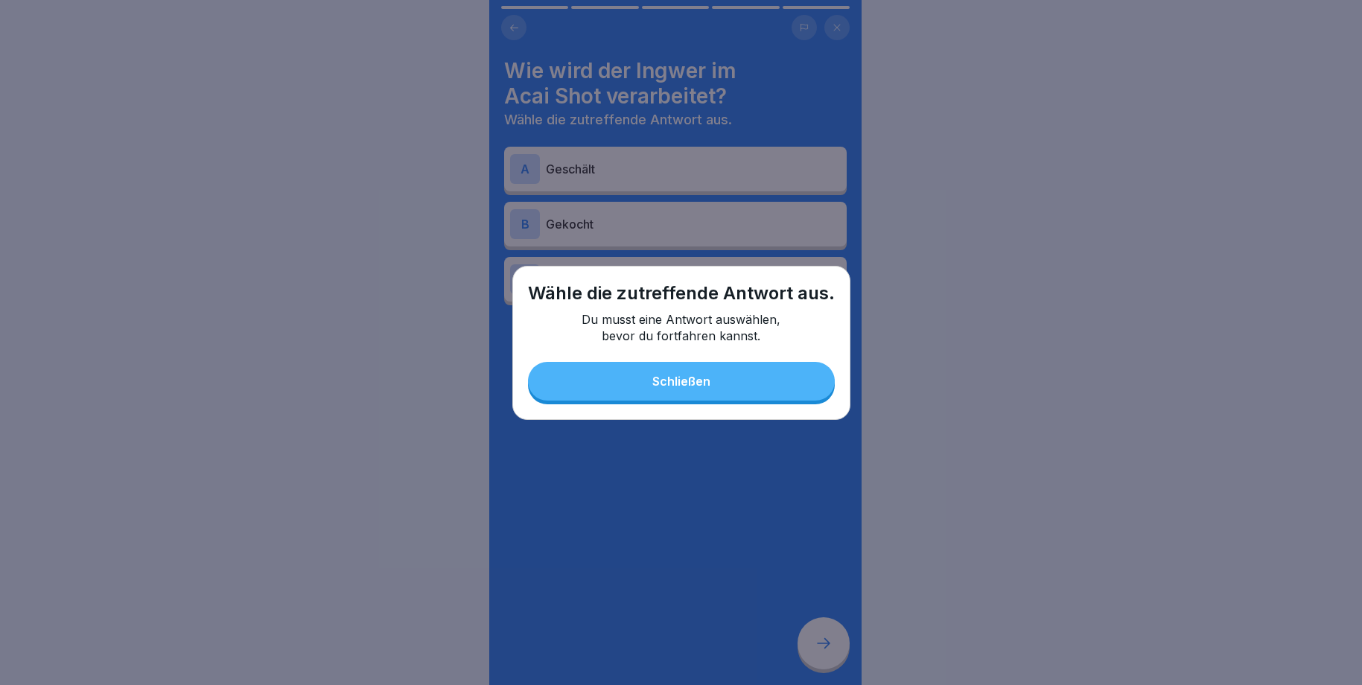
click at [718, 414] on div "Wähle die zutreffende Antwort aus. Du musst eine Antwort auswählen, bevor du fo…" at bounding box center [681, 343] width 338 height 154
click at [713, 392] on button "Schließen" at bounding box center [681, 381] width 307 height 39
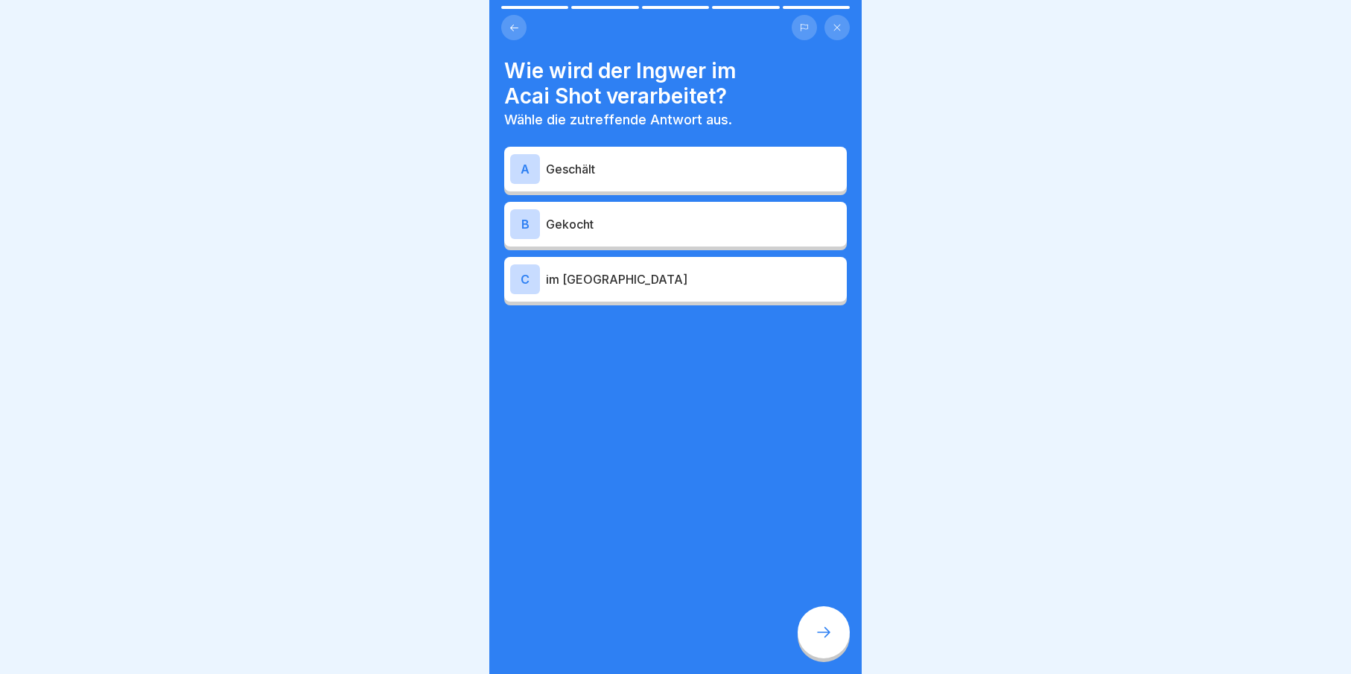
click at [632, 174] on p "Geschält" at bounding box center [693, 169] width 295 height 18
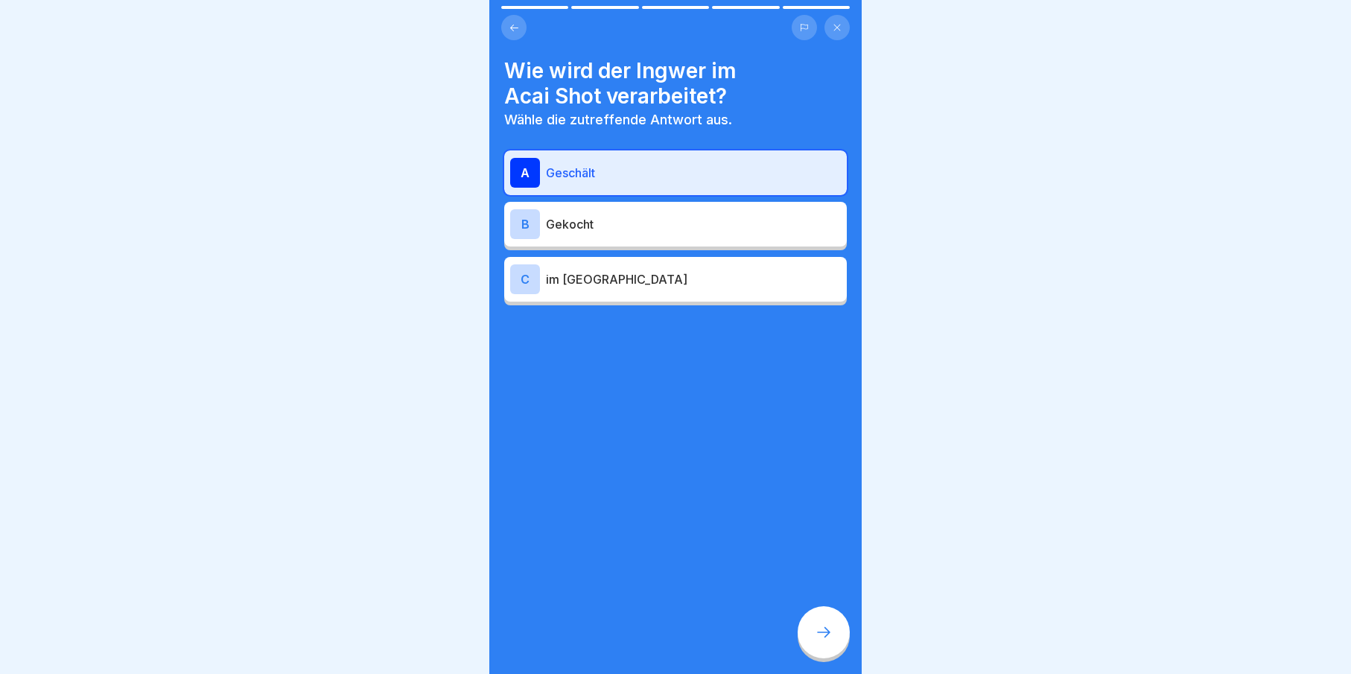
click at [834, 631] on div at bounding box center [824, 632] width 52 height 52
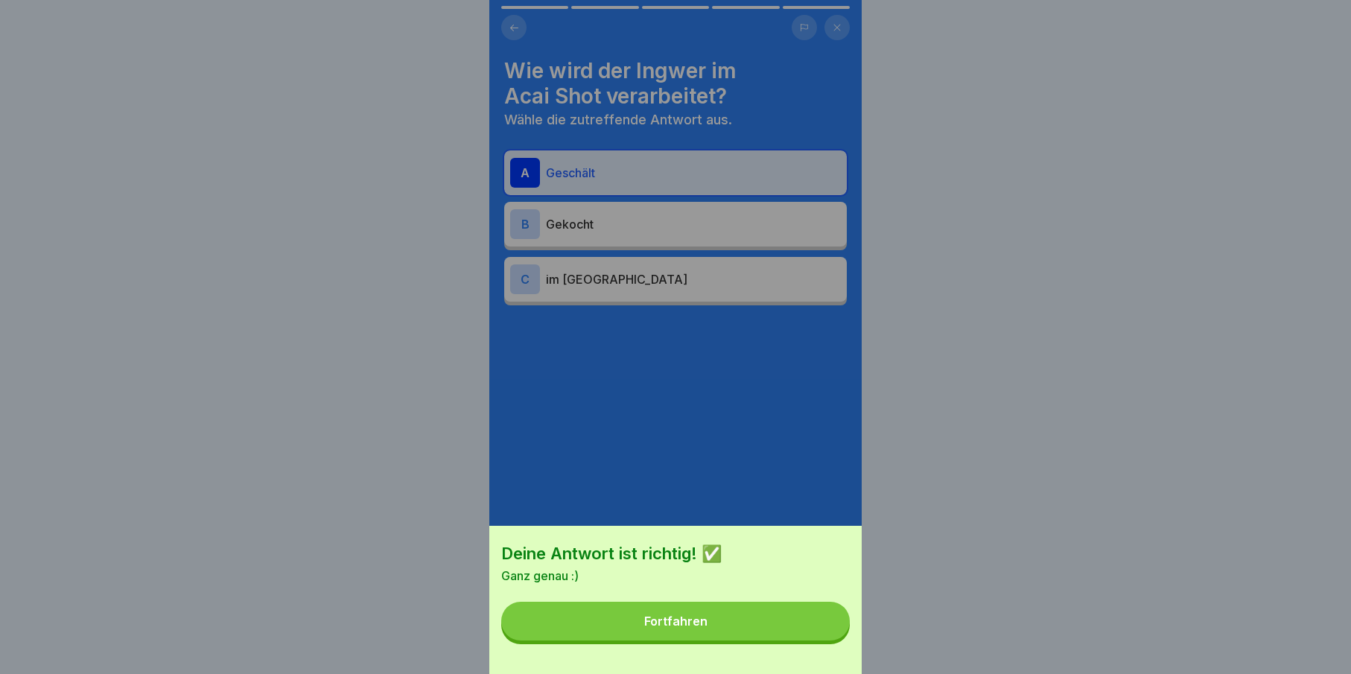
click at [834, 632] on button "Fortfahren" at bounding box center [675, 621] width 349 height 39
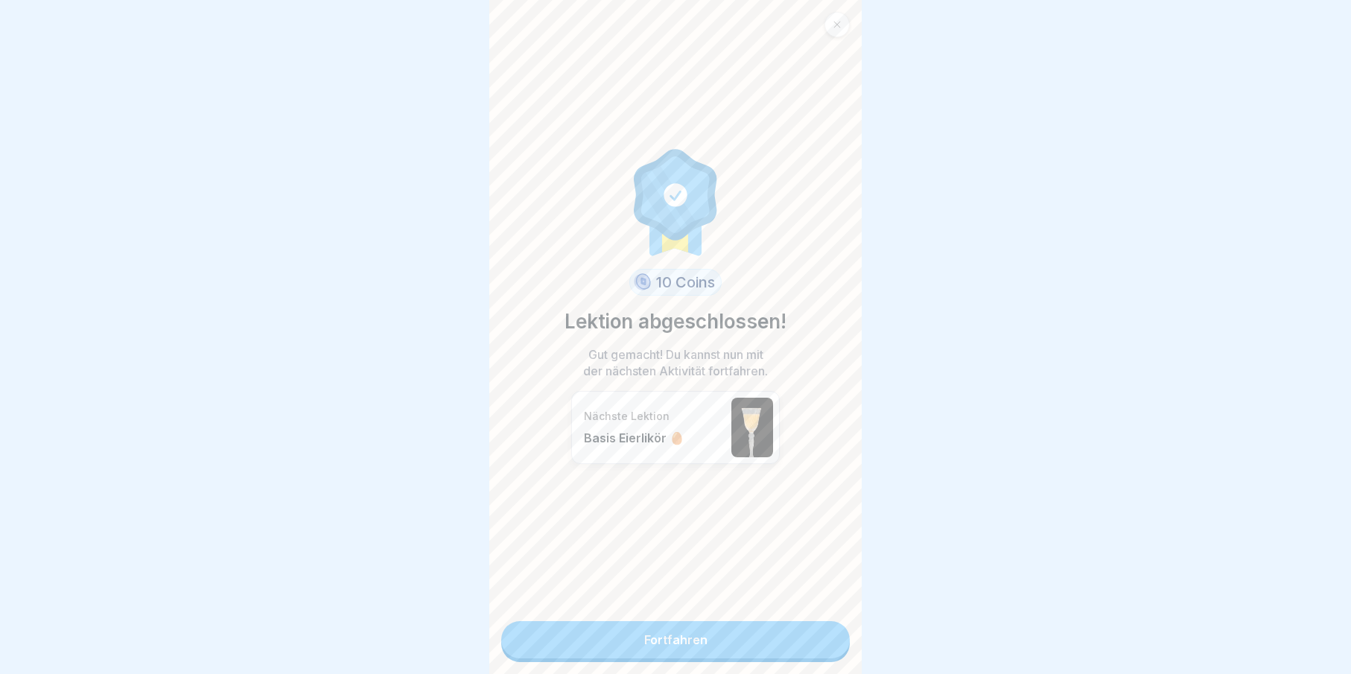
click at [801, 640] on link "Fortfahren" at bounding box center [675, 639] width 349 height 37
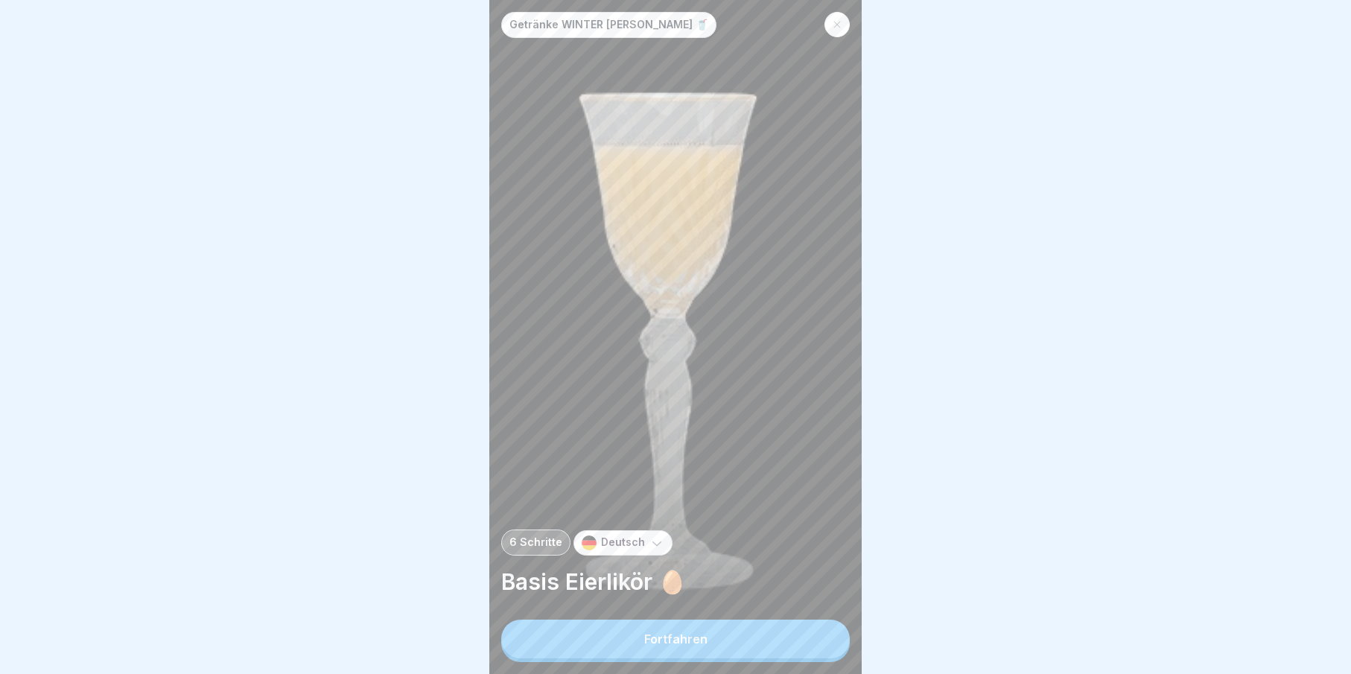
click at [801, 640] on button "Fortfahren" at bounding box center [675, 639] width 349 height 39
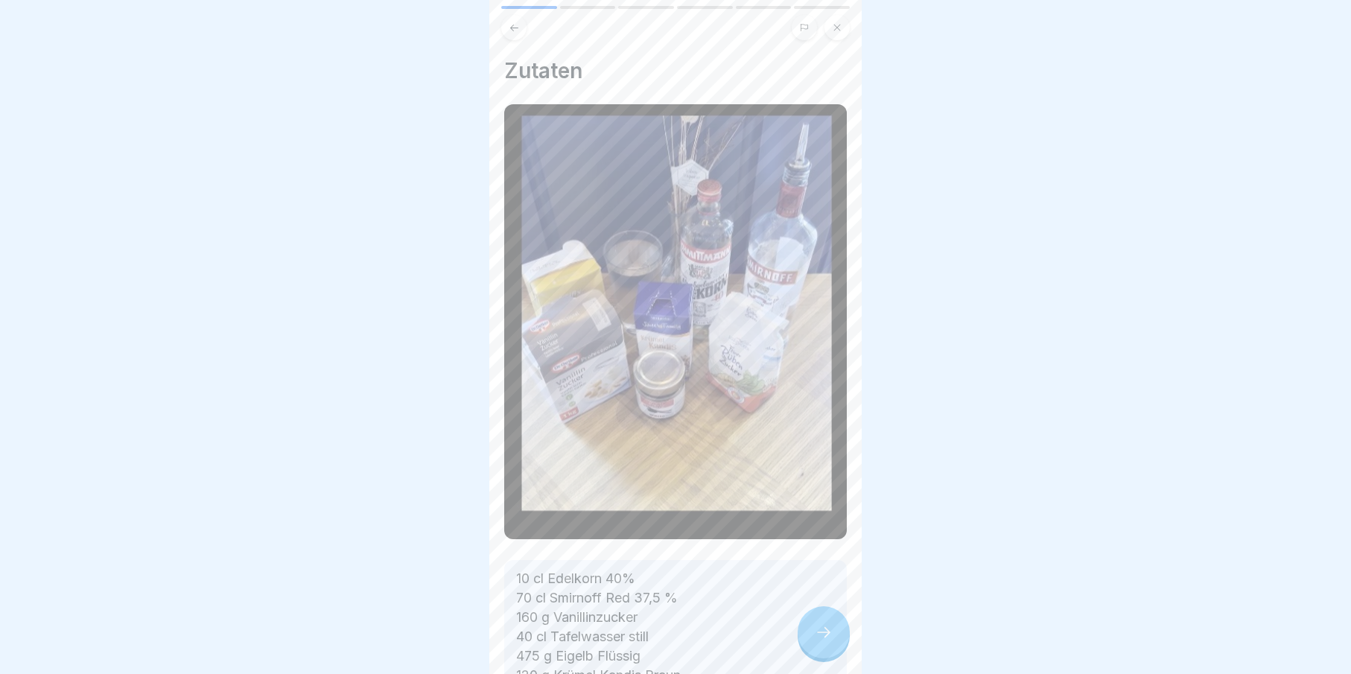
click at [801, 640] on div at bounding box center [824, 632] width 52 height 52
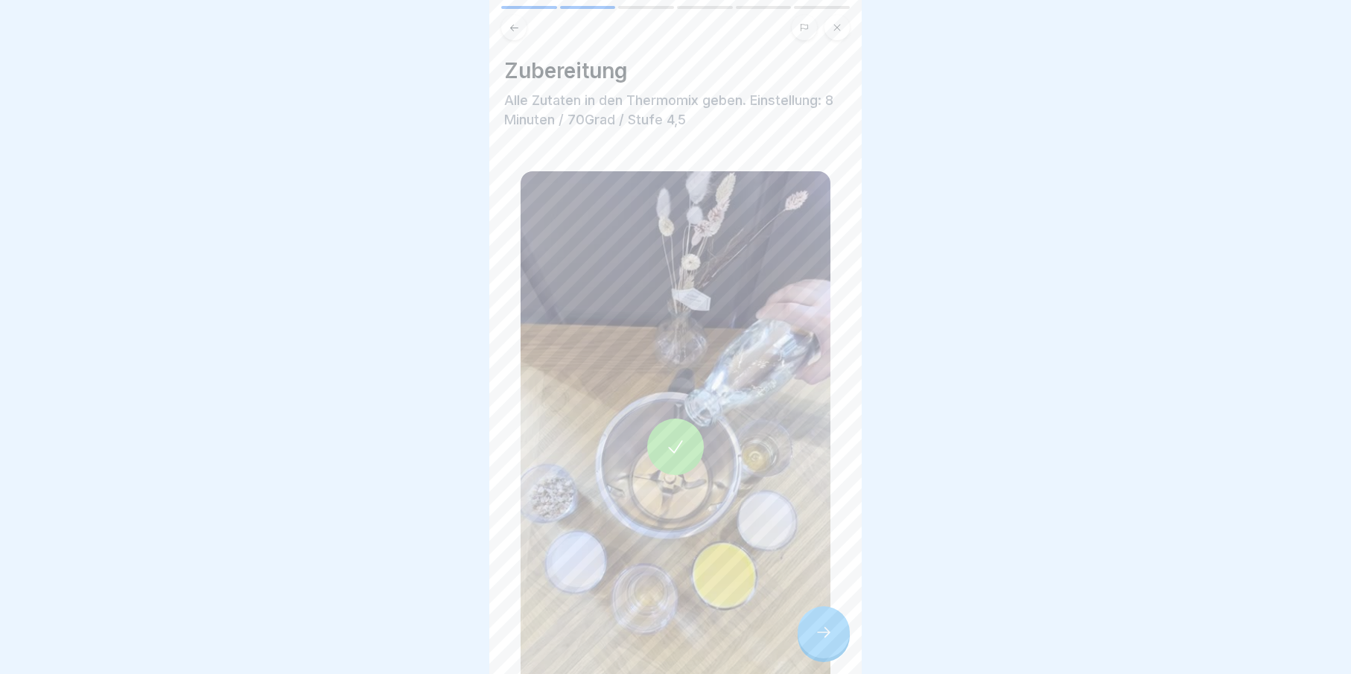
click at [801, 640] on div at bounding box center [824, 632] width 52 height 52
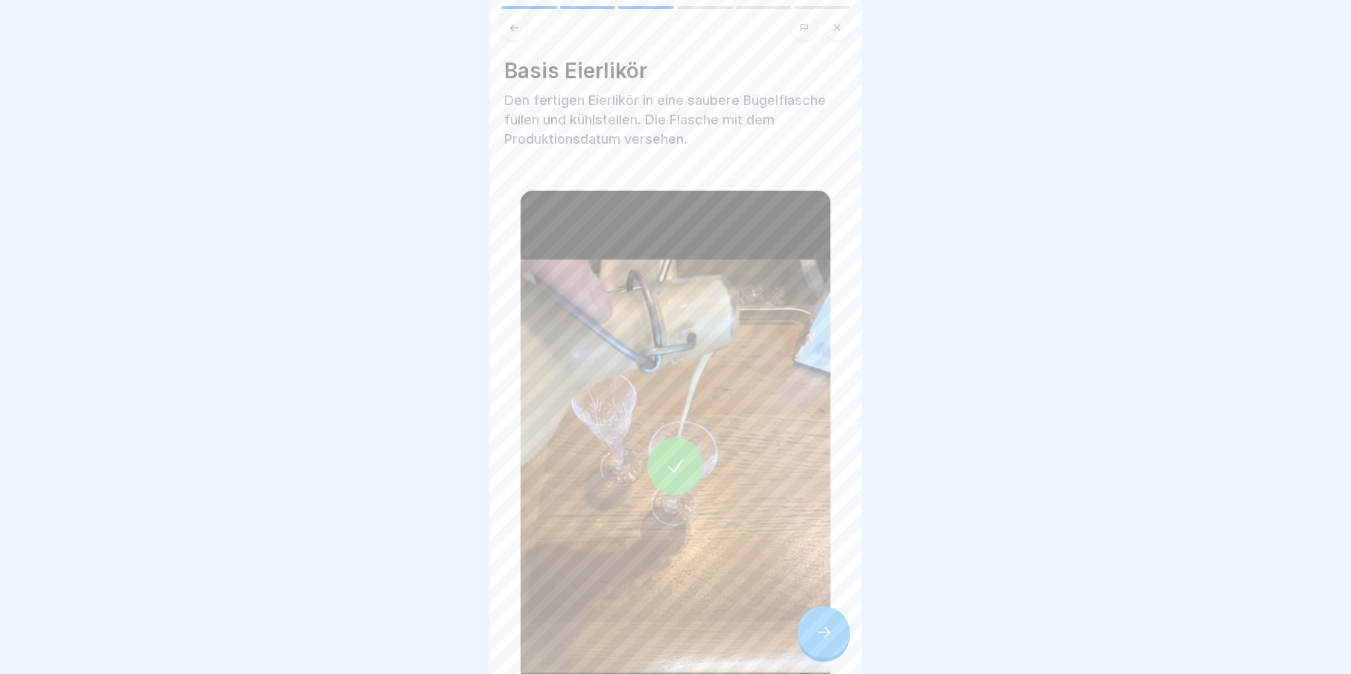
click at [801, 640] on div at bounding box center [824, 632] width 52 height 52
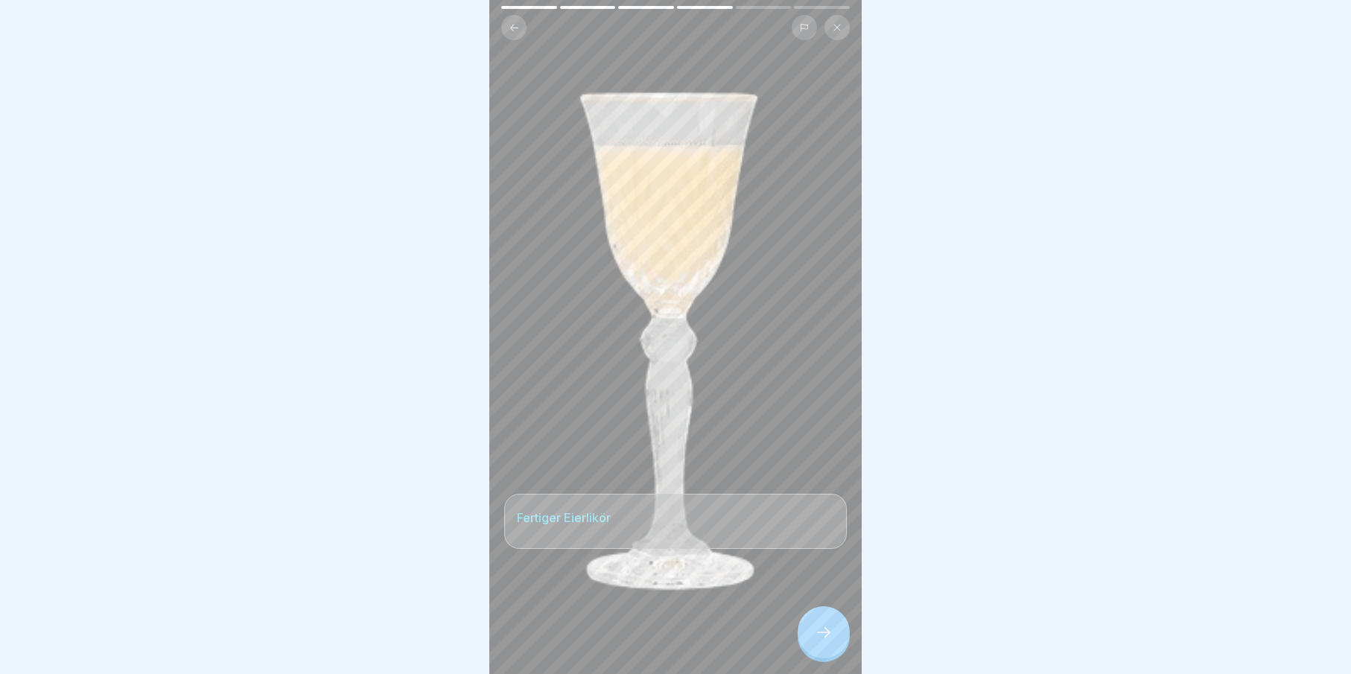
click at [801, 640] on div at bounding box center [824, 632] width 52 height 52
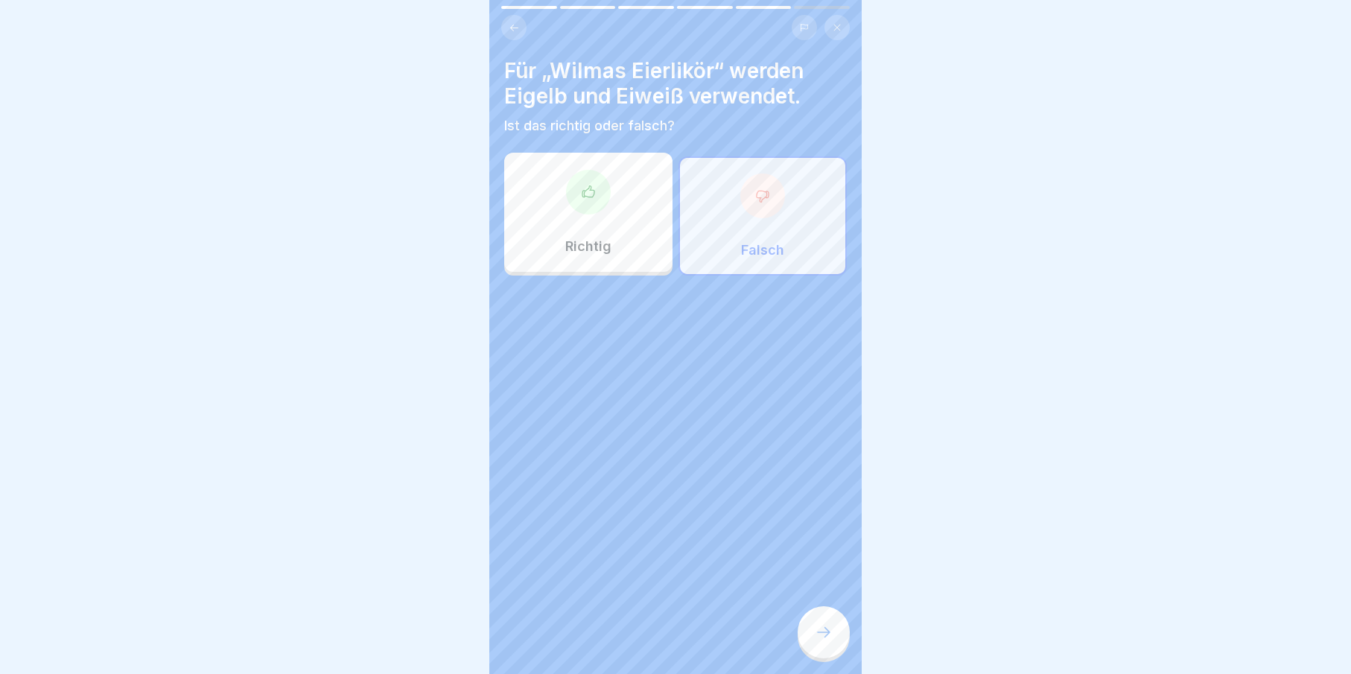
click at [801, 640] on div at bounding box center [824, 632] width 52 height 52
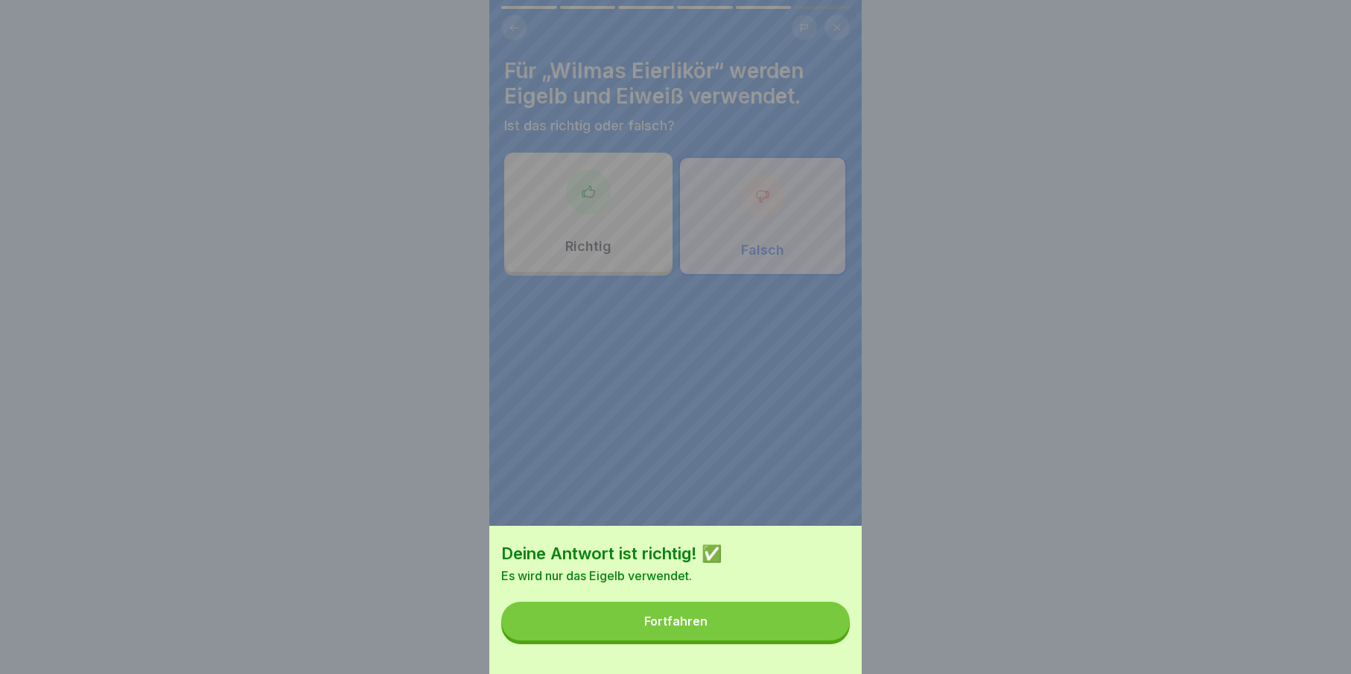
click at [801, 640] on button "Fortfahren" at bounding box center [675, 621] width 349 height 39
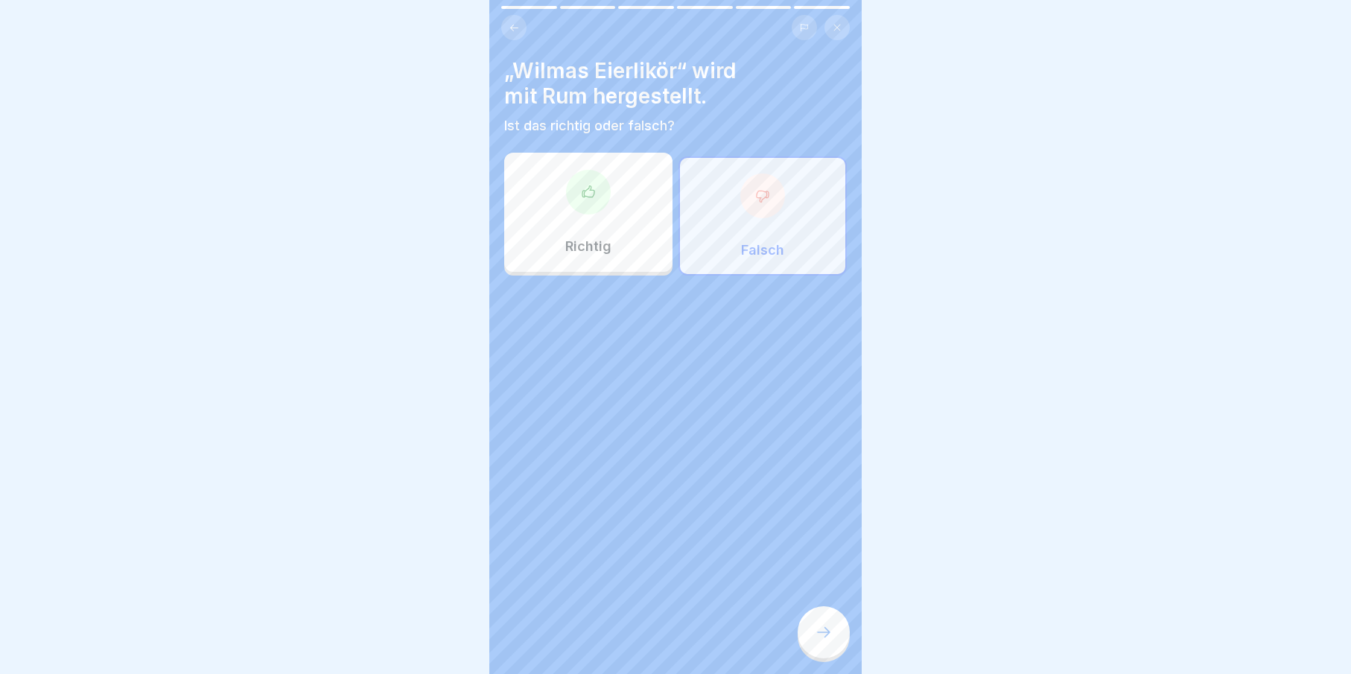
click at [801, 640] on div at bounding box center [824, 632] width 52 height 52
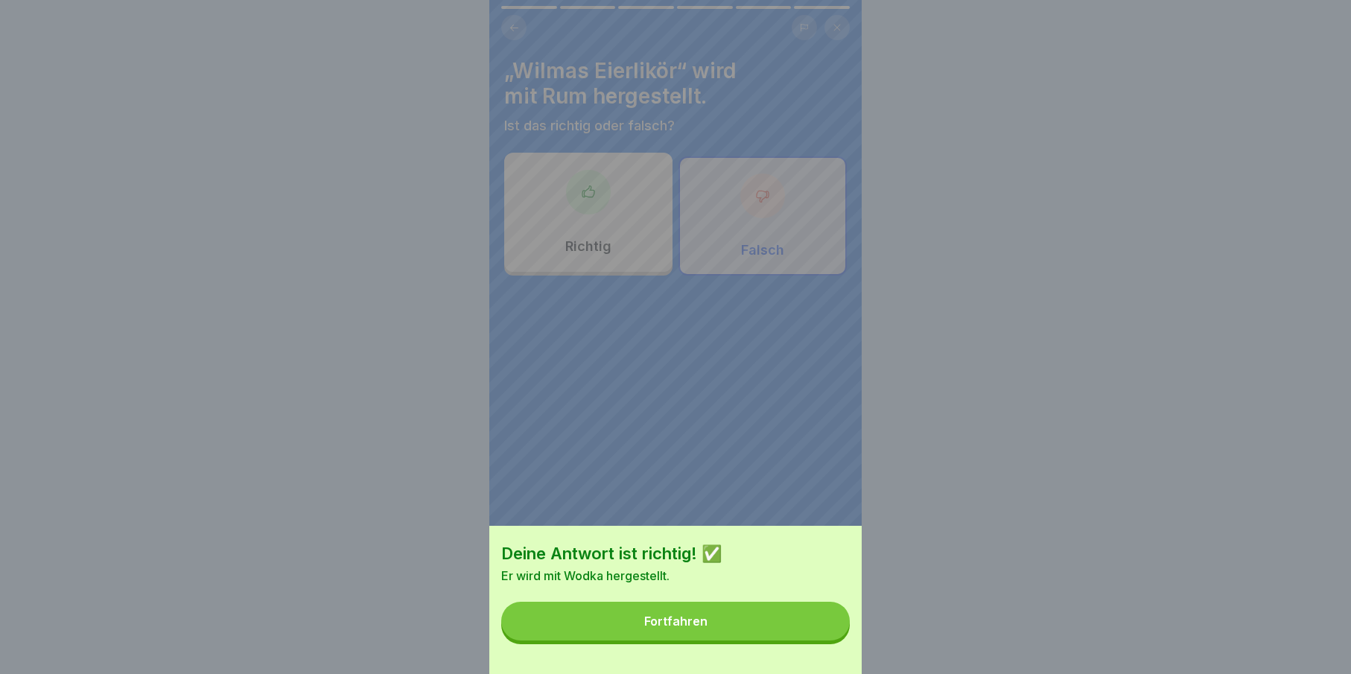
click at [801, 640] on button "Fortfahren" at bounding box center [675, 621] width 349 height 39
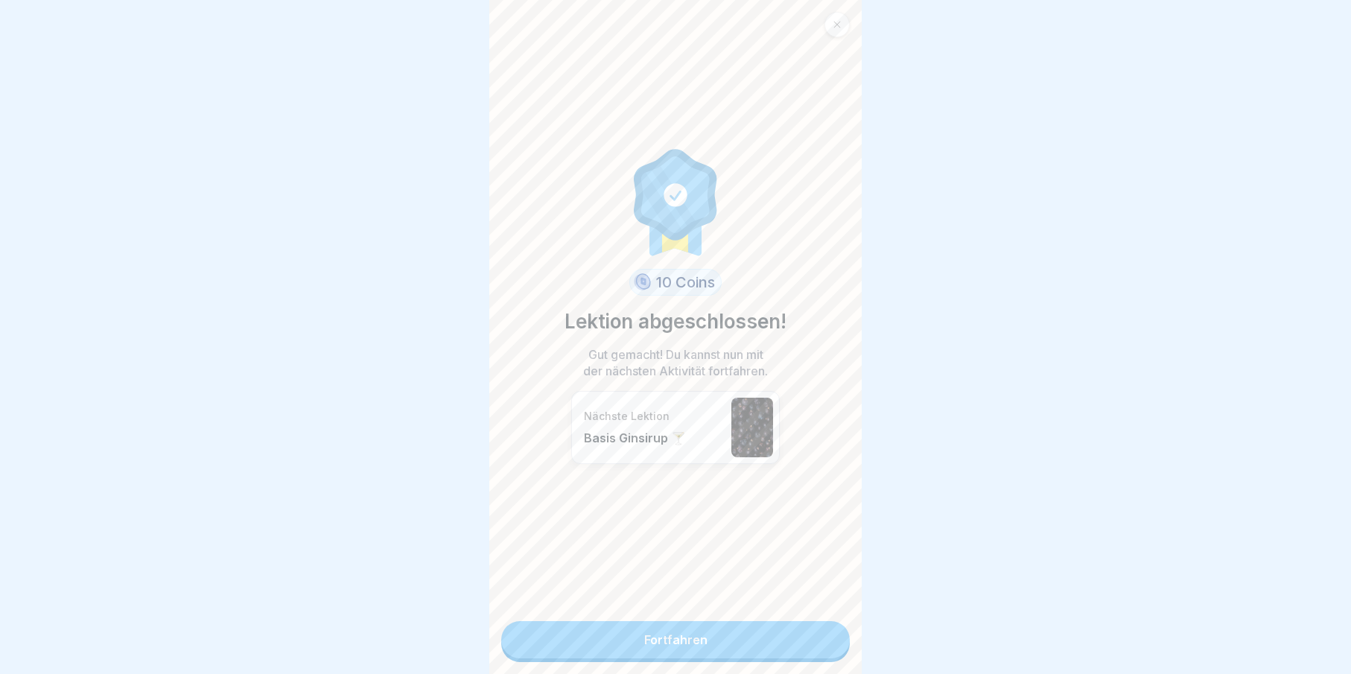
click at [796, 646] on link "Fortfahren" at bounding box center [675, 639] width 349 height 37
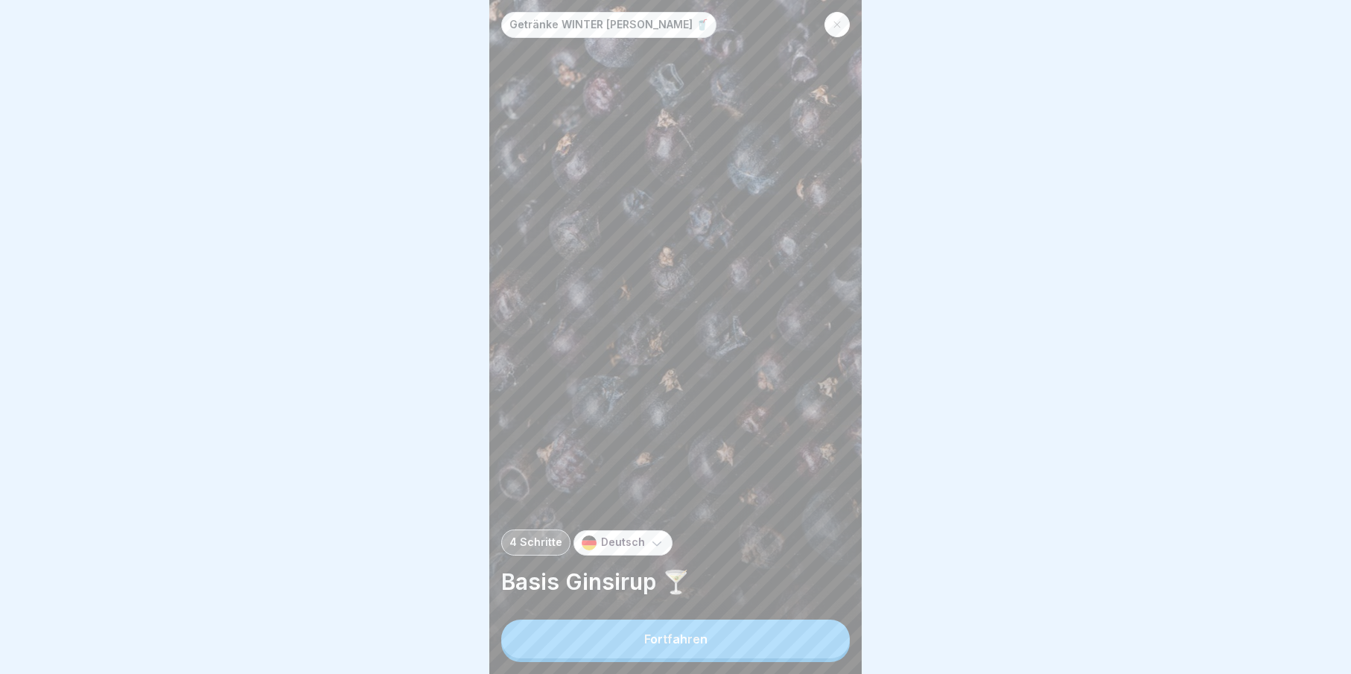
click at [797, 646] on button "Fortfahren" at bounding box center [675, 639] width 349 height 39
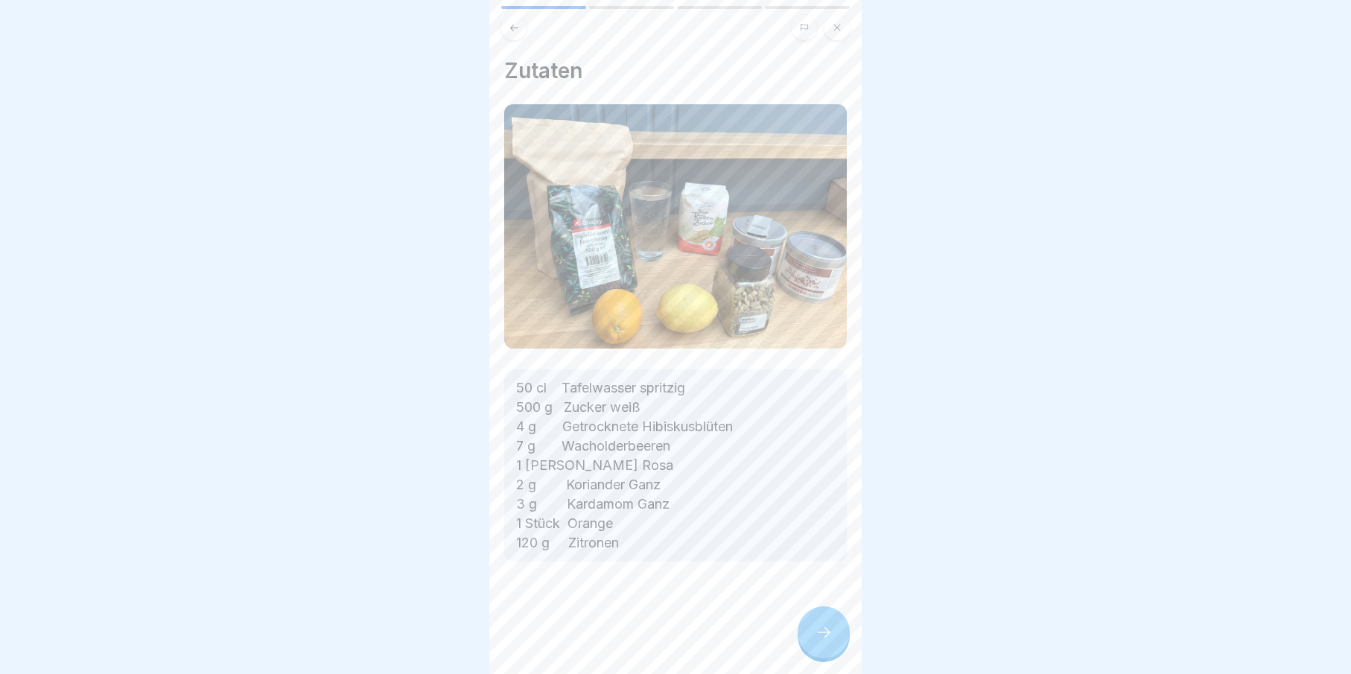
click at [815, 641] on icon at bounding box center [824, 632] width 18 height 18
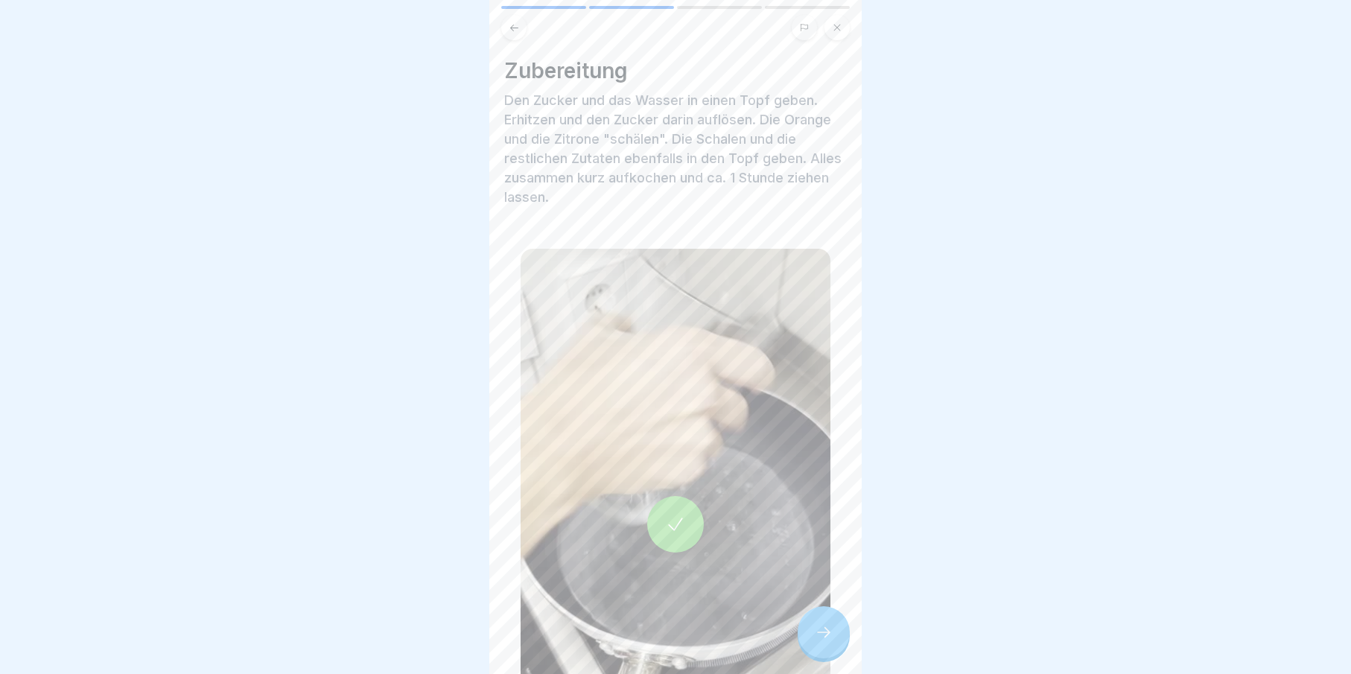
click at [815, 641] on icon at bounding box center [824, 632] width 18 height 18
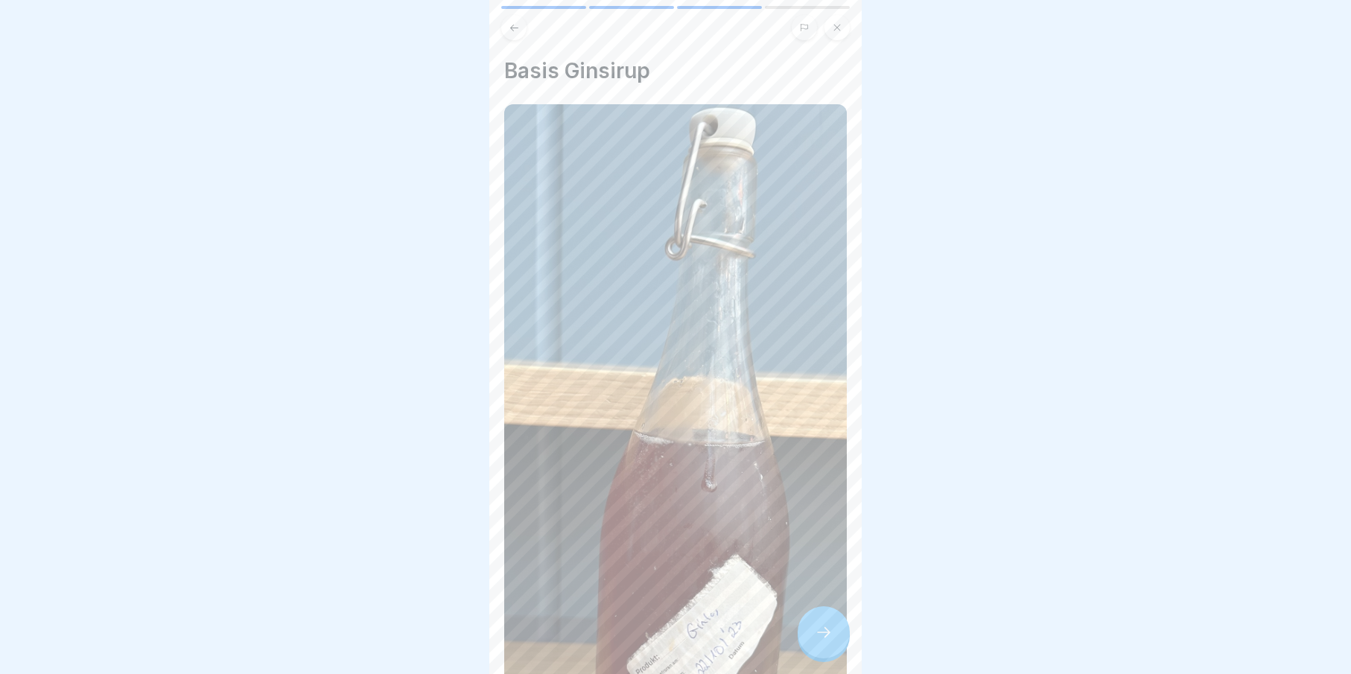
click at [819, 641] on icon at bounding box center [824, 632] width 18 height 18
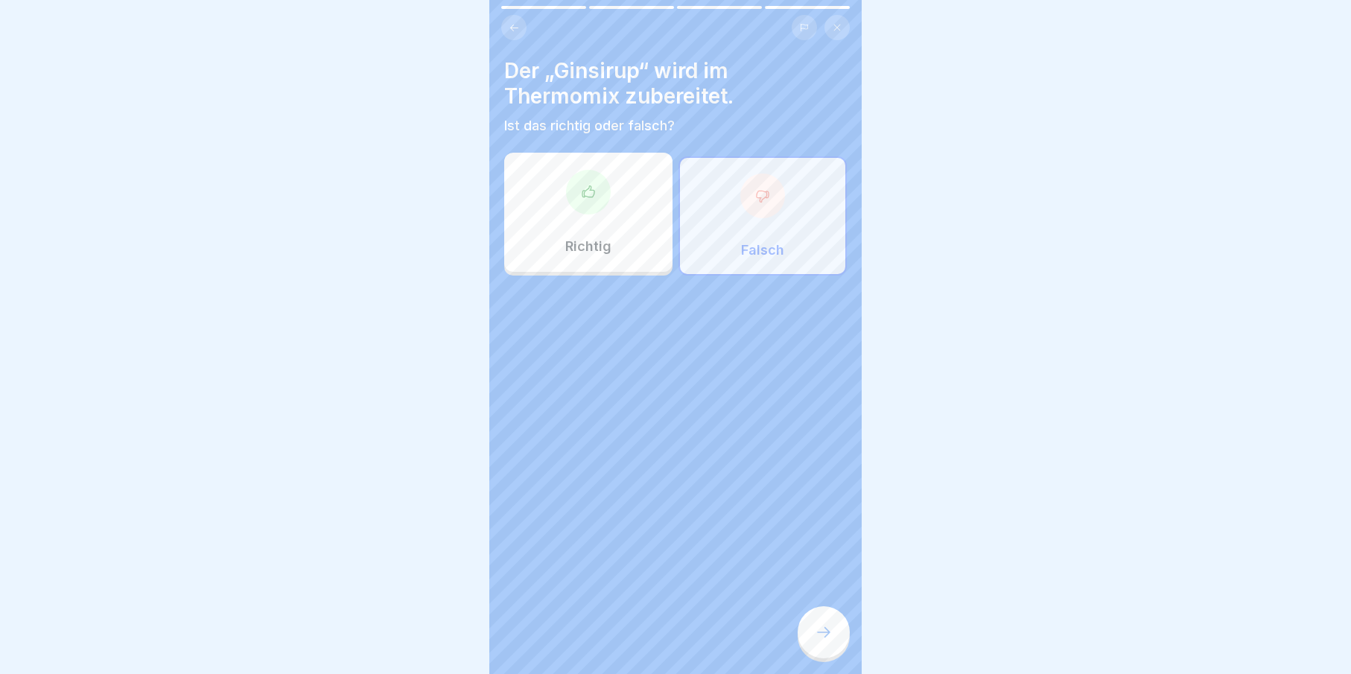
click at [819, 641] on icon at bounding box center [824, 632] width 18 height 18
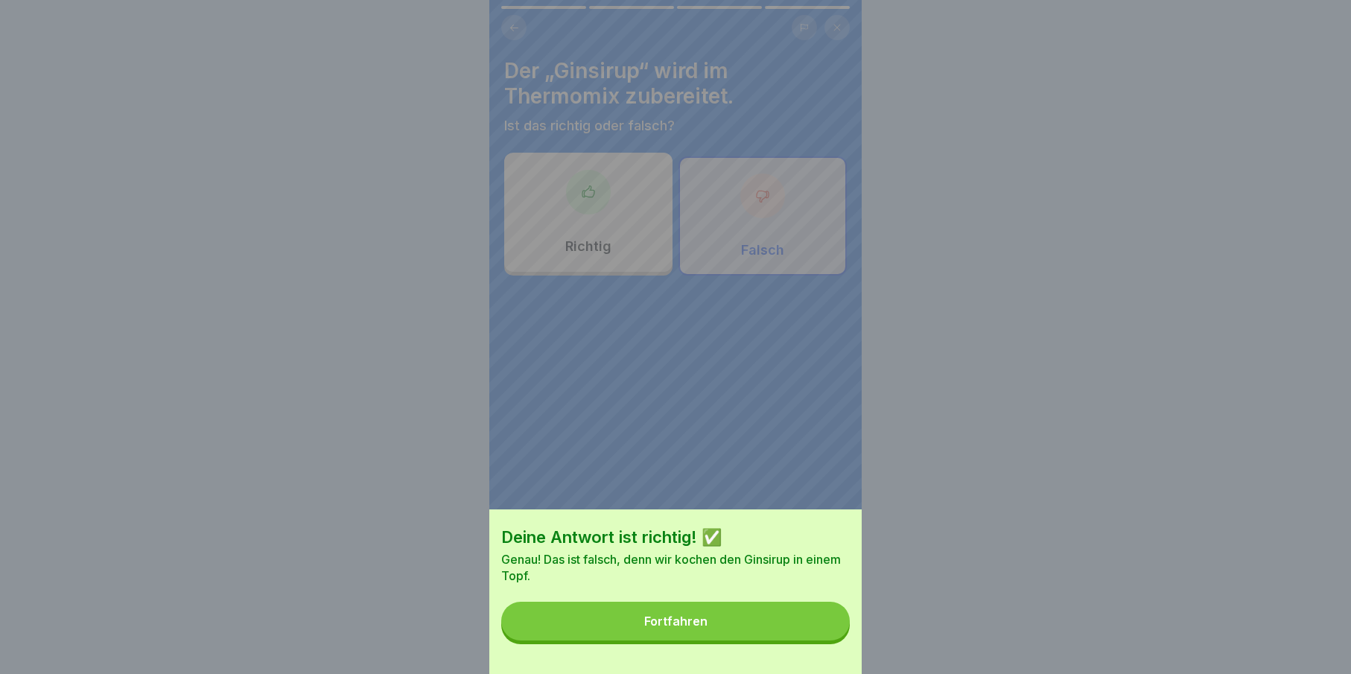
click at [819, 640] on button "Fortfahren" at bounding box center [675, 621] width 349 height 39
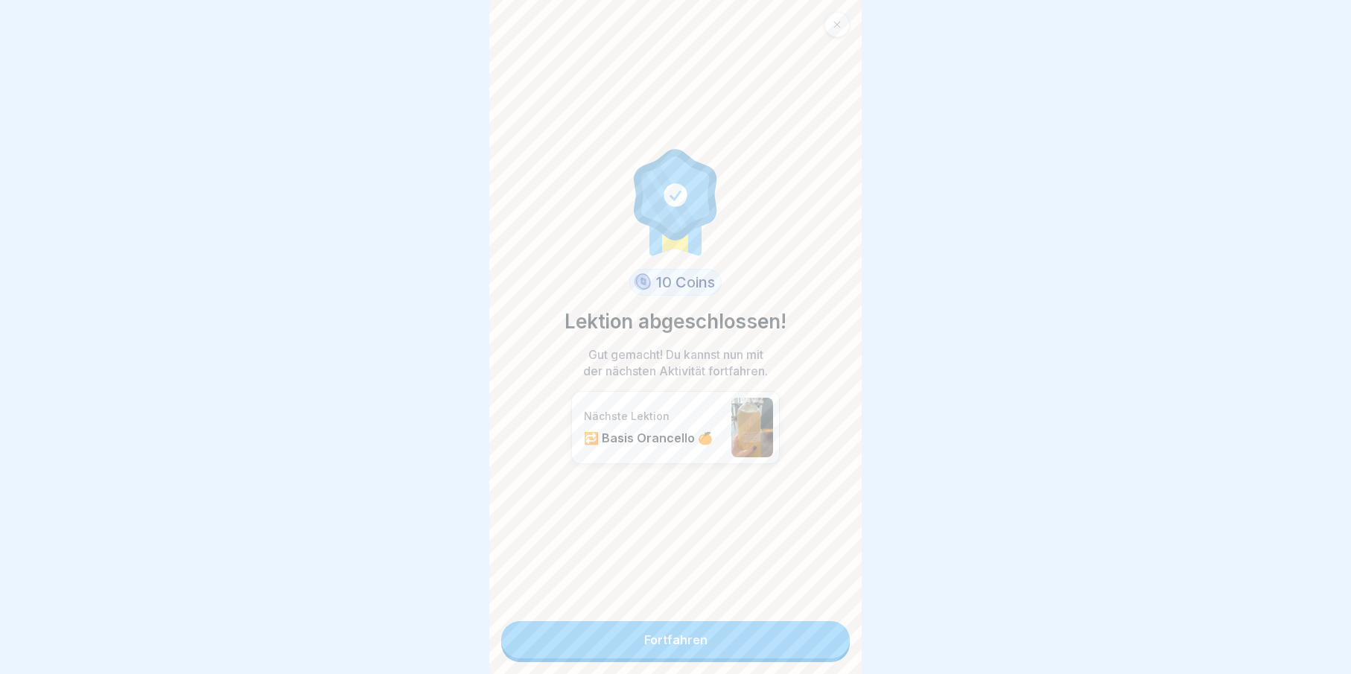
click at [818, 639] on link "Fortfahren" at bounding box center [675, 639] width 349 height 37
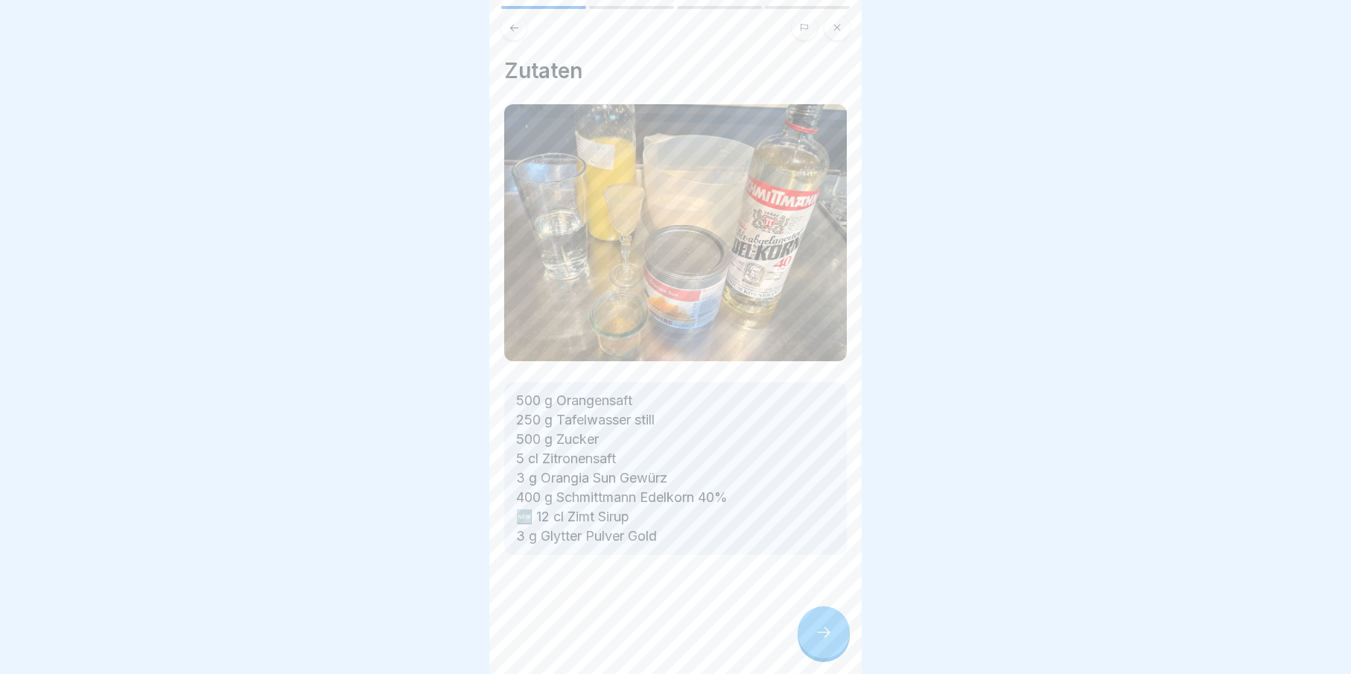
click at [818, 640] on icon at bounding box center [824, 632] width 18 height 18
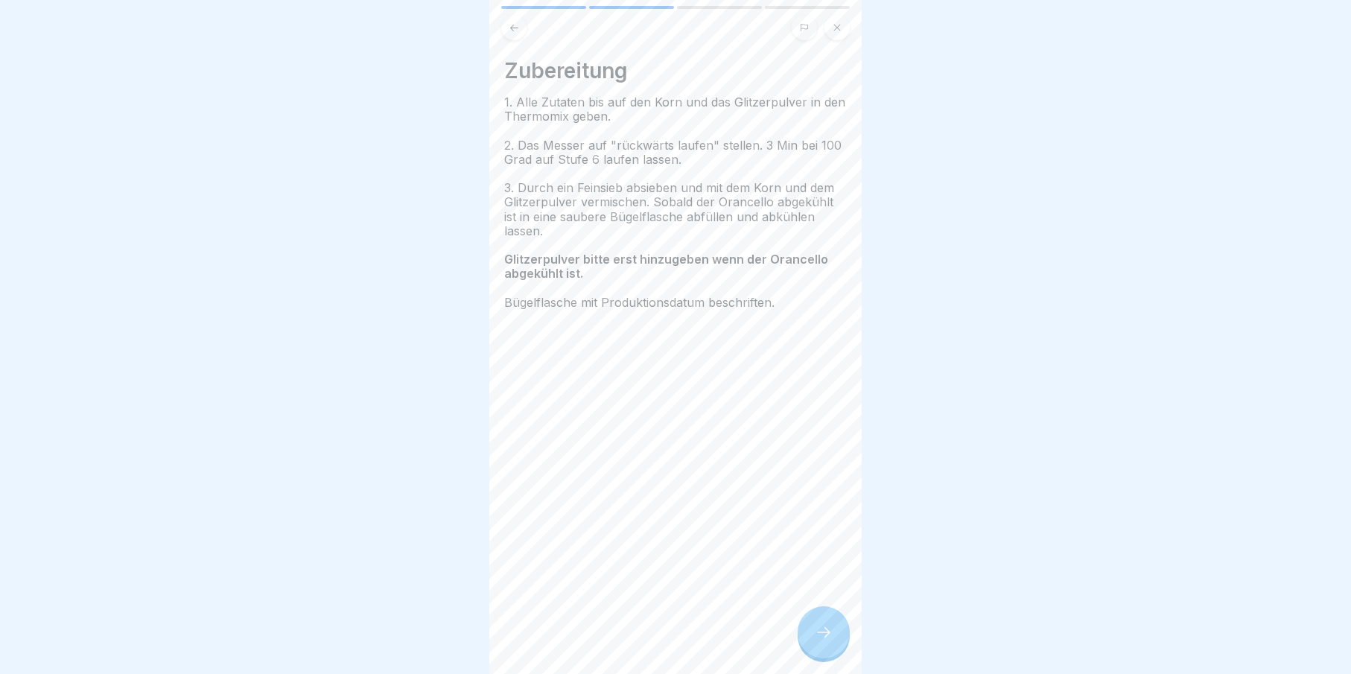
click at [818, 640] on icon at bounding box center [824, 632] width 18 height 18
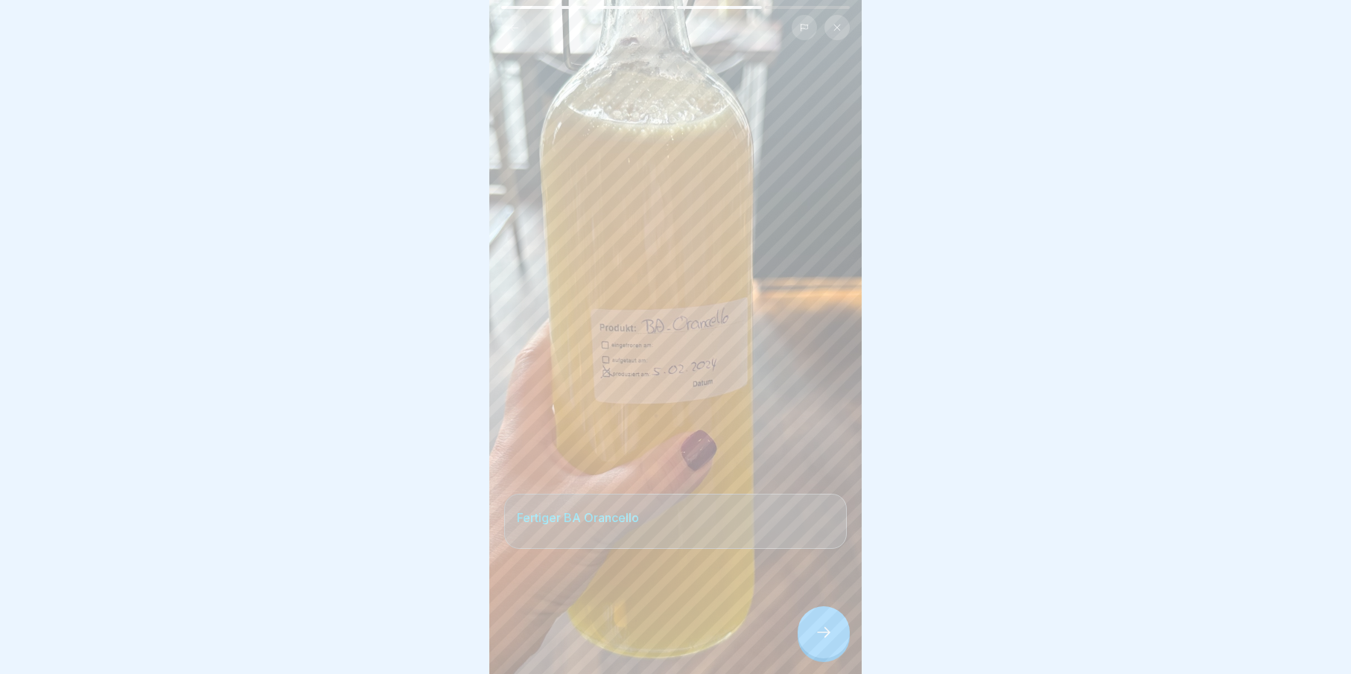
click at [818, 640] on icon at bounding box center [824, 632] width 18 height 18
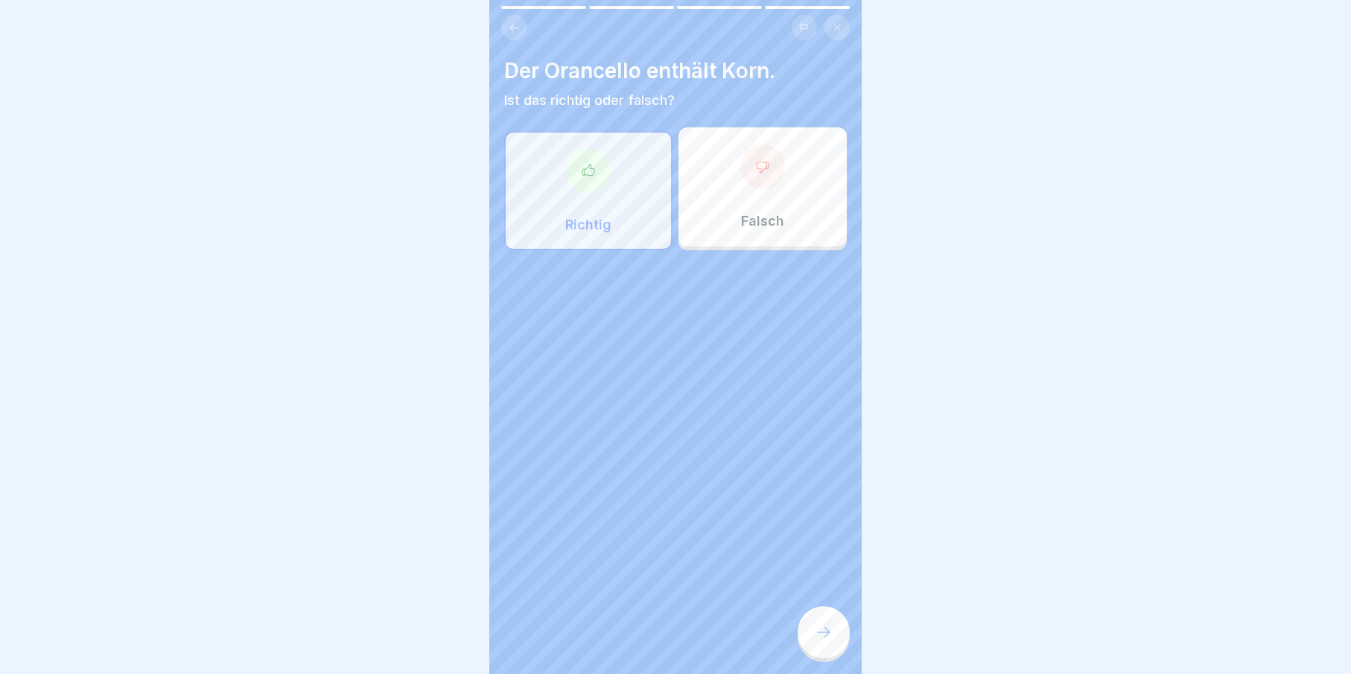
click at [818, 640] on icon at bounding box center [824, 632] width 18 height 18
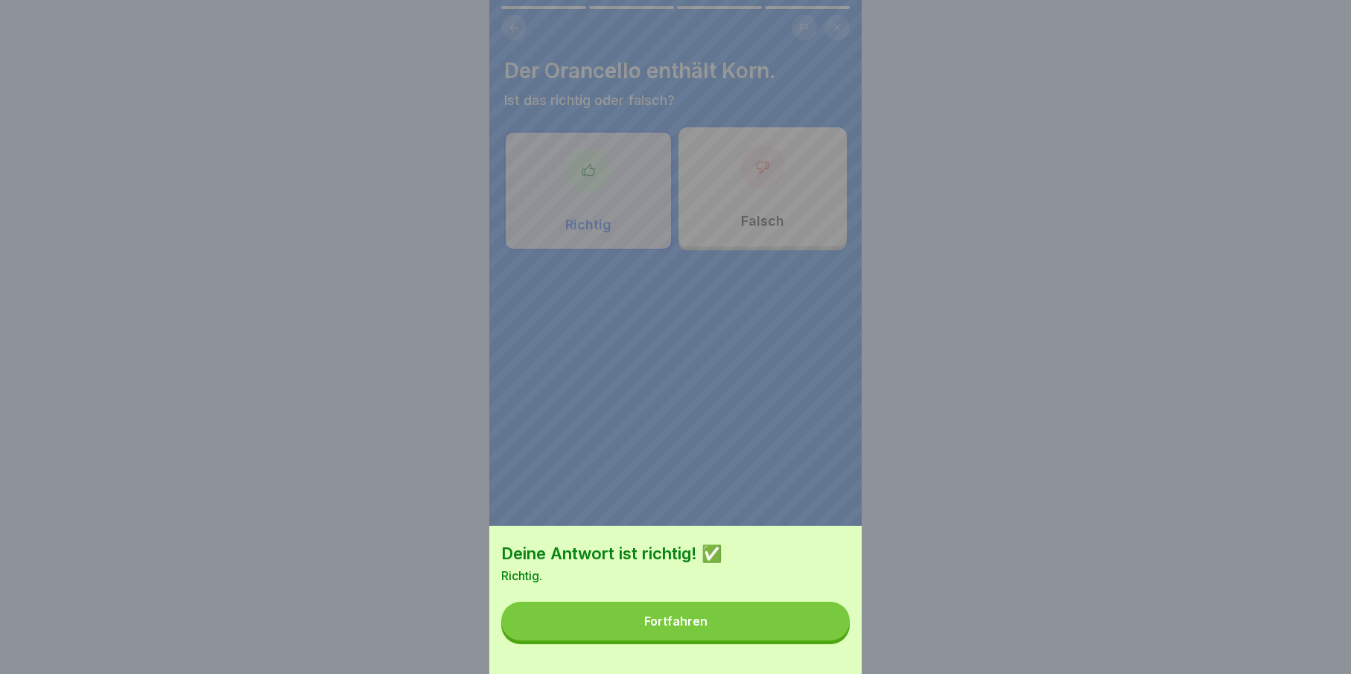
click at [818, 640] on button "Fortfahren" at bounding box center [675, 621] width 349 height 39
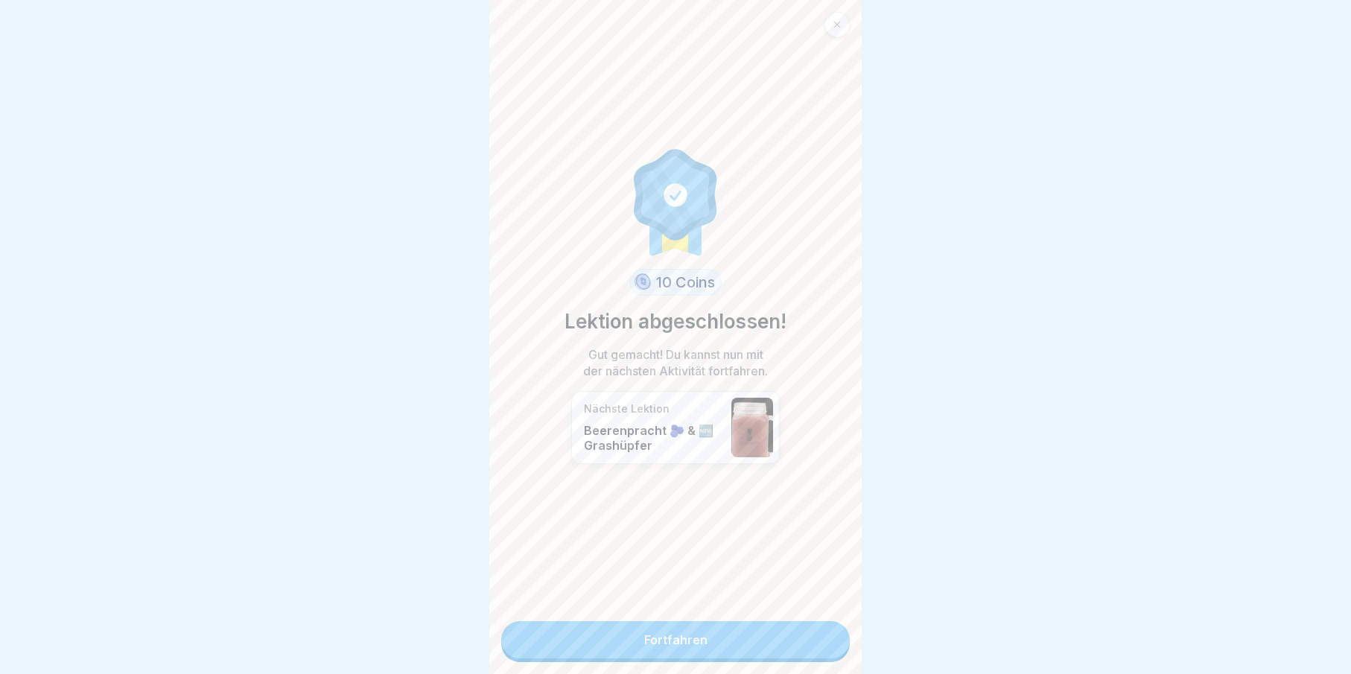
click at [836, 19] on div at bounding box center [836, 24] width 25 height 25
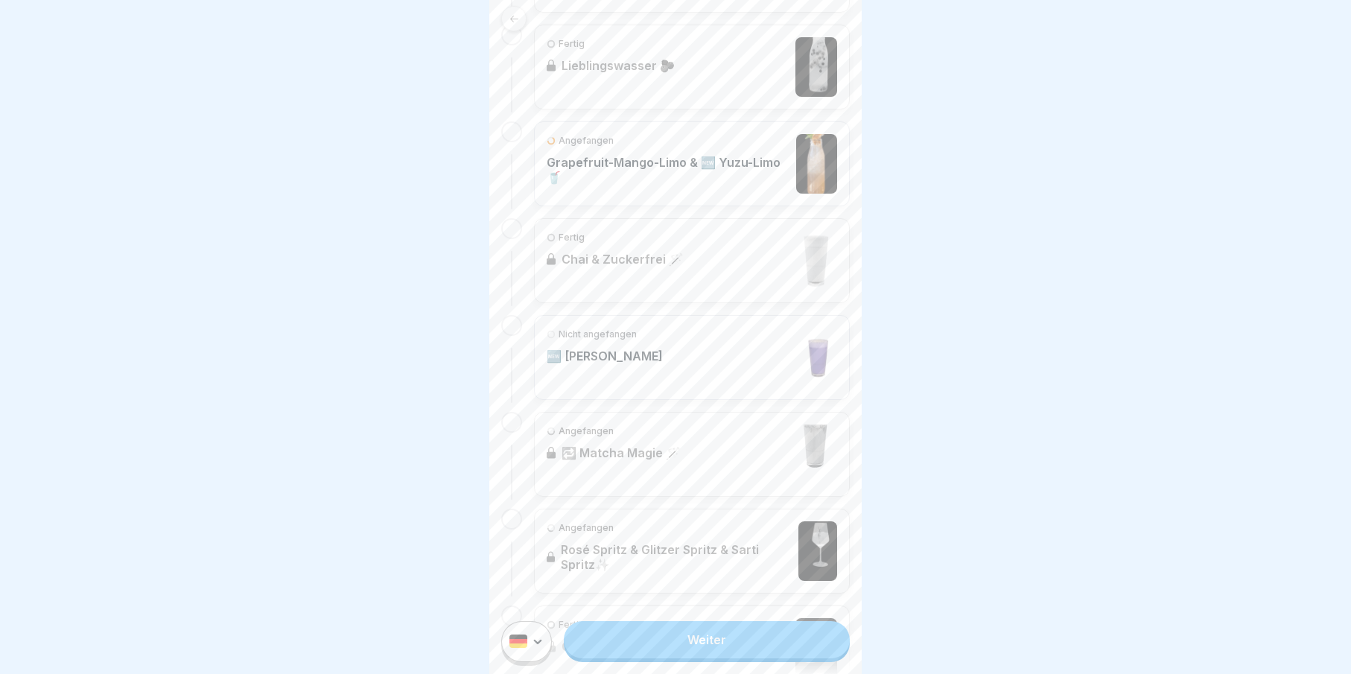
scroll to position [1256, 0]
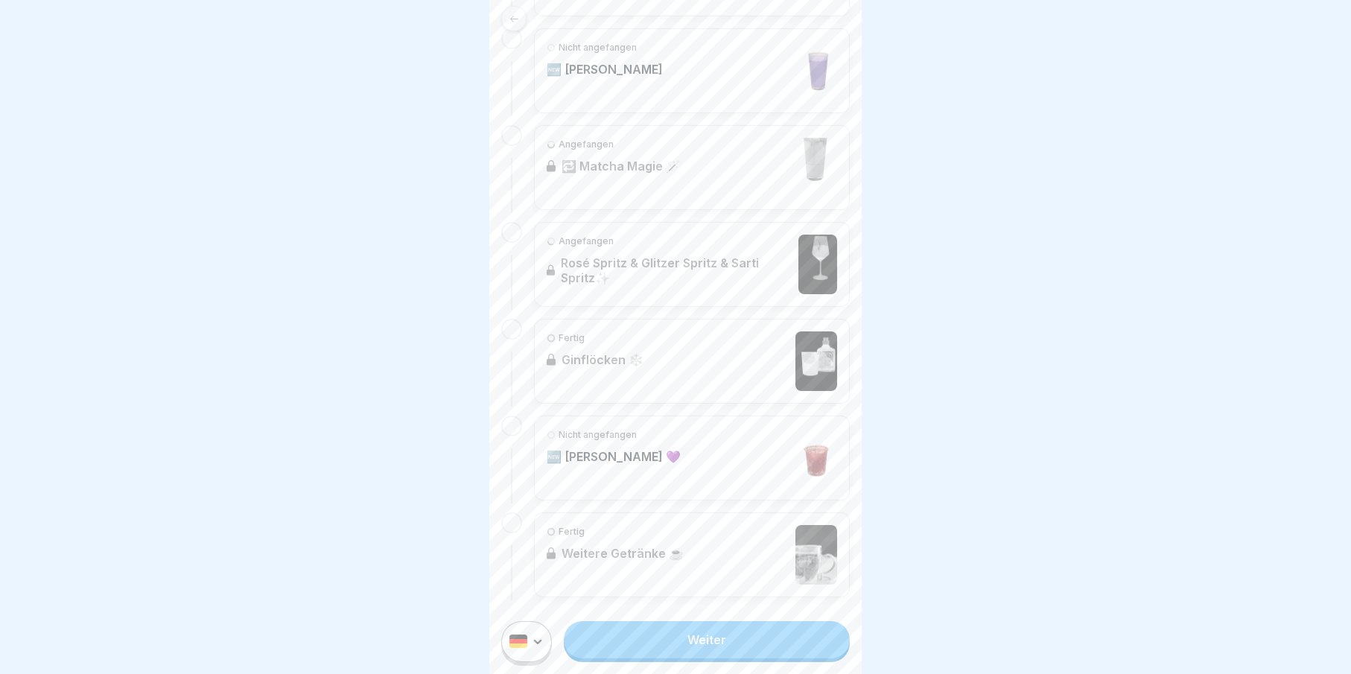
click at [737, 653] on link "Weiter" at bounding box center [707, 639] width 286 height 37
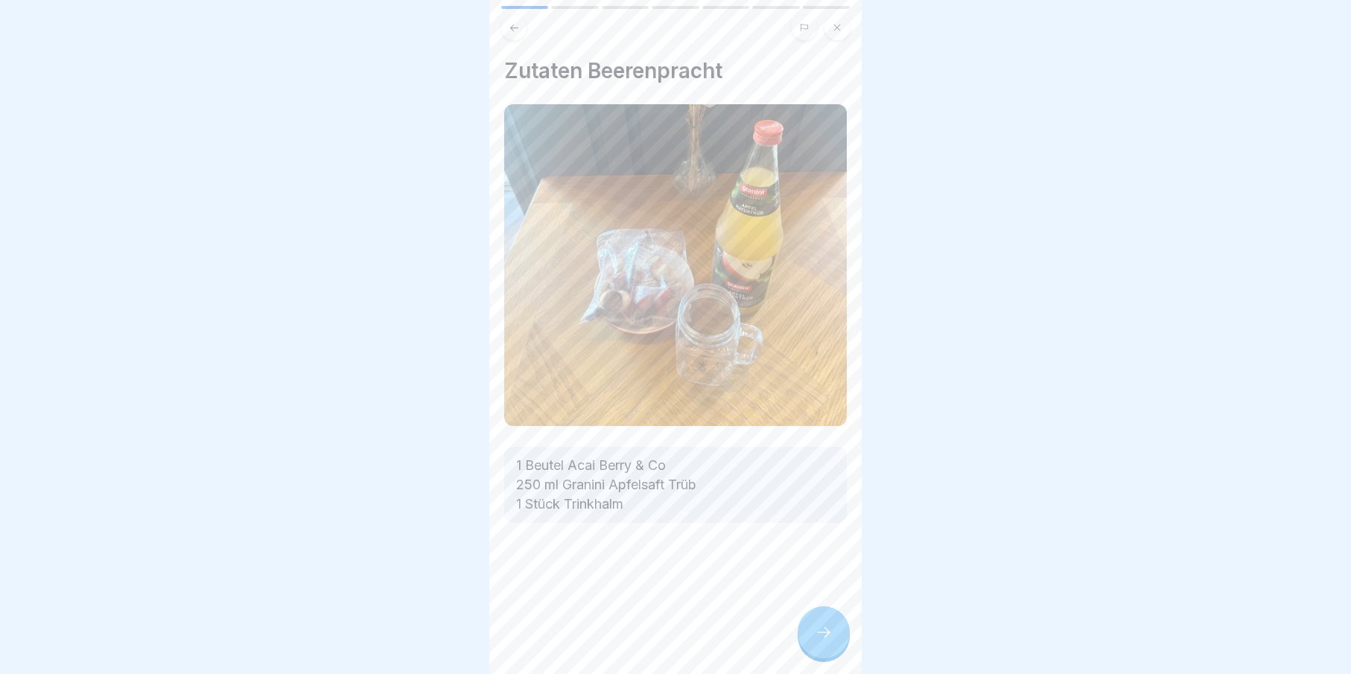
click at [843, 646] on div at bounding box center [824, 632] width 52 height 52
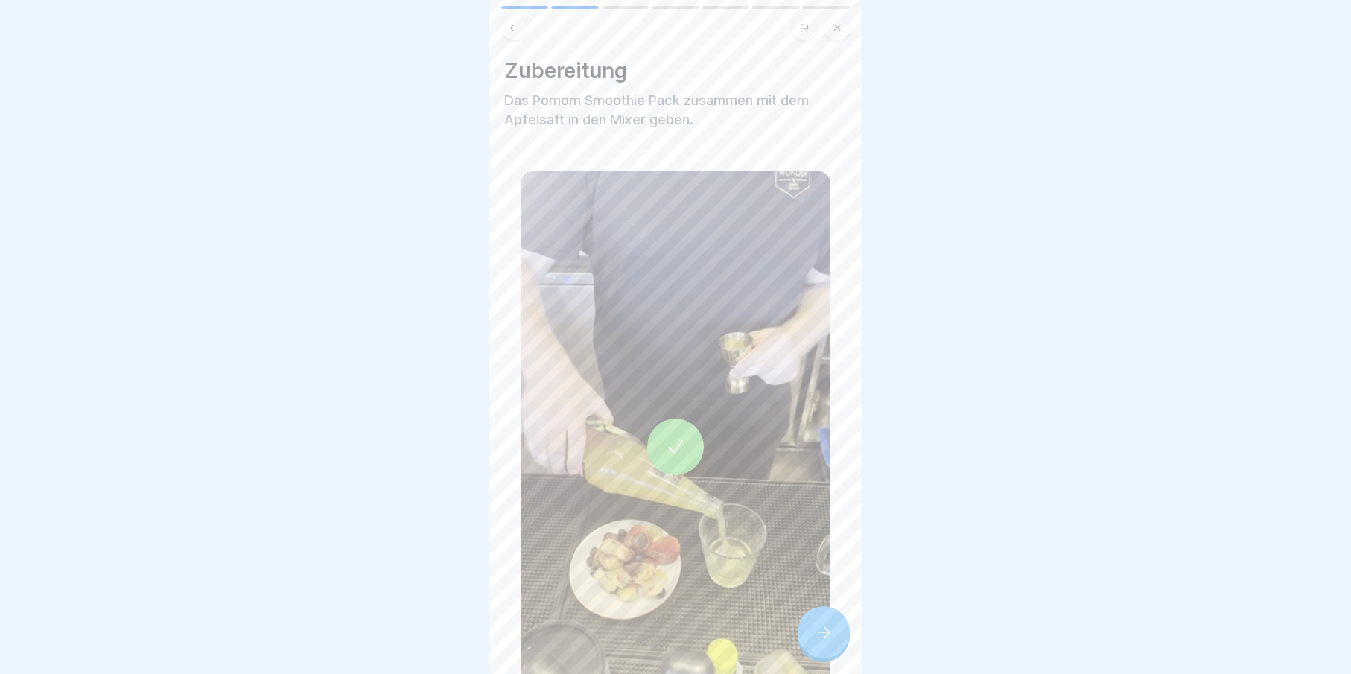
click at [842, 646] on div at bounding box center [824, 632] width 52 height 52
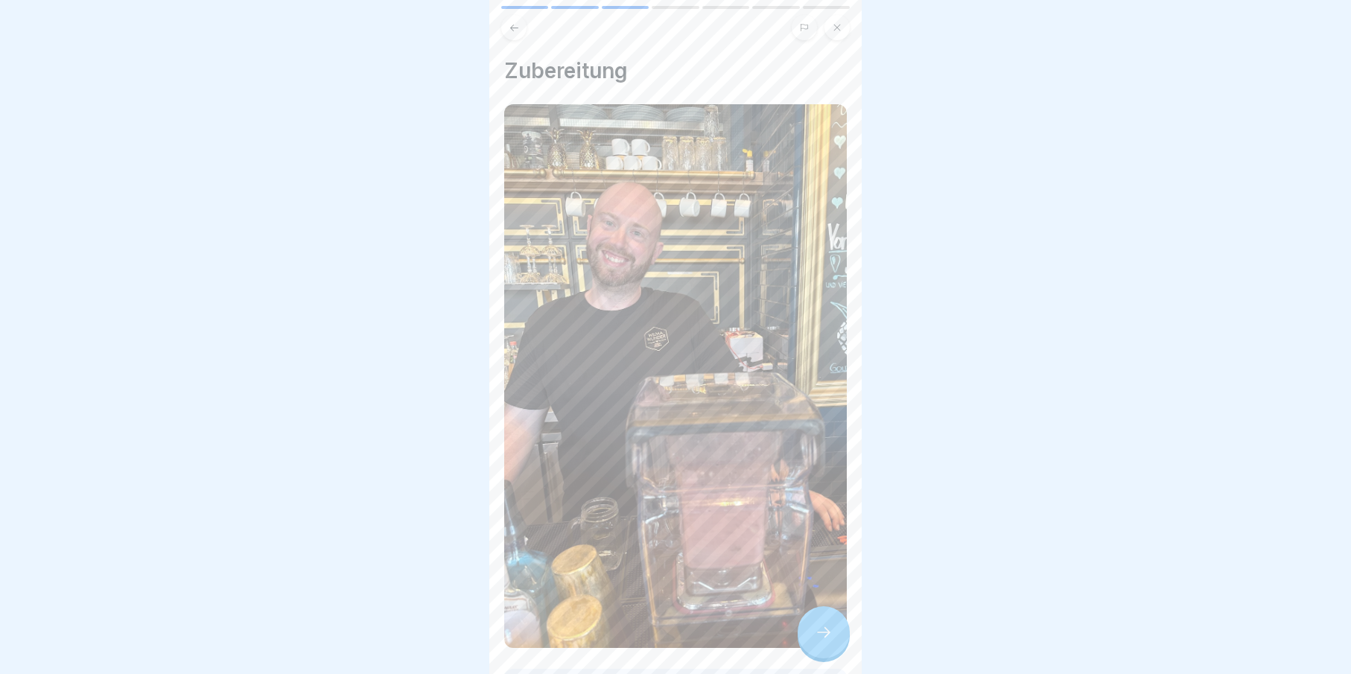
click at [842, 646] on div at bounding box center [824, 632] width 52 height 52
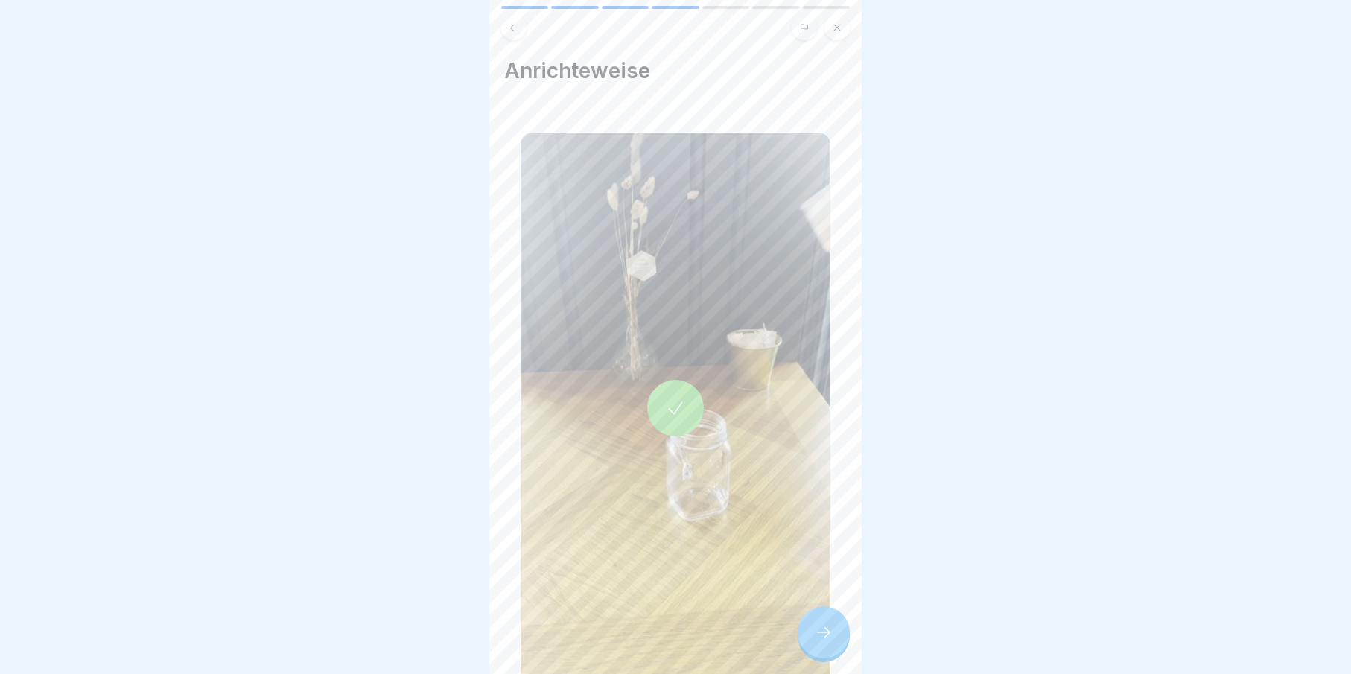
click at [842, 646] on div at bounding box center [824, 632] width 52 height 52
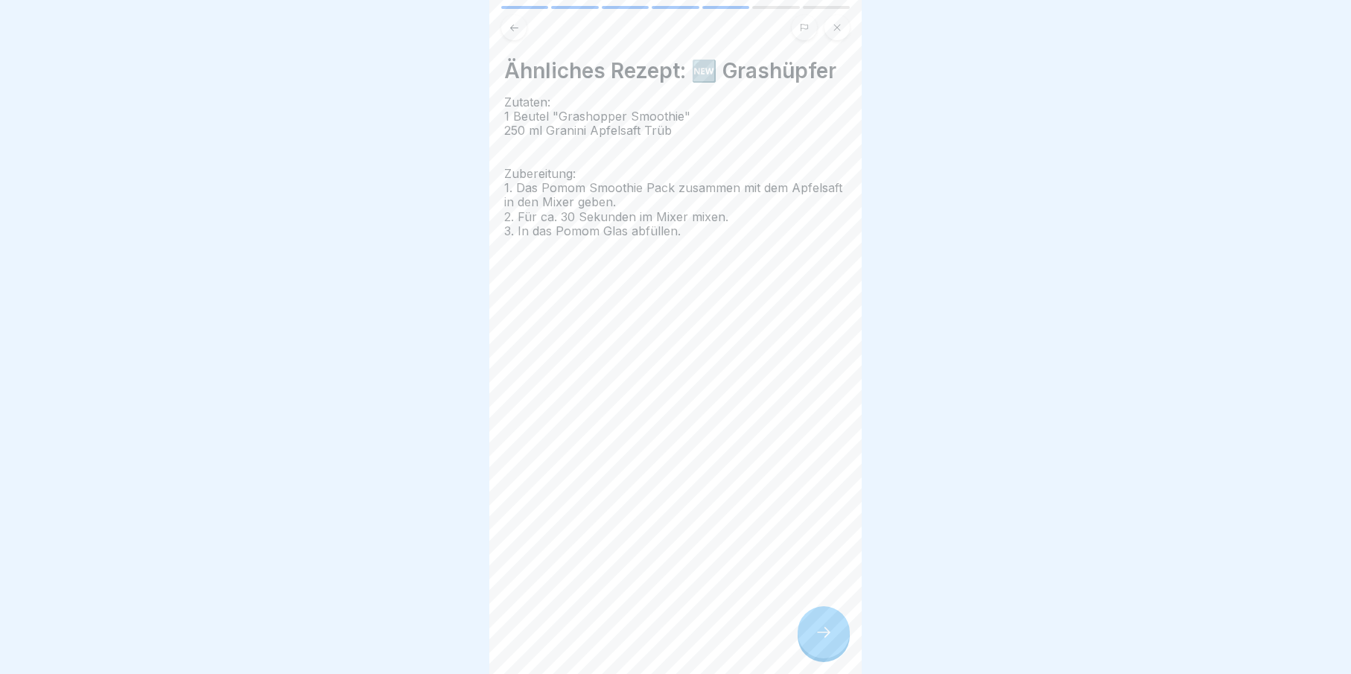
click at [842, 646] on div at bounding box center [824, 632] width 52 height 52
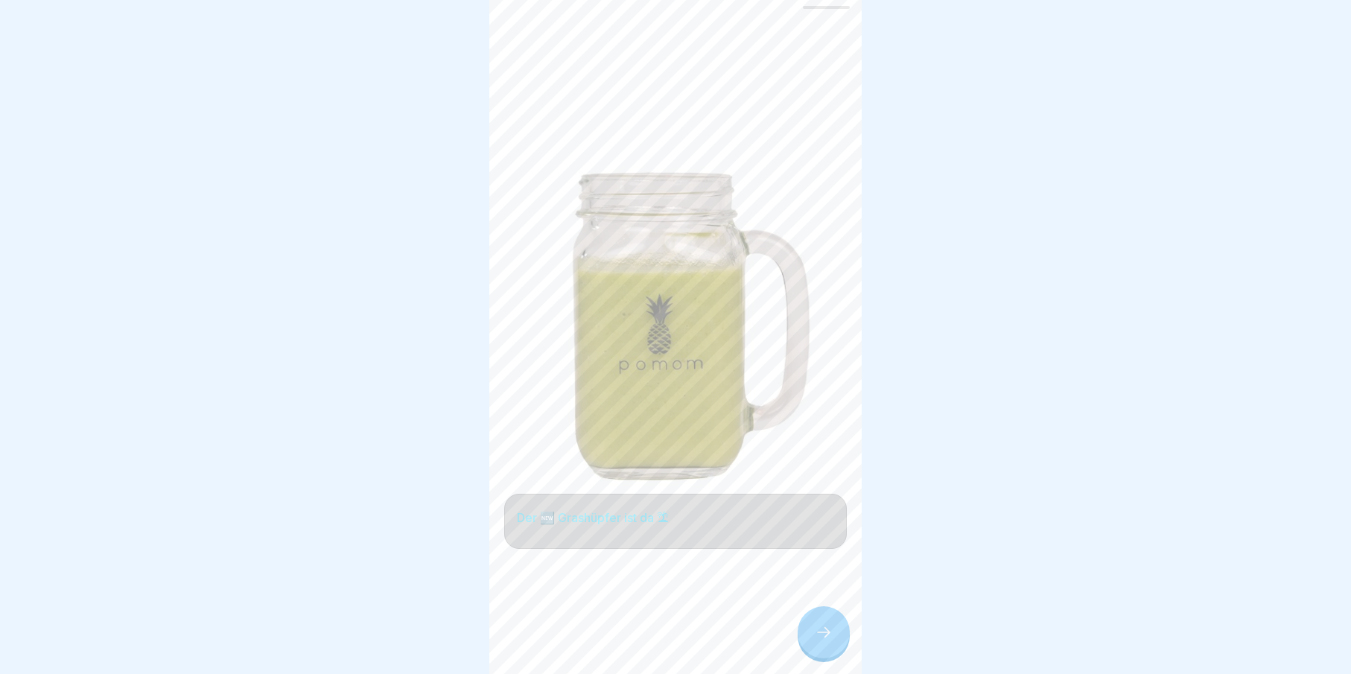
click at [842, 646] on div at bounding box center [824, 632] width 52 height 52
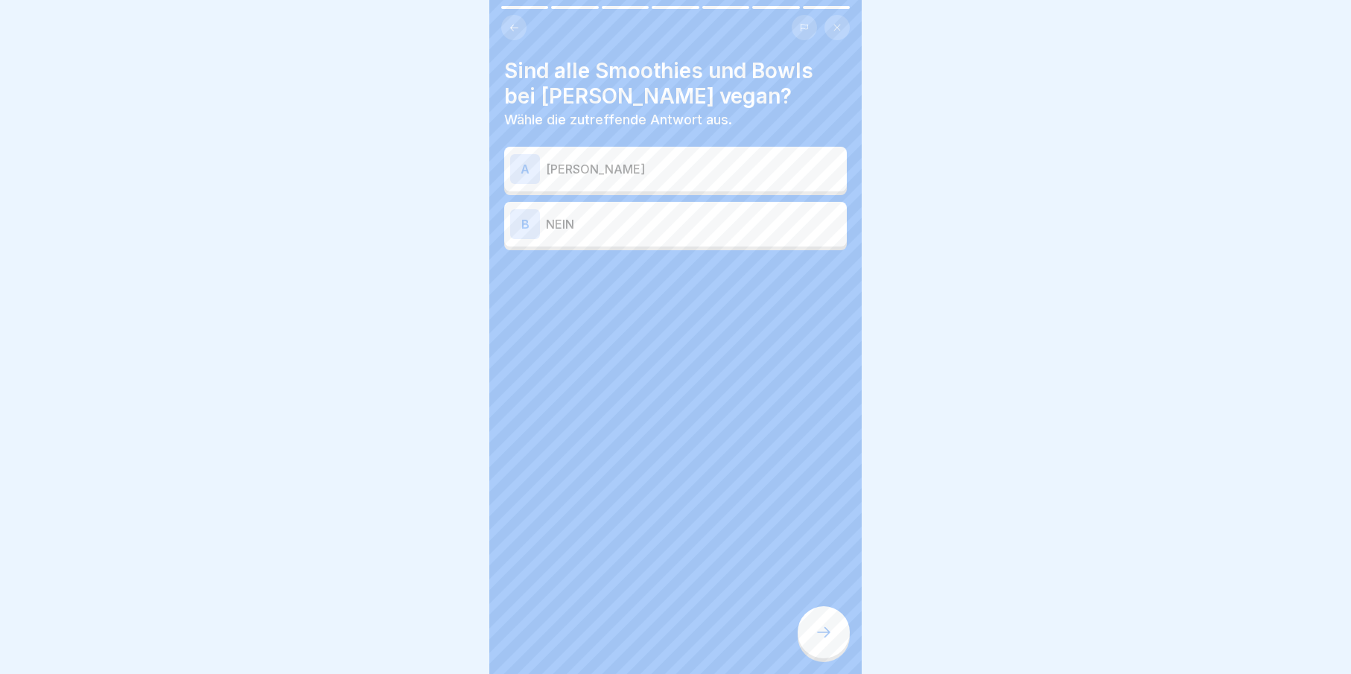
click at [669, 183] on div "A JA" at bounding box center [675, 169] width 343 height 45
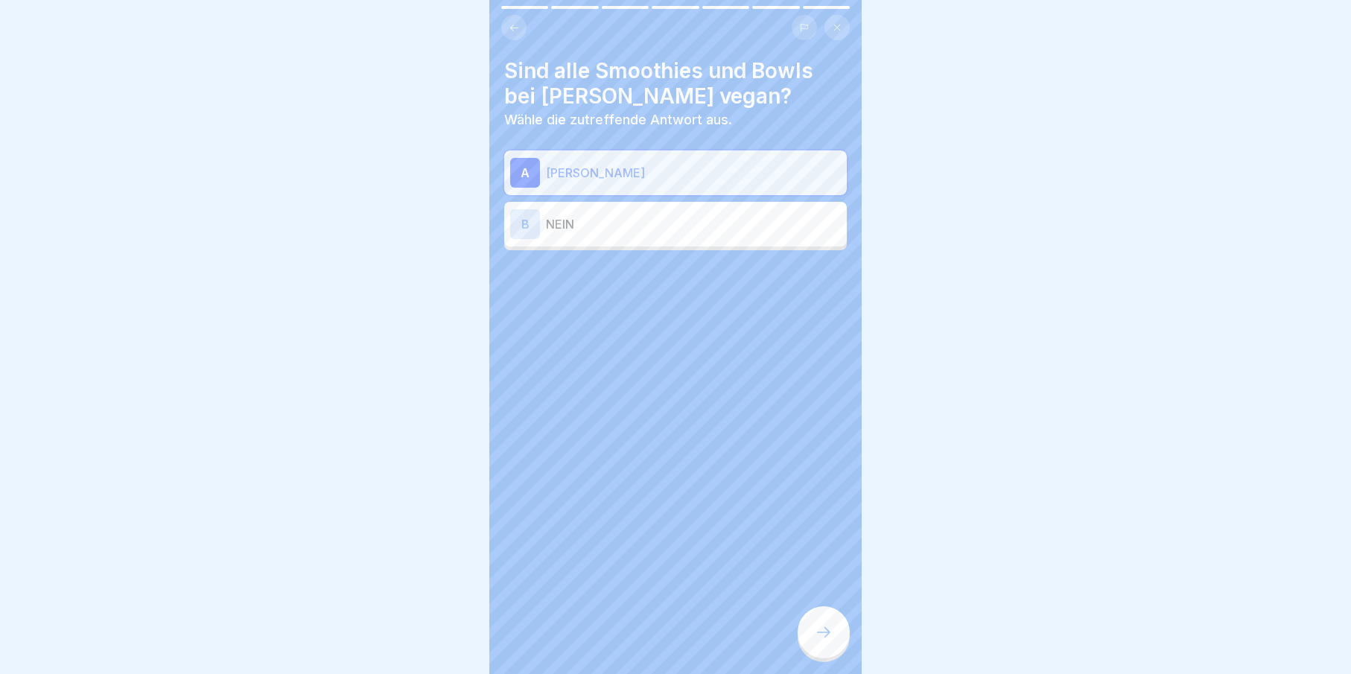
click at [818, 641] on icon at bounding box center [824, 632] width 18 height 18
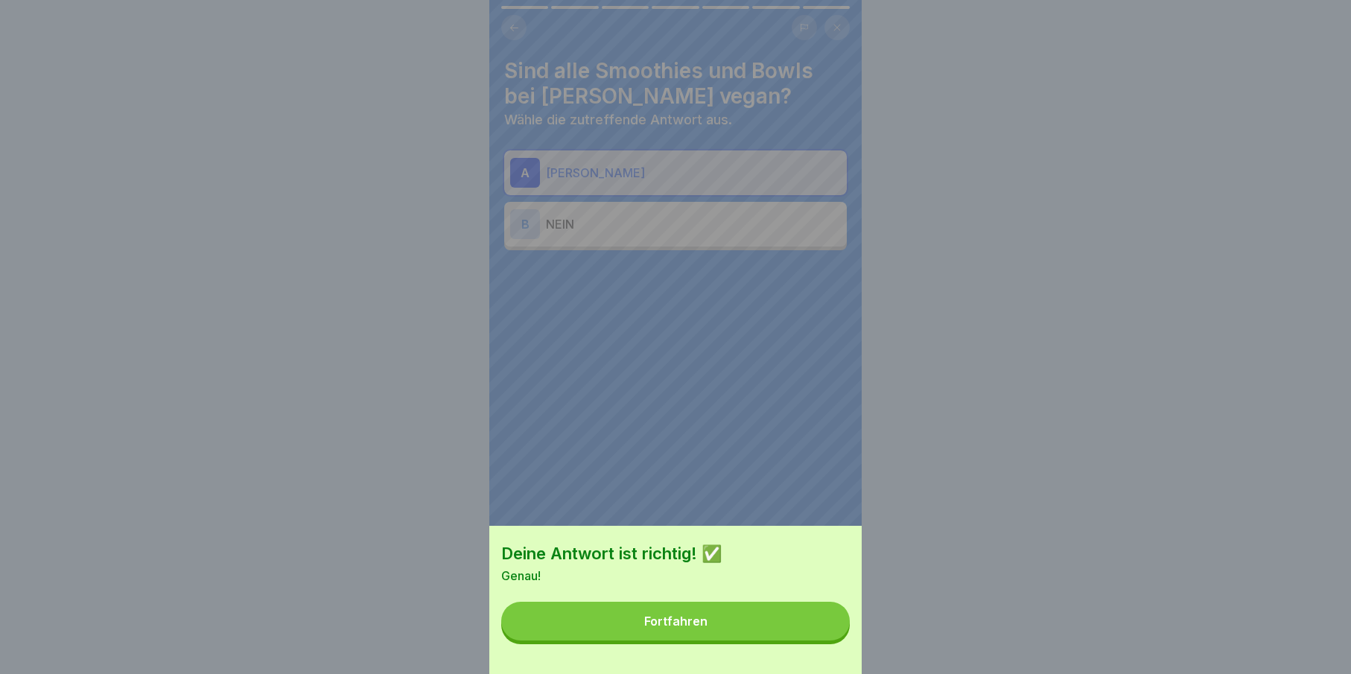
click at [818, 640] on button "Fortfahren" at bounding box center [675, 621] width 349 height 39
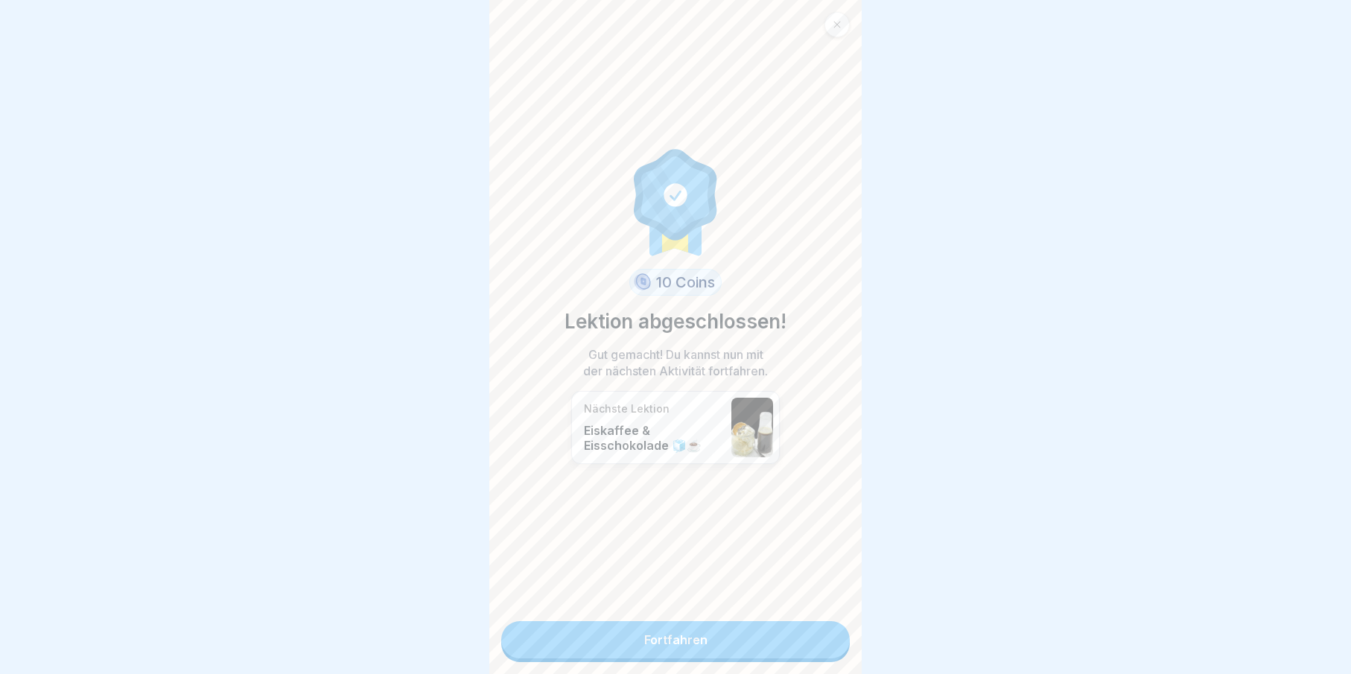
click at [818, 649] on link "Fortfahren" at bounding box center [675, 639] width 349 height 37
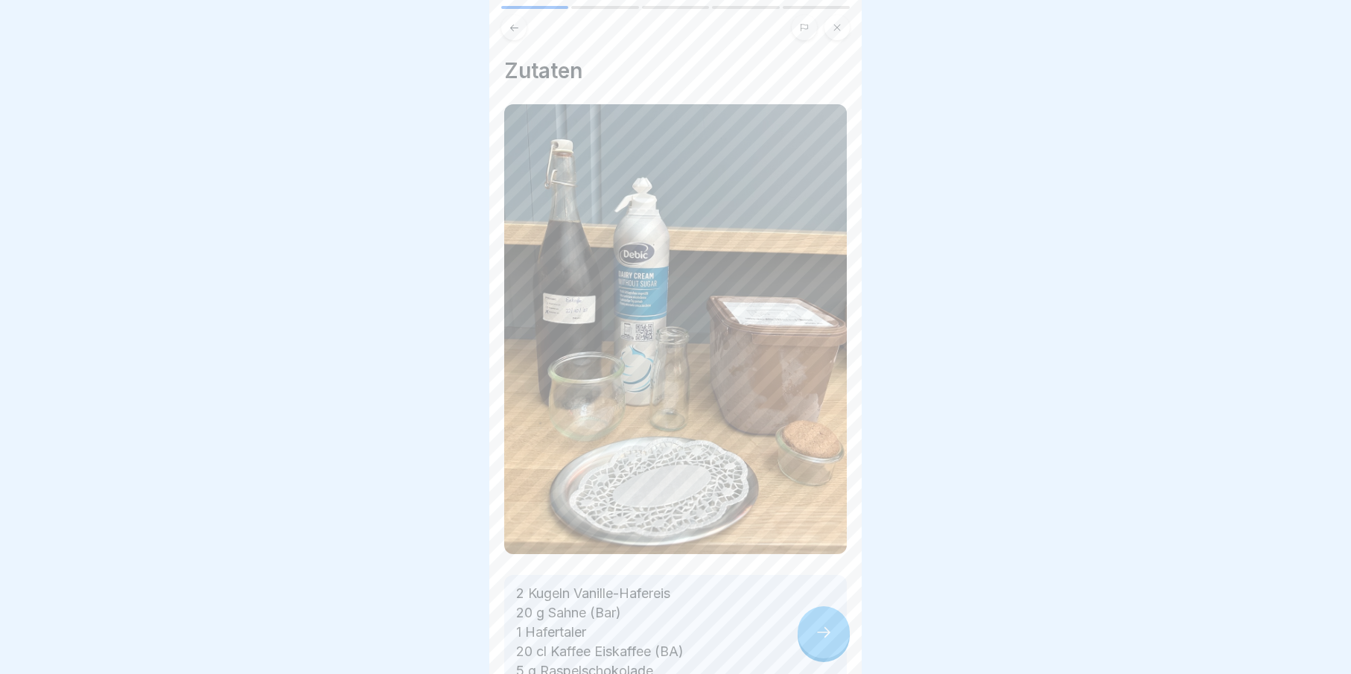
click at [814, 650] on div at bounding box center [824, 632] width 52 height 52
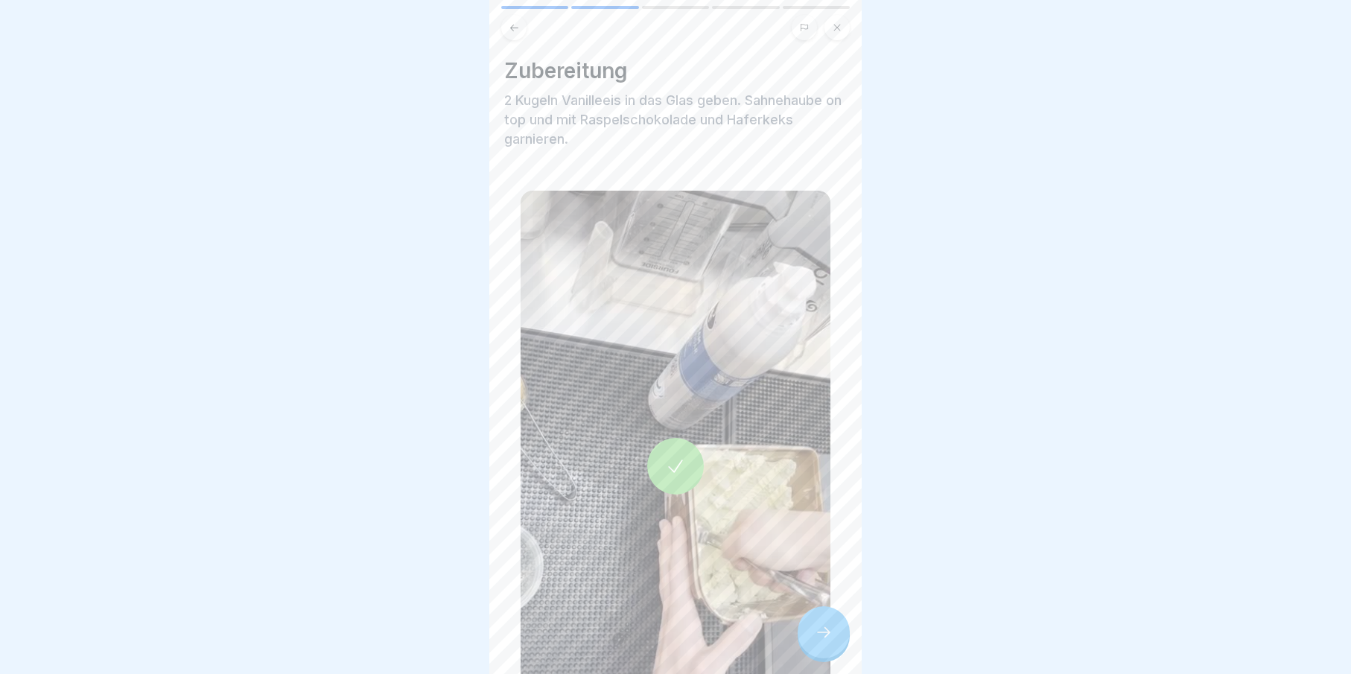
click at [820, 641] on icon at bounding box center [824, 632] width 18 height 18
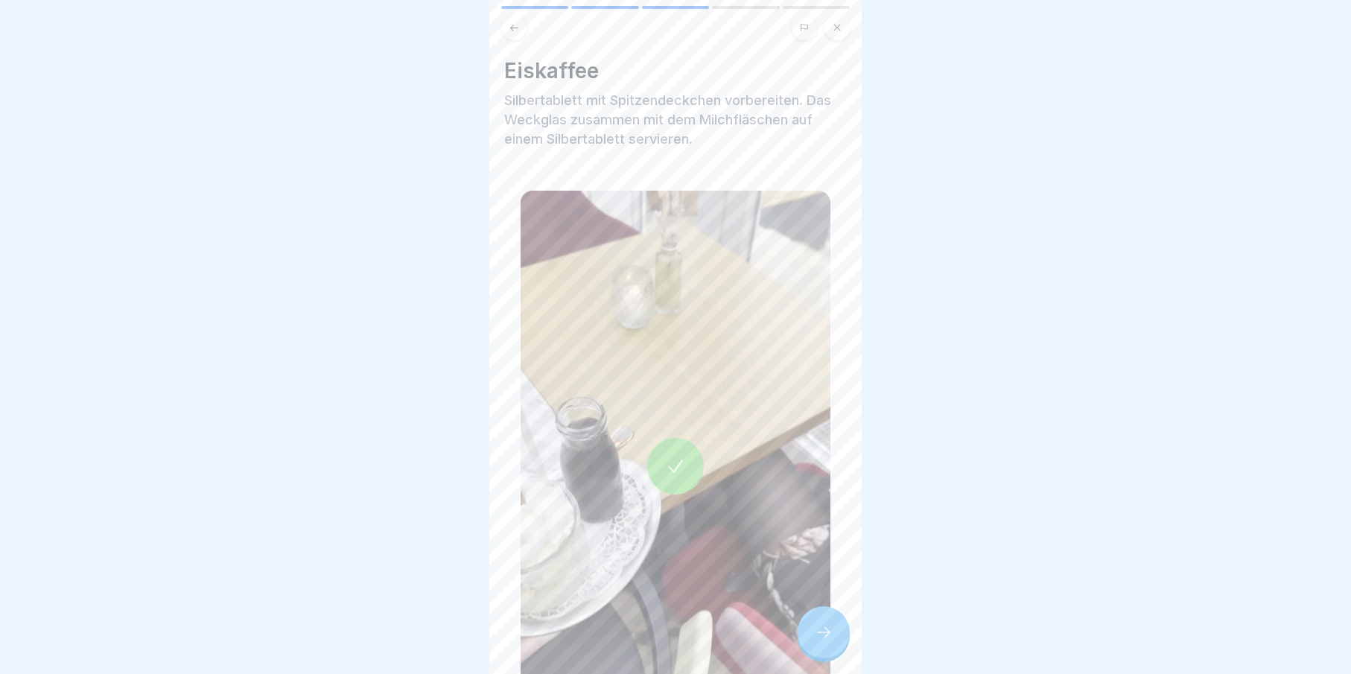
click at [820, 641] on icon at bounding box center [824, 632] width 18 height 18
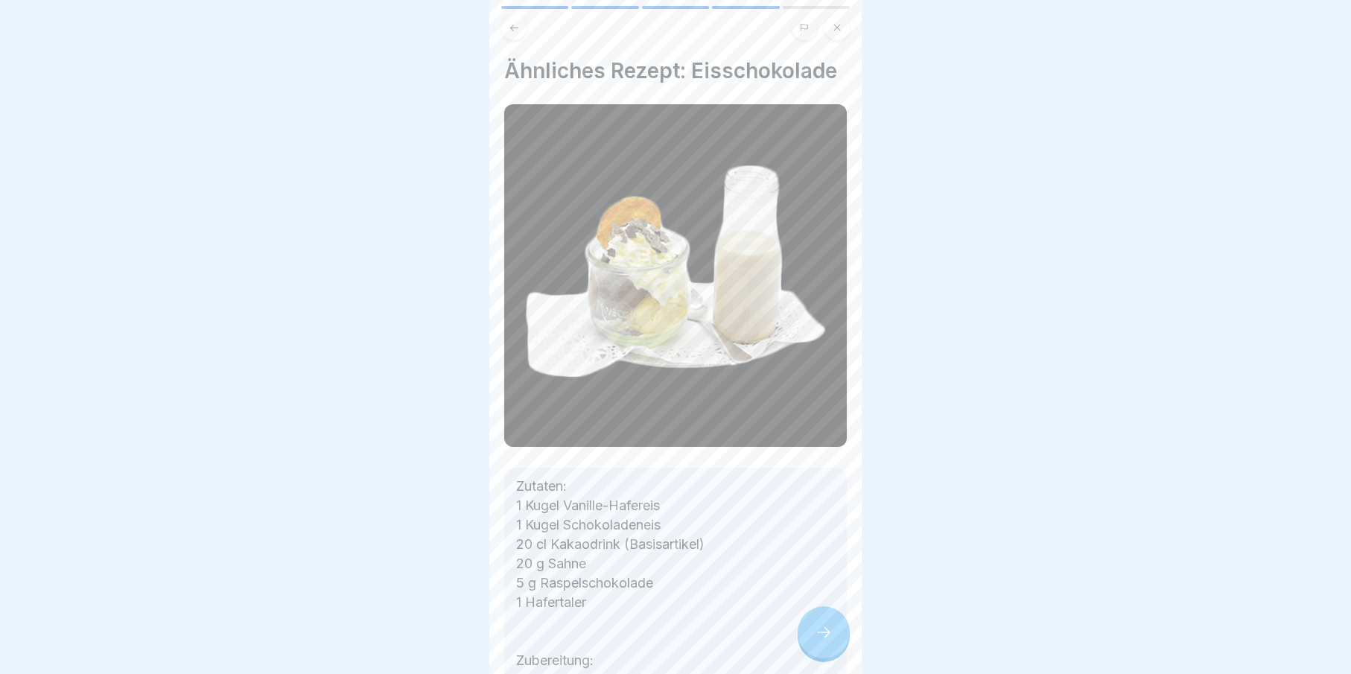
click at [820, 641] on icon at bounding box center [824, 632] width 18 height 18
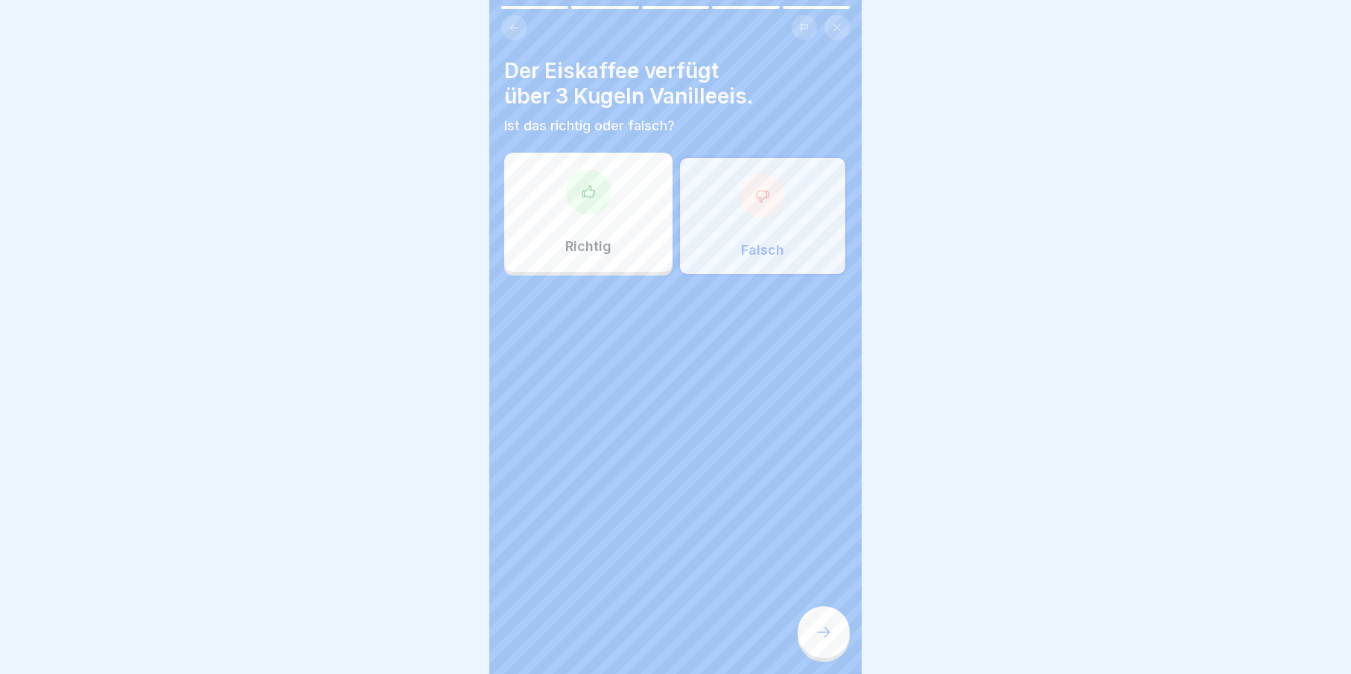
click at [820, 641] on icon at bounding box center [824, 632] width 18 height 18
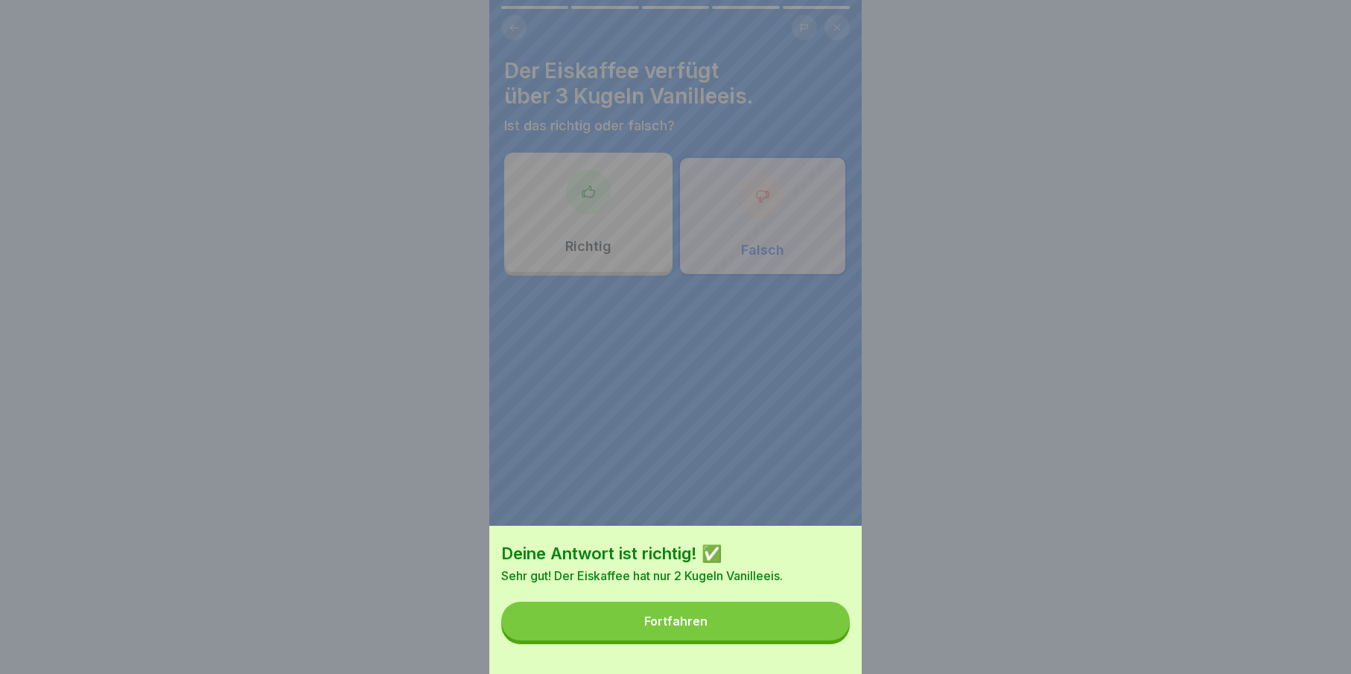
click at [703, 663] on div "Deine Antwort ist richtig! ✅ Sehr gut! Der Eiskaffee hat nur 2 Kugeln Vanilleei…" at bounding box center [675, 600] width 372 height 148
click at [705, 640] on button "Fortfahren" at bounding box center [675, 621] width 349 height 39
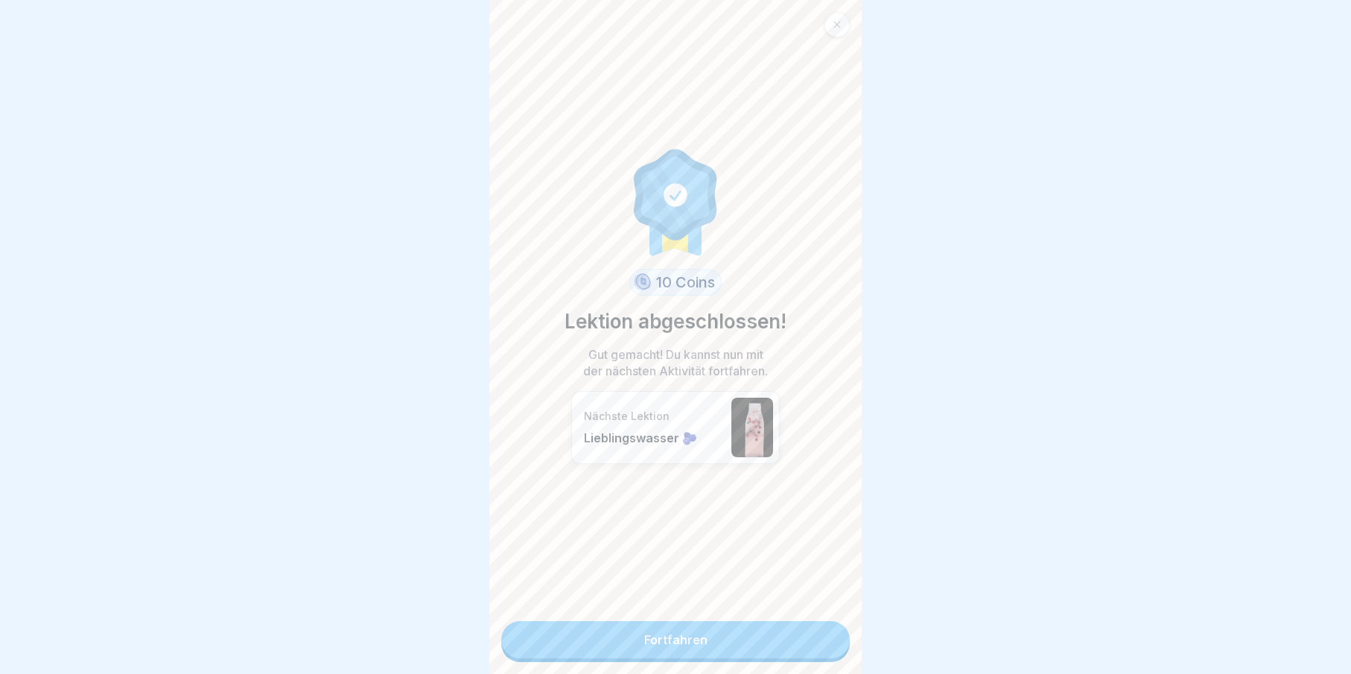
click at [832, 22] on div at bounding box center [836, 24] width 25 height 25
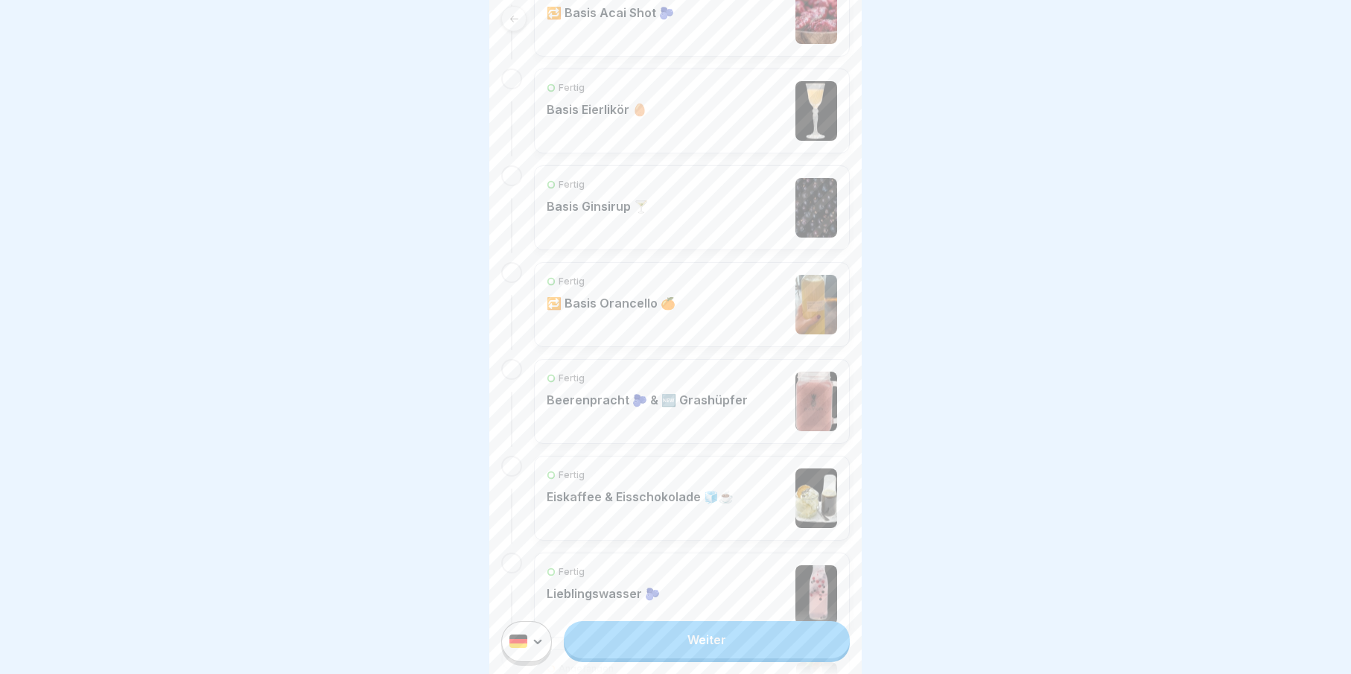
scroll to position [1256, 0]
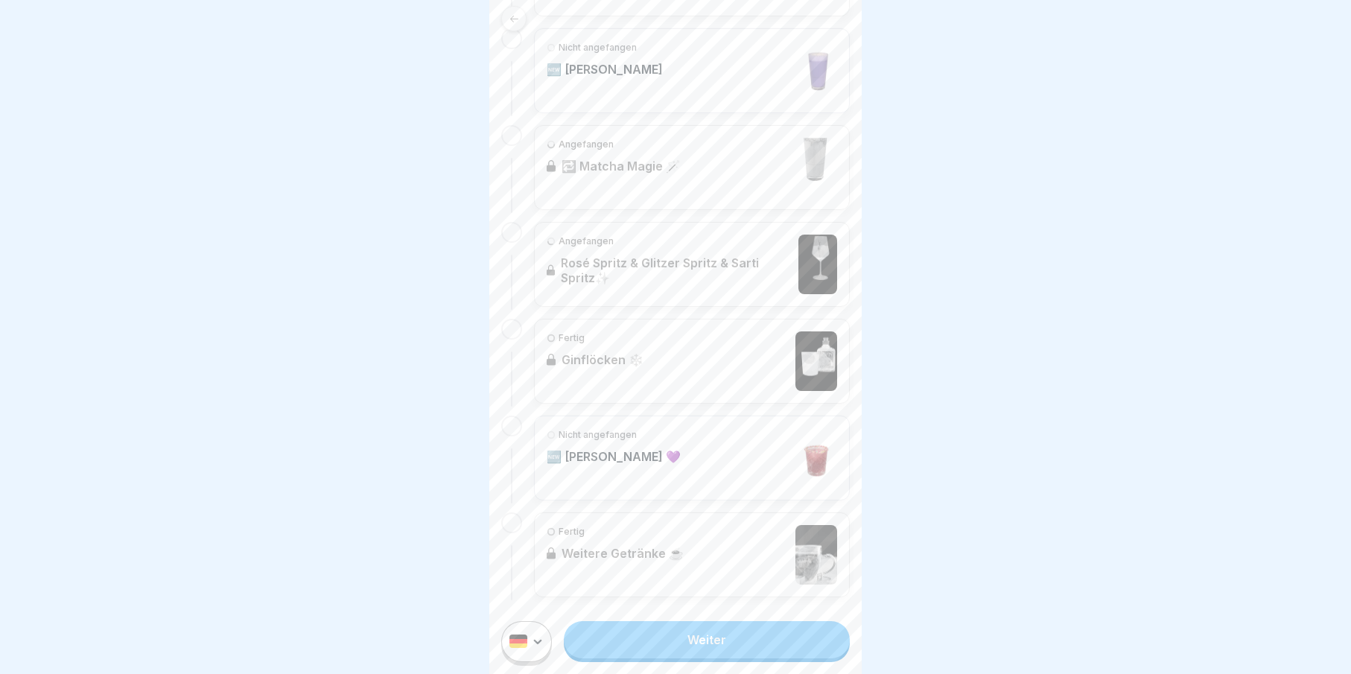
click at [699, 443] on div "Nicht angefangen 🆕 [PERSON_NAME] 💜" at bounding box center [692, 458] width 290 height 60
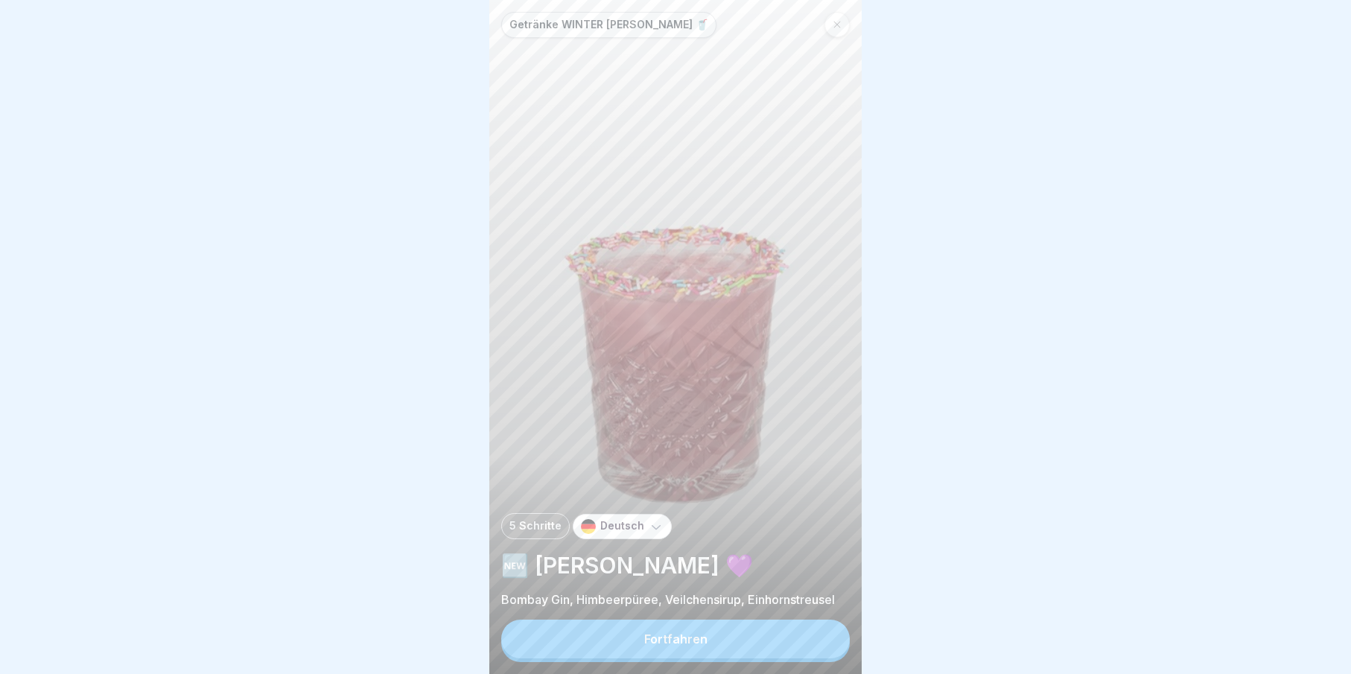
click at [697, 646] on div "Fortfahren" at bounding box center [675, 638] width 63 height 13
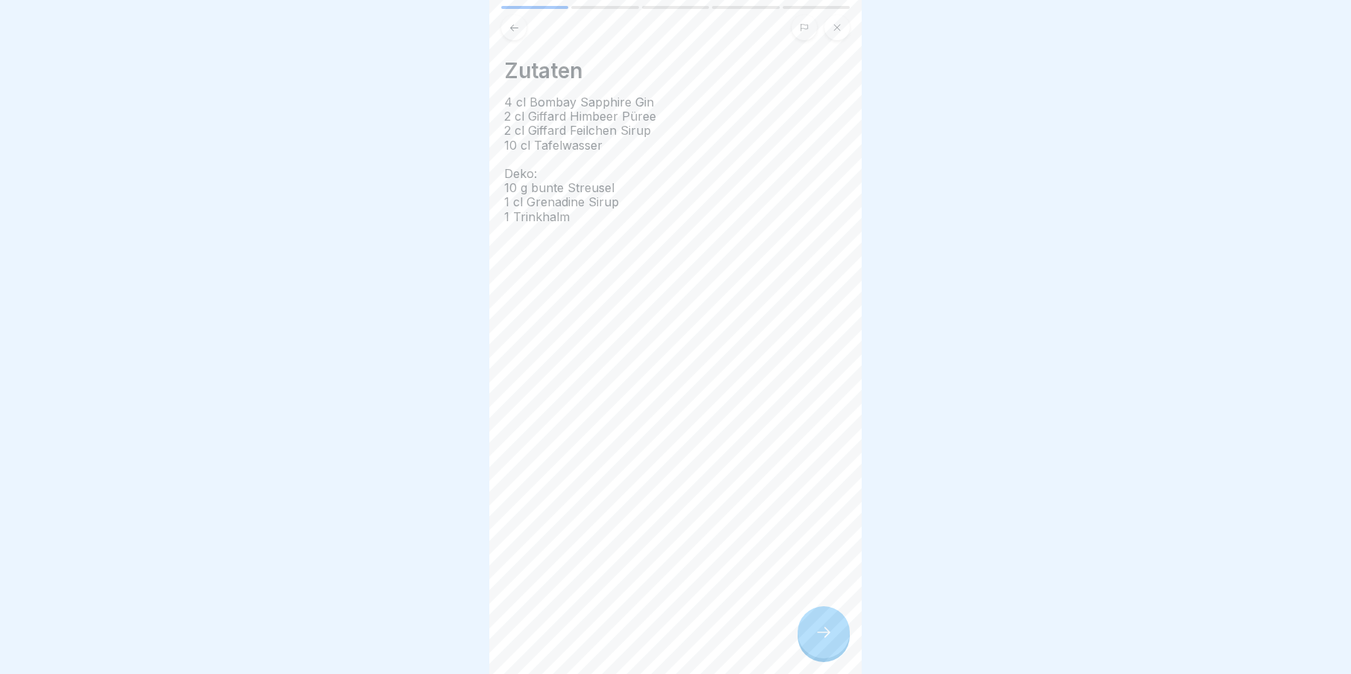
click at [834, 646] on div at bounding box center [824, 632] width 52 height 52
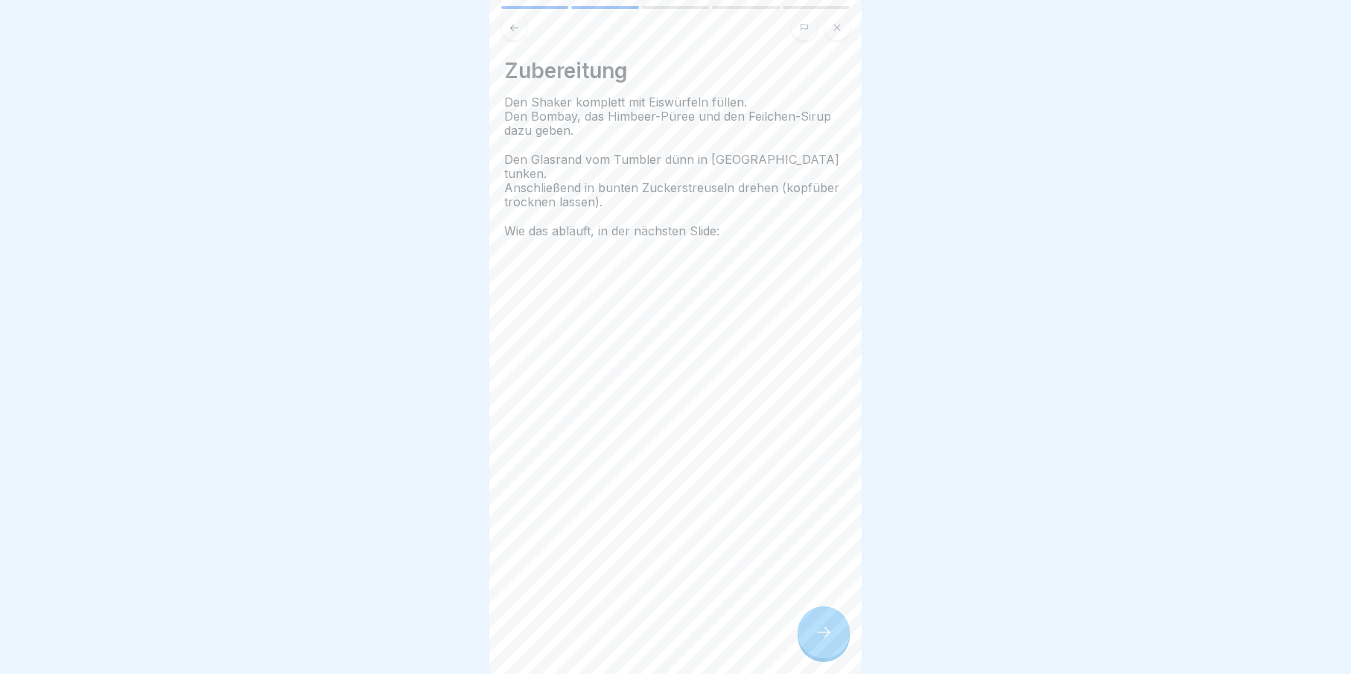
click at [834, 646] on div at bounding box center [824, 632] width 52 height 52
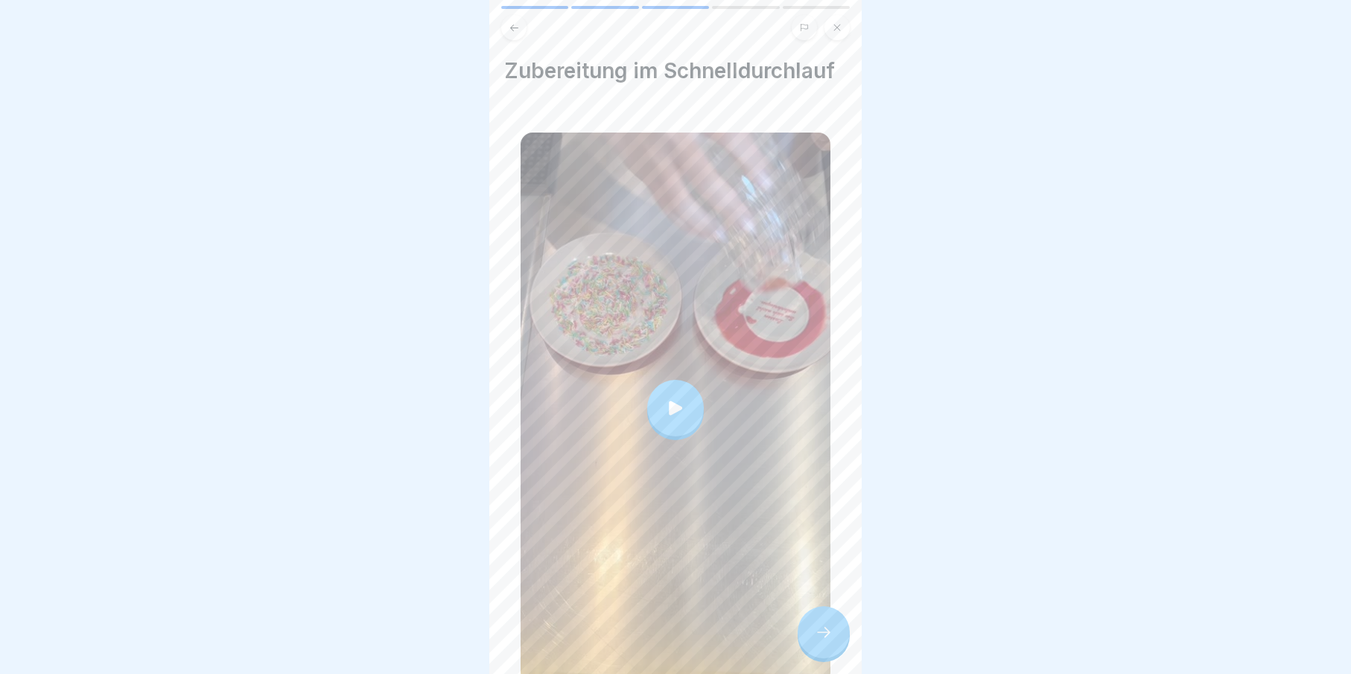
click at [834, 646] on div at bounding box center [824, 632] width 52 height 52
click at [840, 650] on div at bounding box center [824, 632] width 52 height 52
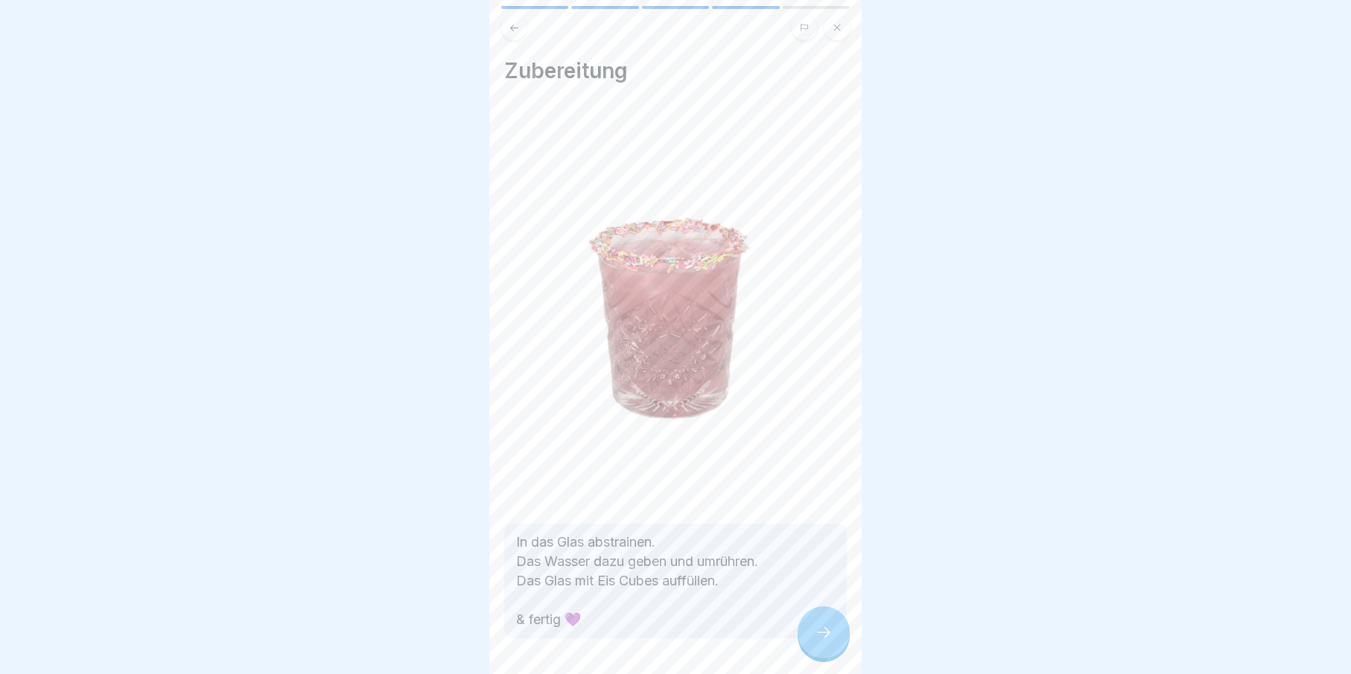
click at [835, 649] on div at bounding box center [824, 632] width 52 height 52
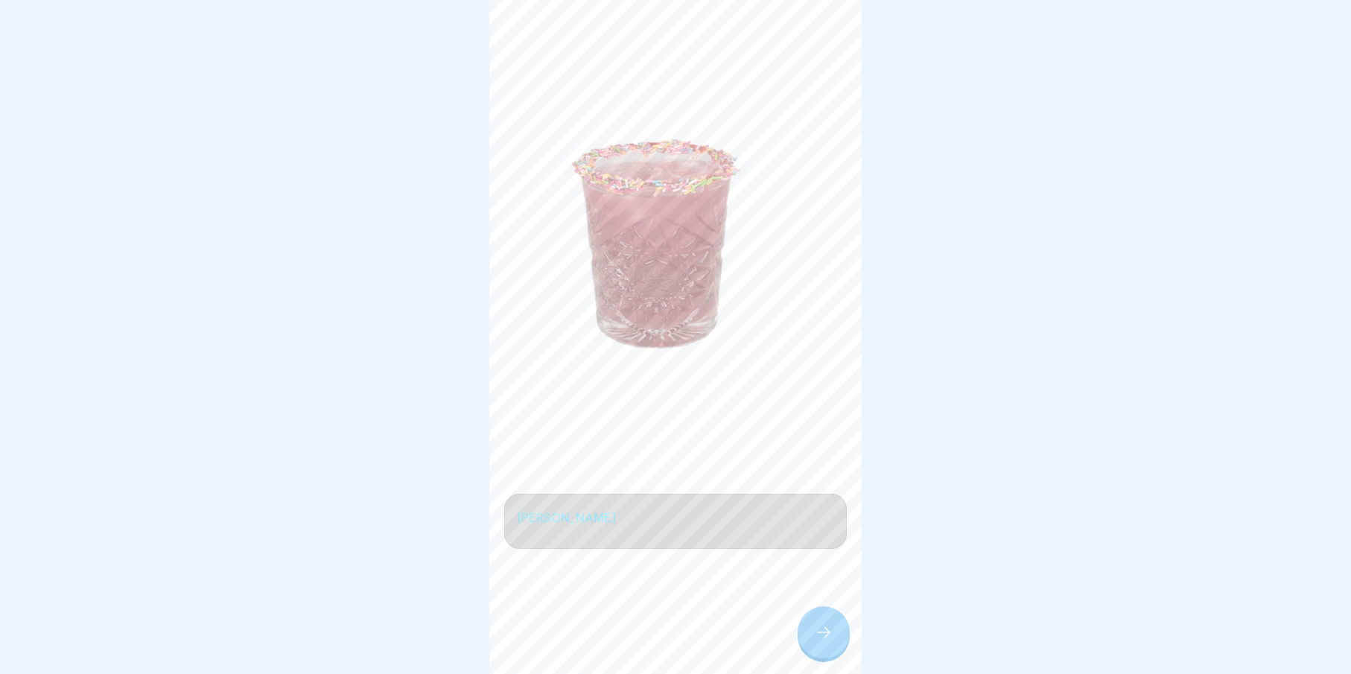
click at [835, 649] on div at bounding box center [824, 632] width 52 height 52
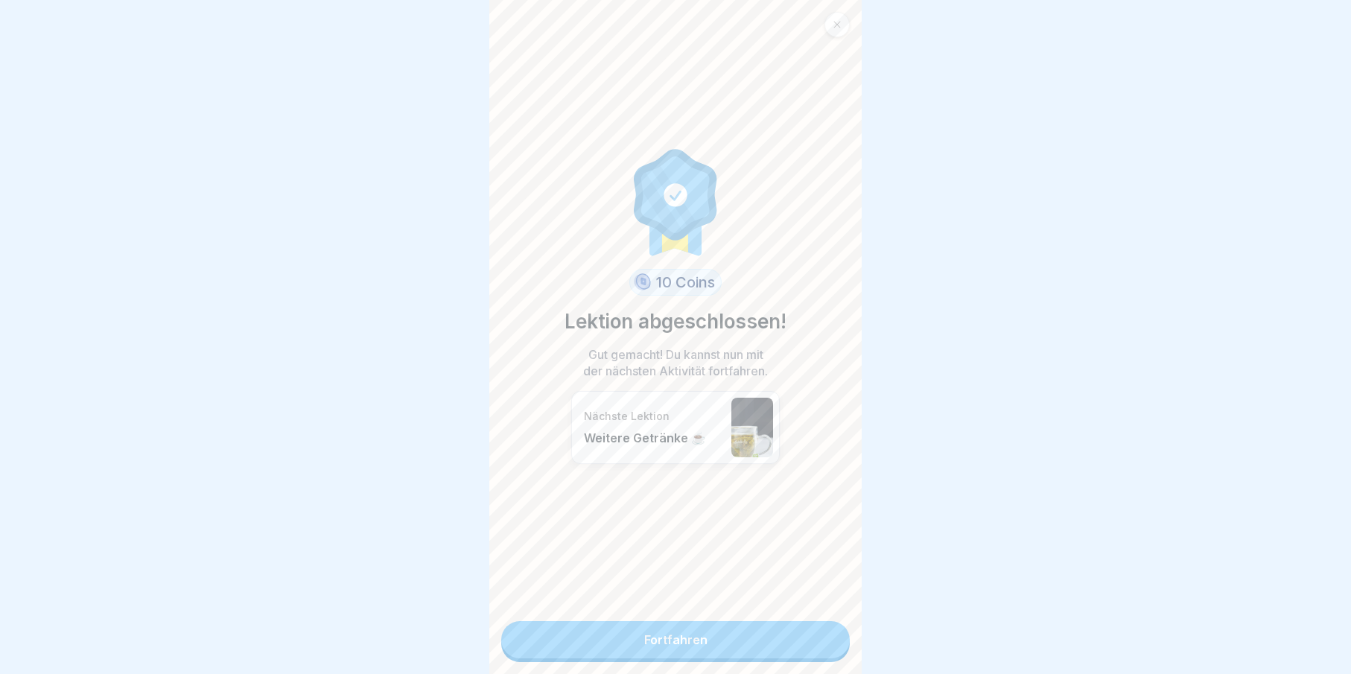
click at [831, 645] on link "Fortfahren" at bounding box center [675, 639] width 349 height 37
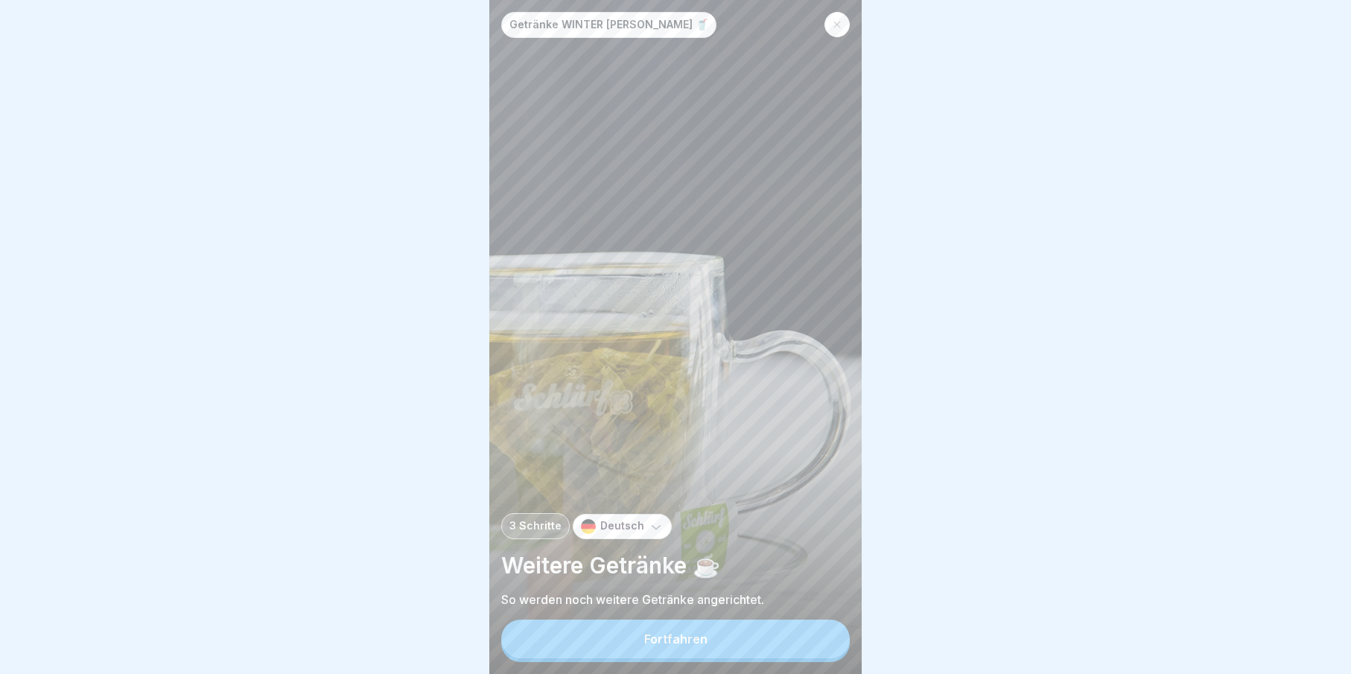
click at [839, 22] on icon at bounding box center [837, 24] width 9 height 9
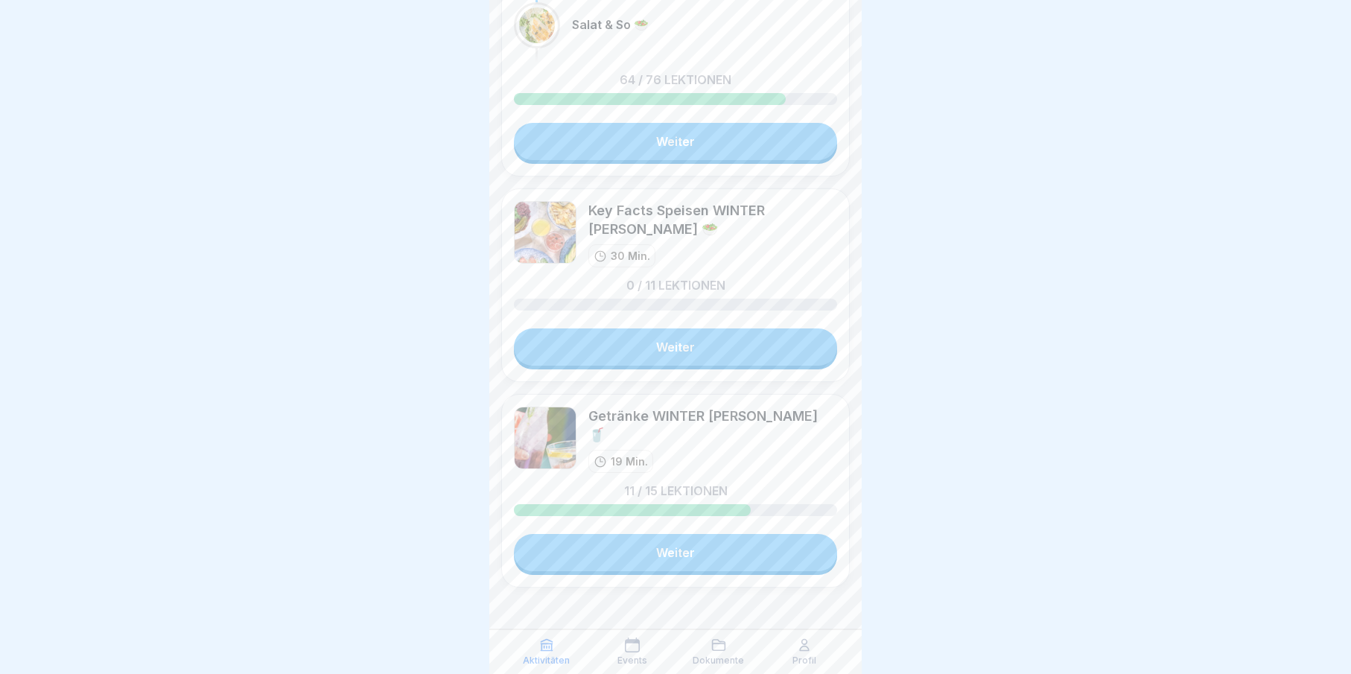
scroll to position [11, 0]
click at [682, 553] on link "Weiter" at bounding box center [675, 552] width 323 height 37
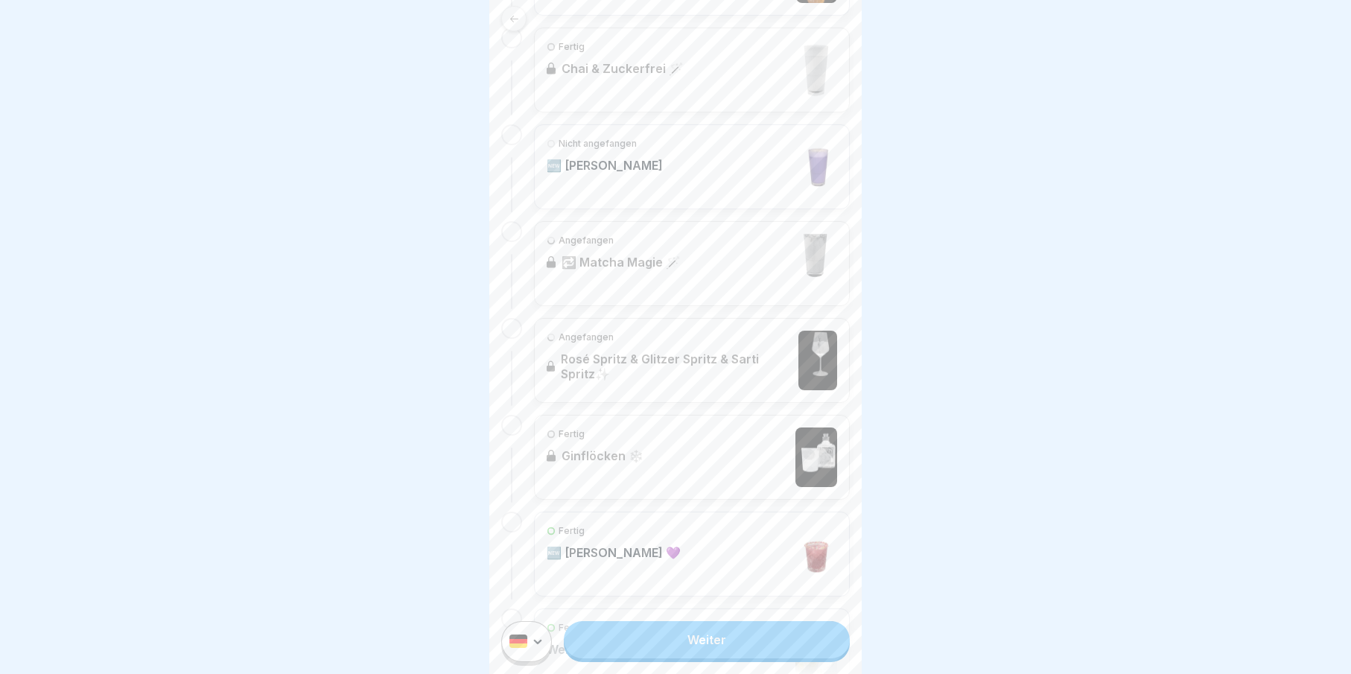
scroll to position [1256, 0]
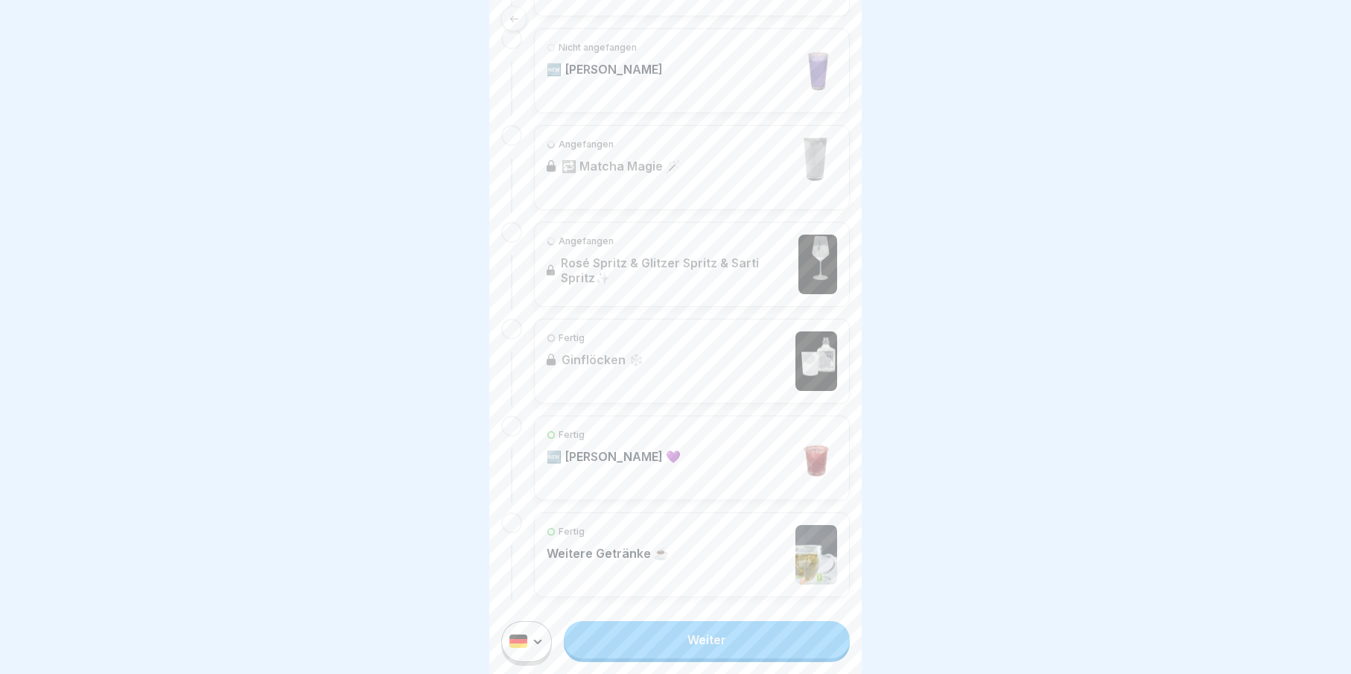
click at [640, 331] on link "Fertig Ginflöcken ❄️" at bounding box center [692, 361] width 290 height 60
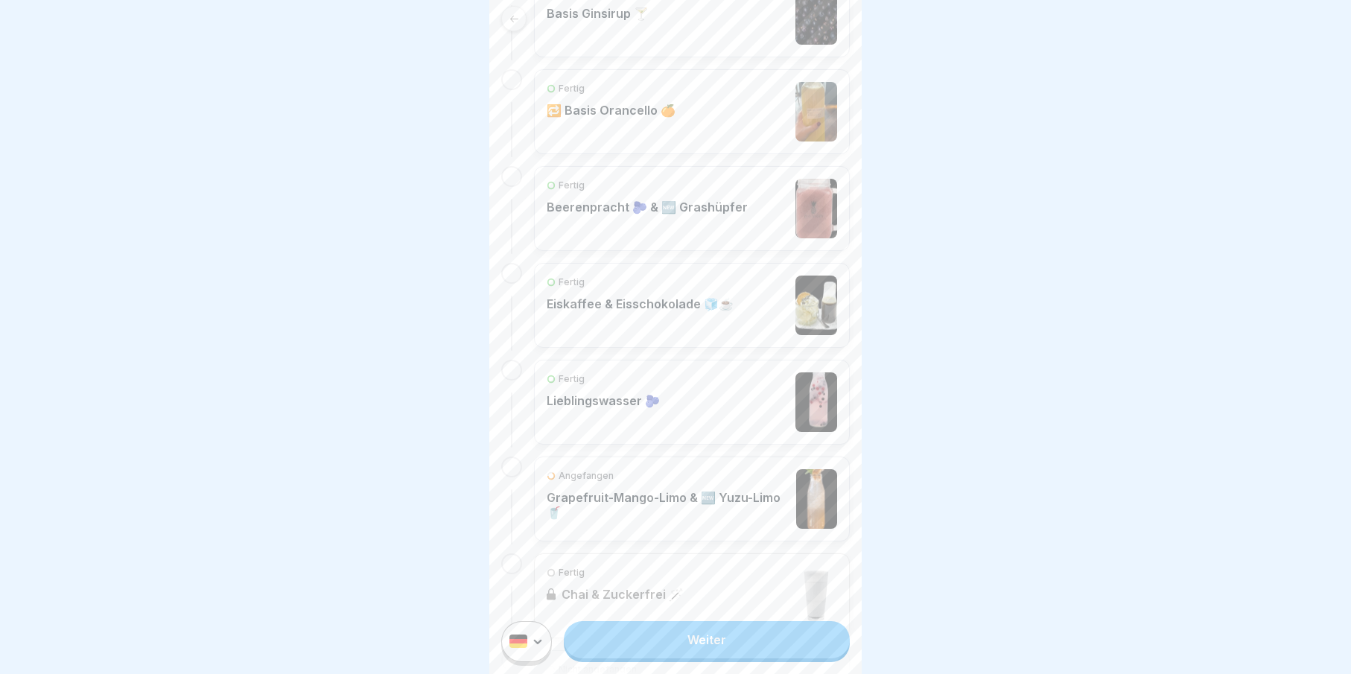
scroll to position [637, 0]
click at [640, 487] on p "Grapefruit-Mango-Limo & 🆕 Yuzu-Limo🥤" at bounding box center [668, 502] width 242 height 30
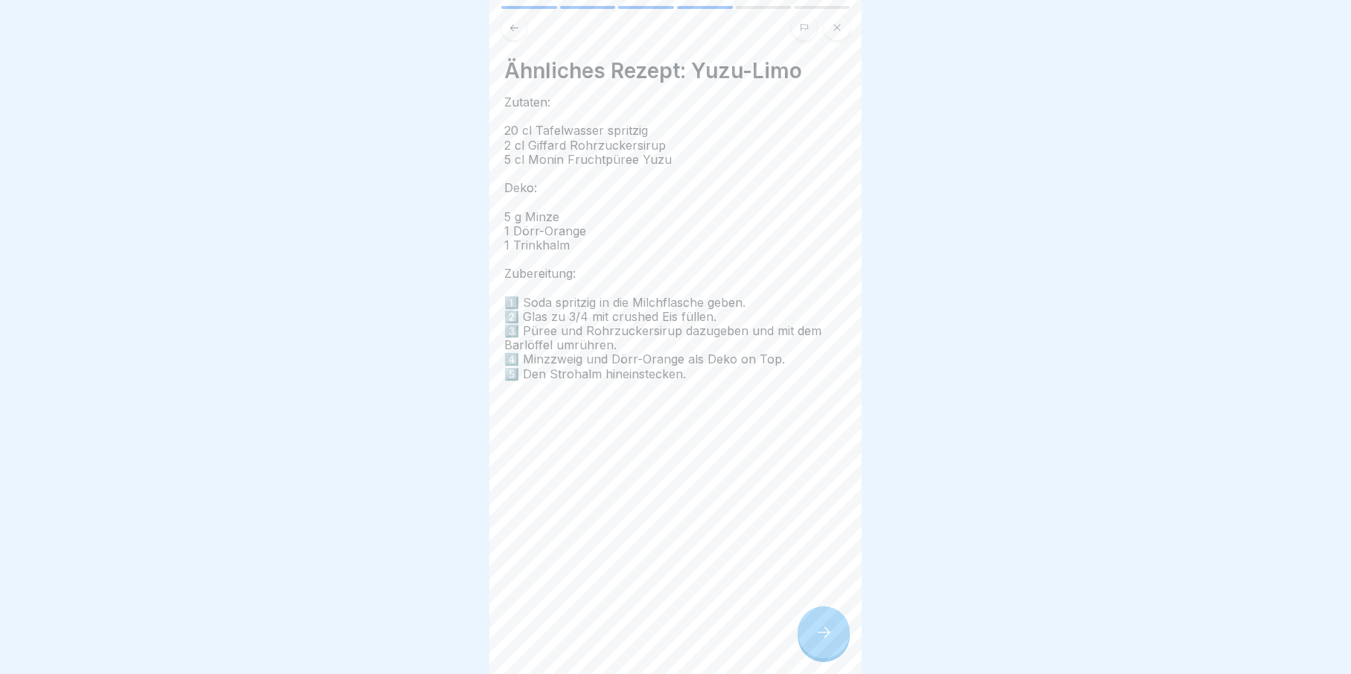
click at [818, 641] on icon at bounding box center [824, 632] width 18 height 18
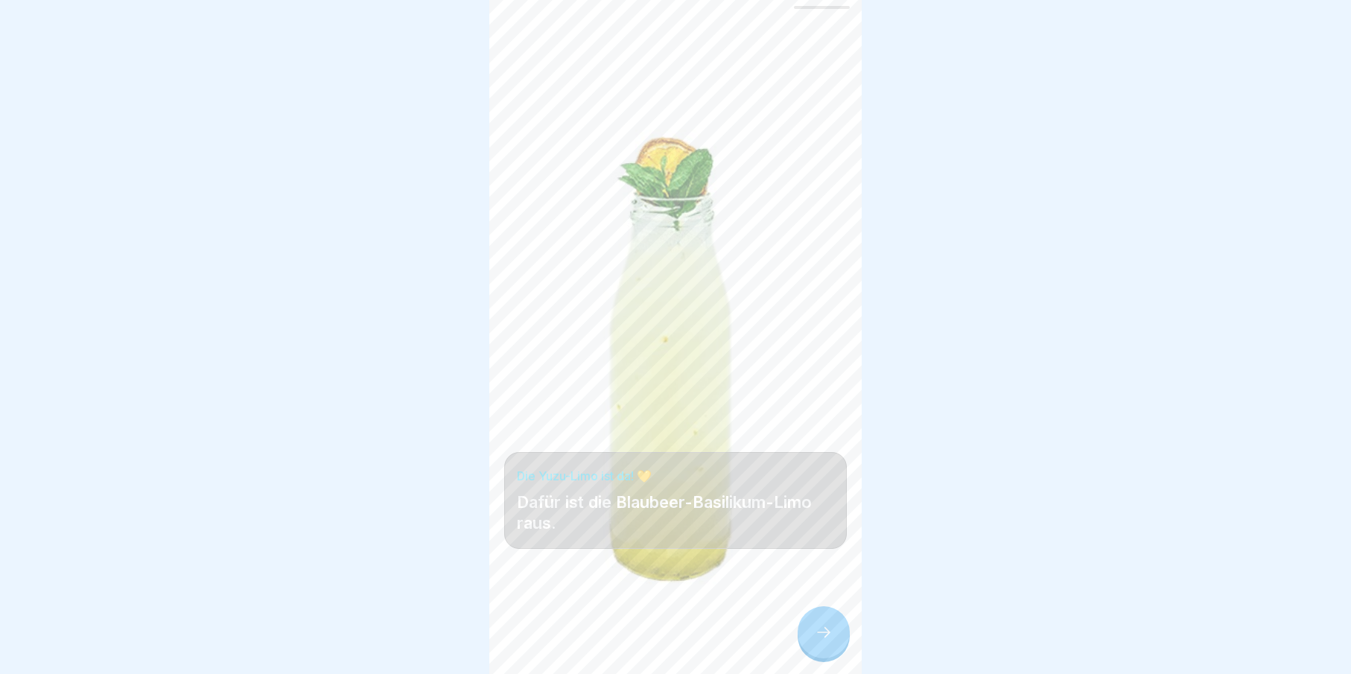
click at [818, 641] on icon at bounding box center [824, 632] width 18 height 18
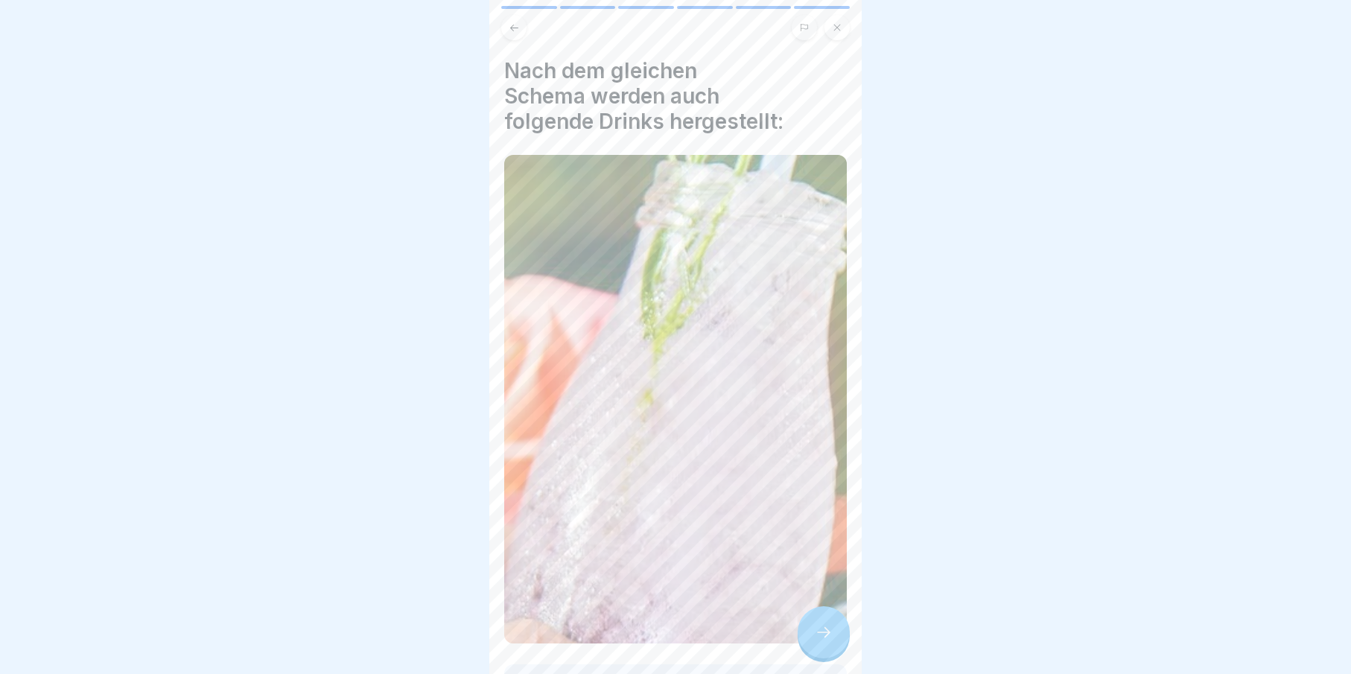
click at [818, 641] on icon at bounding box center [824, 632] width 18 height 18
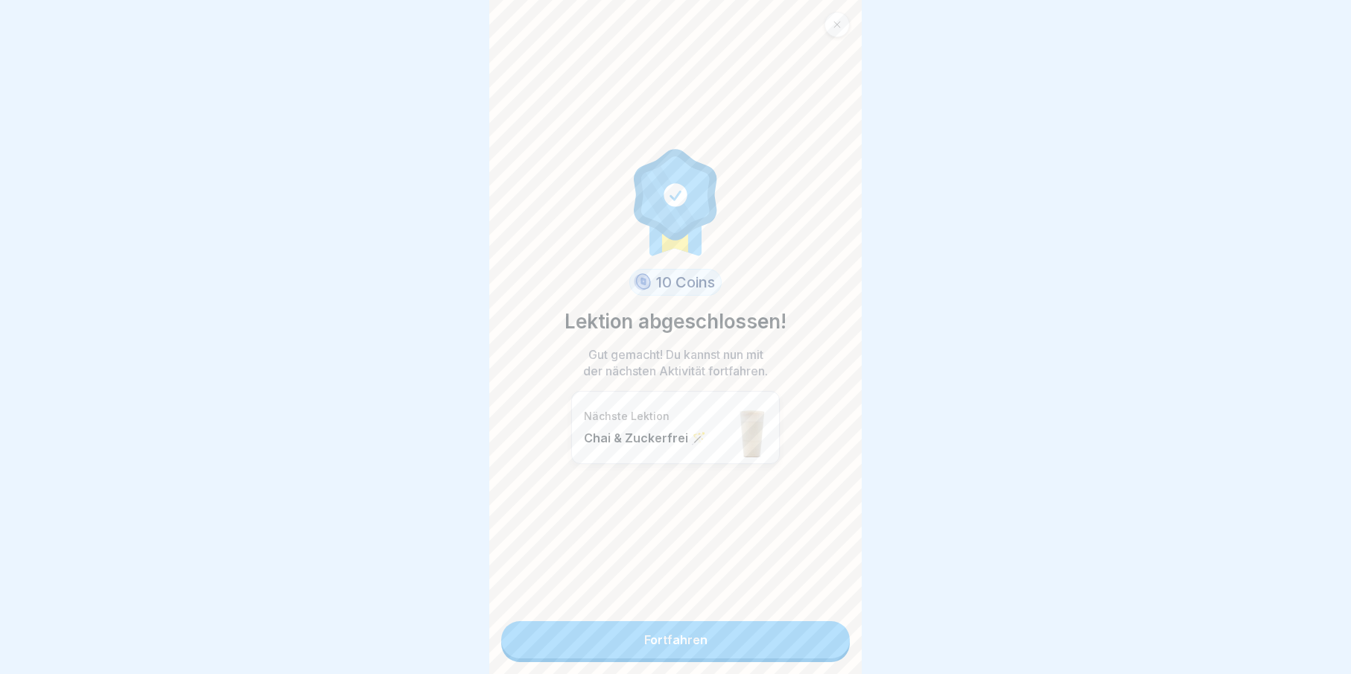
click at [812, 656] on link "Fortfahren" at bounding box center [675, 639] width 349 height 37
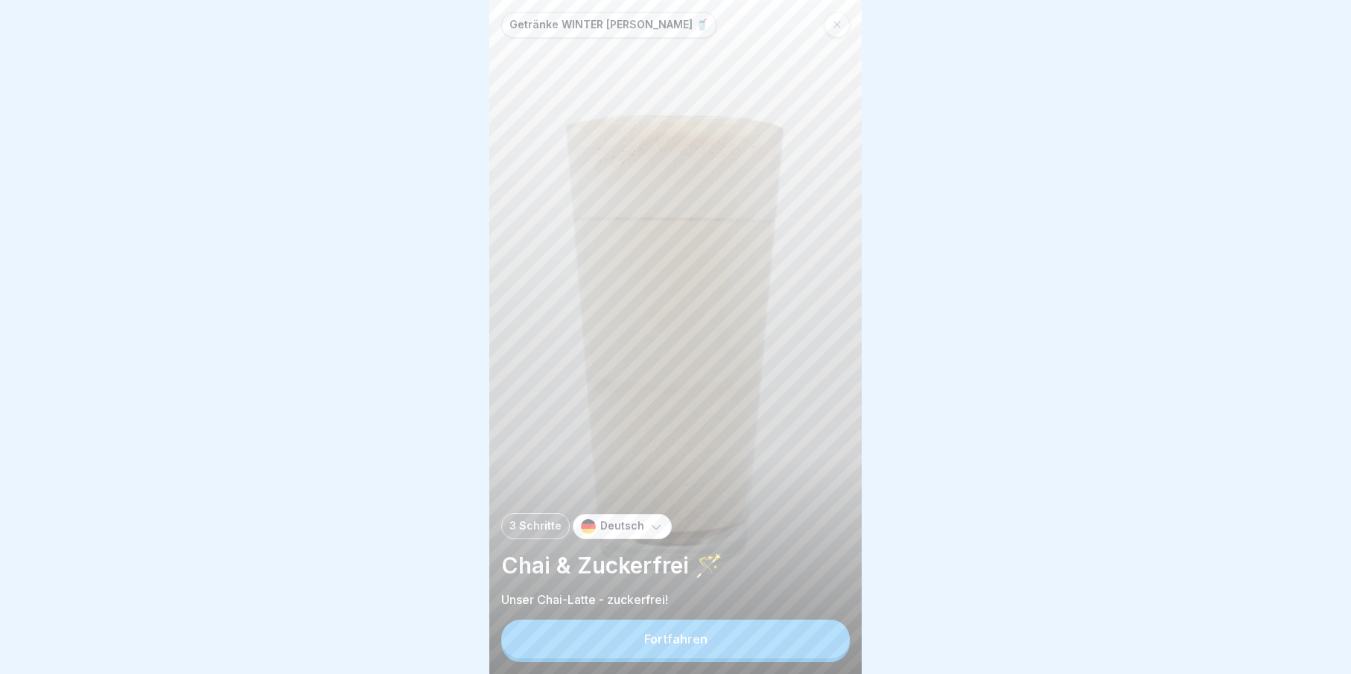
click at [807, 649] on button "Fortfahren" at bounding box center [675, 639] width 349 height 39
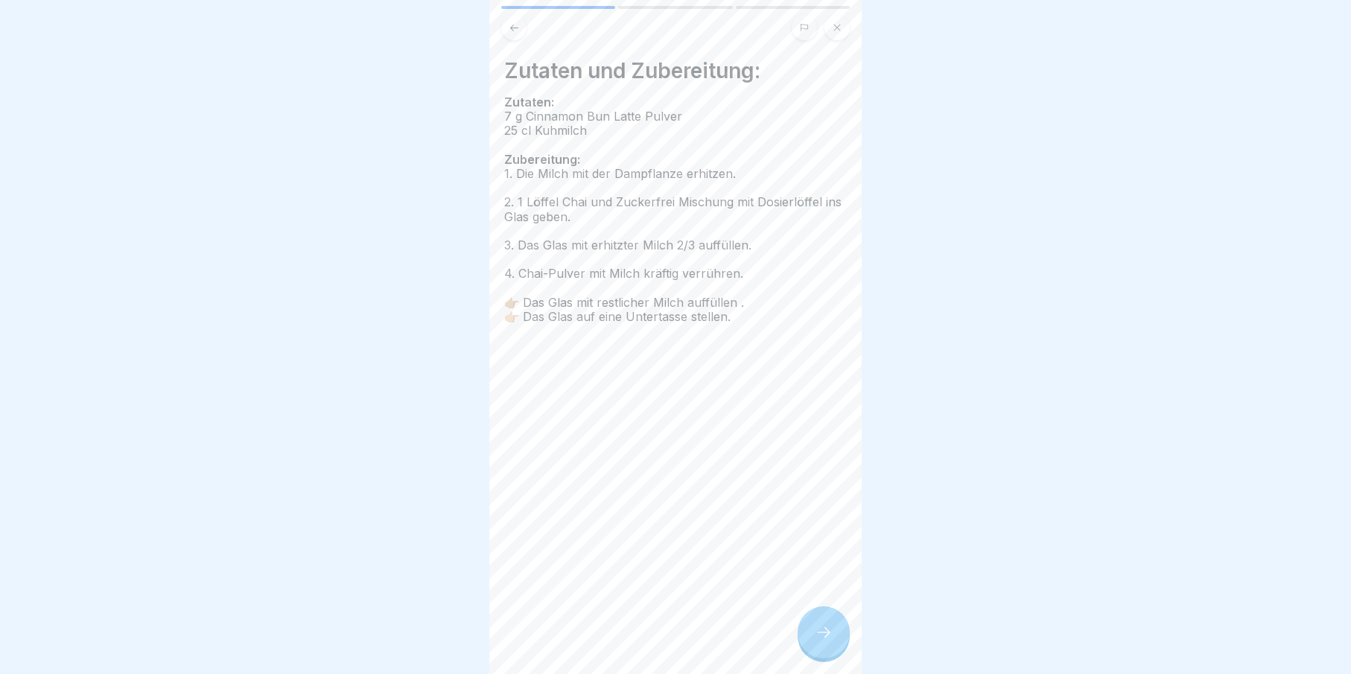
click at [807, 649] on div at bounding box center [824, 632] width 52 height 52
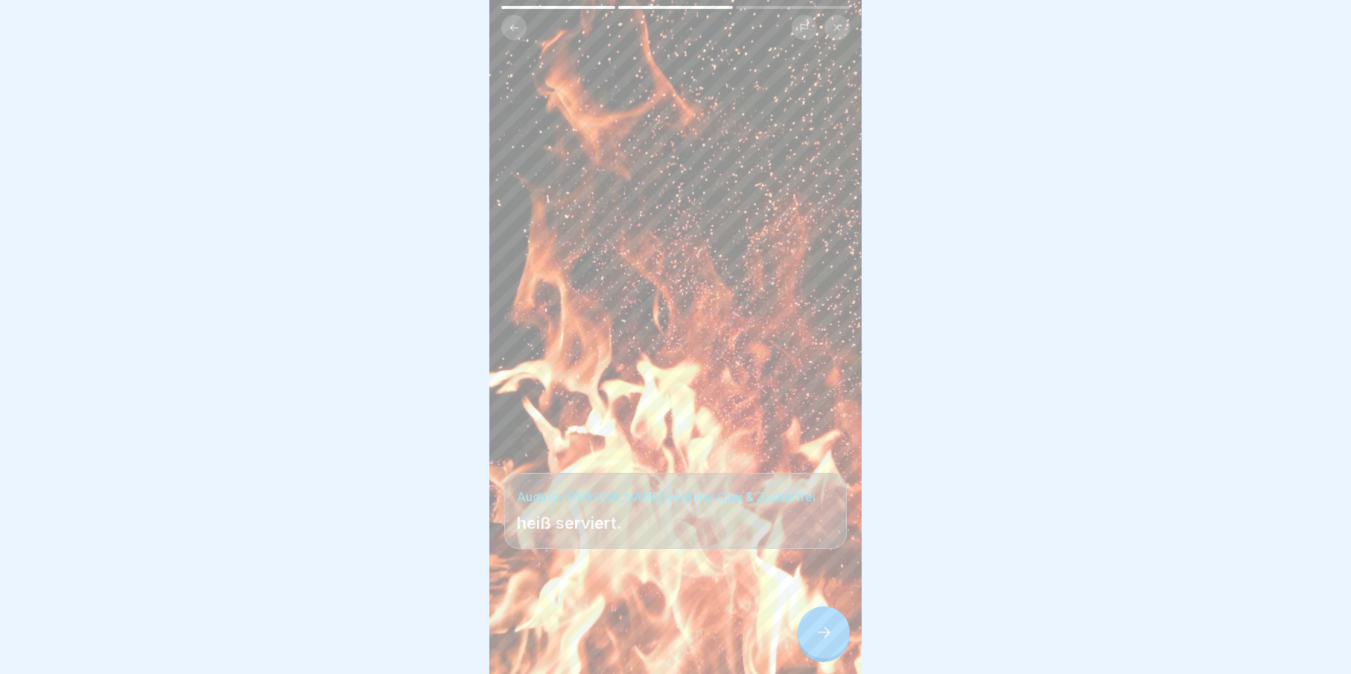
click at [807, 649] on div at bounding box center [824, 632] width 52 height 52
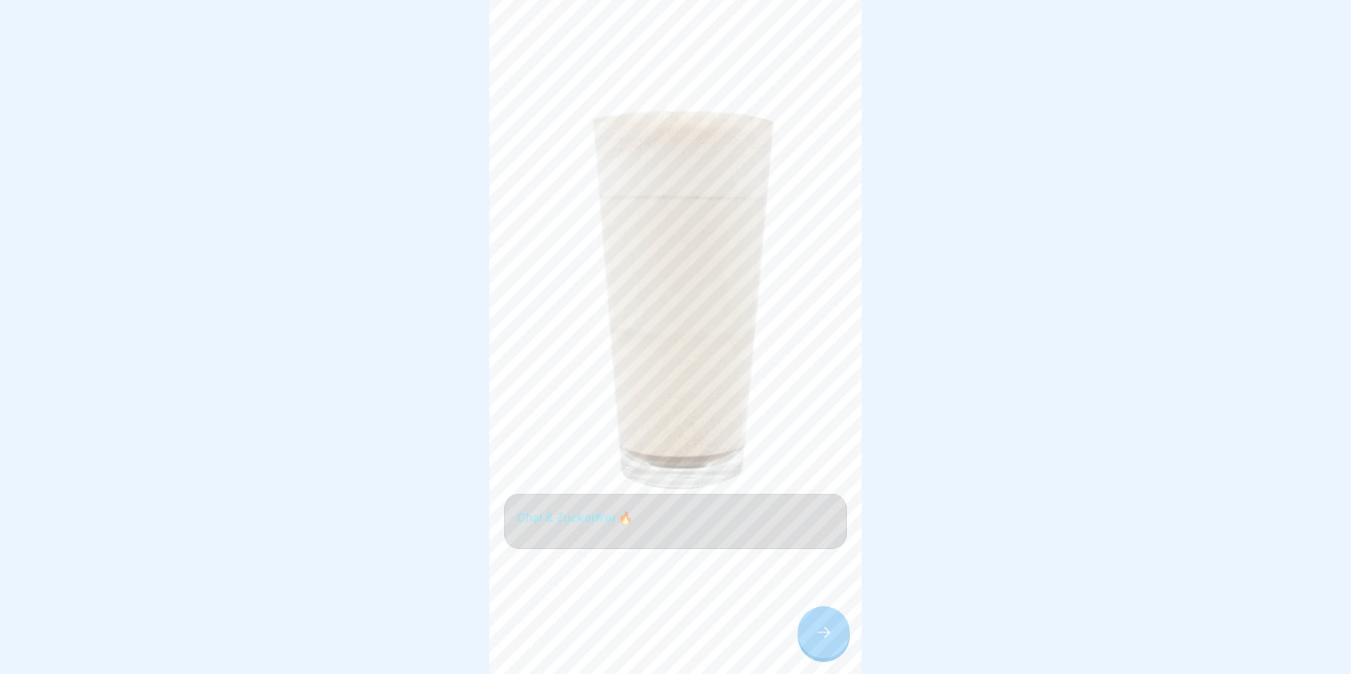
click at [840, 647] on div at bounding box center [824, 632] width 52 height 52
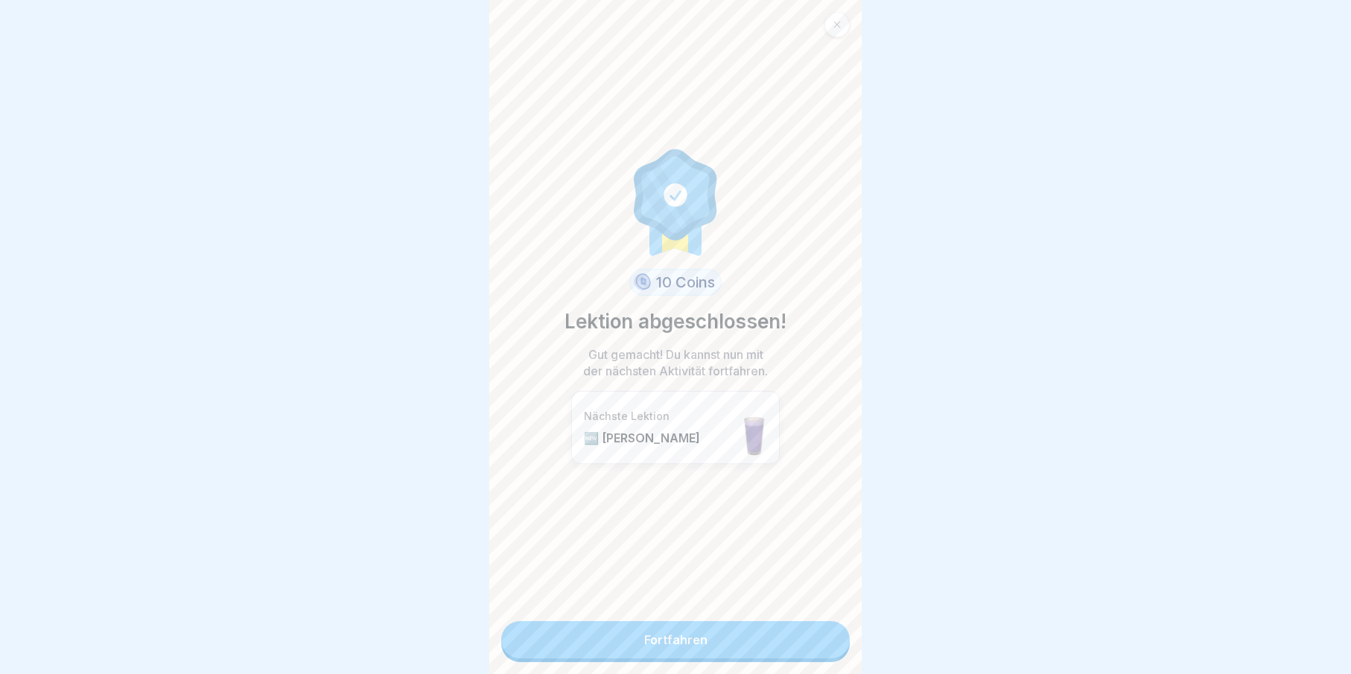
click at [780, 652] on link "Fortfahren" at bounding box center [675, 639] width 349 height 37
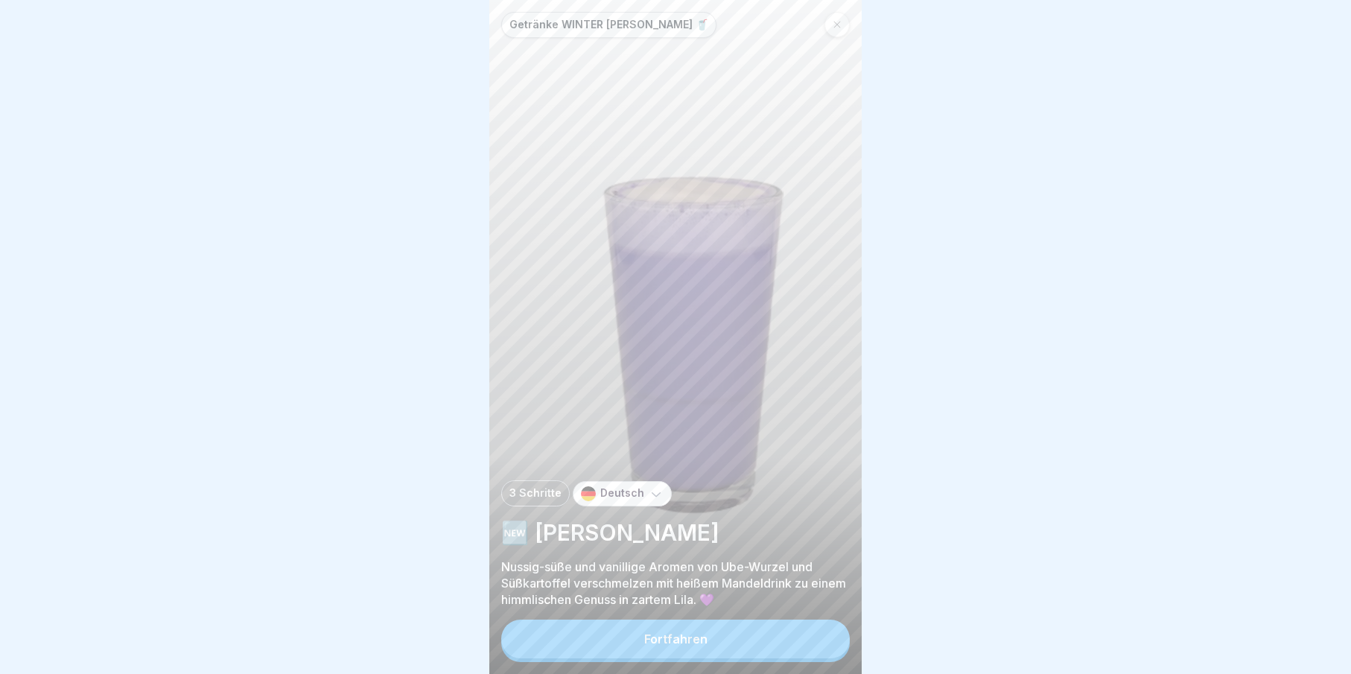
click at [784, 658] on button "Fortfahren" at bounding box center [675, 639] width 349 height 39
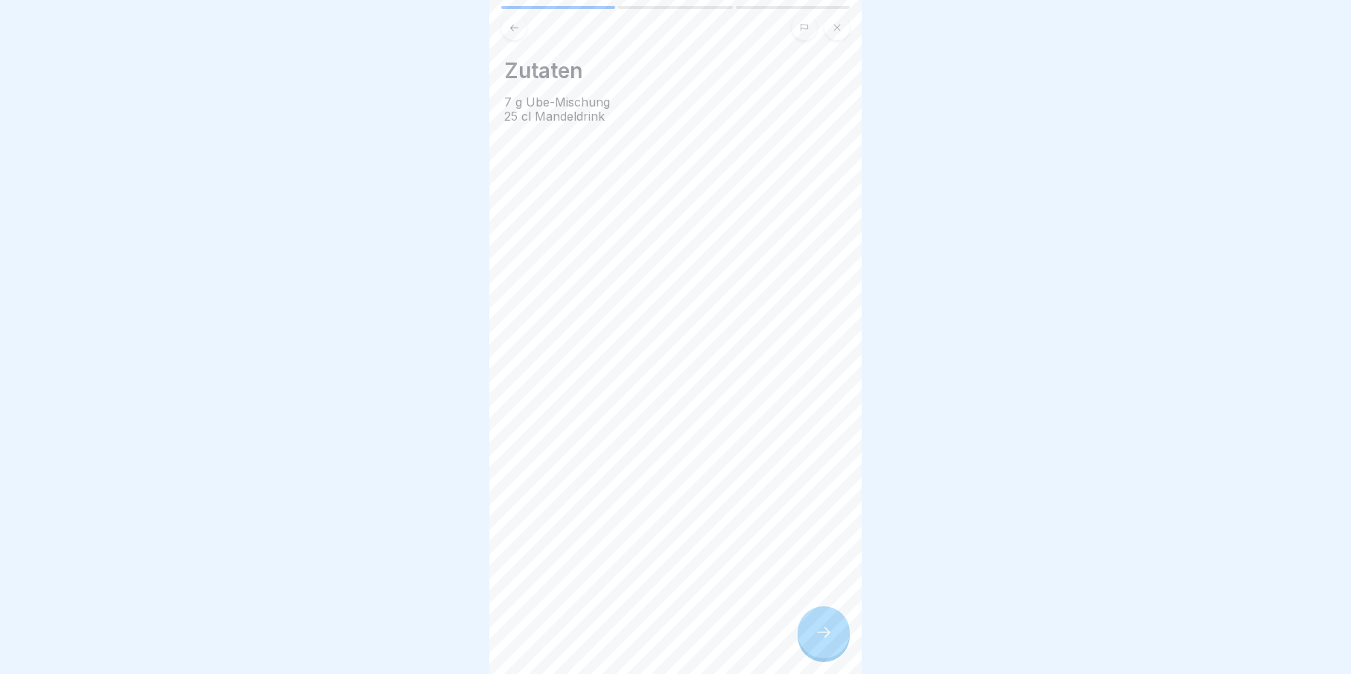
click at [813, 652] on div at bounding box center [824, 632] width 52 height 52
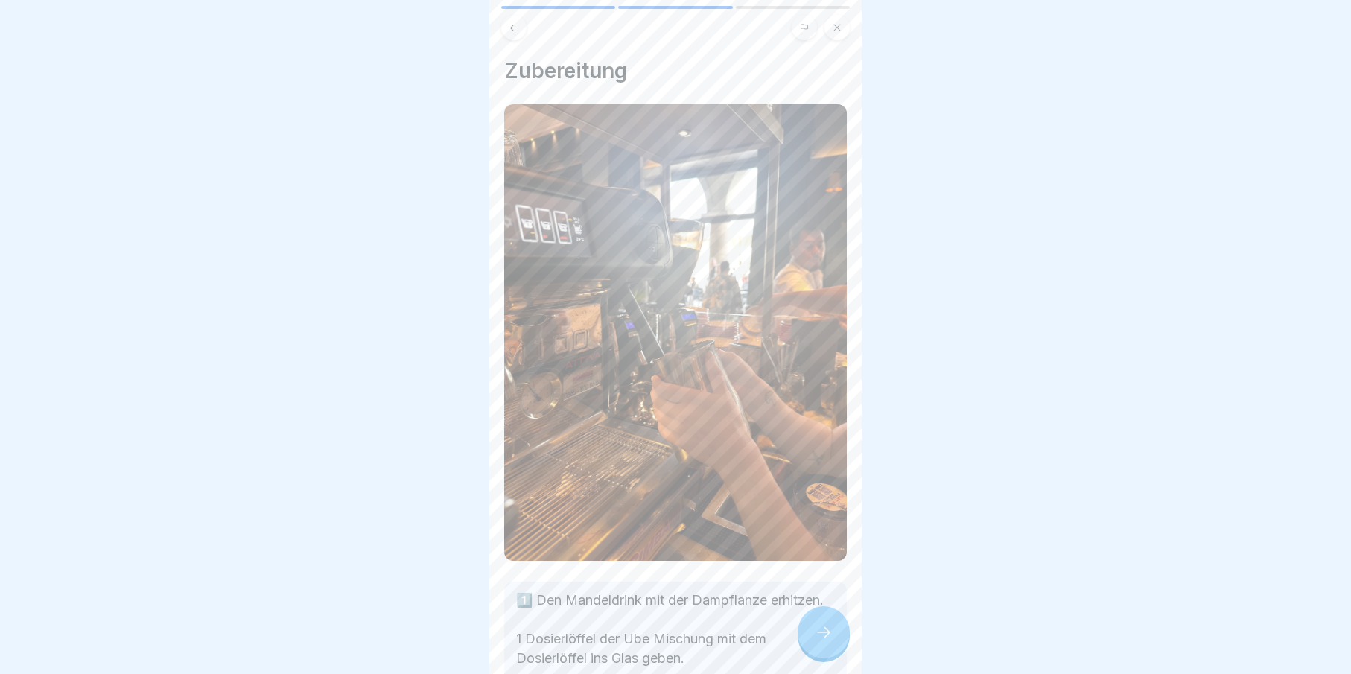
click at [817, 652] on div at bounding box center [824, 632] width 52 height 52
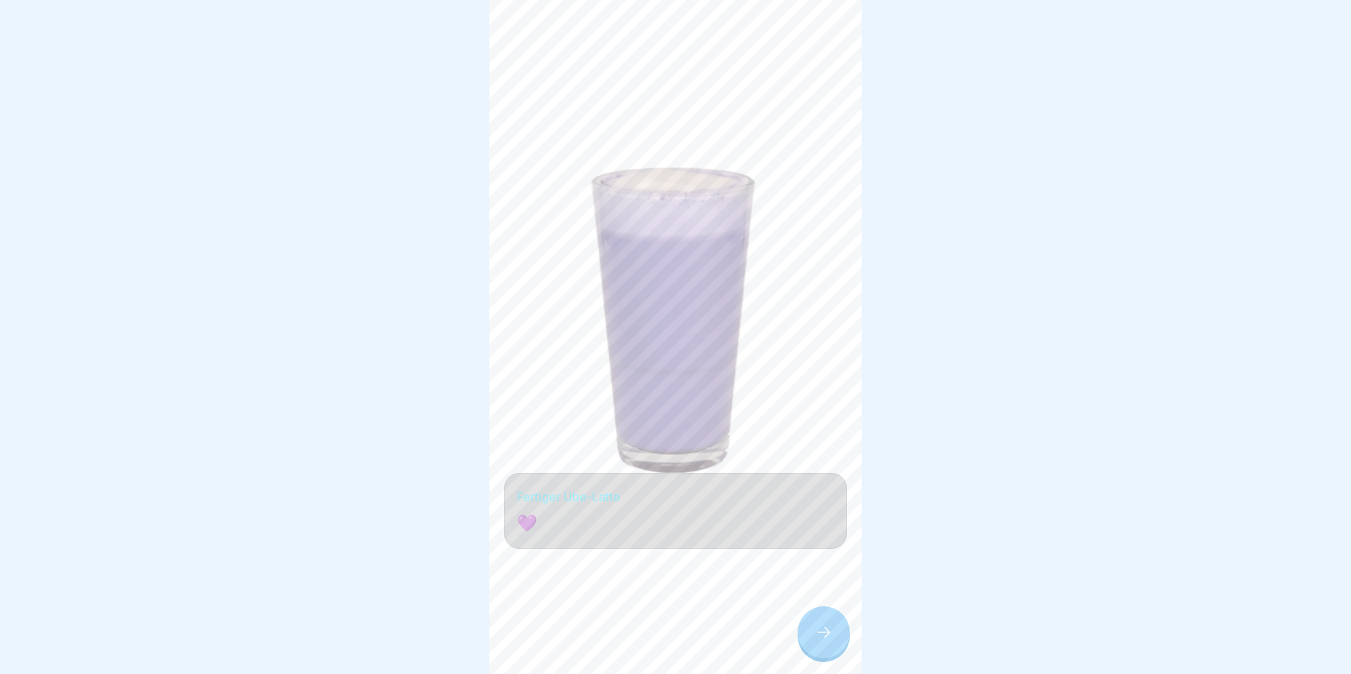
click at [817, 652] on div at bounding box center [824, 632] width 52 height 52
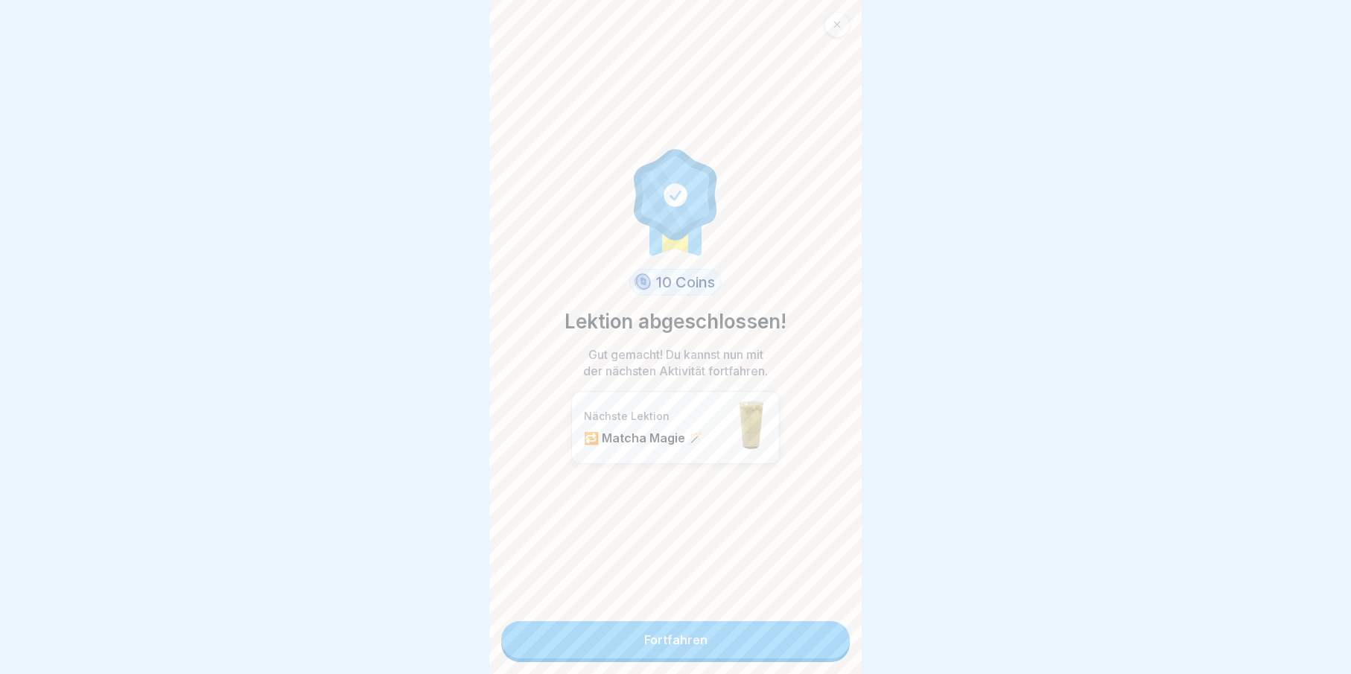
click at [813, 652] on link "Fortfahren" at bounding box center [675, 639] width 349 height 37
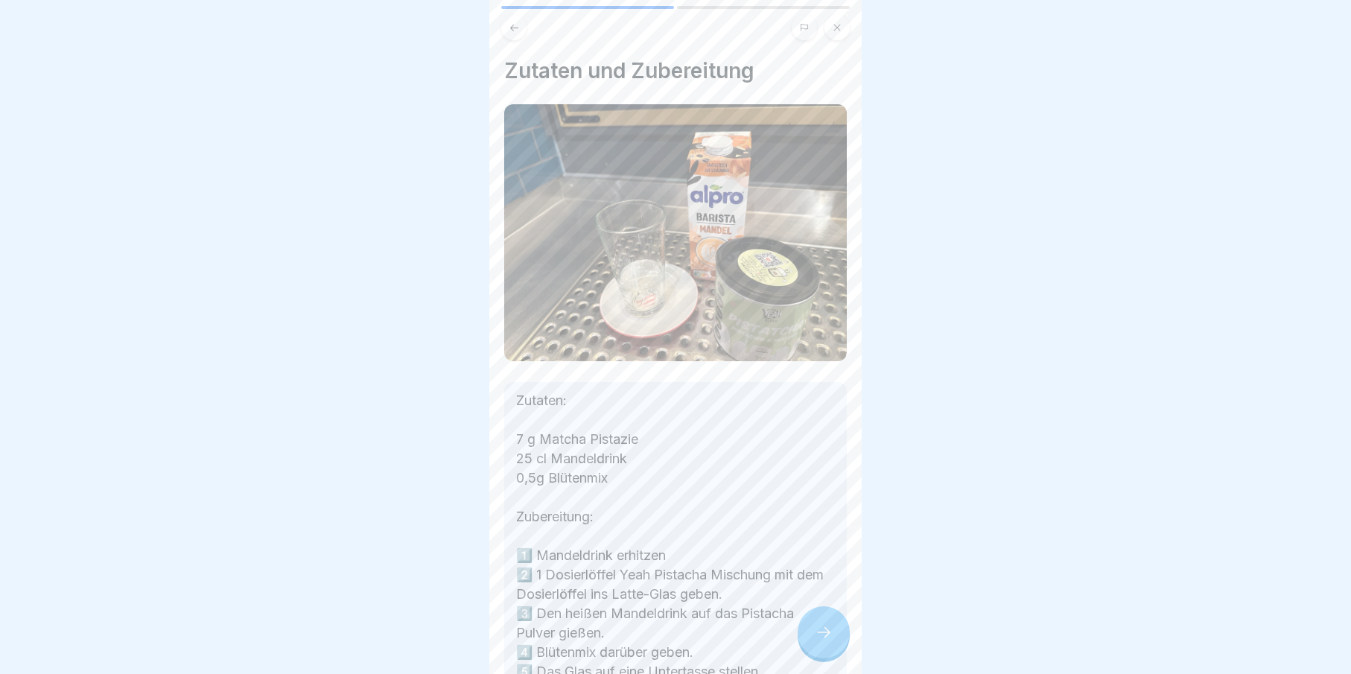
click at [836, 34] on button at bounding box center [836, 27] width 25 height 25
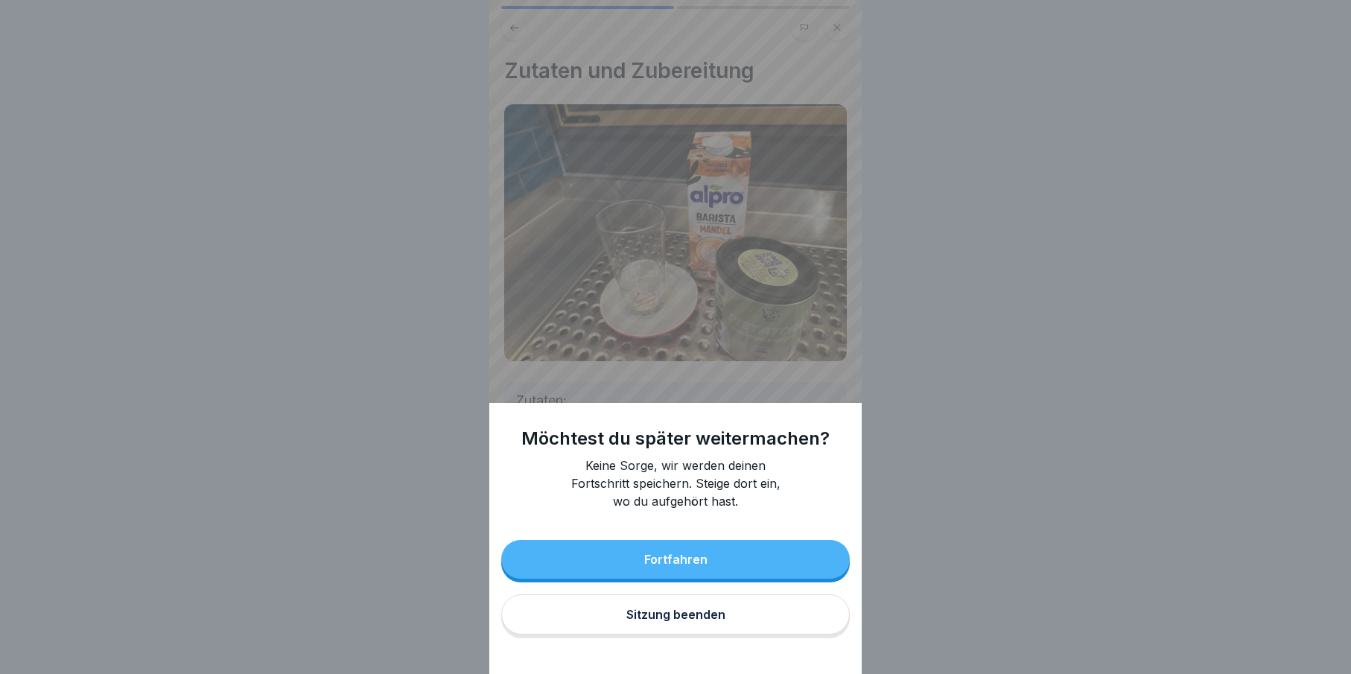
click at [701, 621] on div "Sitzung beenden" at bounding box center [675, 614] width 99 height 13
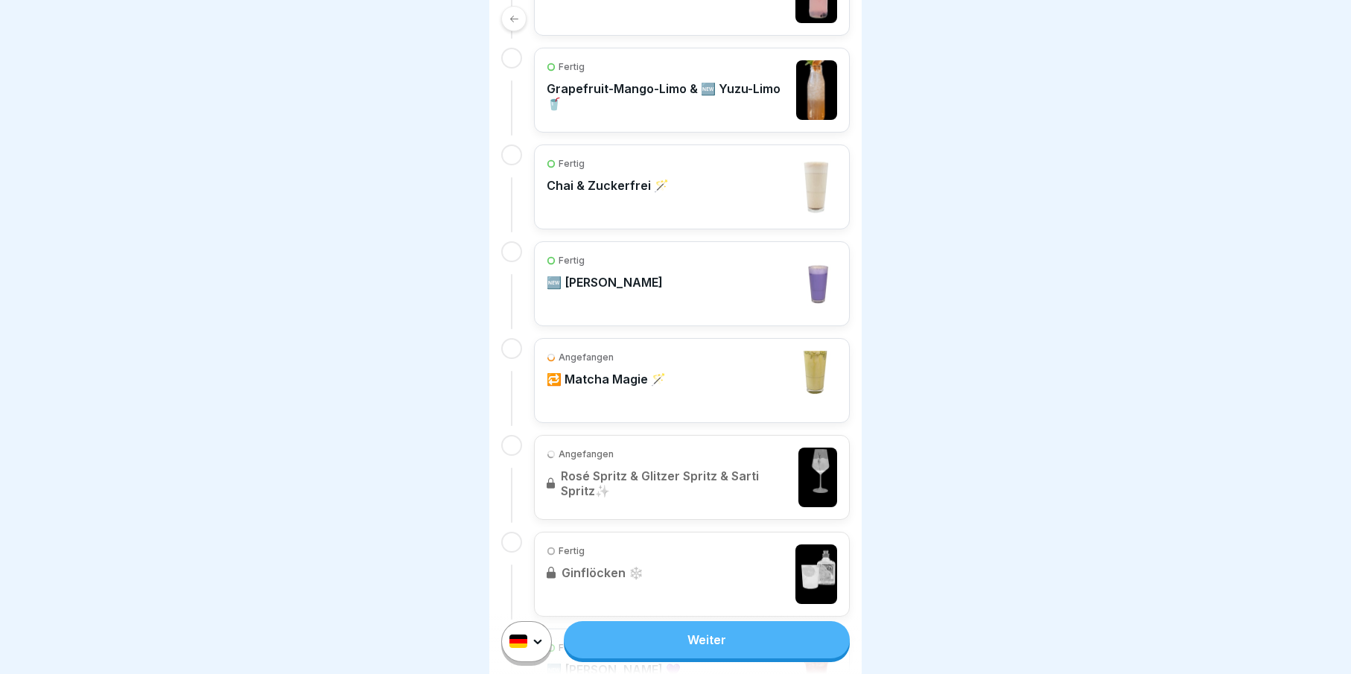
scroll to position [1055, 0]
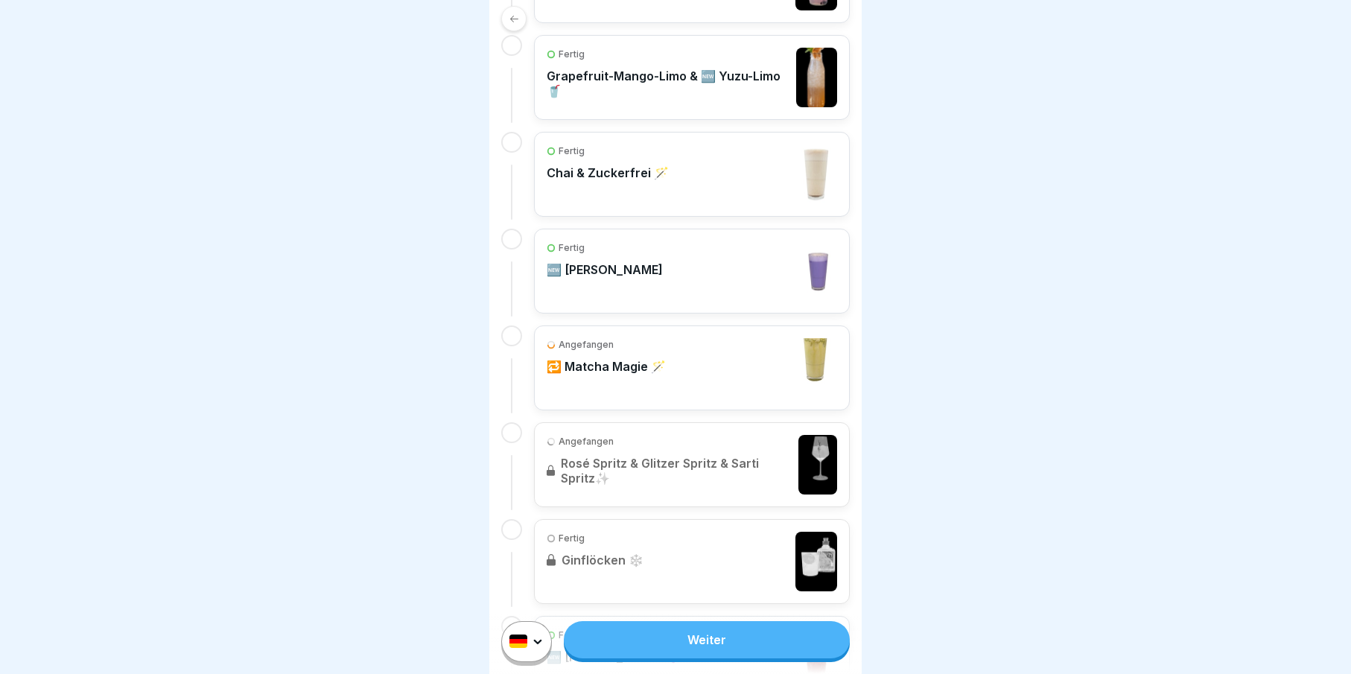
click at [625, 386] on div "Angefangen 🔁 Matcha Magie 🪄" at bounding box center [606, 368] width 119 height 60
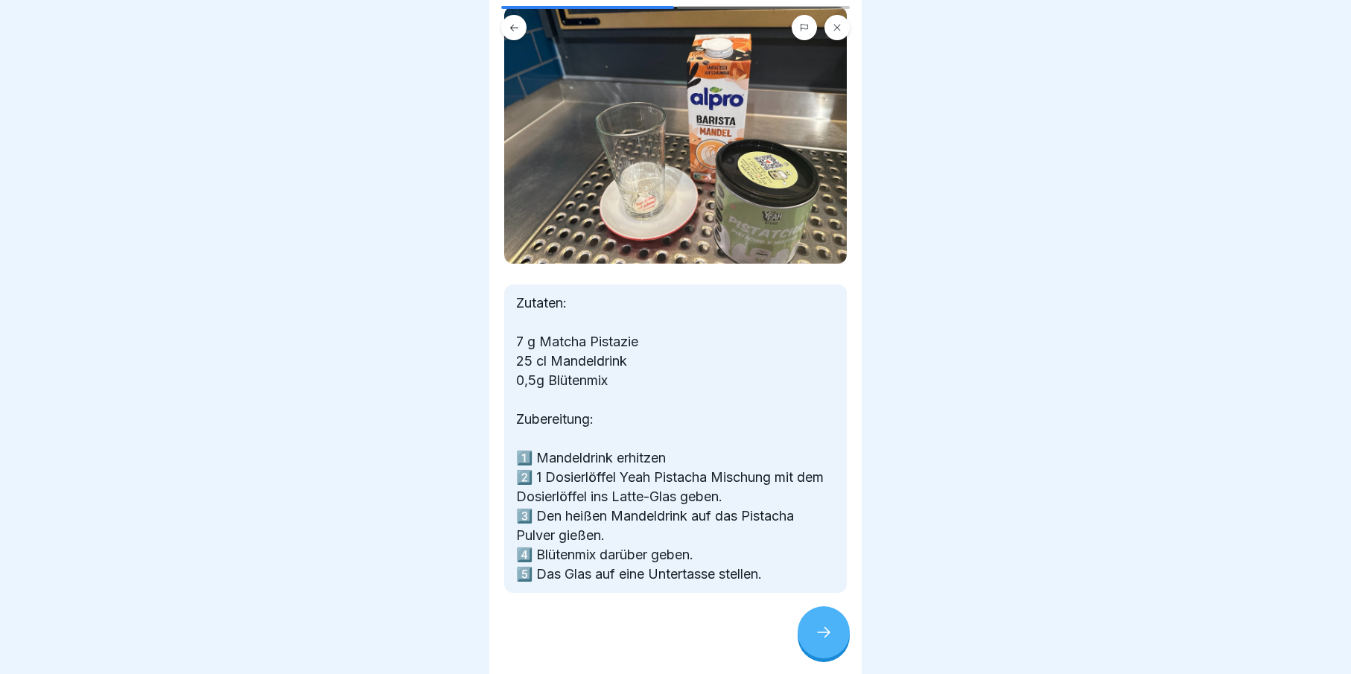
scroll to position [11, 0]
click at [812, 626] on div at bounding box center [824, 632] width 52 height 52
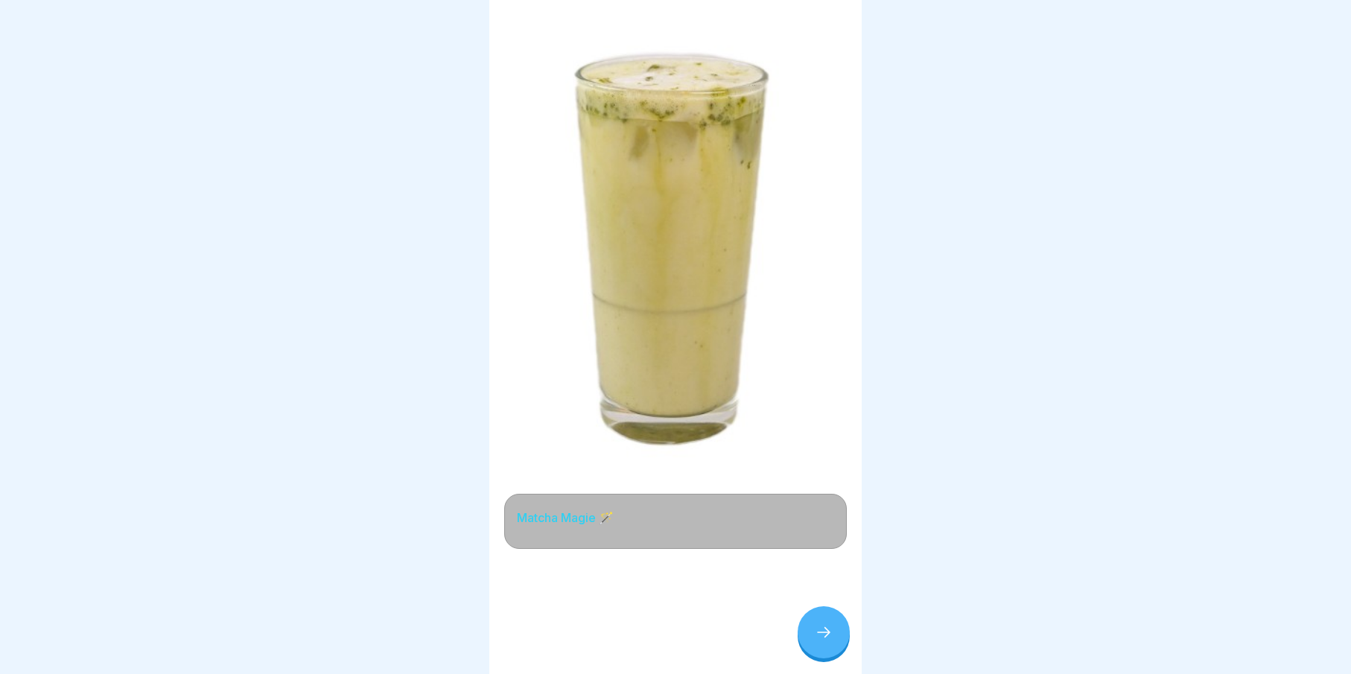
click at [817, 629] on icon at bounding box center [824, 632] width 18 height 18
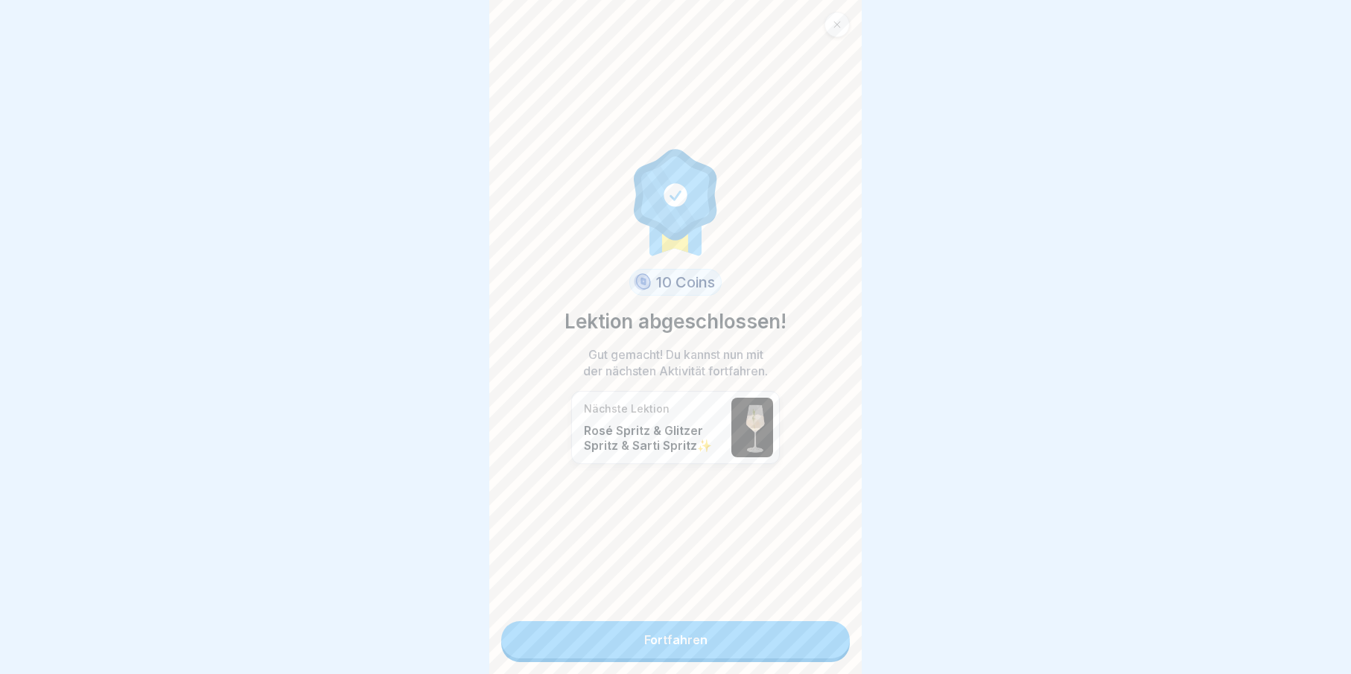
click at [797, 629] on link "Fortfahren" at bounding box center [675, 639] width 349 height 37
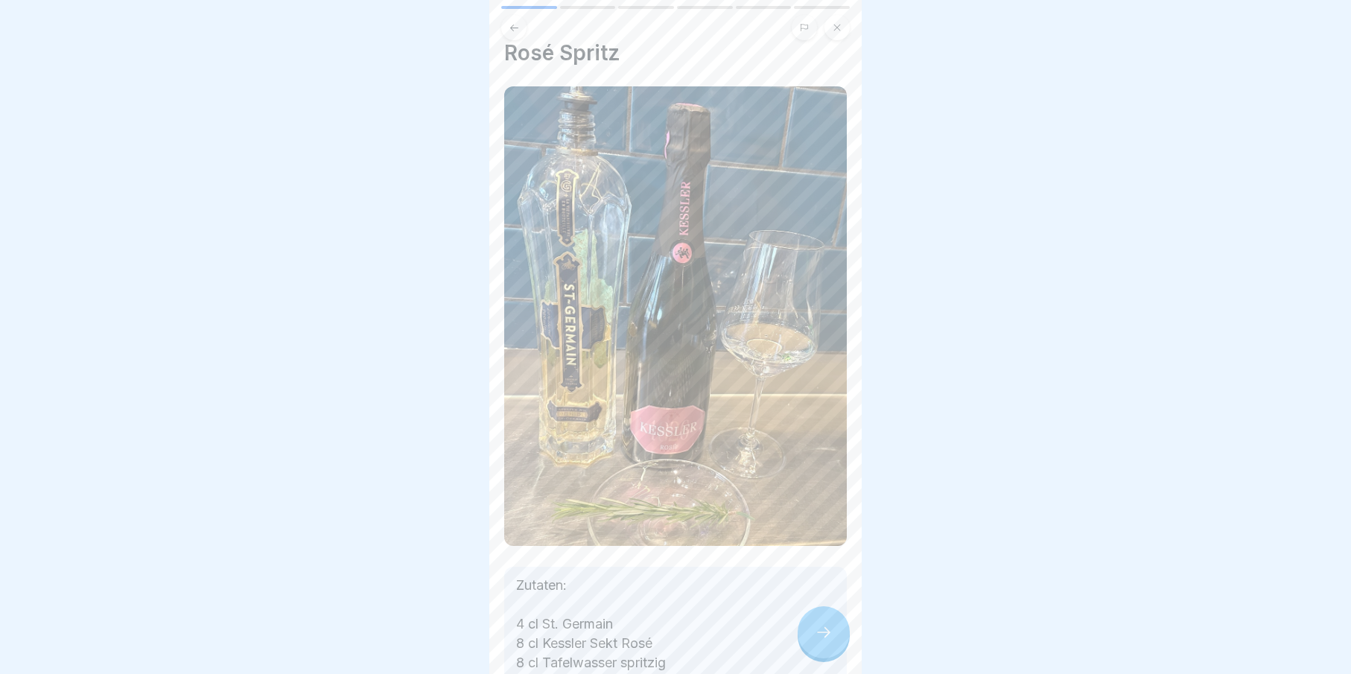
scroll to position [45, 0]
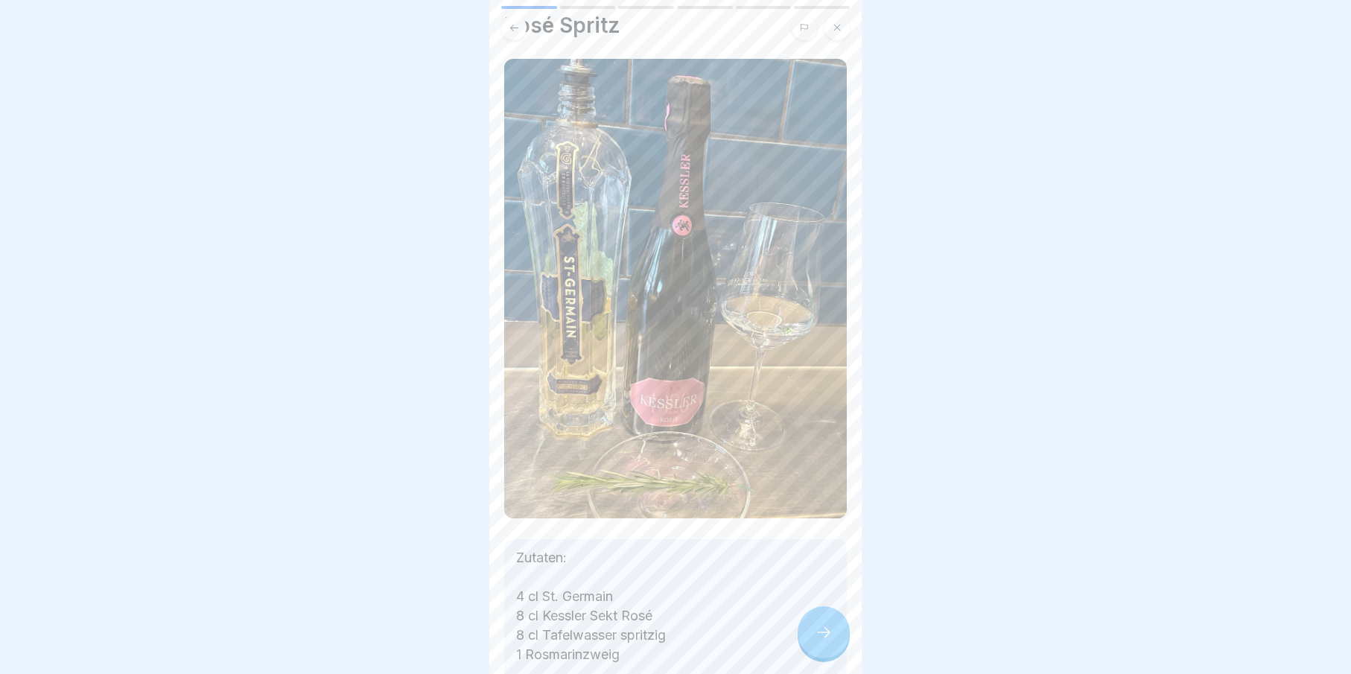
click at [828, 641] on icon at bounding box center [824, 632] width 18 height 18
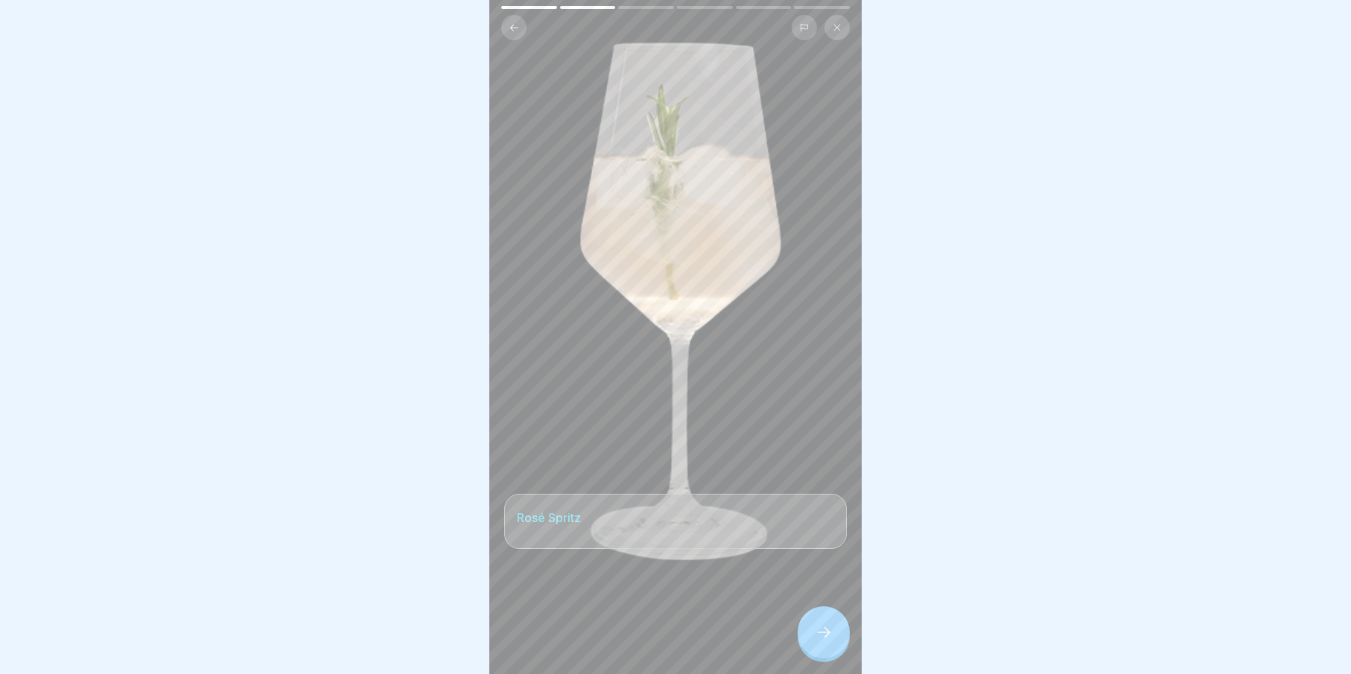
click at [828, 641] on icon at bounding box center [824, 632] width 18 height 18
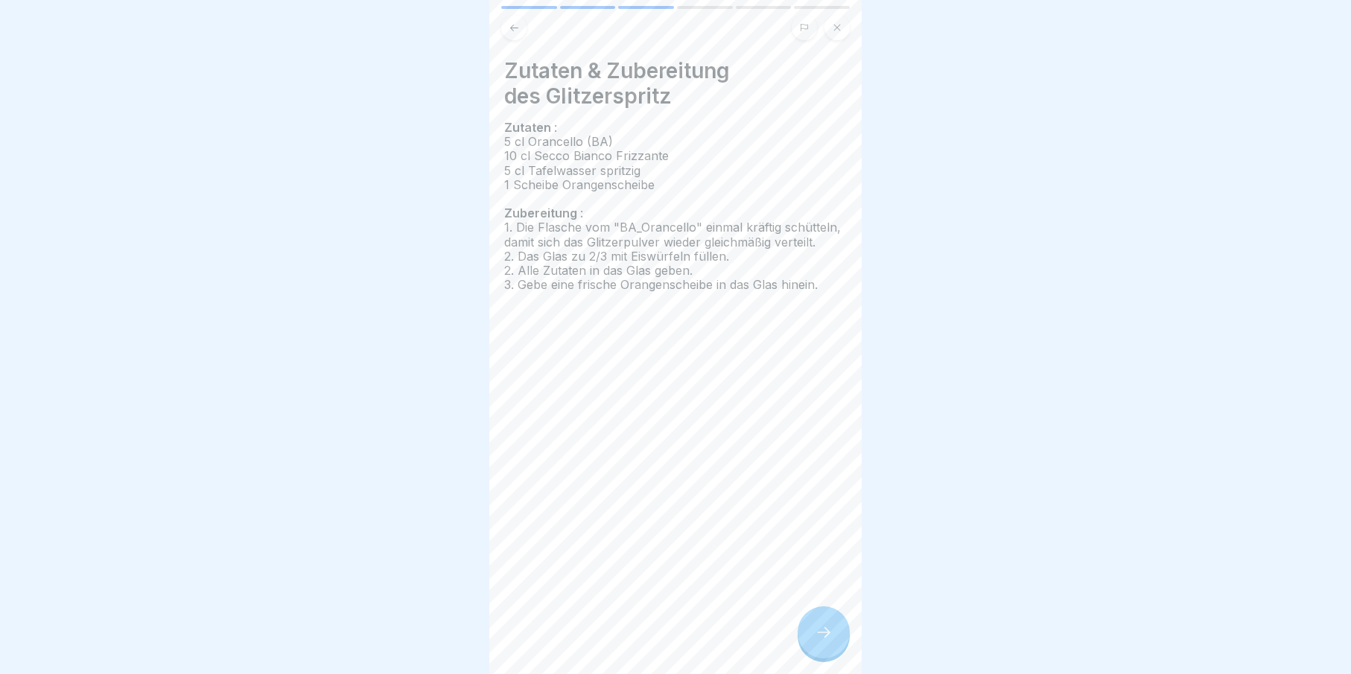
click at [828, 637] on icon at bounding box center [823, 632] width 13 height 10
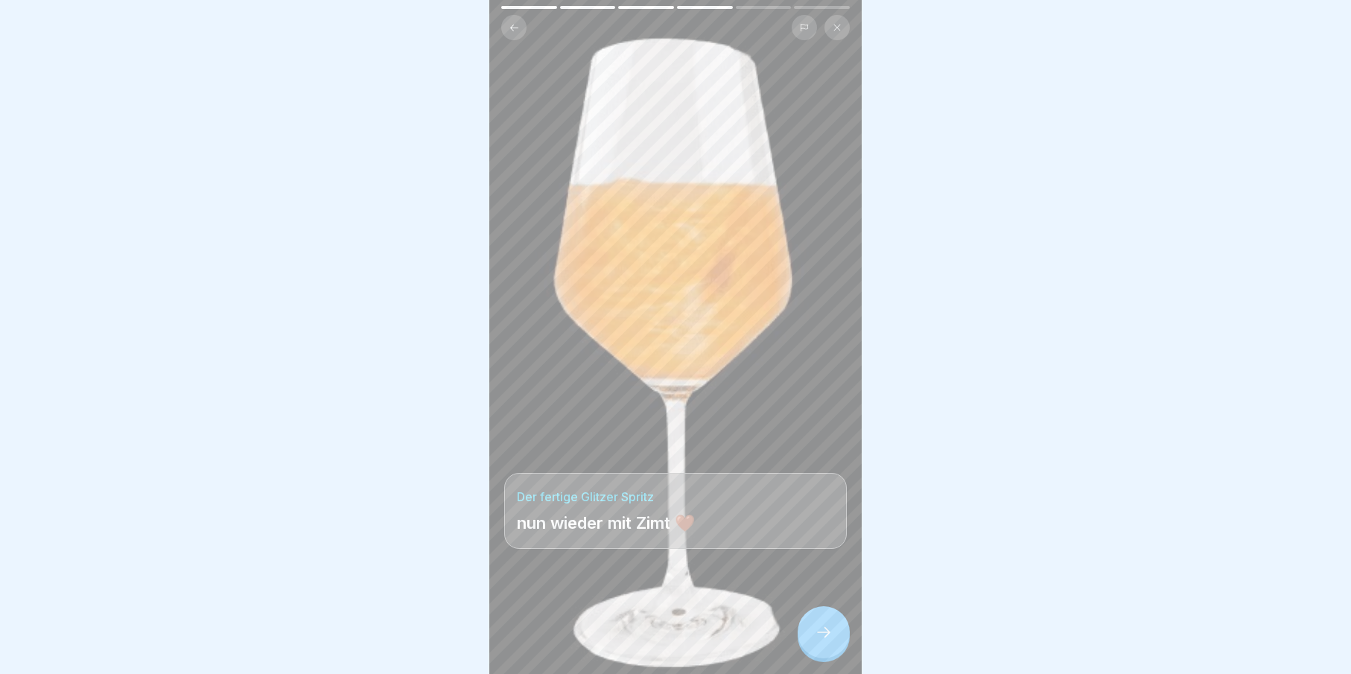
click at [827, 641] on icon at bounding box center [824, 632] width 18 height 18
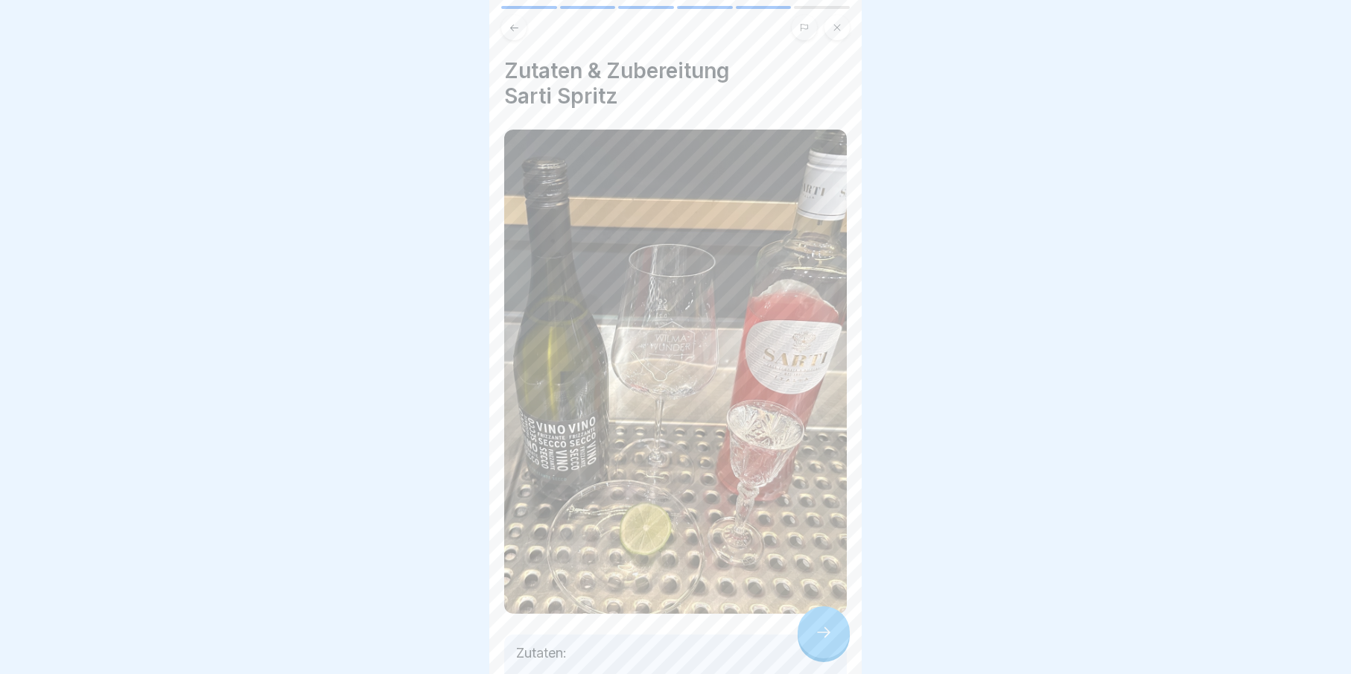
click at [827, 641] on icon at bounding box center [824, 632] width 18 height 18
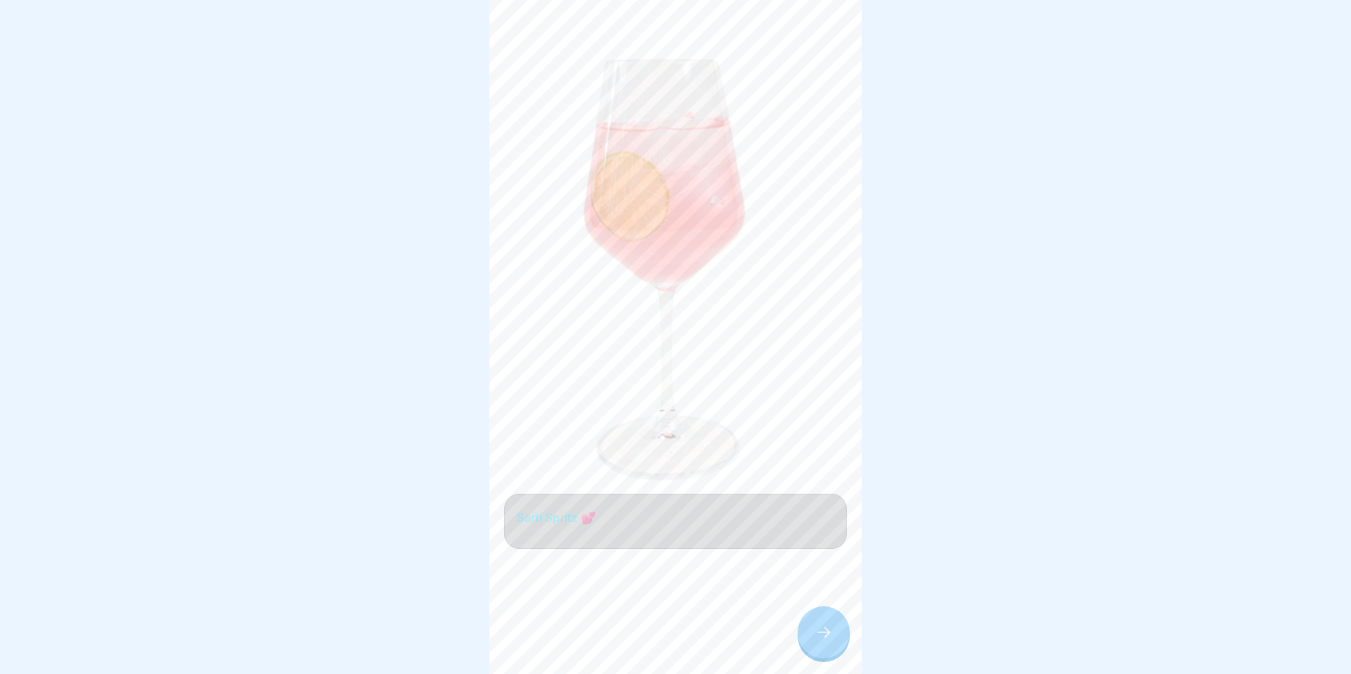
click at [827, 641] on icon at bounding box center [824, 632] width 18 height 18
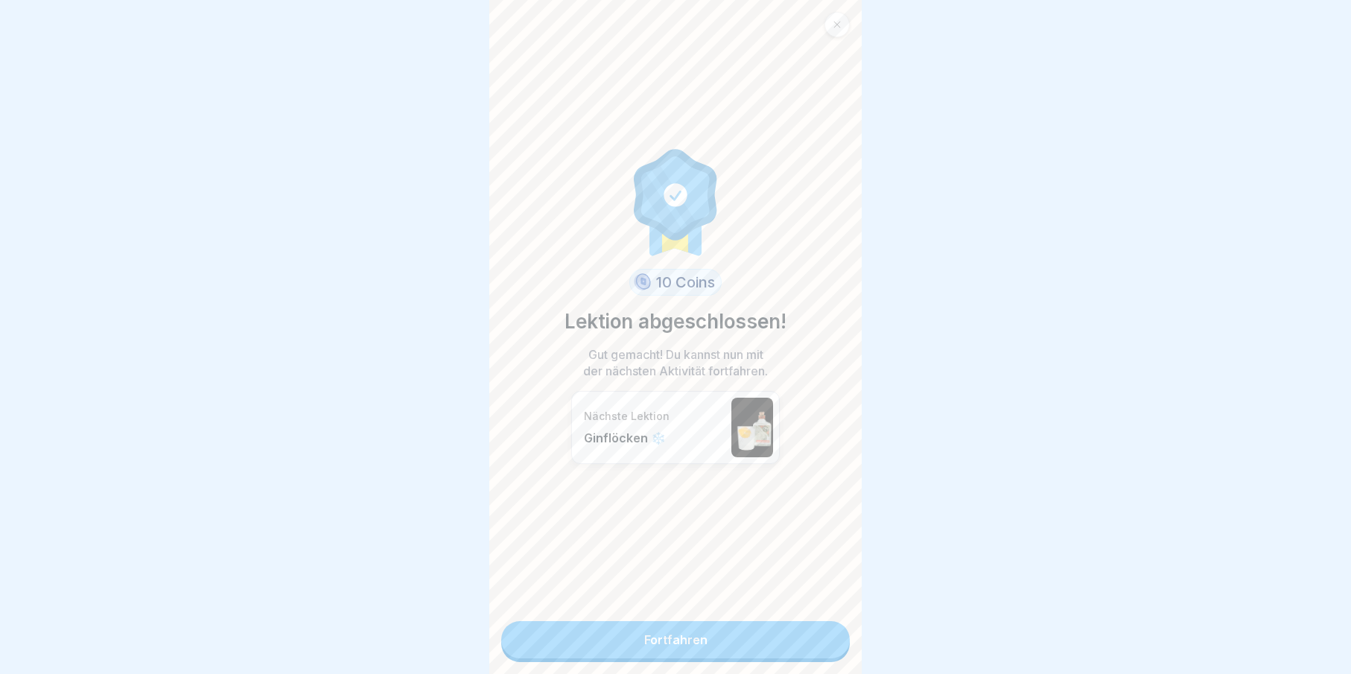
click at [807, 649] on link "Fortfahren" at bounding box center [675, 639] width 349 height 37
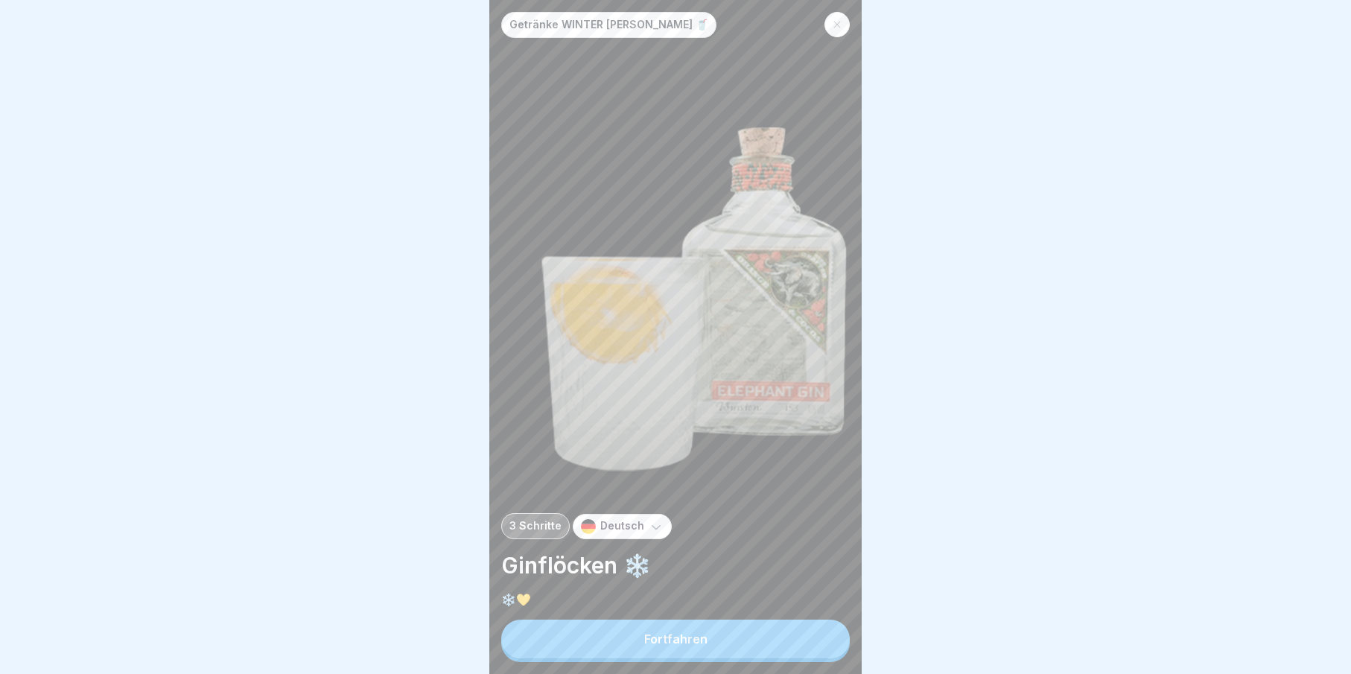
click at [792, 629] on div "Getränke WINTER [PERSON_NAME] 🥤 3 Schritte Deutsch Ginflöcken ❄️ ❄️💛 Fortfahren" at bounding box center [675, 337] width 372 height 674
click at [793, 640] on button "Fortfahren" at bounding box center [675, 639] width 349 height 39
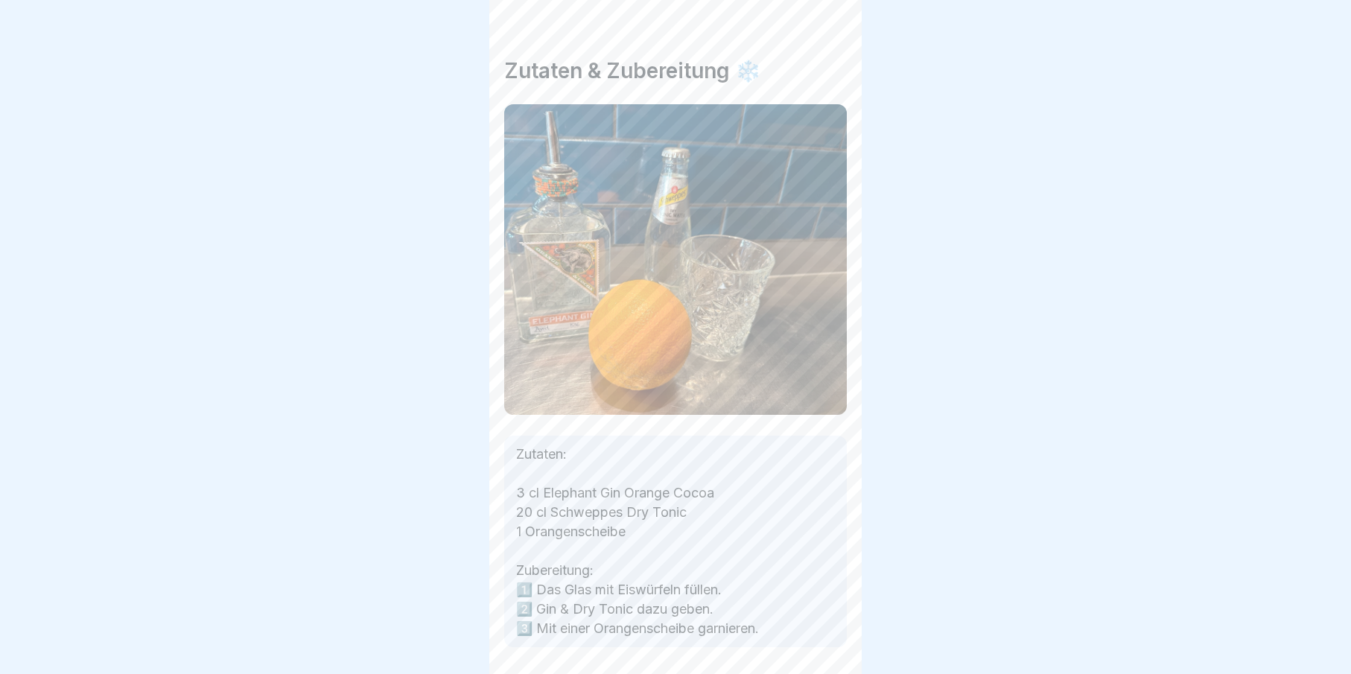
click at [802, 642] on div at bounding box center [824, 632] width 52 height 52
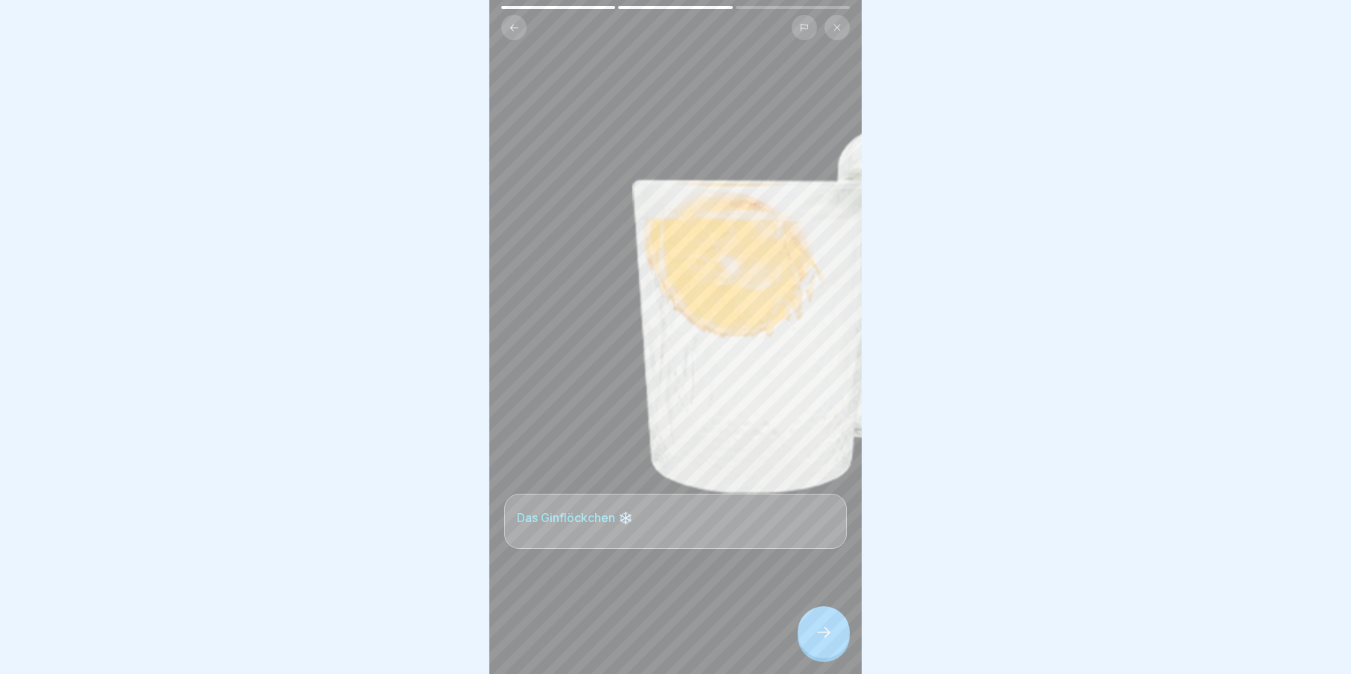
click at [822, 640] on icon at bounding box center [824, 632] width 18 height 18
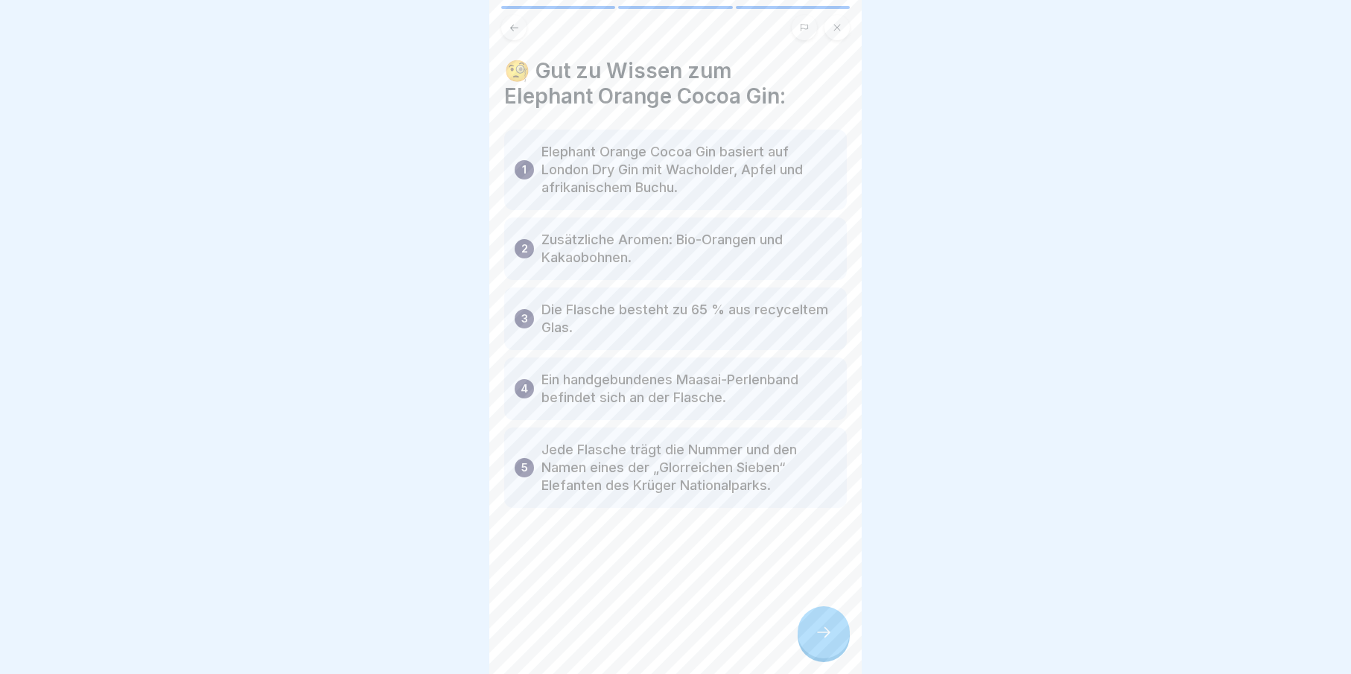
click at [822, 640] on icon at bounding box center [824, 632] width 18 height 18
click at [874, 640] on link "Fortfahren" at bounding box center [1048, 639] width 349 height 37
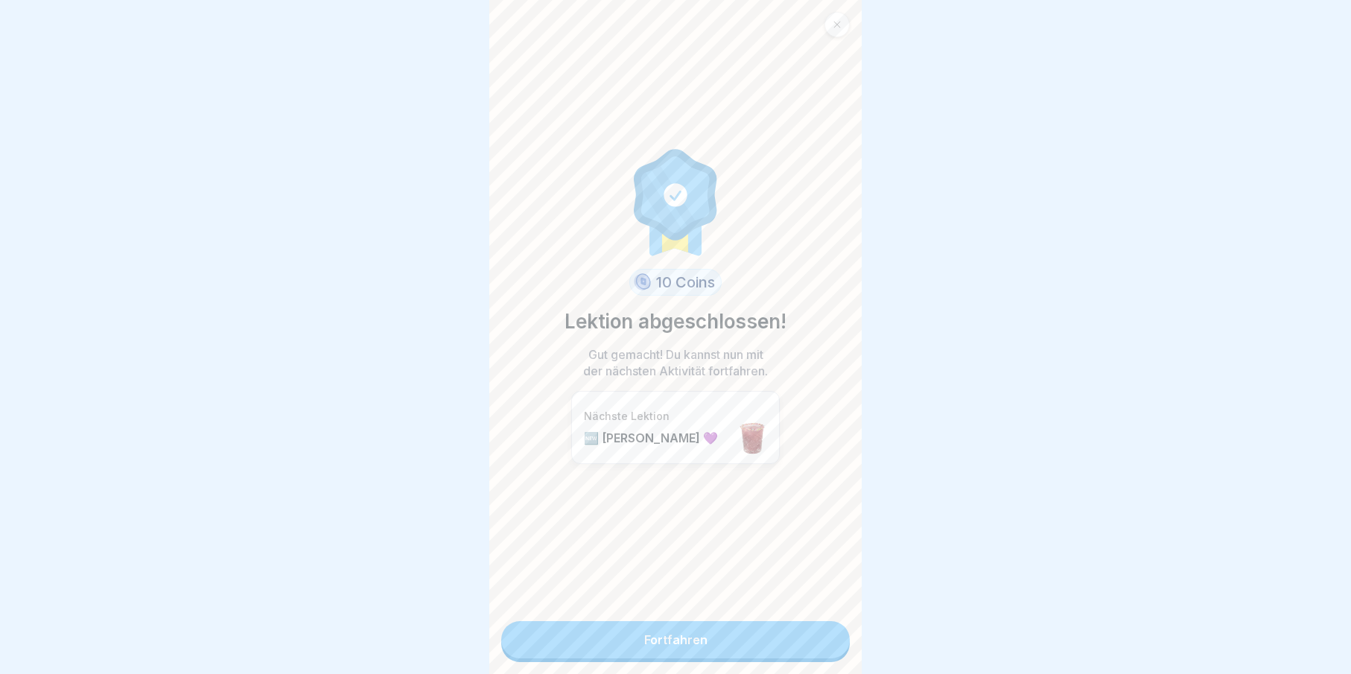
click at [760, 651] on link "Fortfahren" at bounding box center [675, 639] width 349 height 37
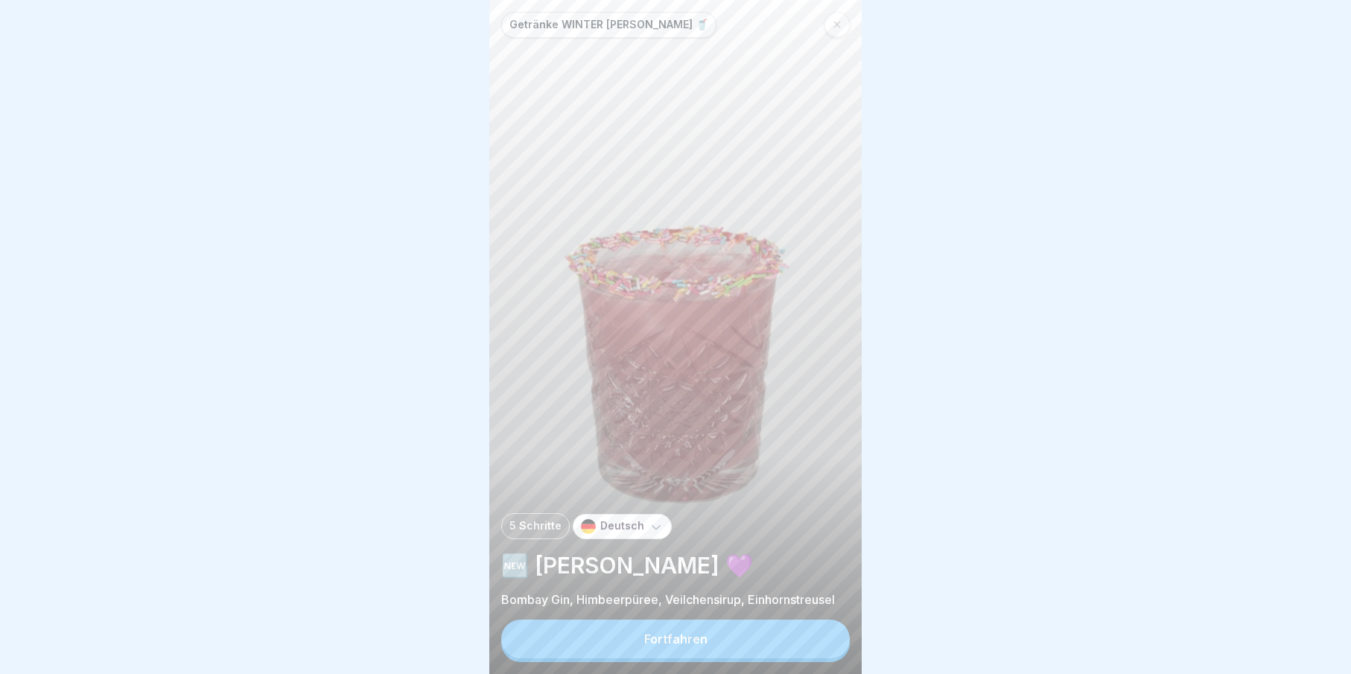
click at [760, 652] on button "Fortfahren" at bounding box center [675, 639] width 349 height 39
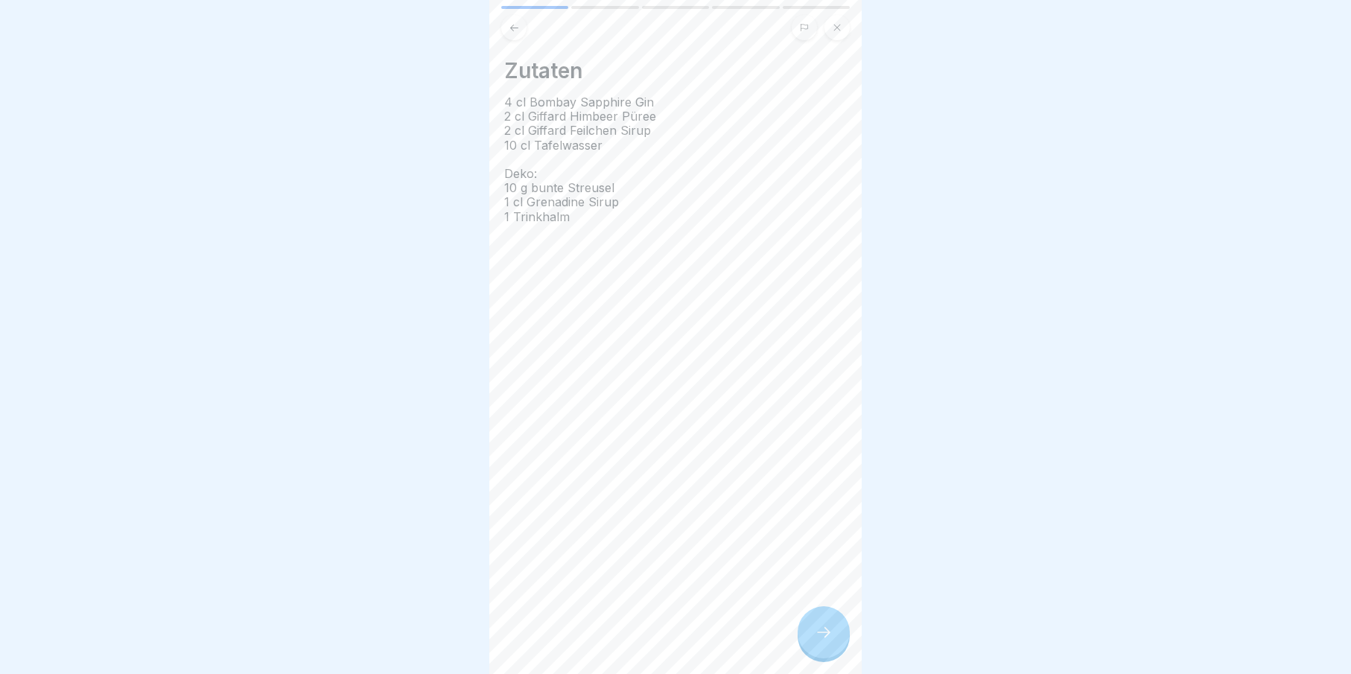
click at [815, 641] on icon at bounding box center [824, 632] width 18 height 18
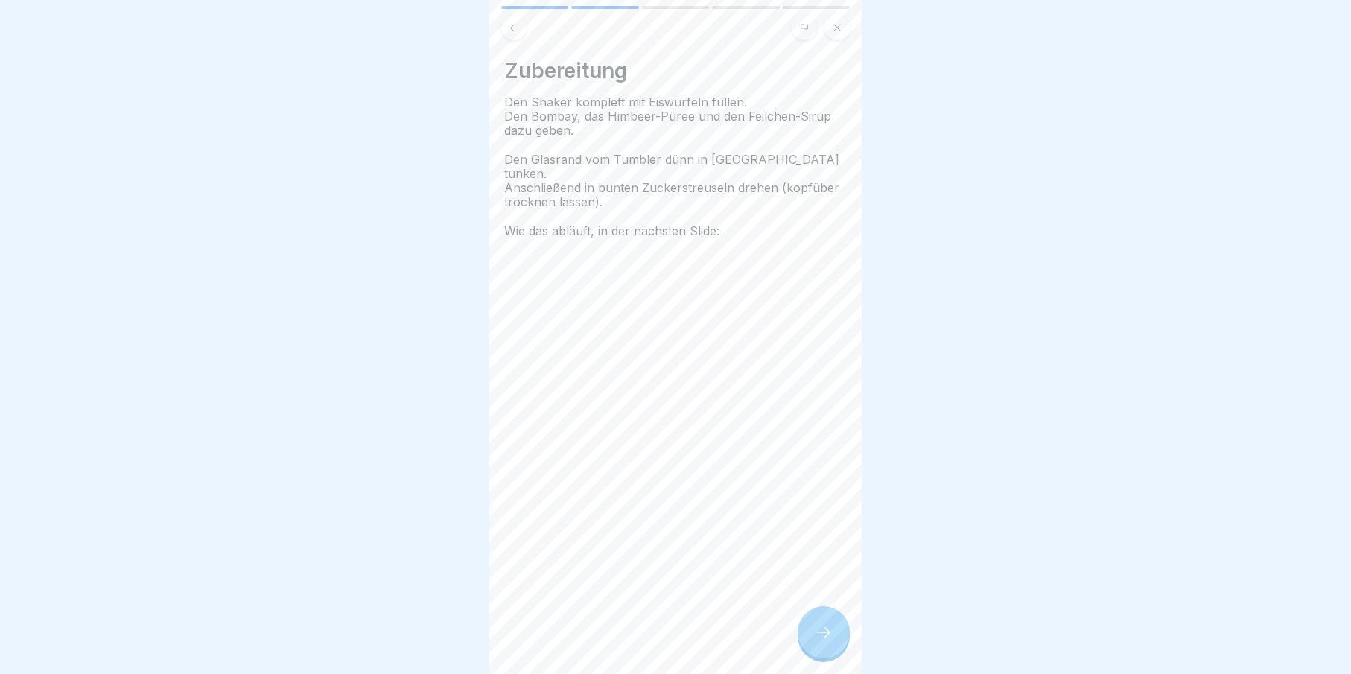
click at [815, 641] on icon at bounding box center [824, 632] width 18 height 18
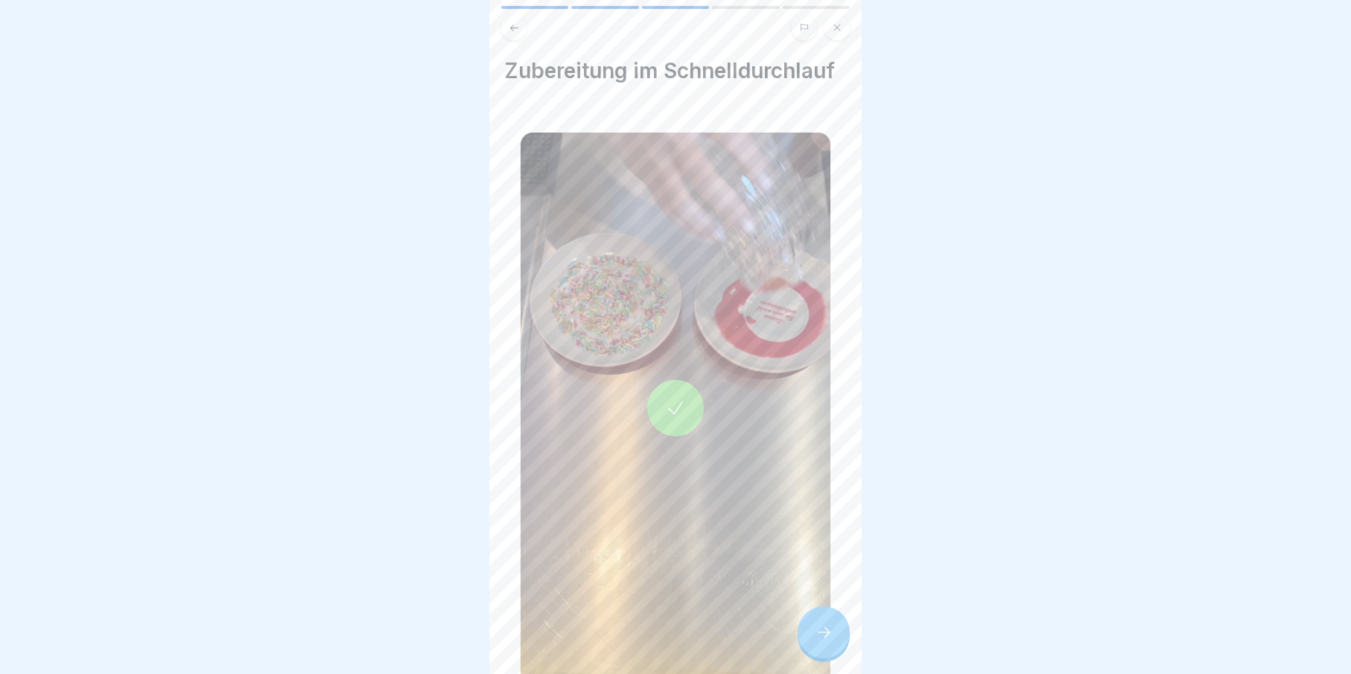
click at [815, 641] on icon at bounding box center [824, 632] width 18 height 18
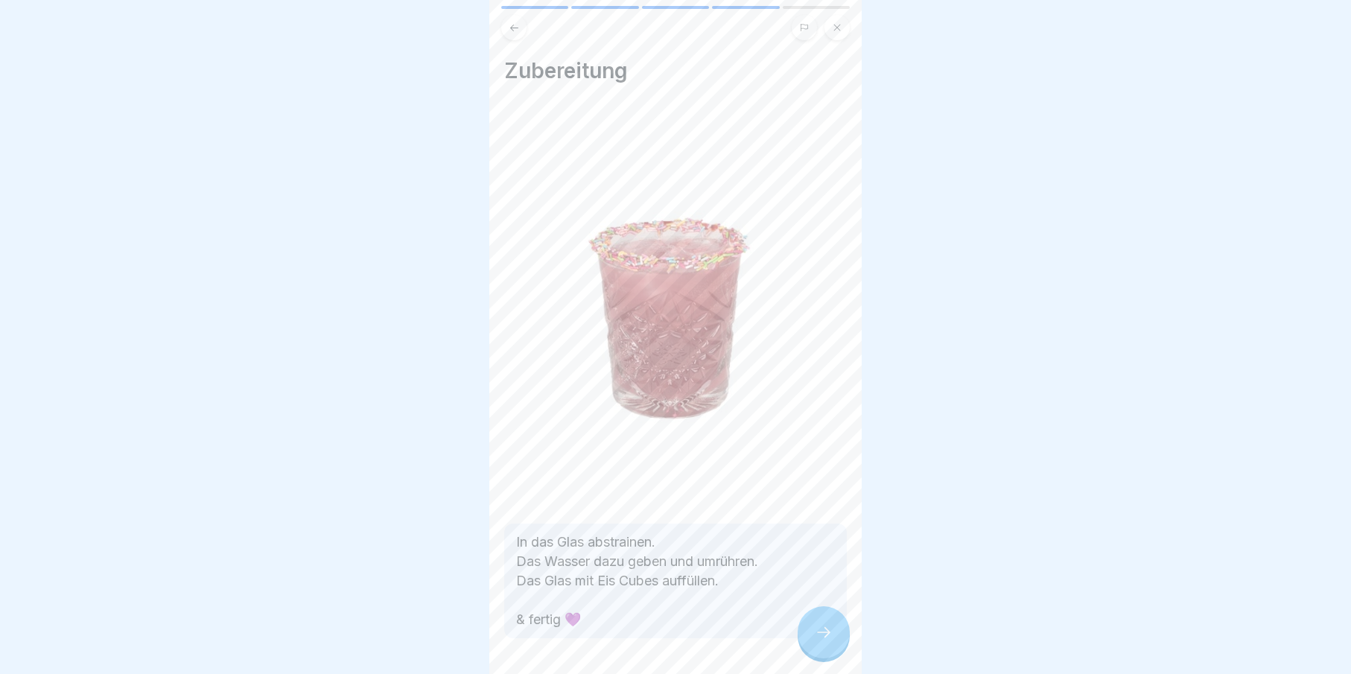
click at [815, 641] on icon at bounding box center [824, 632] width 18 height 18
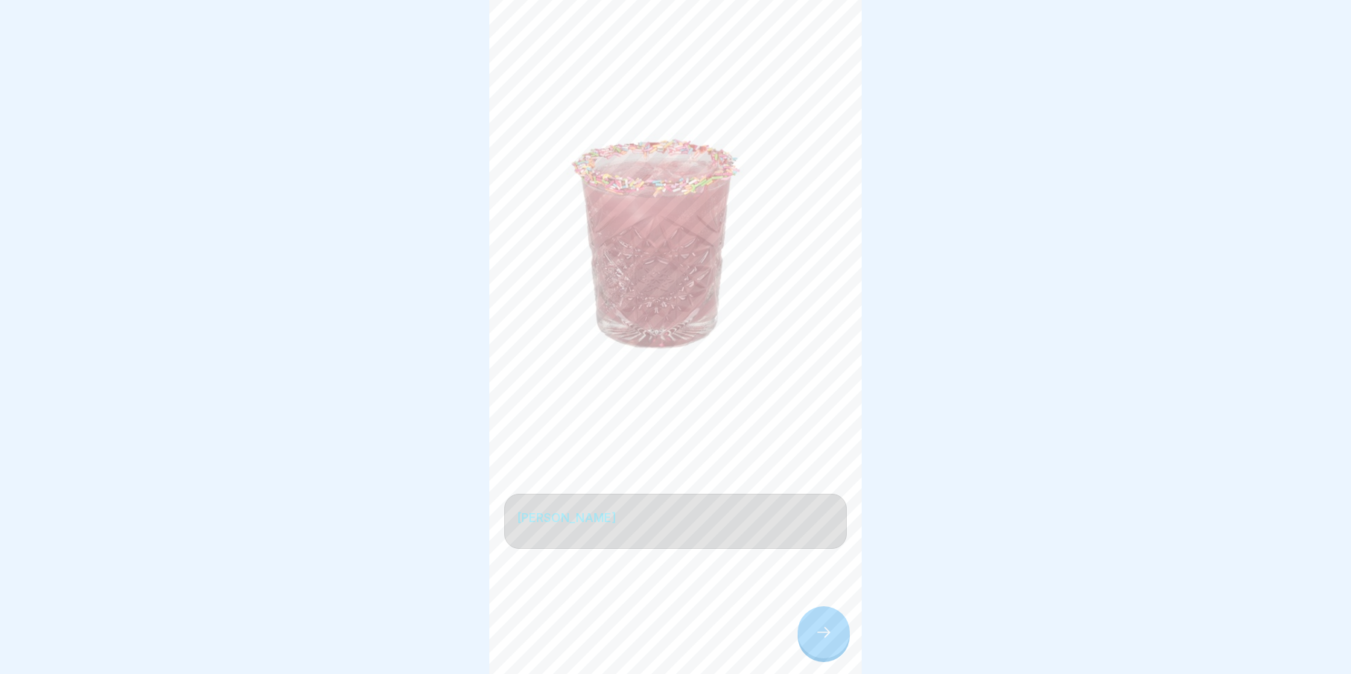
click at [811, 645] on div at bounding box center [824, 632] width 52 height 52
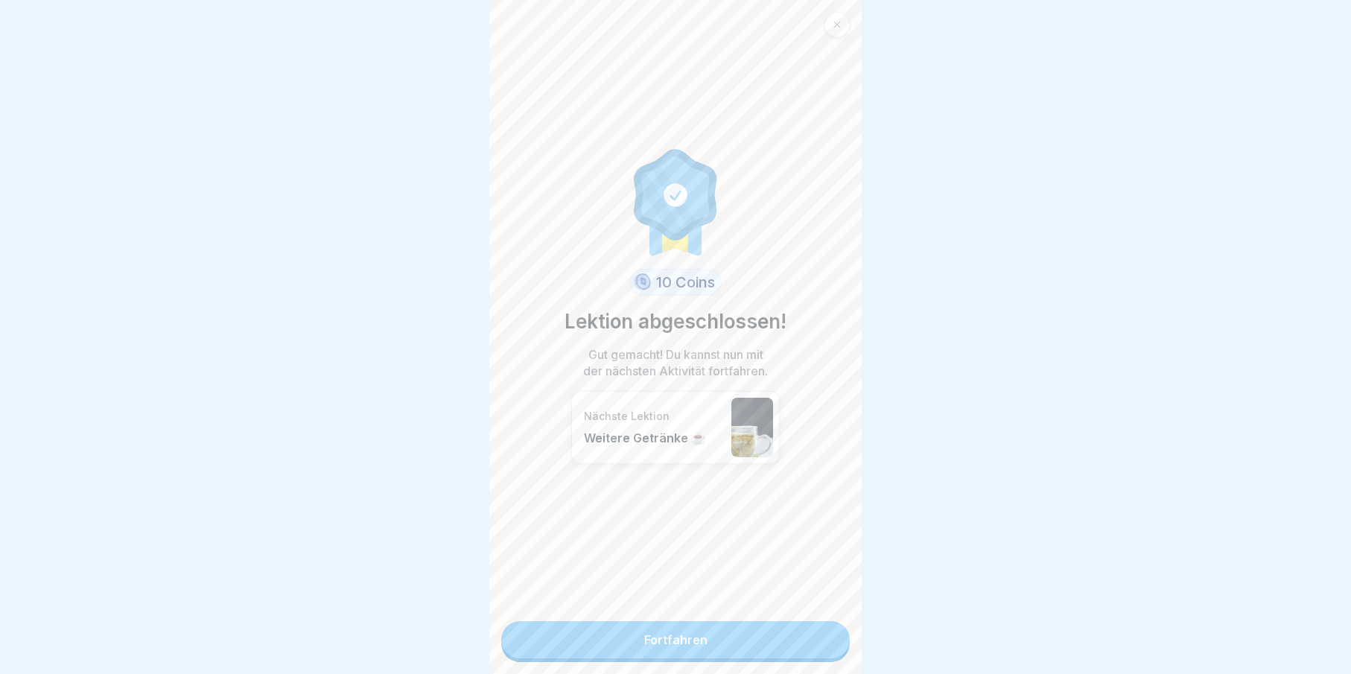
click at [693, 642] on link "Fortfahren" at bounding box center [675, 639] width 349 height 37
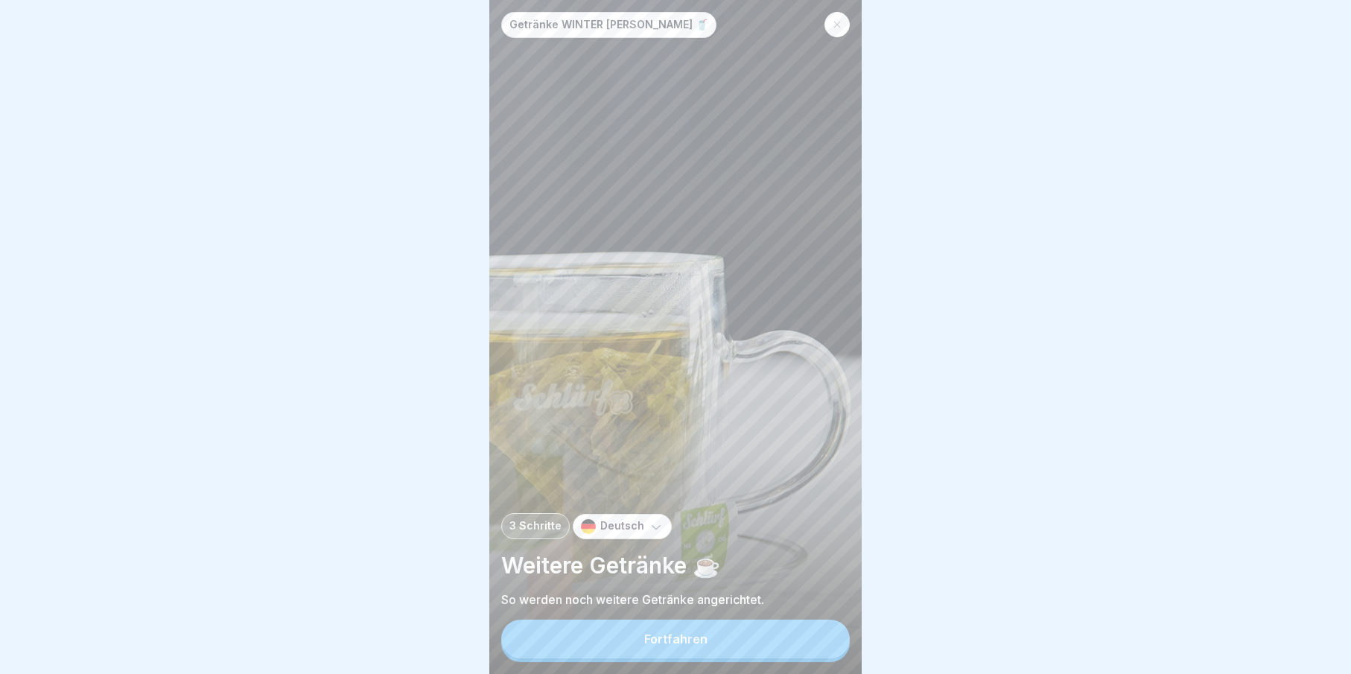
click at [713, 643] on button "Fortfahren" at bounding box center [675, 639] width 349 height 39
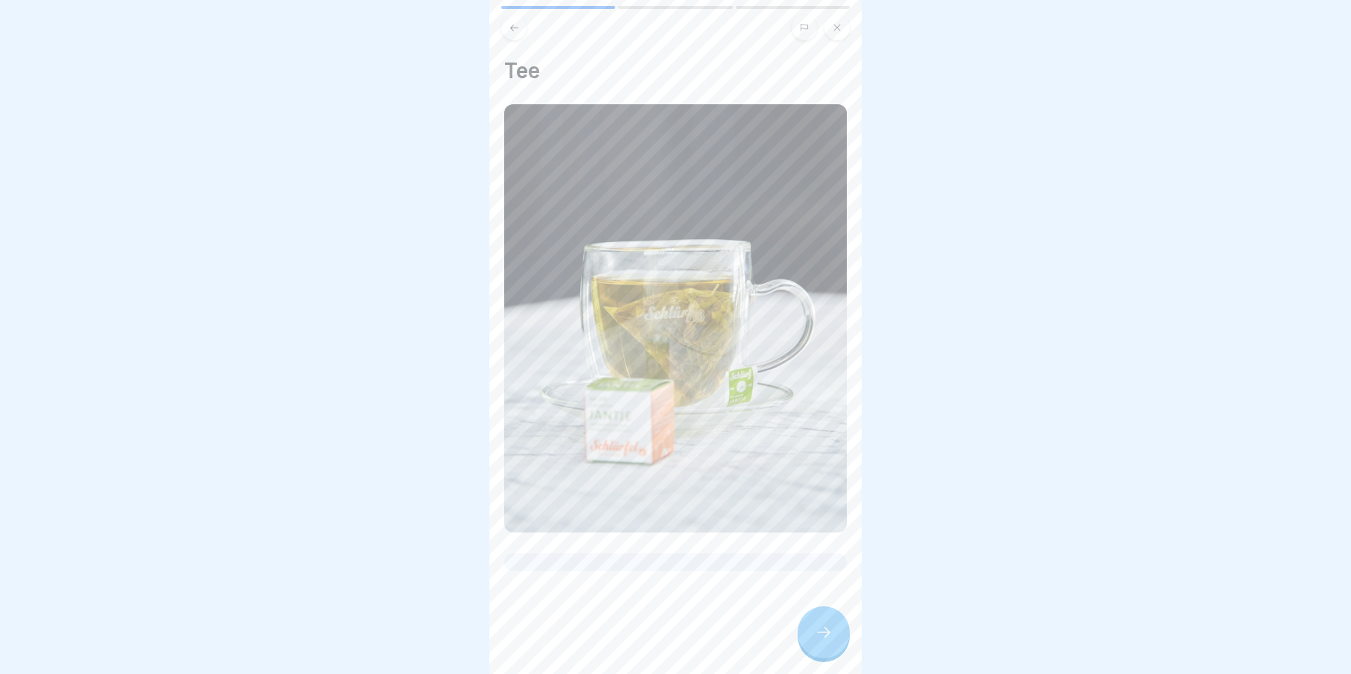
click at [830, 641] on icon at bounding box center [824, 632] width 18 height 18
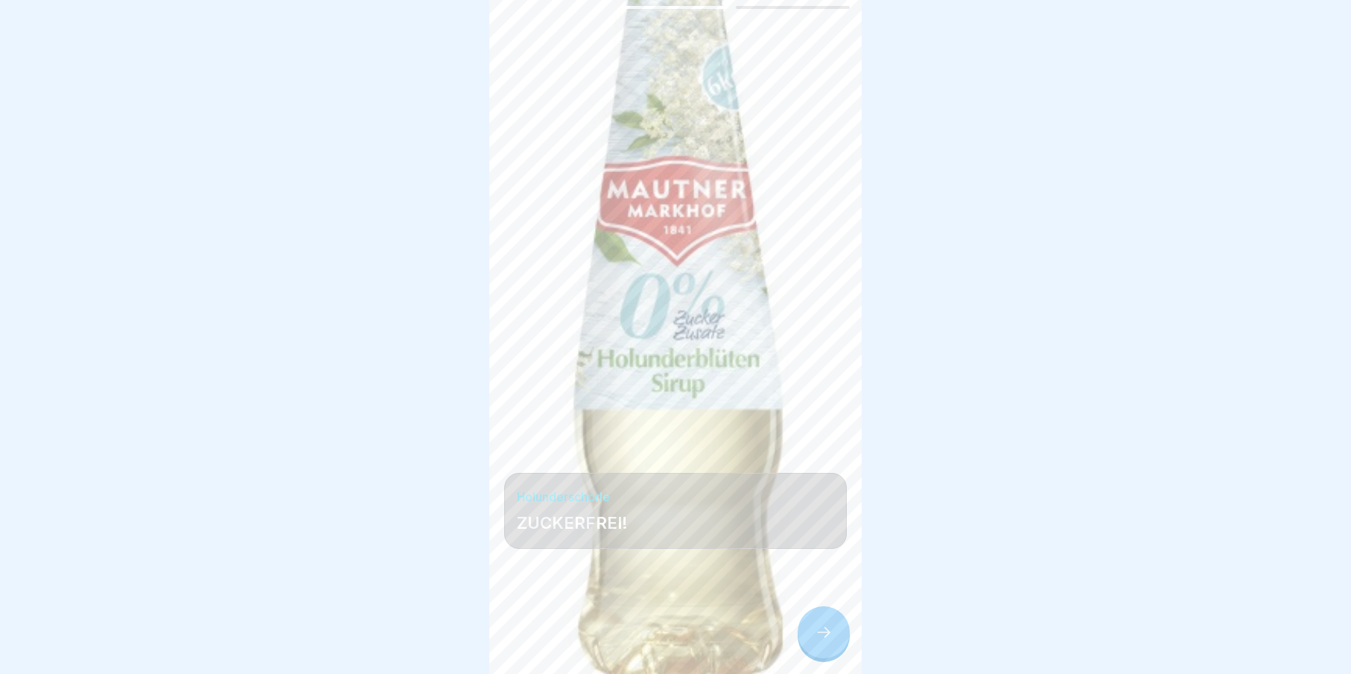
click at [830, 641] on icon at bounding box center [824, 632] width 18 height 18
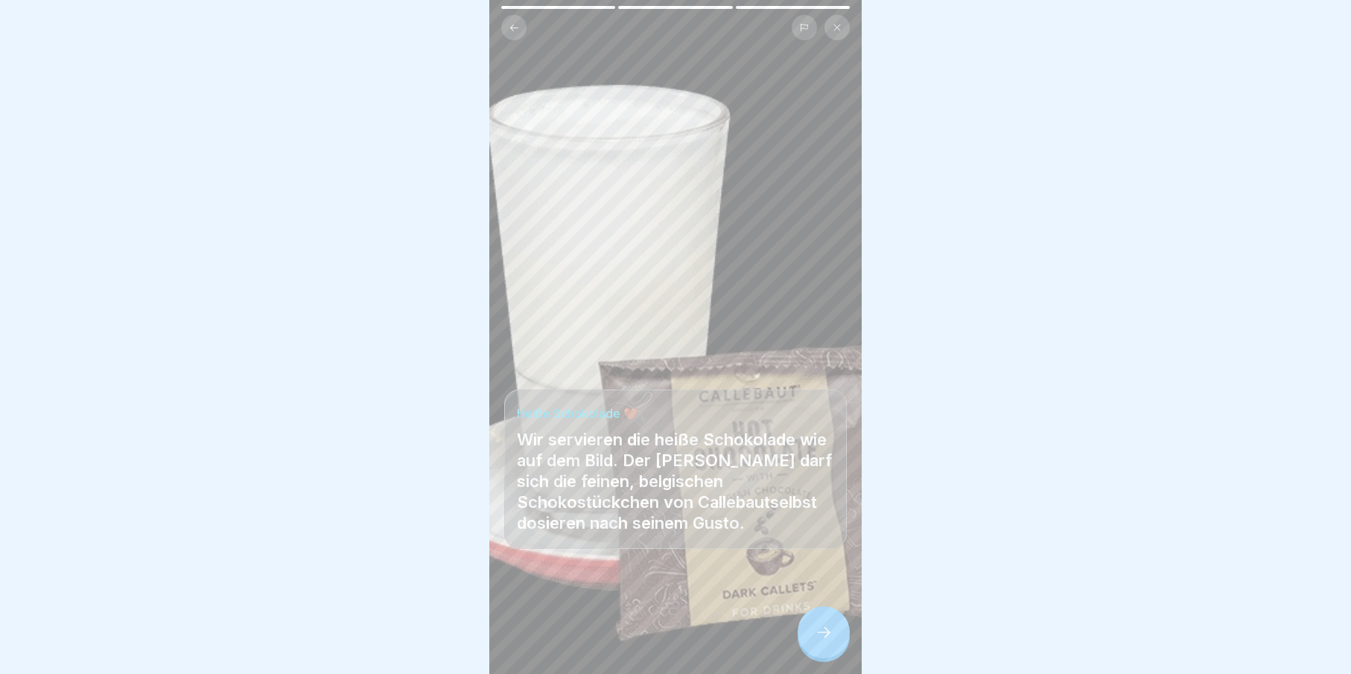
click at [830, 641] on icon at bounding box center [824, 632] width 18 height 18
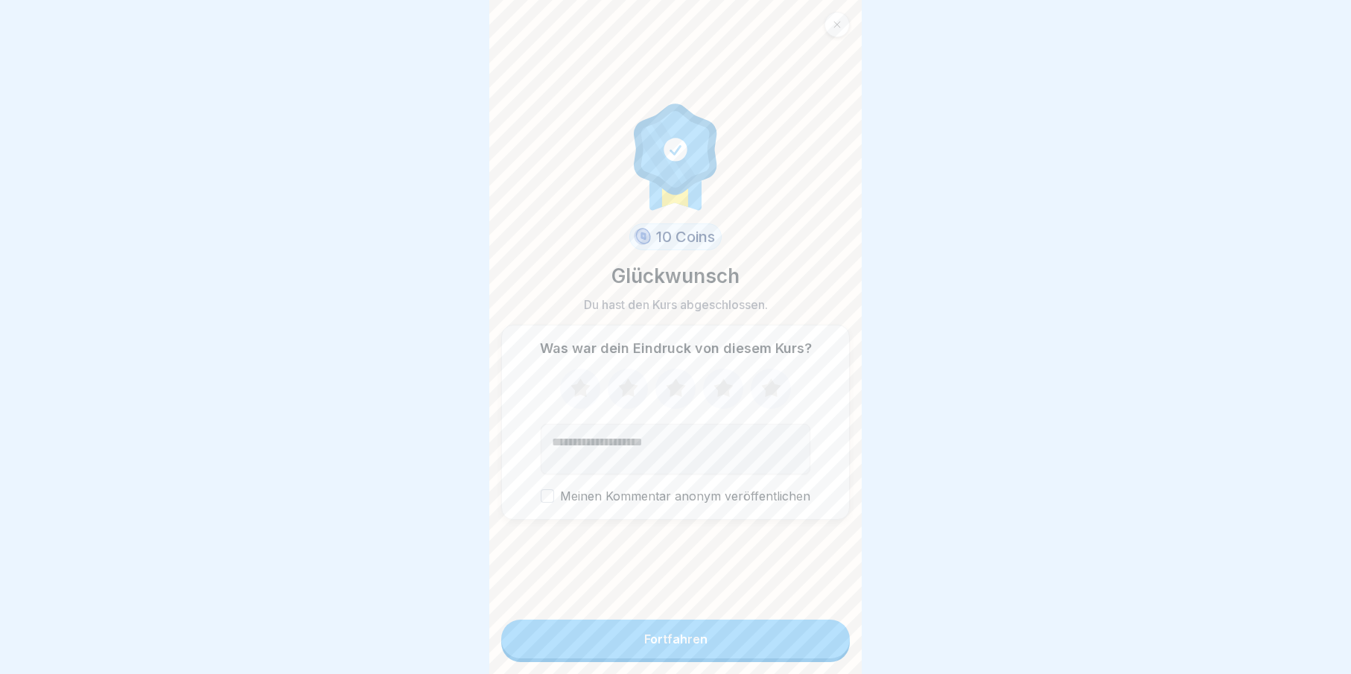
click at [732, 650] on button "Fortfahren" at bounding box center [675, 639] width 349 height 39
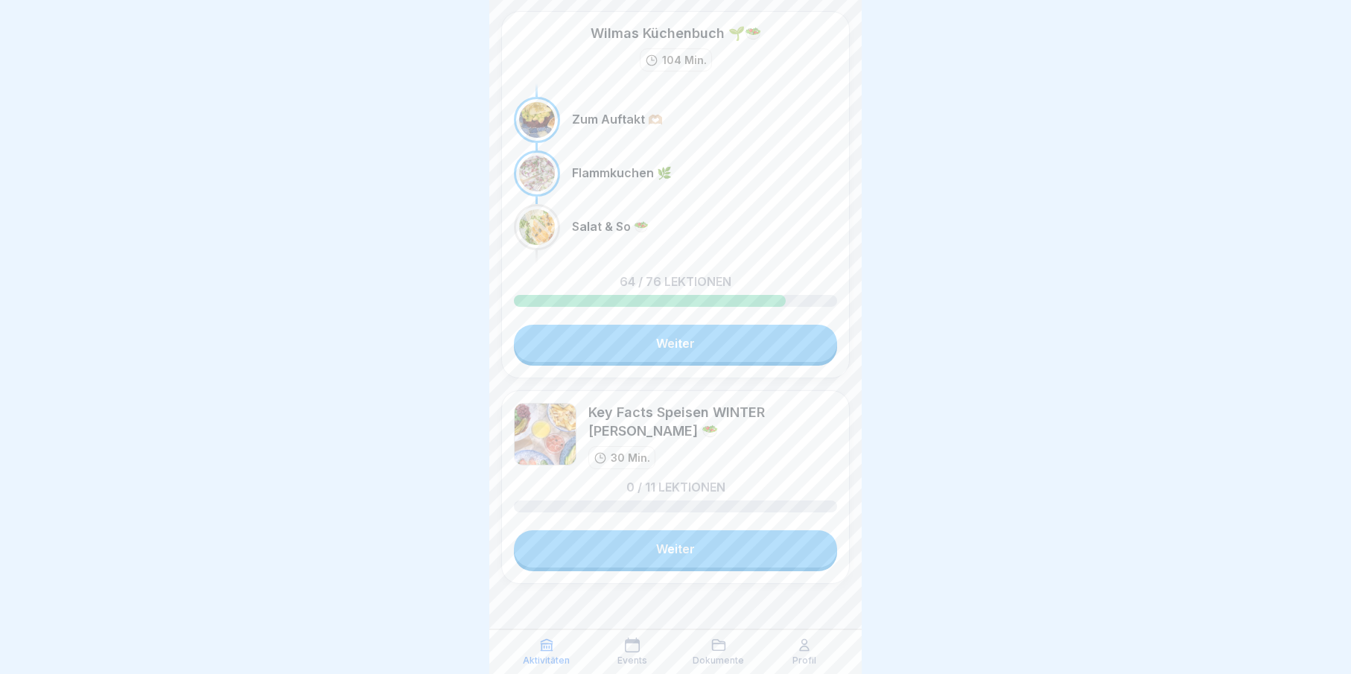
scroll to position [11, 0]
click at [719, 530] on link "Weiter" at bounding box center [675, 548] width 323 height 37
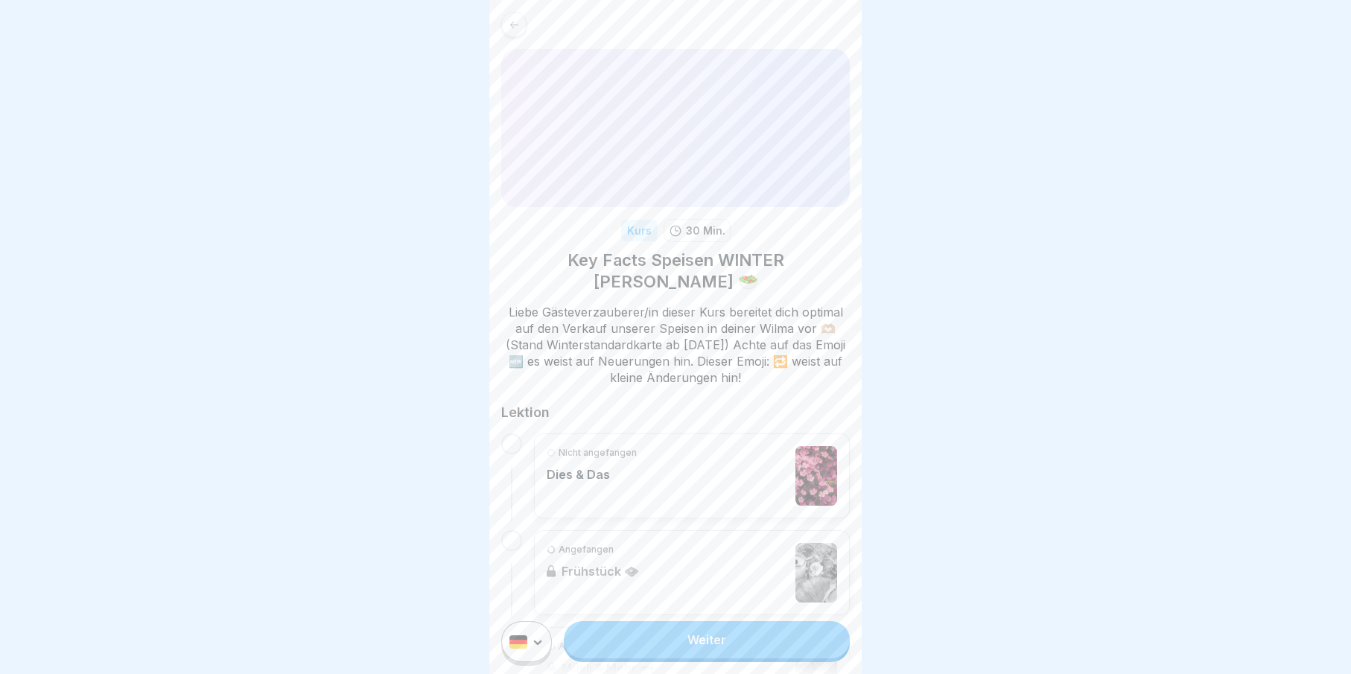
click at [584, 476] on p "Dies & Das" at bounding box center [592, 474] width 90 height 15
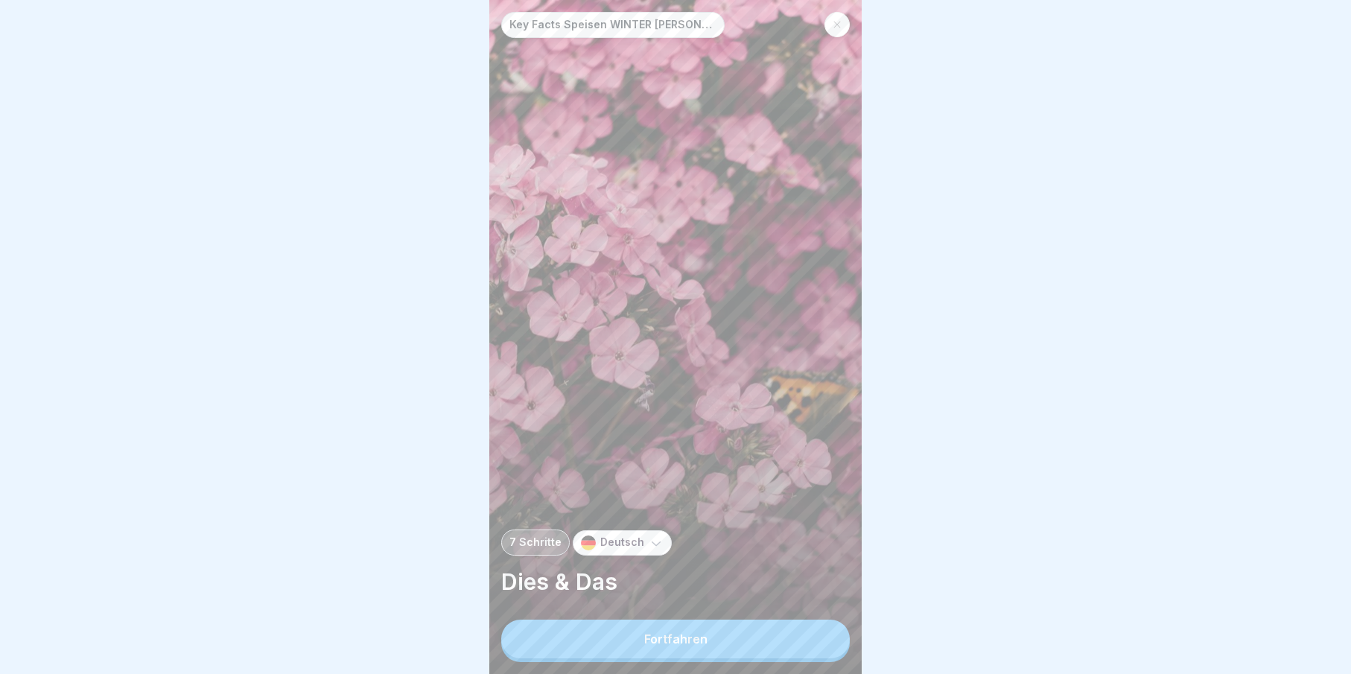
click at [736, 644] on button "Fortfahren" at bounding box center [675, 639] width 349 height 39
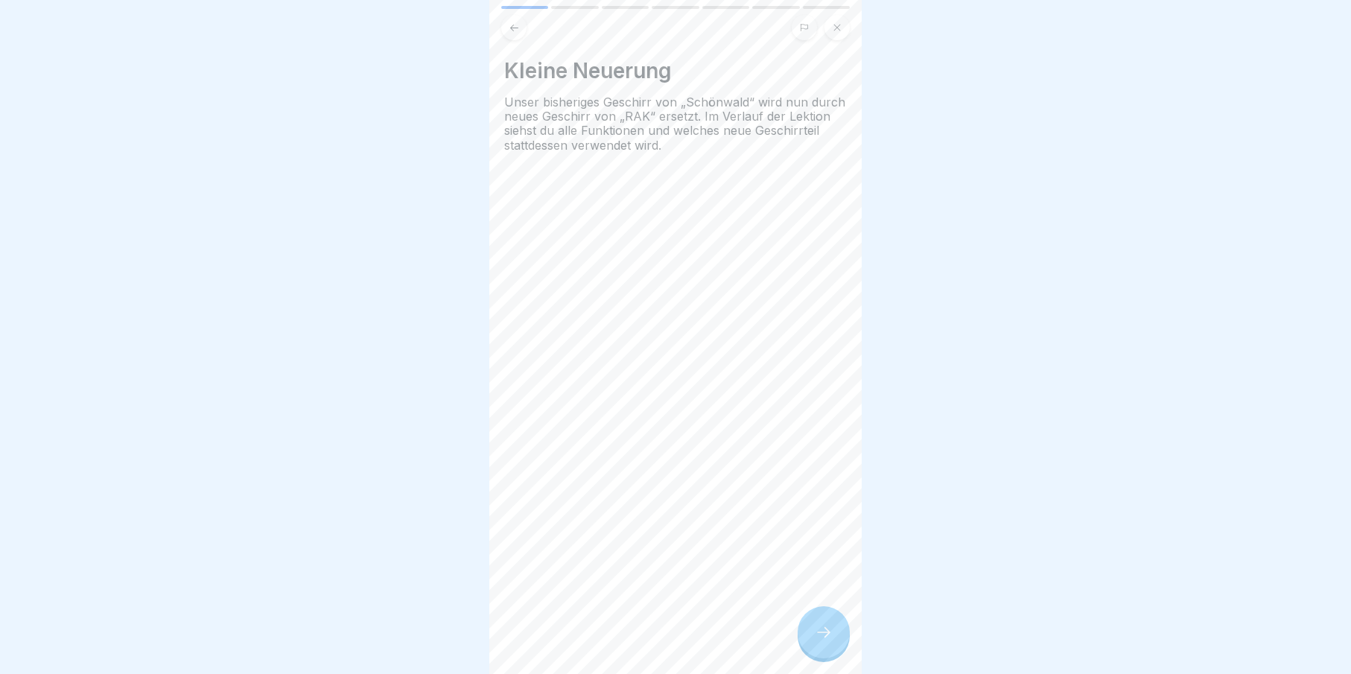
click at [816, 641] on icon at bounding box center [824, 632] width 18 height 18
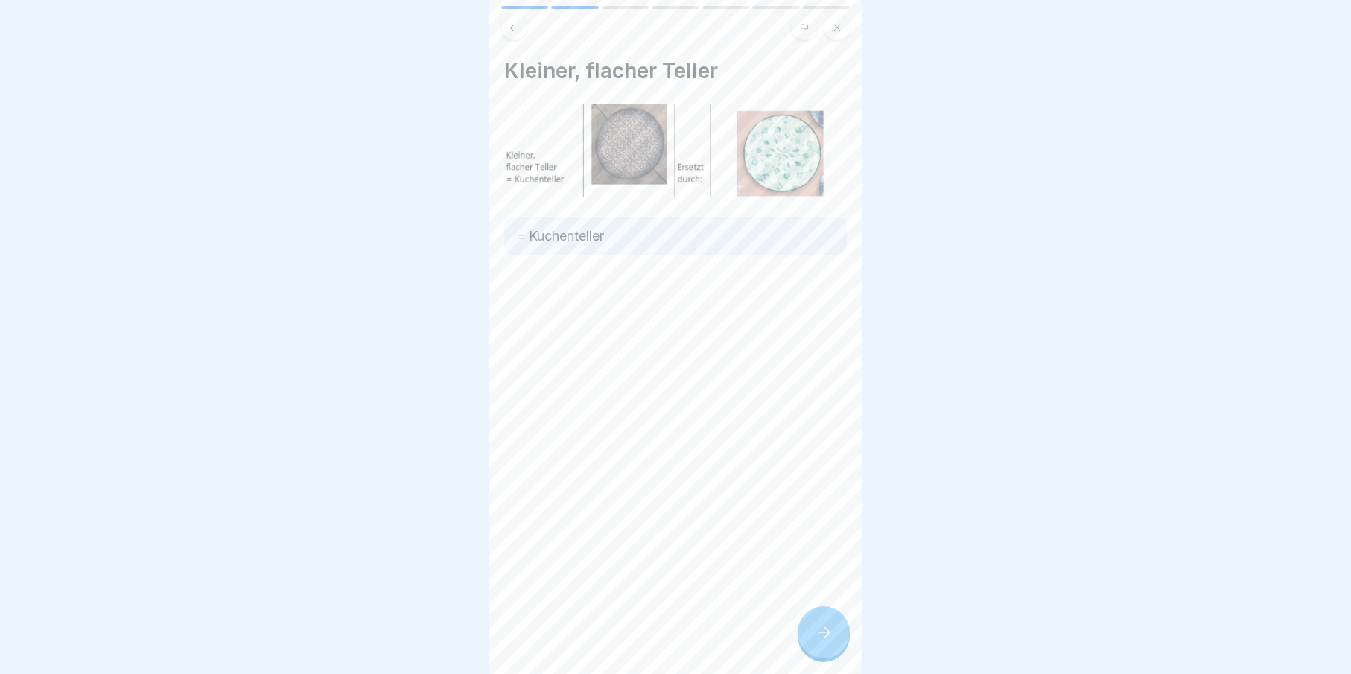
click at [816, 641] on icon at bounding box center [824, 632] width 18 height 18
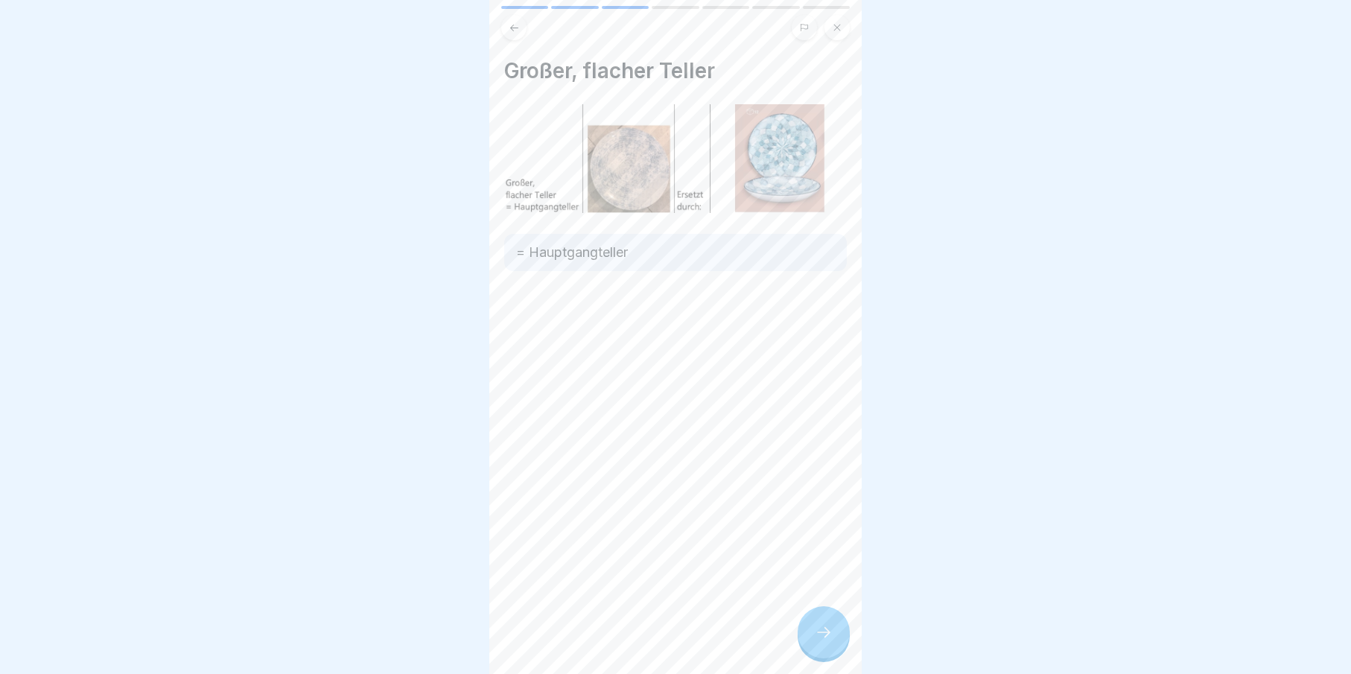
click at [816, 641] on icon at bounding box center [824, 632] width 18 height 18
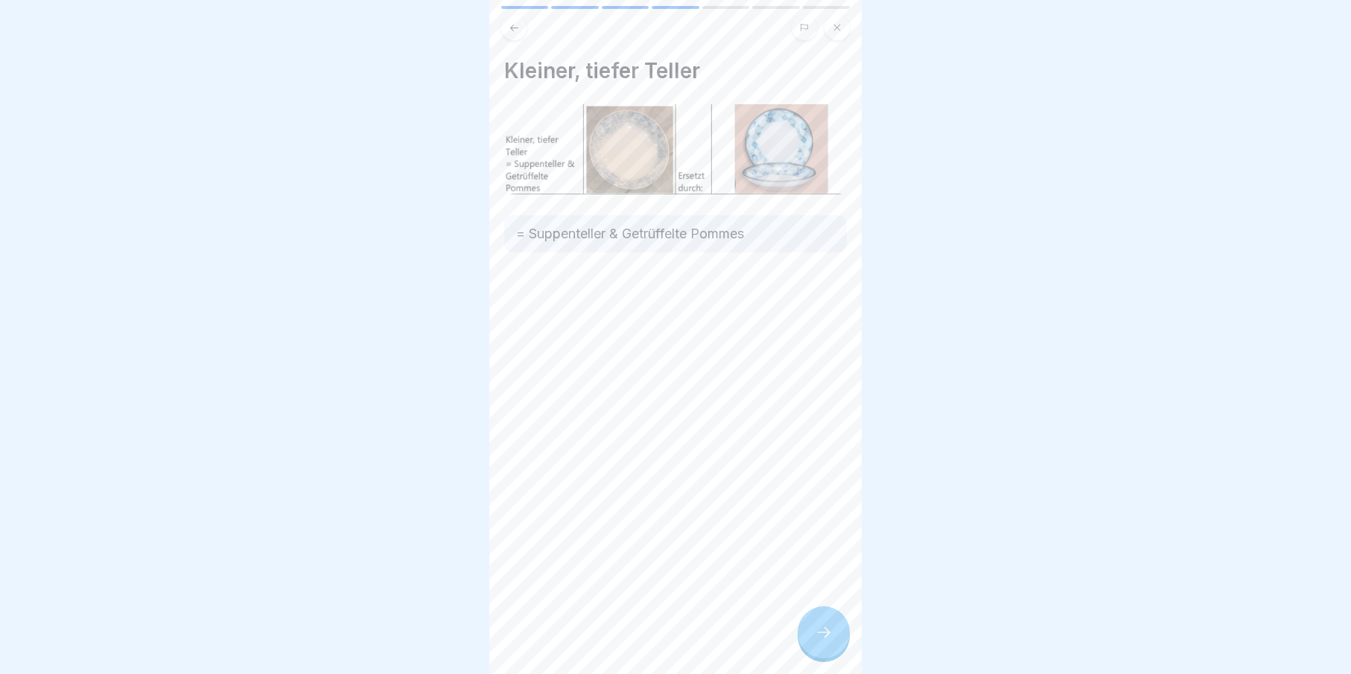
click at [816, 641] on icon at bounding box center [824, 632] width 18 height 18
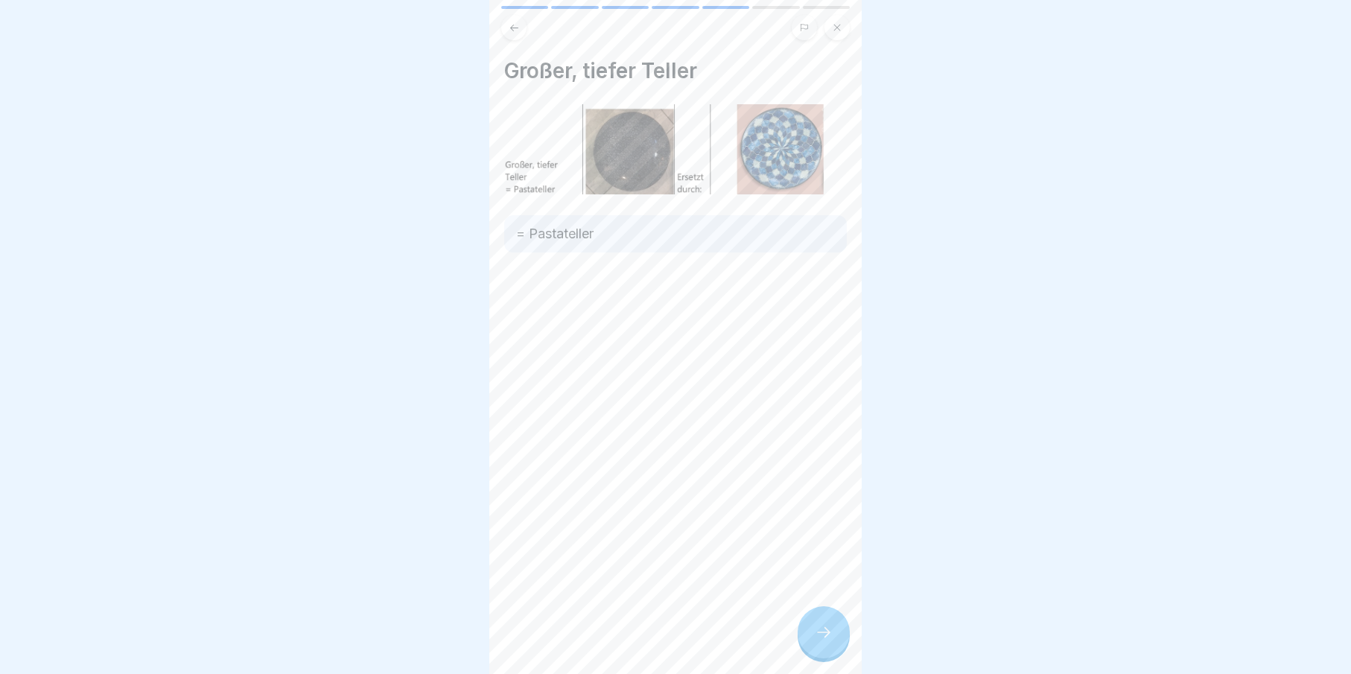
click at [816, 641] on icon at bounding box center [824, 632] width 18 height 18
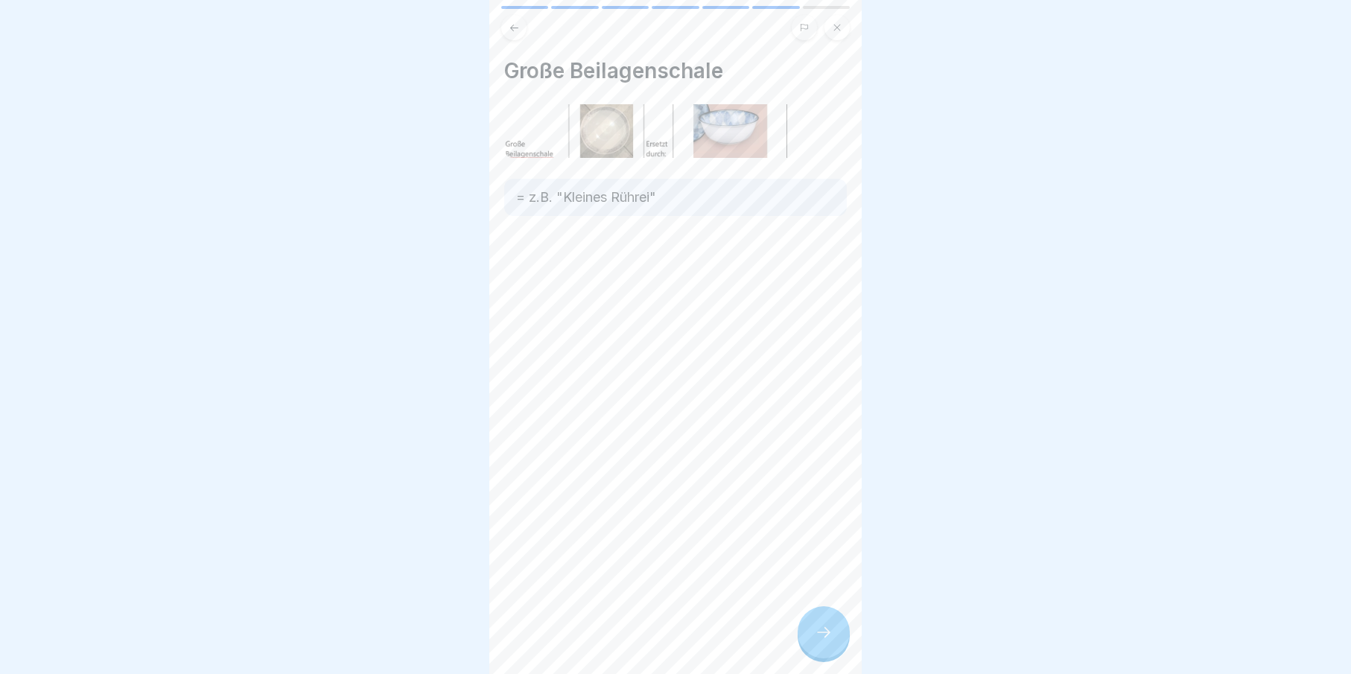
click at [816, 641] on icon at bounding box center [824, 632] width 18 height 18
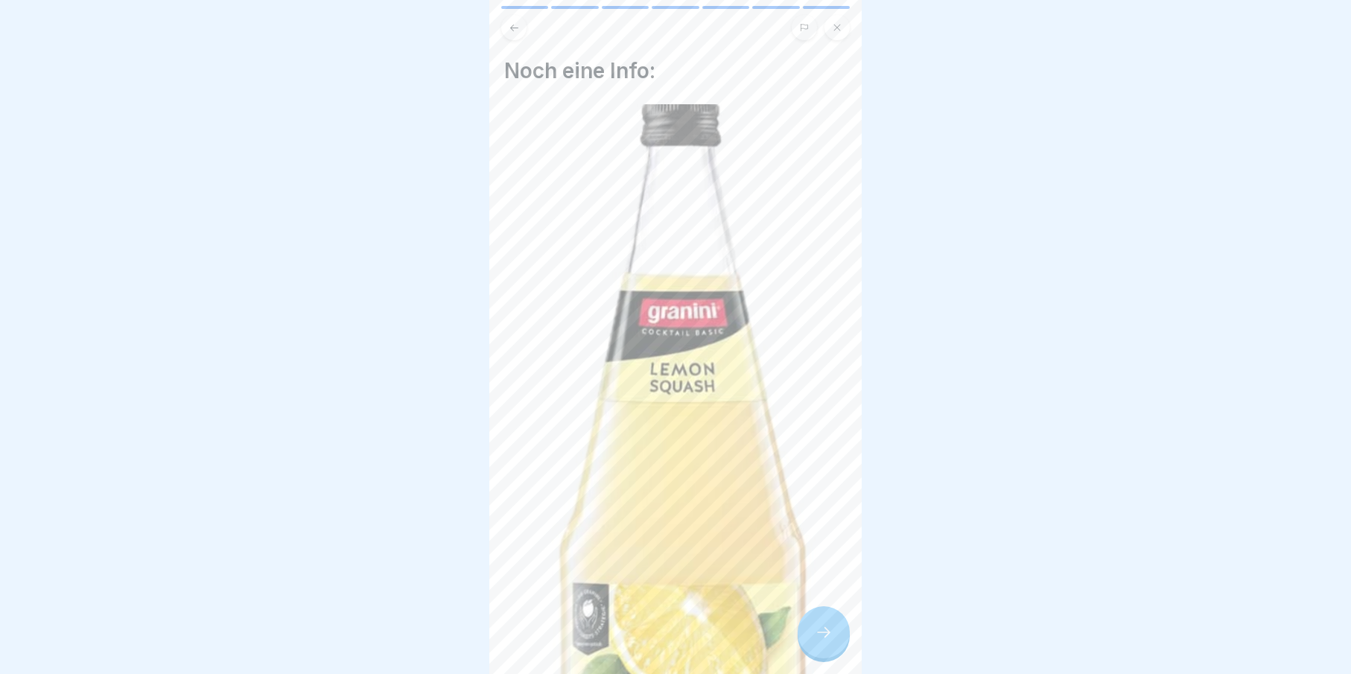
click at [816, 641] on icon at bounding box center [824, 632] width 18 height 18
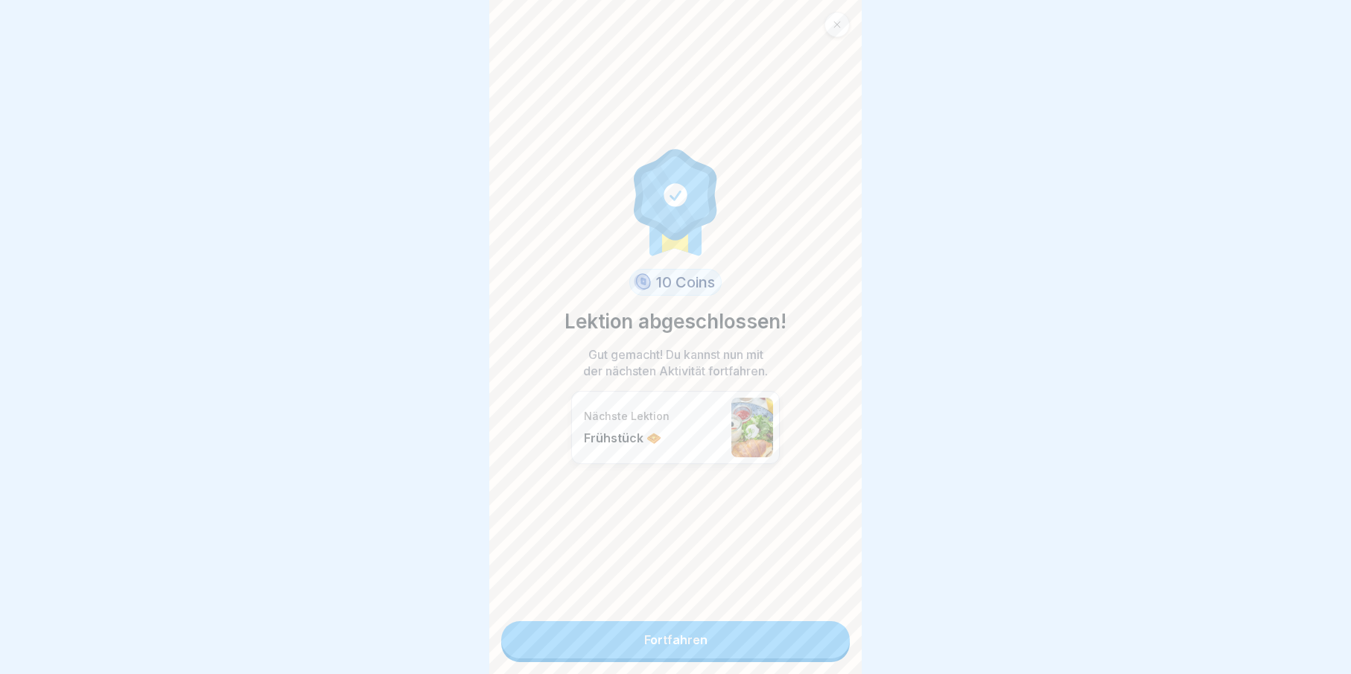
click at [816, 649] on link "Fortfahren" at bounding box center [675, 639] width 349 height 37
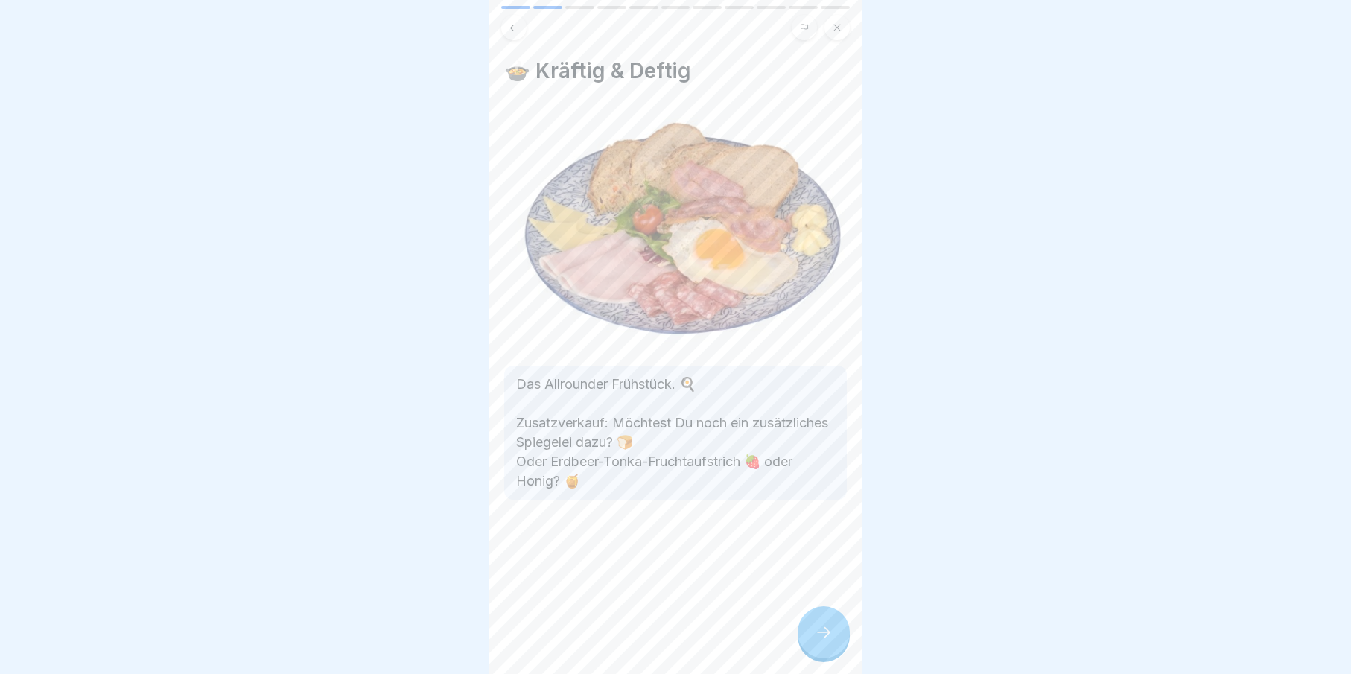
click at [816, 641] on icon at bounding box center [824, 632] width 18 height 18
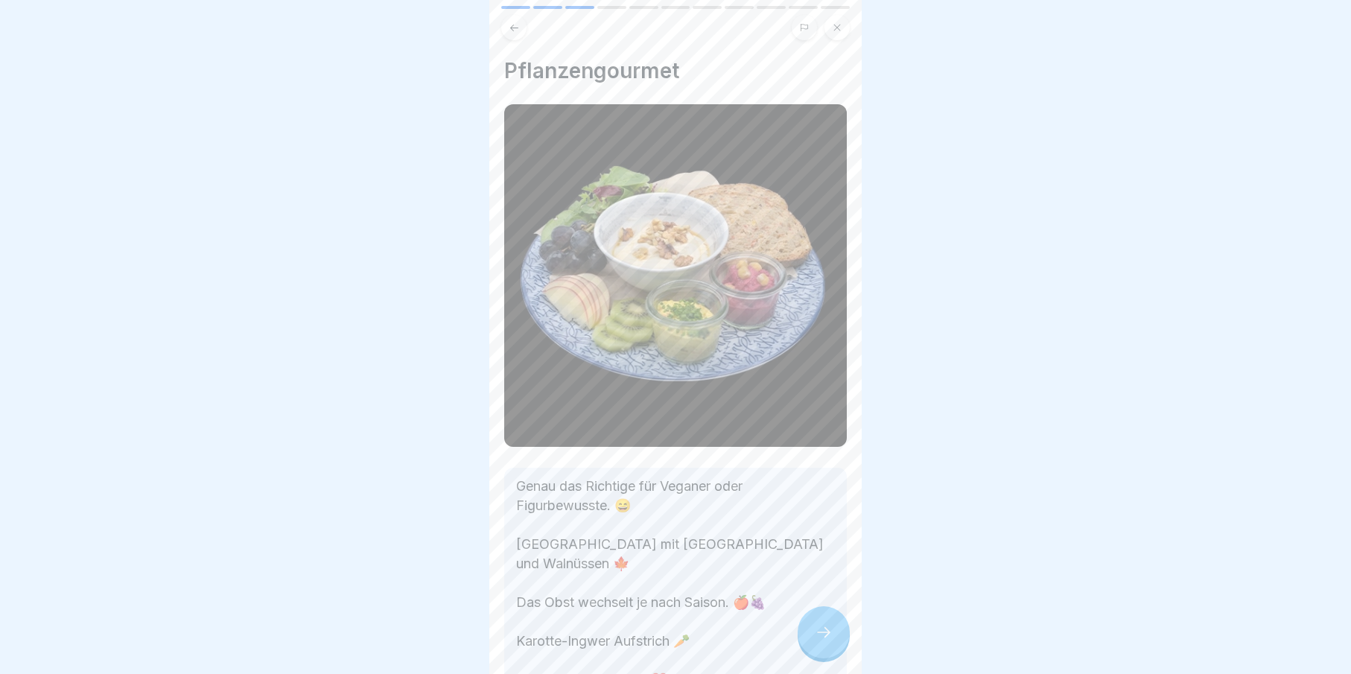
click at [816, 641] on icon at bounding box center [824, 632] width 18 height 18
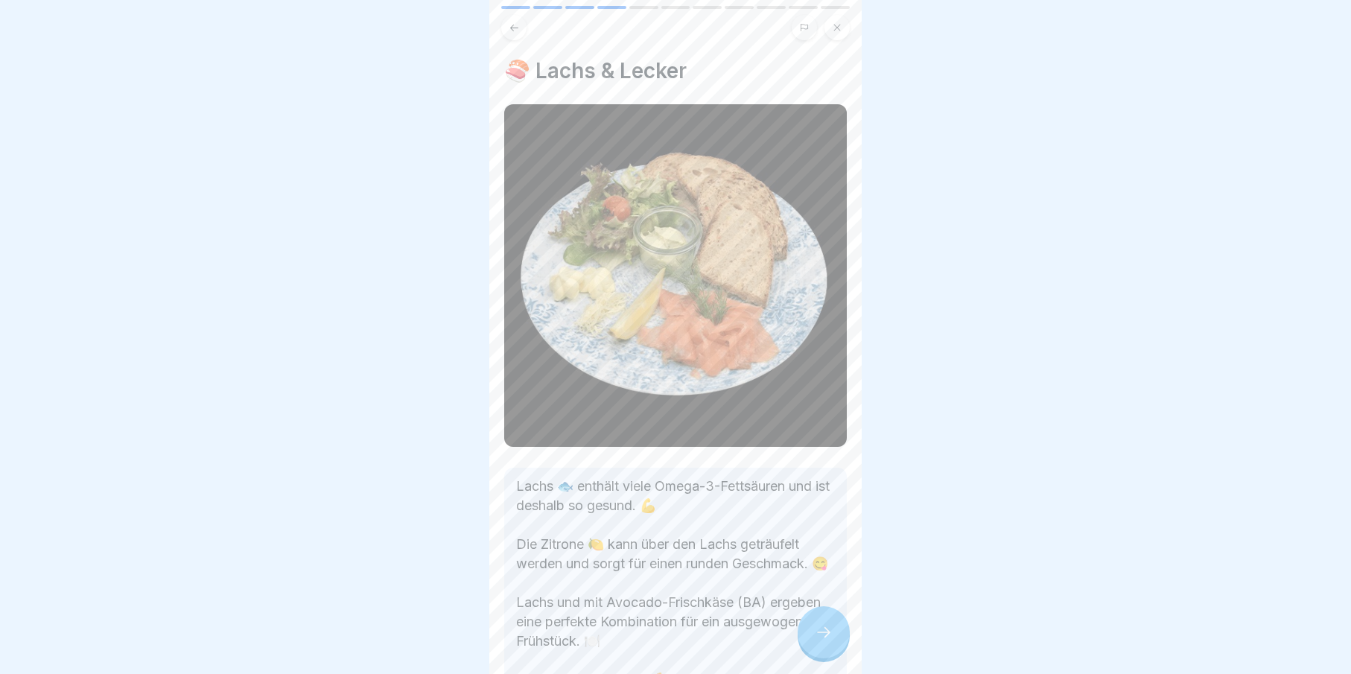
click at [816, 641] on icon at bounding box center [824, 632] width 18 height 18
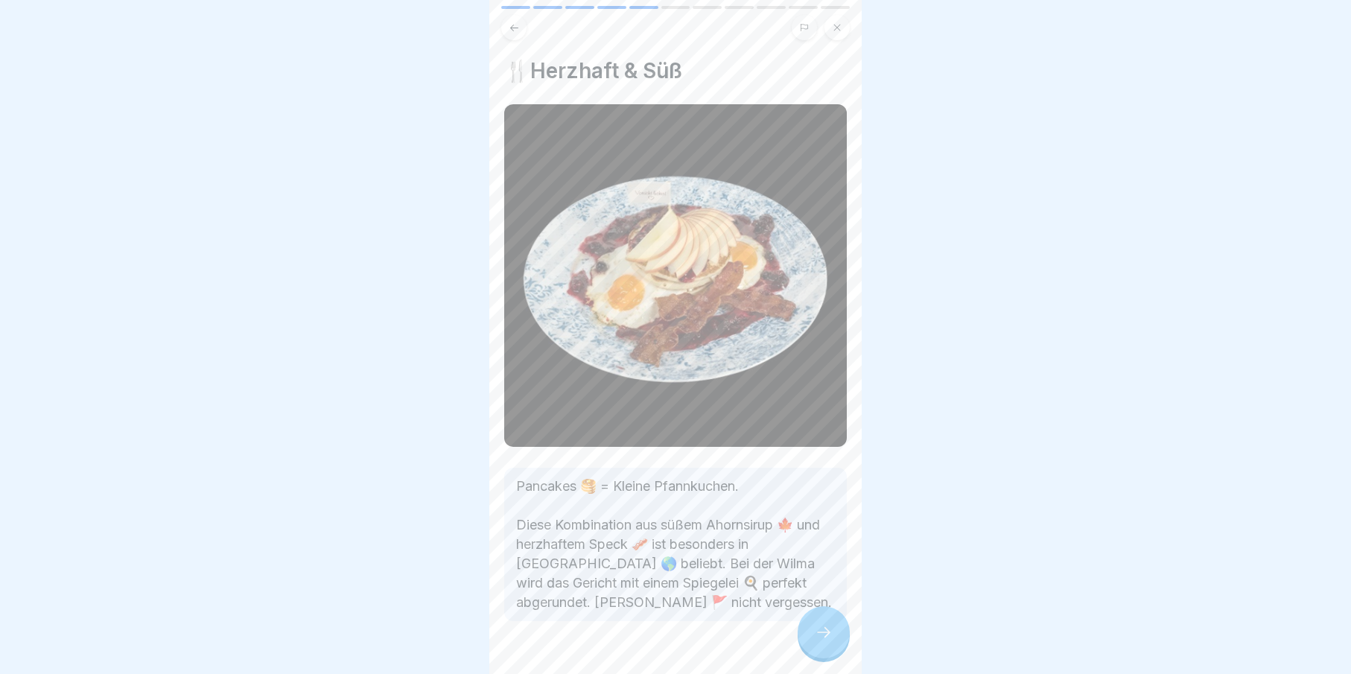
click at [816, 641] on icon at bounding box center [824, 632] width 18 height 18
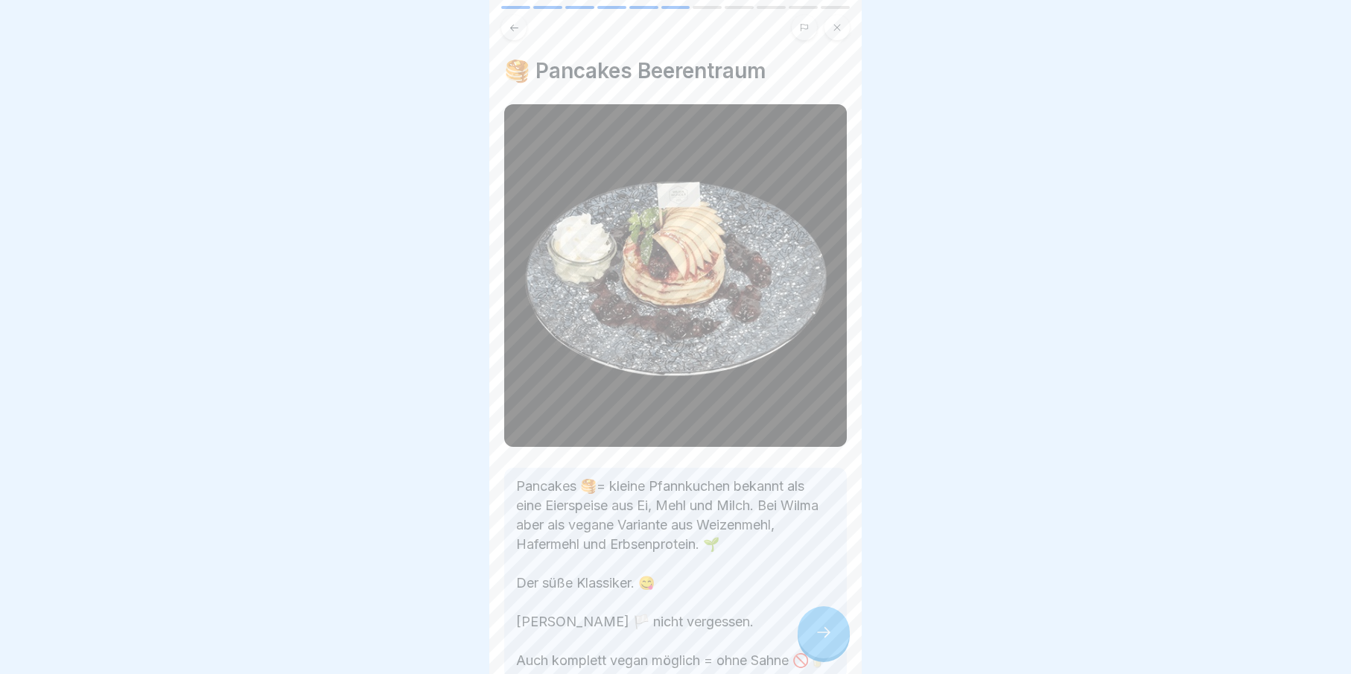
click at [816, 641] on icon at bounding box center [824, 632] width 18 height 18
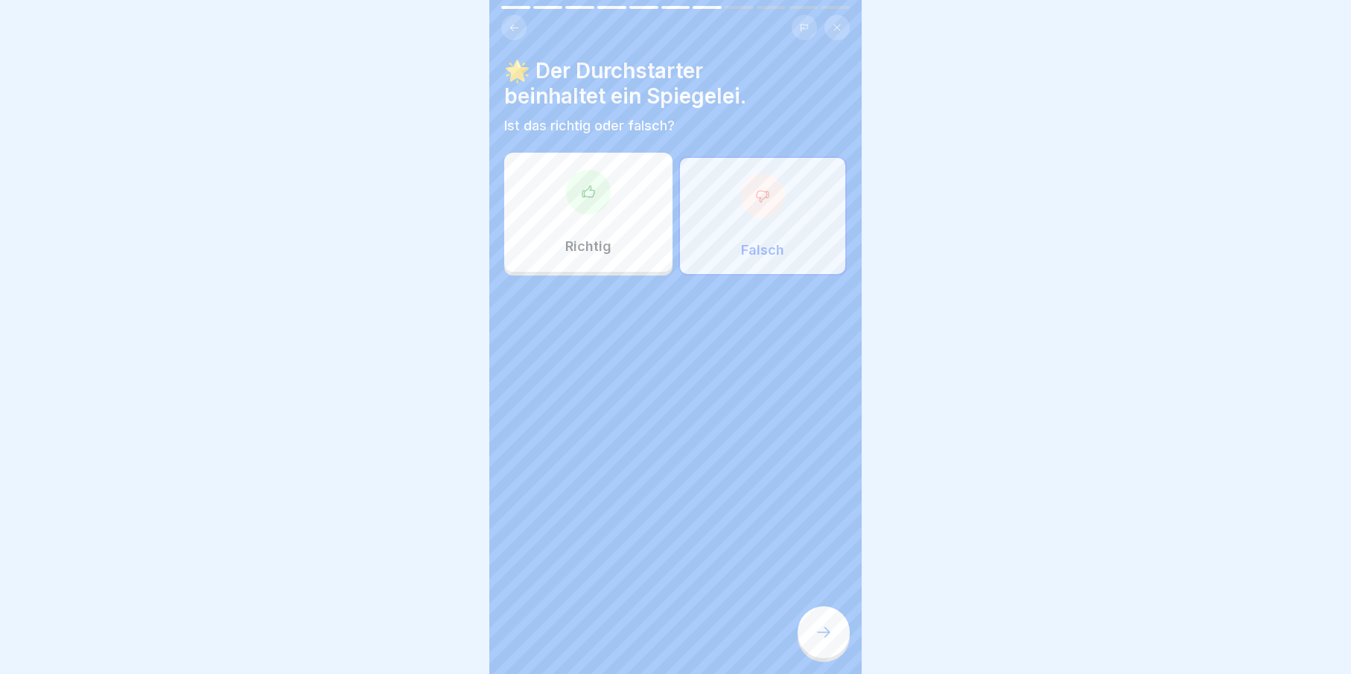
click at [816, 641] on icon at bounding box center [824, 632] width 18 height 18
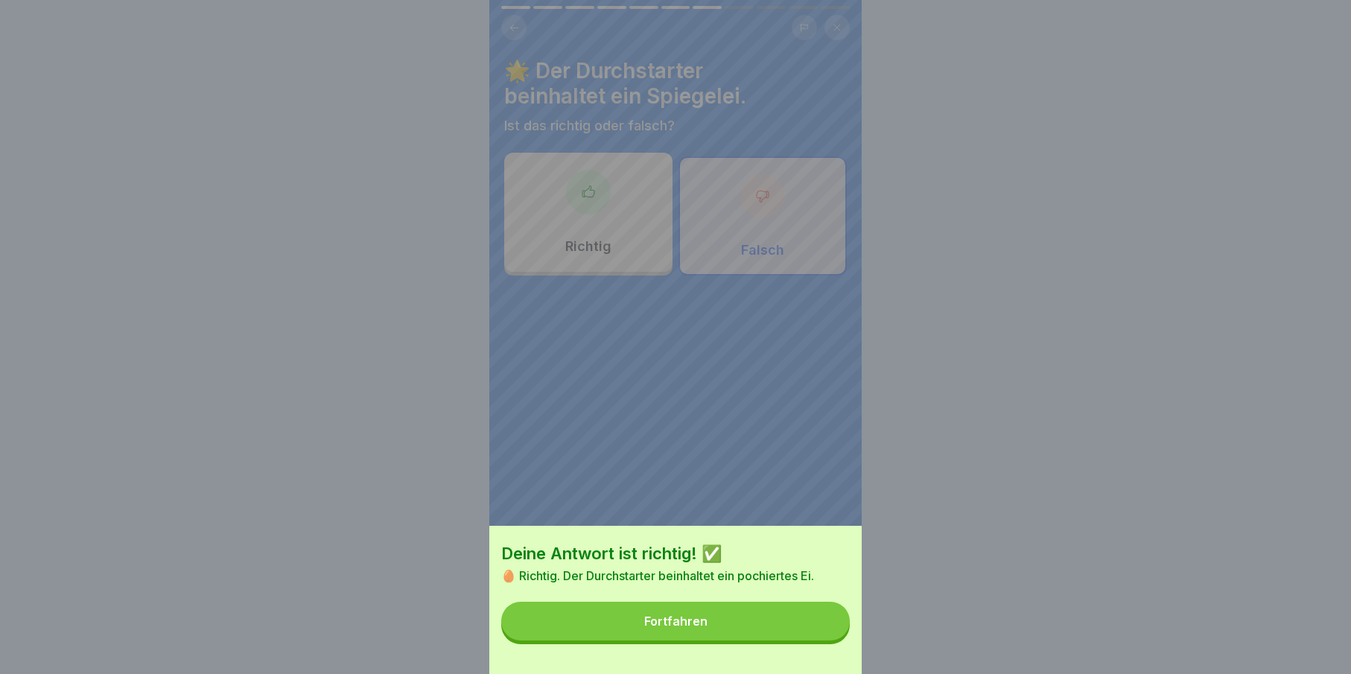
click at [813, 640] on button "Fortfahren" at bounding box center [675, 621] width 349 height 39
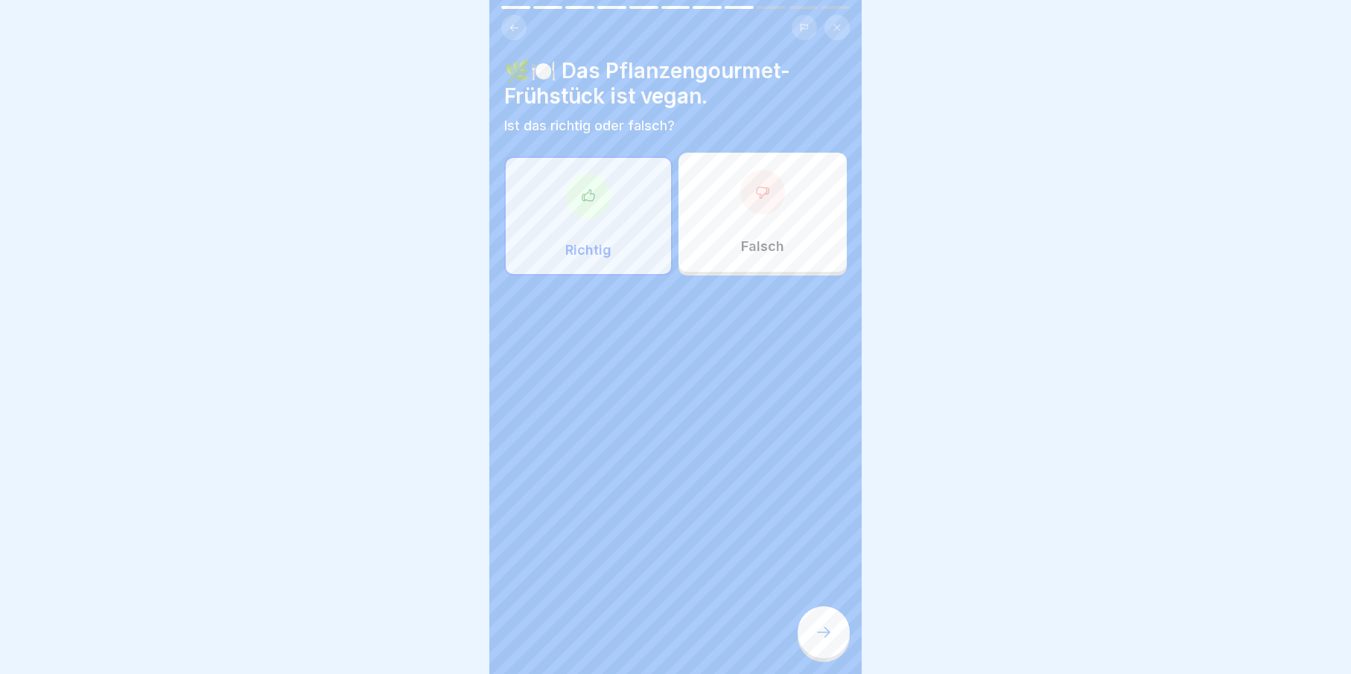
click at [839, 646] on div at bounding box center [824, 632] width 52 height 52
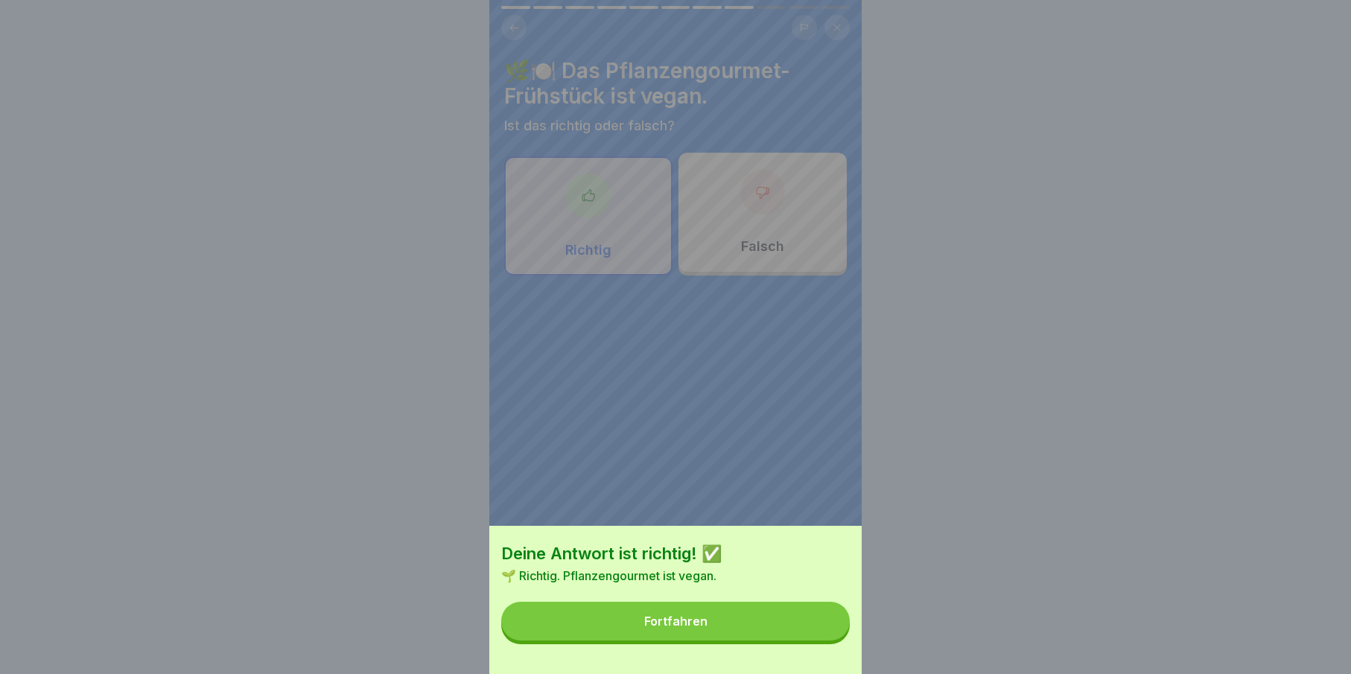
click at [802, 640] on button "Fortfahren" at bounding box center [675, 621] width 349 height 39
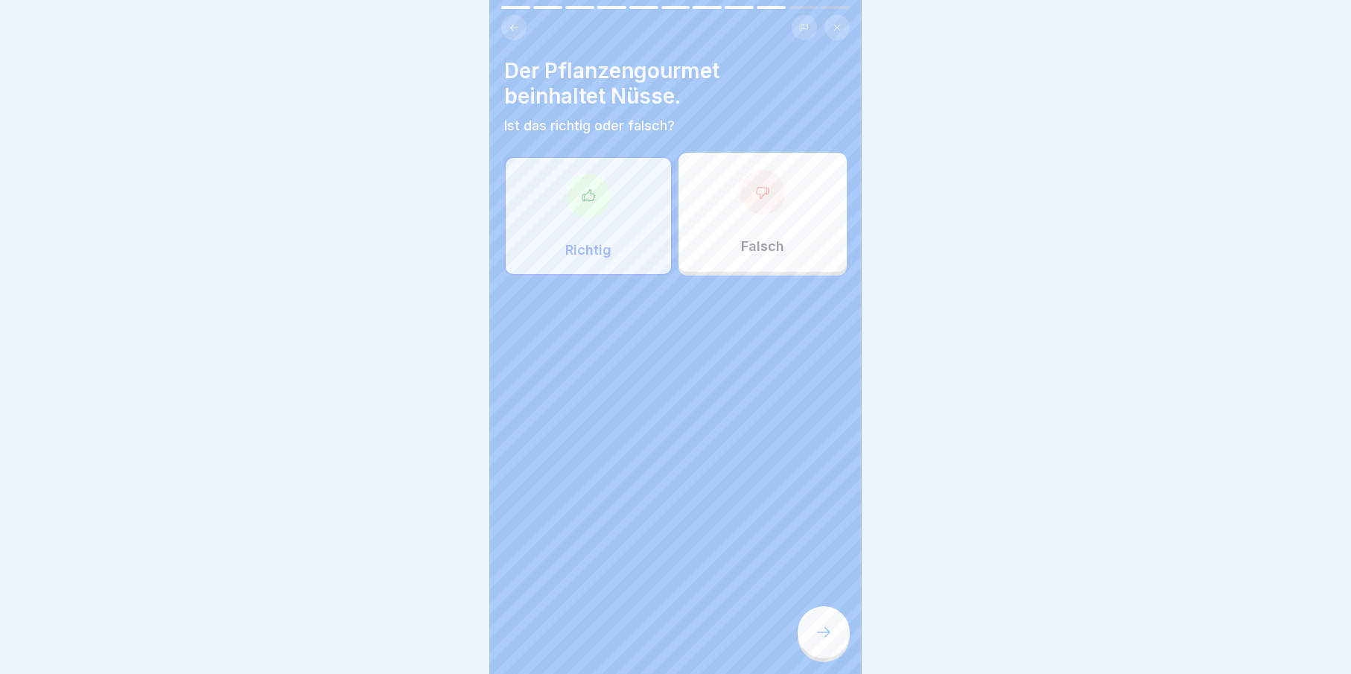
click at [802, 644] on div at bounding box center [824, 632] width 52 height 52
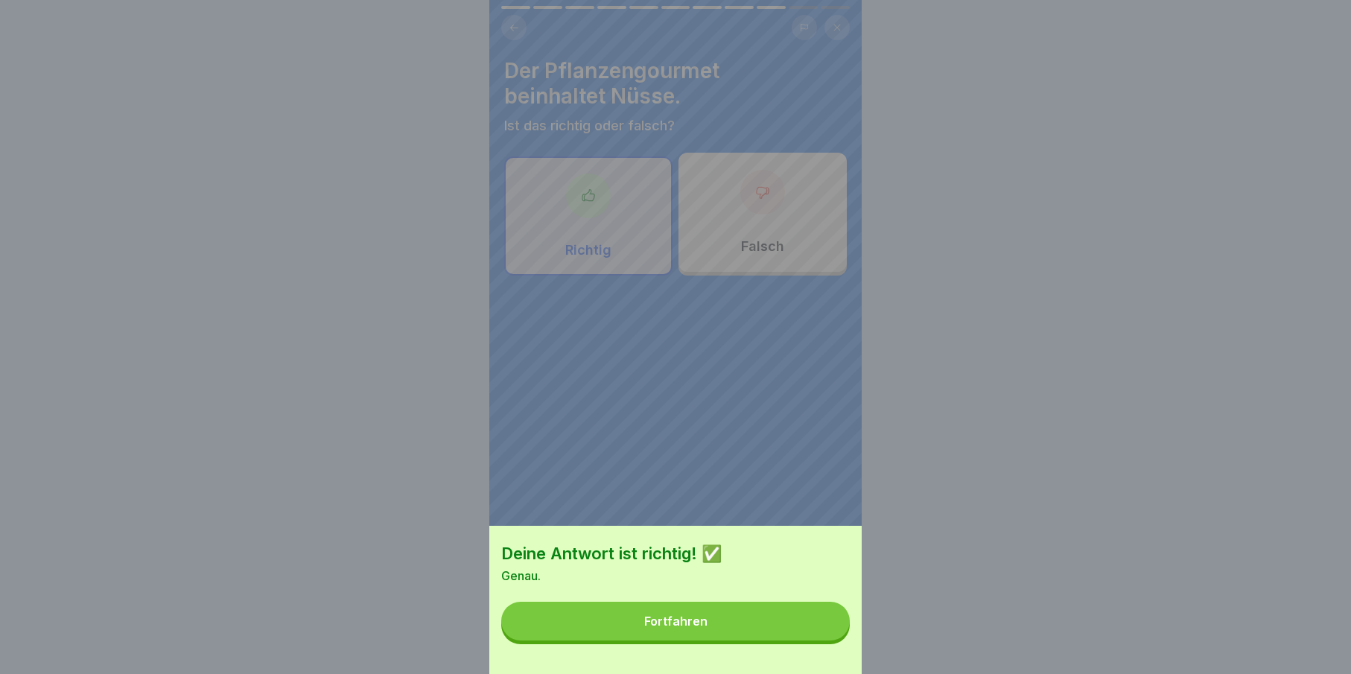
click at [802, 640] on button "Fortfahren" at bounding box center [675, 621] width 349 height 39
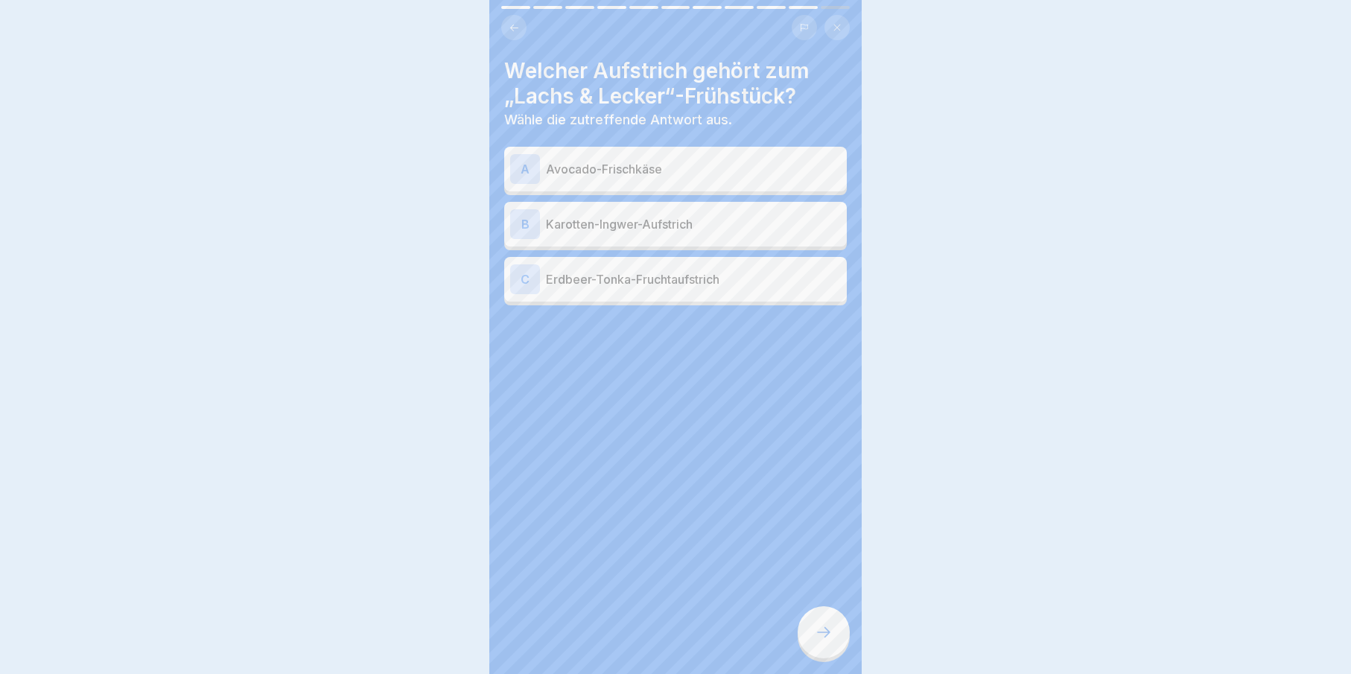
click at [802, 644] on div at bounding box center [824, 632] width 52 height 52
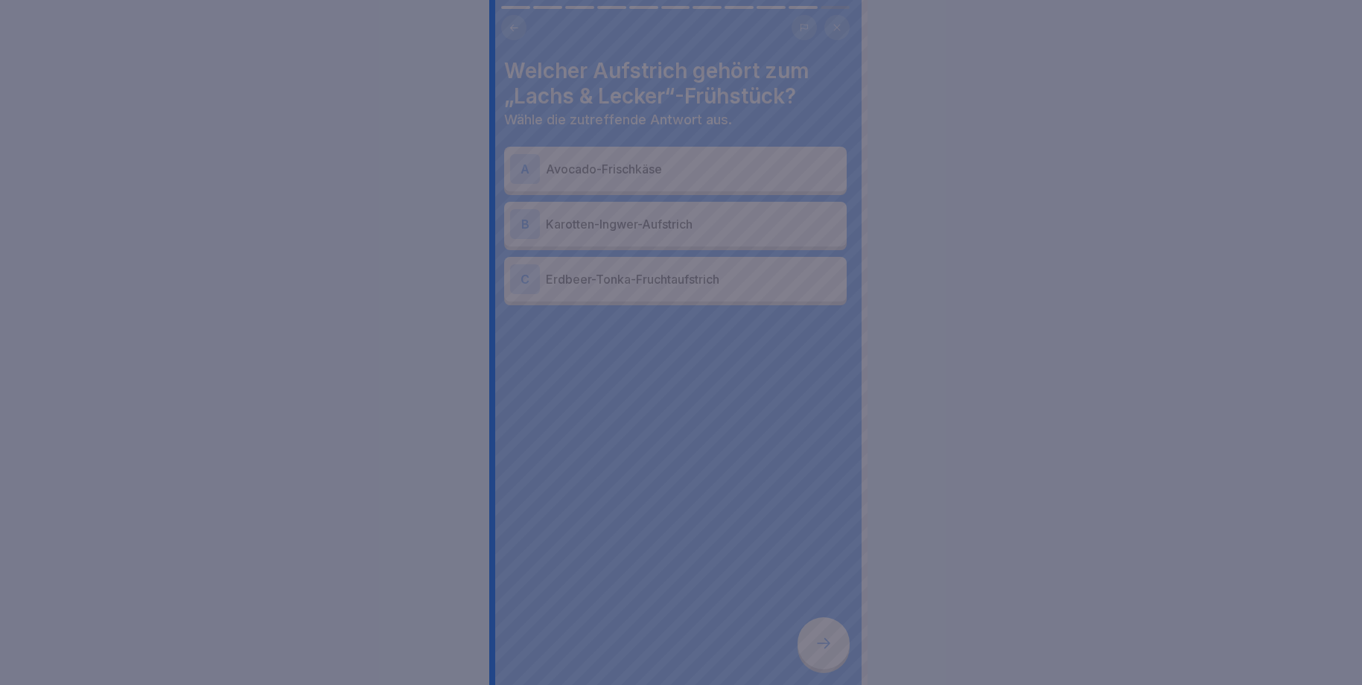
click at [802, 644] on div at bounding box center [681, 342] width 1362 height 685
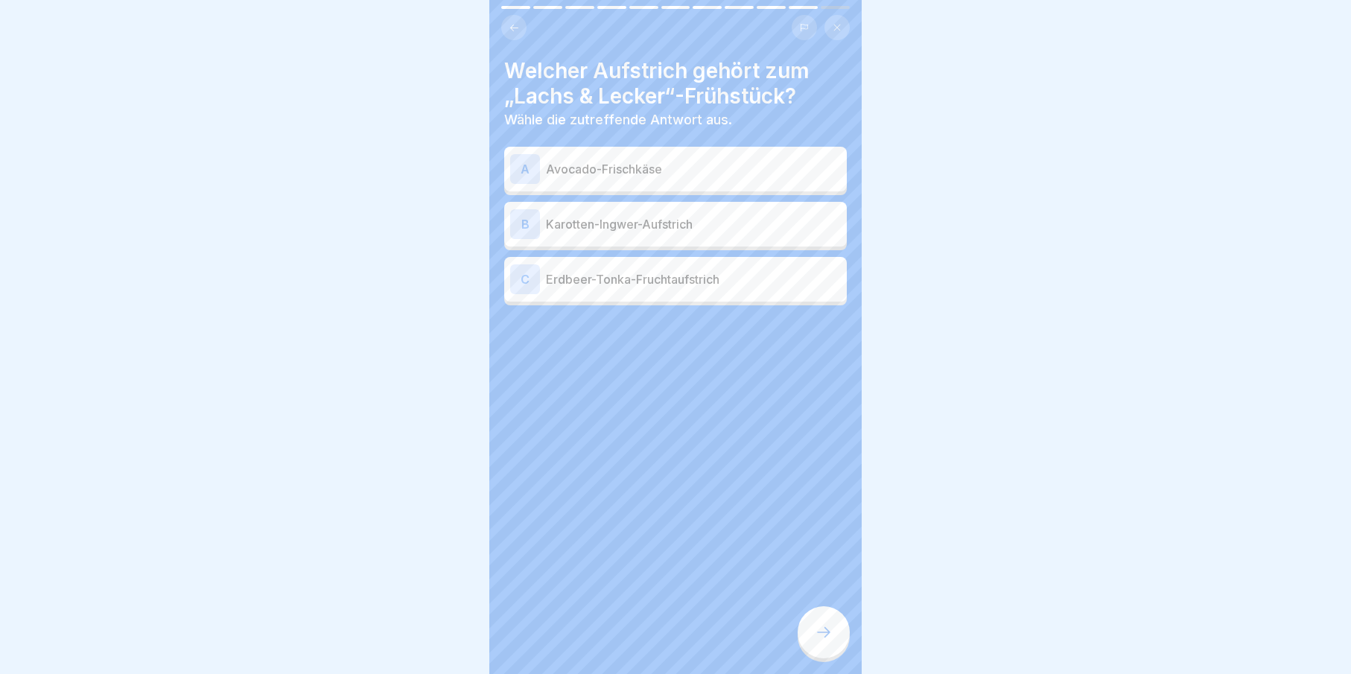
click at [601, 177] on div "A Avocado-Frischkäse" at bounding box center [675, 169] width 331 height 30
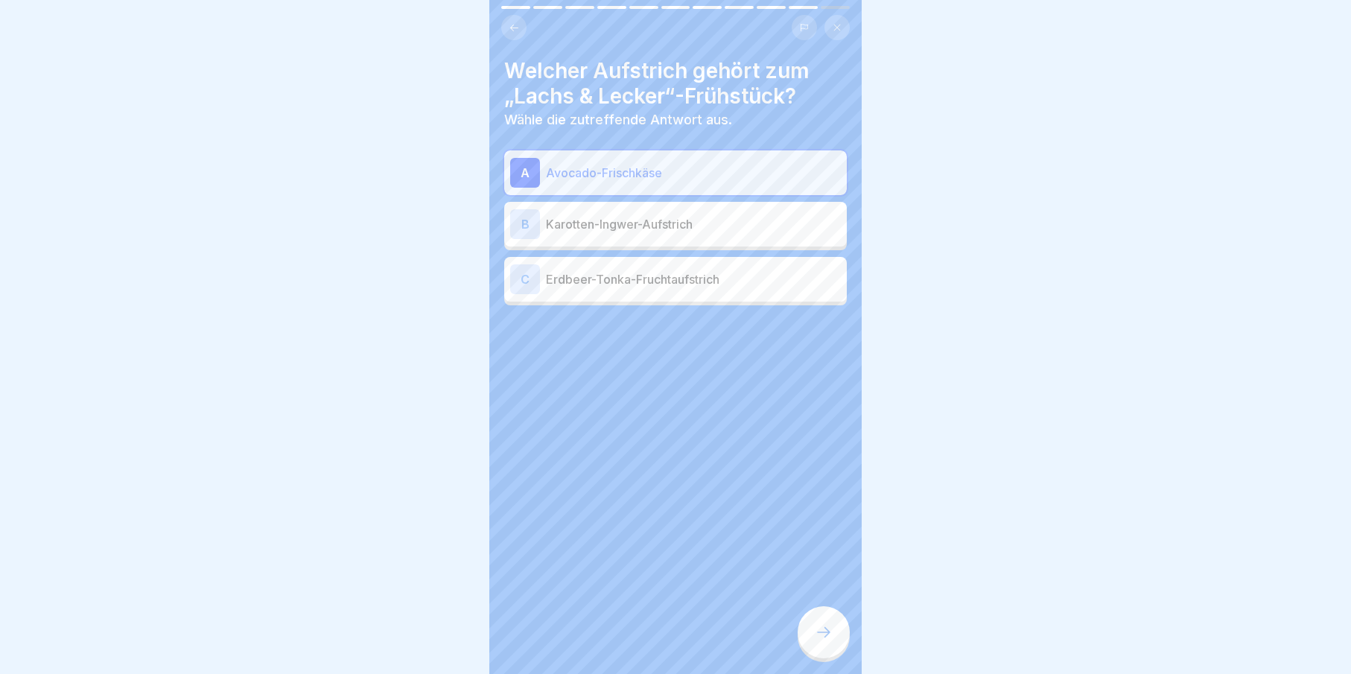
click at [642, 292] on div "C Erdbeer-Tonka-Fruchtaufstrich" at bounding box center [675, 279] width 331 height 30
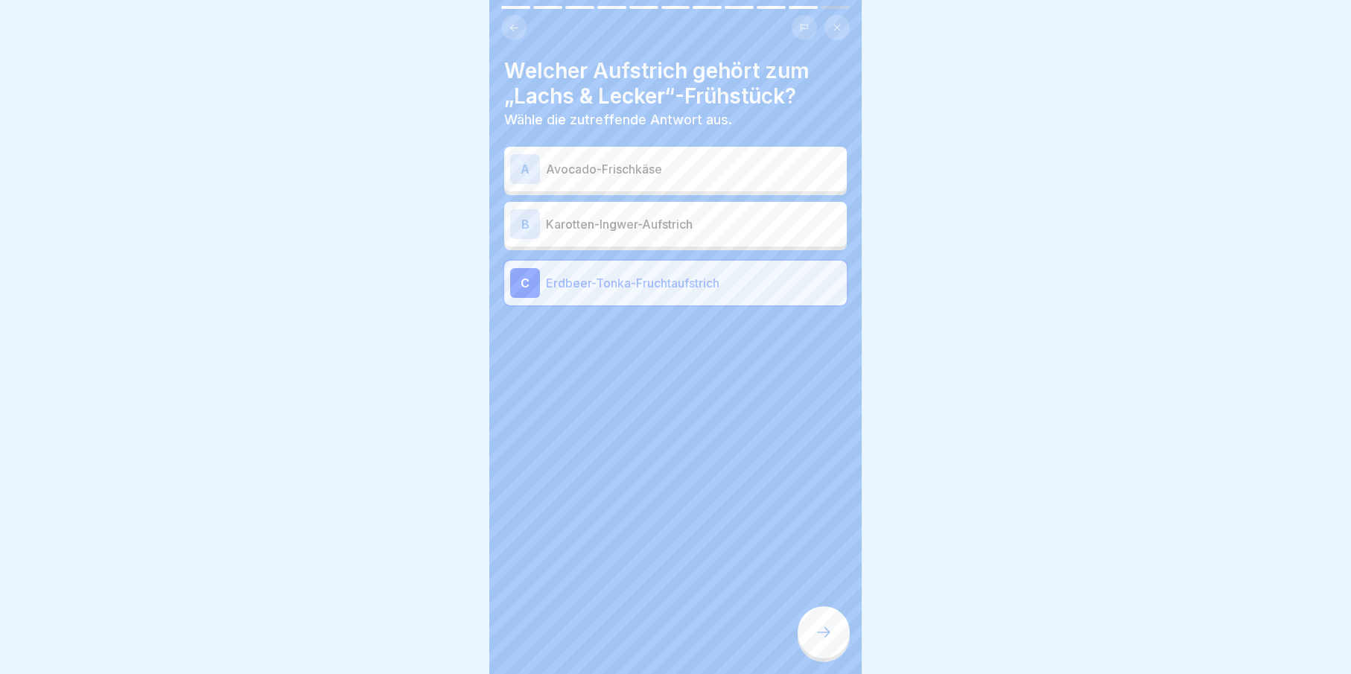
click at [670, 170] on p "Avocado-Frischkäse" at bounding box center [693, 169] width 295 height 18
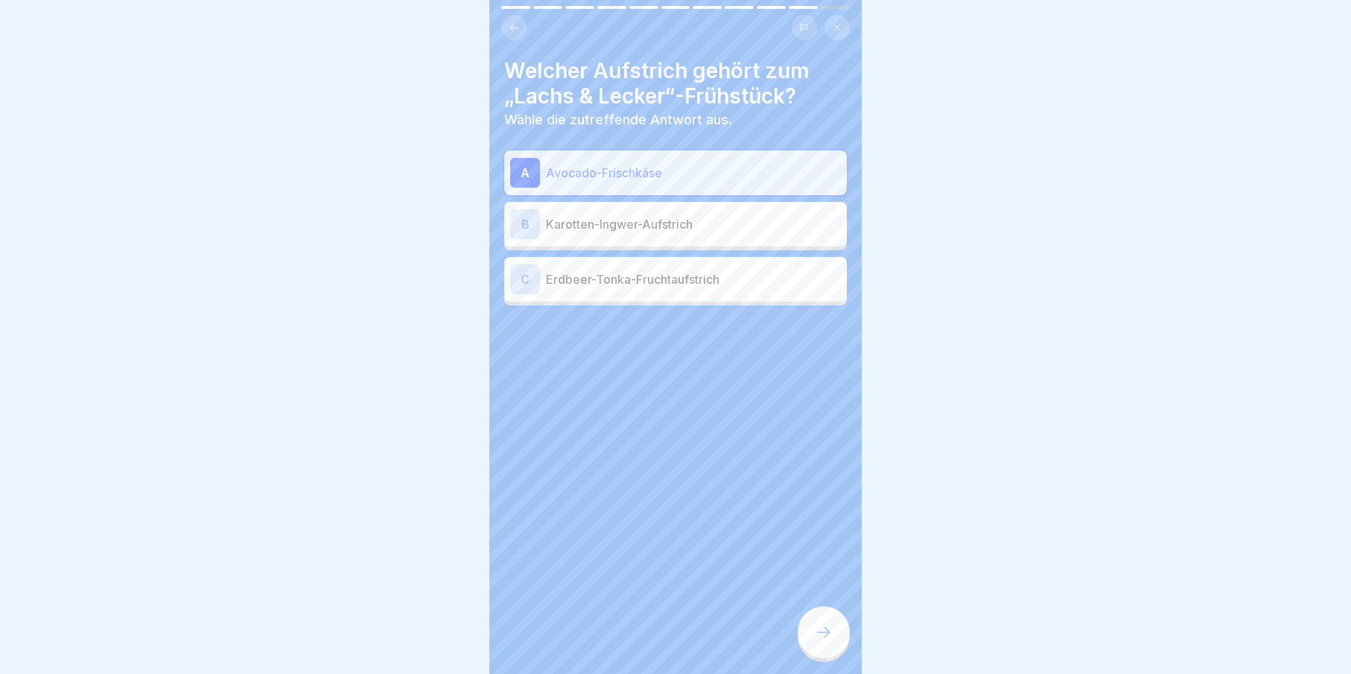
click at [836, 633] on div at bounding box center [824, 632] width 52 height 52
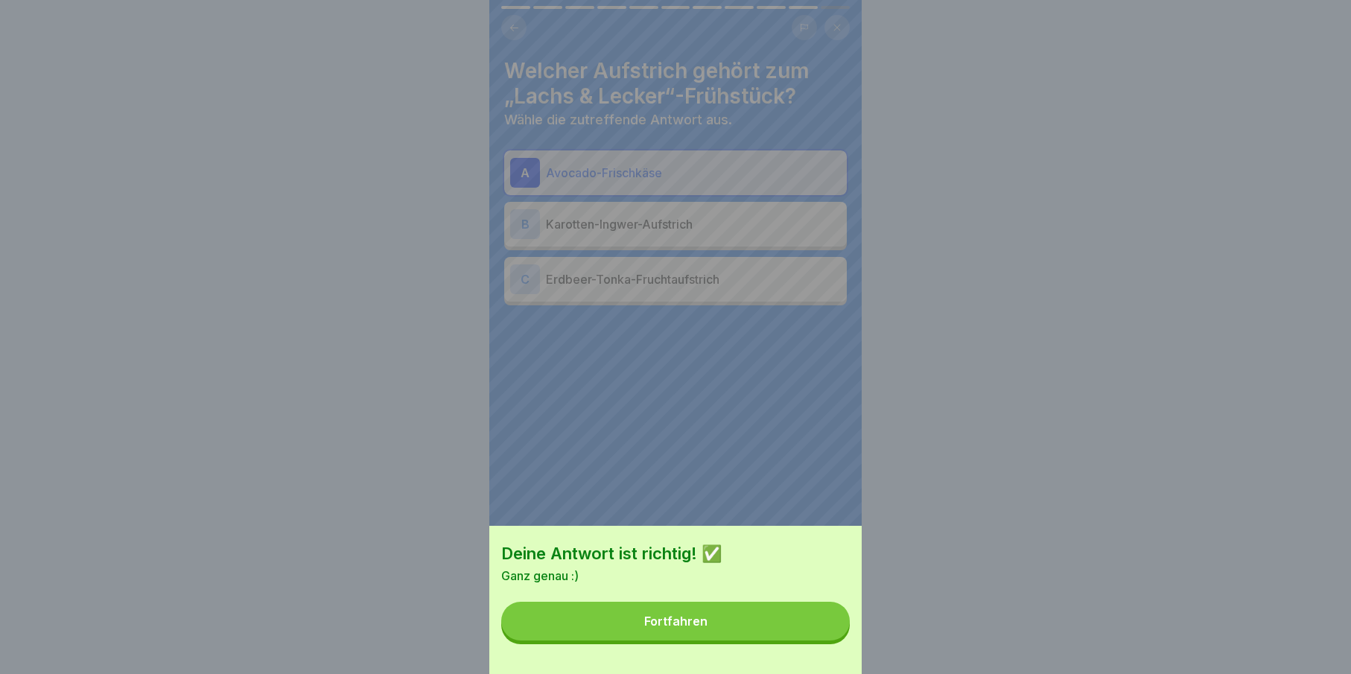
click at [831, 636] on button "Fortfahren" at bounding box center [675, 621] width 349 height 39
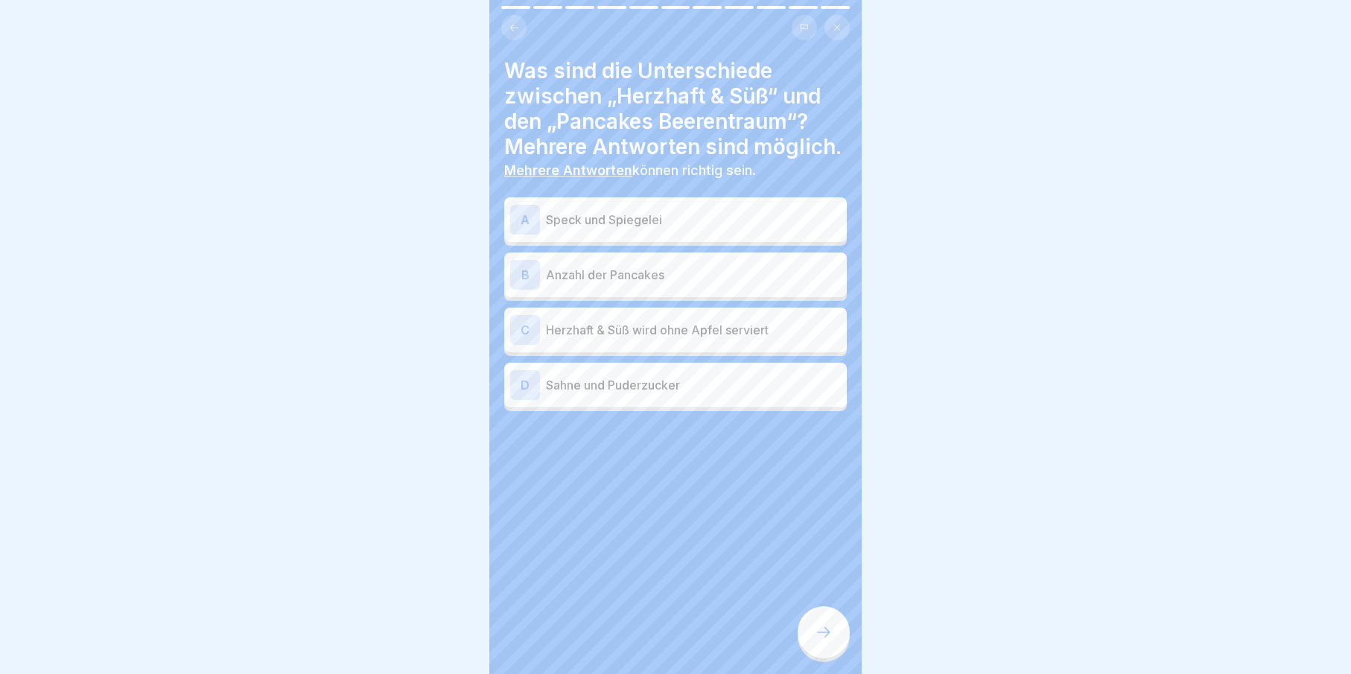
click at [831, 636] on div at bounding box center [824, 632] width 52 height 52
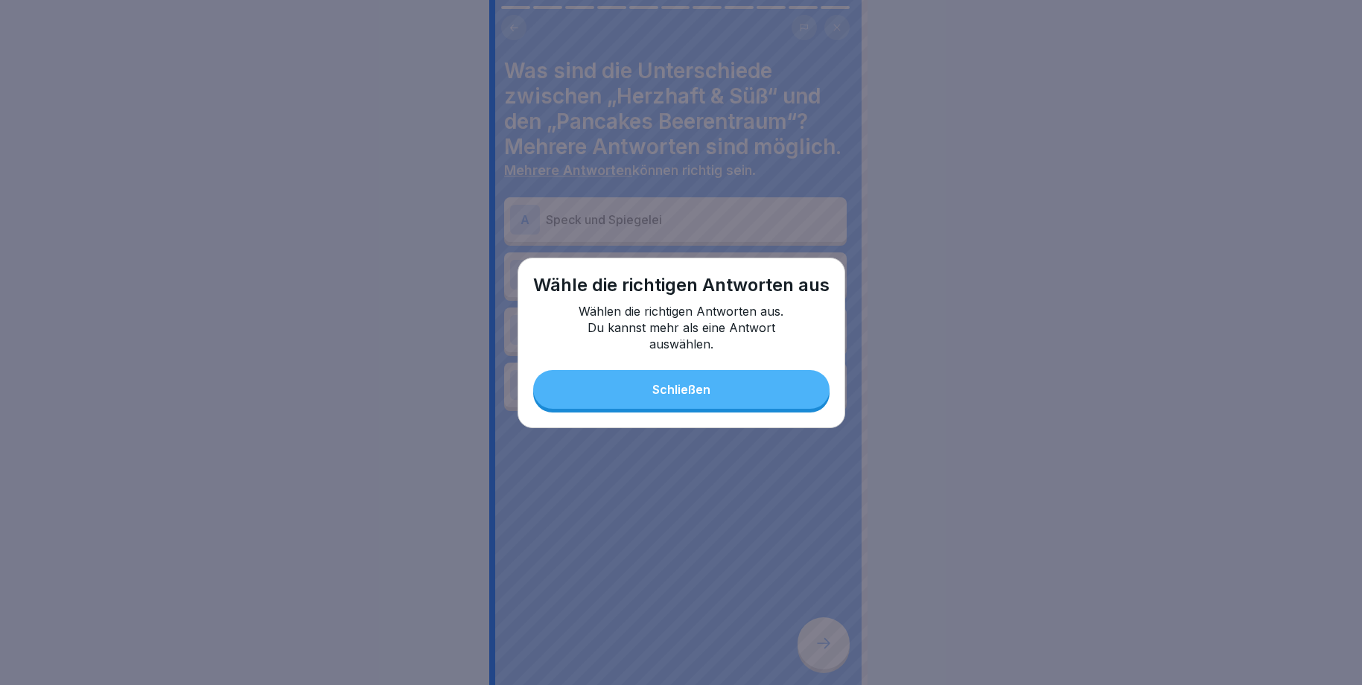
click at [678, 388] on div "Schließen" at bounding box center [681, 389] width 58 height 13
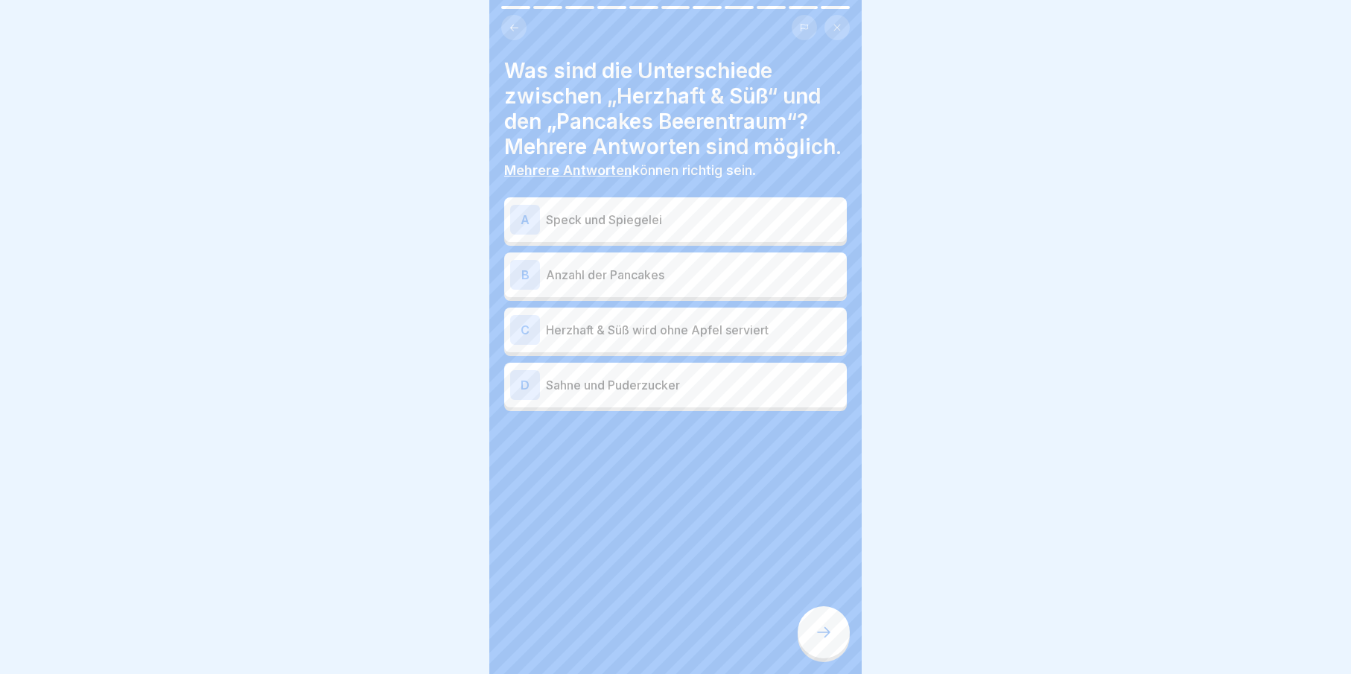
click at [532, 235] on div "A" at bounding box center [525, 220] width 30 height 30
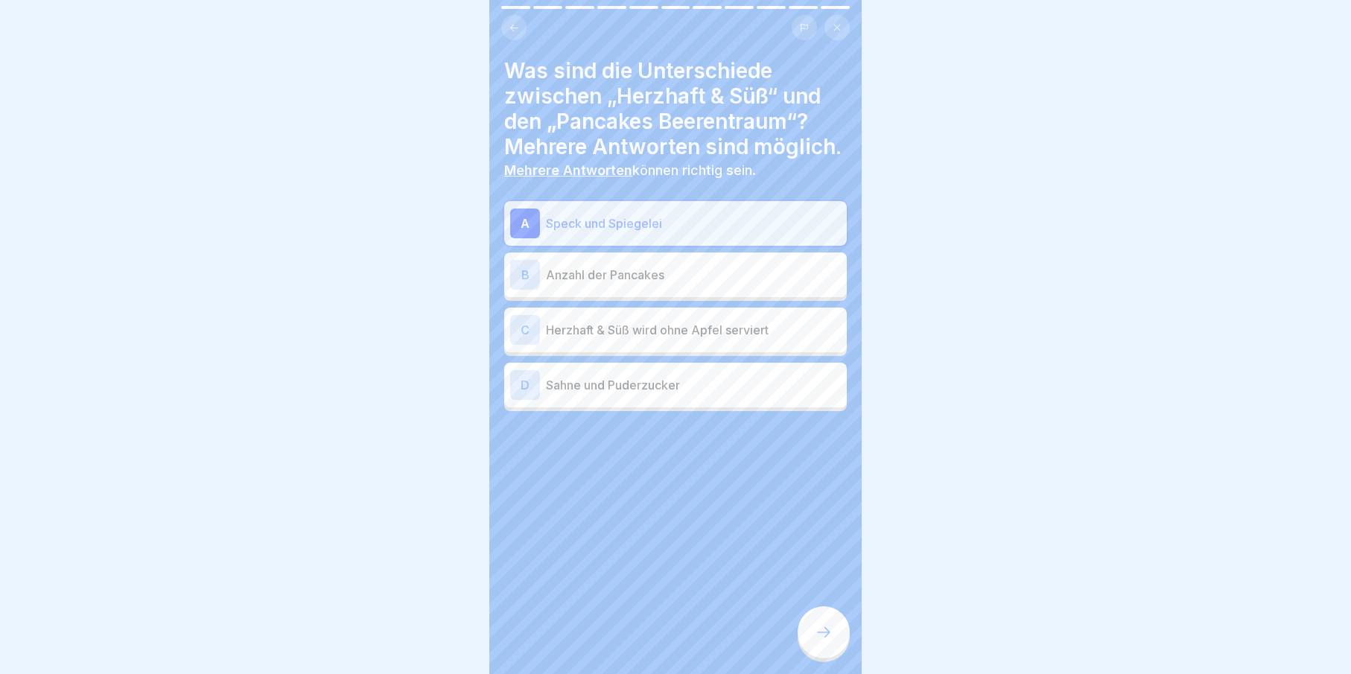
click at [576, 400] on div "D Sahne und Puderzucker" at bounding box center [675, 385] width 331 height 30
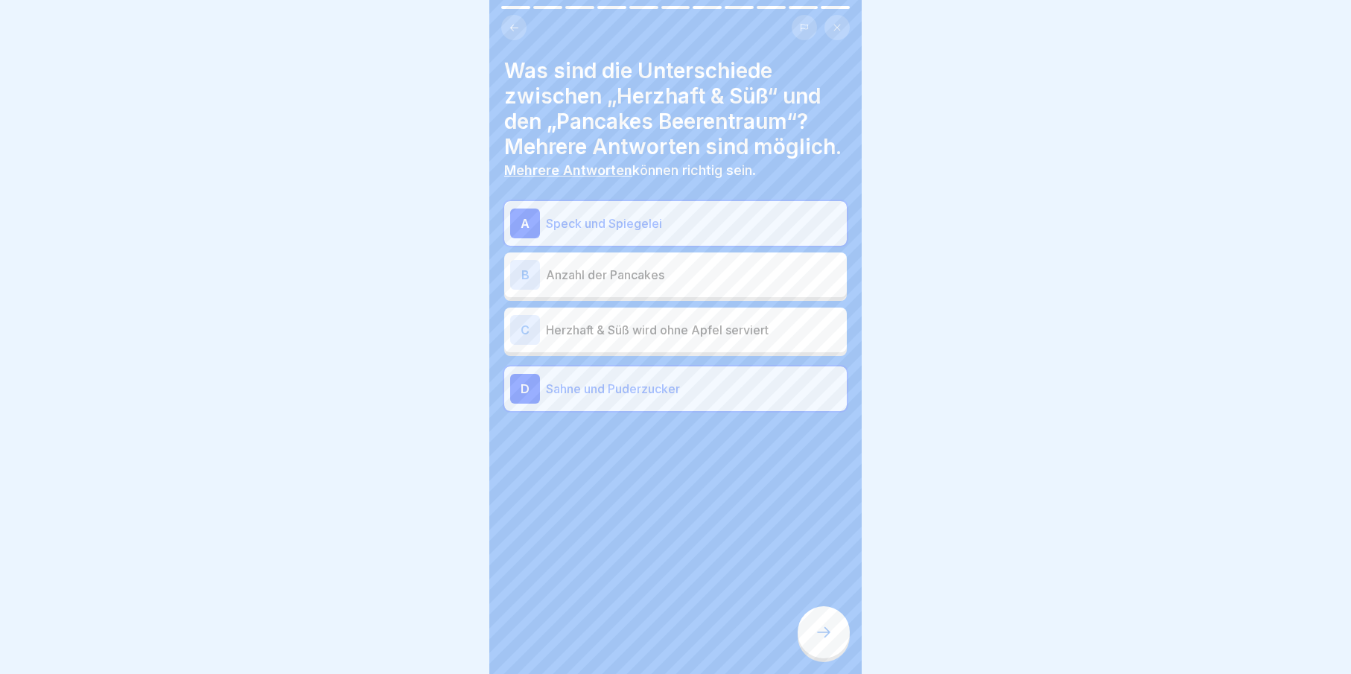
click at [843, 638] on div at bounding box center [824, 632] width 52 height 52
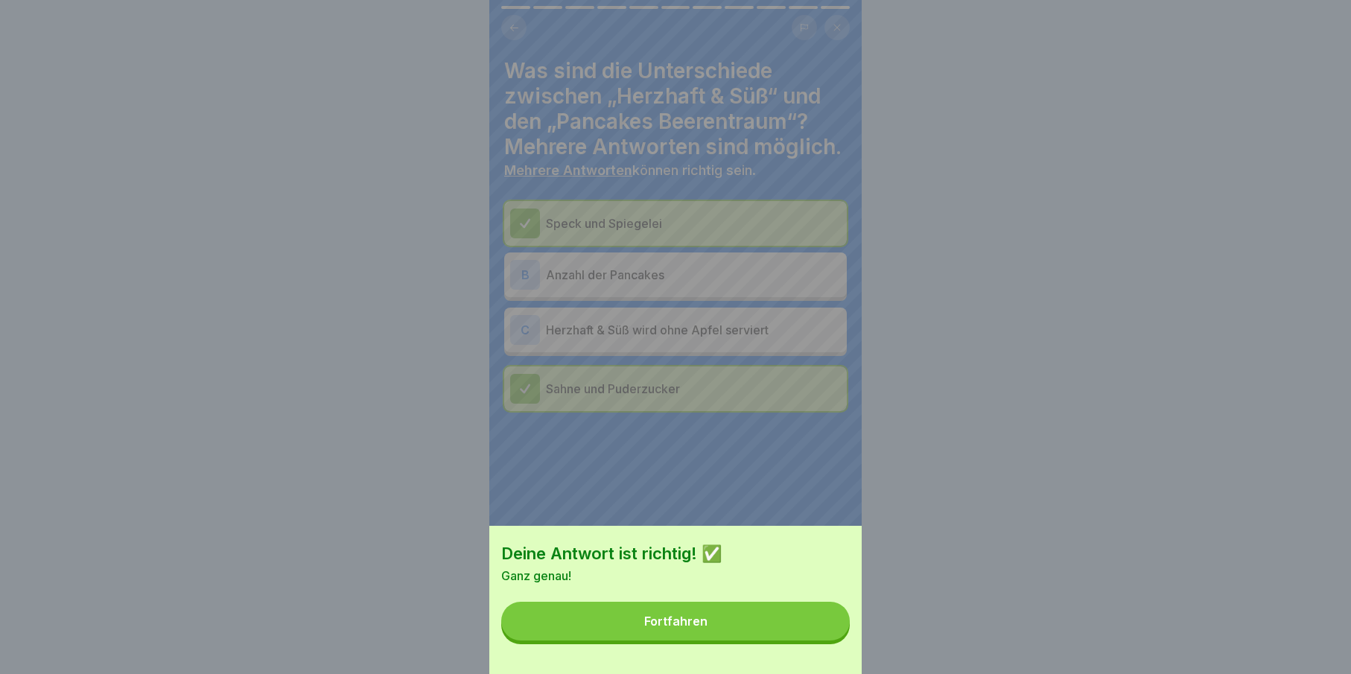
click at [841, 639] on button "Fortfahren" at bounding box center [675, 621] width 349 height 39
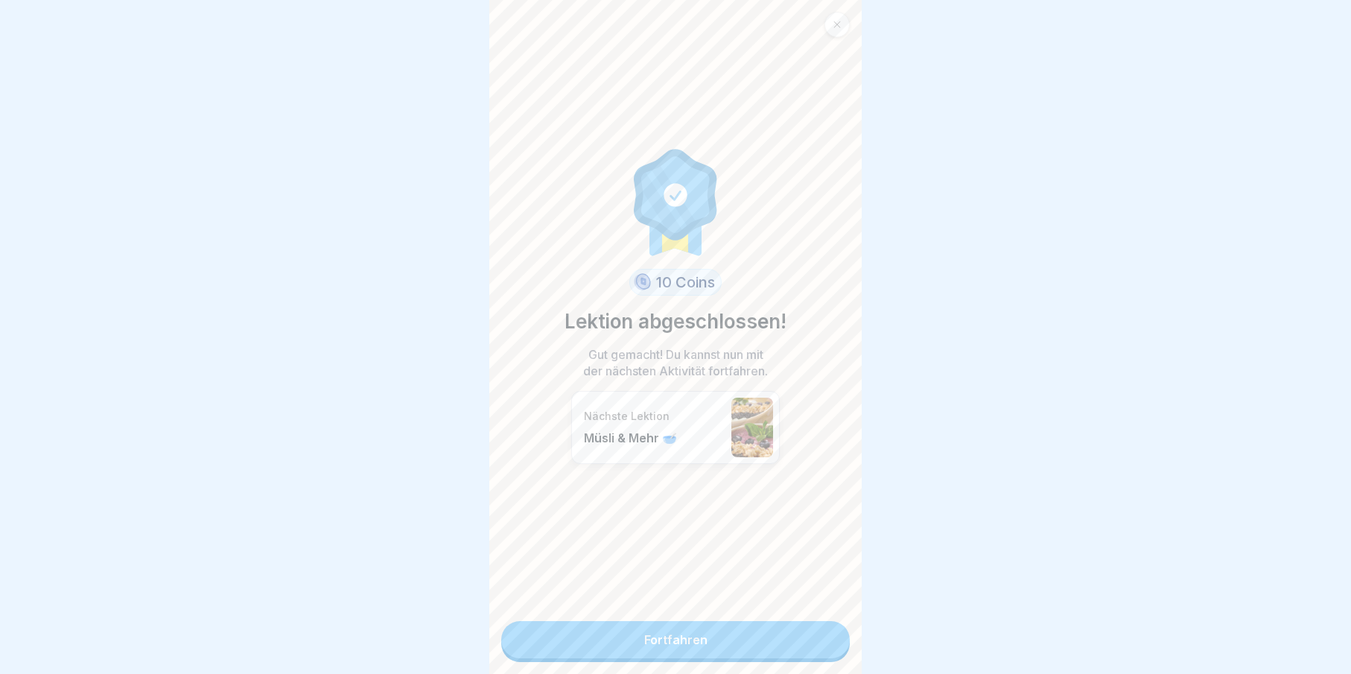
click at [836, 639] on link "Fortfahren" at bounding box center [675, 639] width 349 height 37
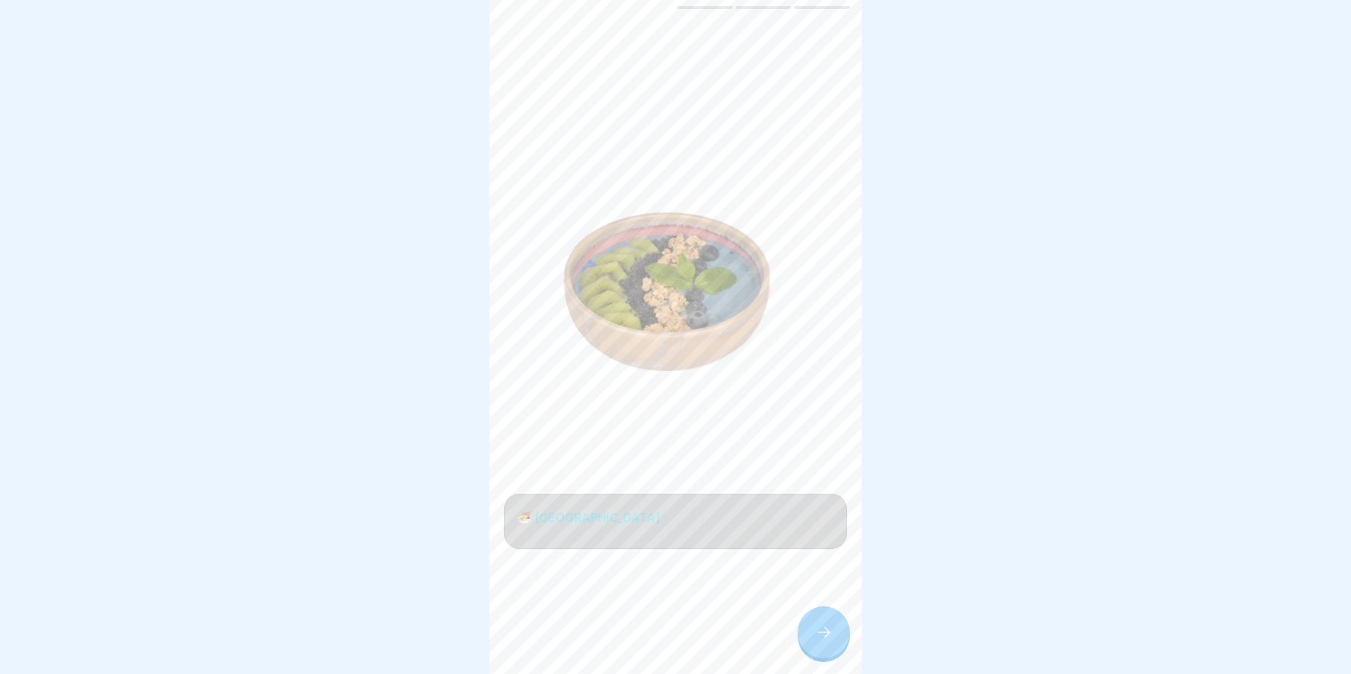
click at [813, 642] on div at bounding box center [824, 632] width 52 height 52
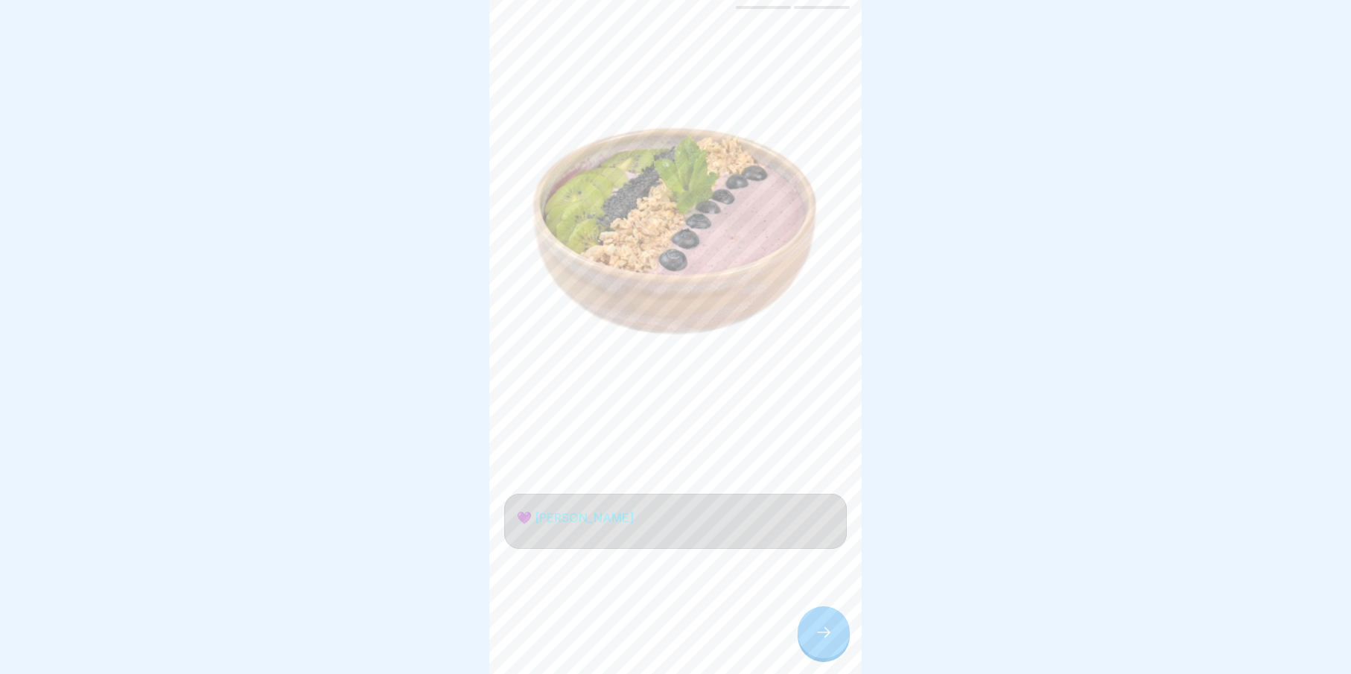
click at [813, 642] on div at bounding box center [824, 632] width 52 height 52
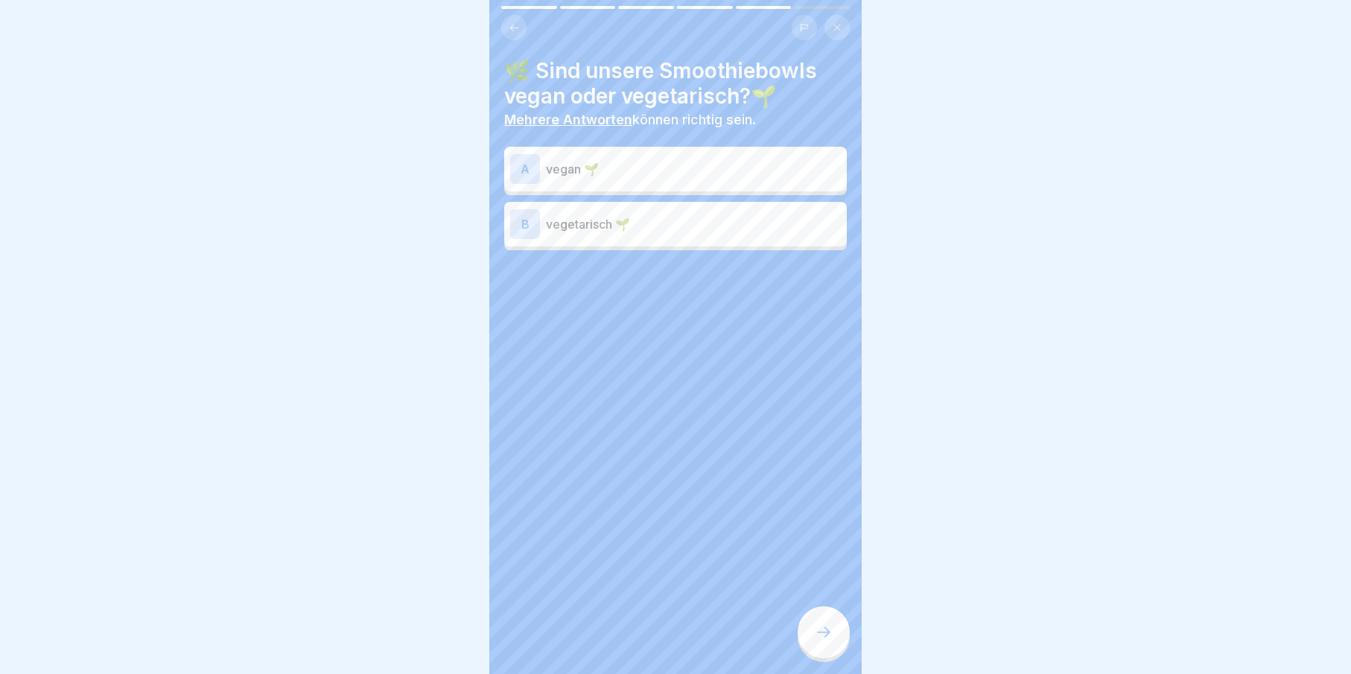
click at [591, 175] on p "vegan 🌱" at bounding box center [693, 169] width 295 height 18
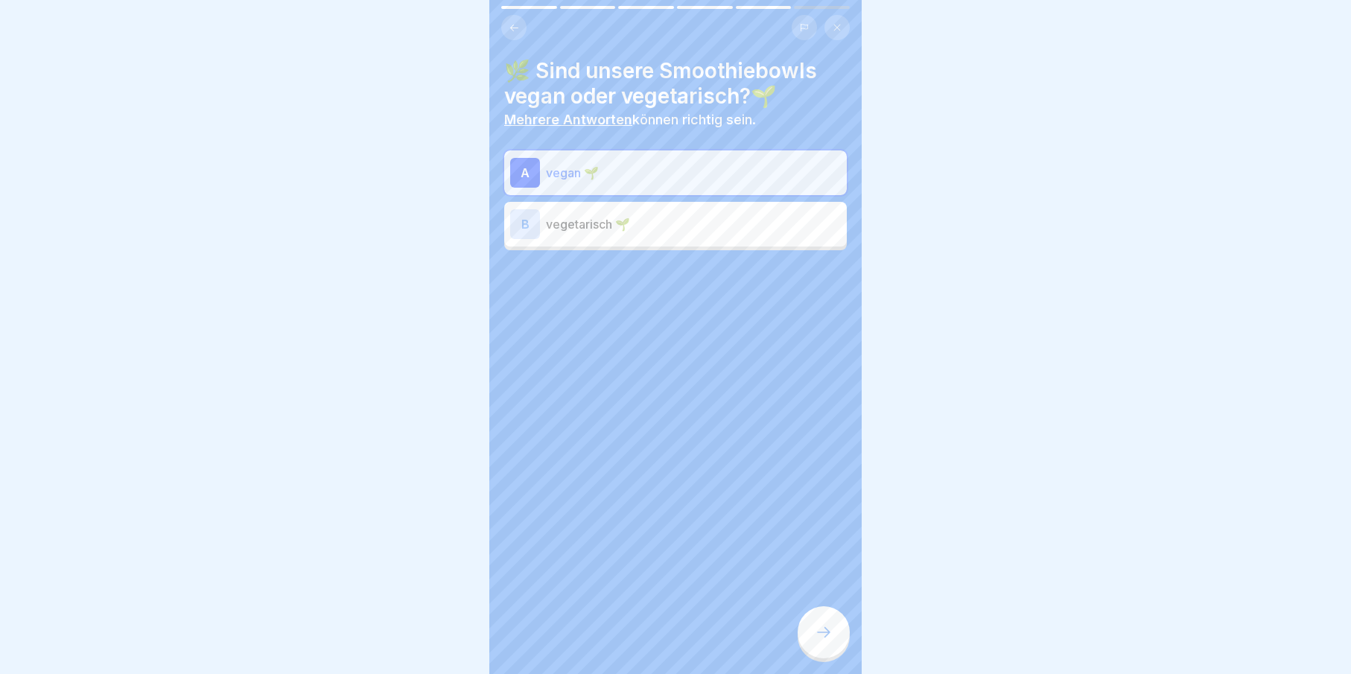
click at [830, 637] on icon at bounding box center [824, 632] width 18 height 18
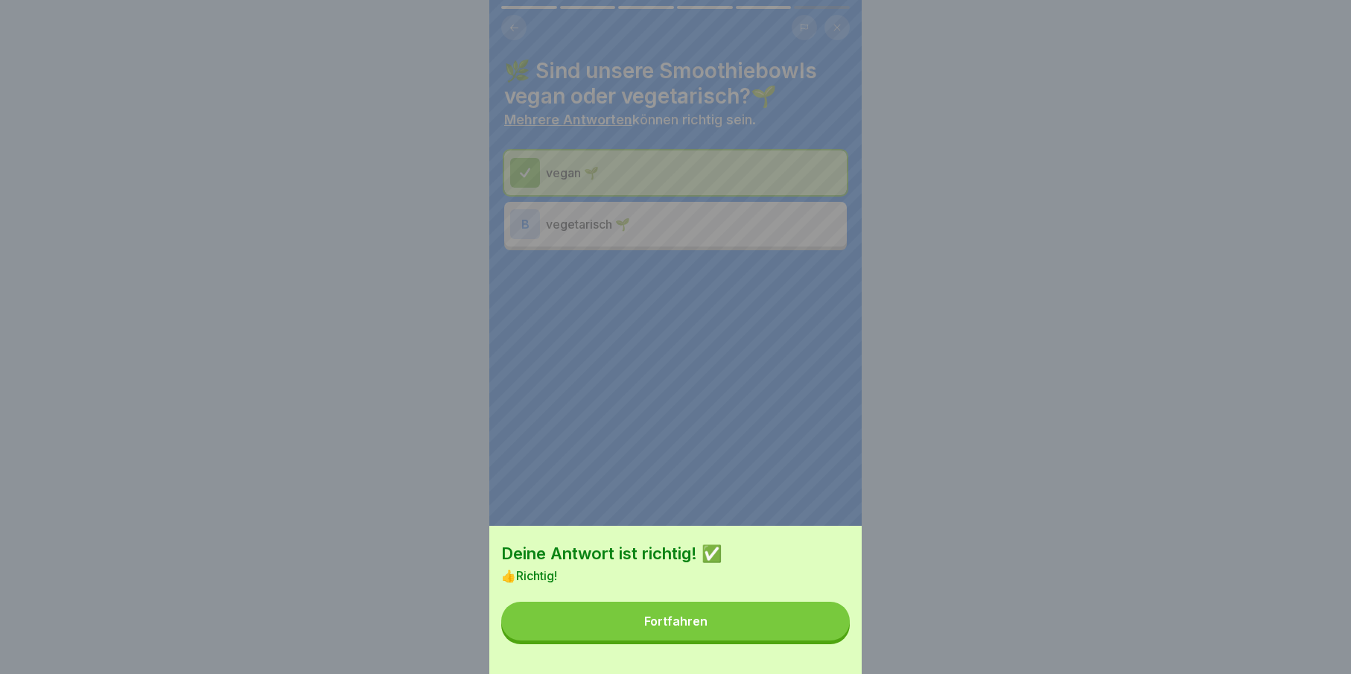
click at [830, 637] on button "Fortfahren" at bounding box center [675, 621] width 349 height 39
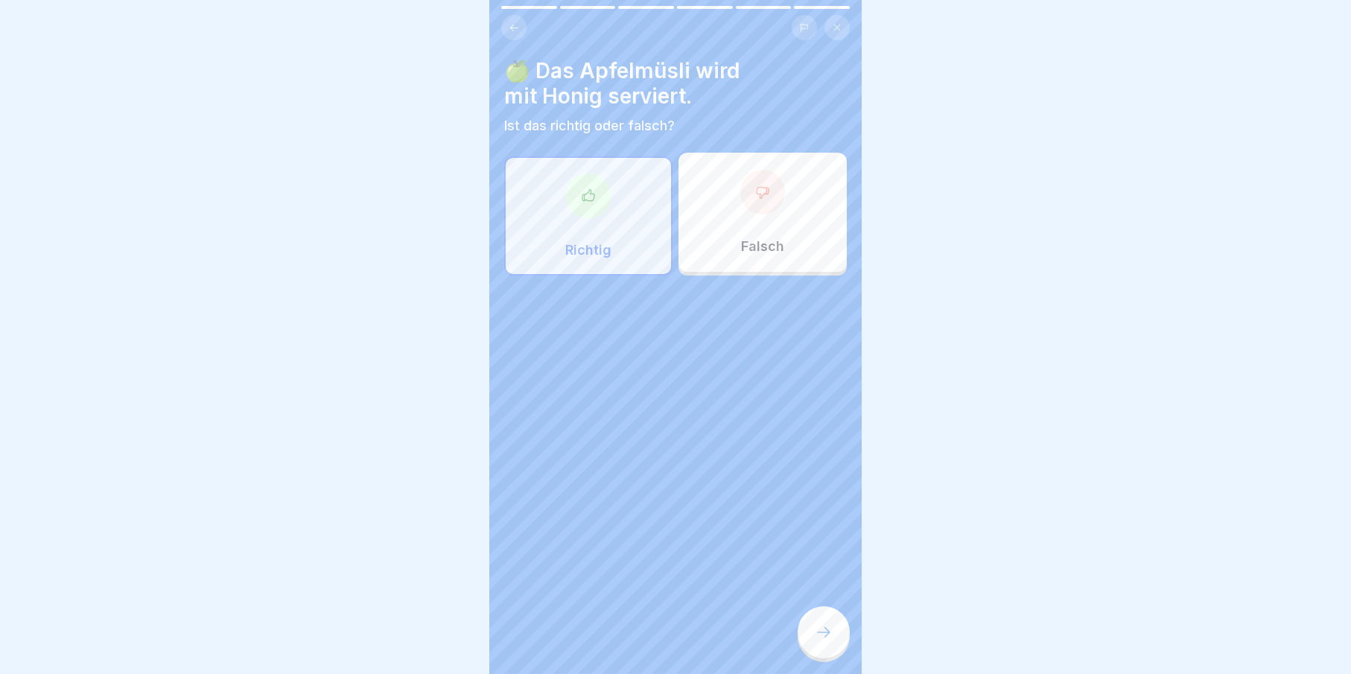
click at [830, 637] on icon at bounding box center [824, 632] width 18 height 18
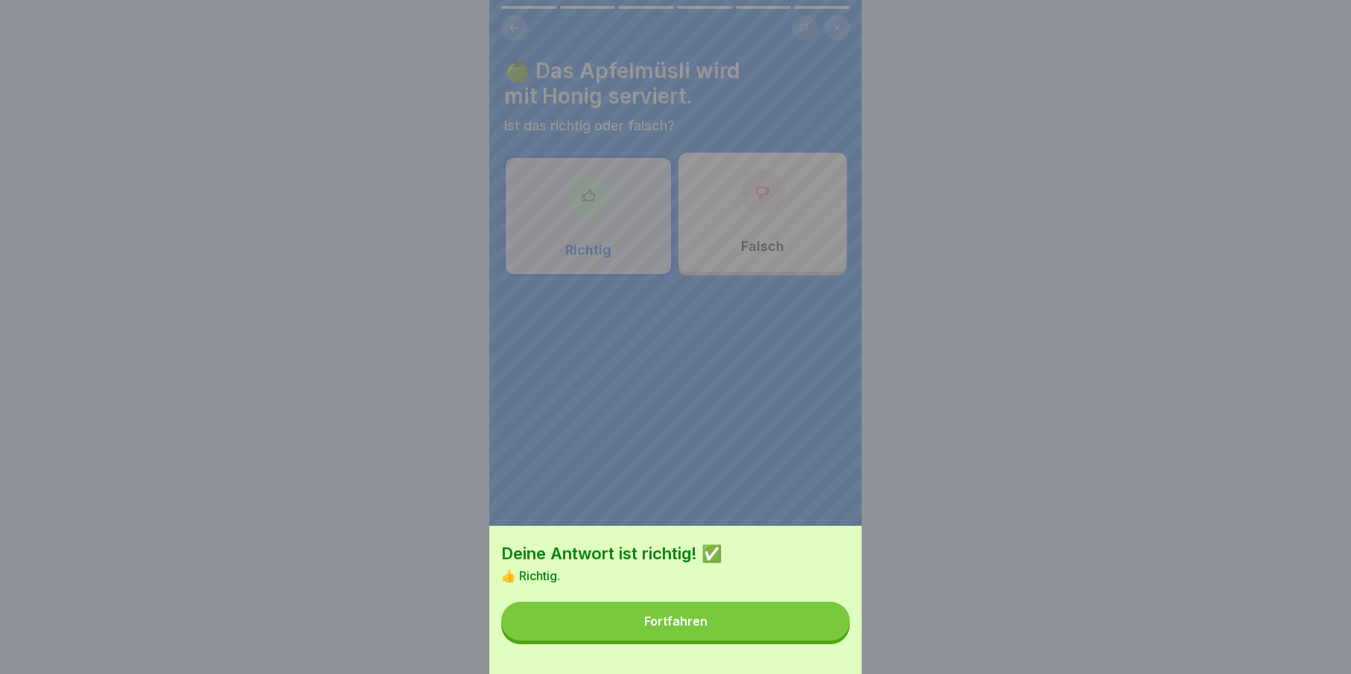
click at [830, 637] on button "Fortfahren" at bounding box center [675, 621] width 349 height 39
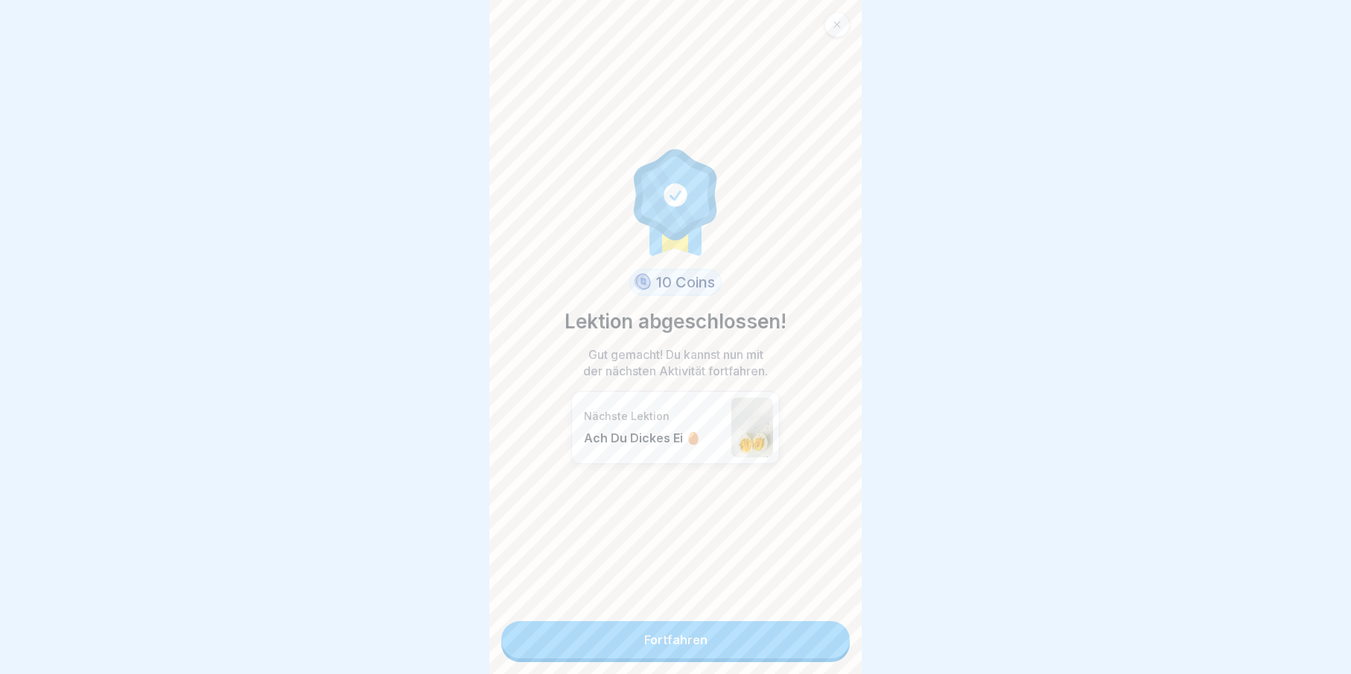
click at [799, 649] on link "Fortfahren" at bounding box center [675, 639] width 349 height 37
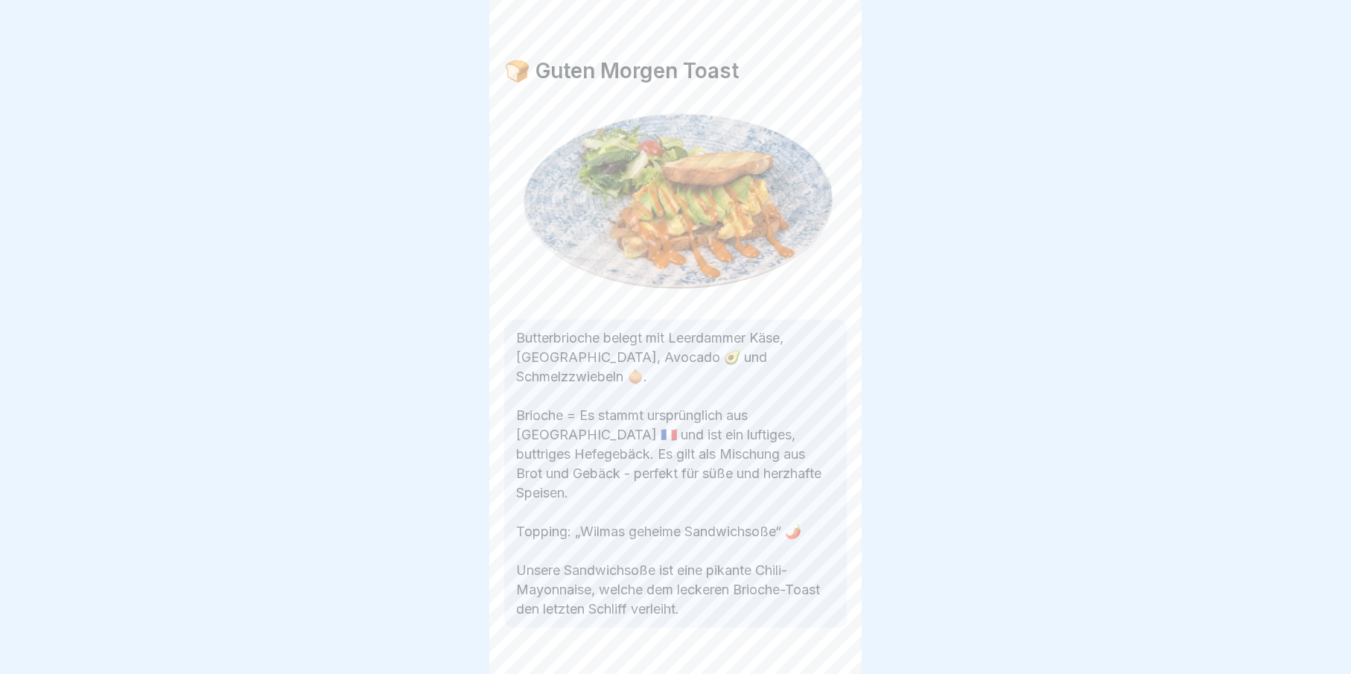
click at [807, 646] on div at bounding box center [824, 632] width 52 height 52
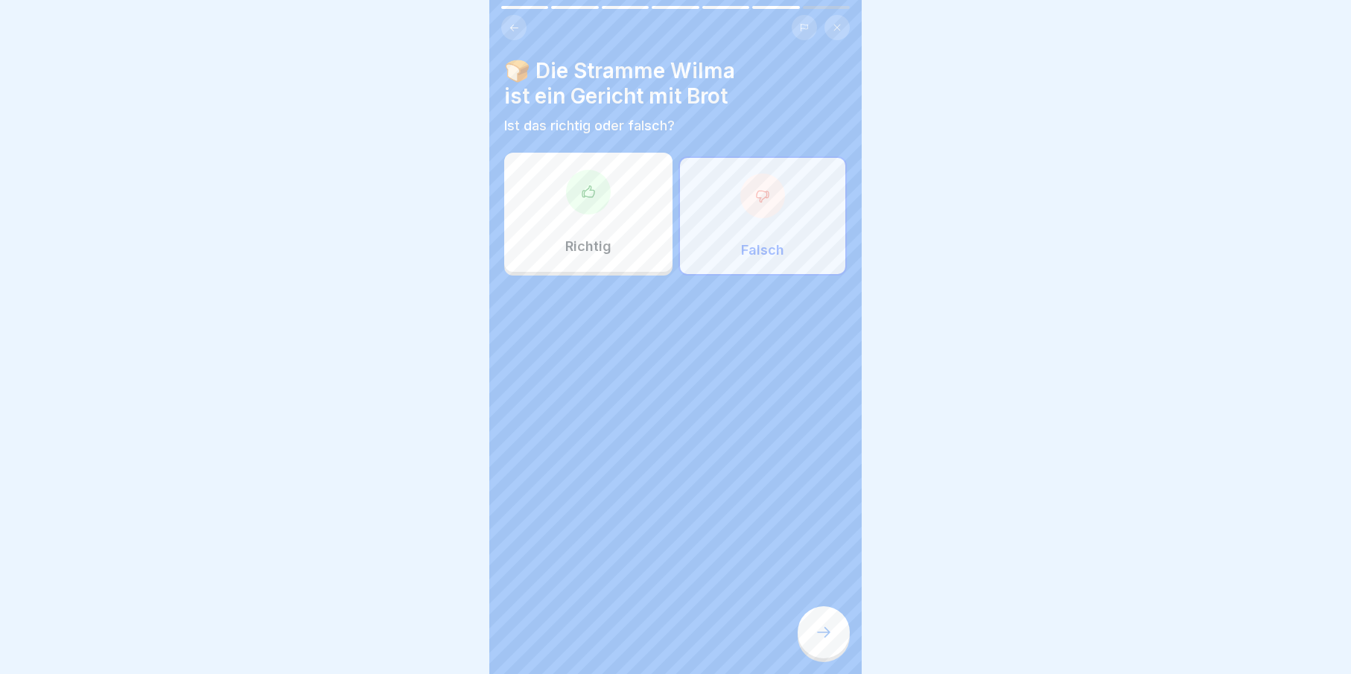
click at [808, 646] on div at bounding box center [824, 632] width 52 height 52
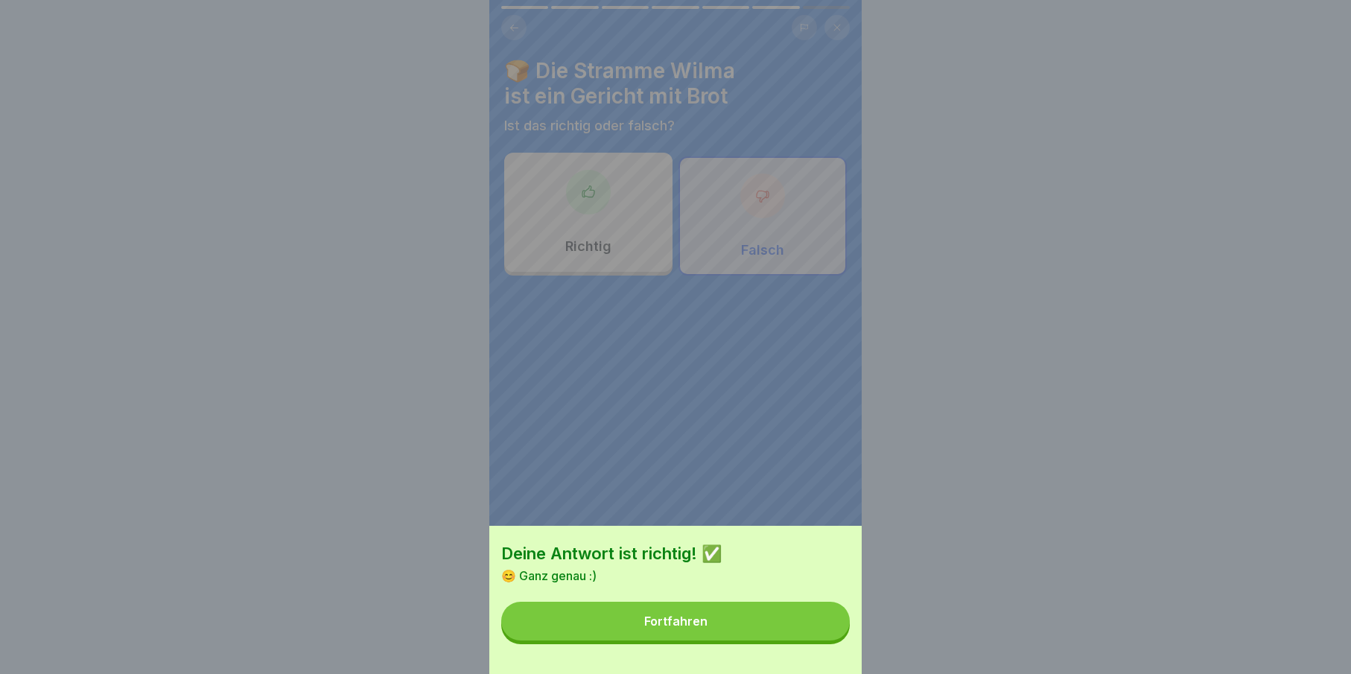
click at [808, 640] on button "Fortfahren" at bounding box center [675, 621] width 349 height 39
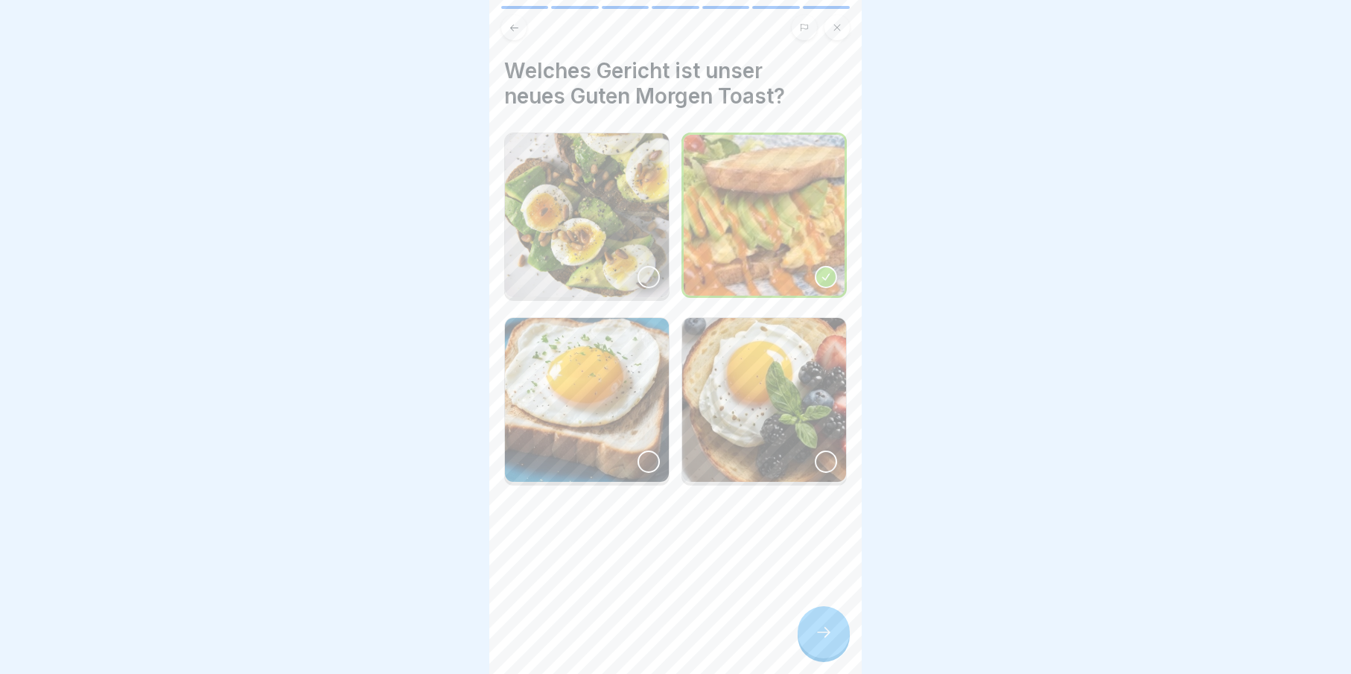
click at [808, 646] on div at bounding box center [824, 632] width 52 height 52
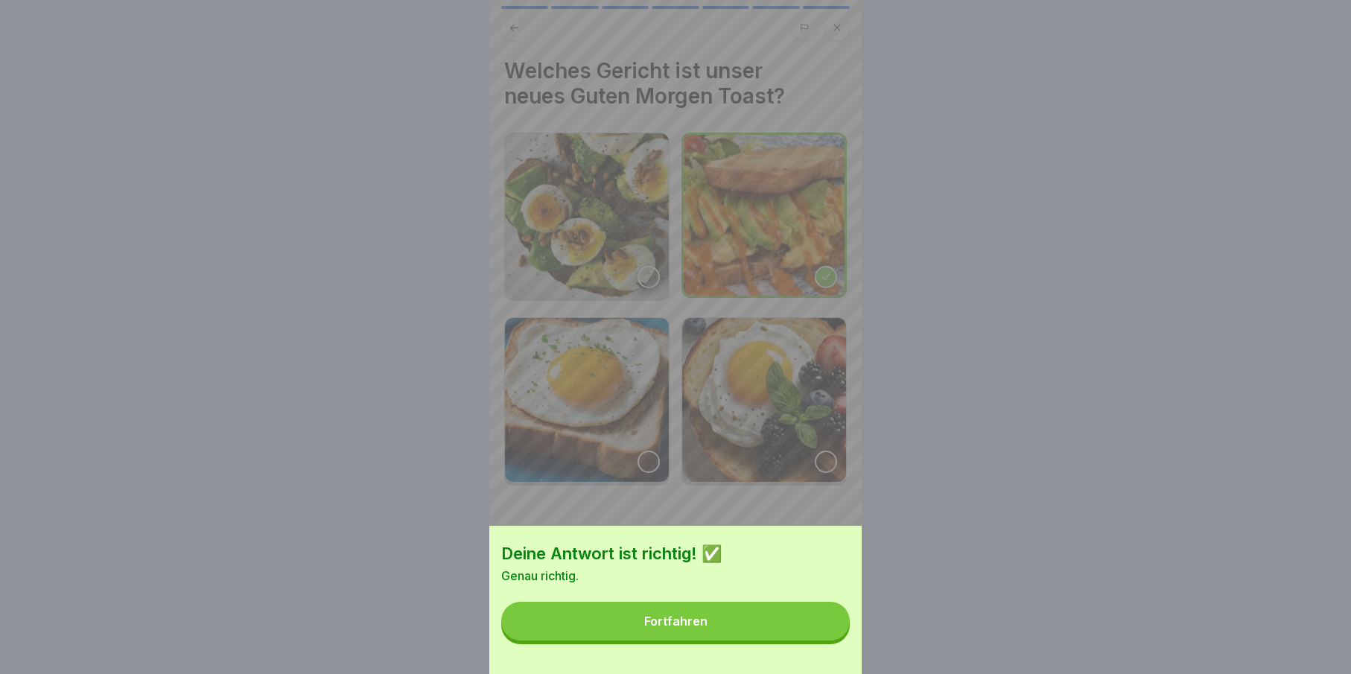
click at [808, 640] on button "Fortfahren" at bounding box center [675, 621] width 349 height 39
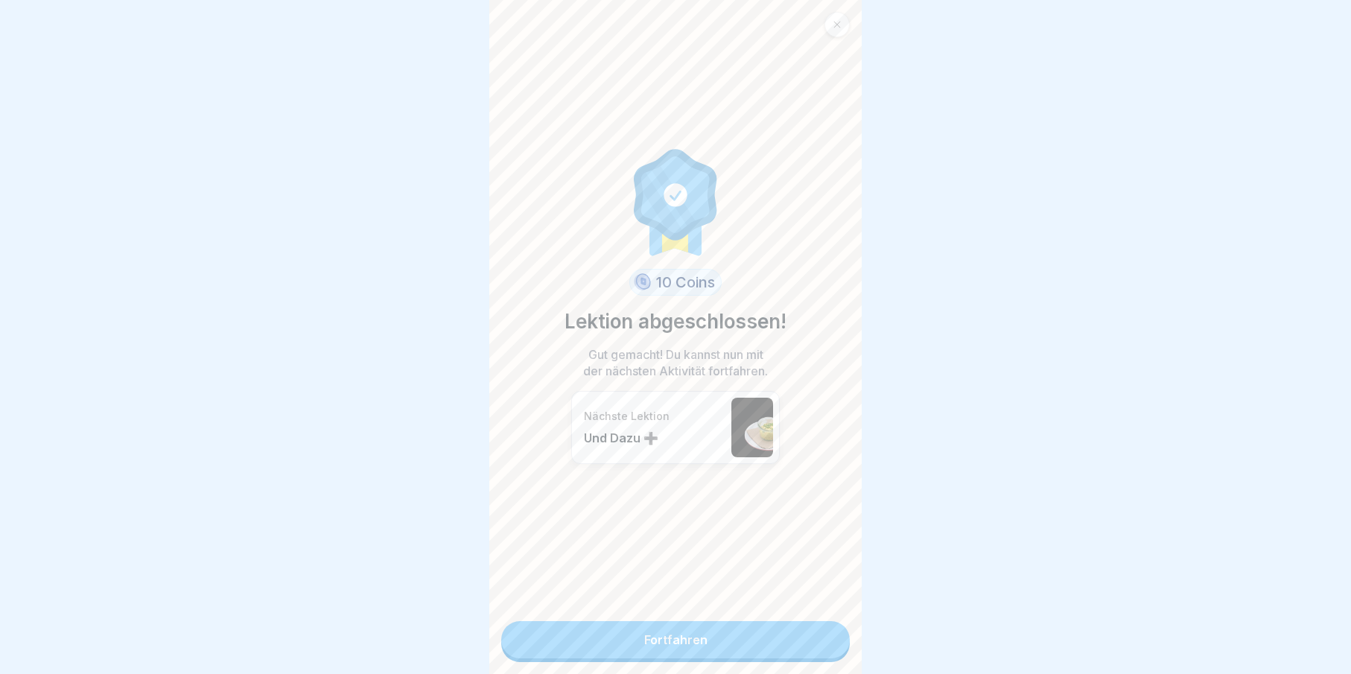
click at [833, 13] on div at bounding box center [836, 24] width 25 height 25
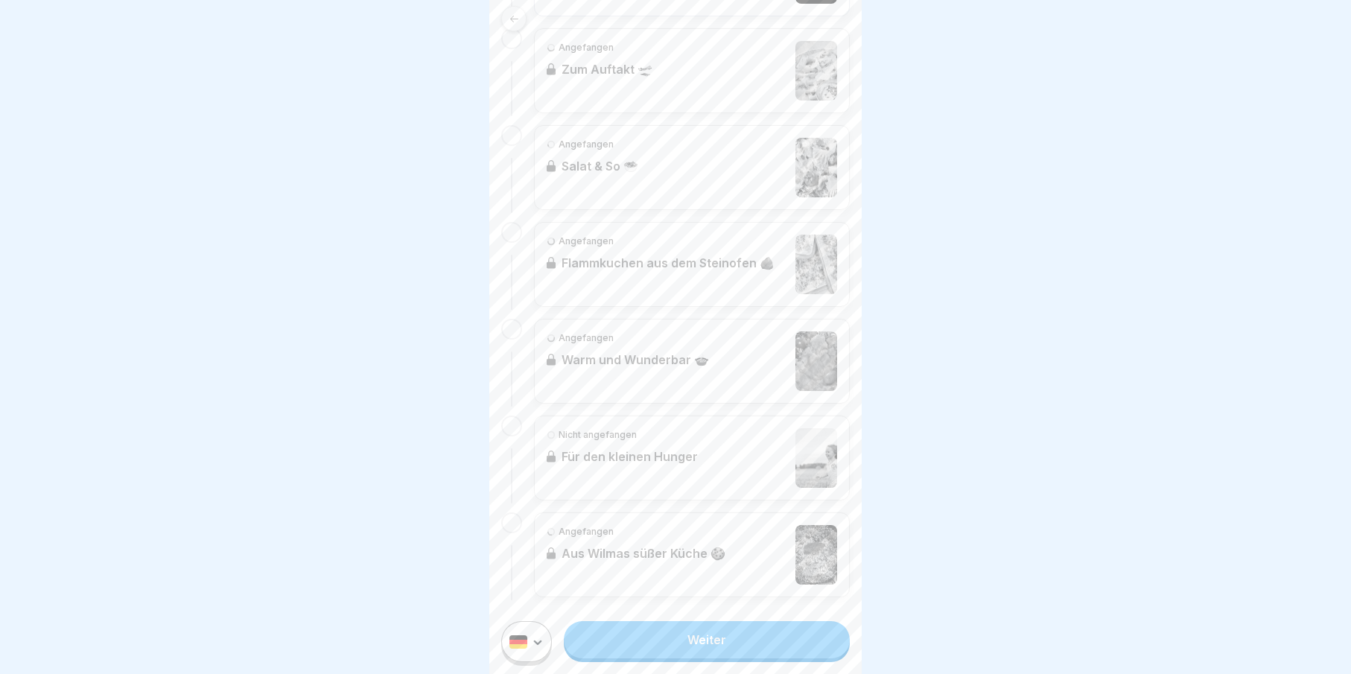
scroll to position [573, 0]
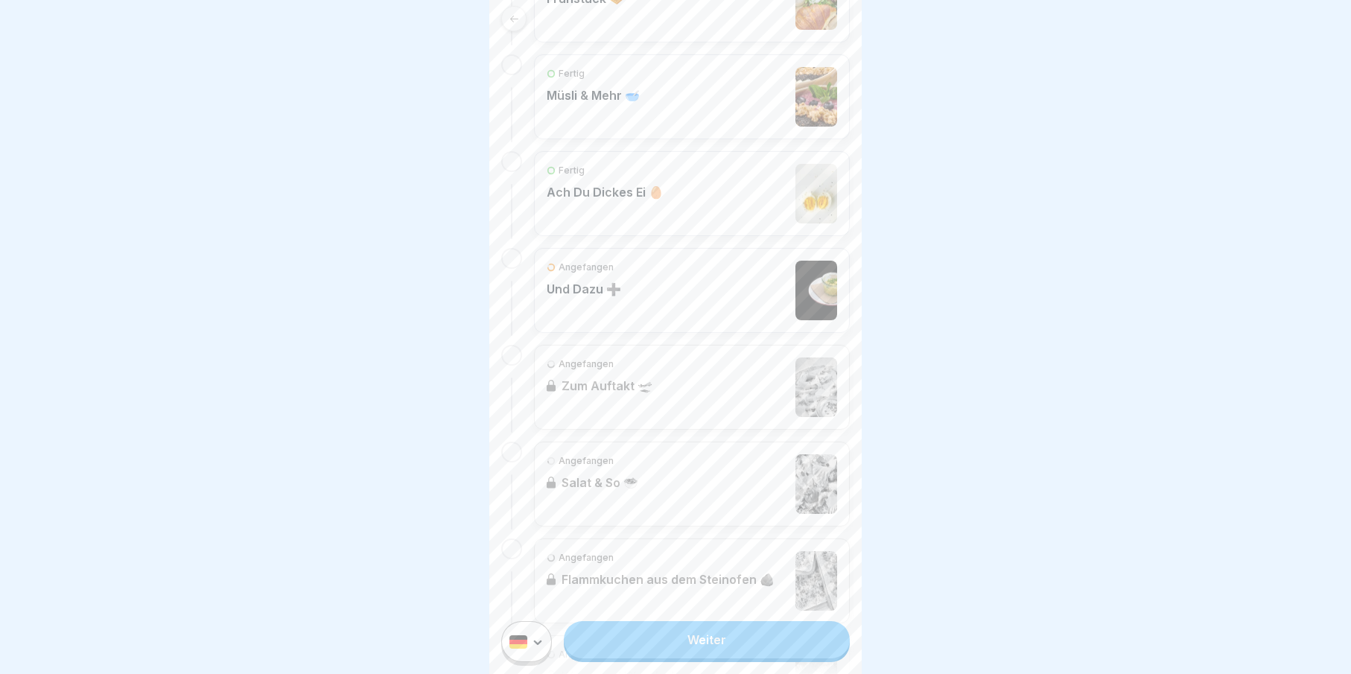
click at [612, 303] on div "Angefangen Und Dazu ➕" at bounding box center [584, 291] width 74 height 60
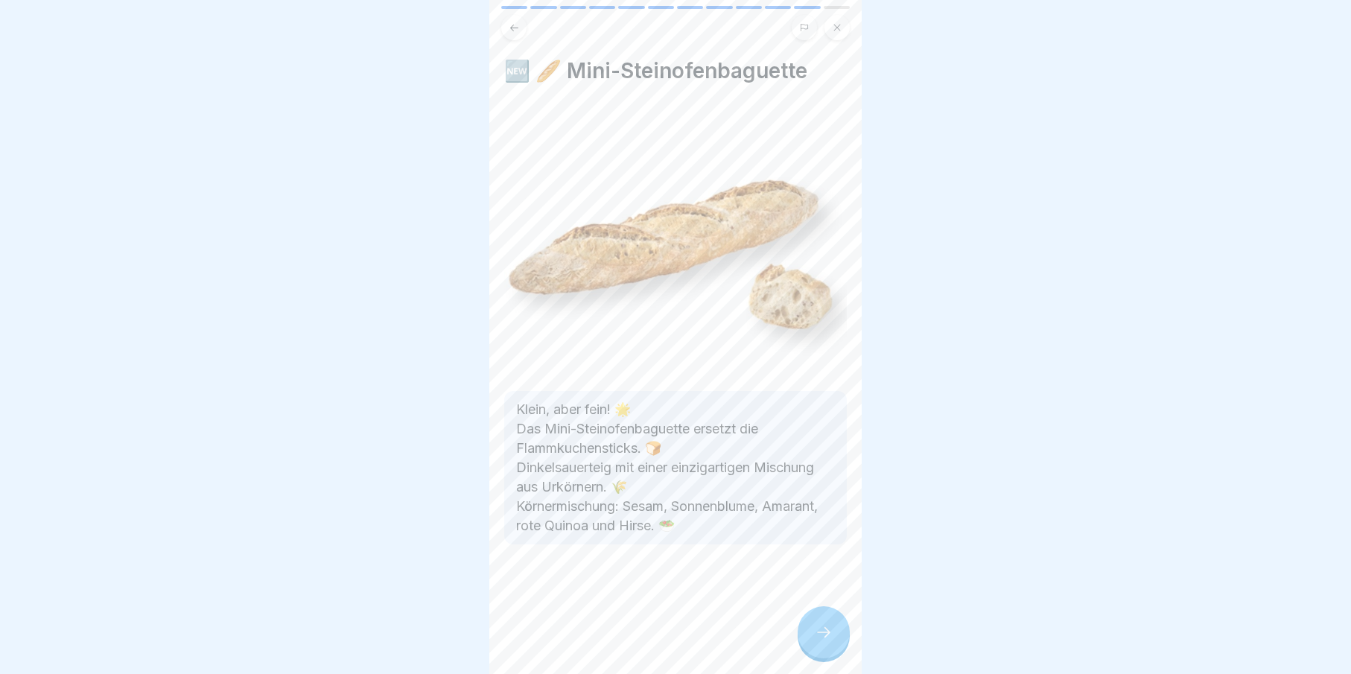
click at [836, 647] on div at bounding box center [824, 632] width 52 height 52
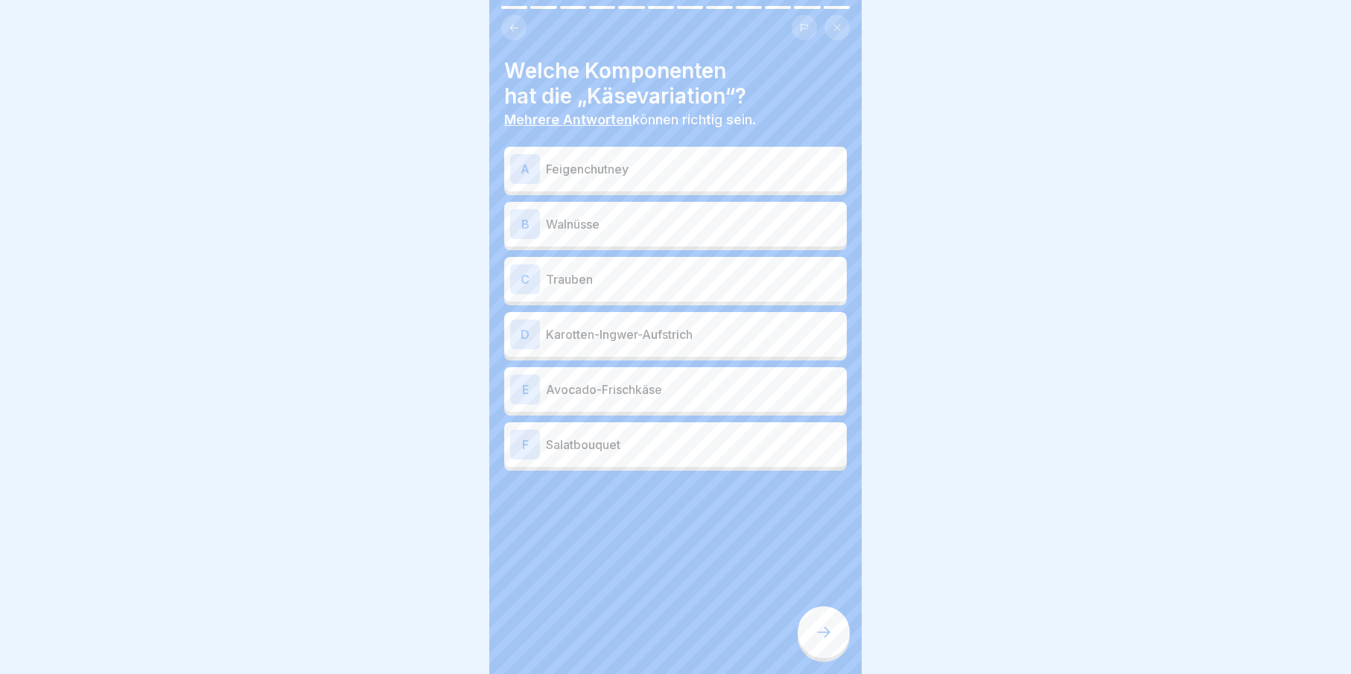
click at [833, 651] on div at bounding box center [824, 632] width 52 height 52
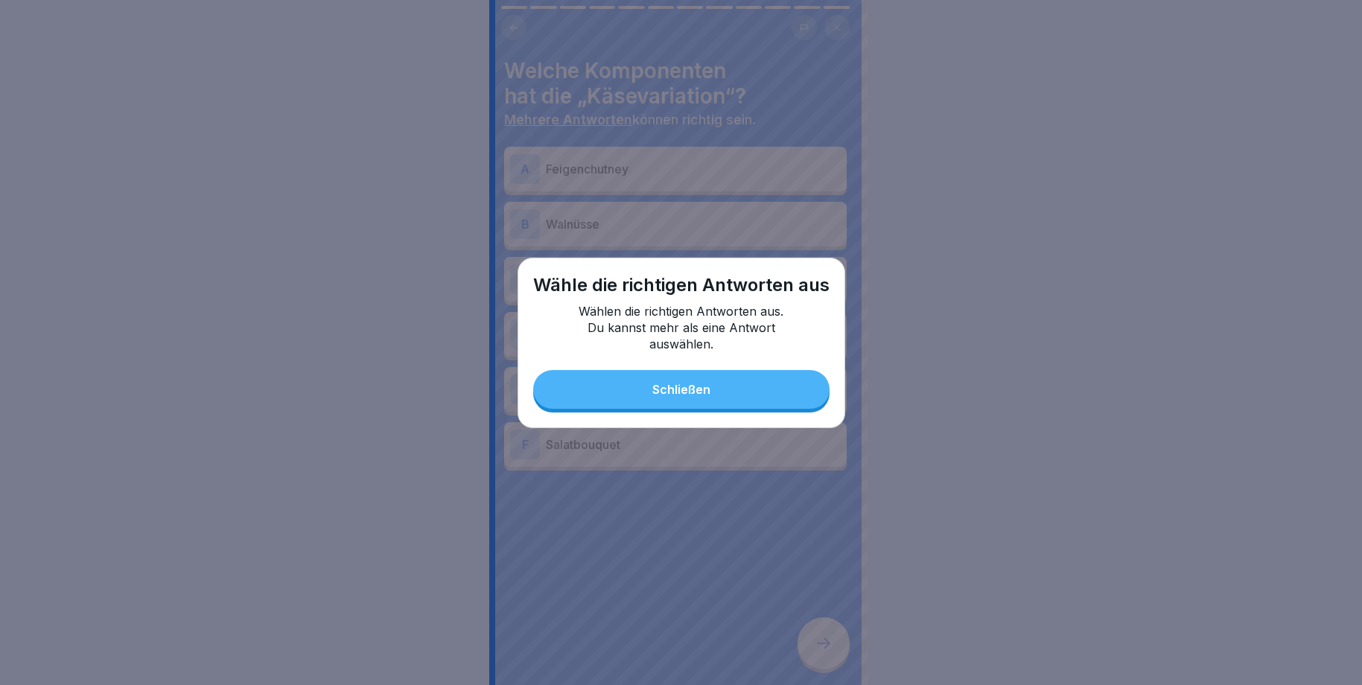
click at [683, 398] on button "Schließen" at bounding box center [681, 389] width 296 height 39
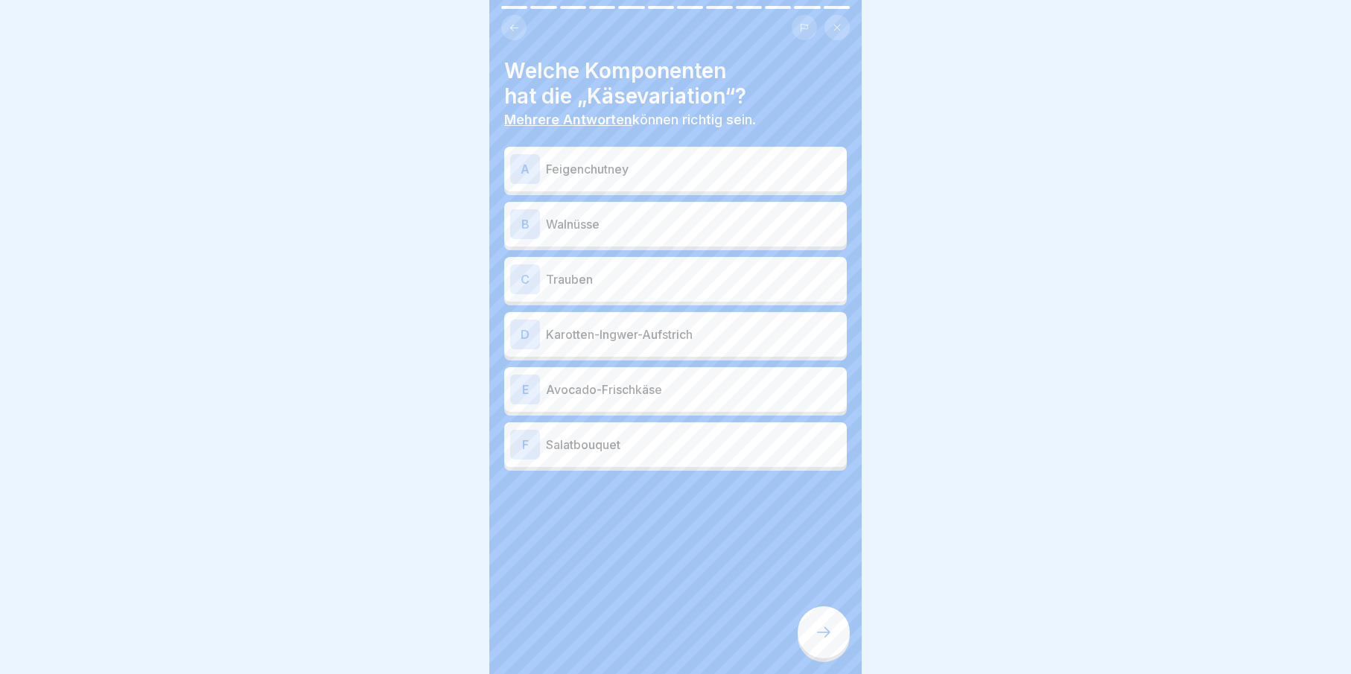
click at [597, 167] on p "Feigenchutney" at bounding box center [693, 169] width 295 height 18
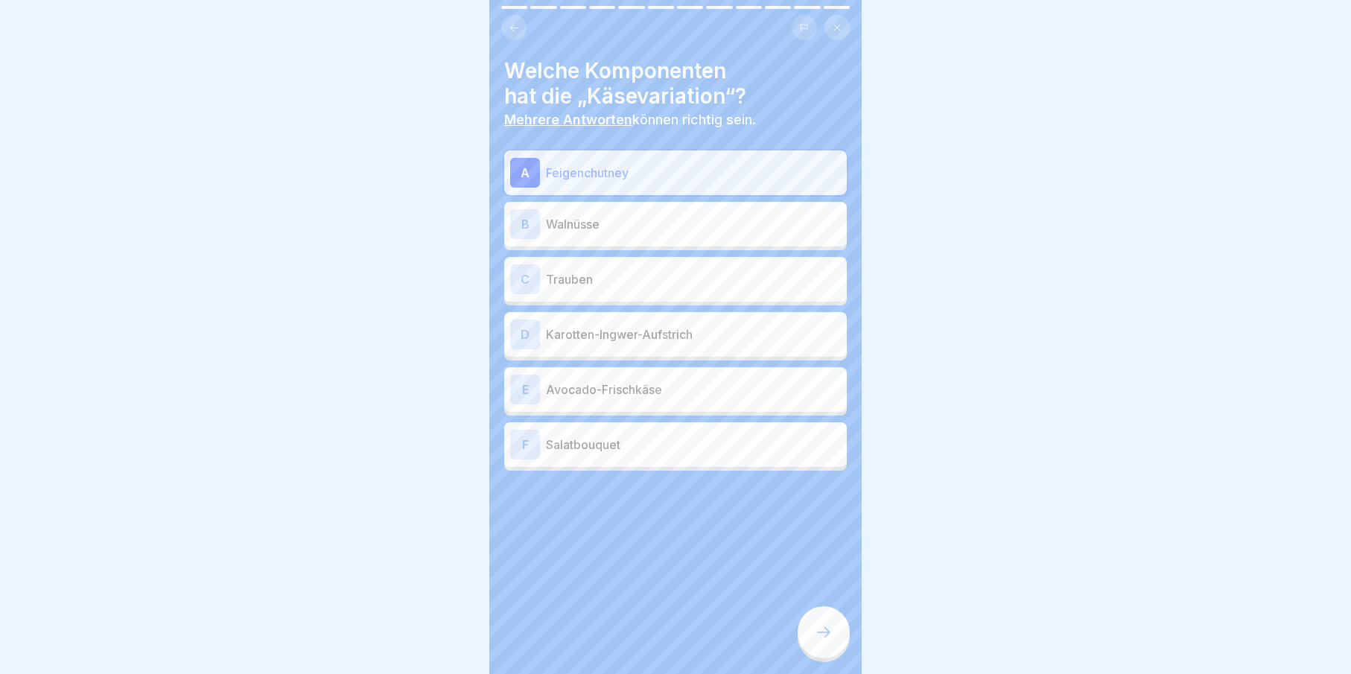
click at [599, 233] on div "B Walnüsse" at bounding box center [675, 224] width 331 height 30
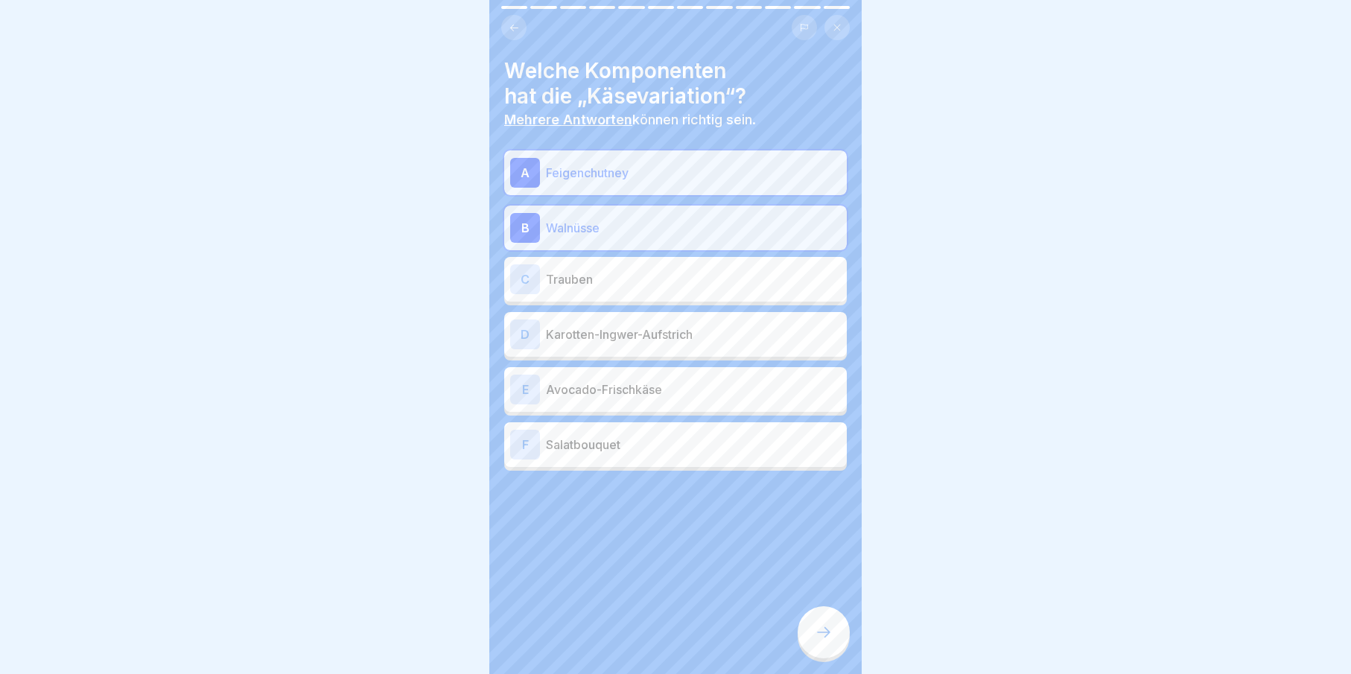
click at [602, 298] on div "C Trauben" at bounding box center [675, 279] width 343 height 45
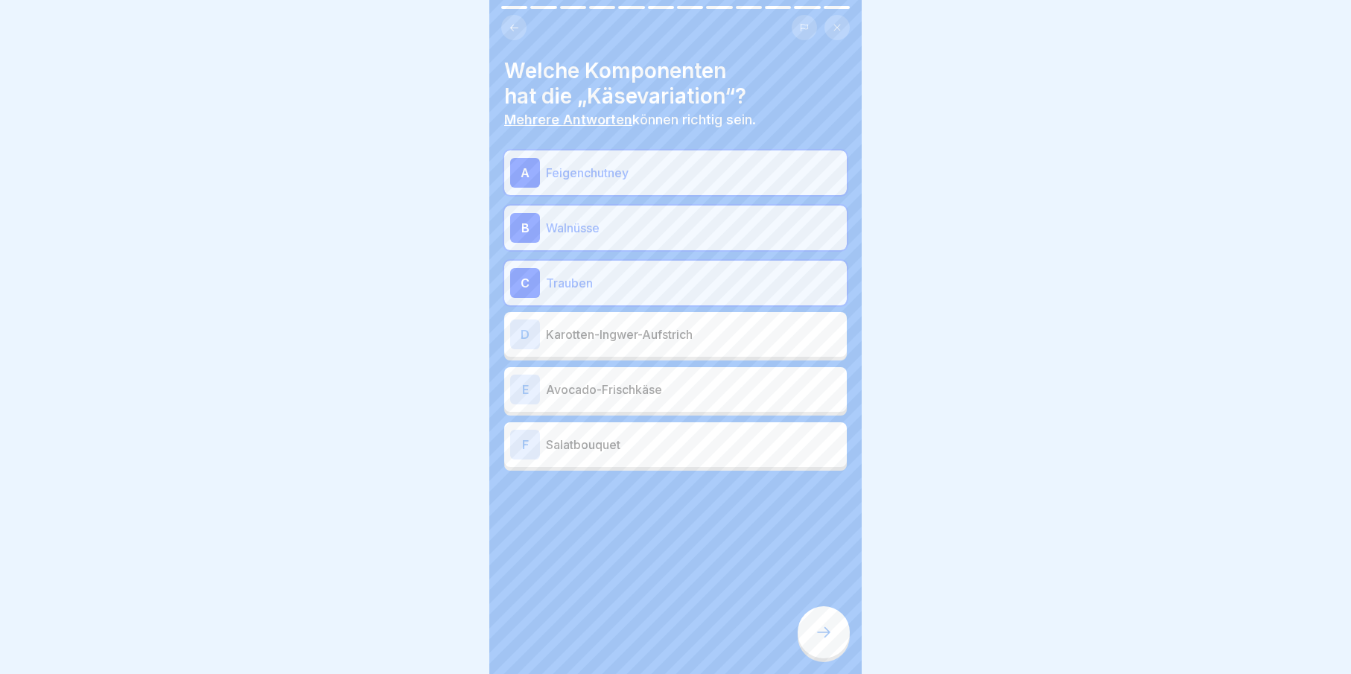
click at [622, 439] on p "Salatbouquet" at bounding box center [693, 445] width 295 height 18
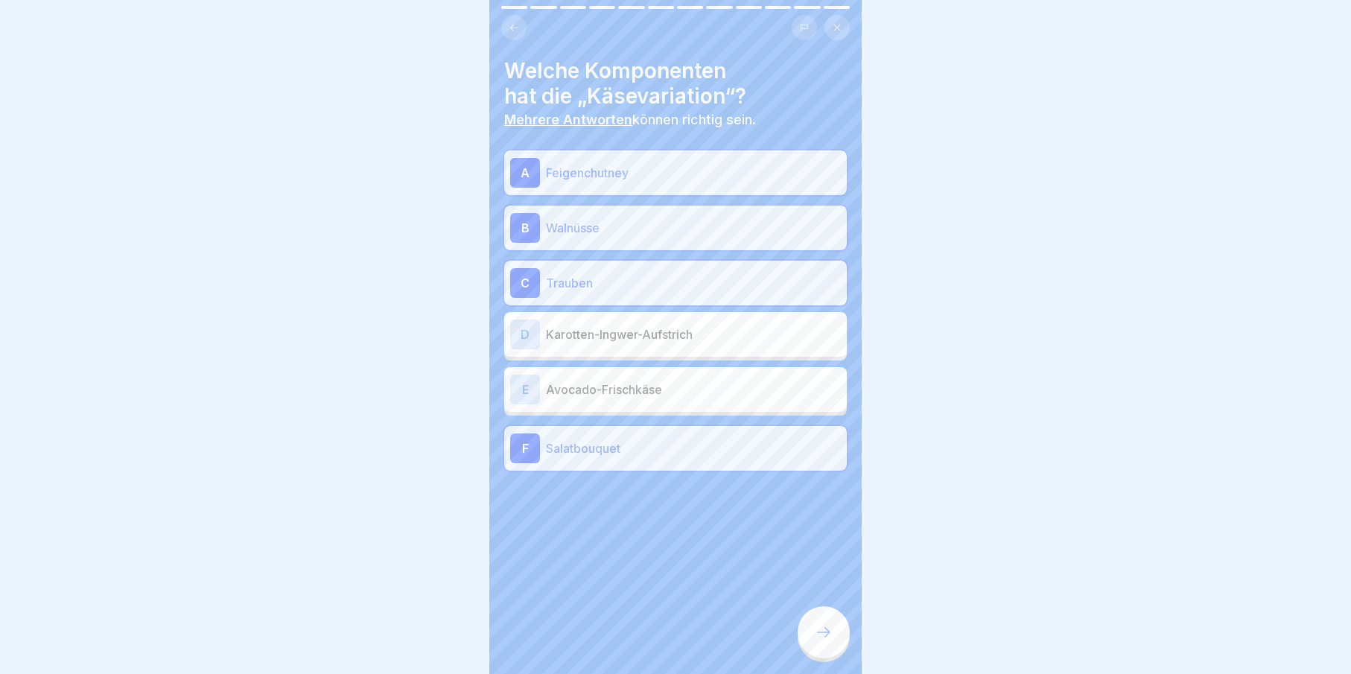
click at [620, 442] on p "Salatbouquet" at bounding box center [693, 448] width 295 height 18
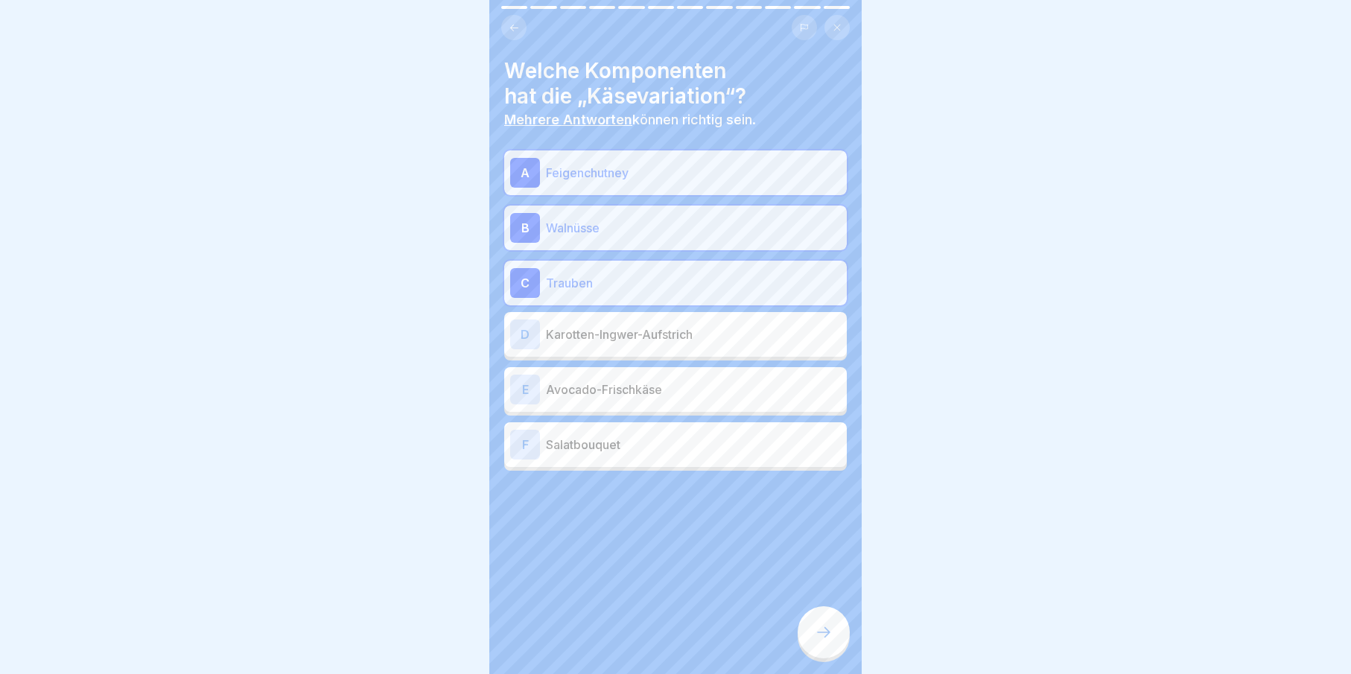
click at [620, 405] on div "E Avocado-Frischkäse" at bounding box center [675, 389] width 343 height 45
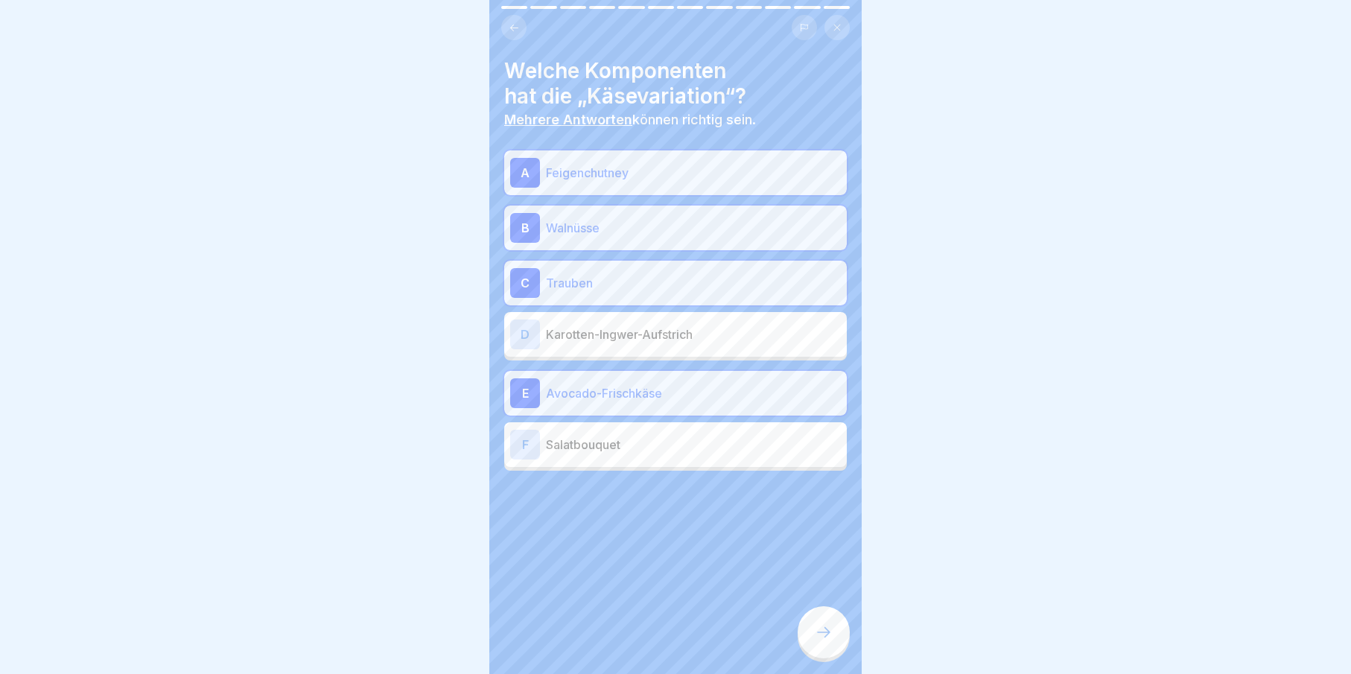
click at [634, 392] on p "Avocado-Frischkäse" at bounding box center [693, 393] width 295 height 18
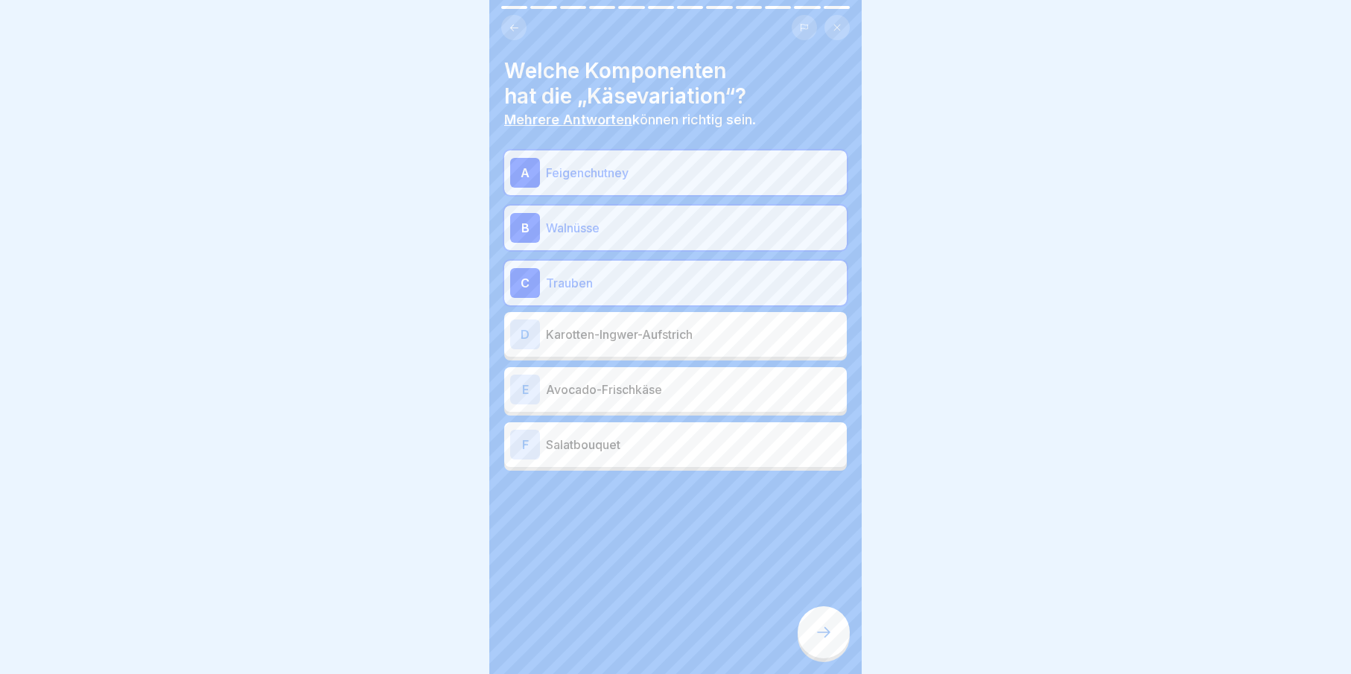
click at [630, 303] on div "C Trauben" at bounding box center [675, 283] width 343 height 45
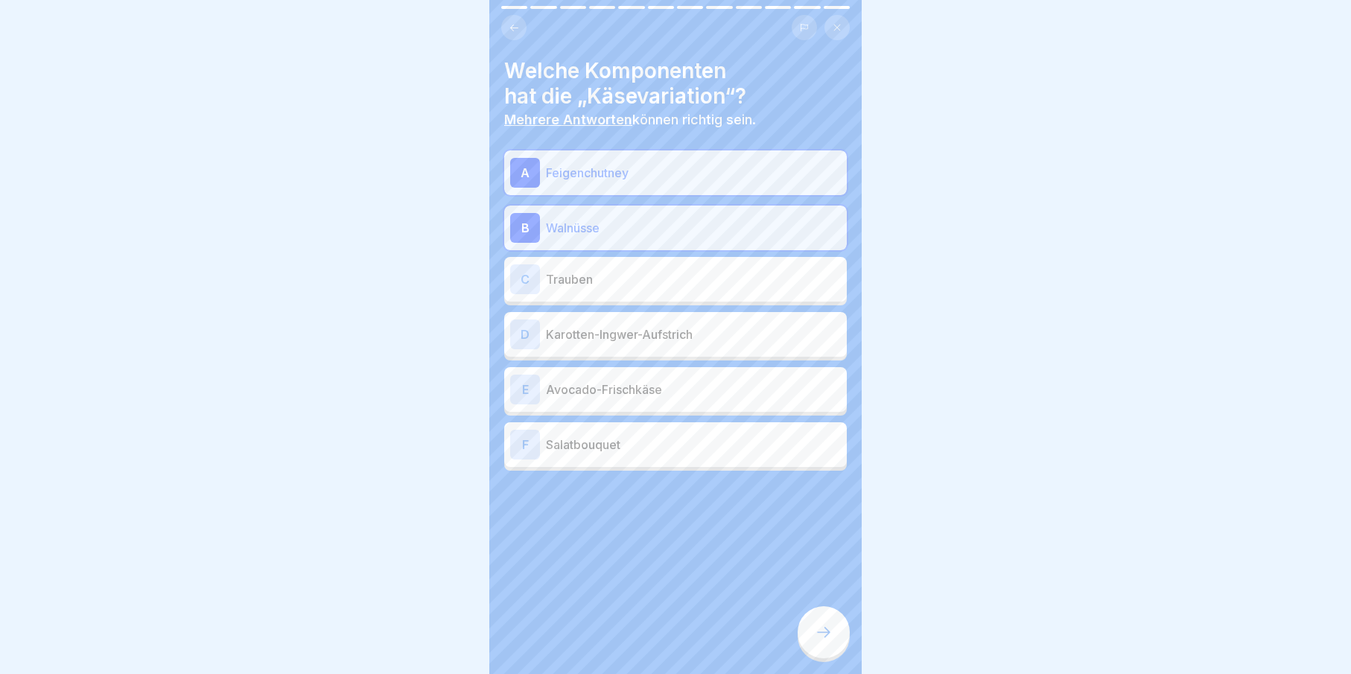
click at [629, 262] on div "C Trauben" at bounding box center [675, 279] width 343 height 45
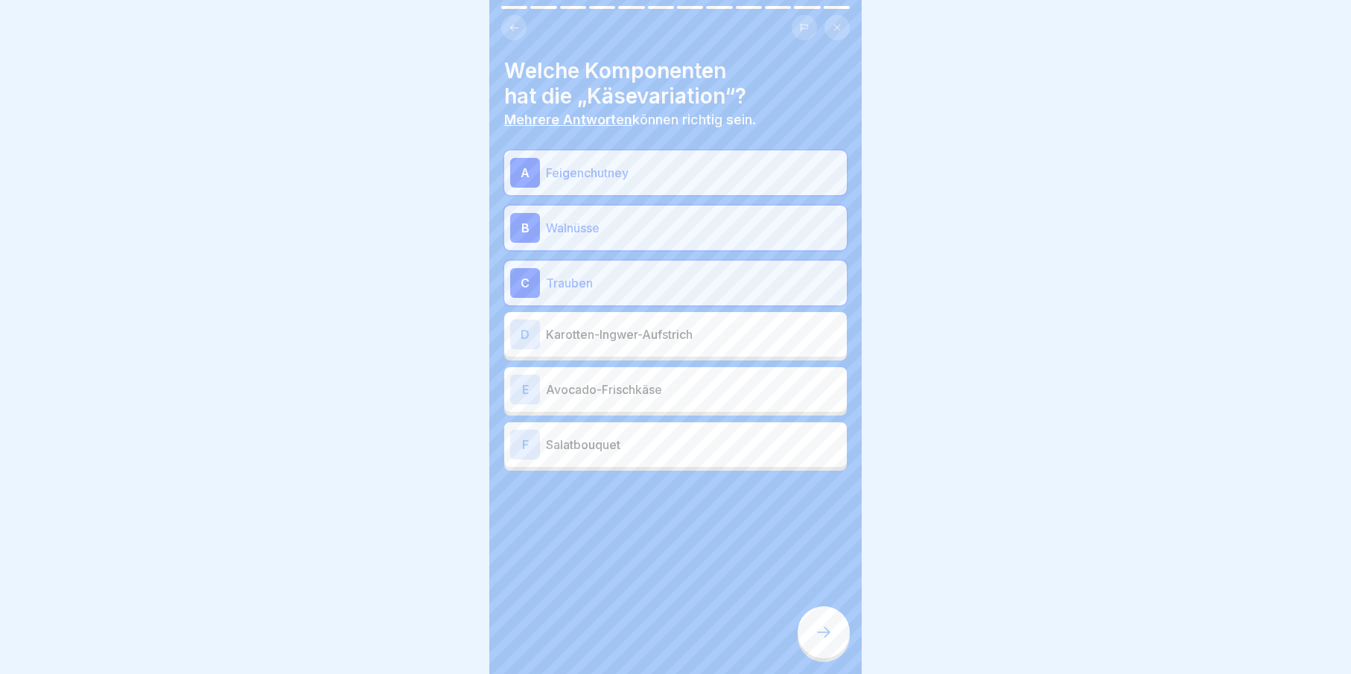
click at [649, 364] on div "A Feigenchutney B Walnüsse C Trauben D Karotten-Ingwer-Aufstrich E Avocado-Fris…" at bounding box center [675, 310] width 343 height 320
click at [664, 400] on div "E Avocado-Frischkäse" at bounding box center [675, 390] width 331 height 30
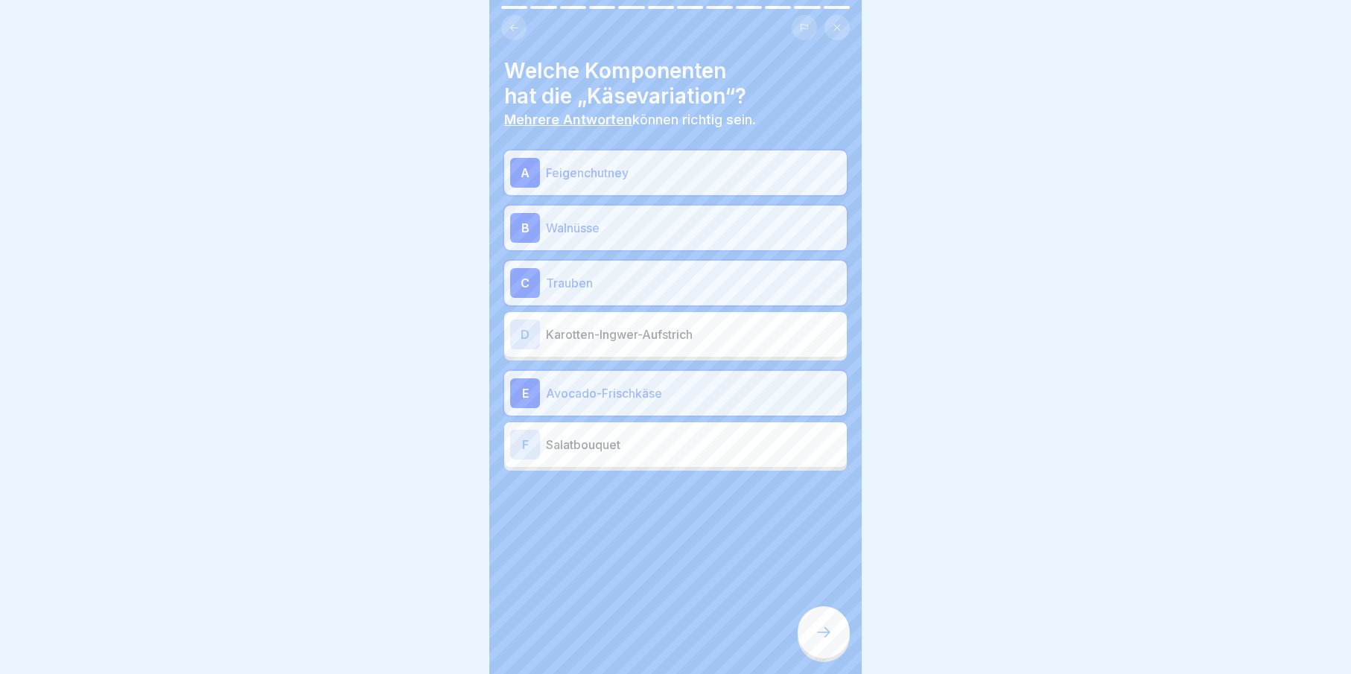
click at [839, 641] on div at bounding box center [824, 632] width 52 height 52
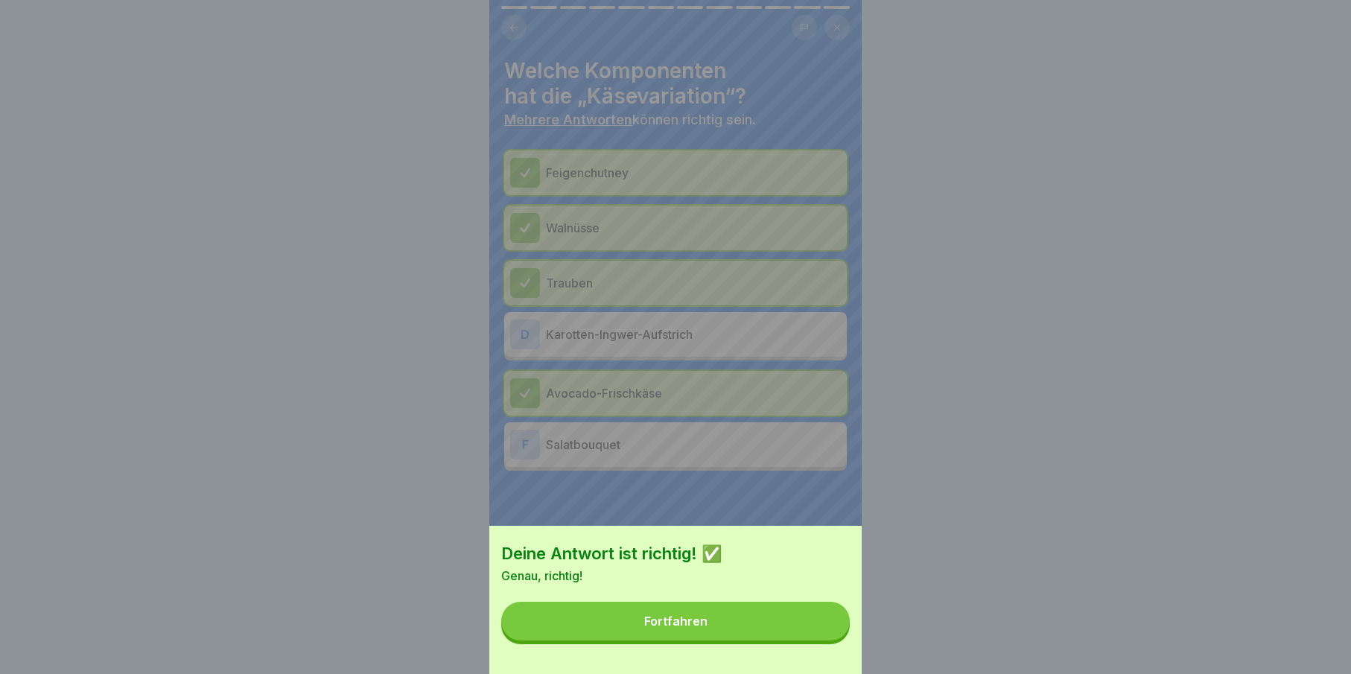
click at [780, 637] on button "Fortfahren" at bounding box center [675, 621] width 349 height 39
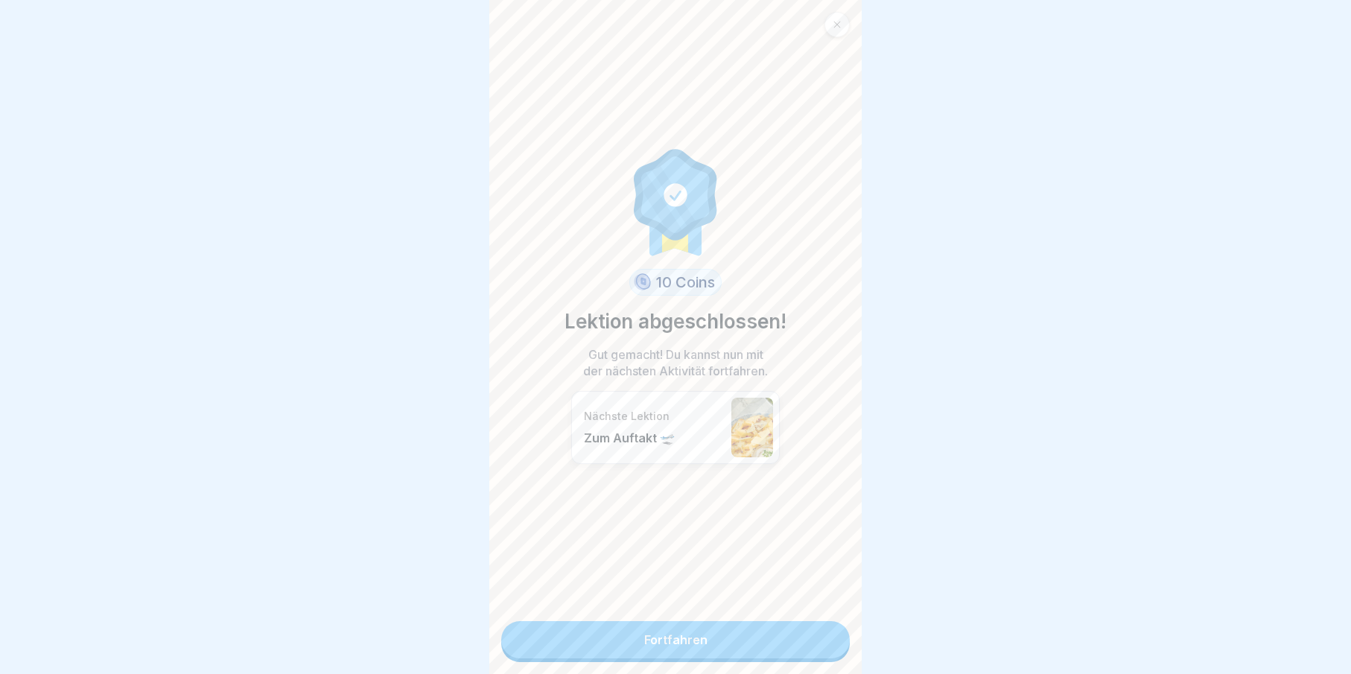
click at [780, 643] on link "Fortfahren" at bounding box center [675, 639] width 349 height 37
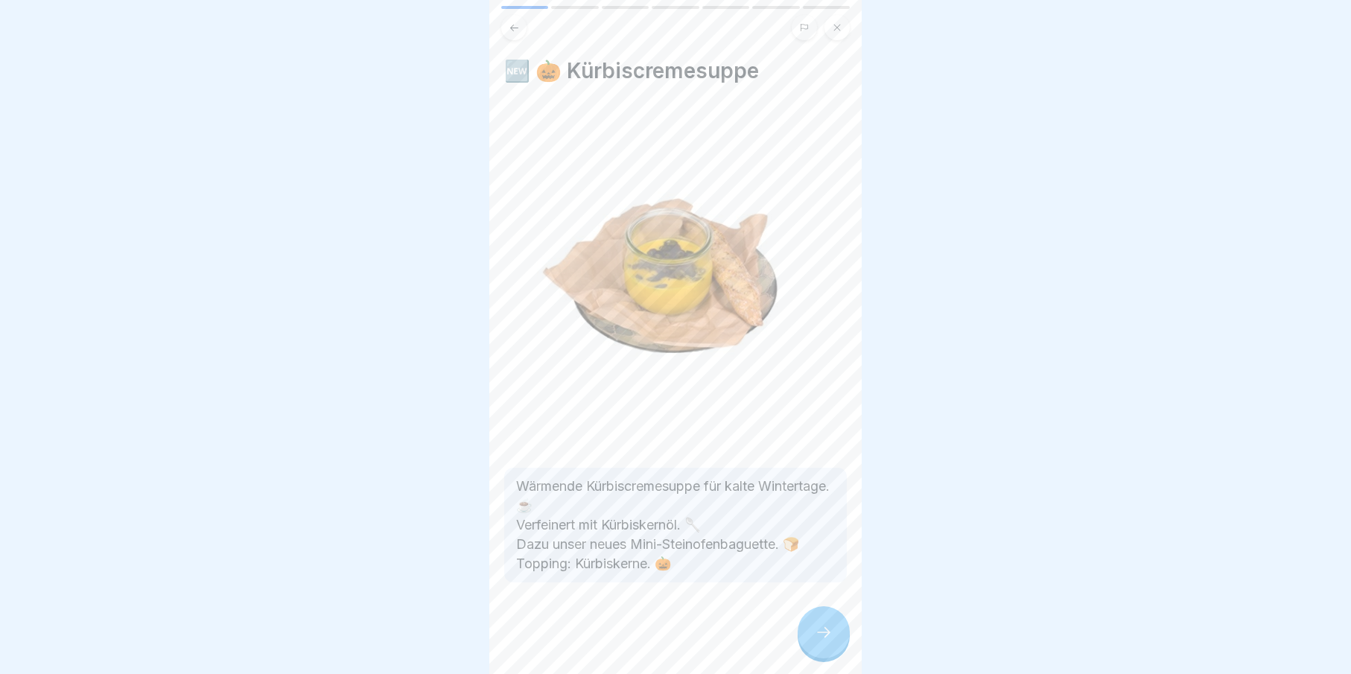
click at [814, 648] on div at bounding box center [824, 632] width 52 height 52
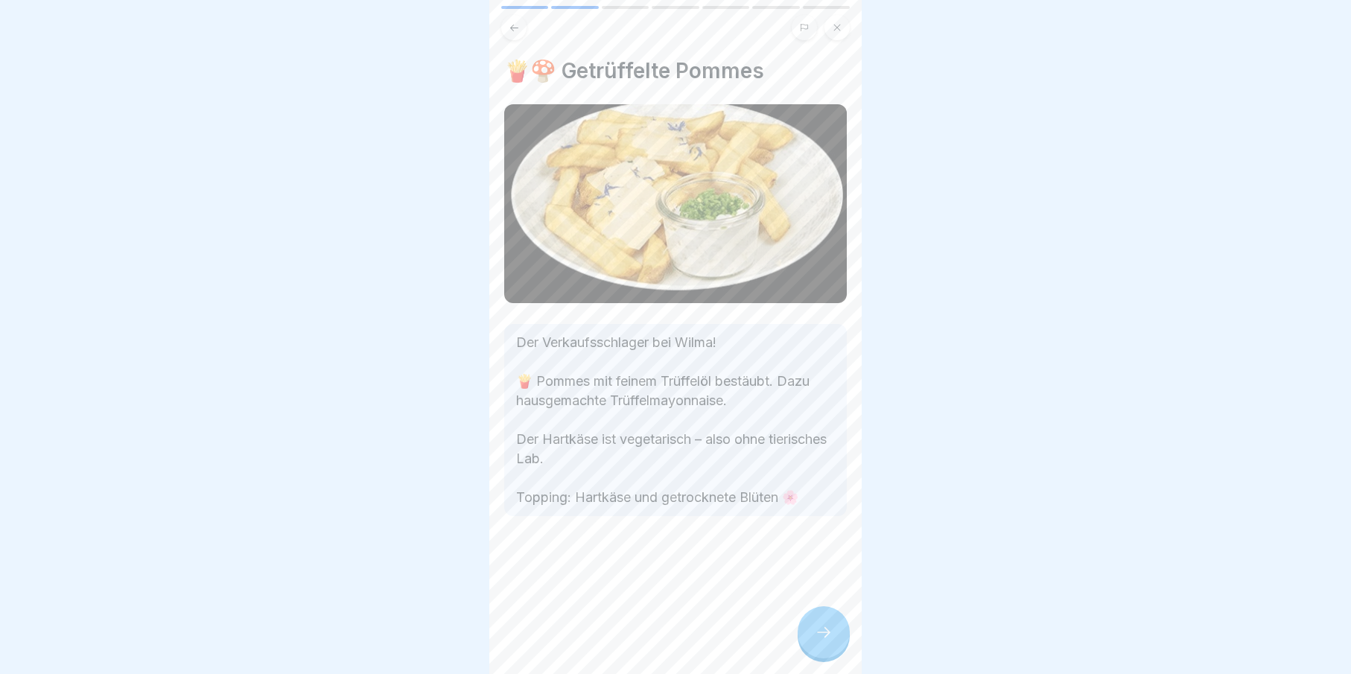
click at [814, 648] on div at bounding box center [824, 632] width 52 height 52
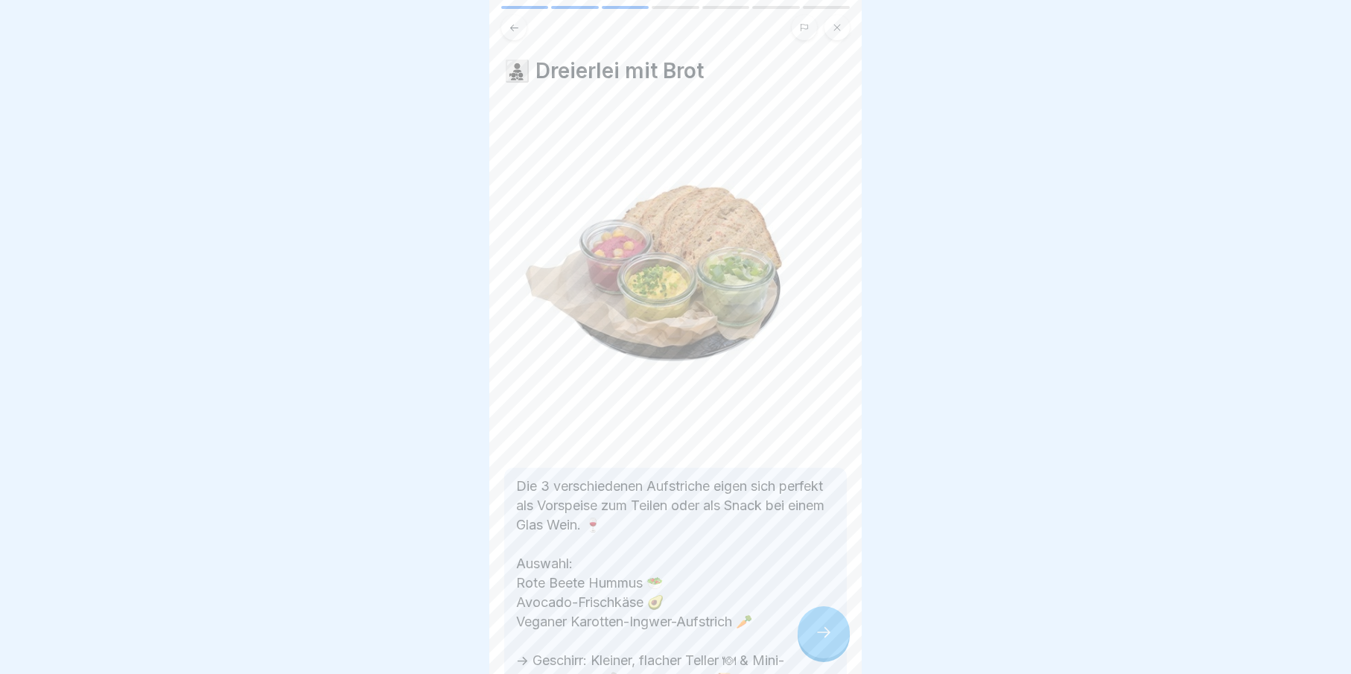
click at [814, 648] on div at bounding box center [824, 632] width 52 height 52
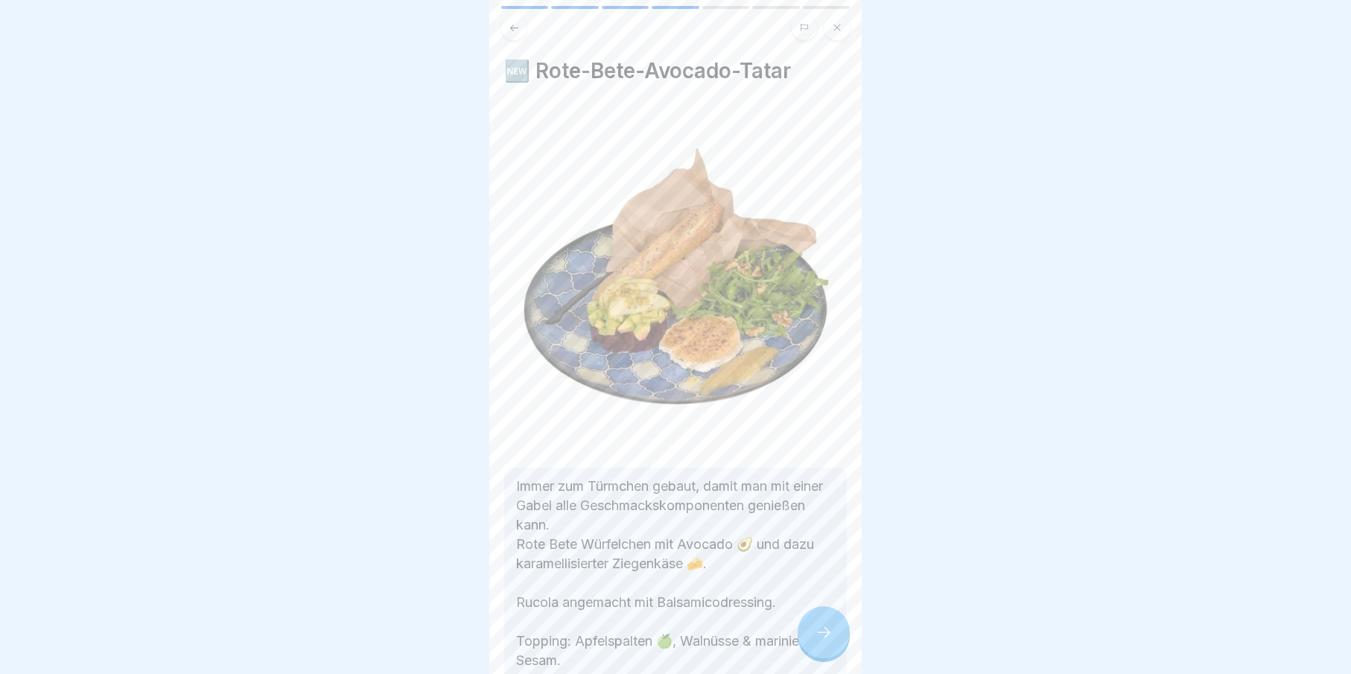
click at [814, 648] on div at bounding box center [824, 632] width 52 height 52
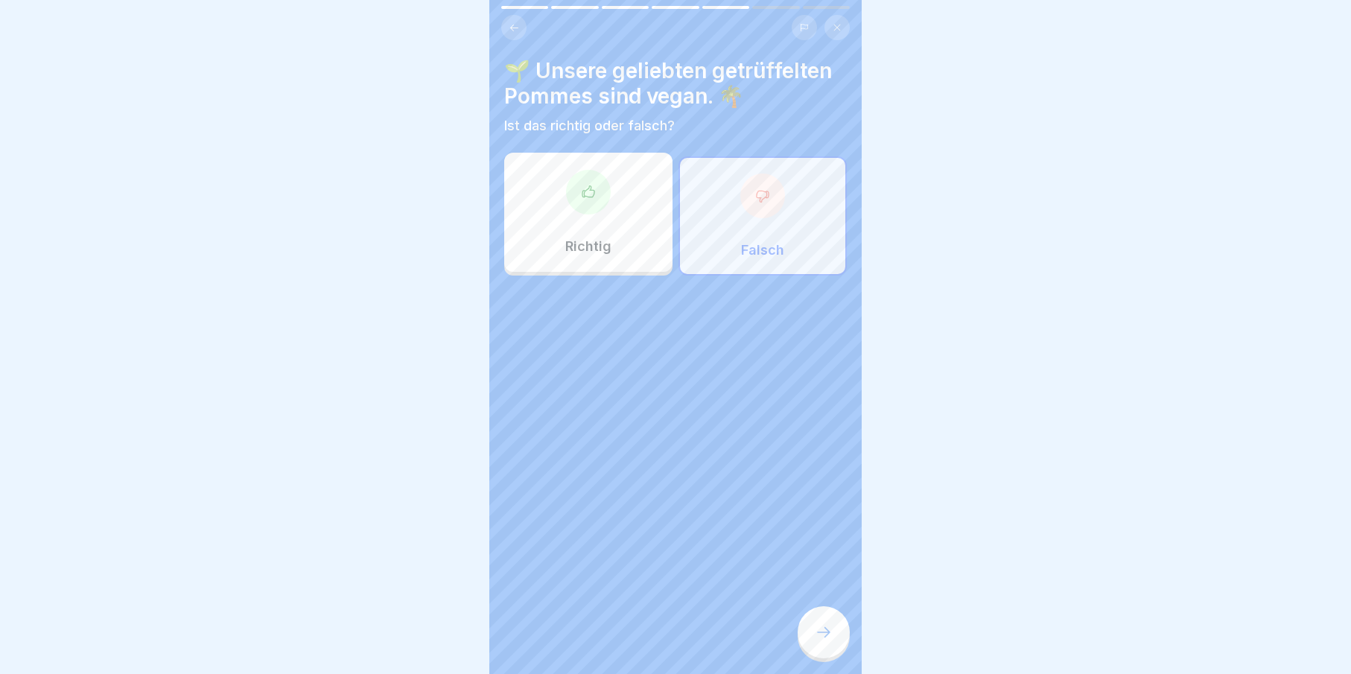
click at [814, 648] on div at bounding box center [824, 632] width 52 height 52
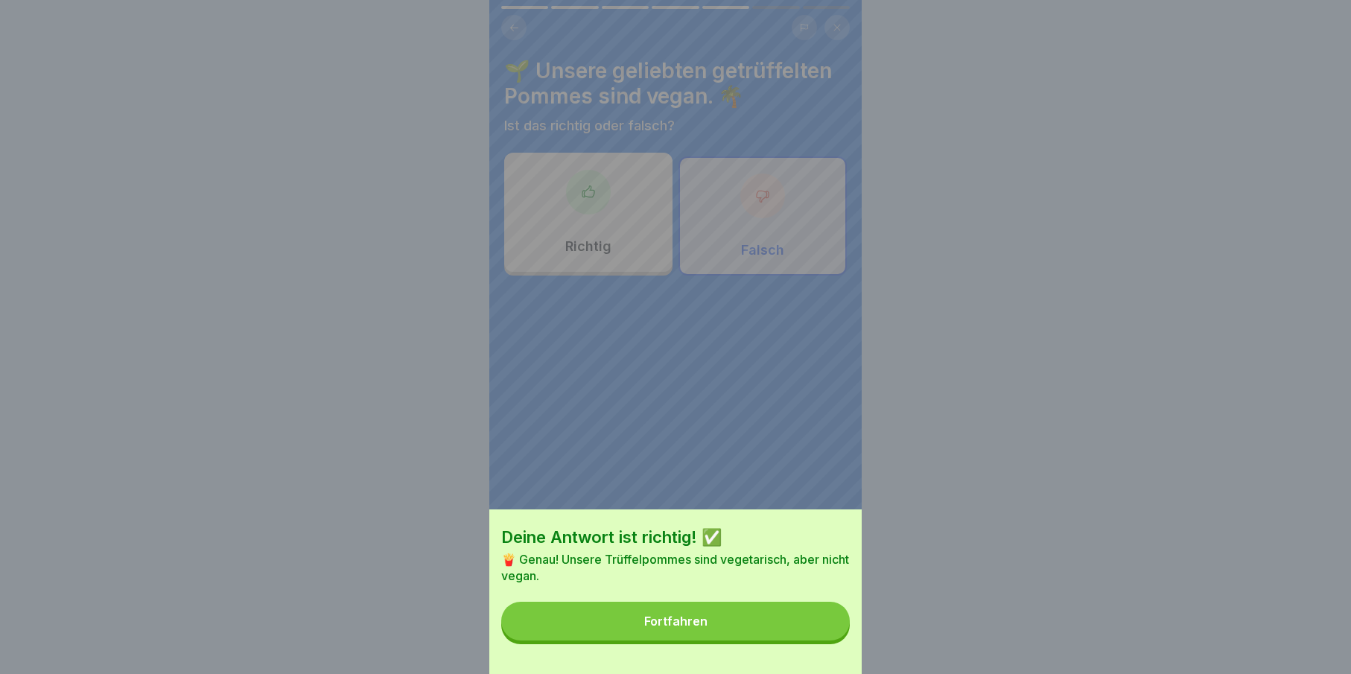
click at [815, 640] on button "Fortfahren" at bounding box center [675, 621] width 349 height 39
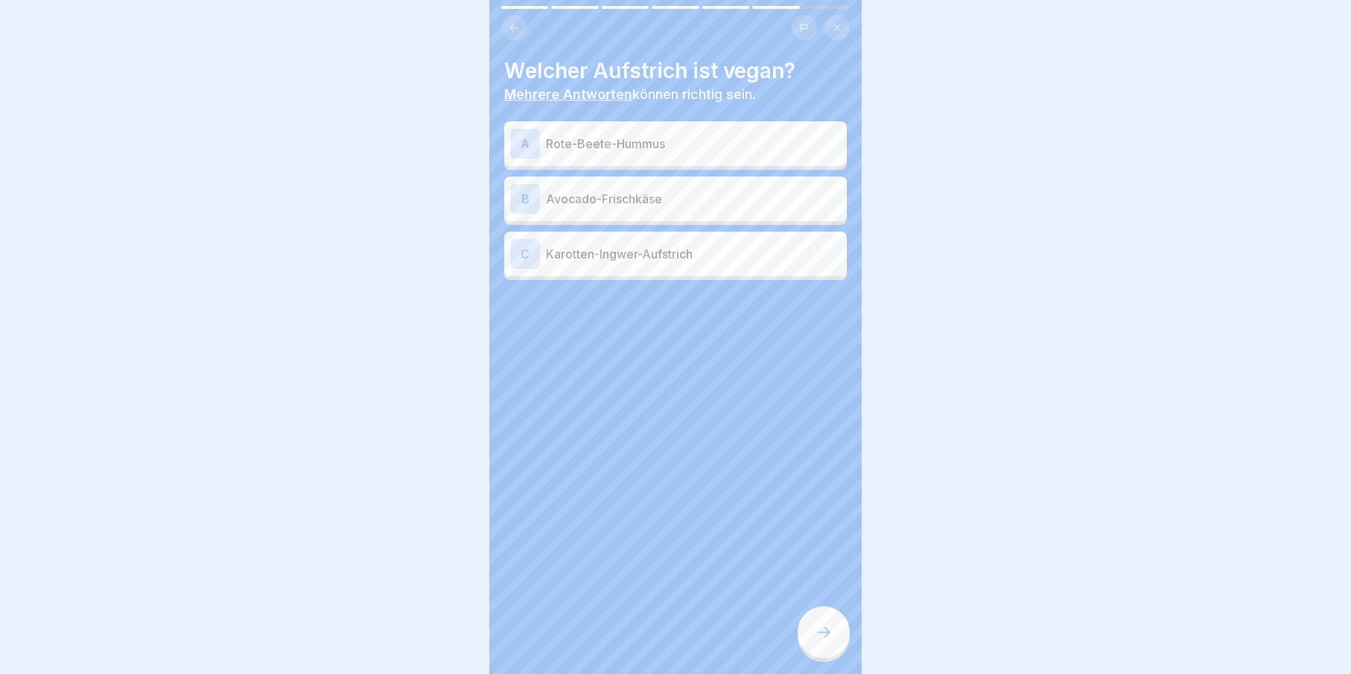
click at [815, 641] on icon at bounding box center [824, 632] width 18 height 18
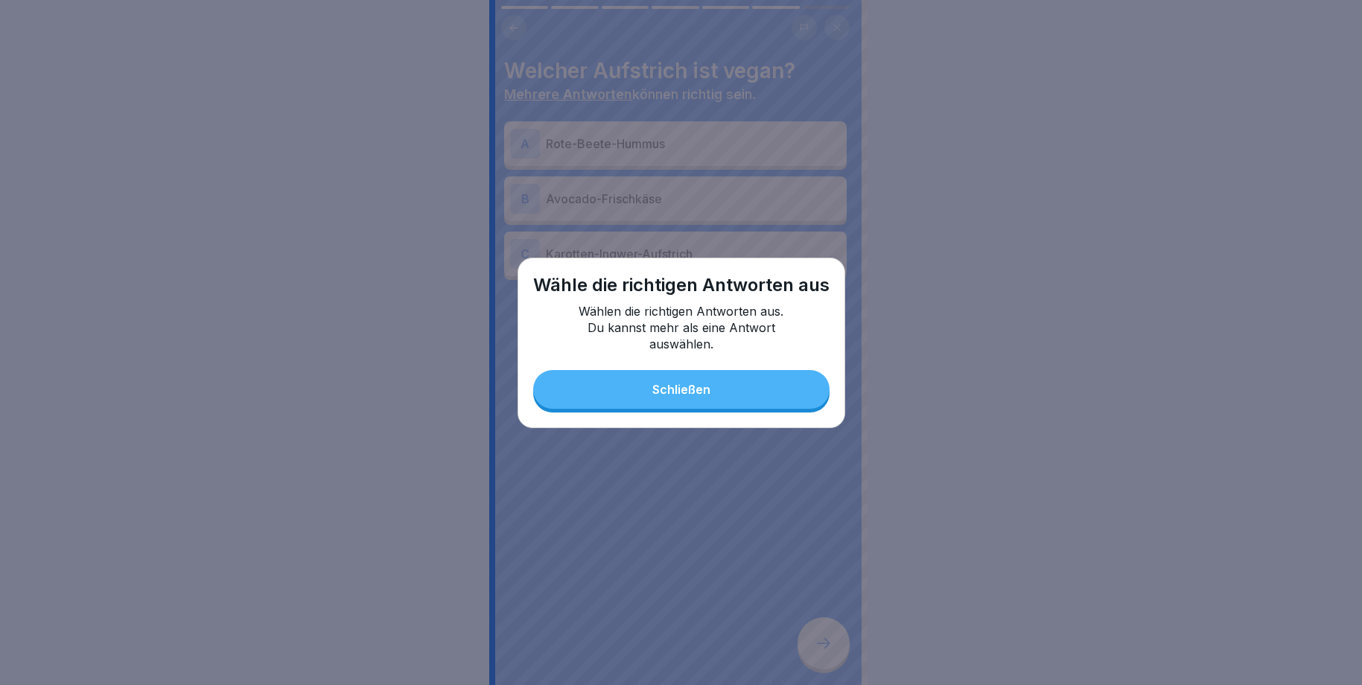
click at [722, 401] on button "Schließen" at bounding box center [681, 389] width 296 height 39
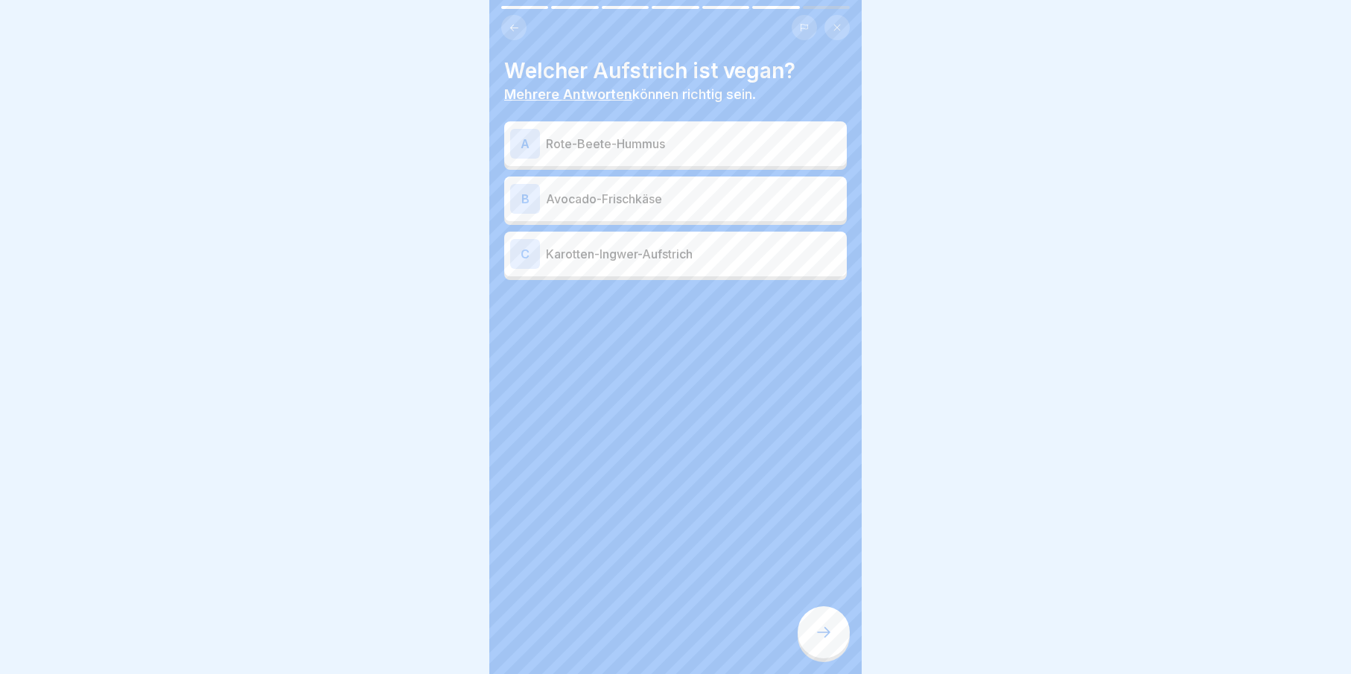
click at [654, 145] on p "Rote-Beete-Hummus" at bounding box center [693, 144] width 295 height 18
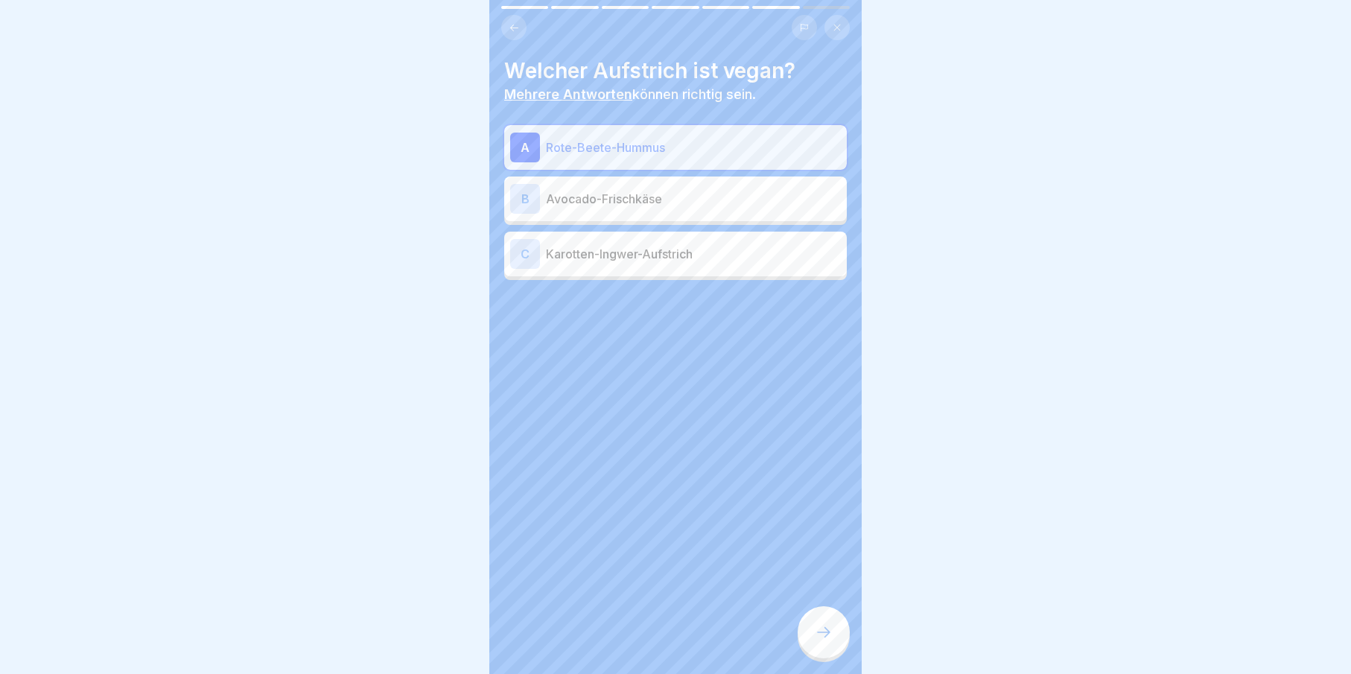
click at [702, 265] on div "C Karotten-Ingwer-Aufstrich" at bounding box center [675, 254] width 331 height 30
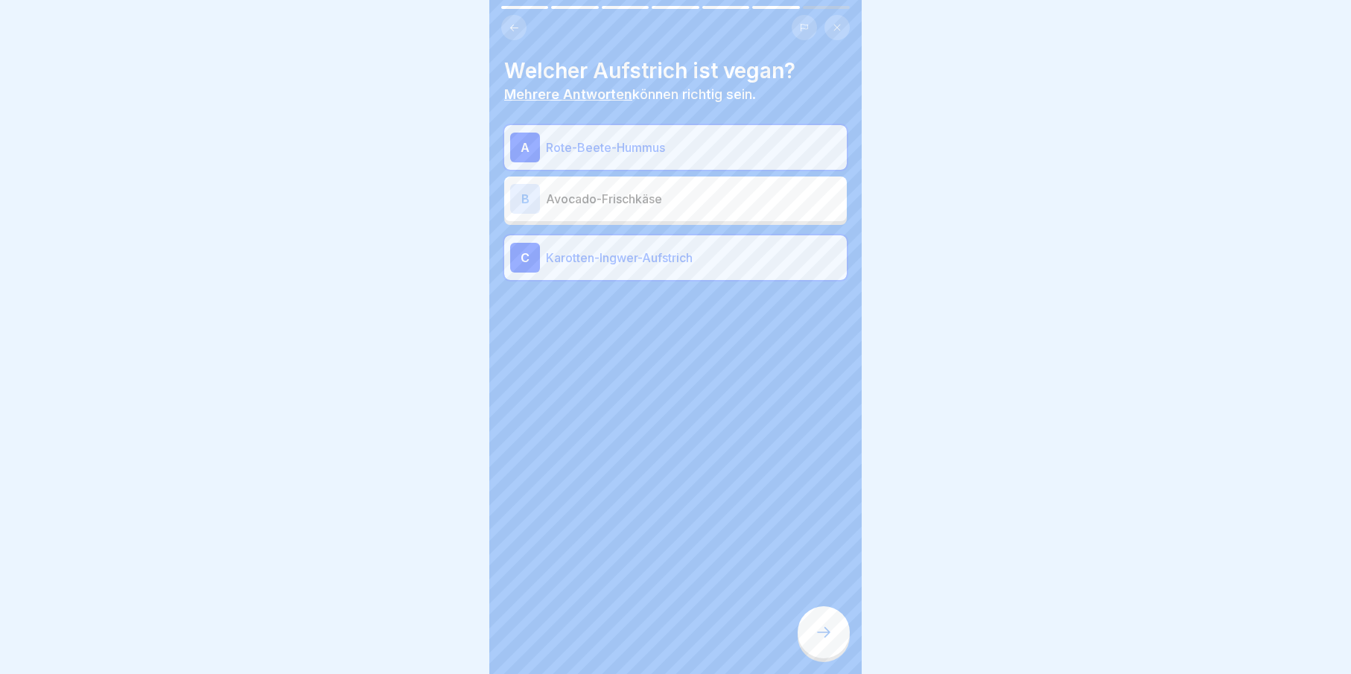
click at [830, 658] on div at bounding box center [824, 632] width 52 height 52
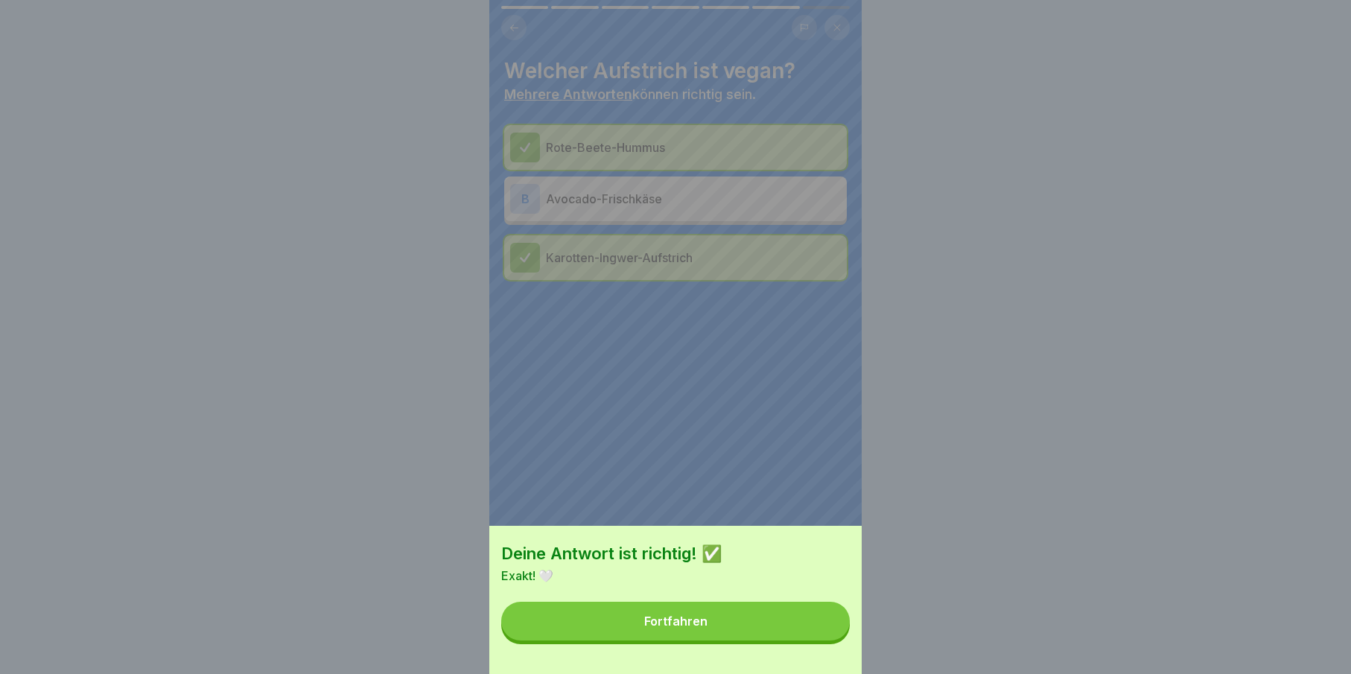
click at [821, 640] on button "Fortfahren" at bounding box center [675, 621] width 349 height 39
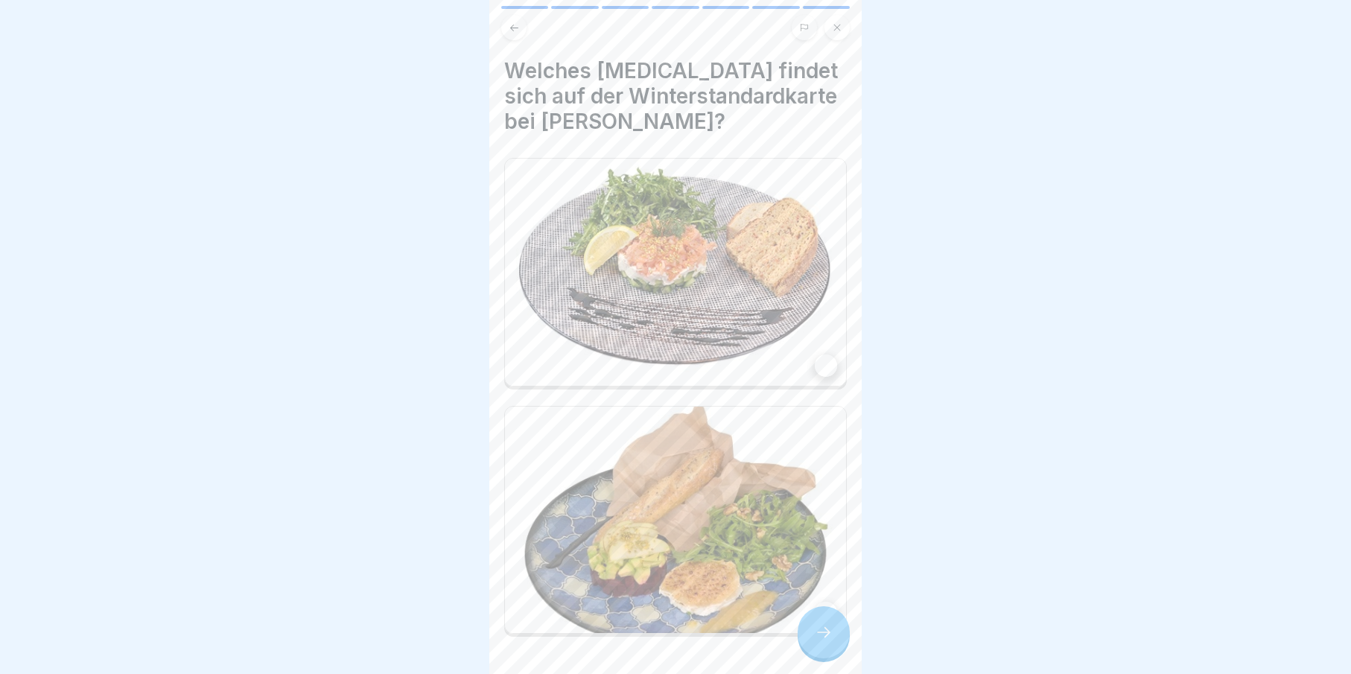
click at [799, 593] on img at bounding box center [675, 520] width 341 height 227
click at [821, 636] on div at bounding box center [824, 632] width 52 height 52
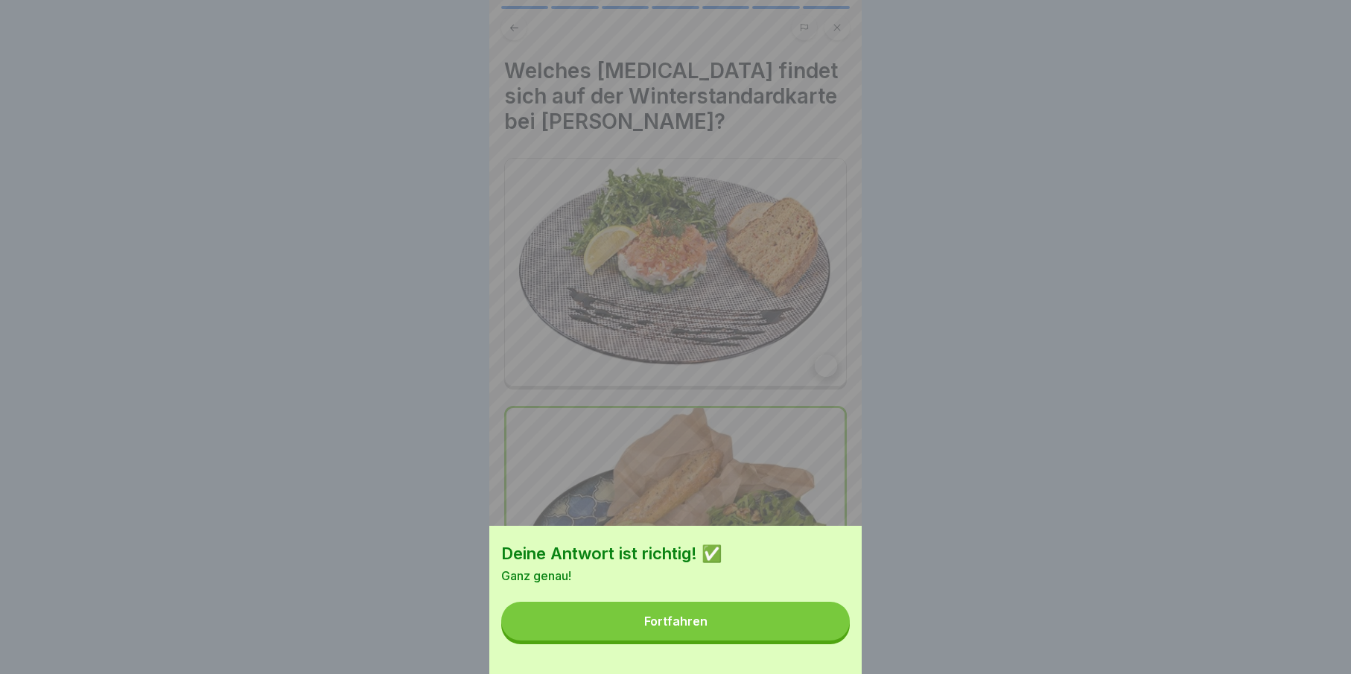
click at [821, 636] on button "Fortfahren" at bounding box center [675, 621] width 349 height 39
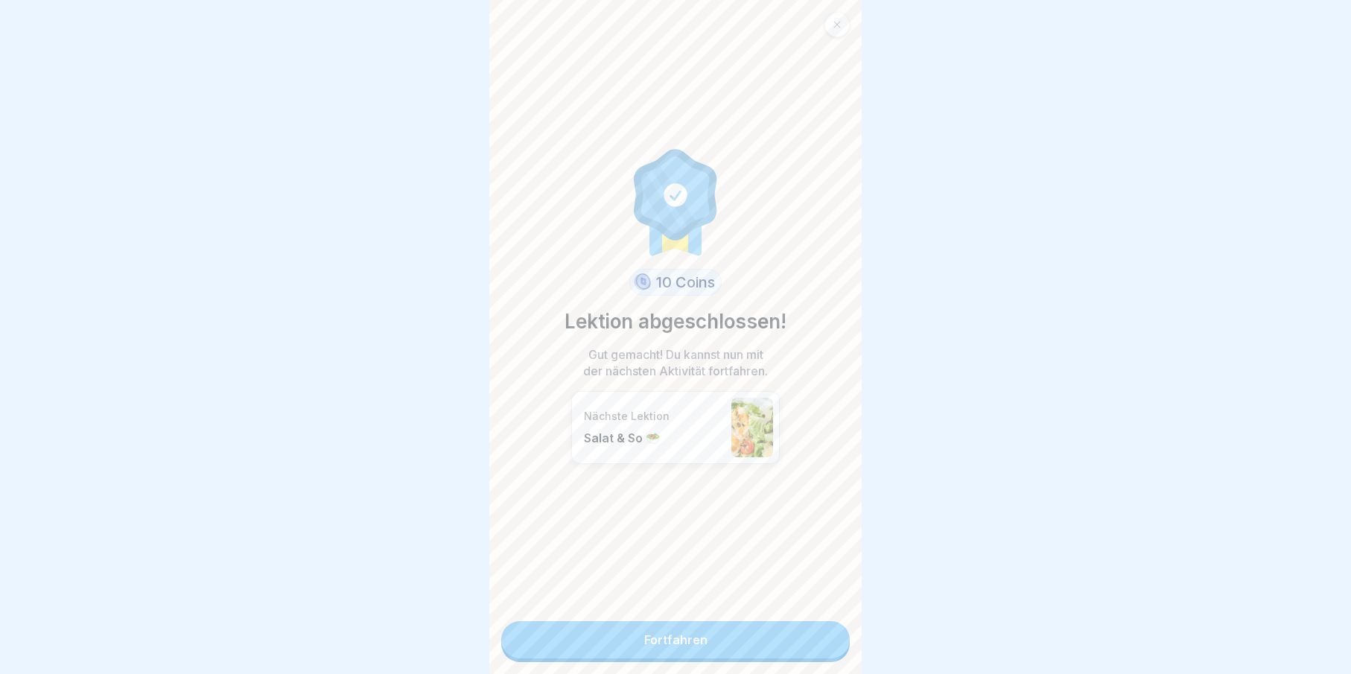
click at [821, 636] on link "Fortfahren" at bounding box center [675, 639] width 349 height 37
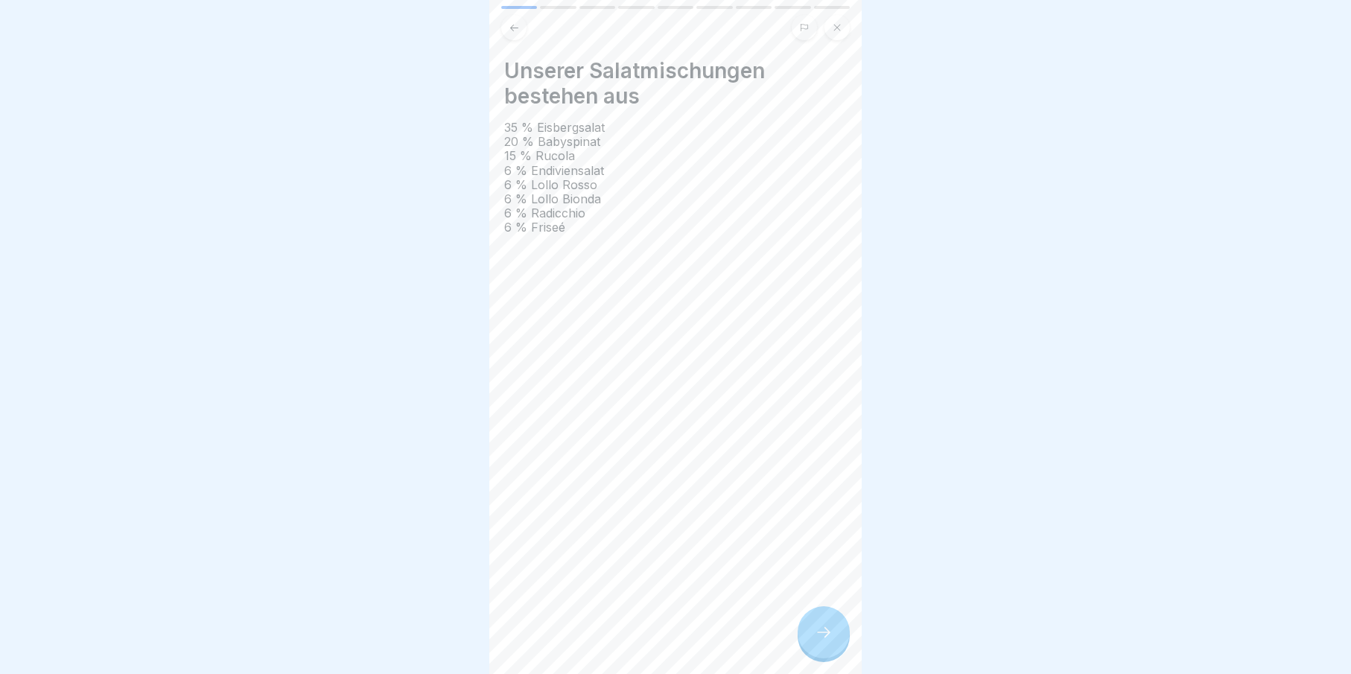
click at [818, 636] on div "Unserer Salatmischungen bestehen aus 35 % Eisbergsalat 20 % Babyspinat 15 % Ruc…" at bounding box center [675, 337] width 372 height 674
click at [818, 636] on icon at bounding box center [824, 632] width 18 height 18
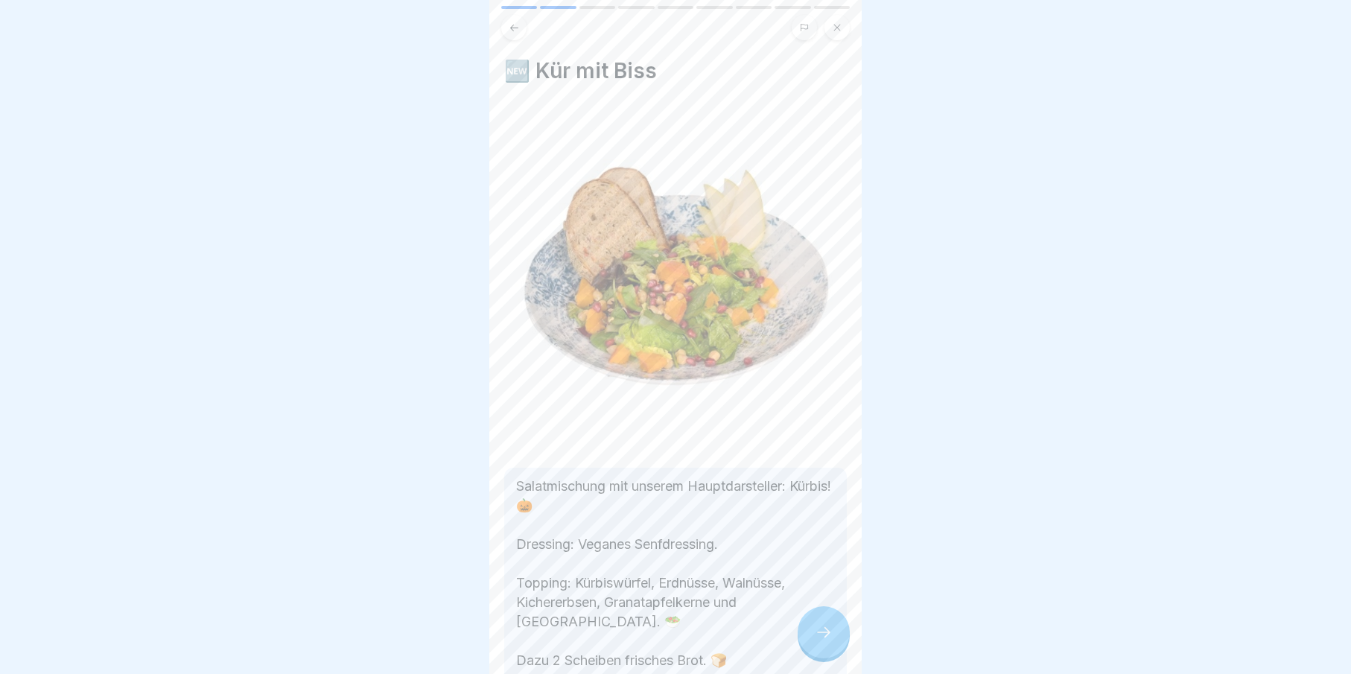
click at [818, 636] on icon at bounding box center [824, 632] width 18 height 18
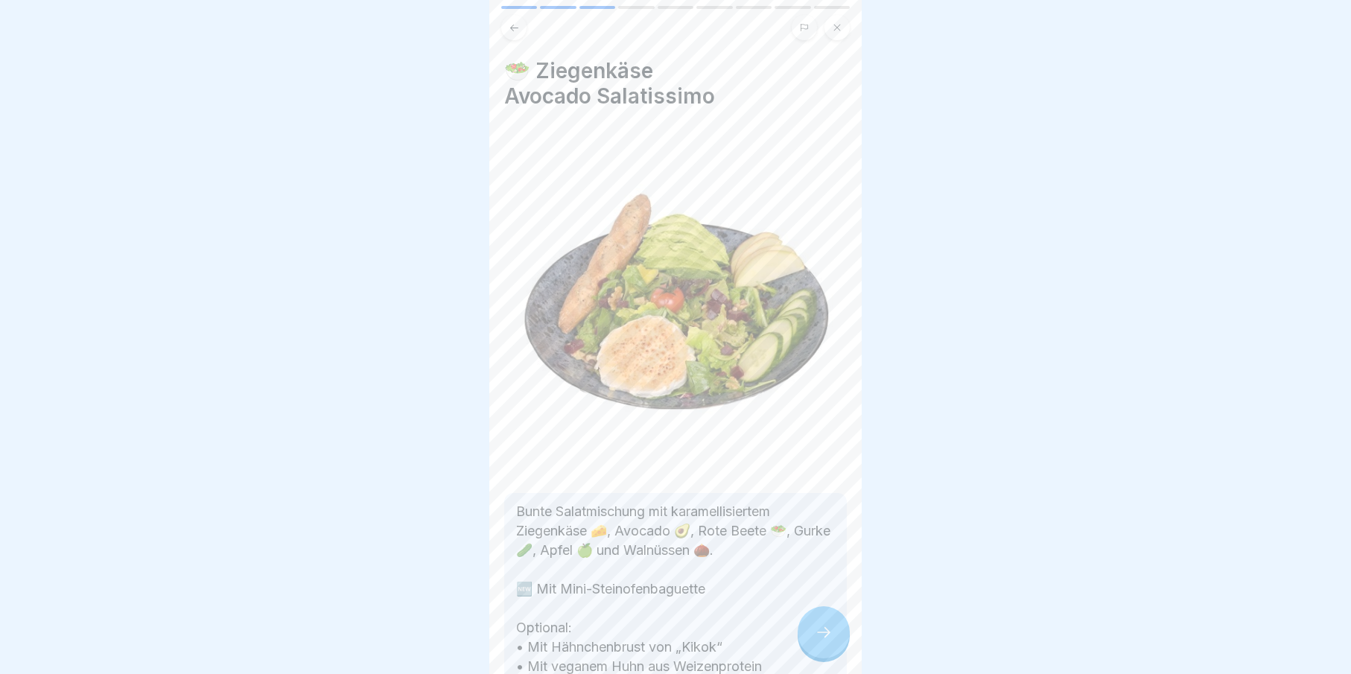
click at [818, 636] on icon at bounding box center [824, 632] width 18 height 18
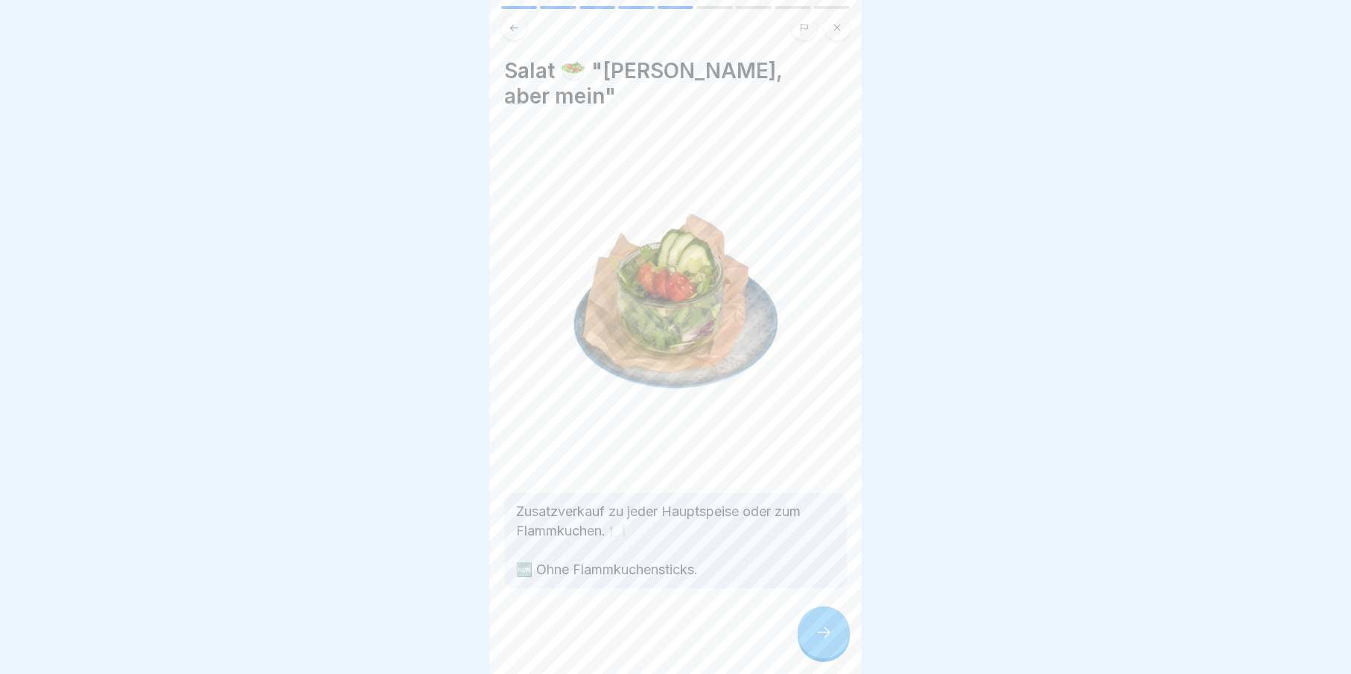
click at [818, 636] on icon at bounding box center [824, 632] width 18 height 18
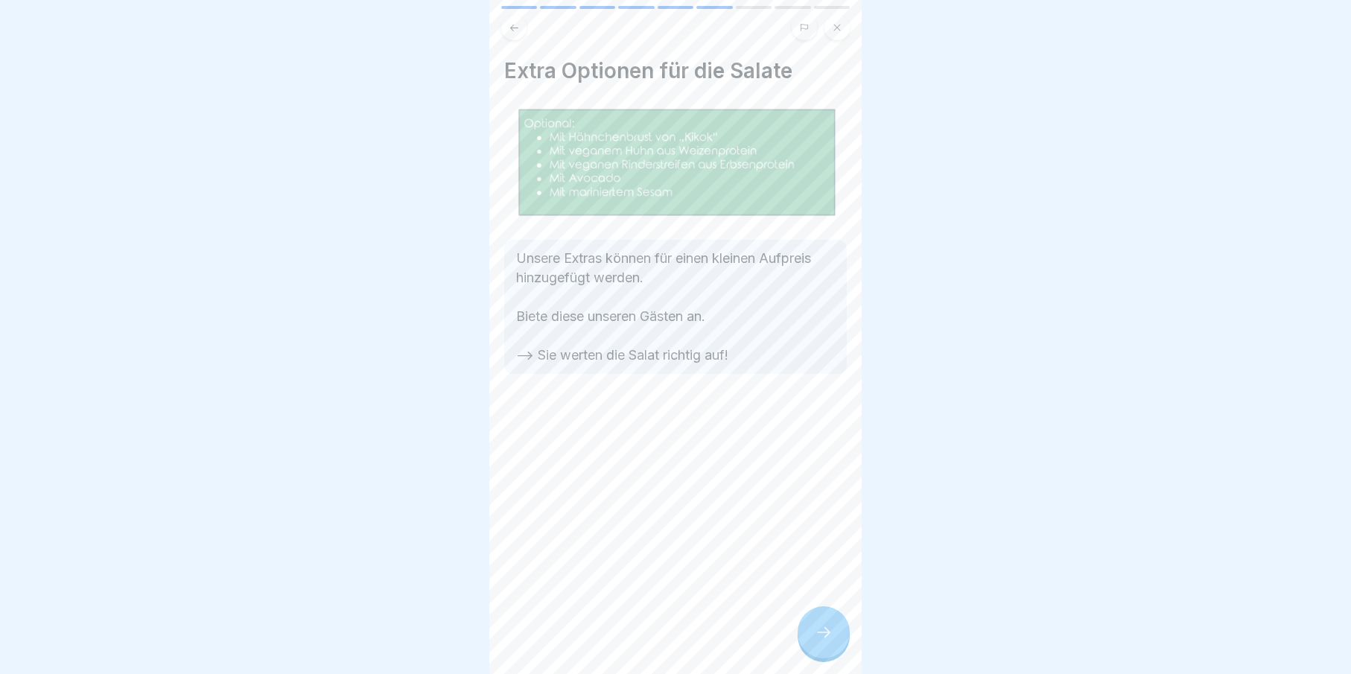
click at [818, 636] on div at bounding box center [824, 632] width 52 height 52
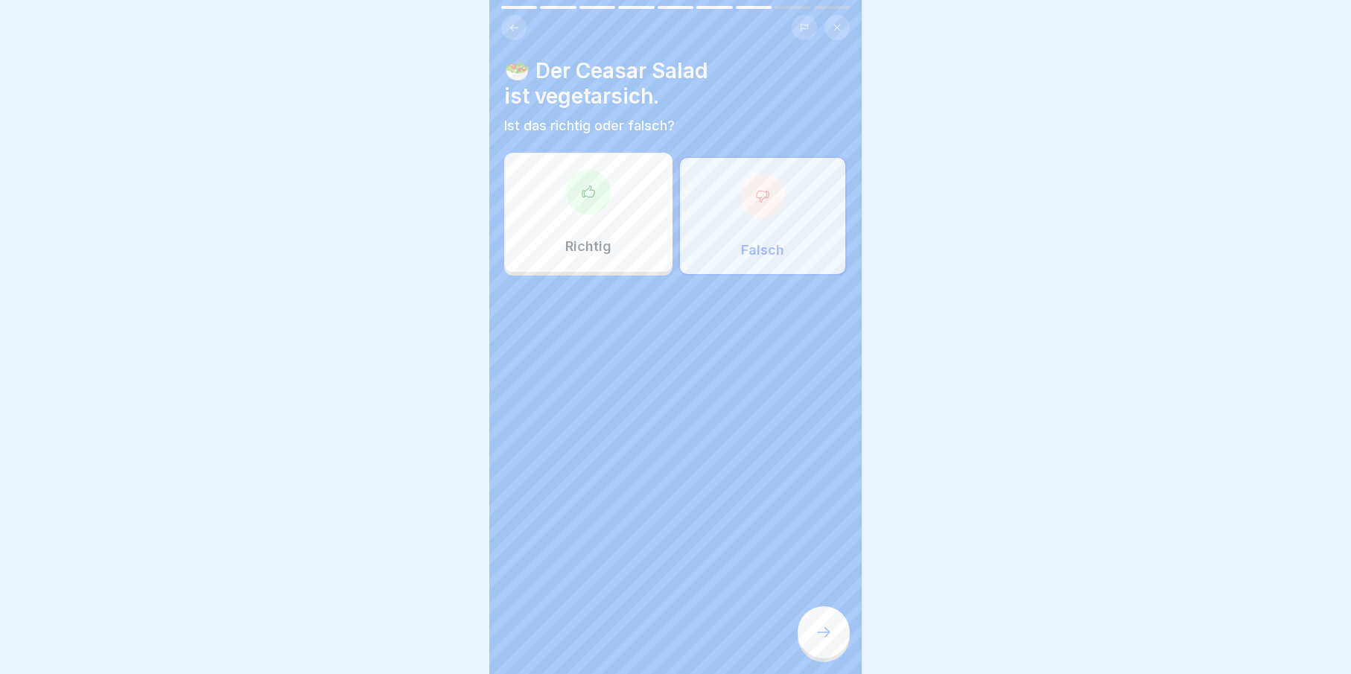
click at [818, 636] on div at bounding box center [824, 632] width 52 height 52
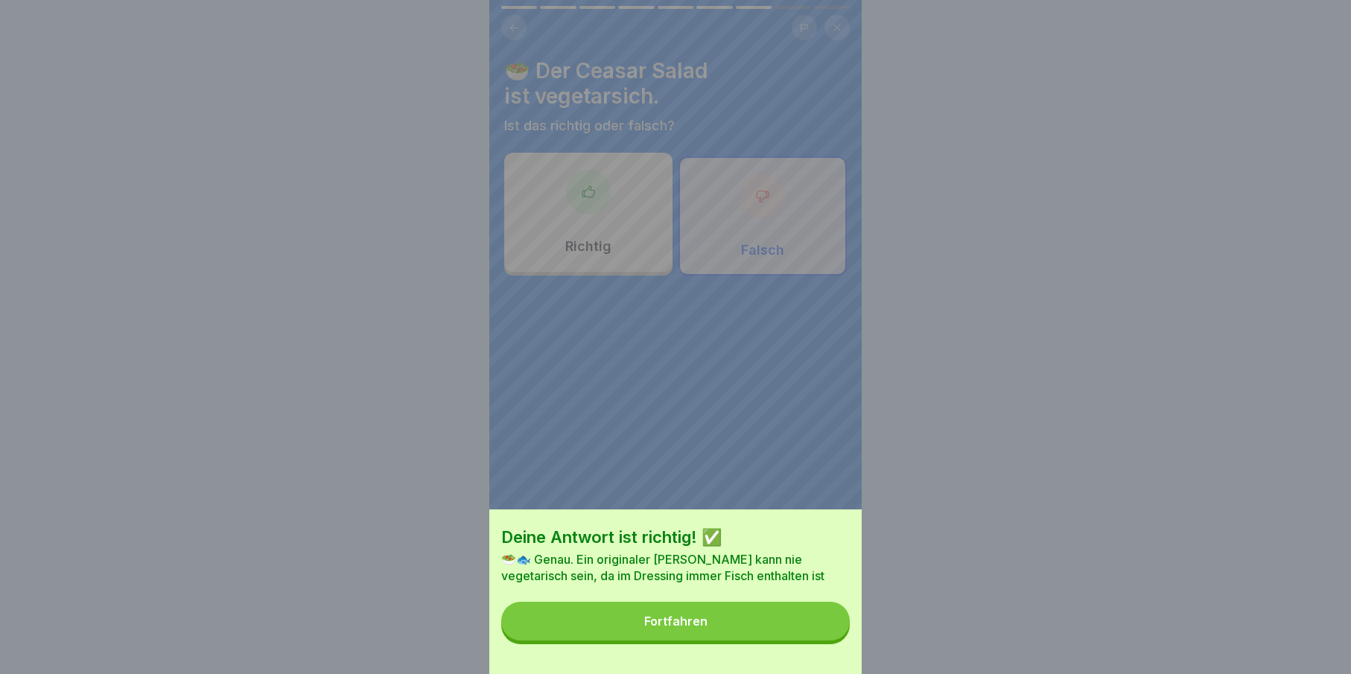
click at [818, 636] on button "Fortfahren" at bounding box center [675, 621] width 349 height 39
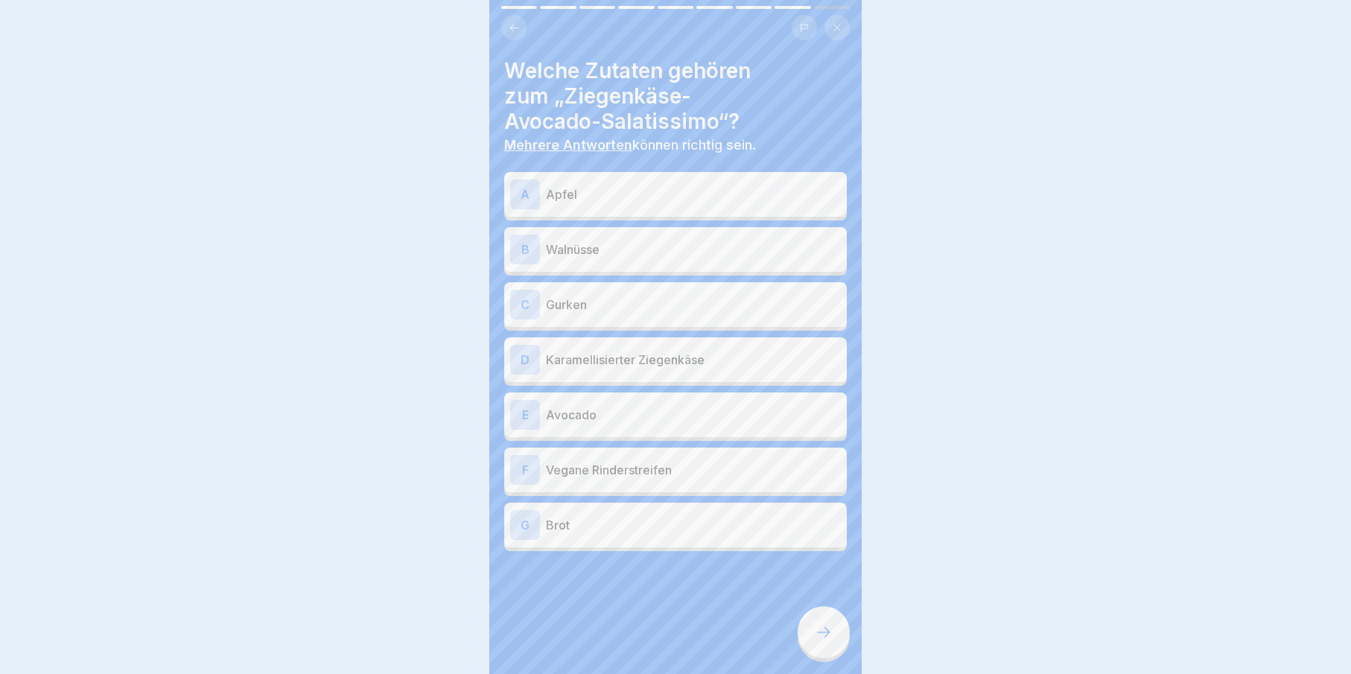
click at [818, 636] on icon at bounding box center [824, 632] width 18 height 18
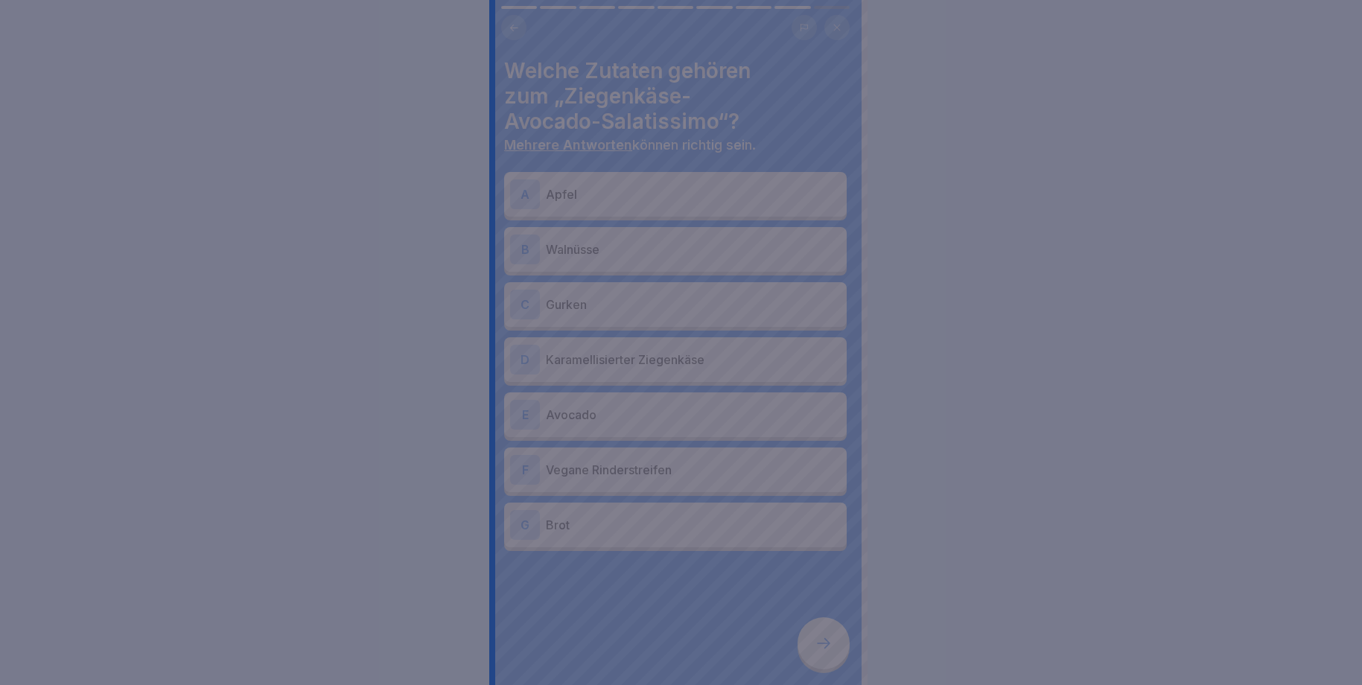
click at [818, 636] on div at bounding box center [681, 342] width 1362 height 685
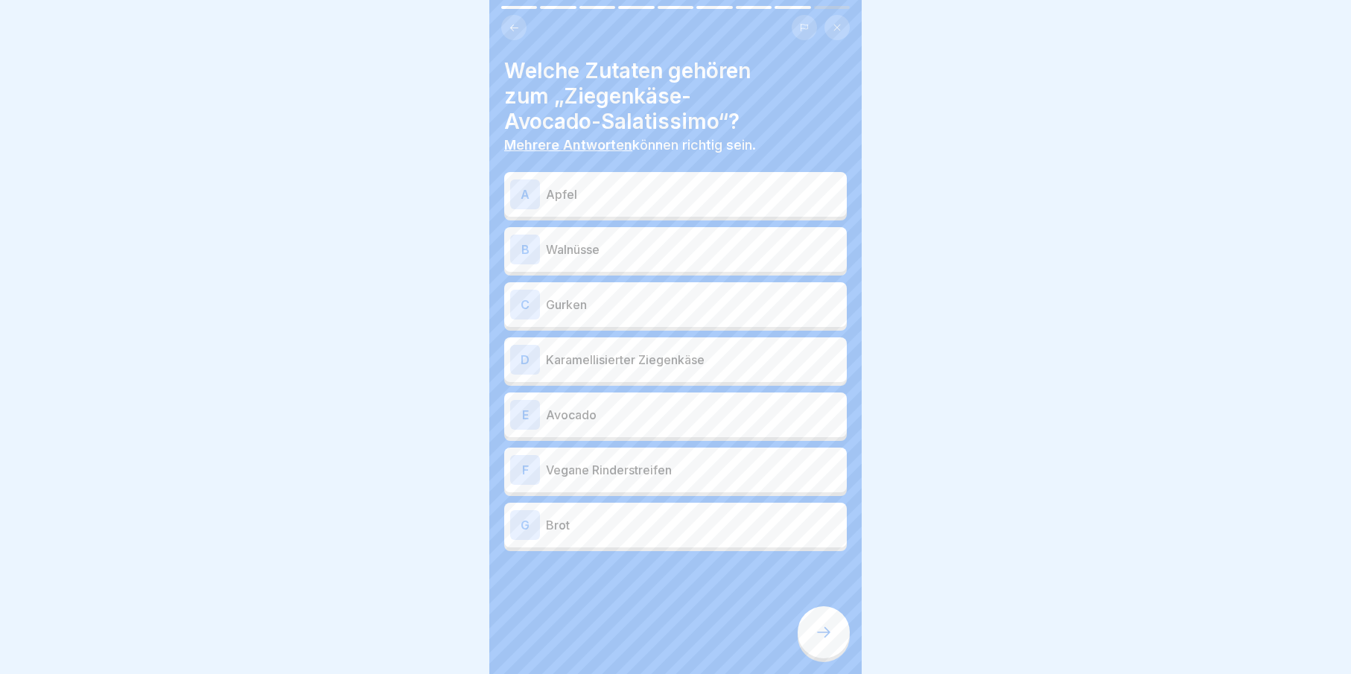
click at [582, 209] on div "A Apfel" at bounding box center [675, 194] width 343 height 45
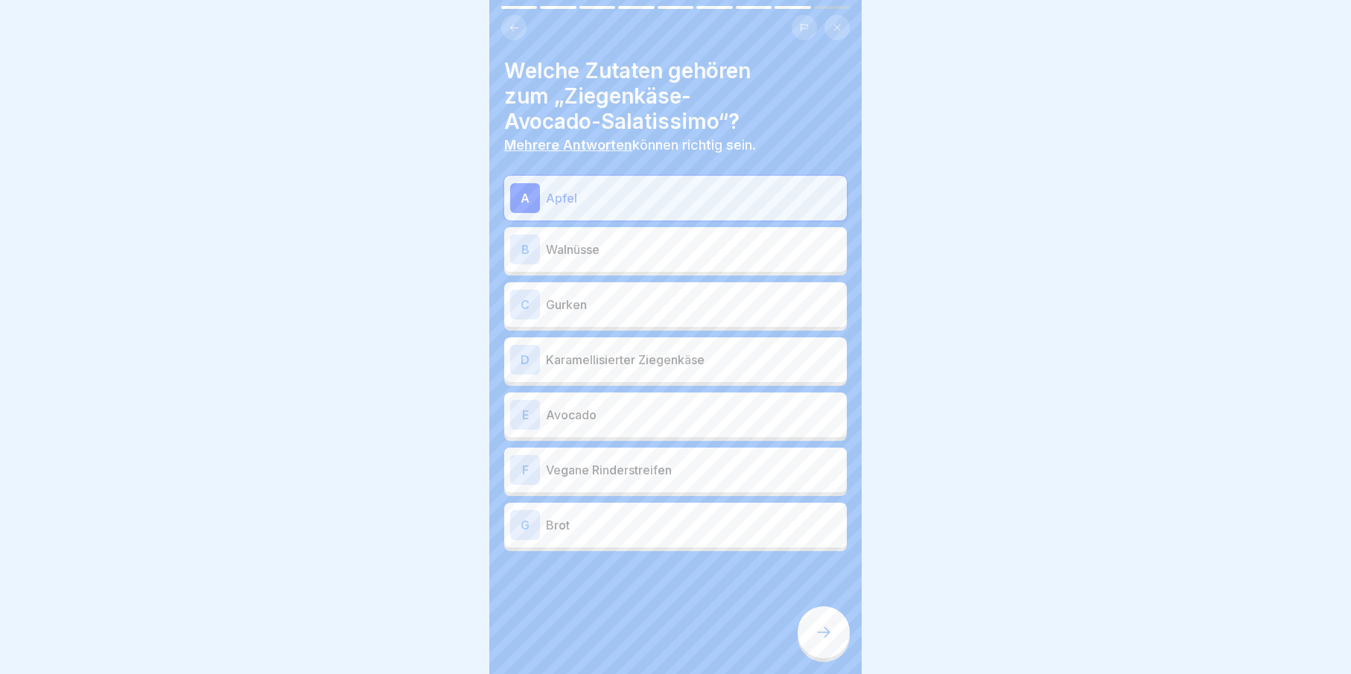
click at [602, 264] on div "B Walnüsse" at bounding box center [675, 249] width 343 height 45
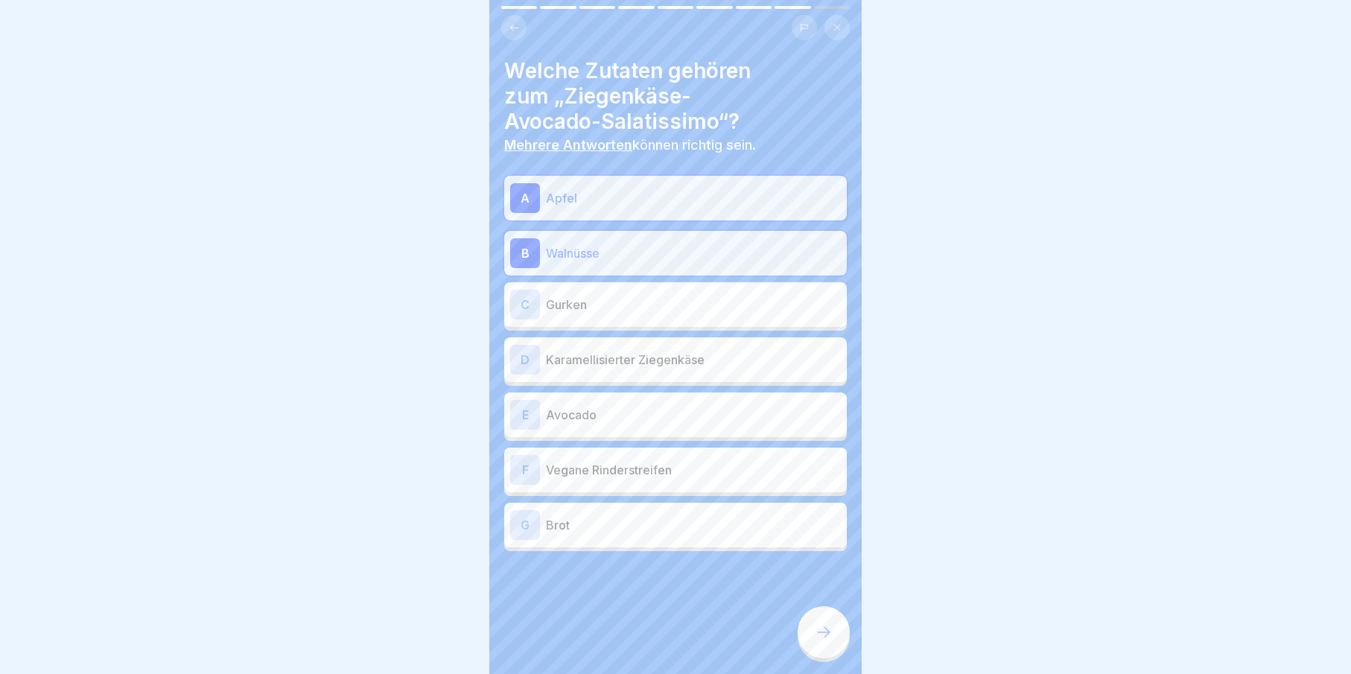
click at [597, 309] on p "Gurken" at bounding box center [693, 305] width 295 height 18
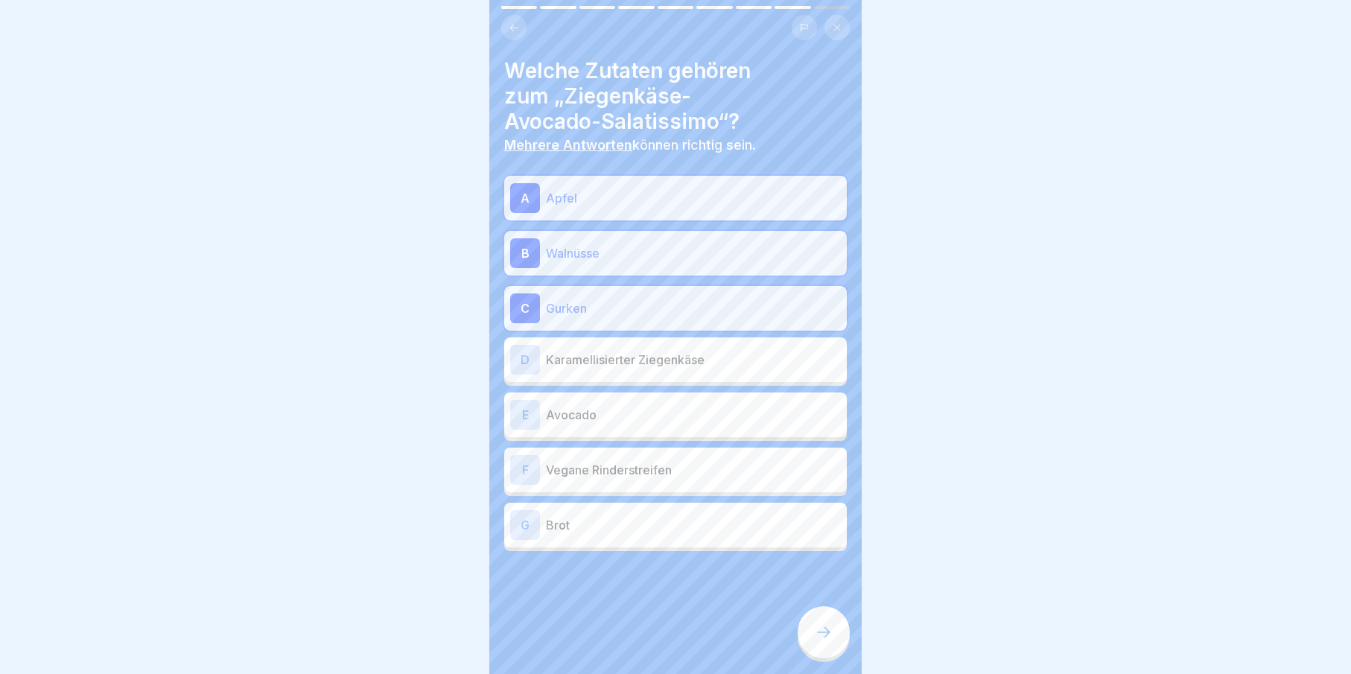
click at [623, 369] on div "D Karamellisierter Ziegenkäse" at bounding box center [675, 360] width 331 height 30
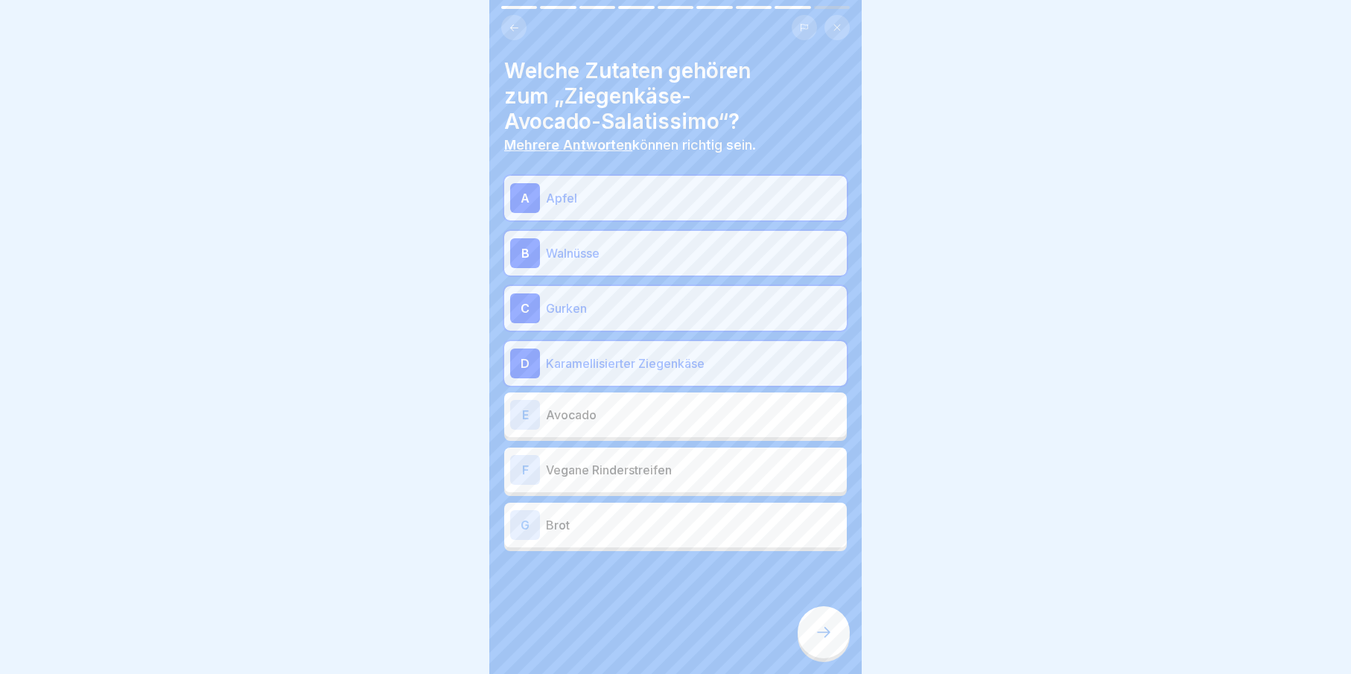
click at [628, 427] on div "E Avocado" at bounding box center [675, 415] width 331 height 30
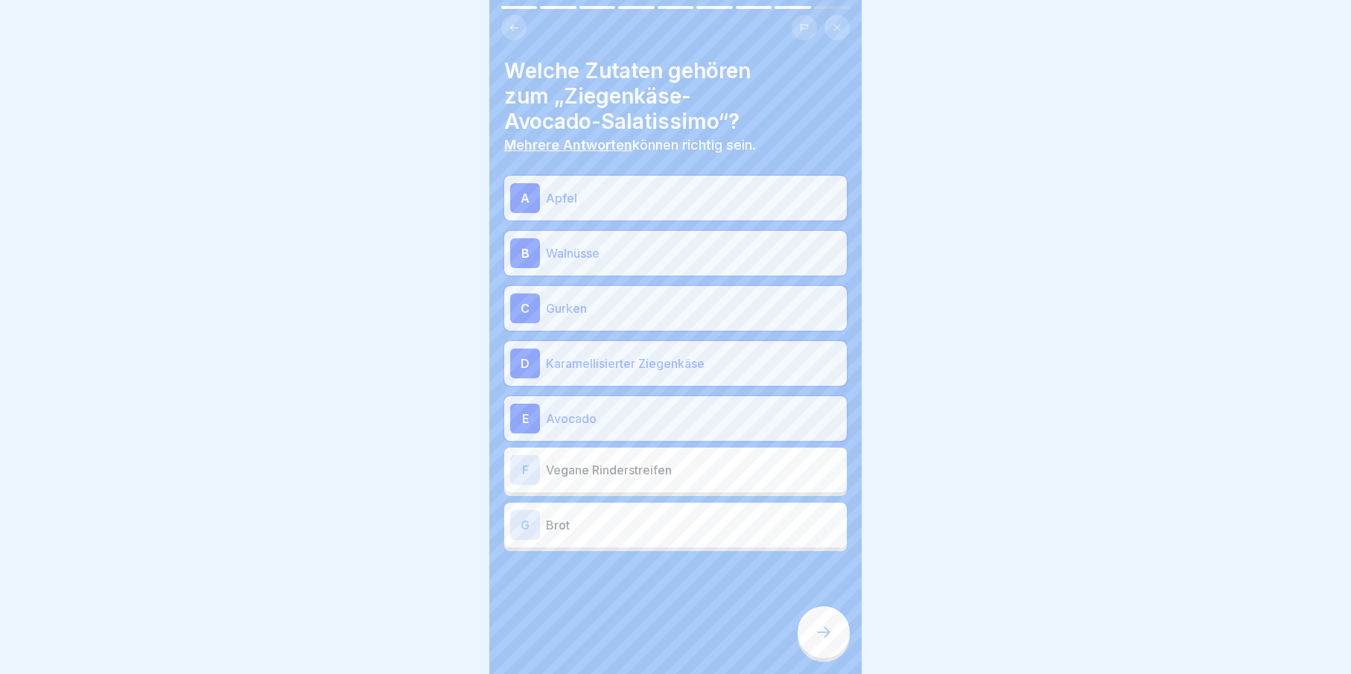
click at [798, 541] on div "G Brot" at bounding box center [675, 525] width 343 height 45
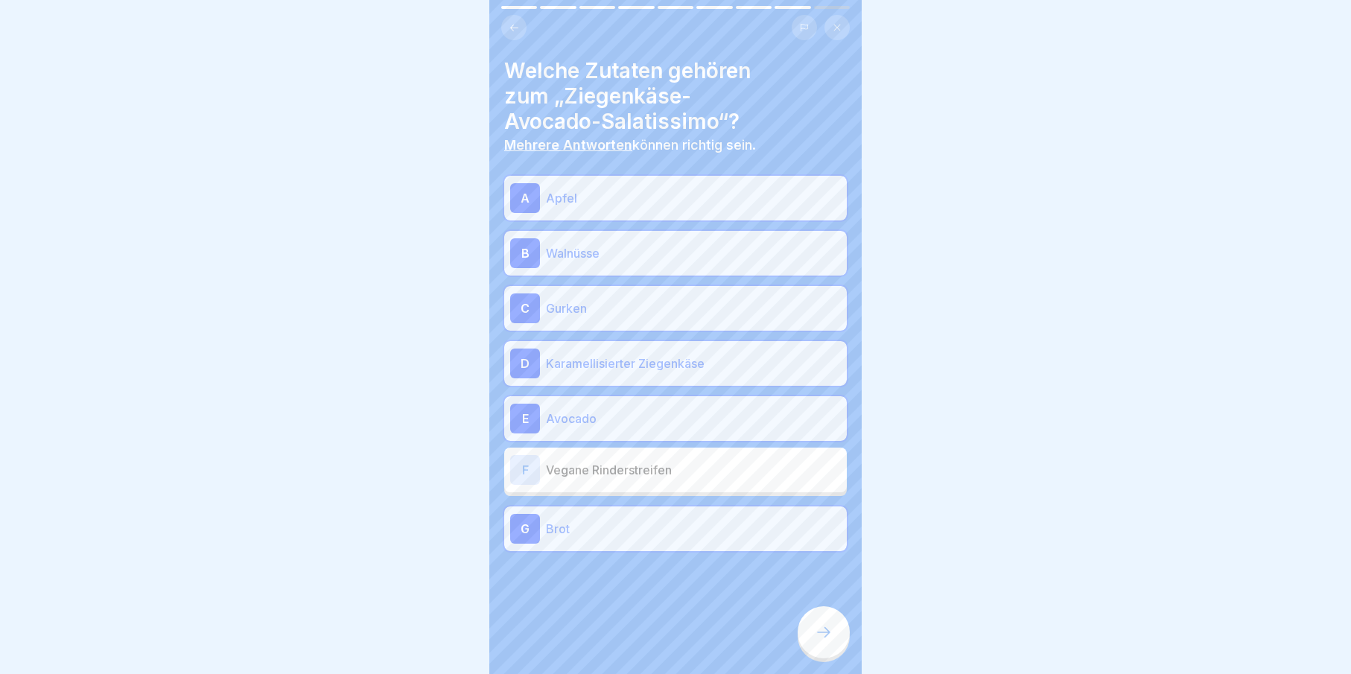
click at [829, 641] on icon at bounding box center [824, 632] width 18 height 18
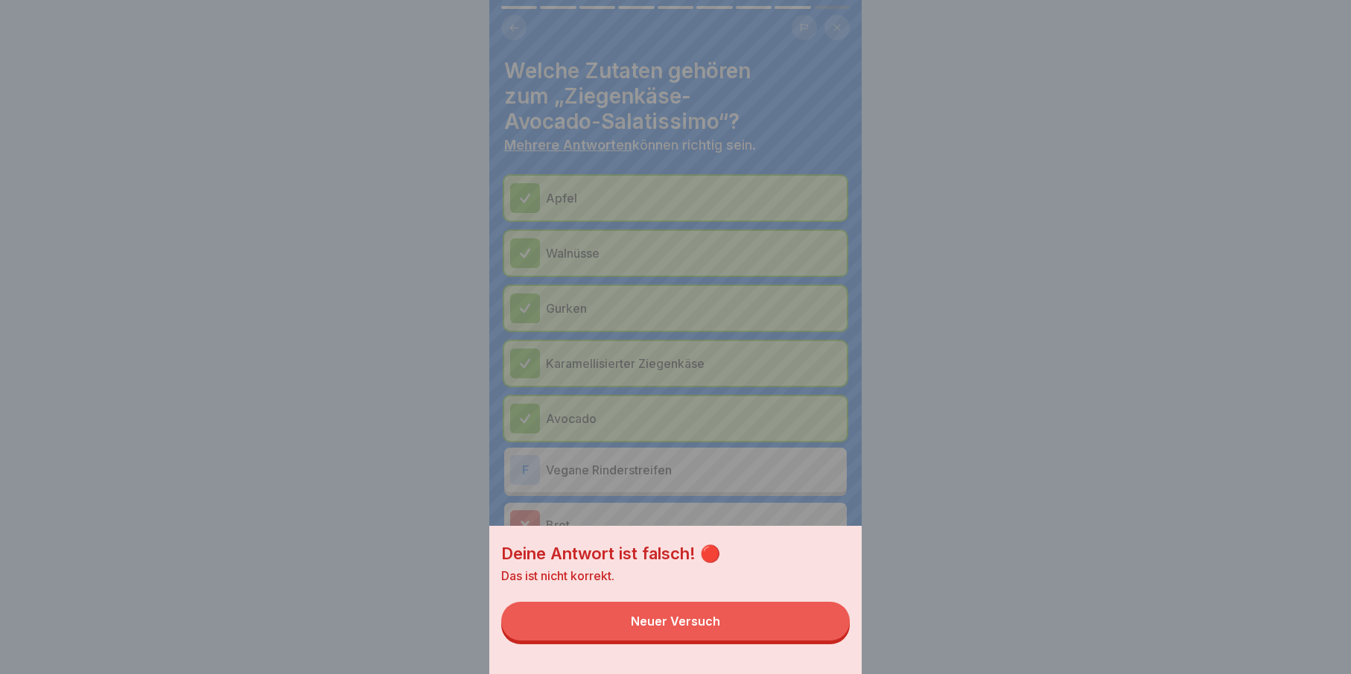
click at [827, 640] on button "Neuer Versuch" at bounding box center [675, 621] width 349 height 39
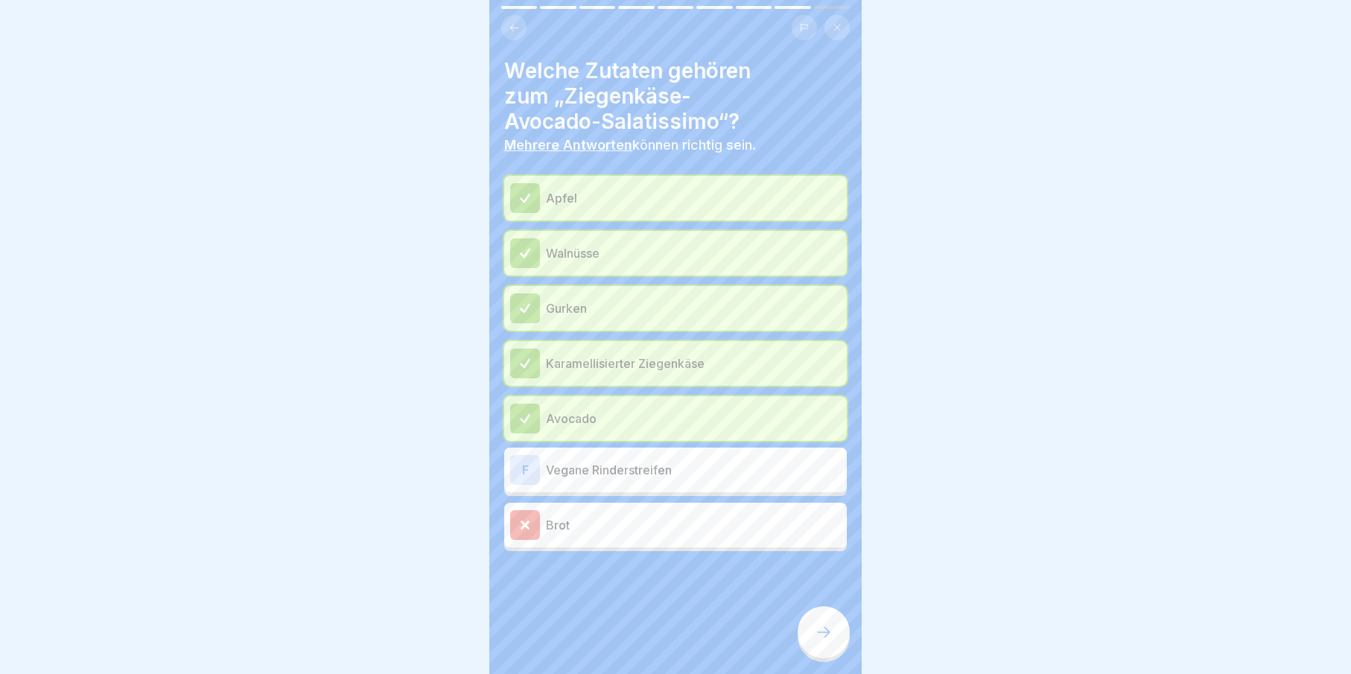
click at [840, 647] on div at bounding box center [824, 632] width 52 height 52
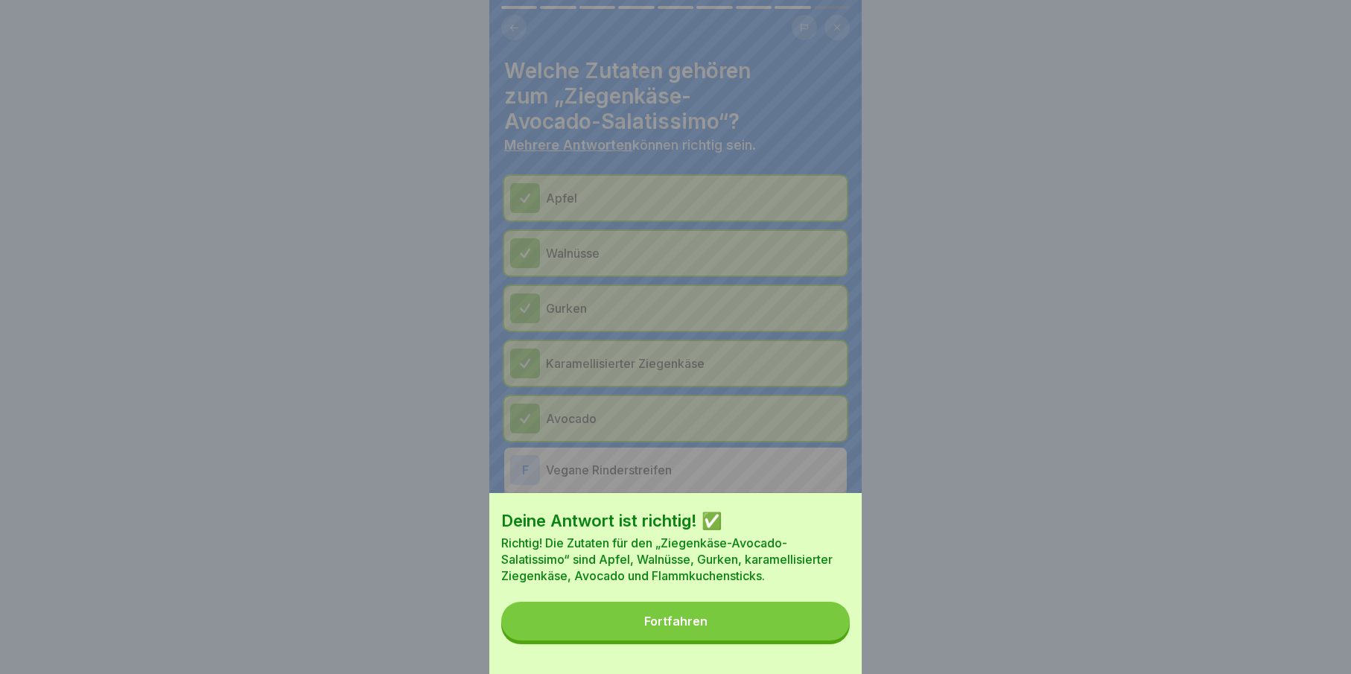
click at [815, 619] on button "Fortfahren" at bounding box center [675, 621] width 349 height 39
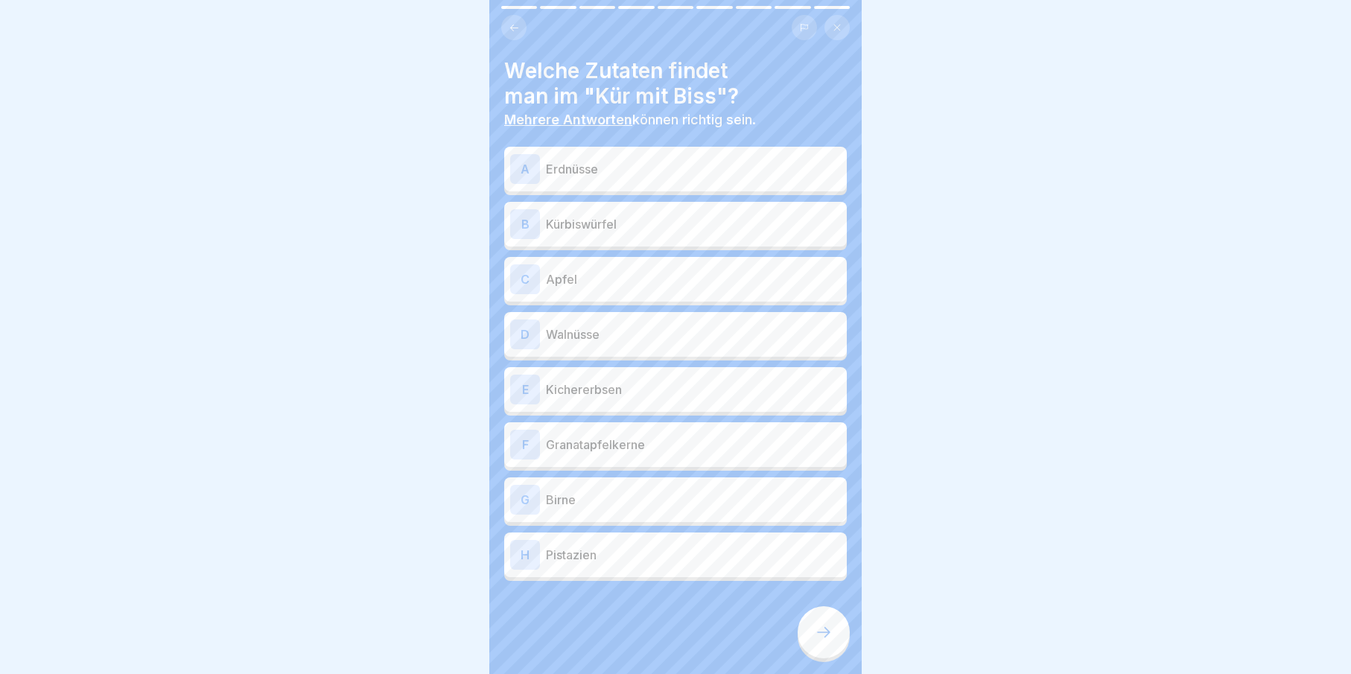
click at [824, 629] on div at bounding box center [824, 632] width 52 height 52
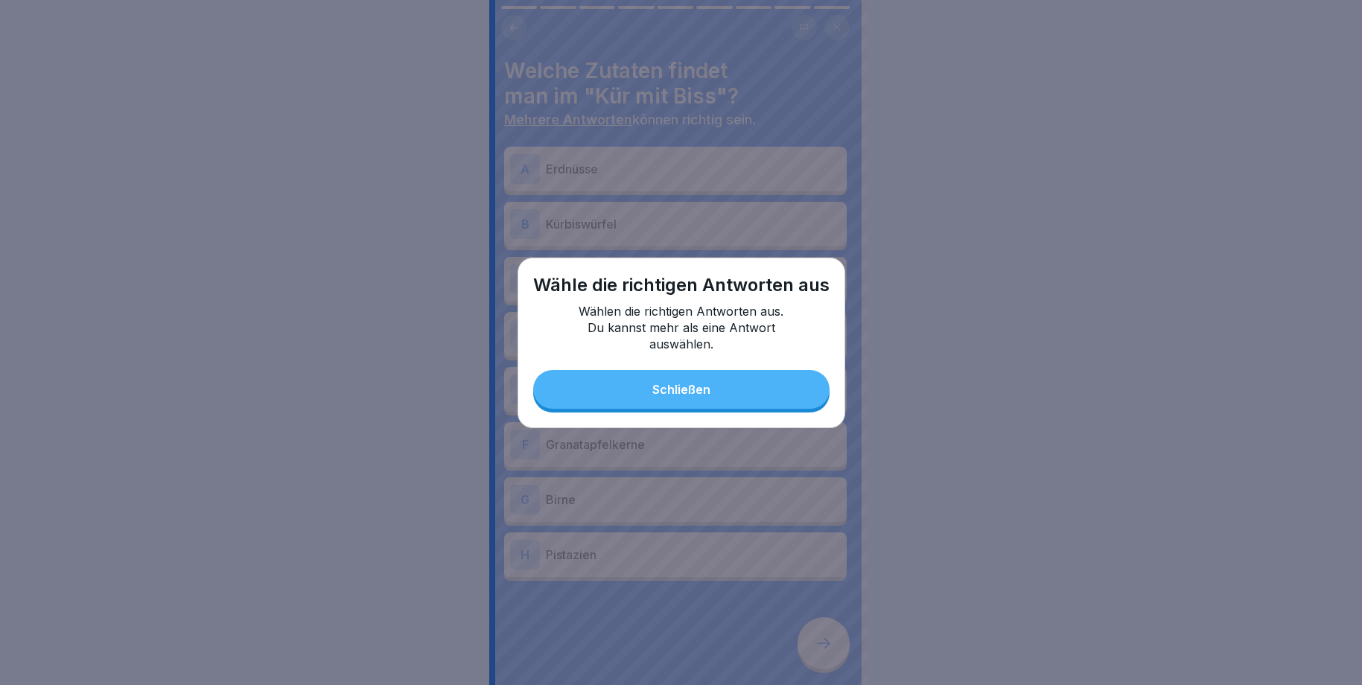
click at [713, 404] on button "Schließen" at bounding box center [681, 389] width 296 height 39
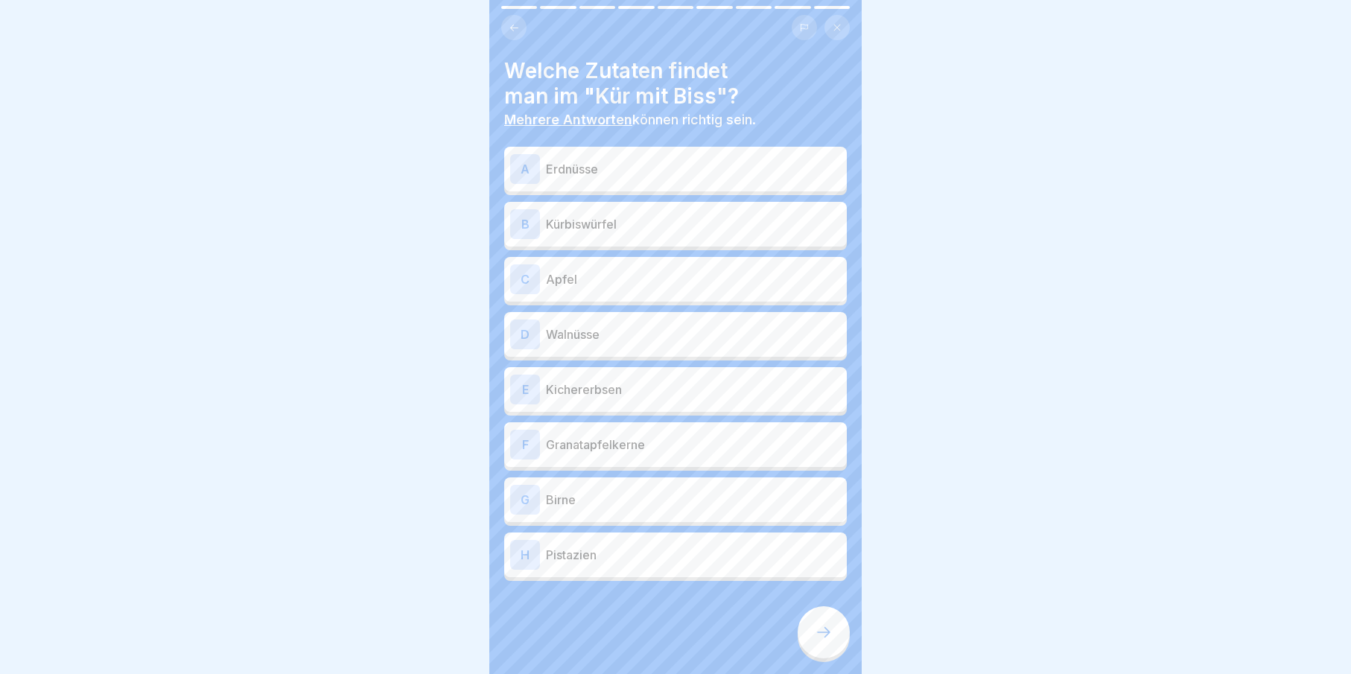
click at [615, 231] on p "Kürbiswürfel" at bounding box center [693, 224] width 295 height 18
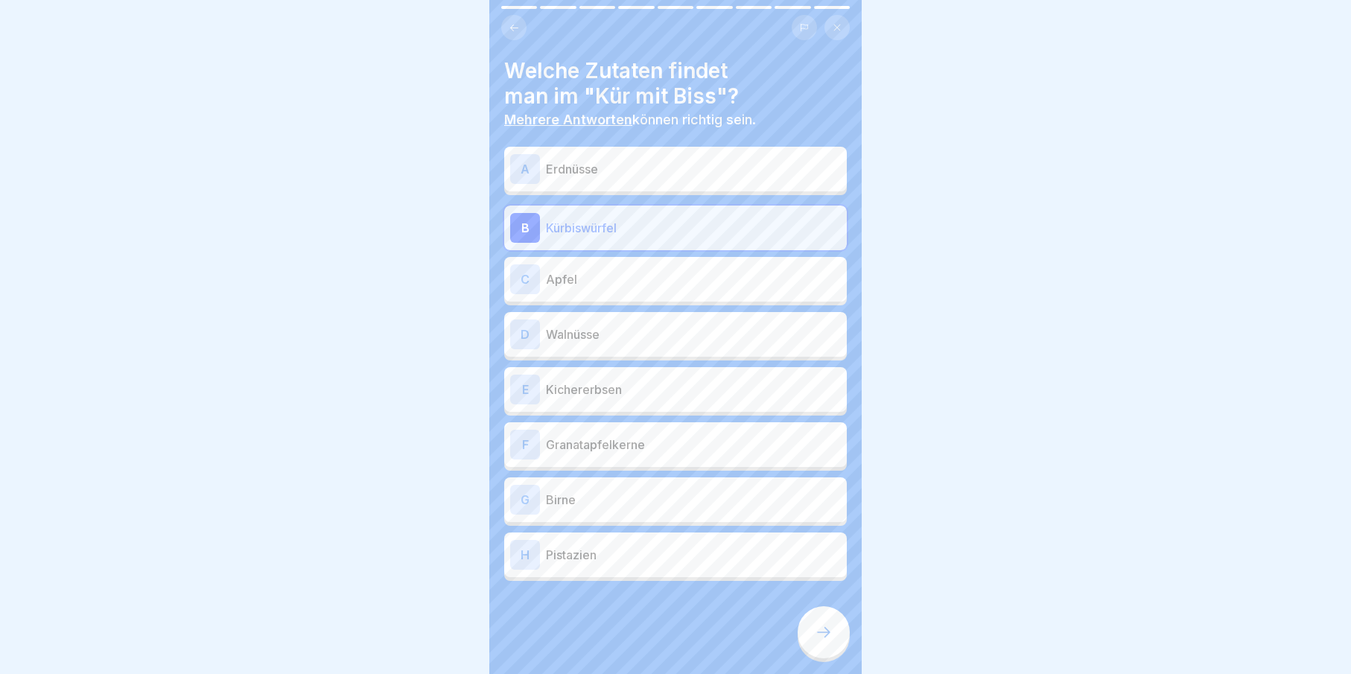
click at [607, 158] on div "A Erdnüsse" at bounding box center [675, 169] width 331 height 30
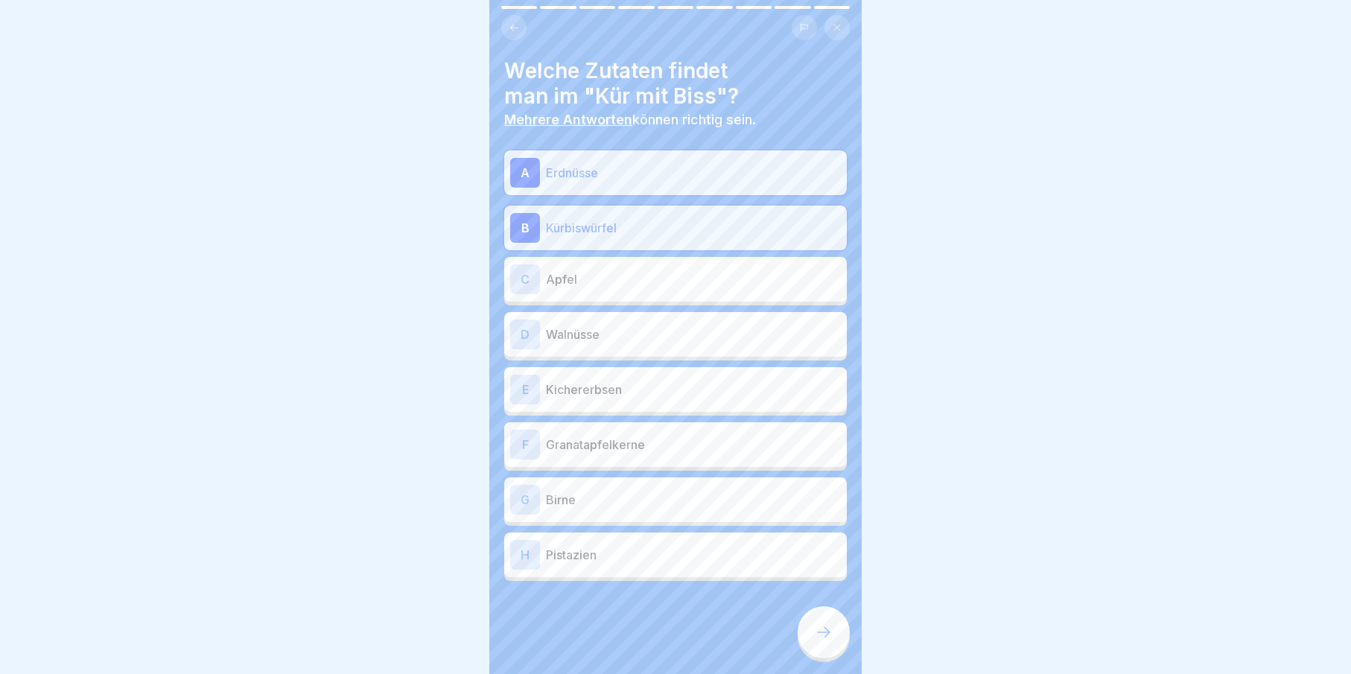
click at [623, 447] on p "Granatapfelkerne" at bounding box center [693, 445] width 295 height 18
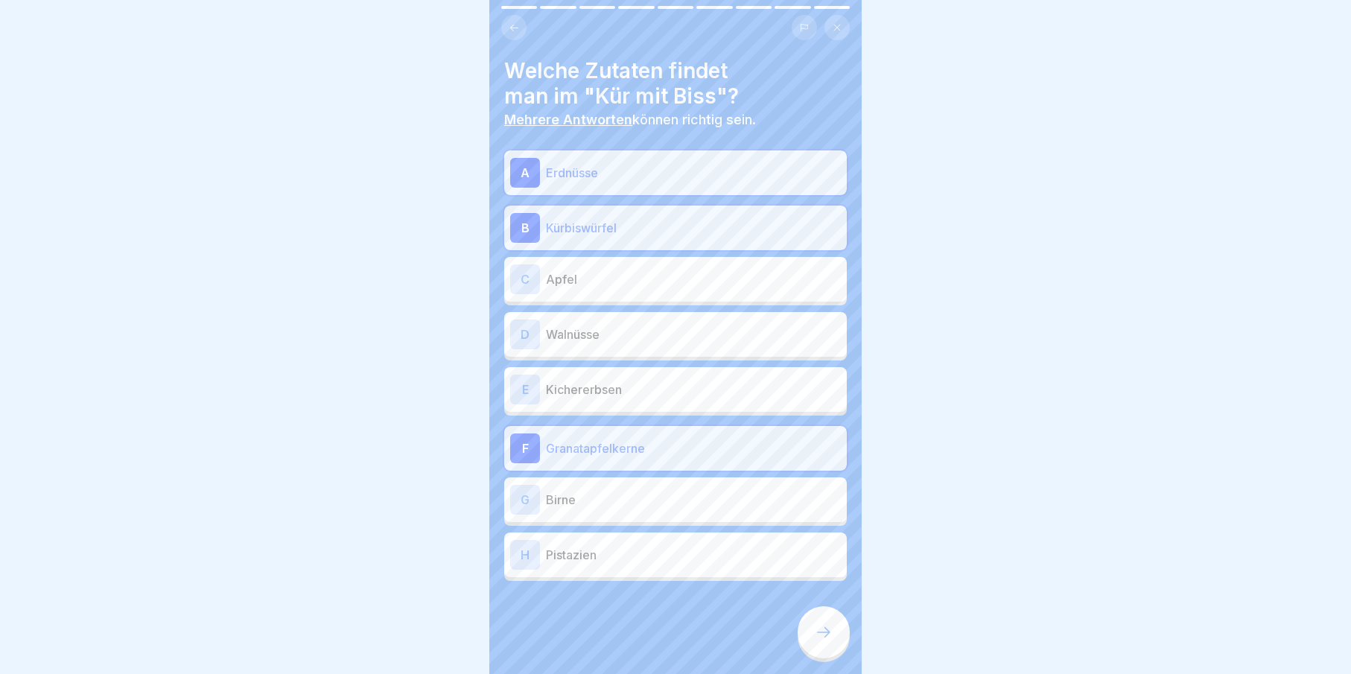
click at [627, 489] on div "G Birne" at bounding box center [675, 500] width 331 height 30
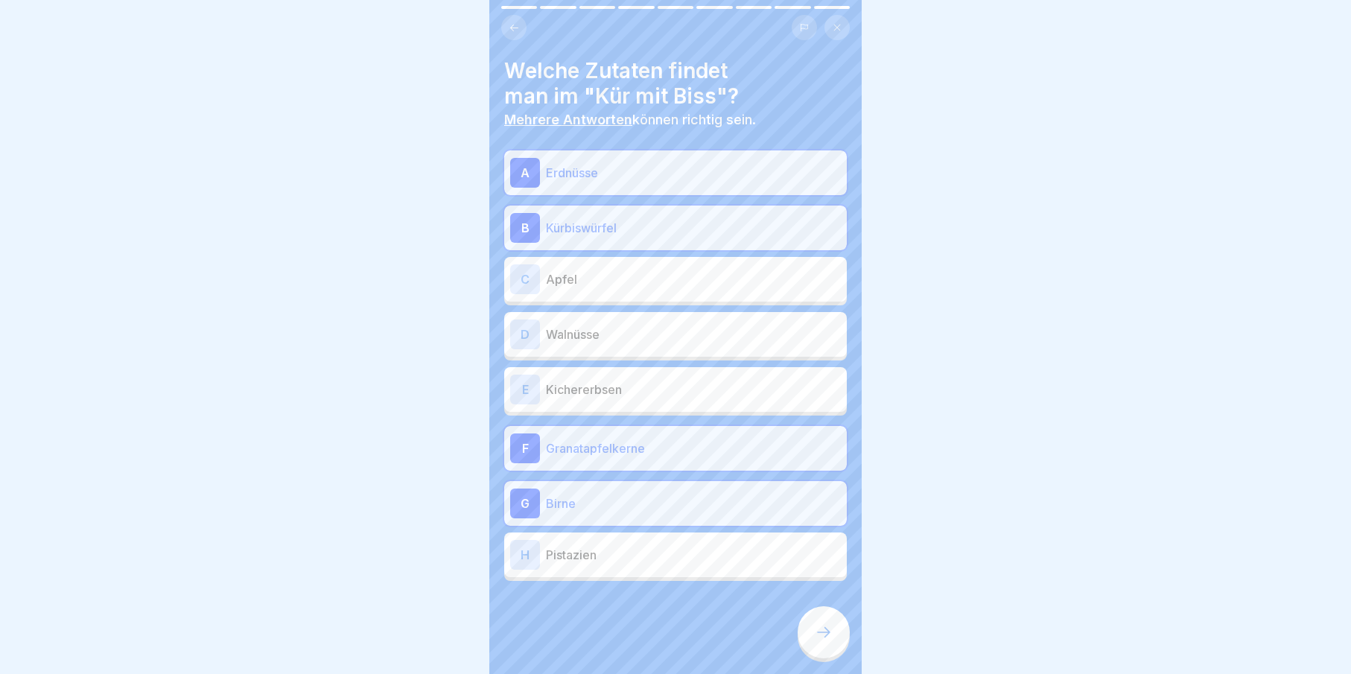
click at [818, 641] on icon at bounding box center [824, 632] width 18 height 18
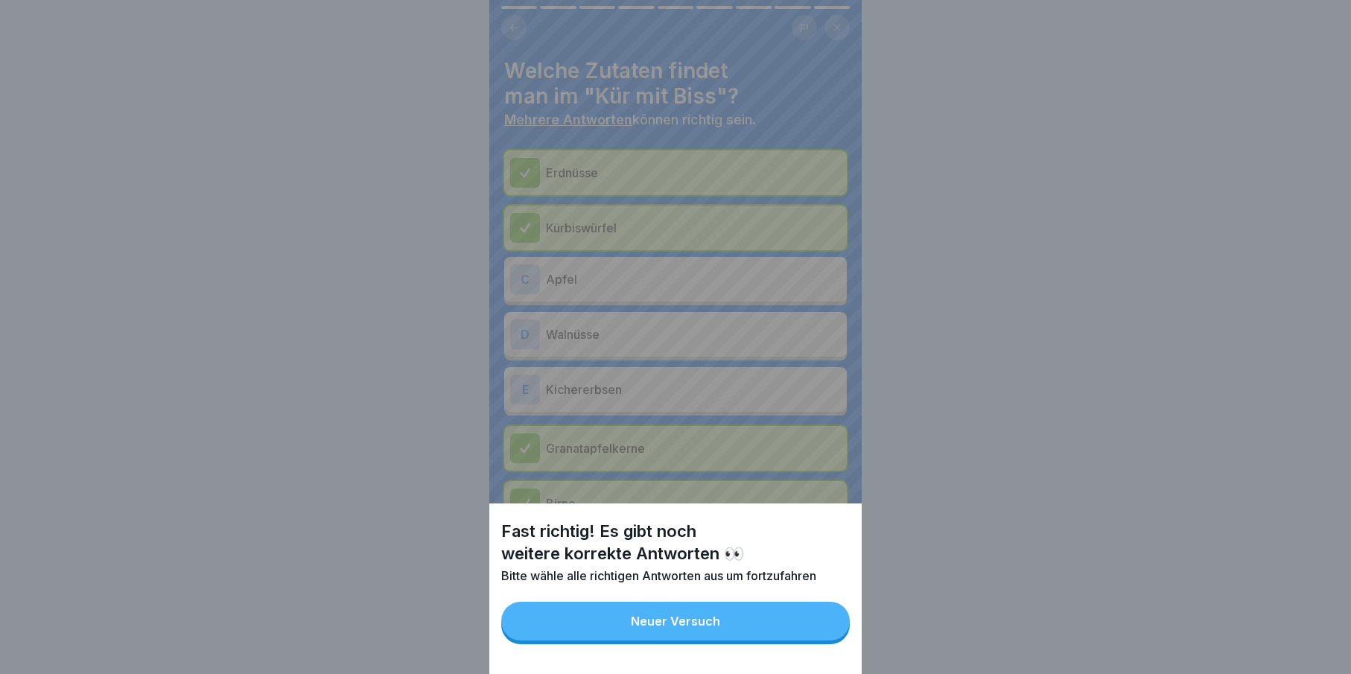
click at [781, 630] on button "Neuer Versuch" at bounding box center [675, 621] width 349 height 39
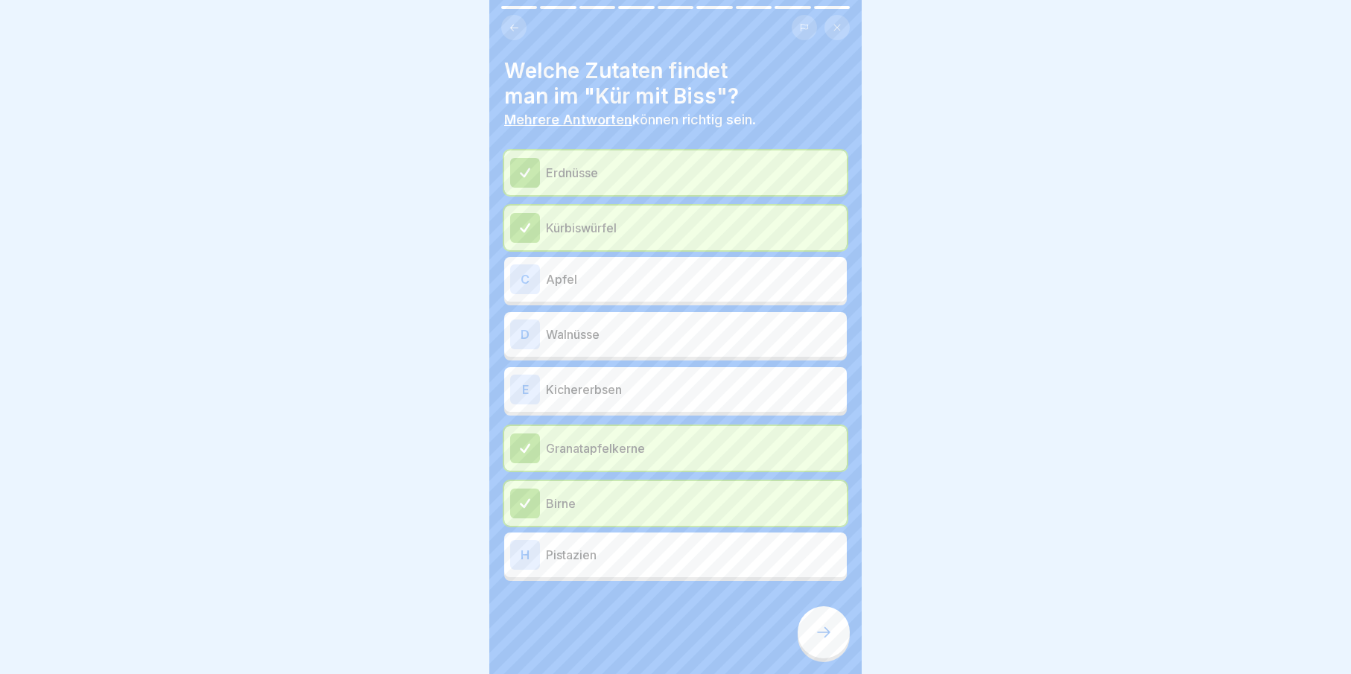
click at [827, 641] on icon at bounding box center [824, 632] width 18 height 18
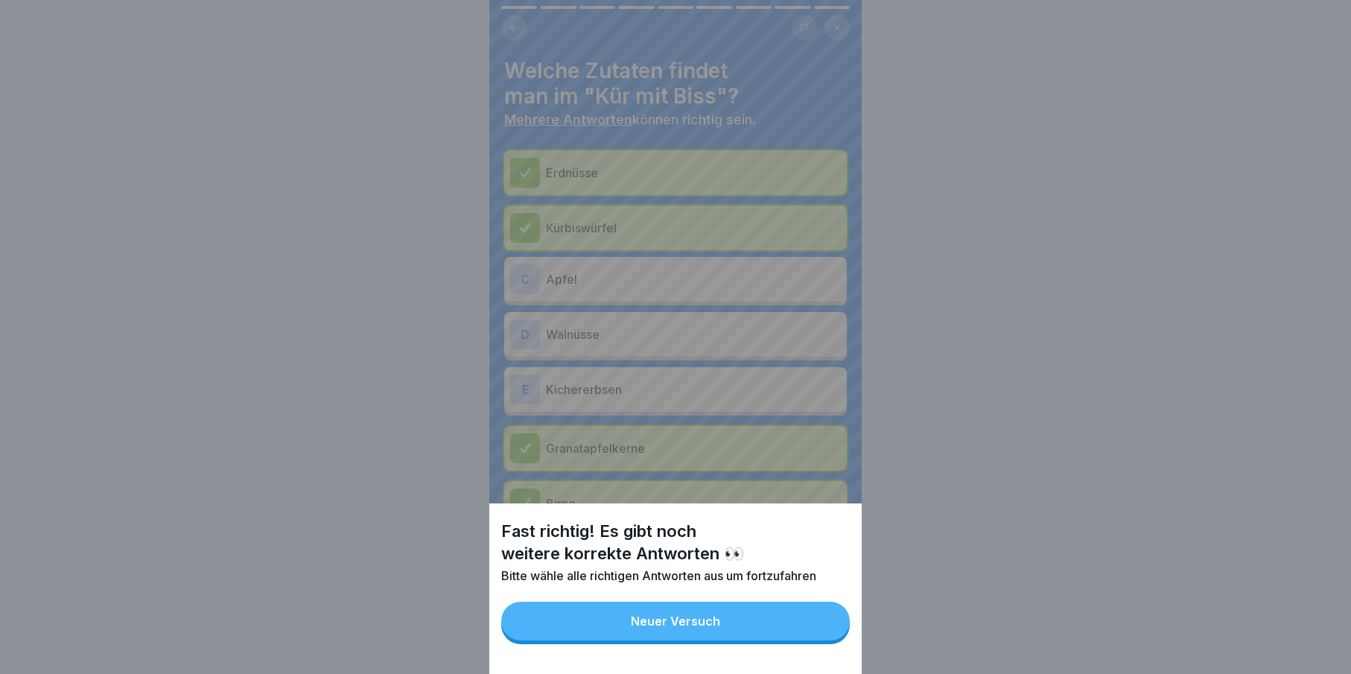
click at [652, 617] on button "Neuer Versuch" at bounding box center [675, 621] width 349 height 39
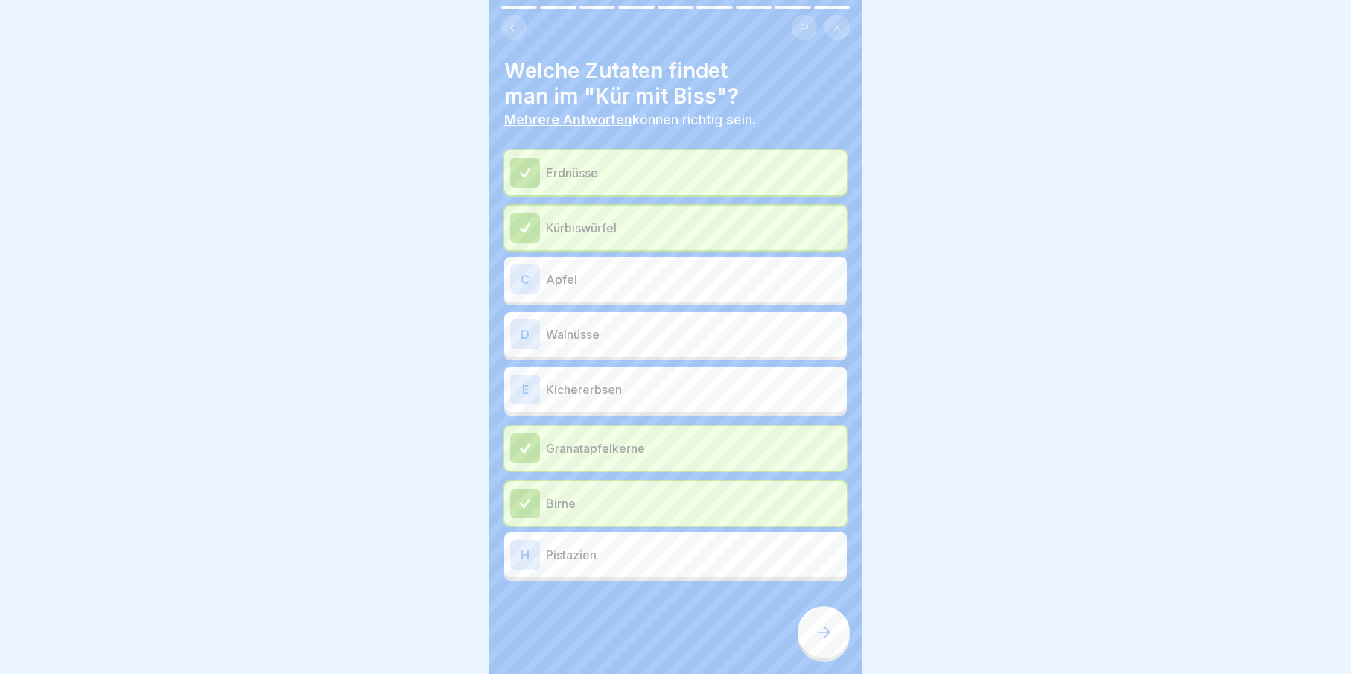
click at [520, 390] on div "E" at bounding box center [525, 390] width 30 height 30
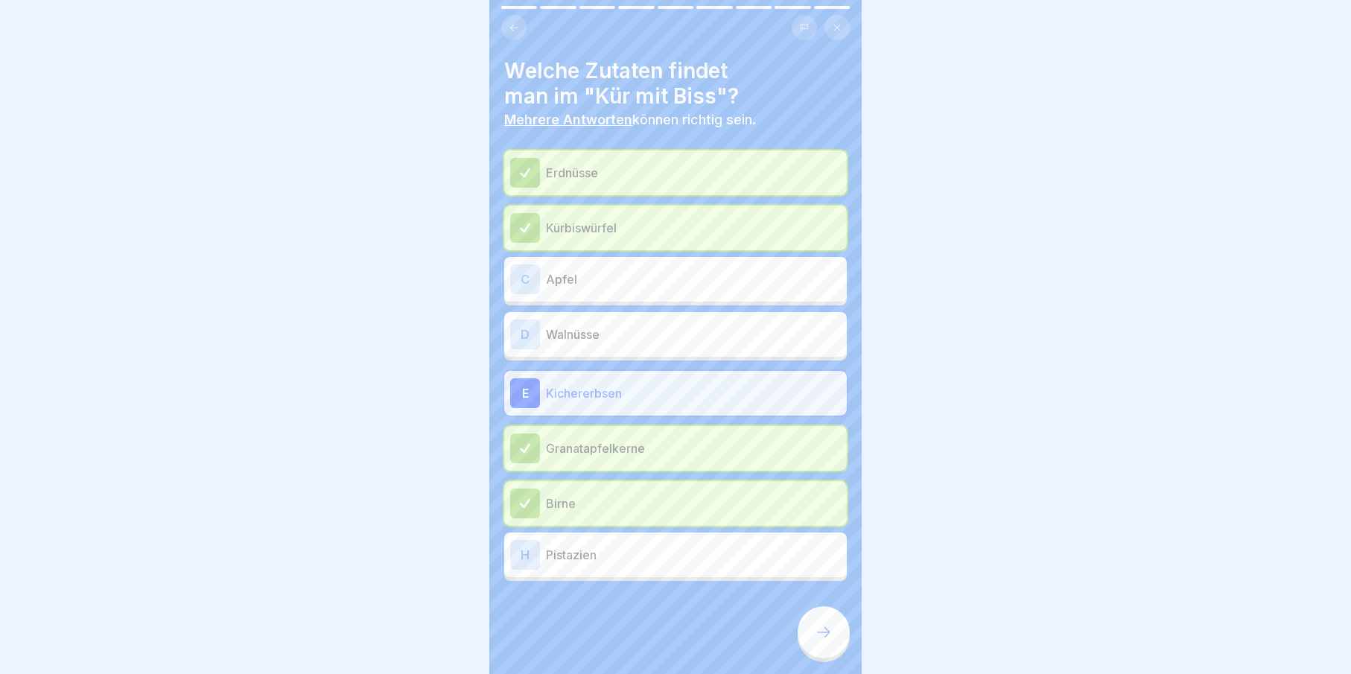
click at [837, 650] on div at bounding box center [824, 632] width 52 height 52
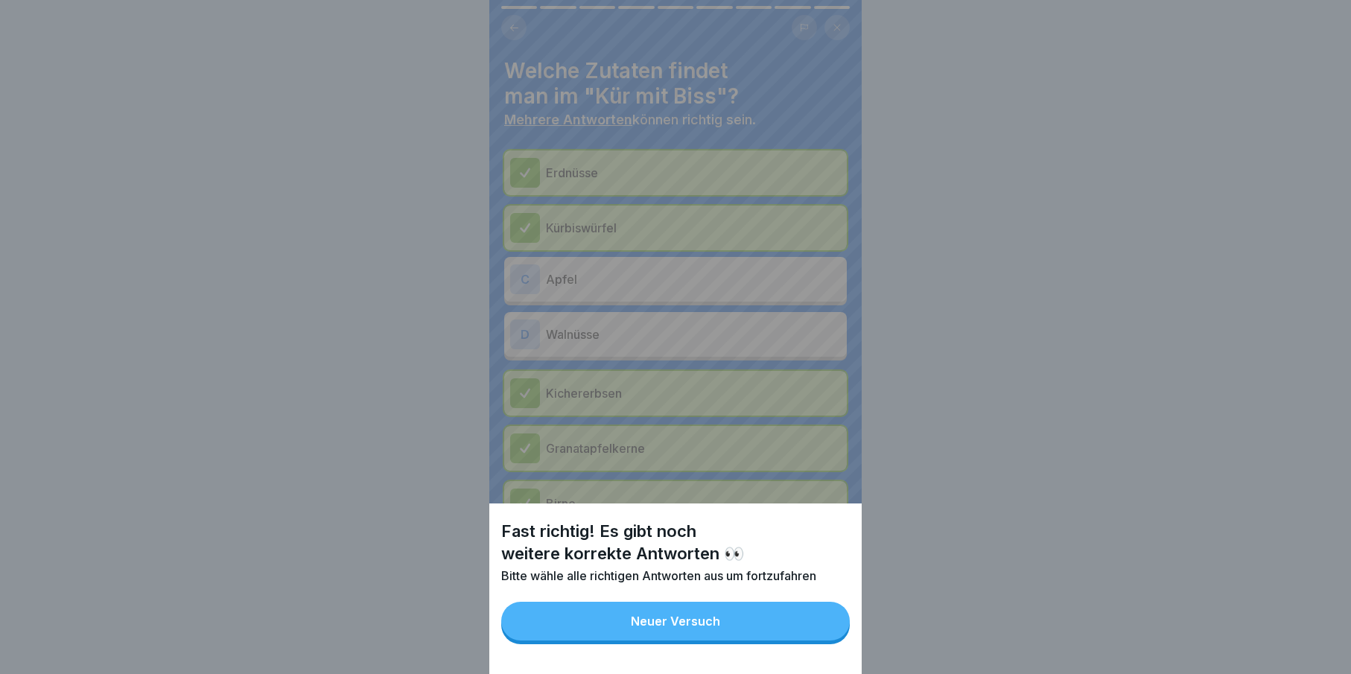
click at [728, 625] on button "Neuer Versuch" at bounding box center [675, 621] width 349 height 39
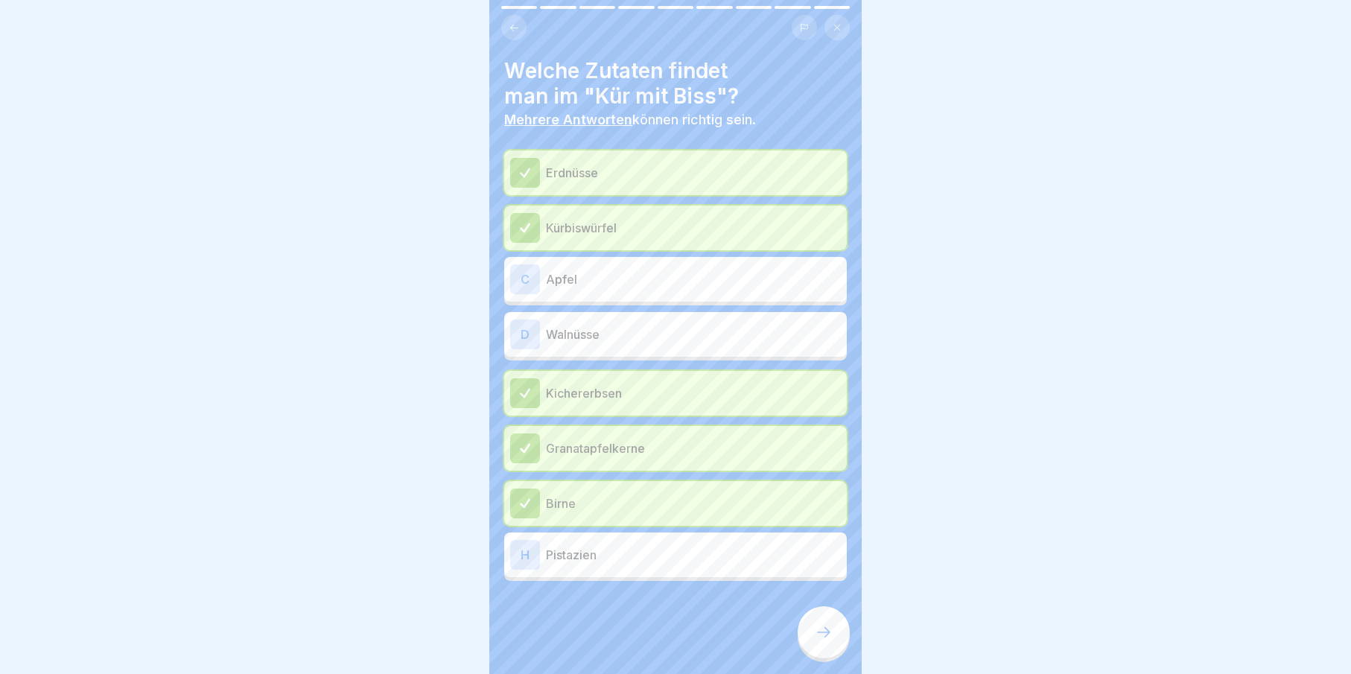
click at [529, 293] on div "C Apfel" at bounding box center [675, 279] width 343 height 45
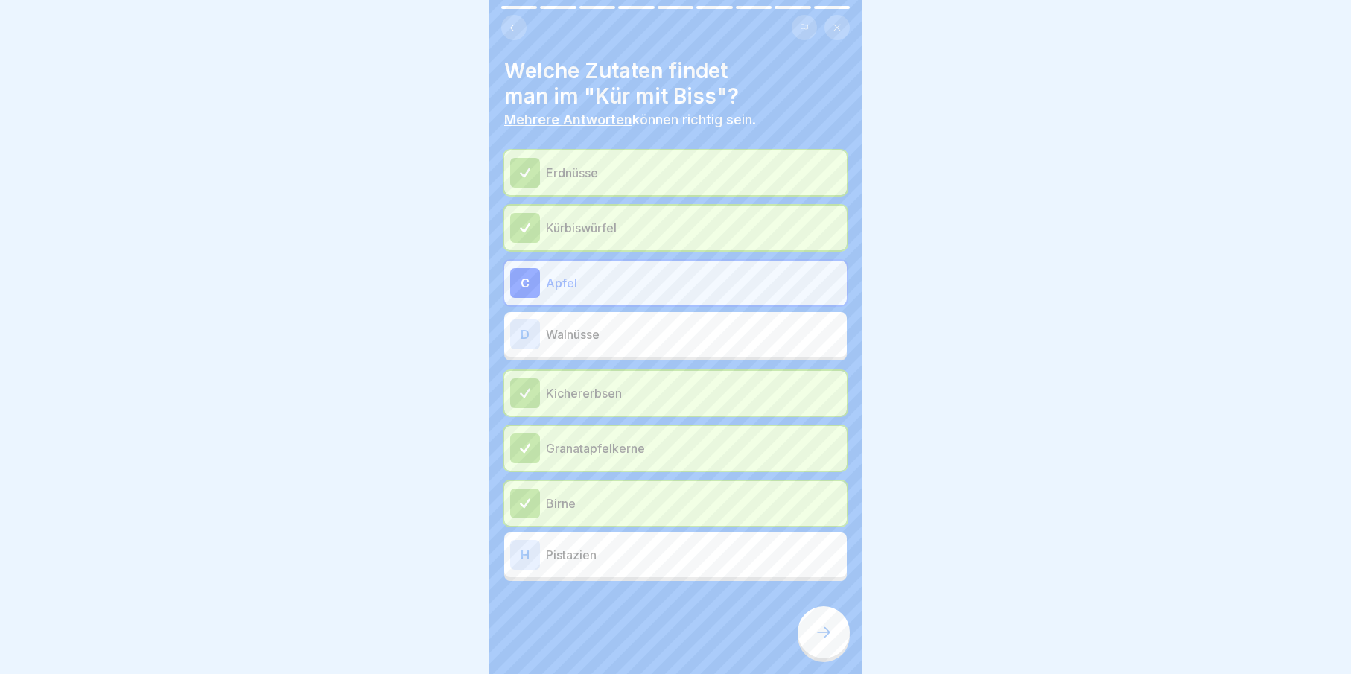
click at [831, 641] on icon at bounding box center [824, 632] width 18 height 18
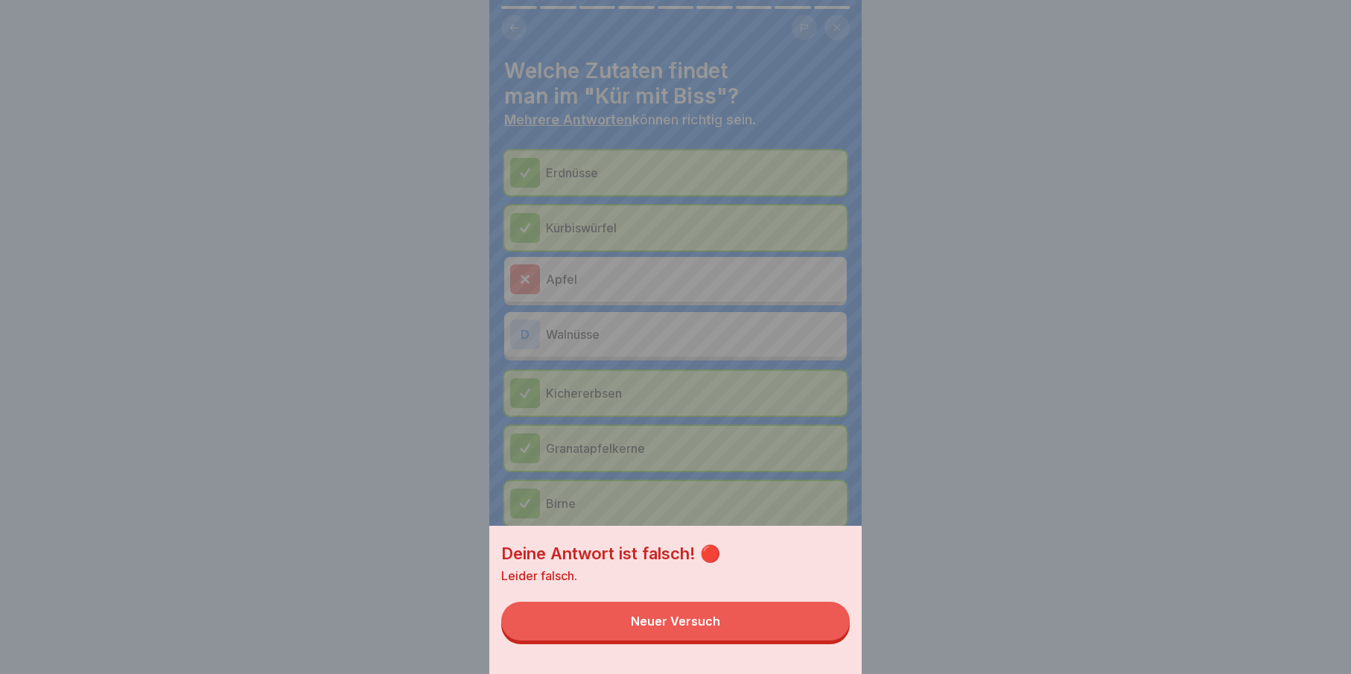
click at [644, 628] on div "Neuer Versuch" at bounding box center [675, 620] width 89 height 13
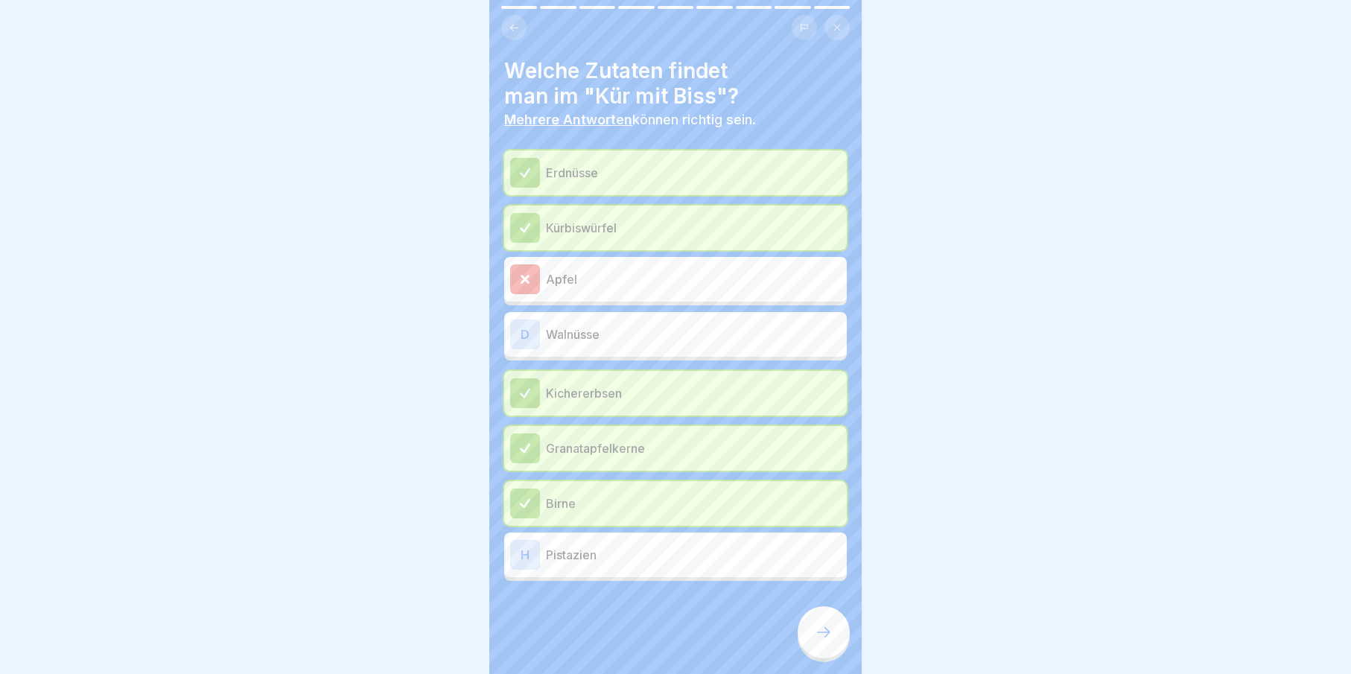
click at [536, 331] on div "D" at bounding box center [525, 334] width 30 height 30
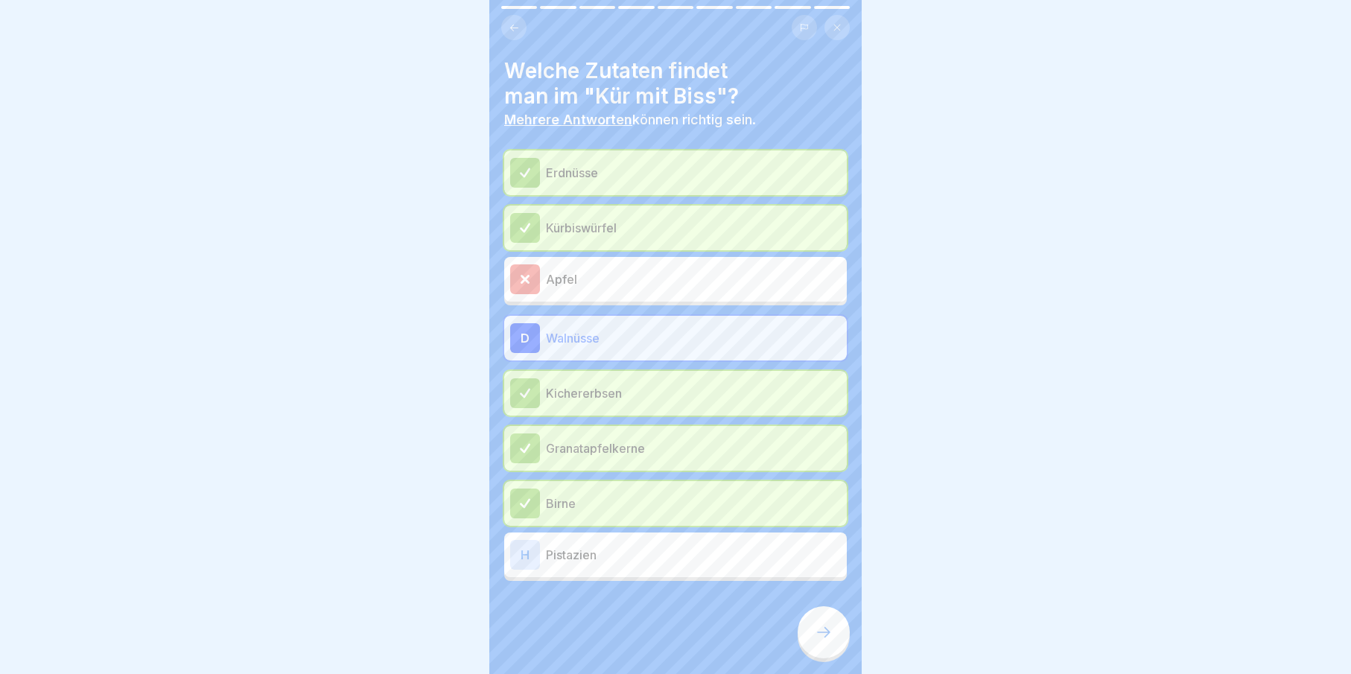
click at [845, 649] on div at bounding box center [824, 632] width 52 height 52
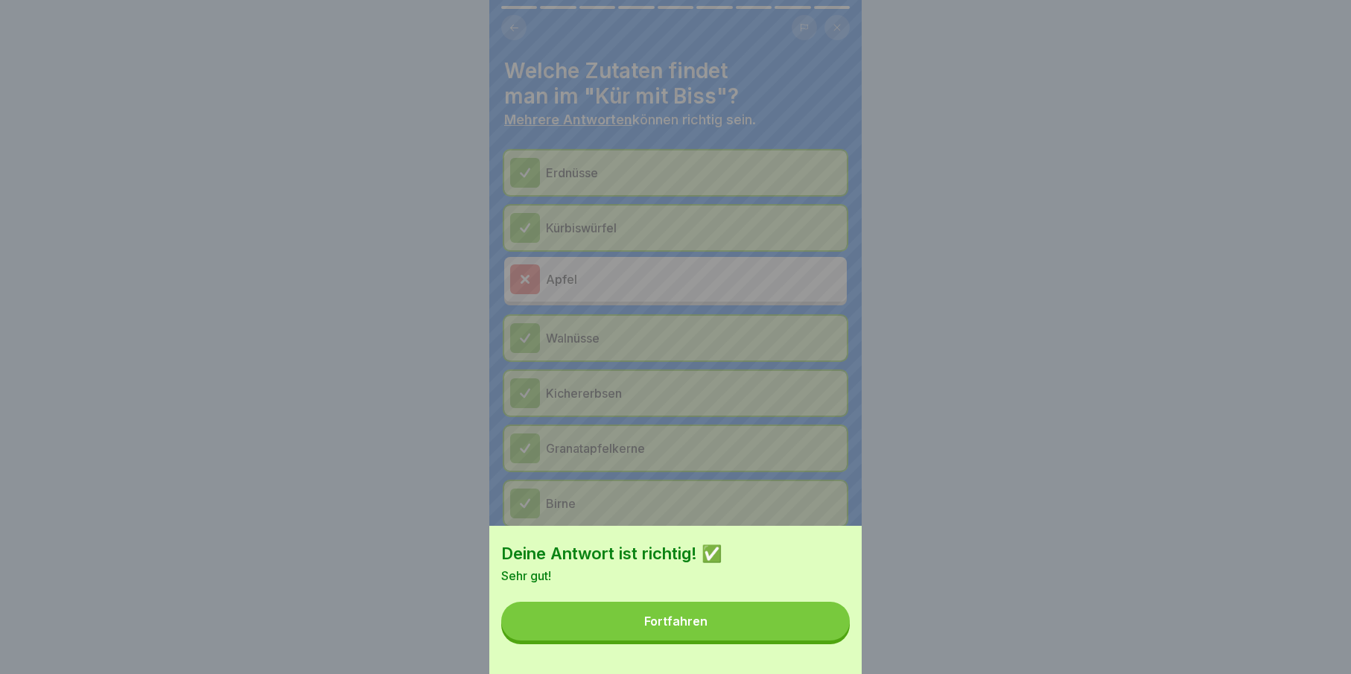
click at [709, 610] on div "Deine Antwort ist richtig! ✅ Sehr gut! Fortfahren" at bounding box center [675, 600] width 372 height 148
click at [707, 623] on button "Fortfahren" at bounding box center [675, 621] width 349 height 39
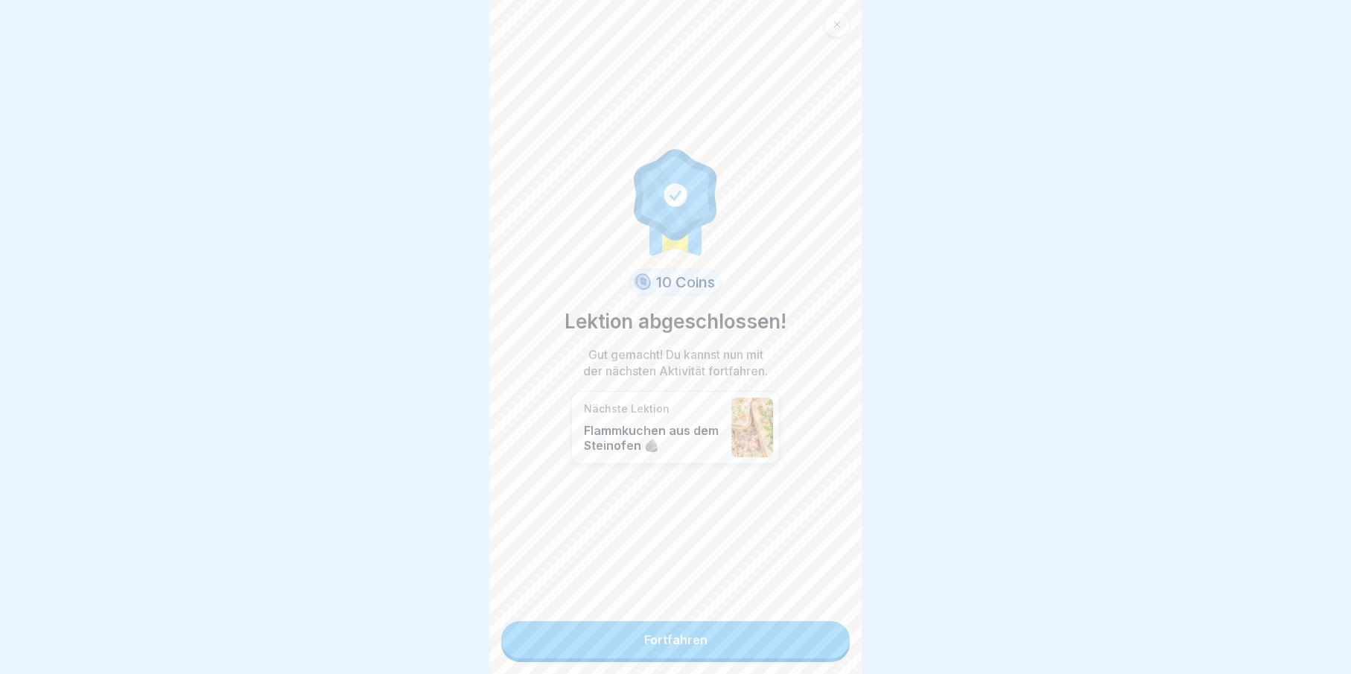
click at [707, 623] on link "Fortfahren" at bounding box center [675, 639] width 349 height 37
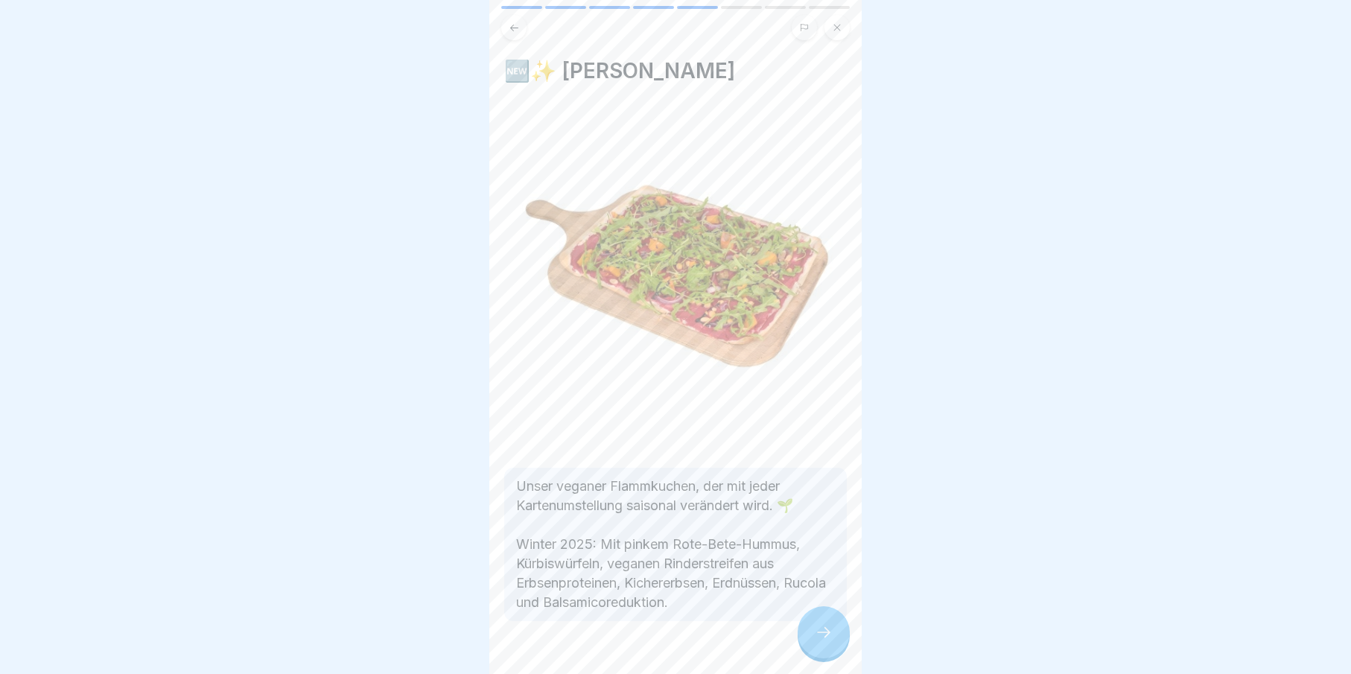
click at [828, 639] on icon at bounding box center [824, 632] width 18 height 18
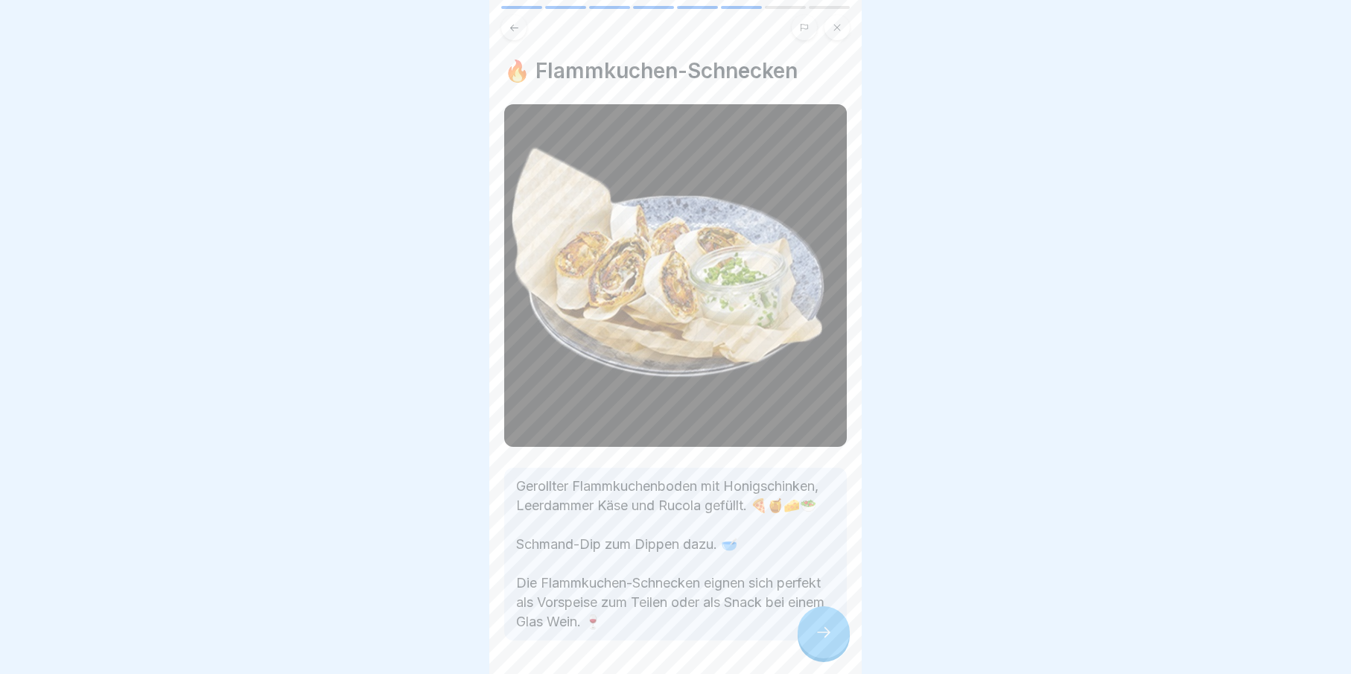
click at [828, 639] on icon at bounding box center [824, 632] width 18 height 18
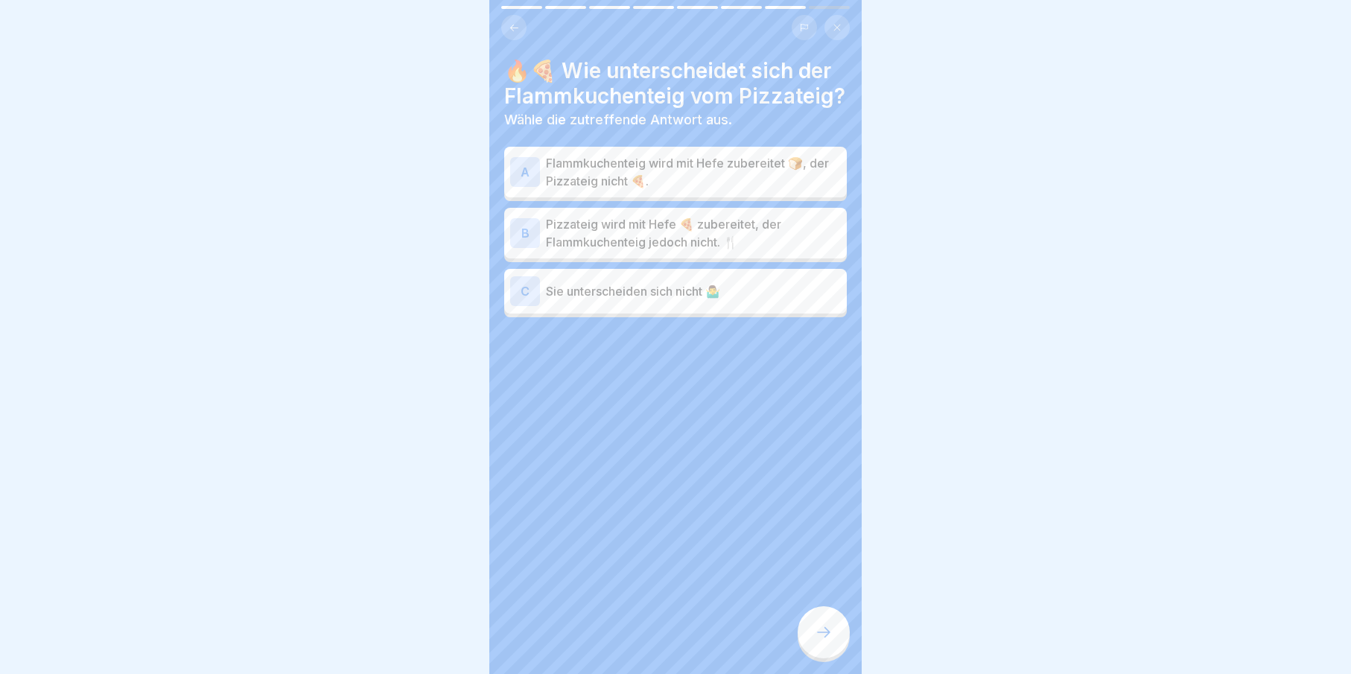
click at [590, 250] on p "Pizzateig wird mit Hefe 🍕 zubereitet, der Flammkuchenteig jedoch nicht. 🍴" at bounding box center [693, 233] width 295 height 36
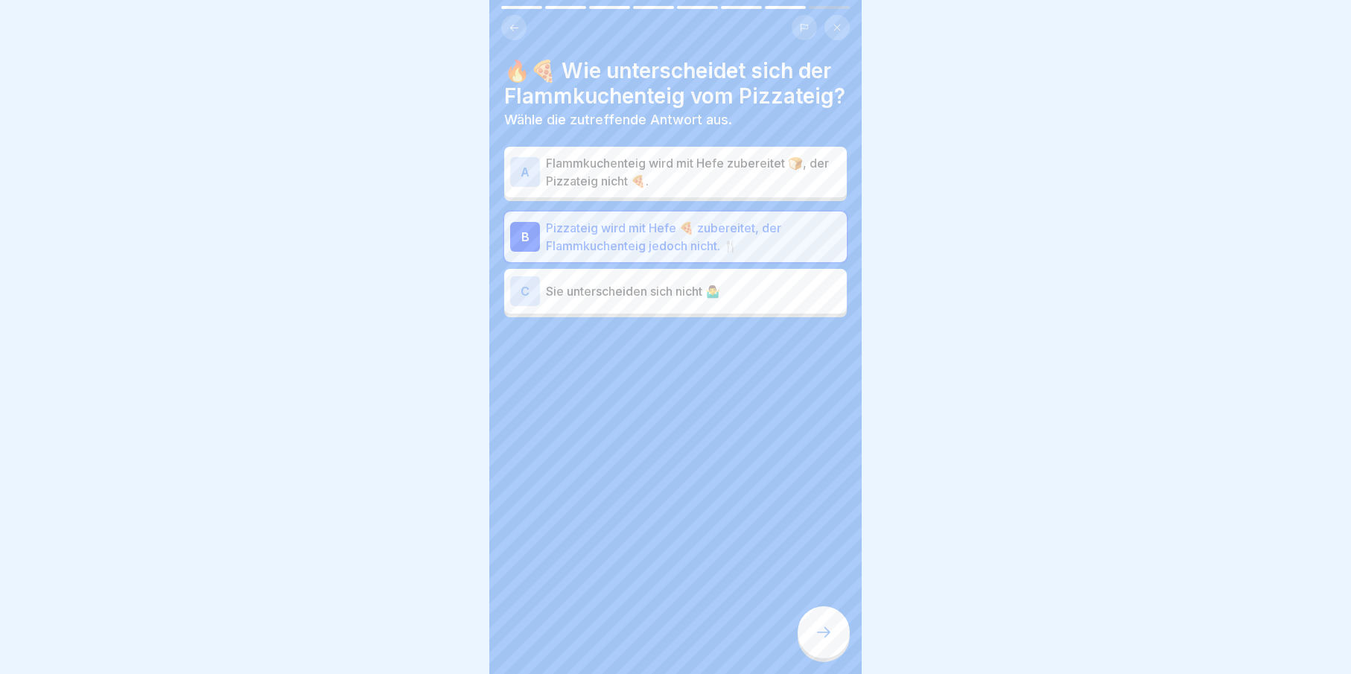
click at [829, 641] on icon at bounding box center [824, 632] width 18 height 18
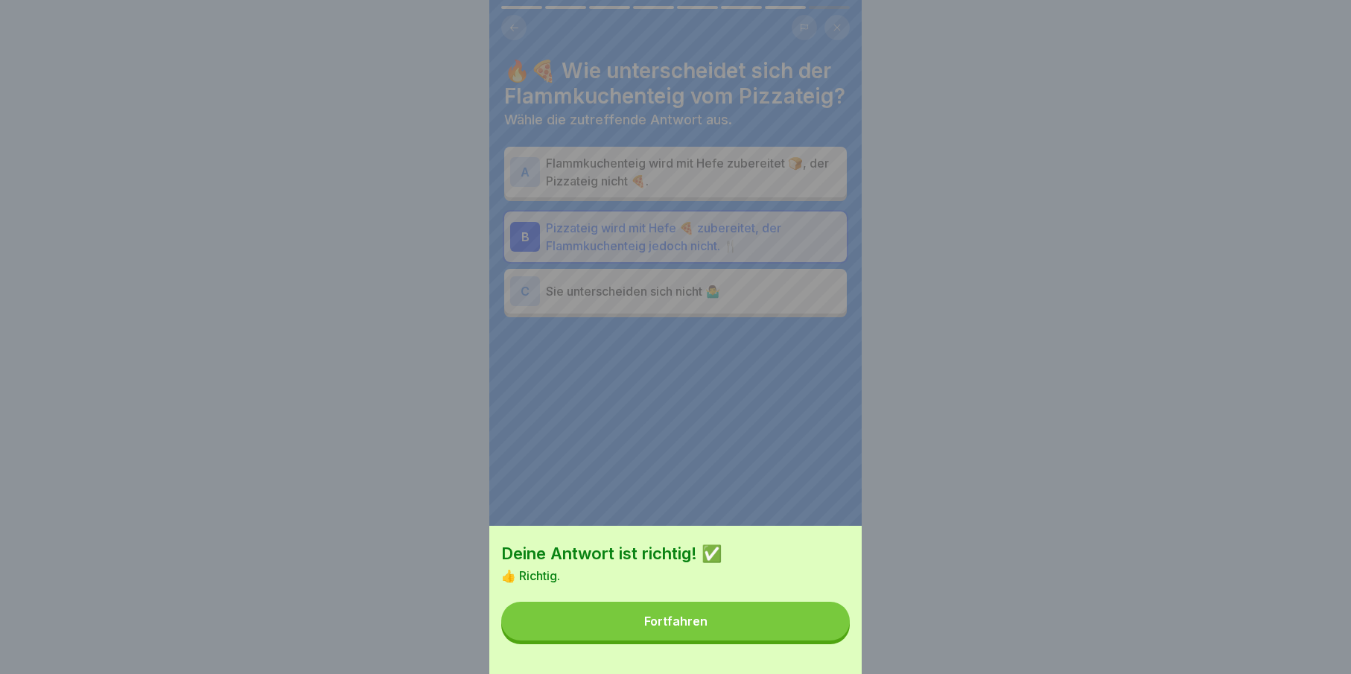
click at [759, 630] on button "Fortfahren" at bounding box center [675, 621] width 349 height 39
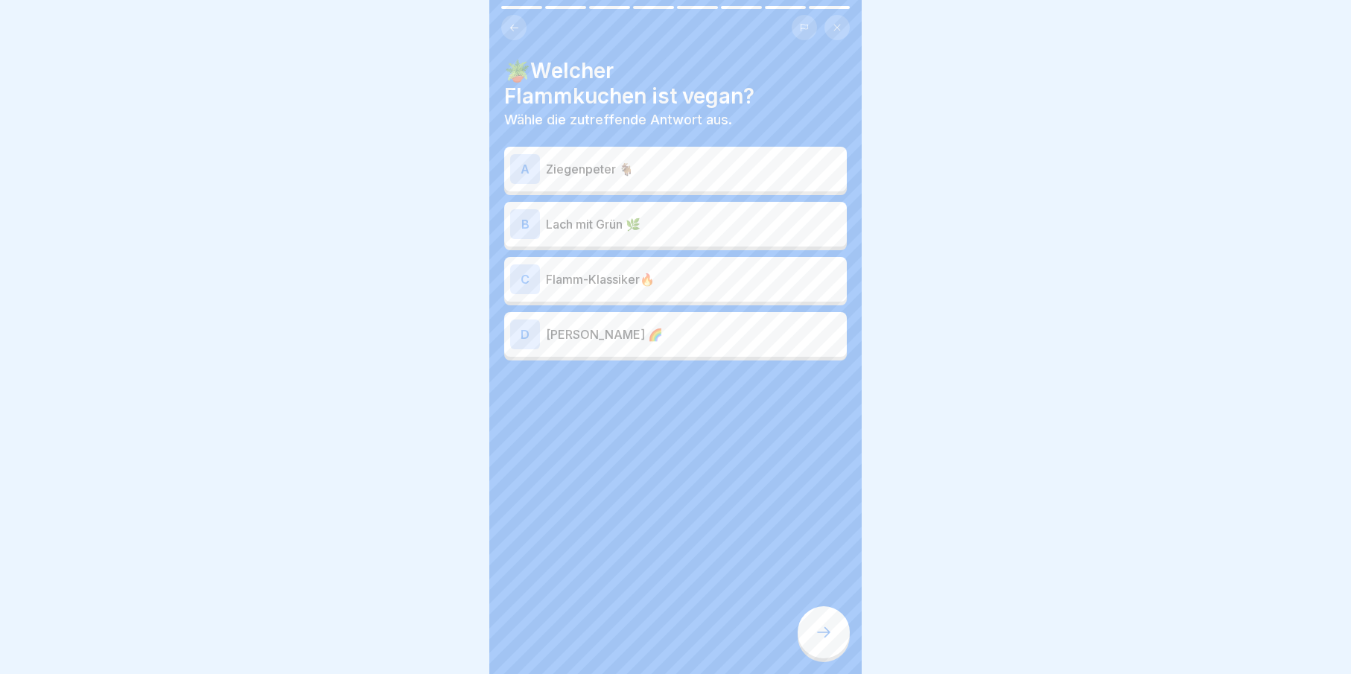
click at [578, 353] on div "D [PERSON_NAME] 🌈" at bounding box center [675, 334] width 343 height 45
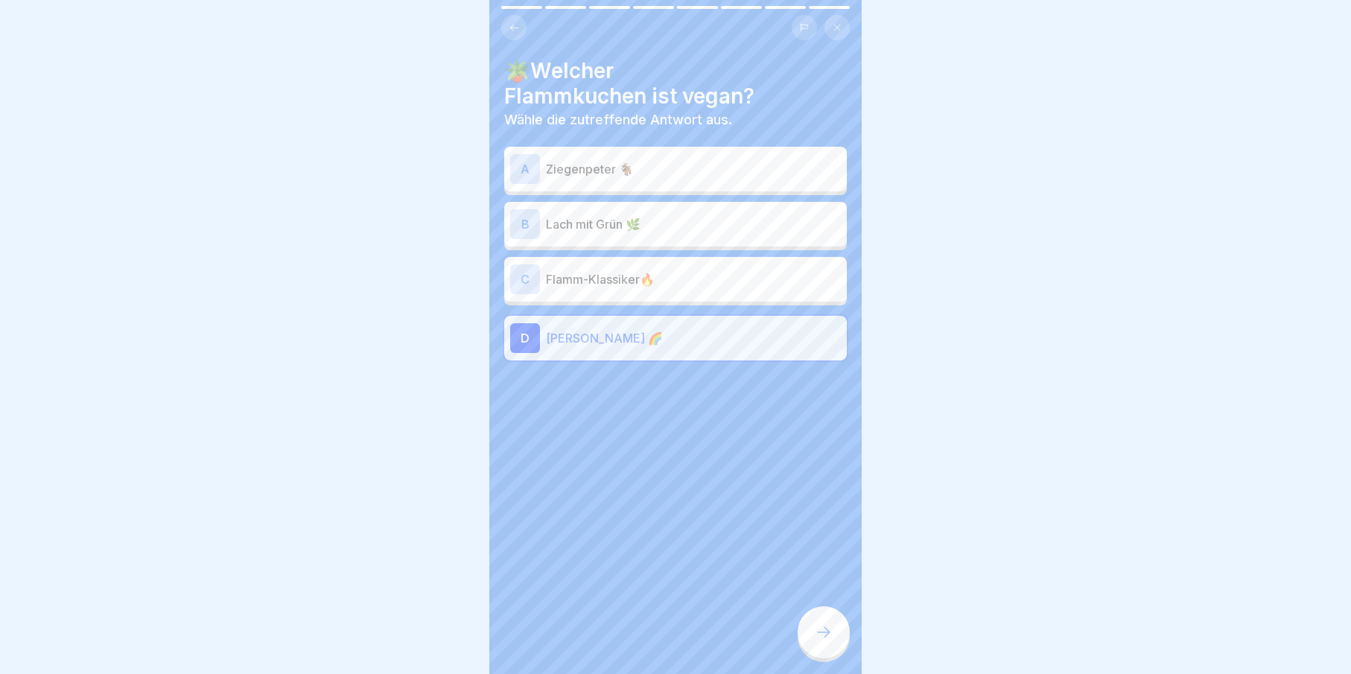
click at [841, 649] on div at bounding box center [824, 632] width 52 height 52
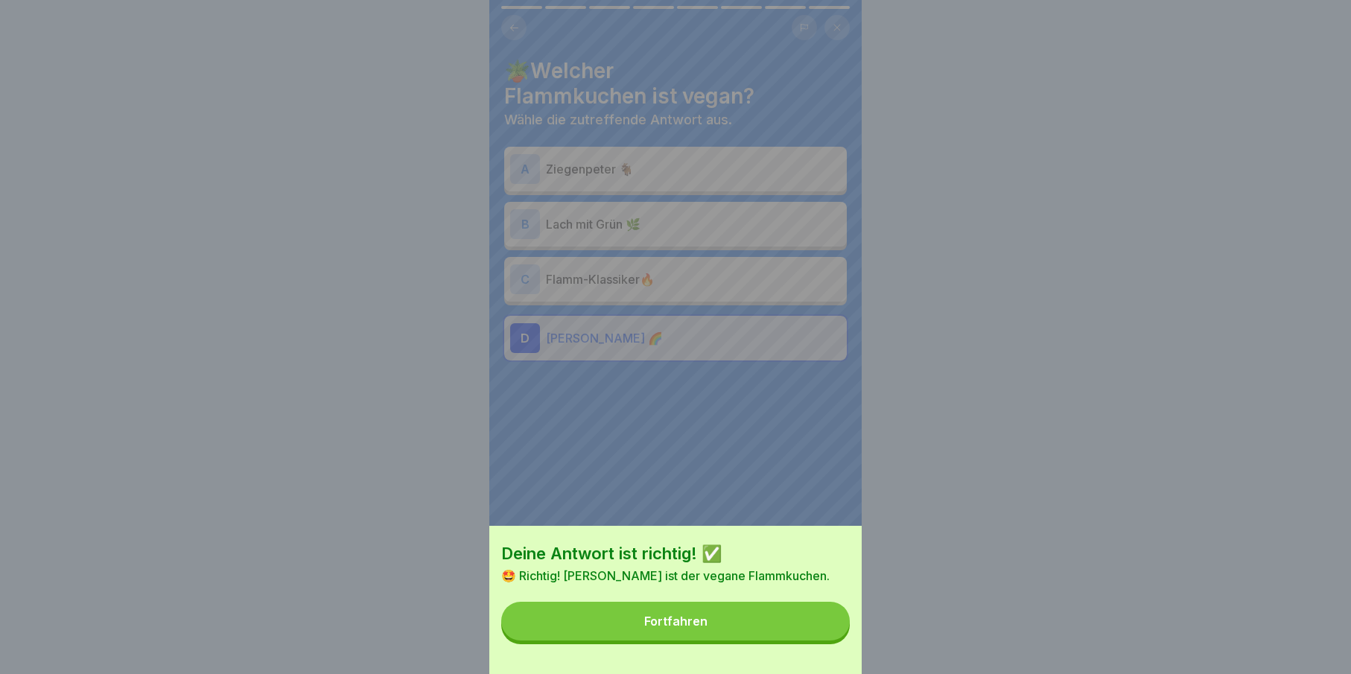
click at [795, 638] on button "Fortfahren" at bounding box center [675, 621] width 349 height 39
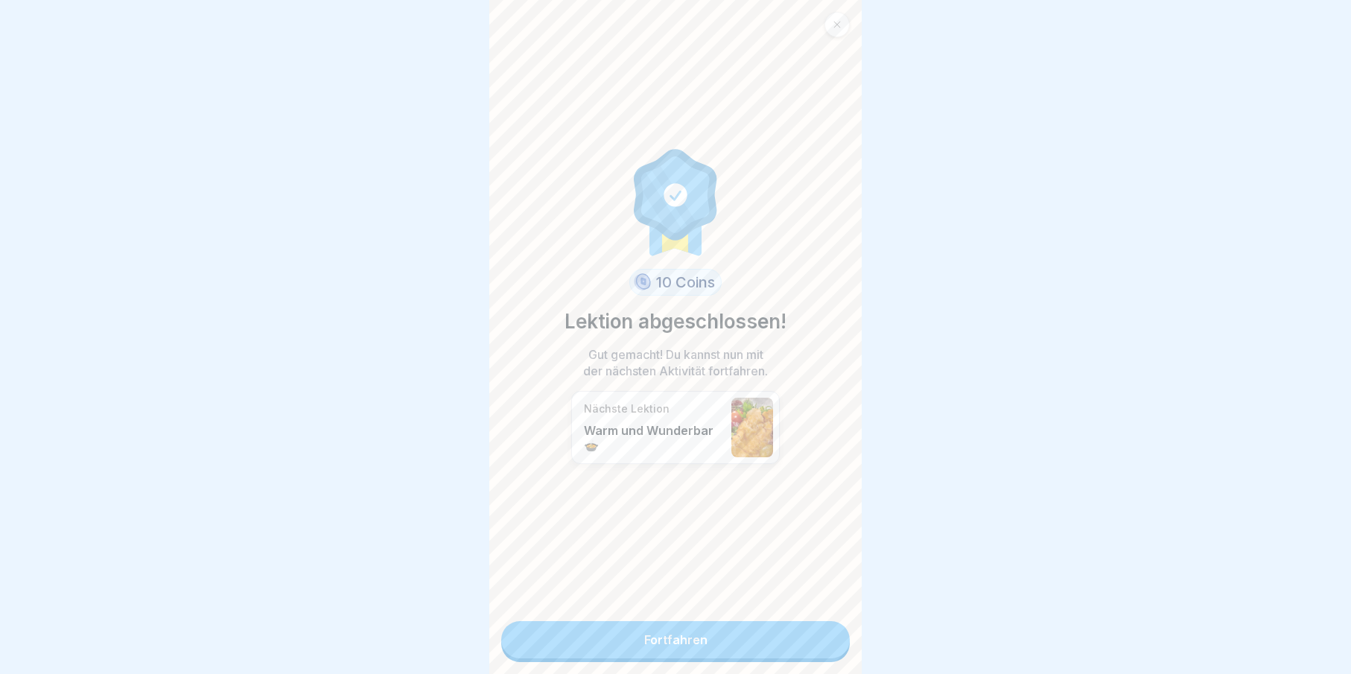
click at [789, 648] on link "Fortfahren" at bounding box center [675, 639] width 349 height 37
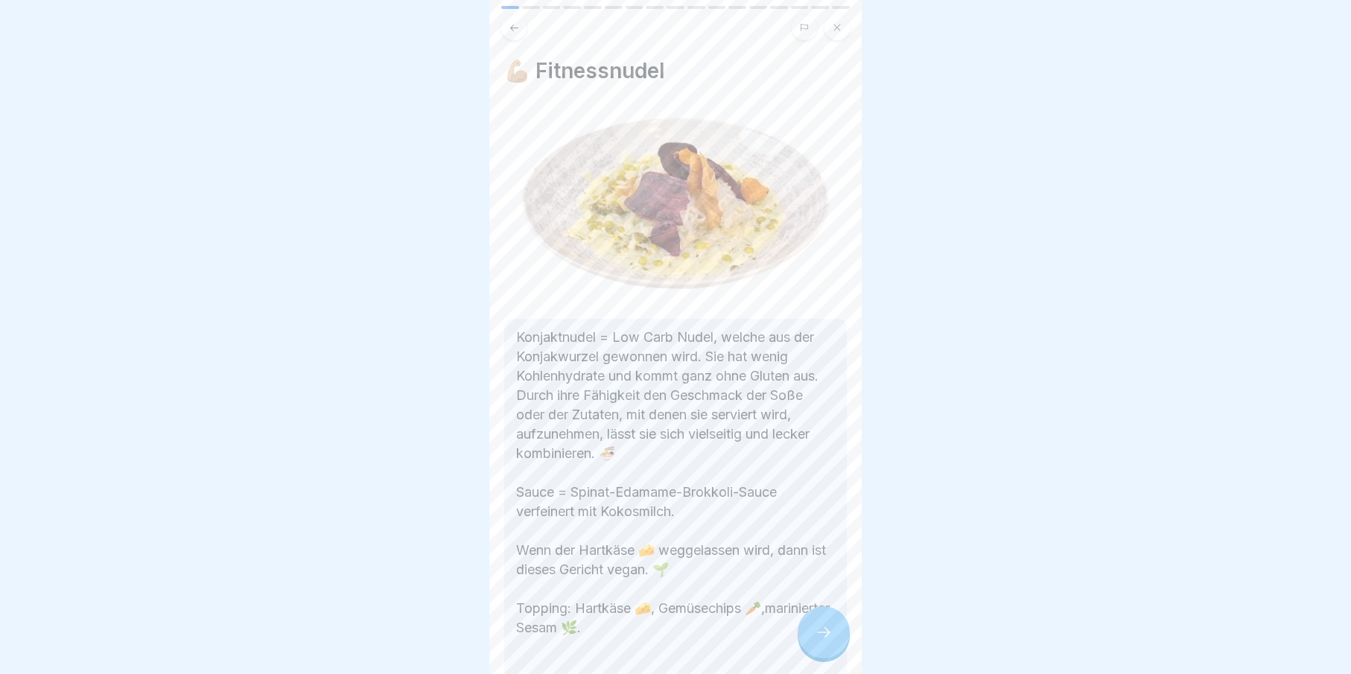
click at [826, 641] on icon at bounding box center [824, 632] width 18 height 18
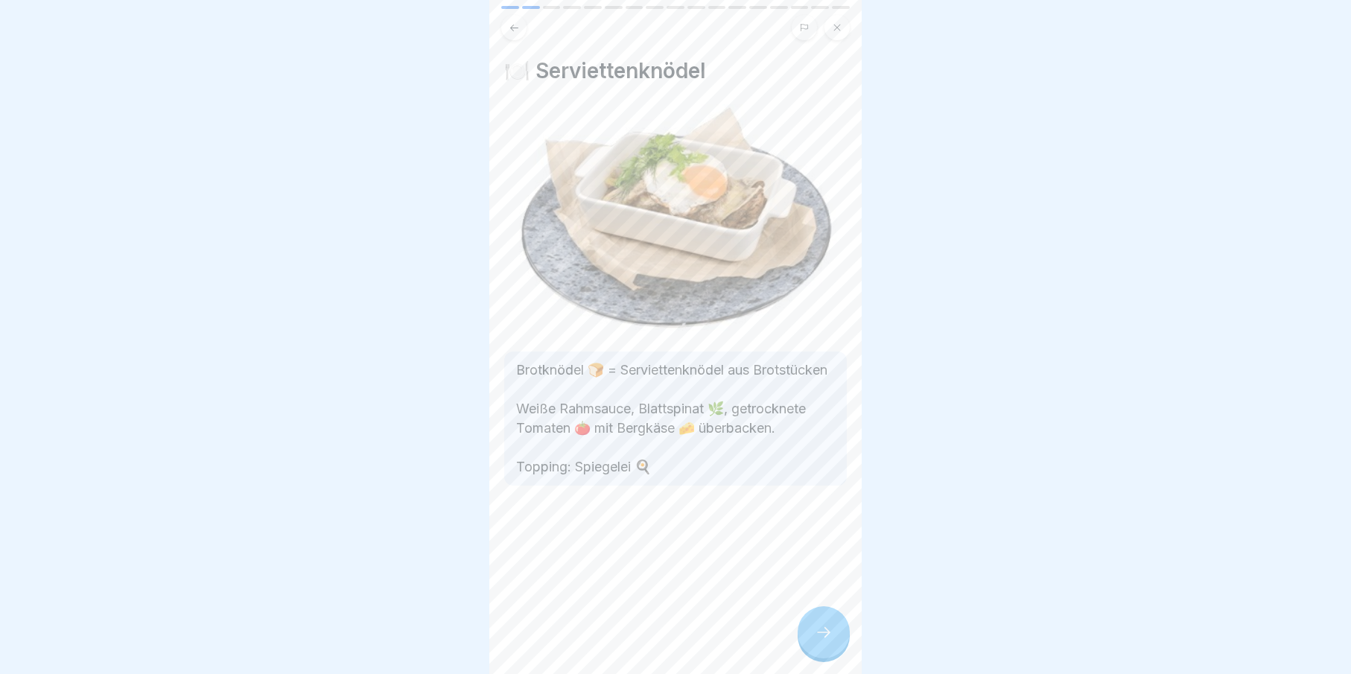
click at [826, 641] on icon at bounding box center [824, 632] width 18 height 18
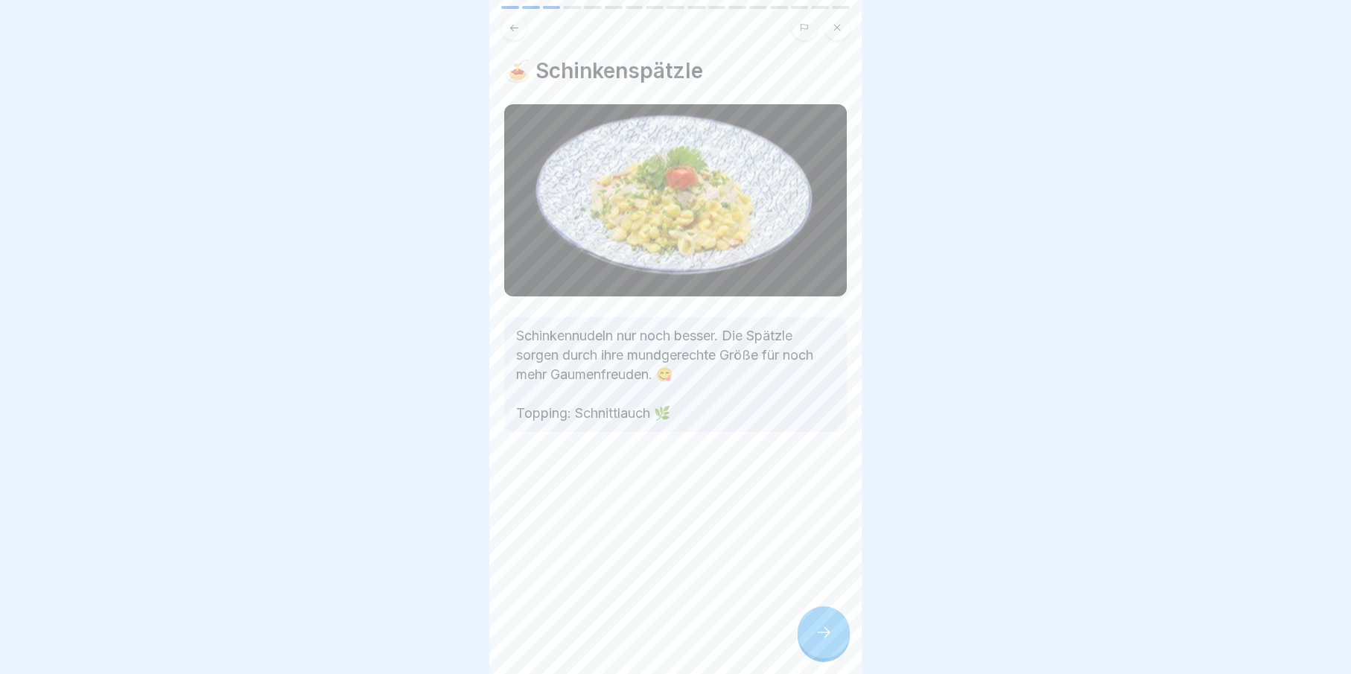
click at [826, 641] on icon at bounding box center [824, 632] width 18 height 18
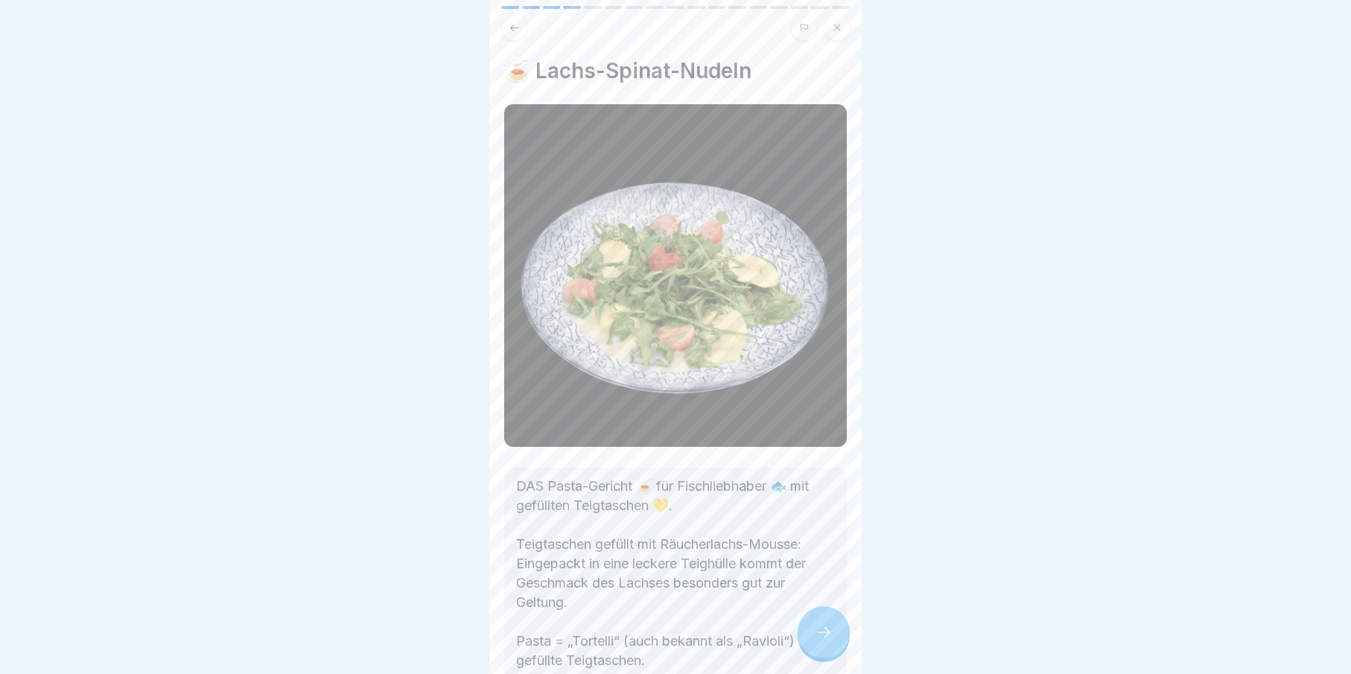
click at [826, 641] on icon at bounding box center [824, 632] width 18 height 18
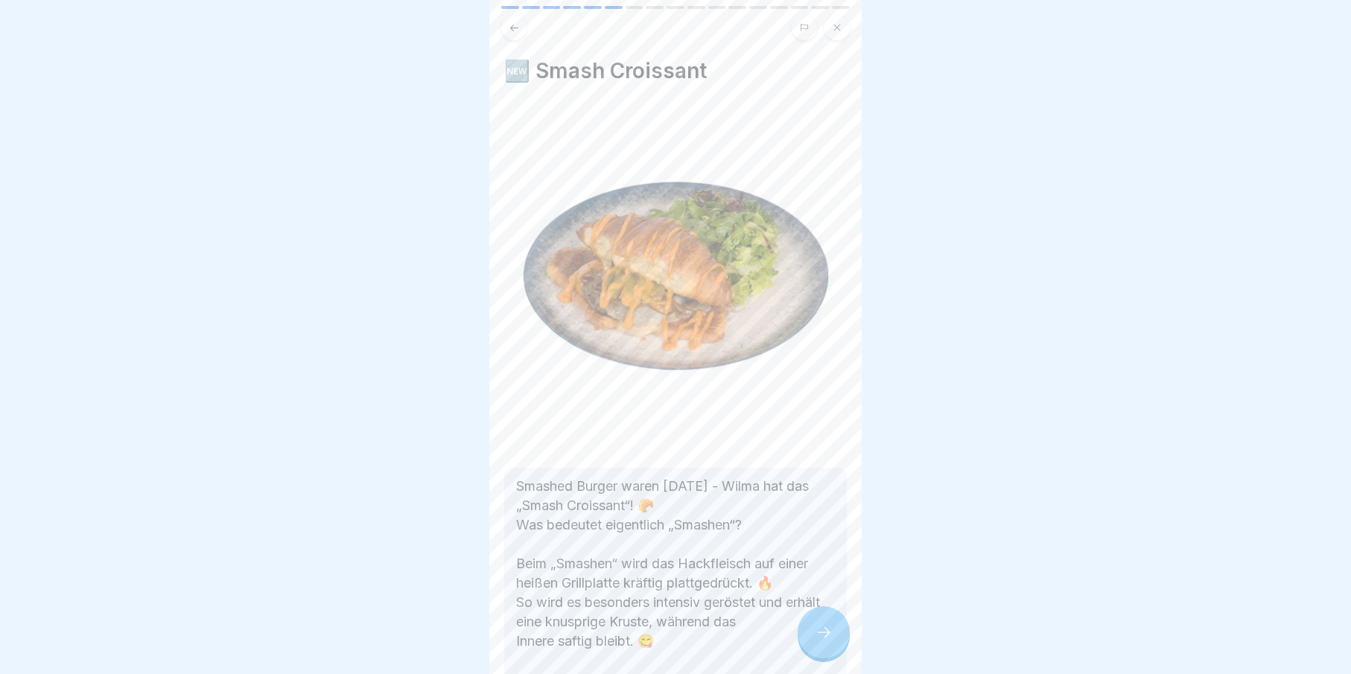
click at [826, 641] on icon at bounding box center [824, 632] width 18 height 18
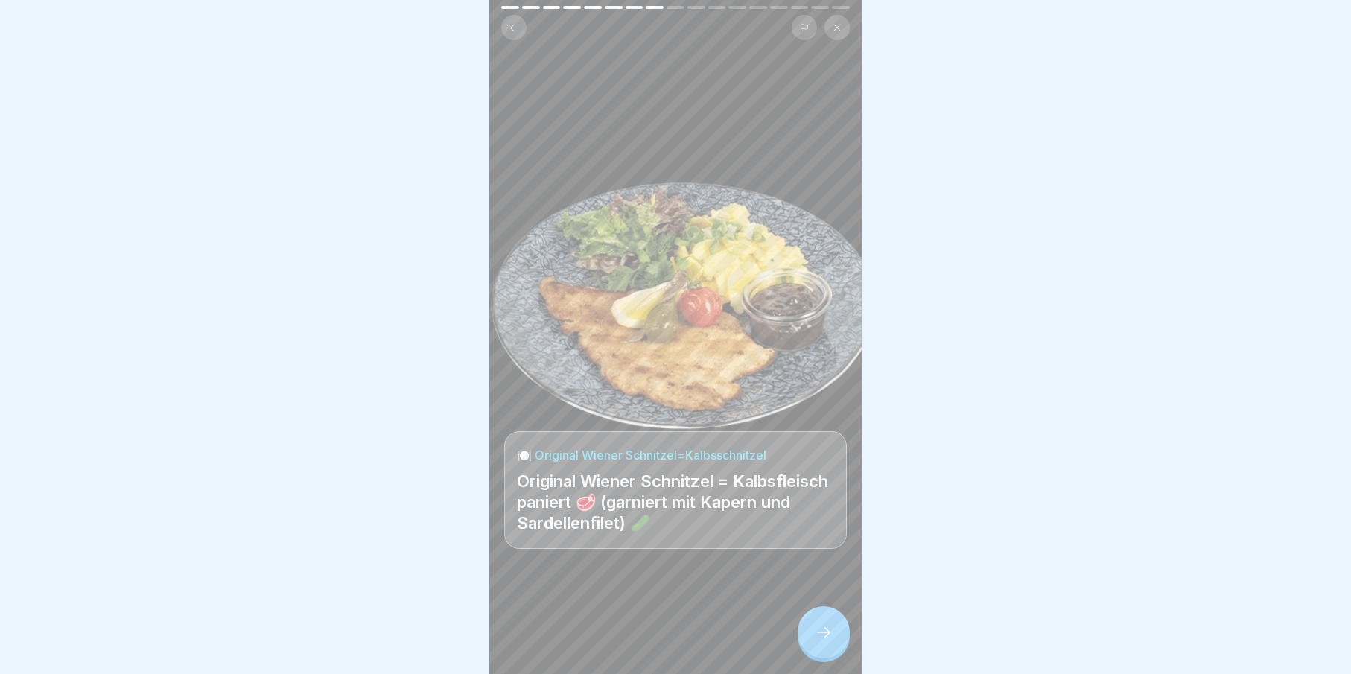
click at [827, 641] on icon at bounding box center [824, 632] width 18 height 18
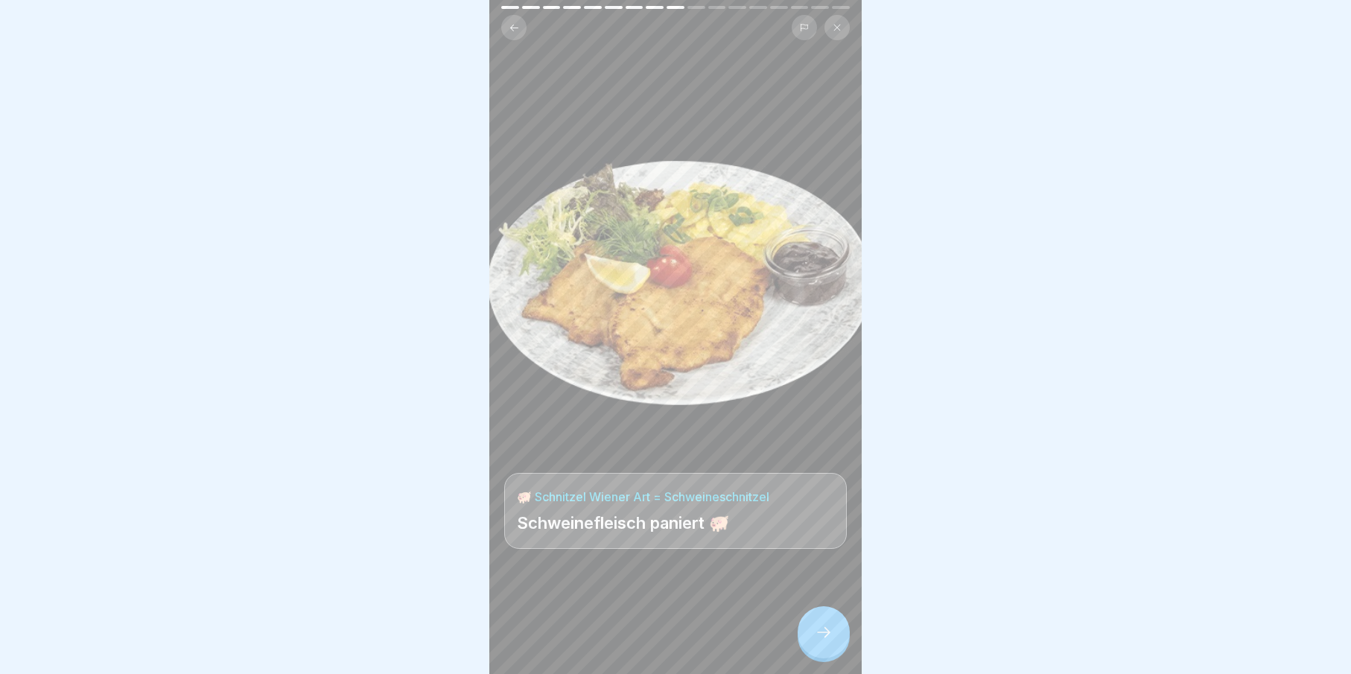
click at [827, 641] on icon at bounding box center [824, 632] width 18 height 18
click at [827, 637] on icon at bounding box center [823, 632] width 13 height 10
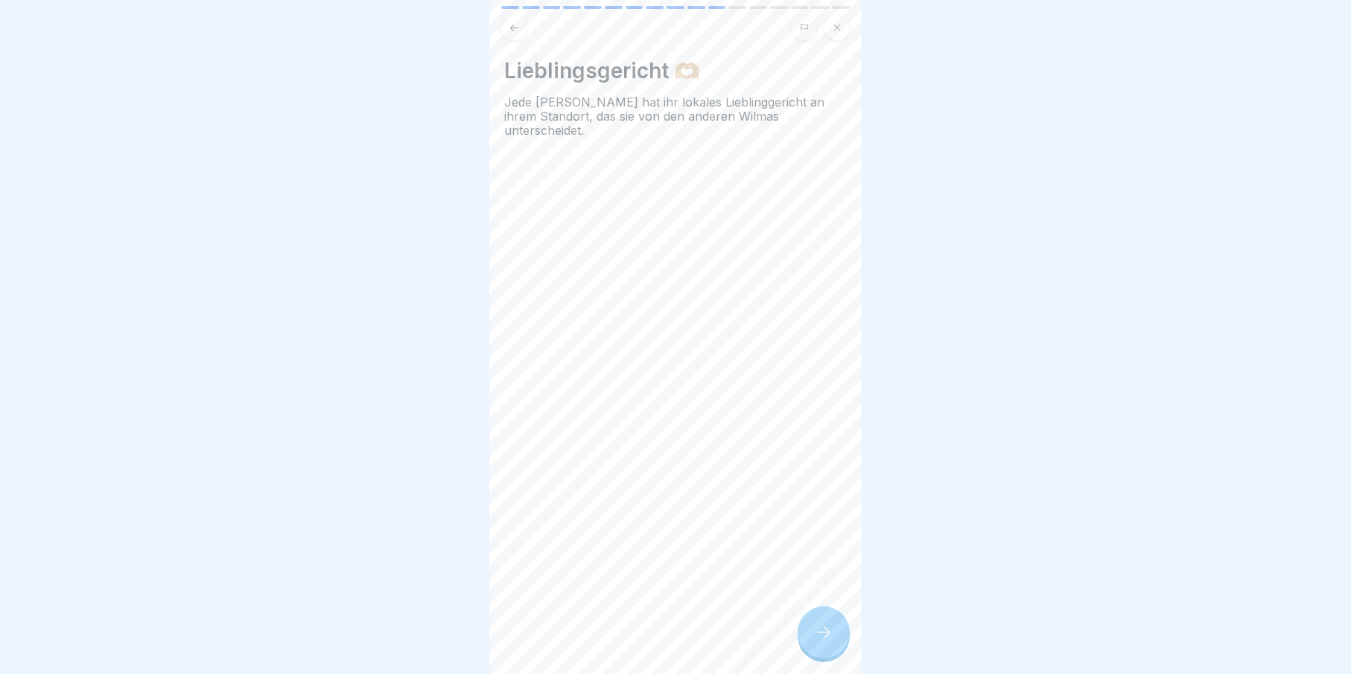
click at [827, 637] on icon at bounding box center [823, 632] width 13 height 10
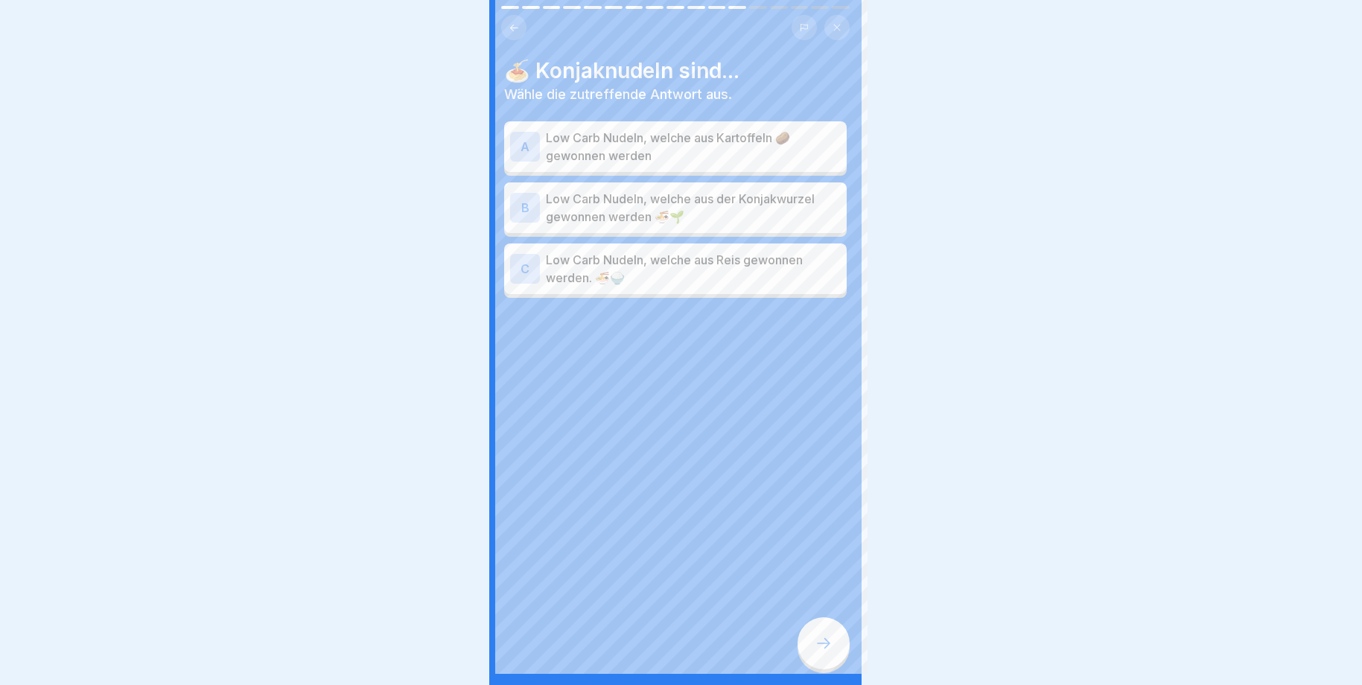
click at [827, 643] on div at bounding box center [681, 342] width 1362 height 685
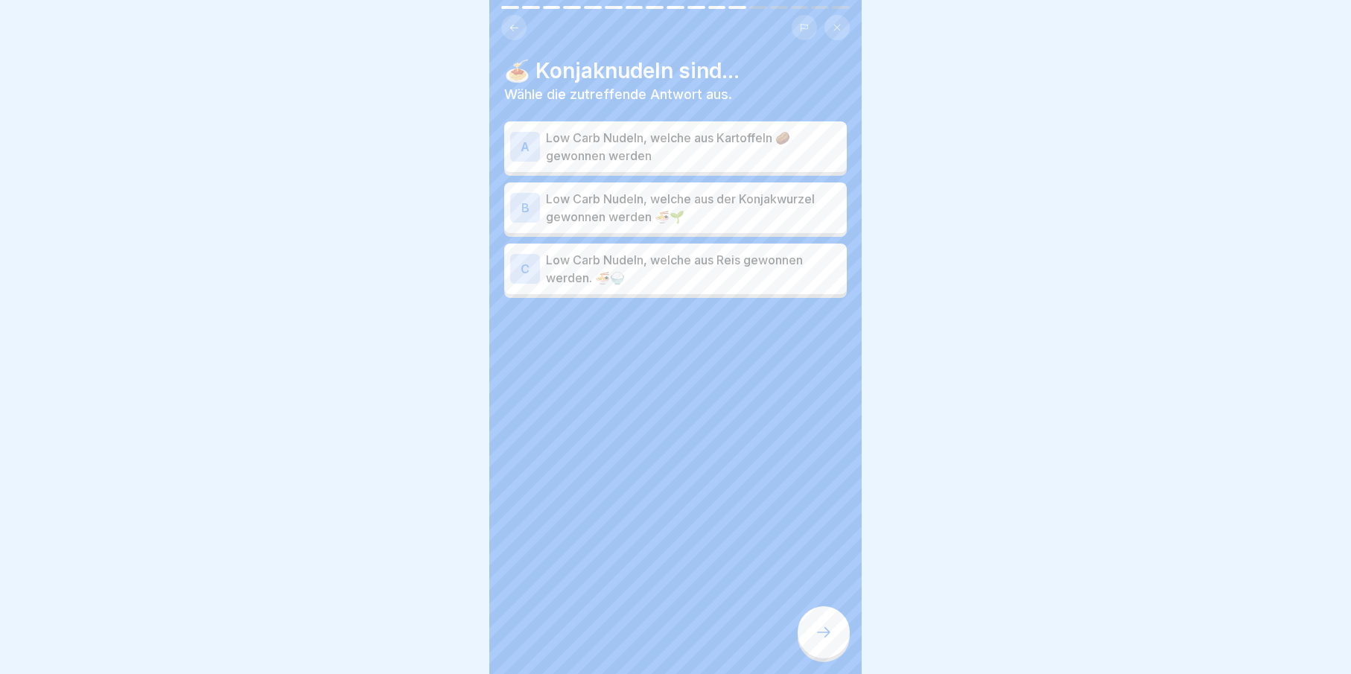
click at [623, 223] on p "Low Carb Nudeln, welche aus der Konjakwurzel gewonnen werden 🍜🌱" at bounding box center [693, 208] width 295 height 36
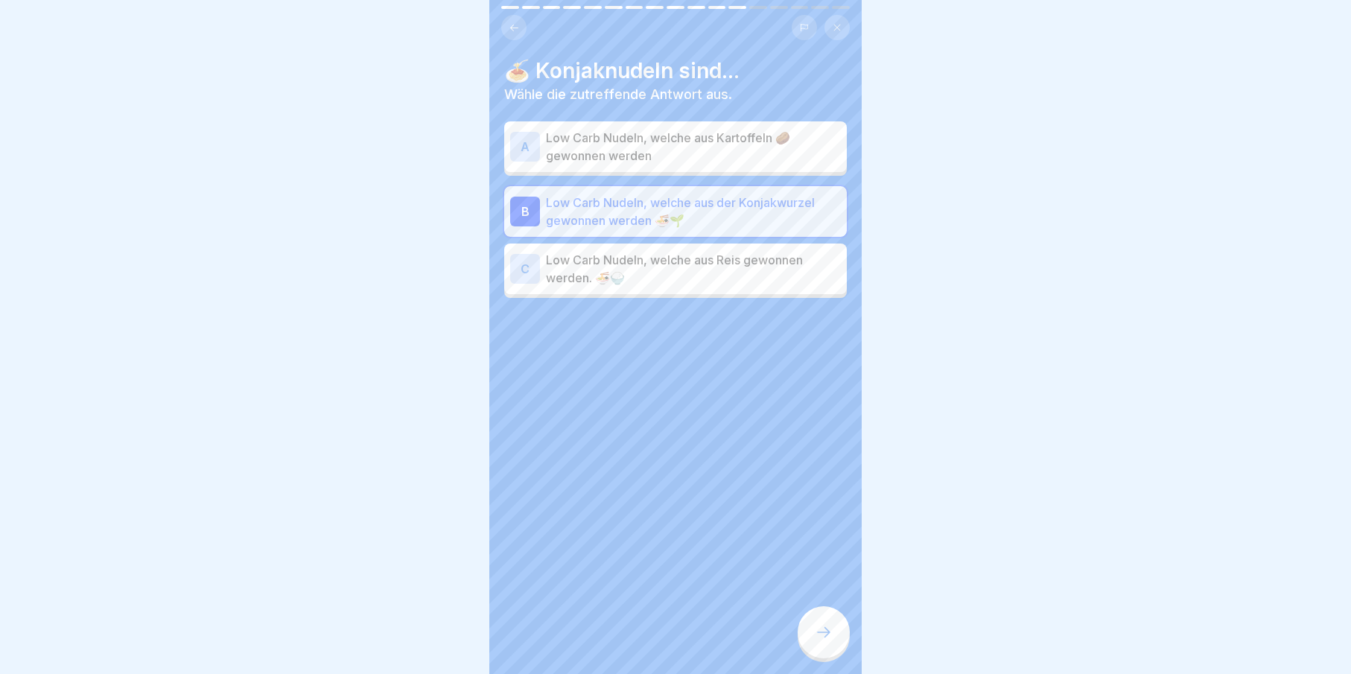
click at [813, 630] on div at bounding box center [824, 632] width 52 height 52
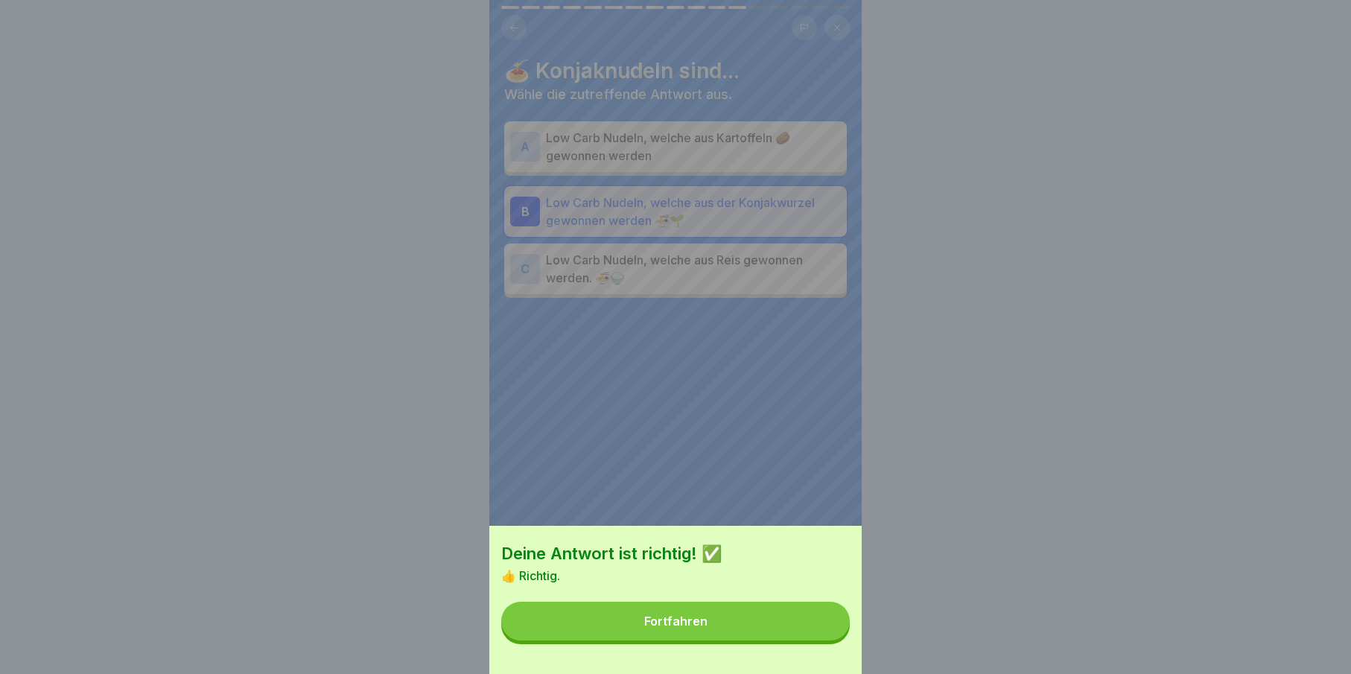
click at [813, 630] on button "Fortfahren" at bounding box center [675, 621] width 349 height 39
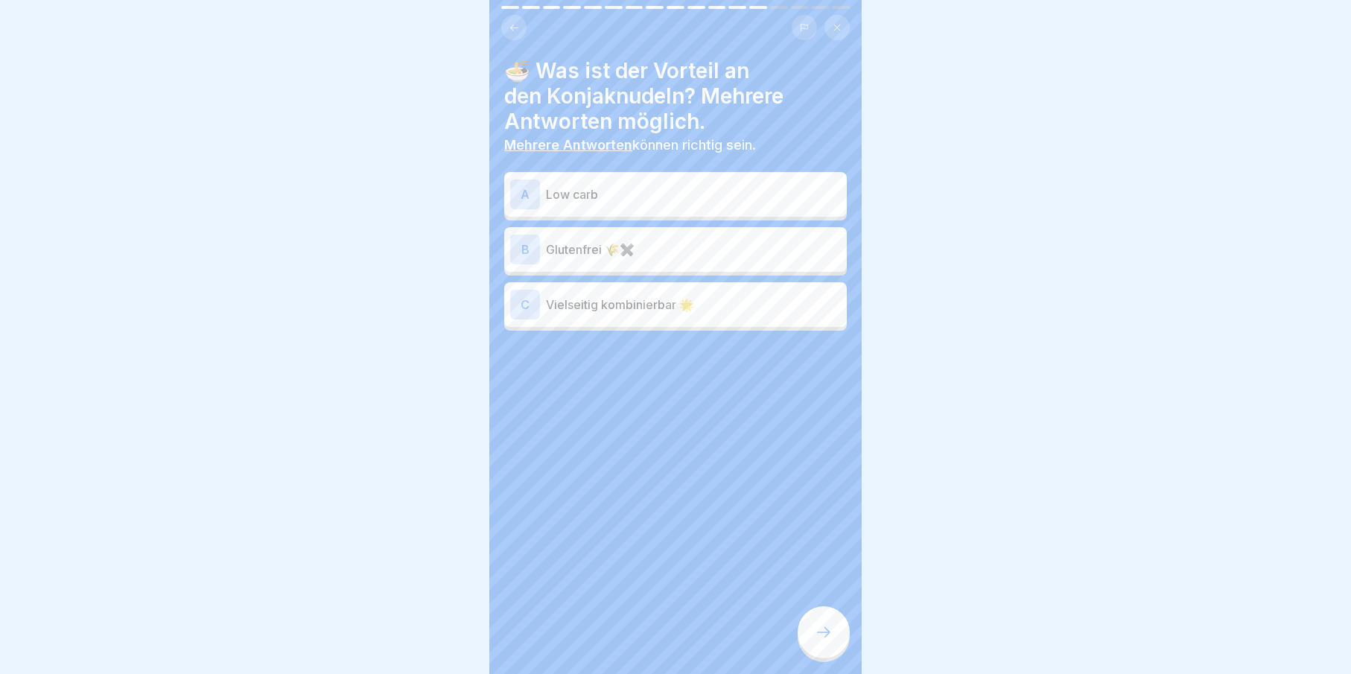
click at [585, 184] on div "A Low carb" at bounding box center [675, 194] width 331 height 30
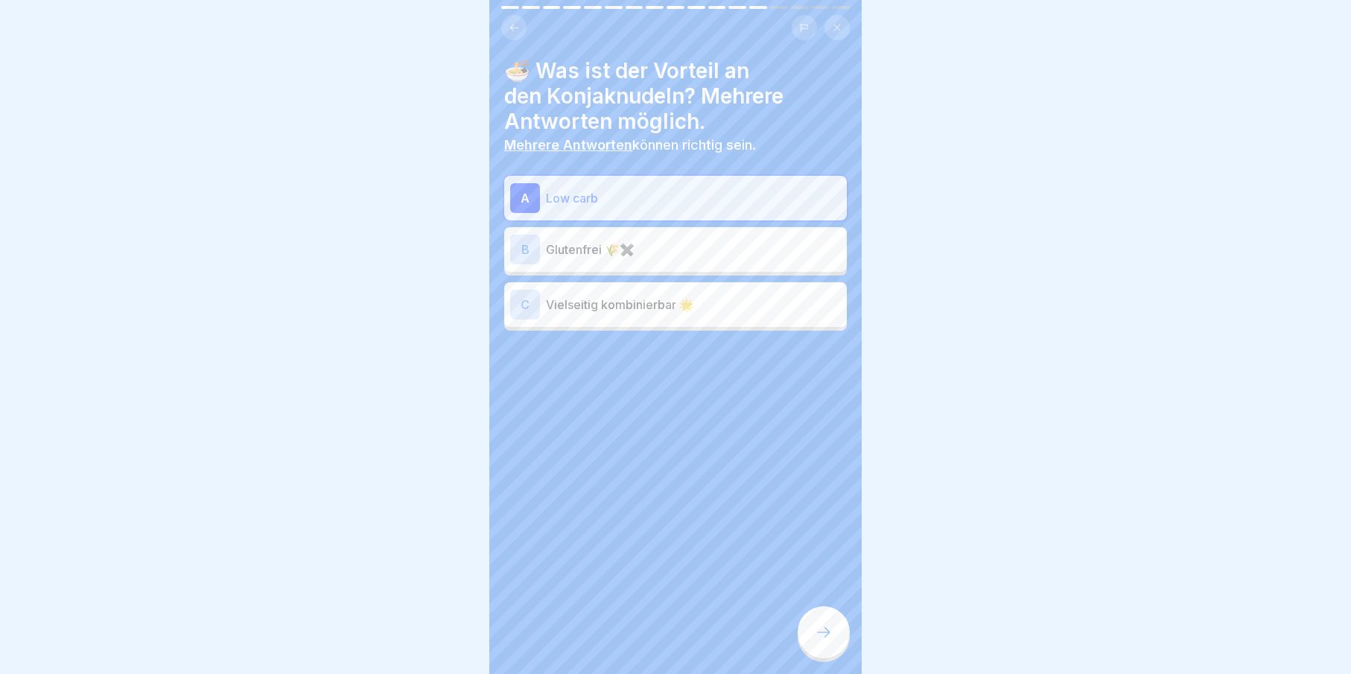
click at [634, 266] on div "B Glutenfrei 🌾✖️" at bounding box center [675, 249] width 343 height 45
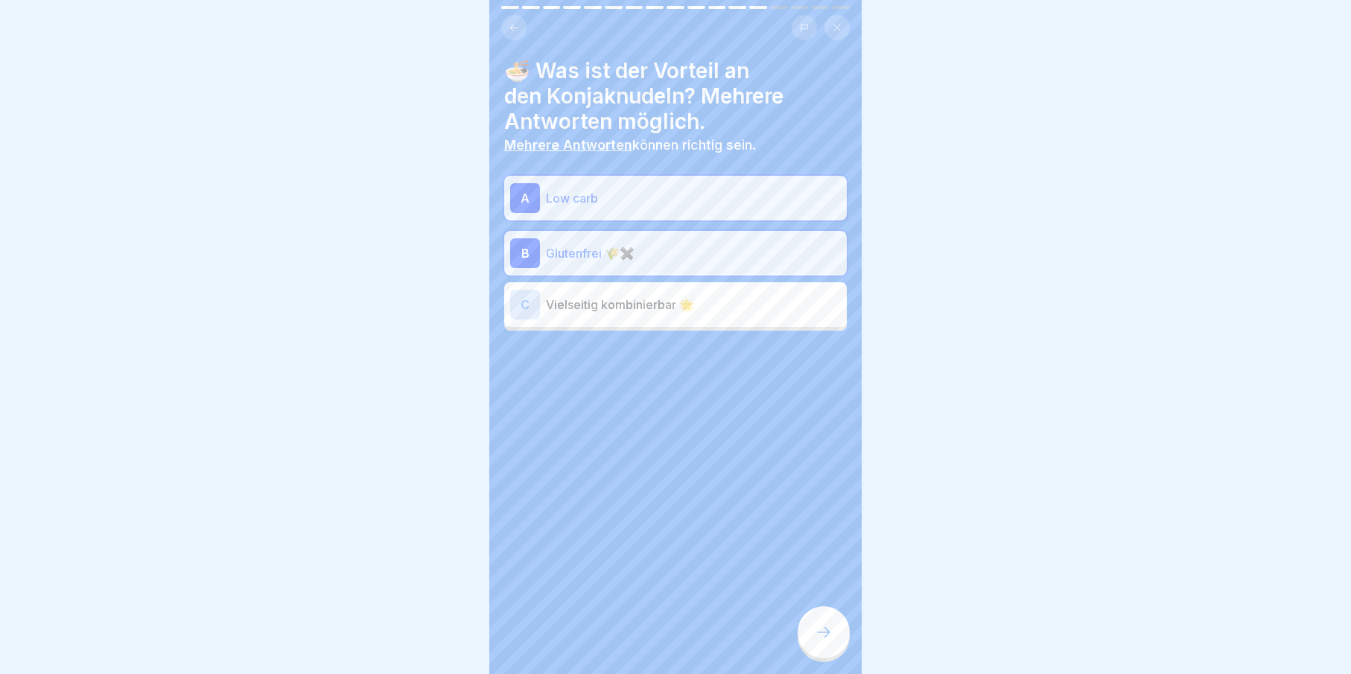
click at [647, 306] on p "Vielseitig kombinierbar 🌟" at bounding box center [693, 305] width 295 height 18
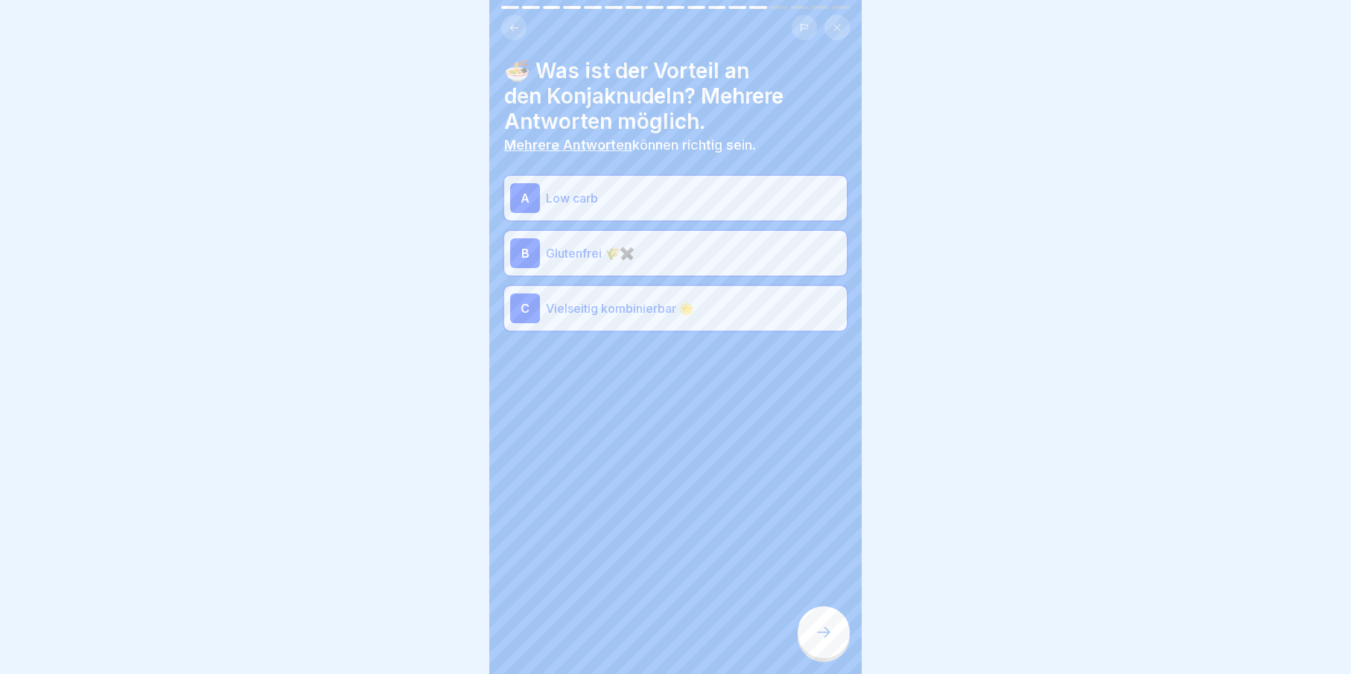
click at [822, 658] on div at bounding box center [824, 632] width 52 height 52
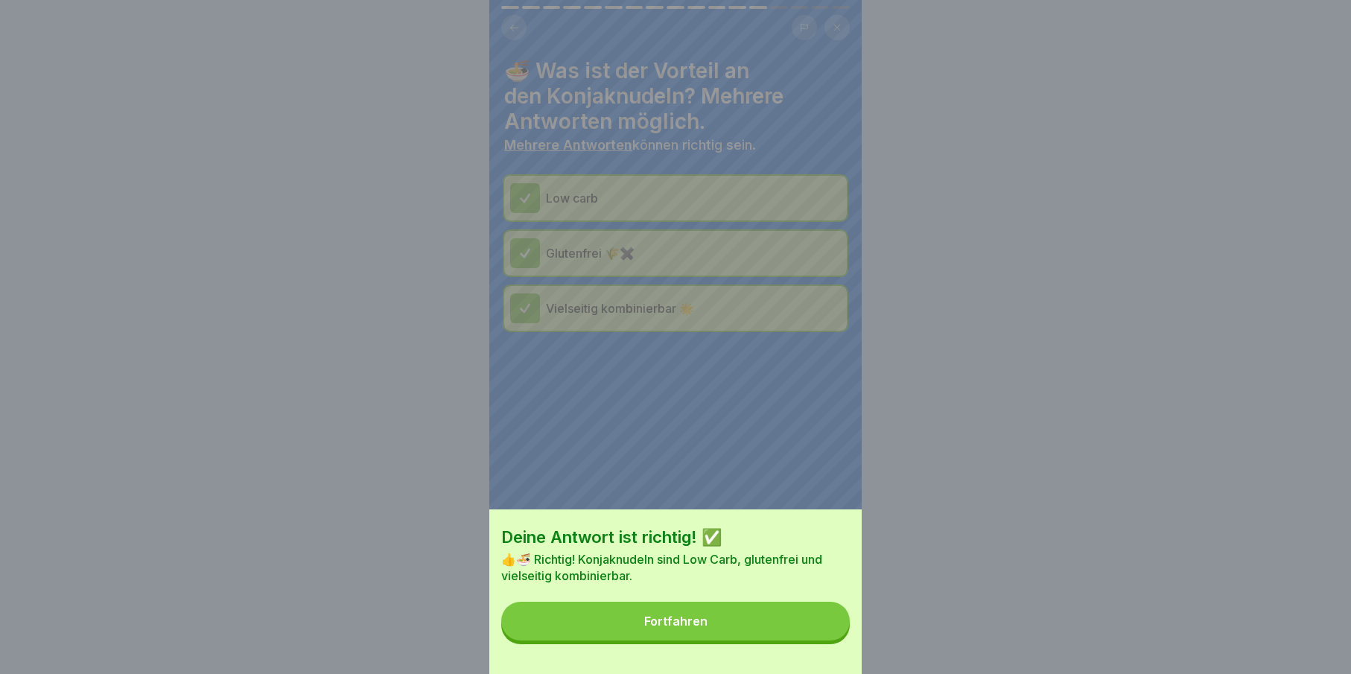
click at [818, 640] on button "Fortfahren" at bounding box center [675, 621] width 349 height 39
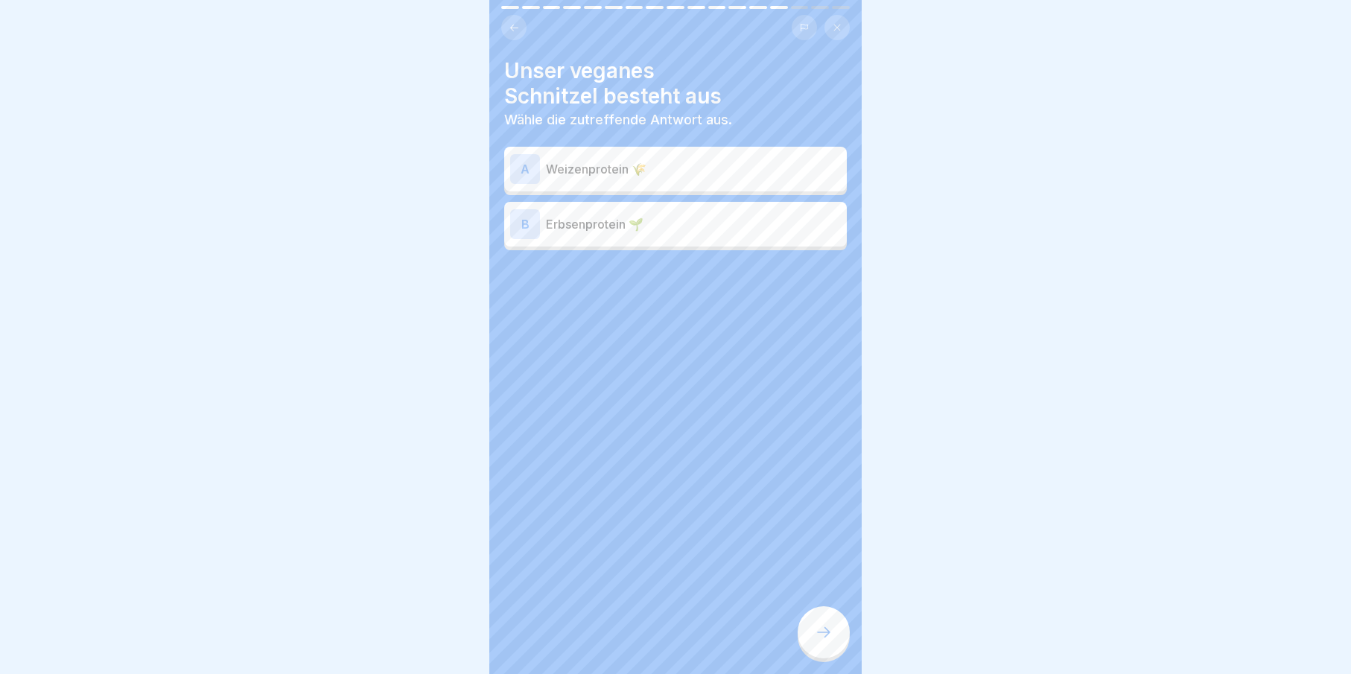
click at [652, 182] on div "A Weizenprotein 🌾" at bounding box center [675, 169] width 331 height 30
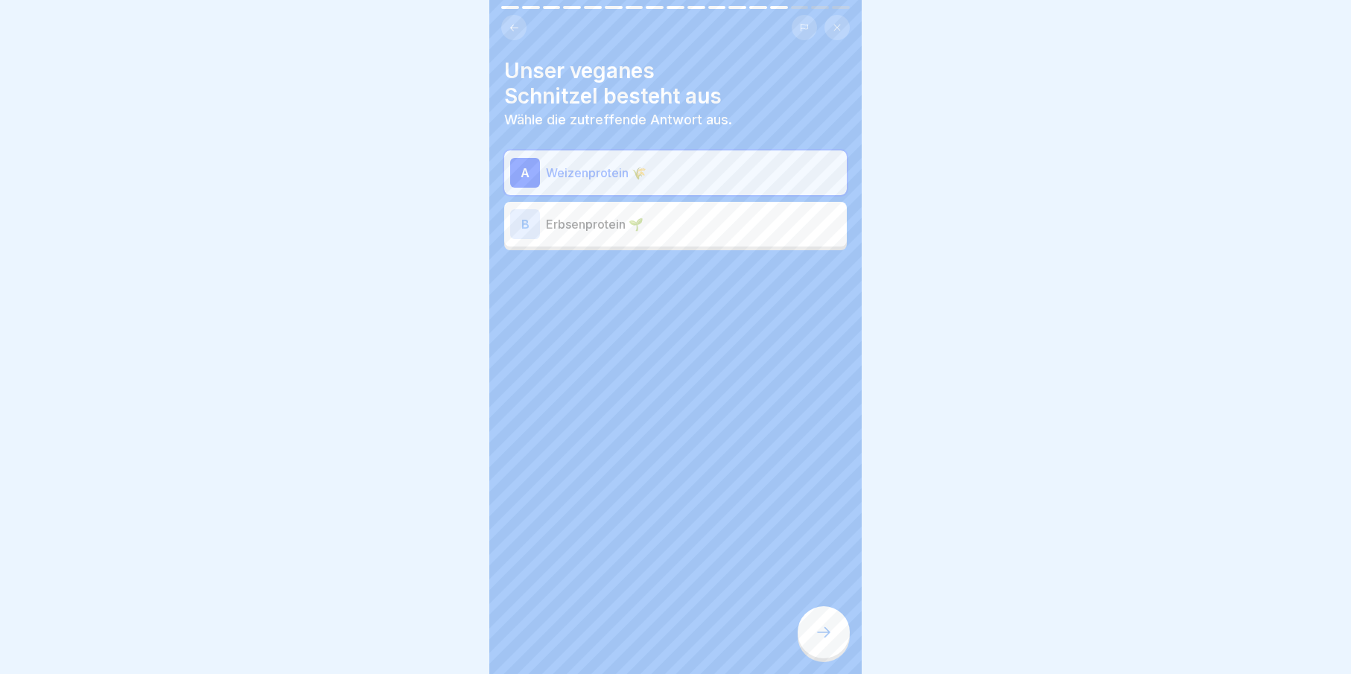
click at [840, 650] on div at bounding box center [824, 632] width 52 height 52
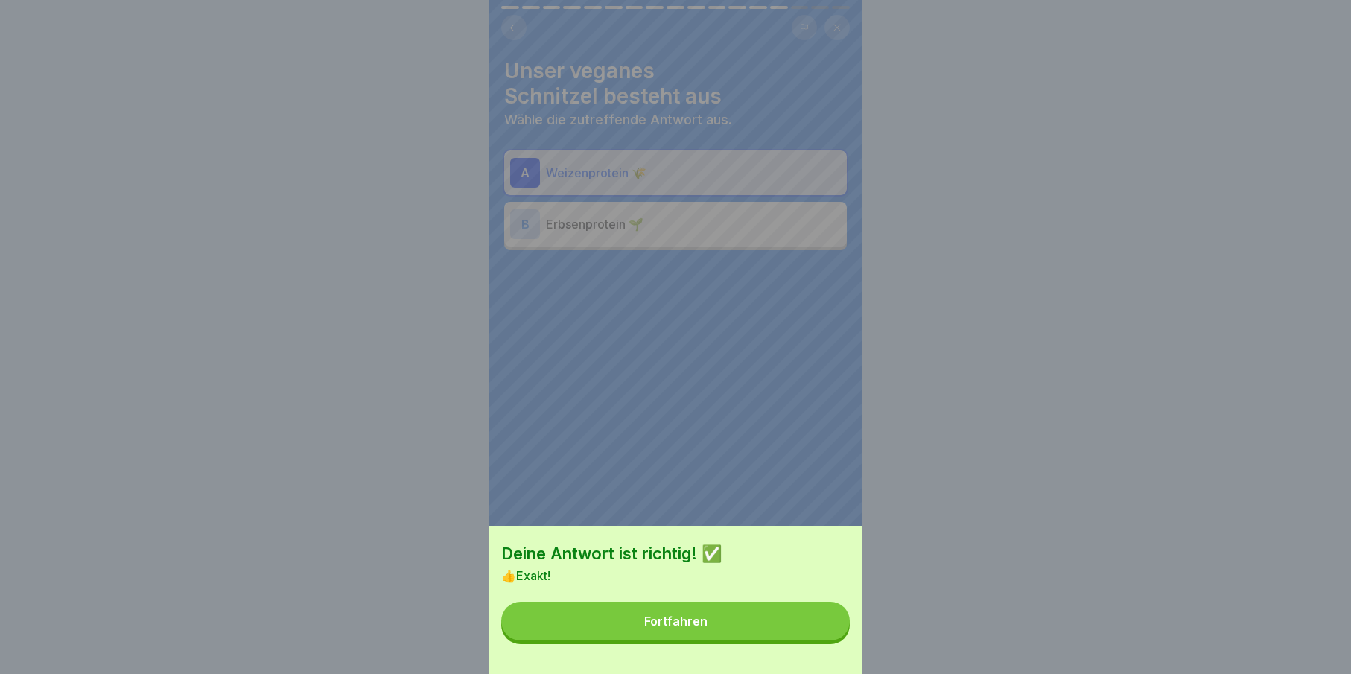
click at [771, 602] on div "Deine Antwort ist richtig! ✅ 👍Exakt! Fortfahren" at bounding box center [675, 600] width 372 height 148
click at [801, 634] on button "Fortfahren" at bounding box center [675, 621] width 349 height 39
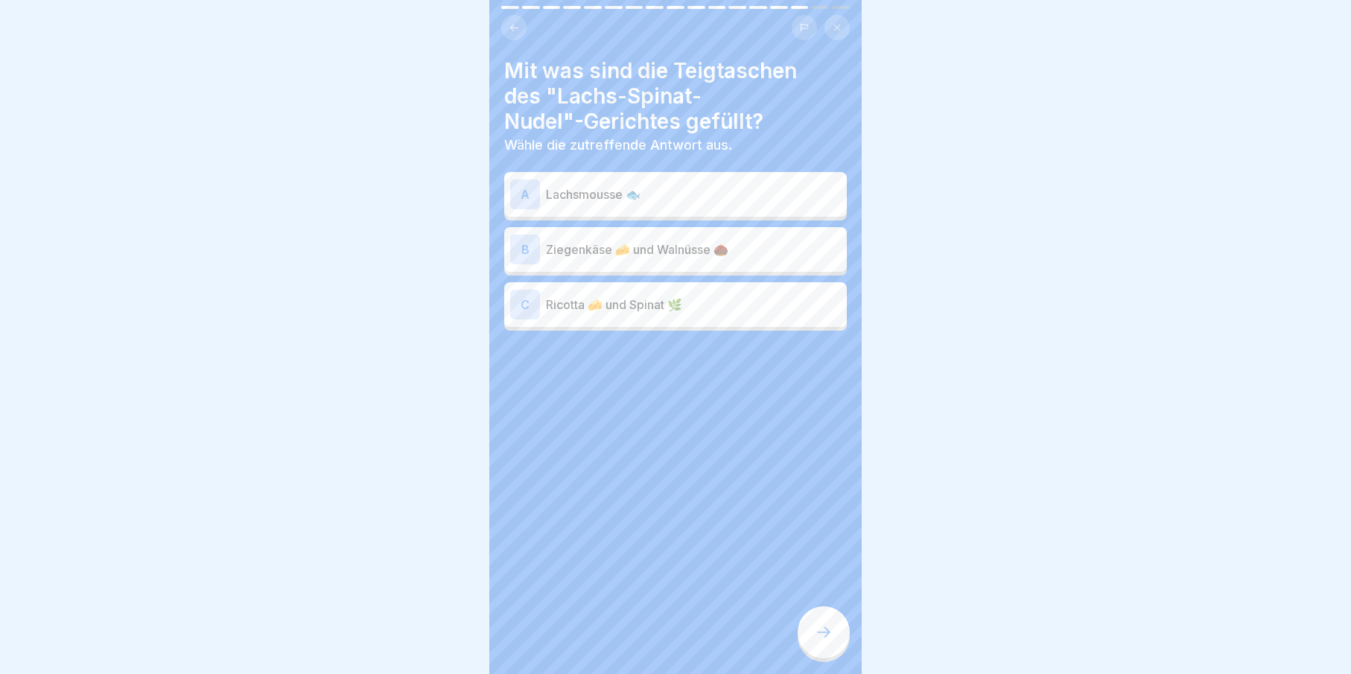
click at [587, 194] on p "Lachsmousse 🐟" at bounding box center [693, 194] width 295 height 18
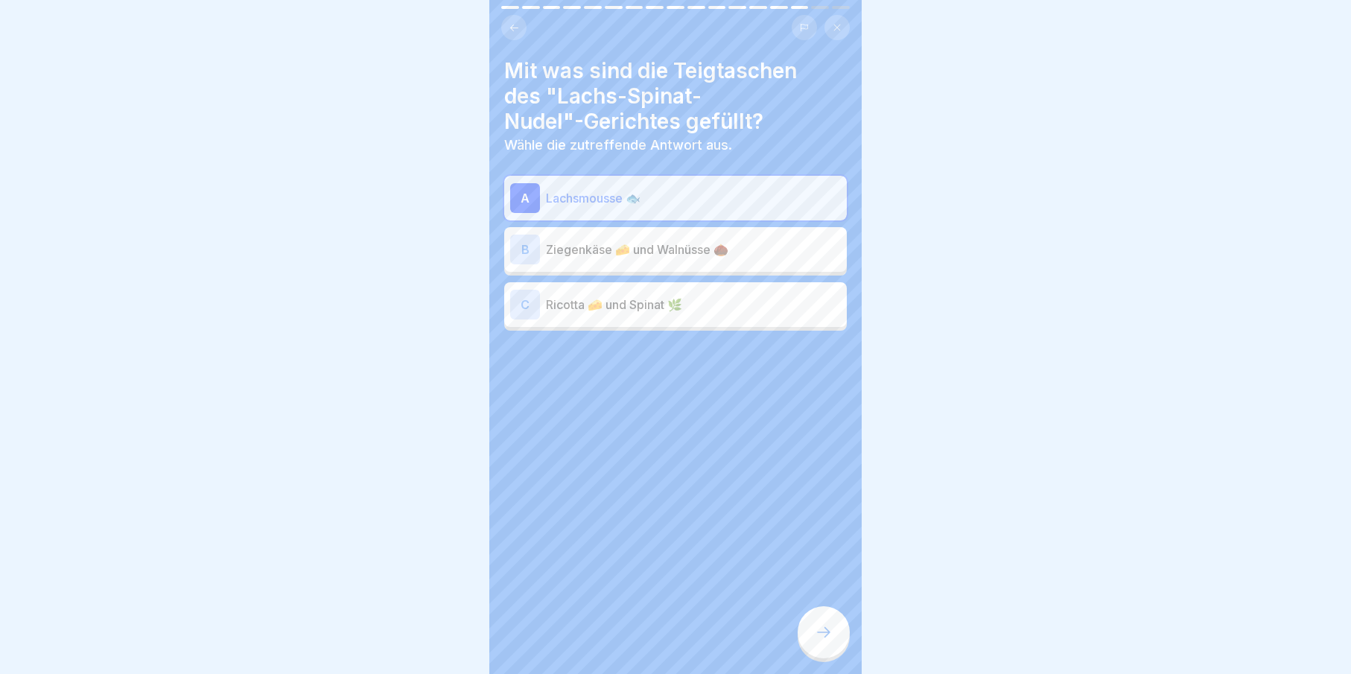
click at [815, 629] on div at bounding box center [824, 632] width 52 height 52
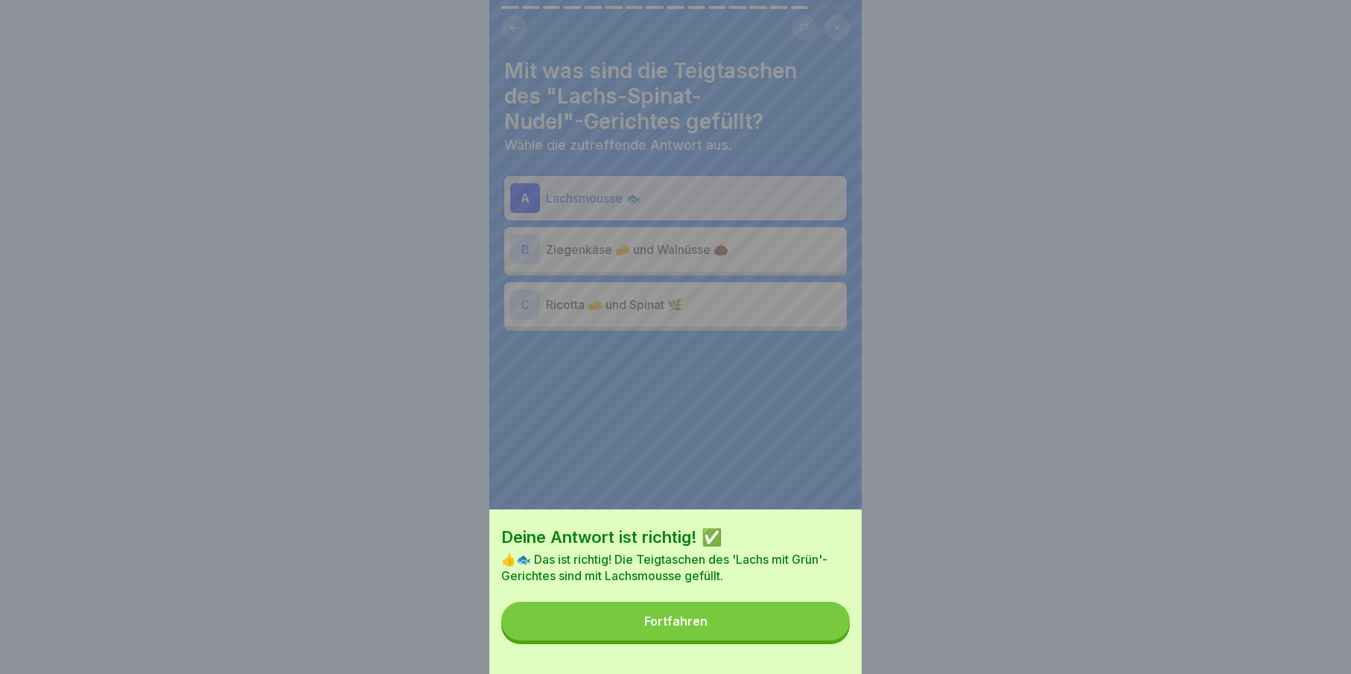
click at [761, 611] on div "Deine Antwort ist richtig! ✅ 👍🐟 Das ist richtig! Die Teigtaschen des 'Lachs mit…" at bounding box center [675, 591] width 372 height 165
click at [766, 621] on button "Fortfahren" at bounding box center [675, 621] width 349 height 39
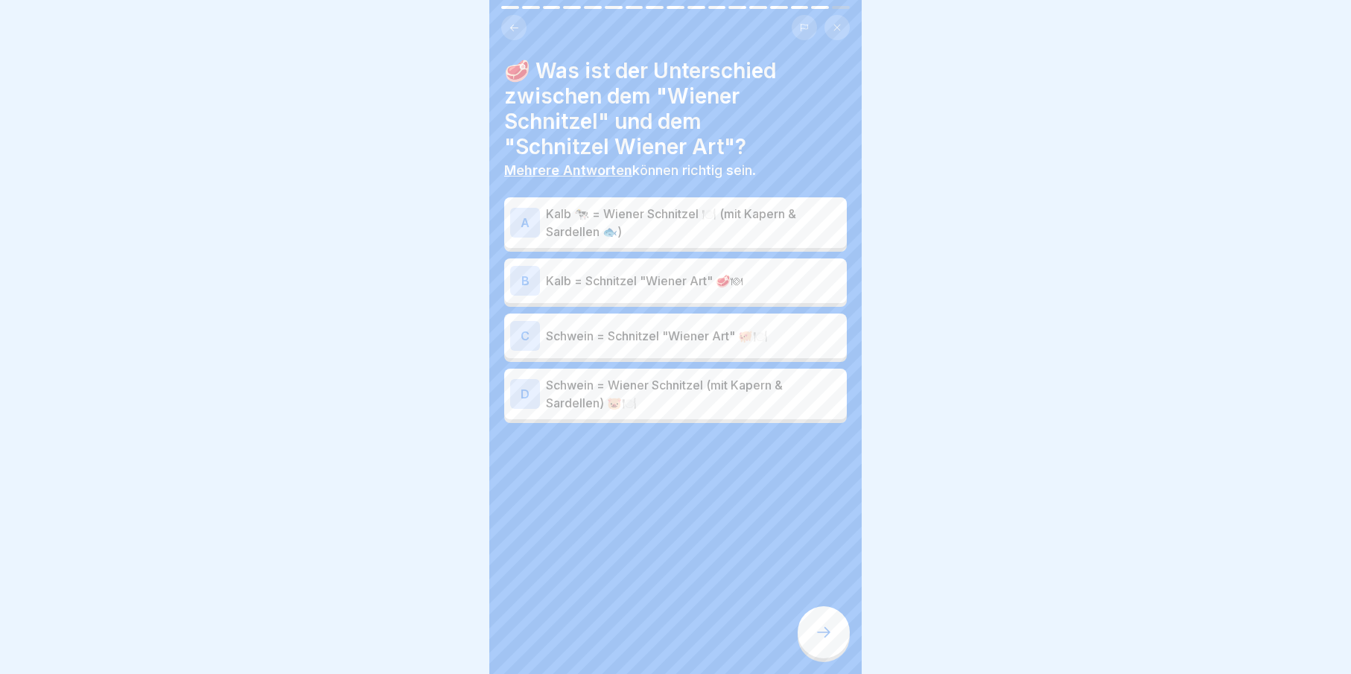
click at [643, 231] on p "Kalb 🐄 = Wiener Schnitzel 🍽️ (mit Kapern & Sardellen 🐟)" at bounding box center [693, 223] width 295 height 36
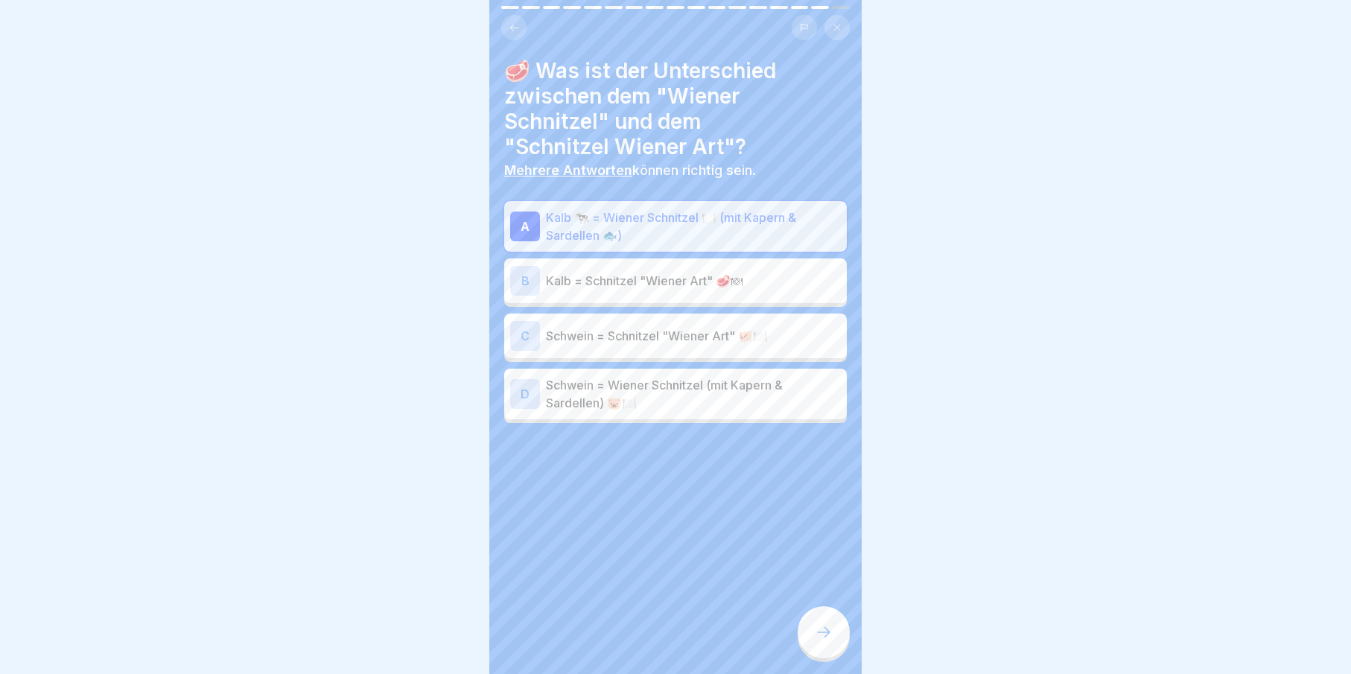
click at [650, 344] on div "C Schwein = Schnitzel "Wiener Art" 🐖🍽️" at bounding box center [675, 336] width 331 height 30
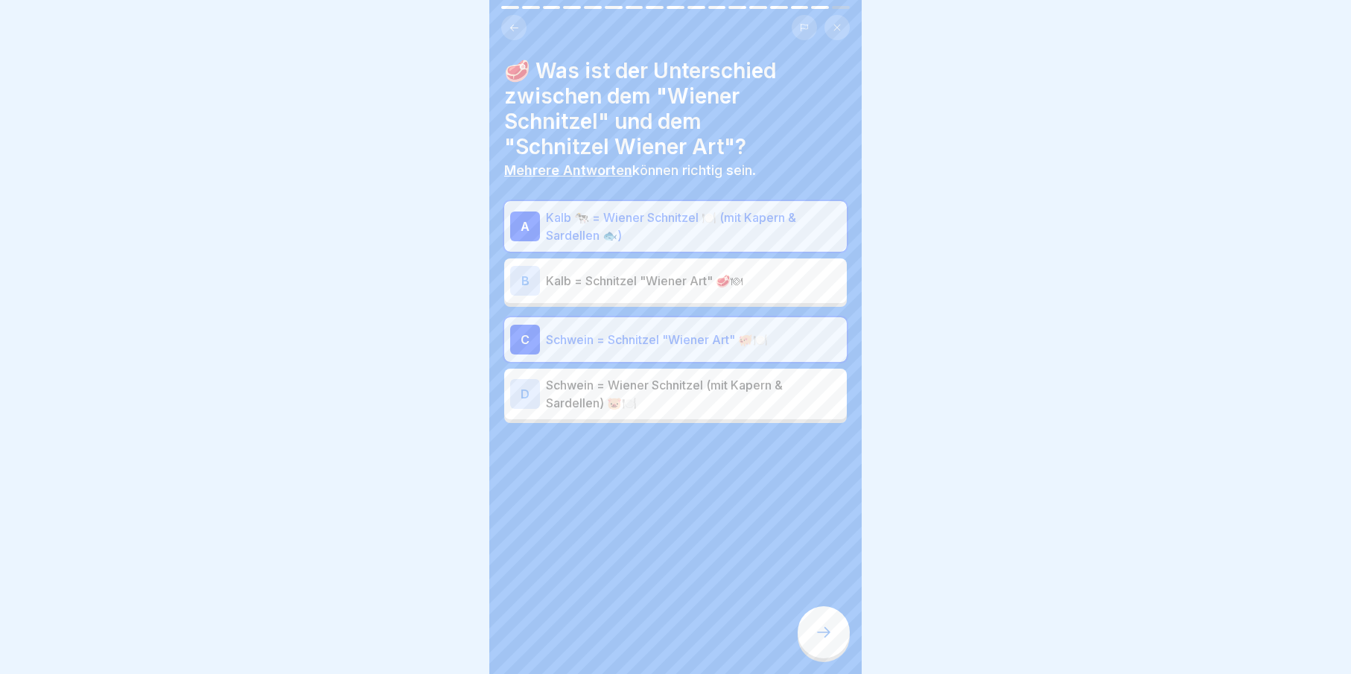
click at [813, 640] on div at bounding box center [824, 632] width 52 height 52
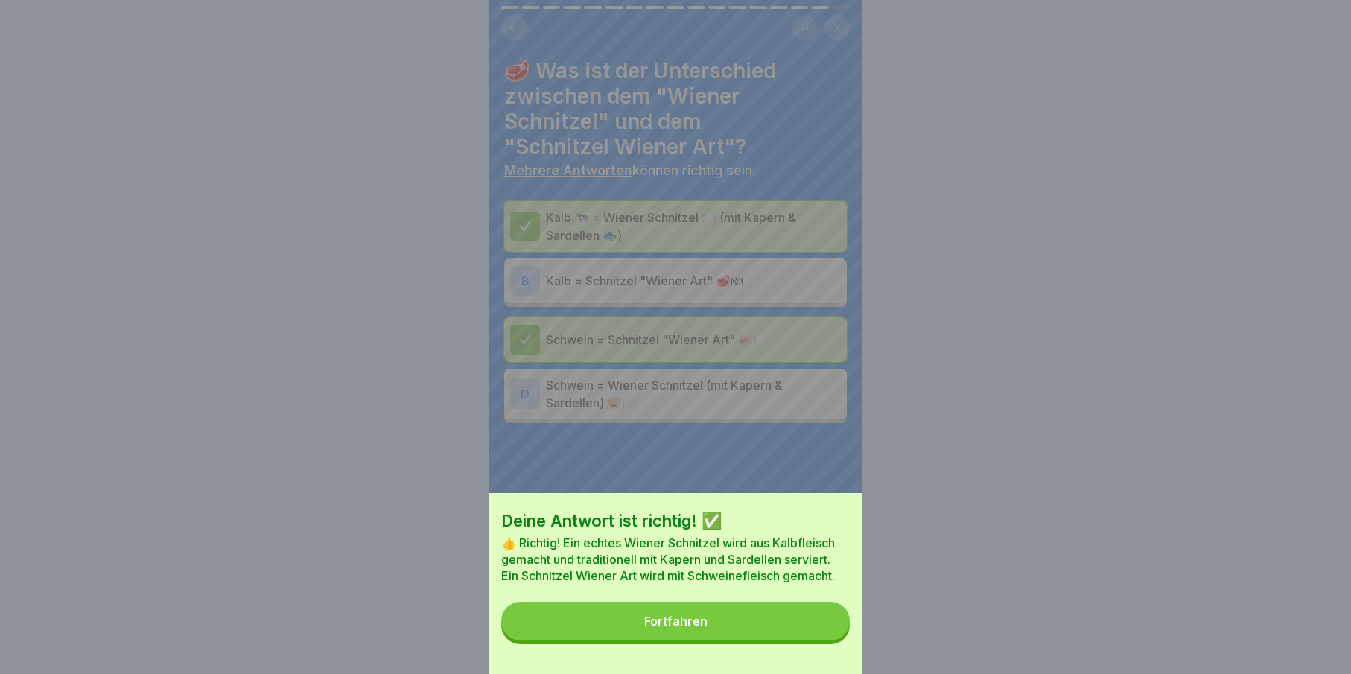
click at [806, 636] on button "Fortfahren" at bounding box center [675, 621] width 349 height 39
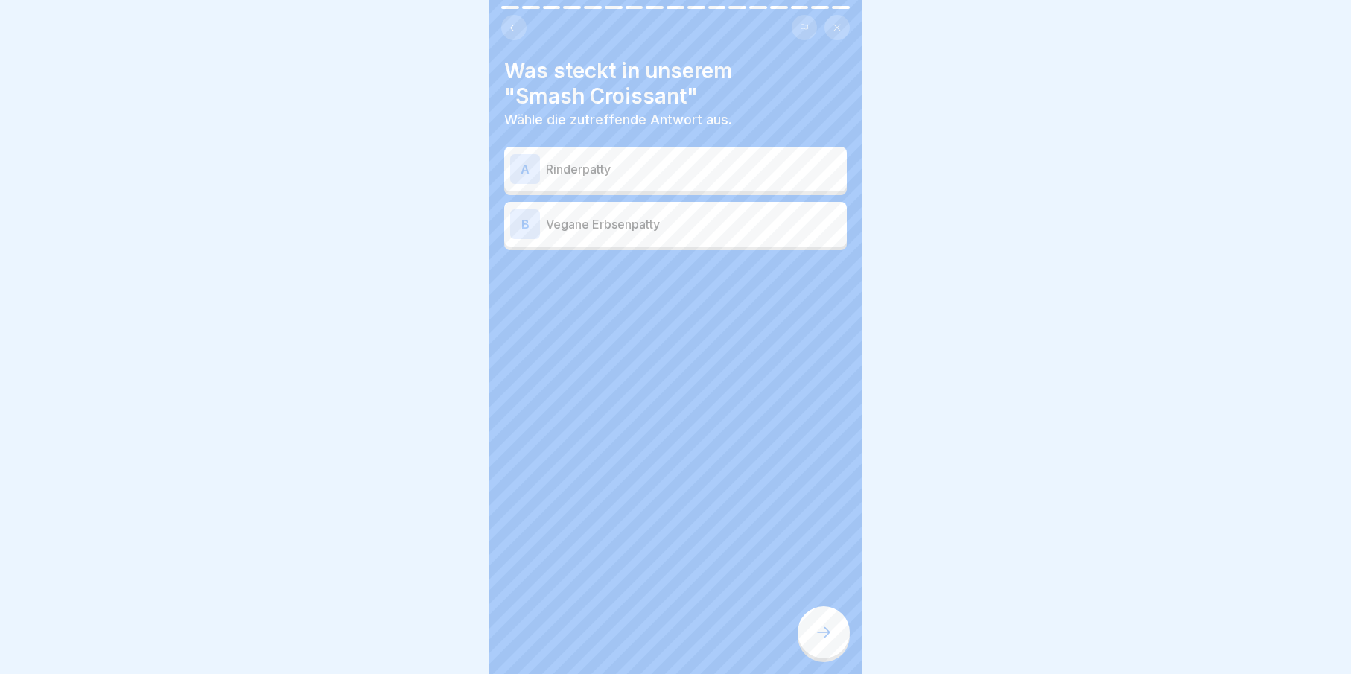
click at [829, 641] on icon at bounding box center [824, 632] width 18 height 18
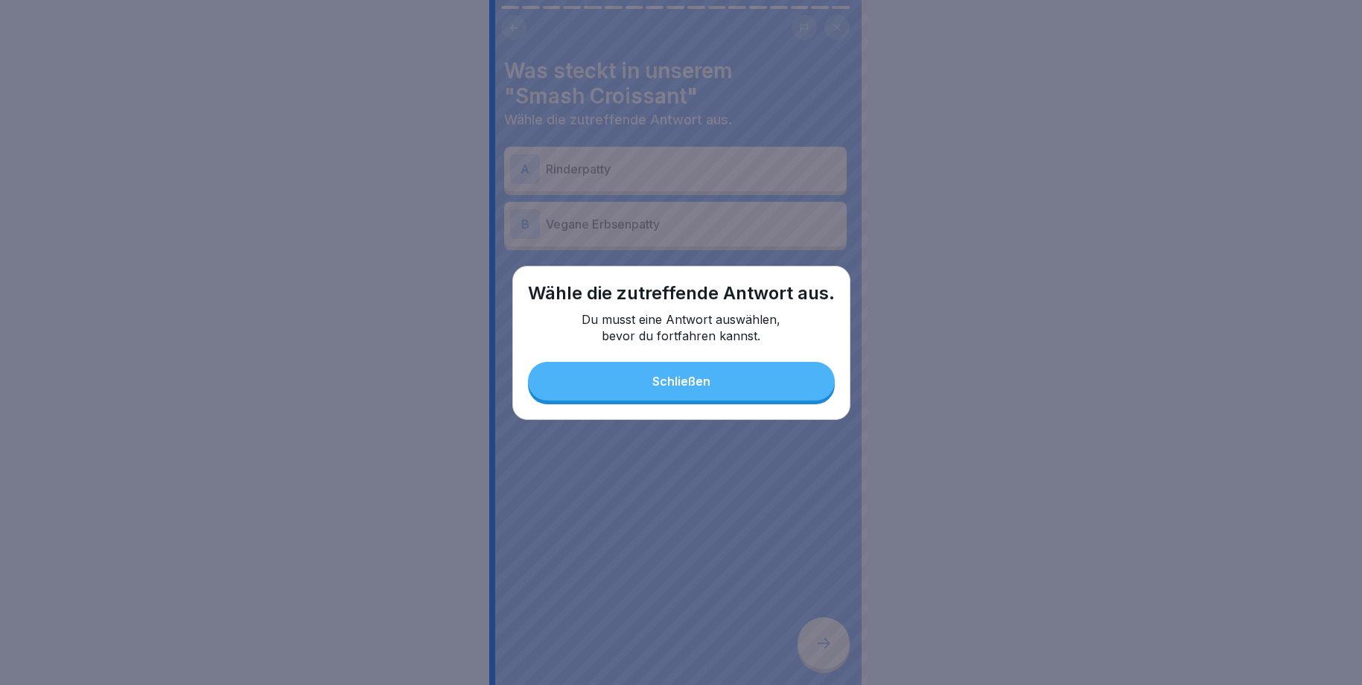
click at [671, 395] on button "Schließen" at bounding box center [681, 381] width 307 height 39
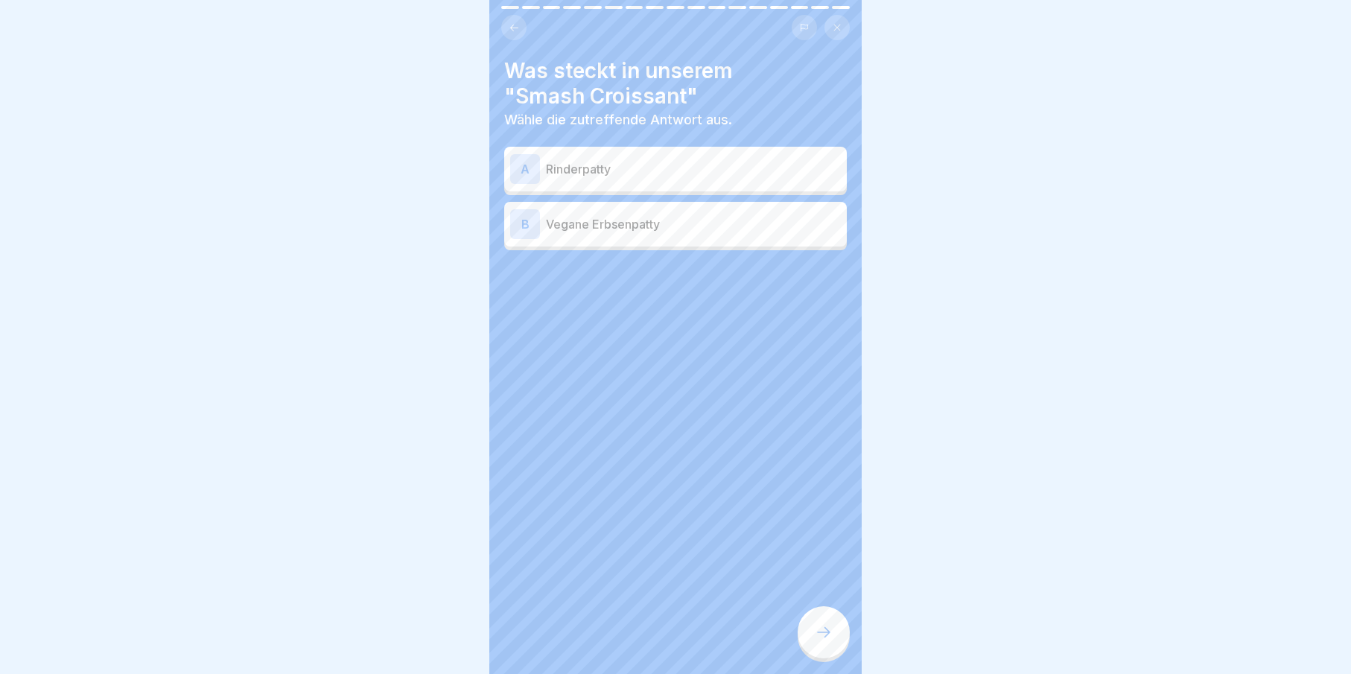
click at [652, 182] on div "A Rinderpatty" at bounding box center [675, 169] width 331 height 30
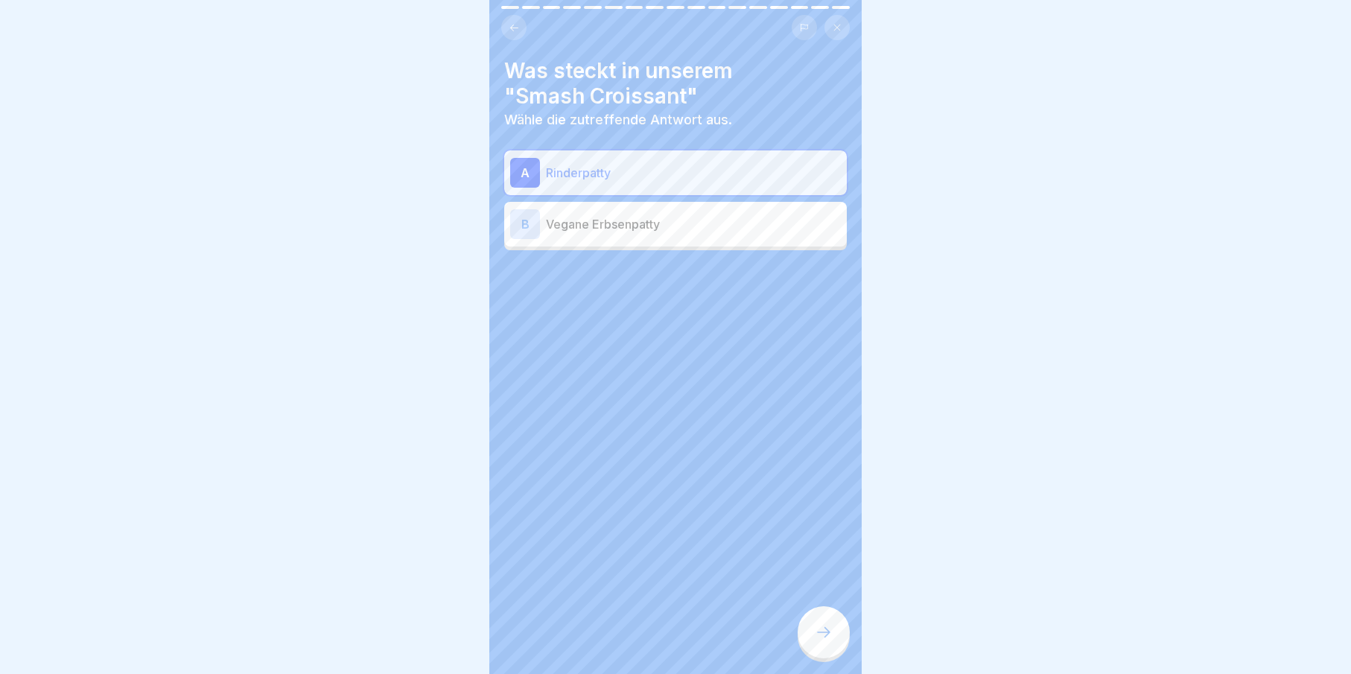
click at [830, 641] on icon at bounding box center [824, 632] width 18 height 18
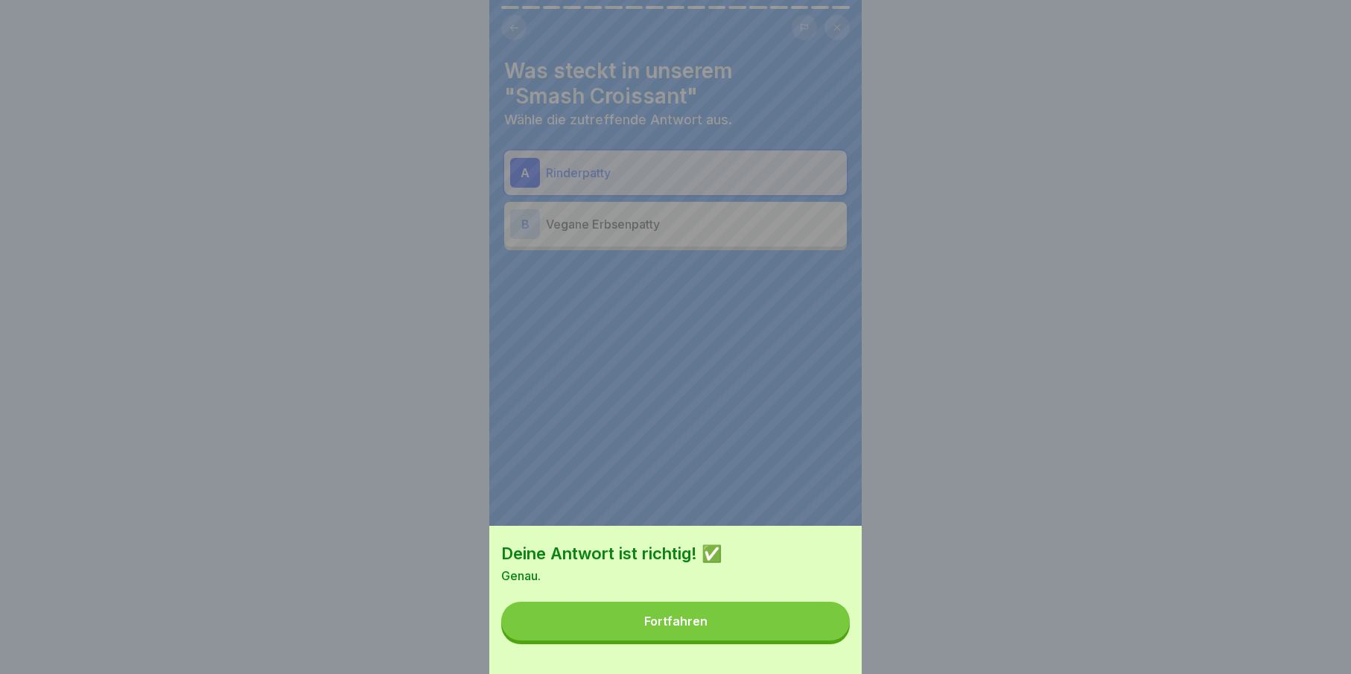
click at [822, 638] on button "Fortfahren" at bounding box center [675, 621] width 349 height 39
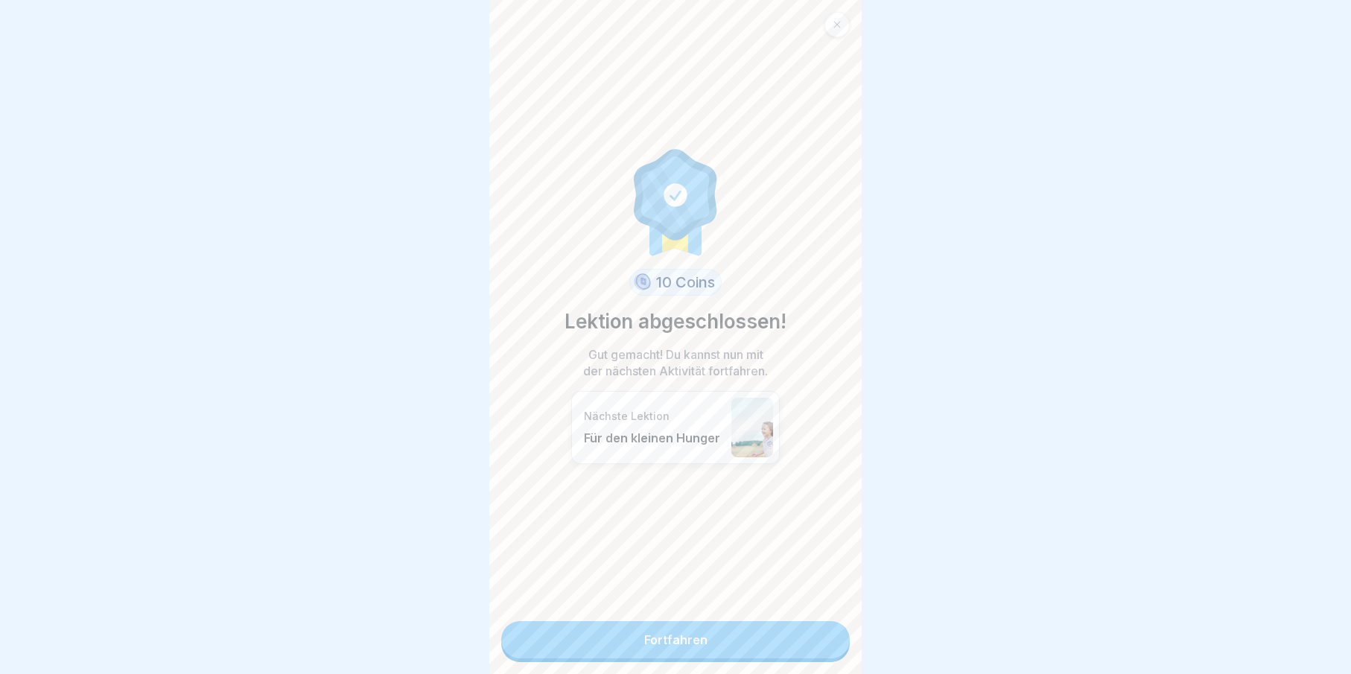
click at [804, 662] on div "10 Coins Lektion abgeschlossen! Gut gemacht! Du kannst nun mit der nächsten Akt…" at bounding box center [675, 337] width 372 height 674
click at [805, 650] on link "Fortfahren" at bounding box center [675, 639] width 349 height 37
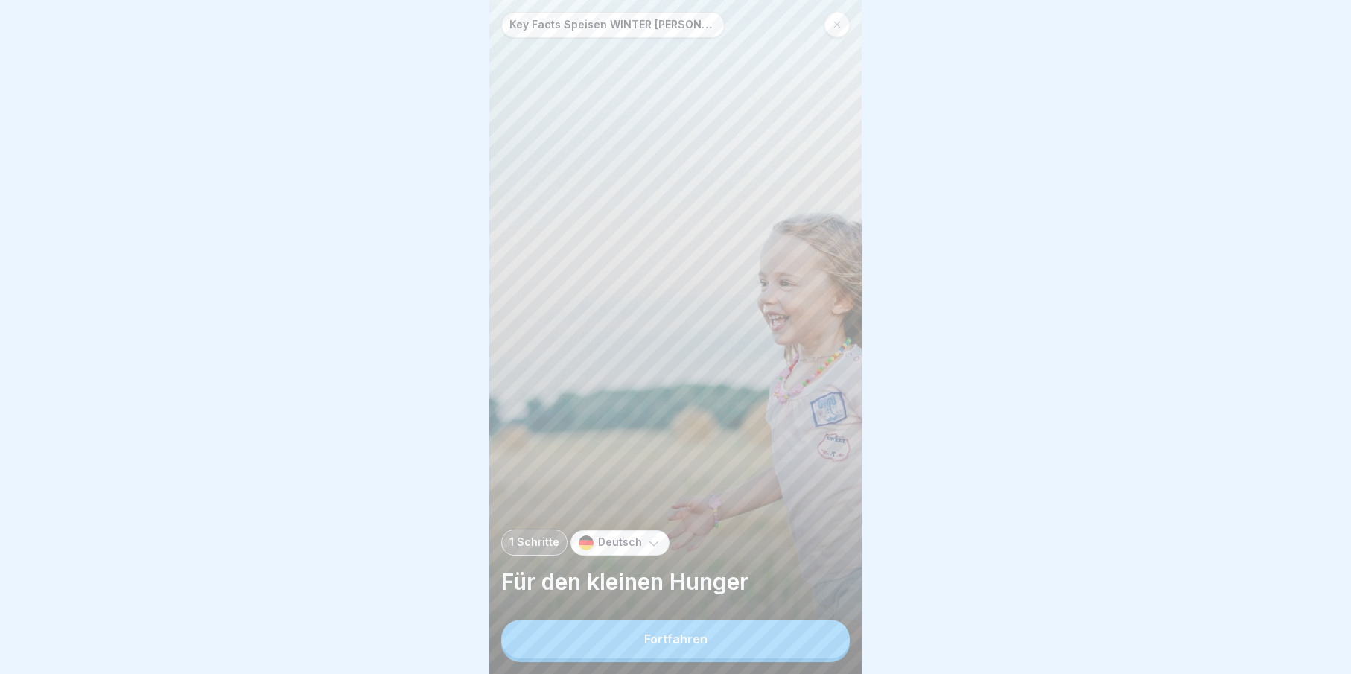
click at [805, 650] on button "Fortfahren" at bounding box center [675, 639] width 349 height 39
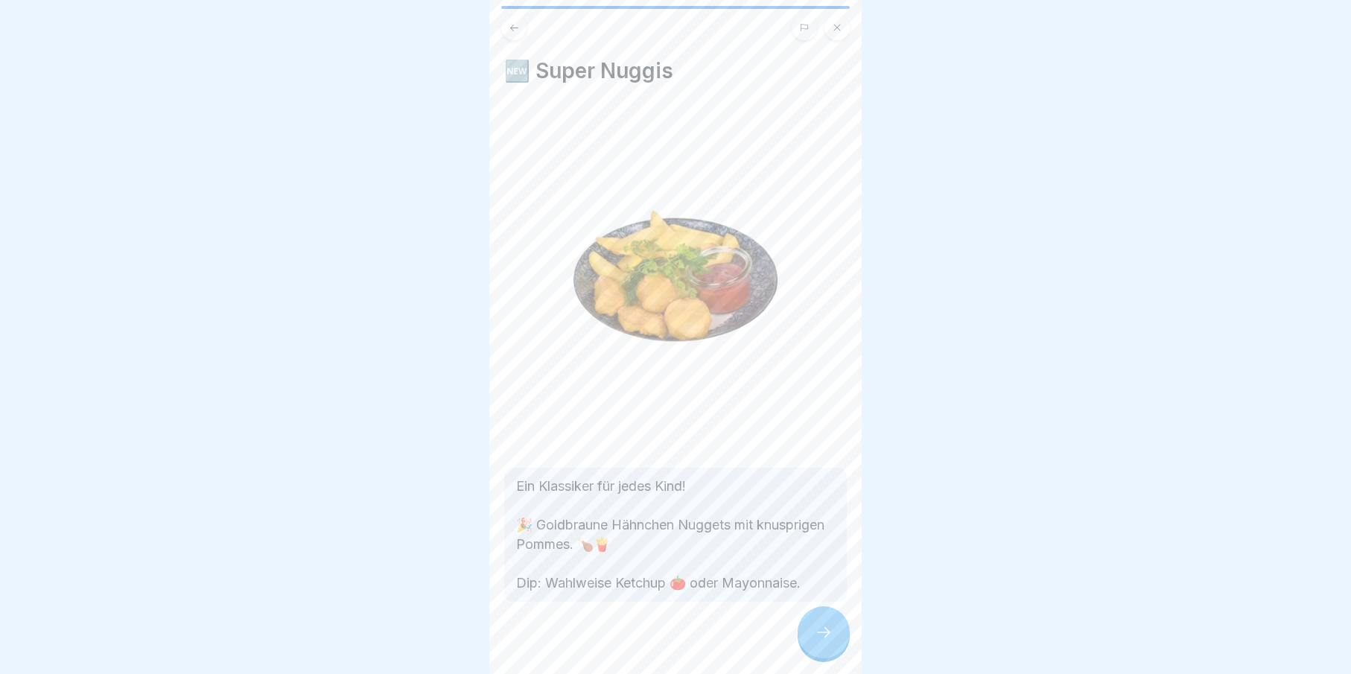
click at [848, 652] on div "🆕 Super Nuggis Ein Klassiker für jedes Kind! 🎉 Goldbraune Hähnchen Nuggets mit …" at bounding box center [675, 337] width 372 height 674
click at [824, 641] on icon at bounding box center [824, 632] width 18 height 18
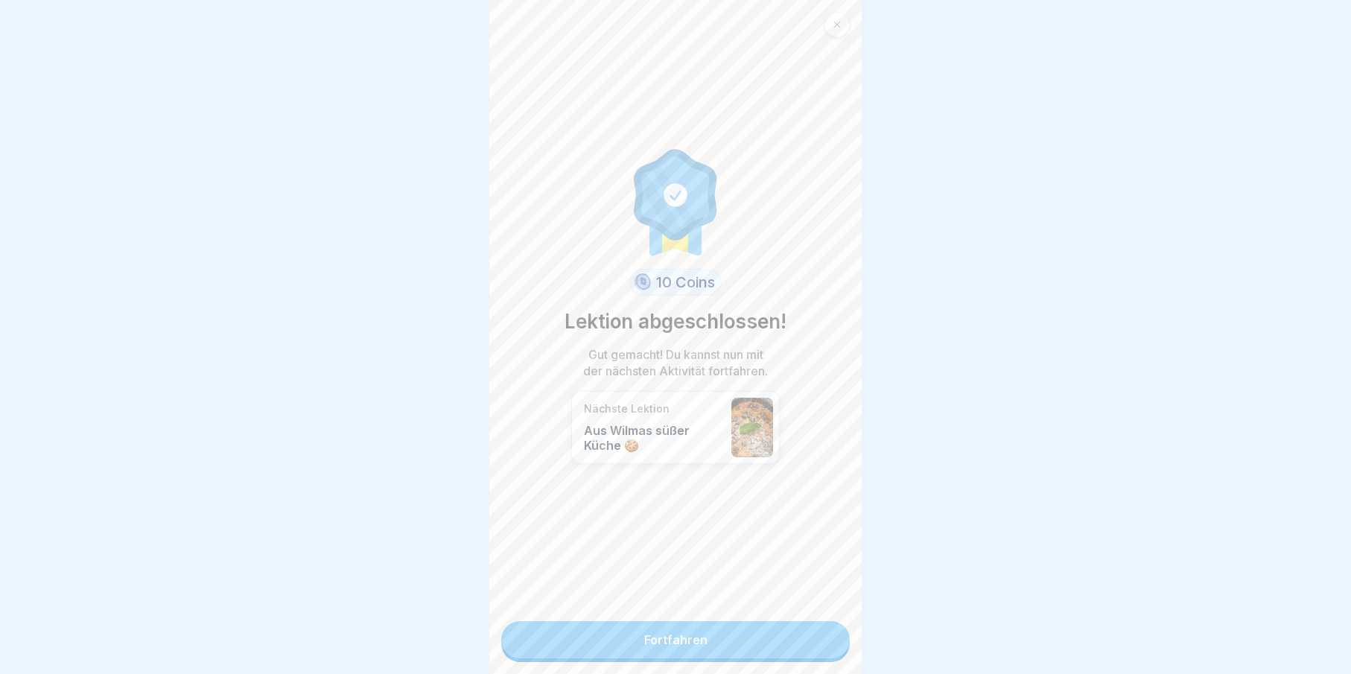
click at [824, 650] on link "Fortfahren" at bounding box center [675, 639] width 349 height 37
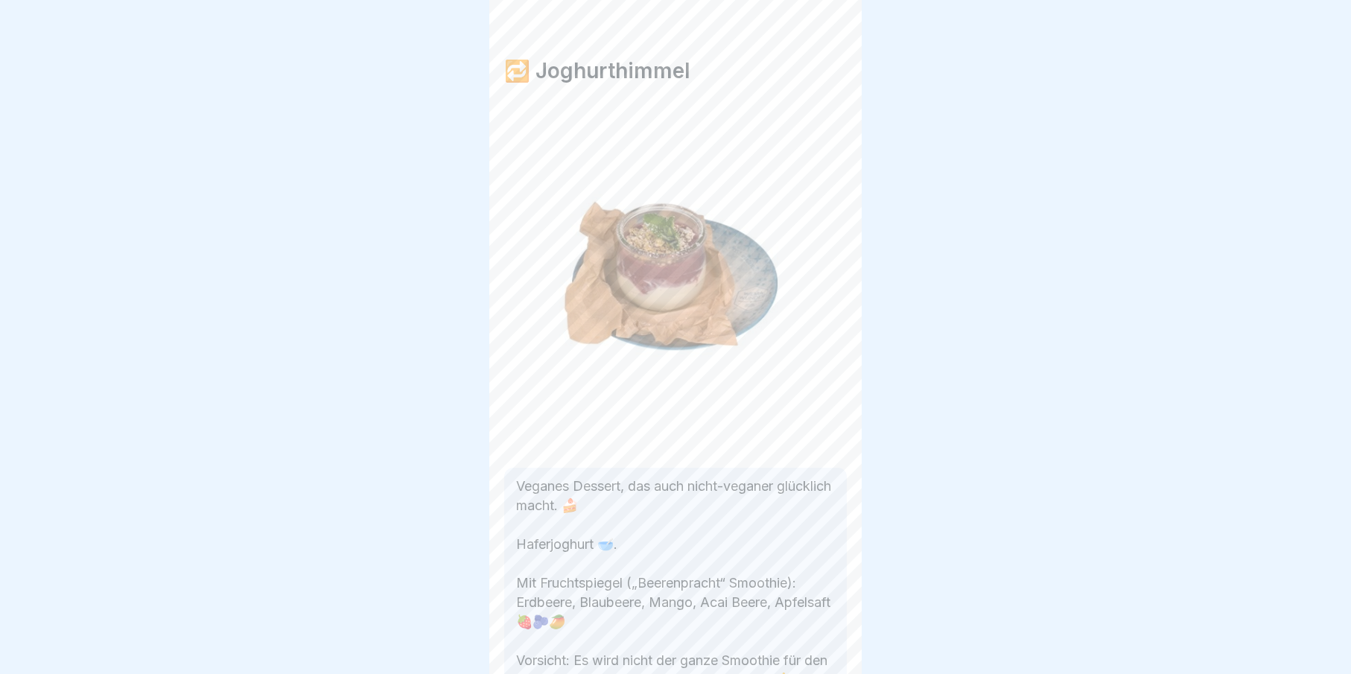
click at [824, 650] on div "🔁 Joghurthimmel Veganes Dessert, das auch nicht-veganer glücklich macht. 🍰 Hafe…" at bounding box center [675, 337] width 372 height 674
click at [824, 641] on icon at bounding box center [824, 632] width 18 height 18
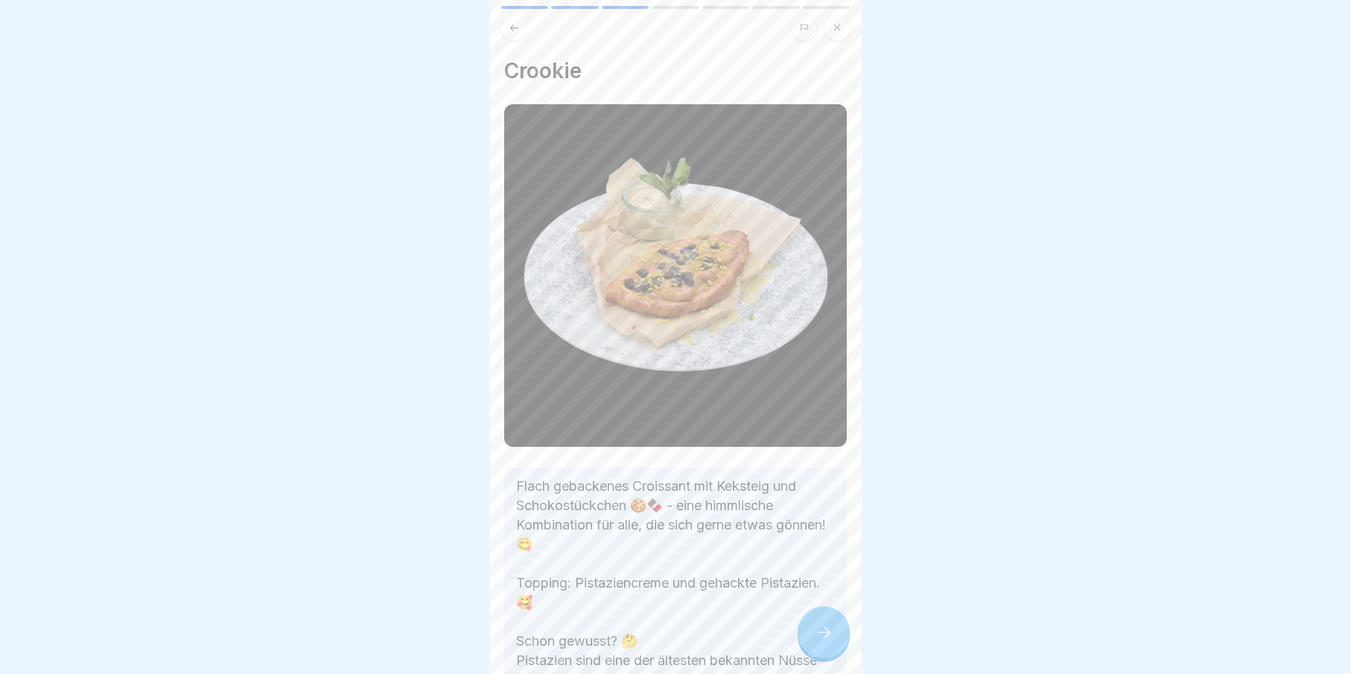
click at [824, 641] on icon at bounding box center [824, 632] width 18 height 18
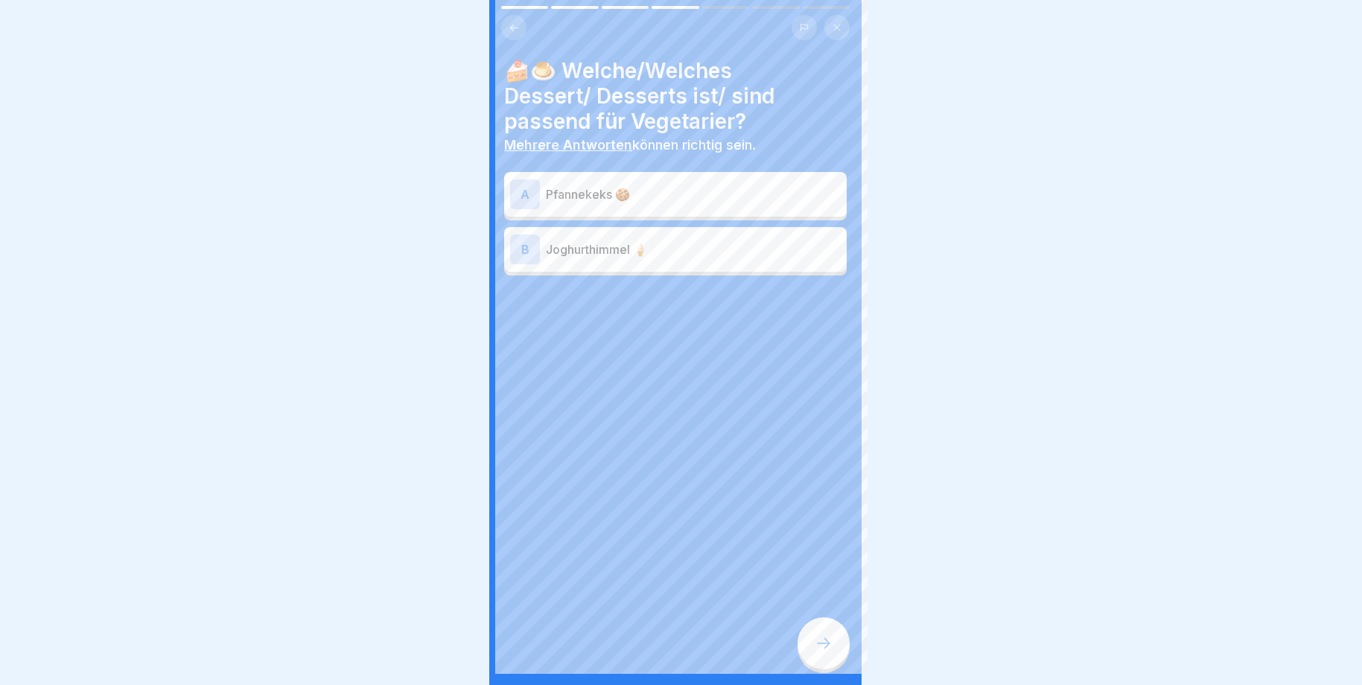
click at [824, 650] on div at bounding box center [681, 342] width 1362 height 685
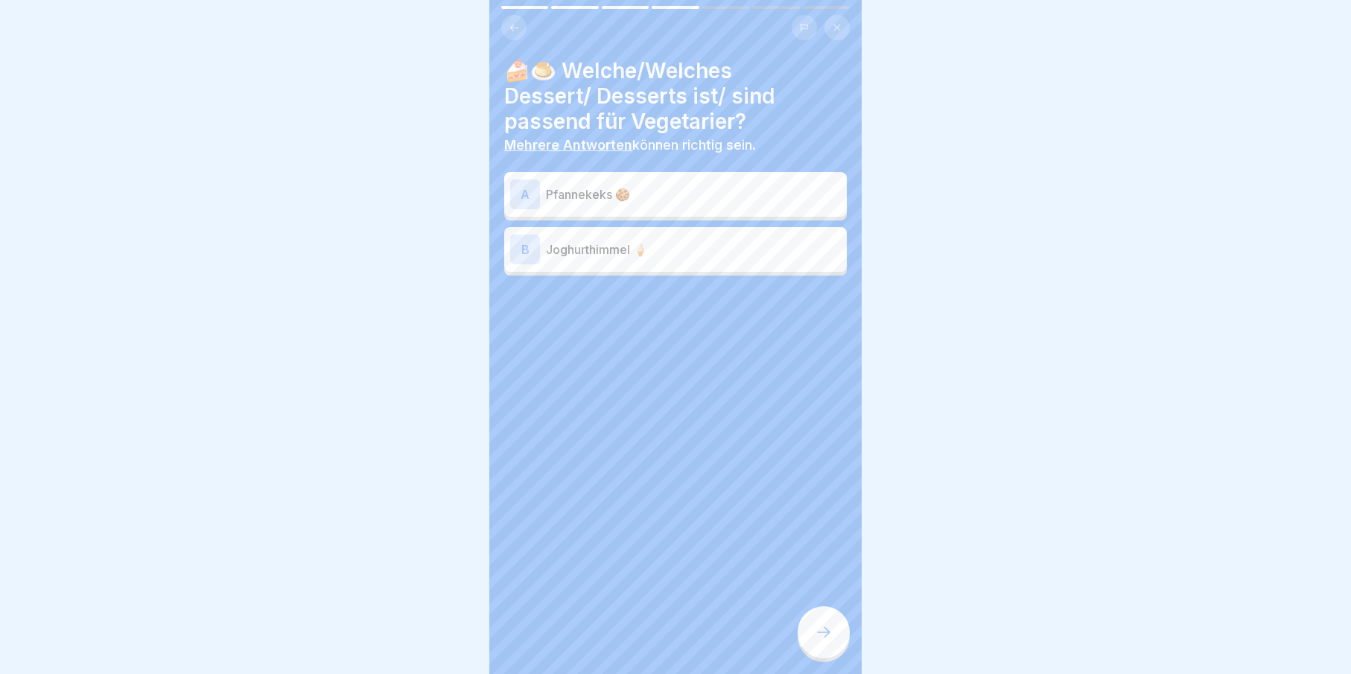
click at [596, 211] on div "A Pfannekeks 🍪" at bounding box center [675, 194] width 343 height 45
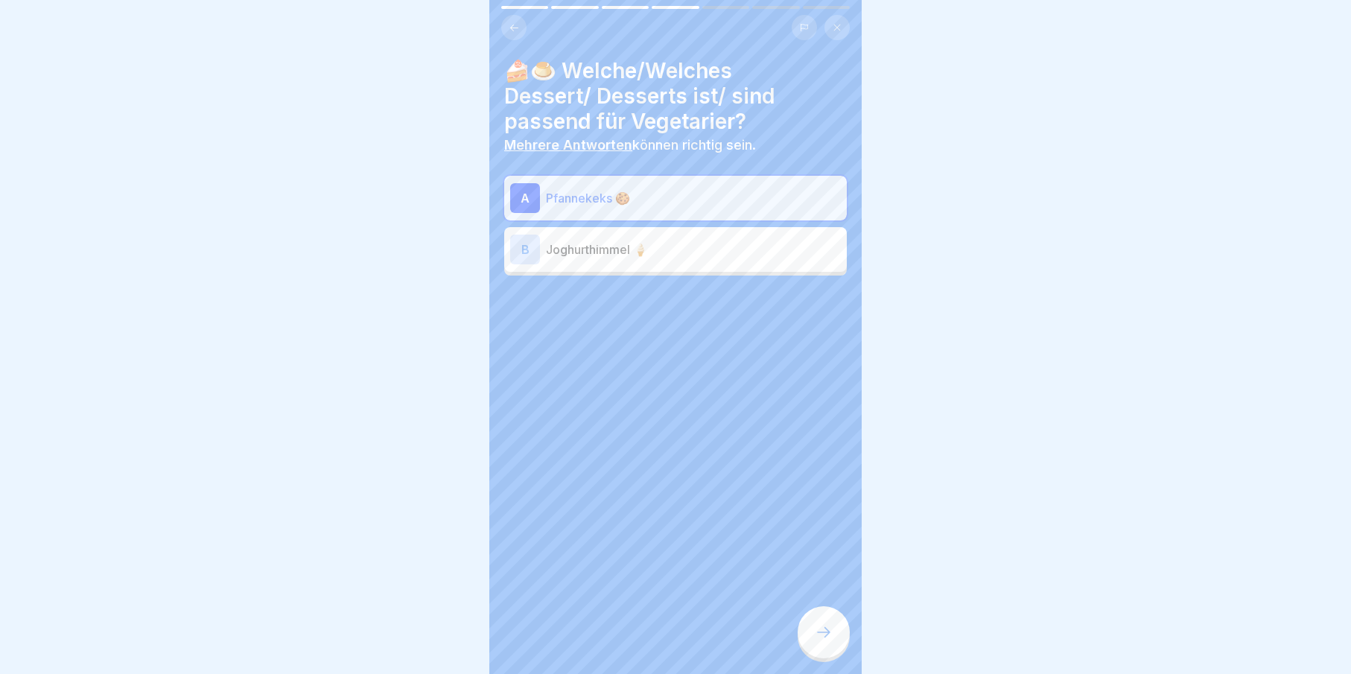
click at [591, 250] on p "Joghurthimmel 🍦" at bounding box center [693, 250] width 295 height 18
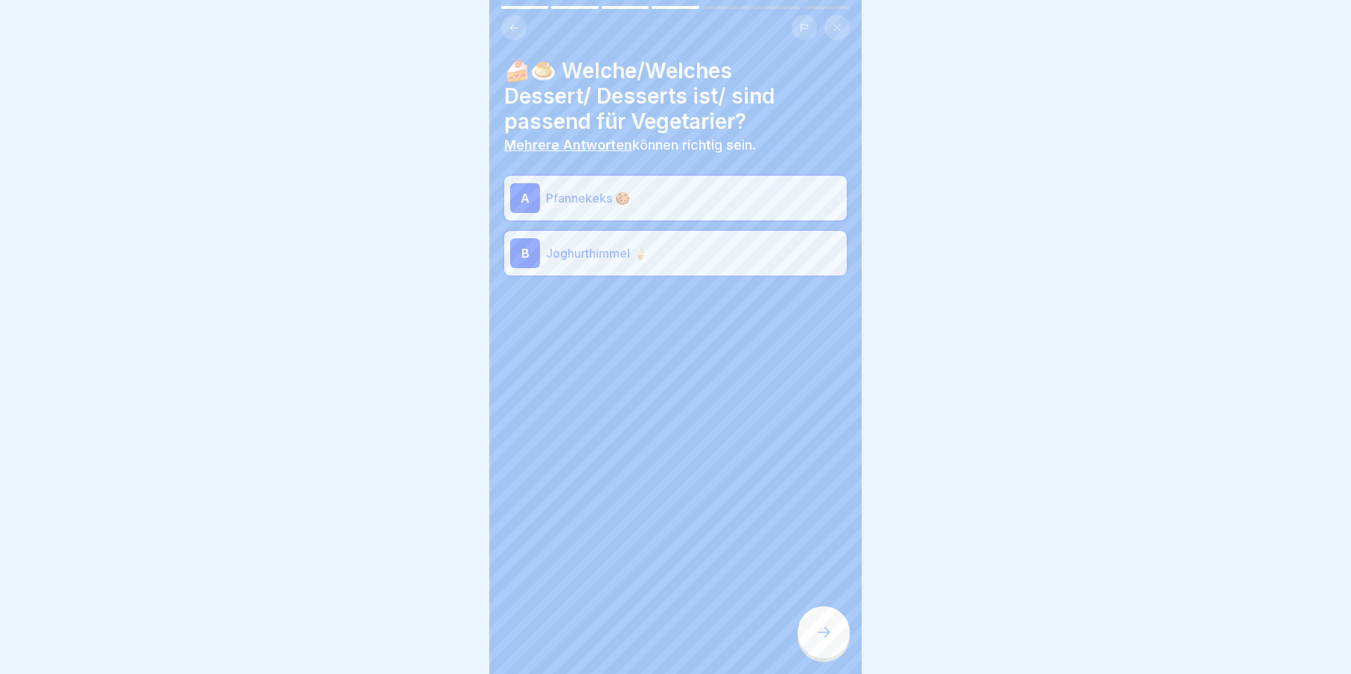
click at [839, 643] on div at bounding box center [824, 632] width 52 height 52
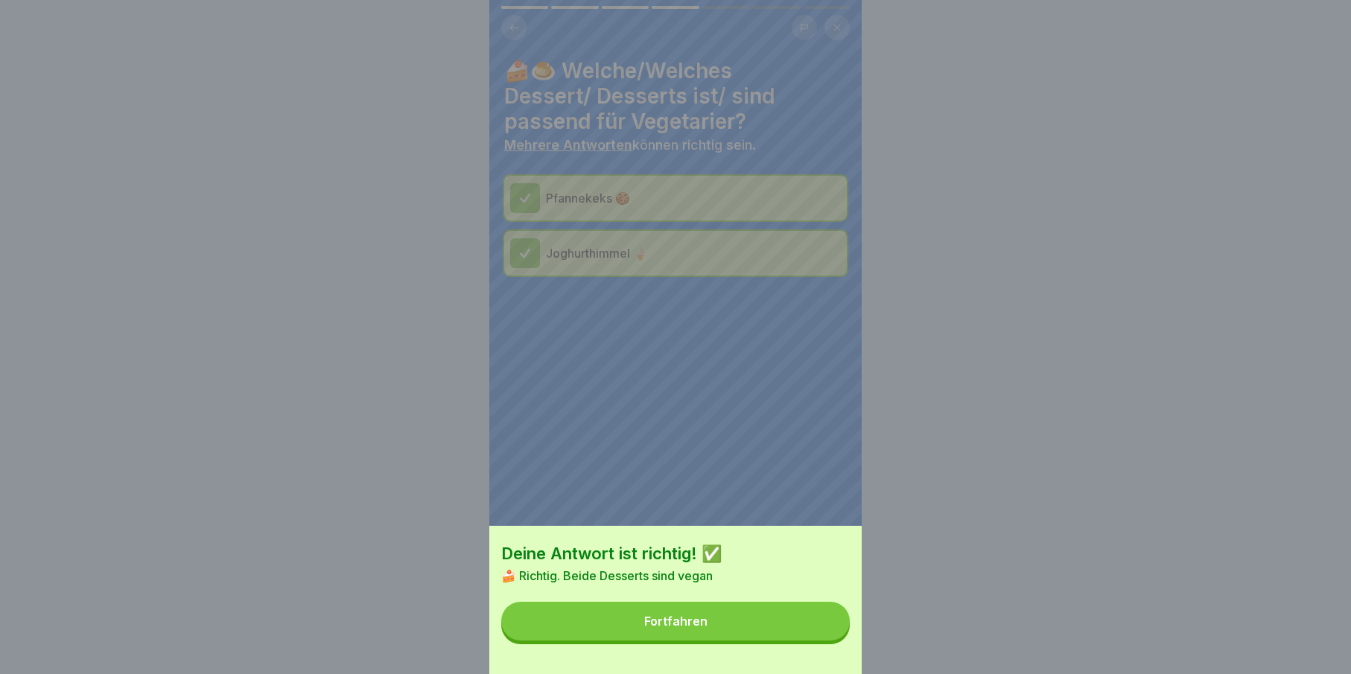
click at [804, 630] on button "Fortfahren" at bounding box center [675, 621] width 349 height 39
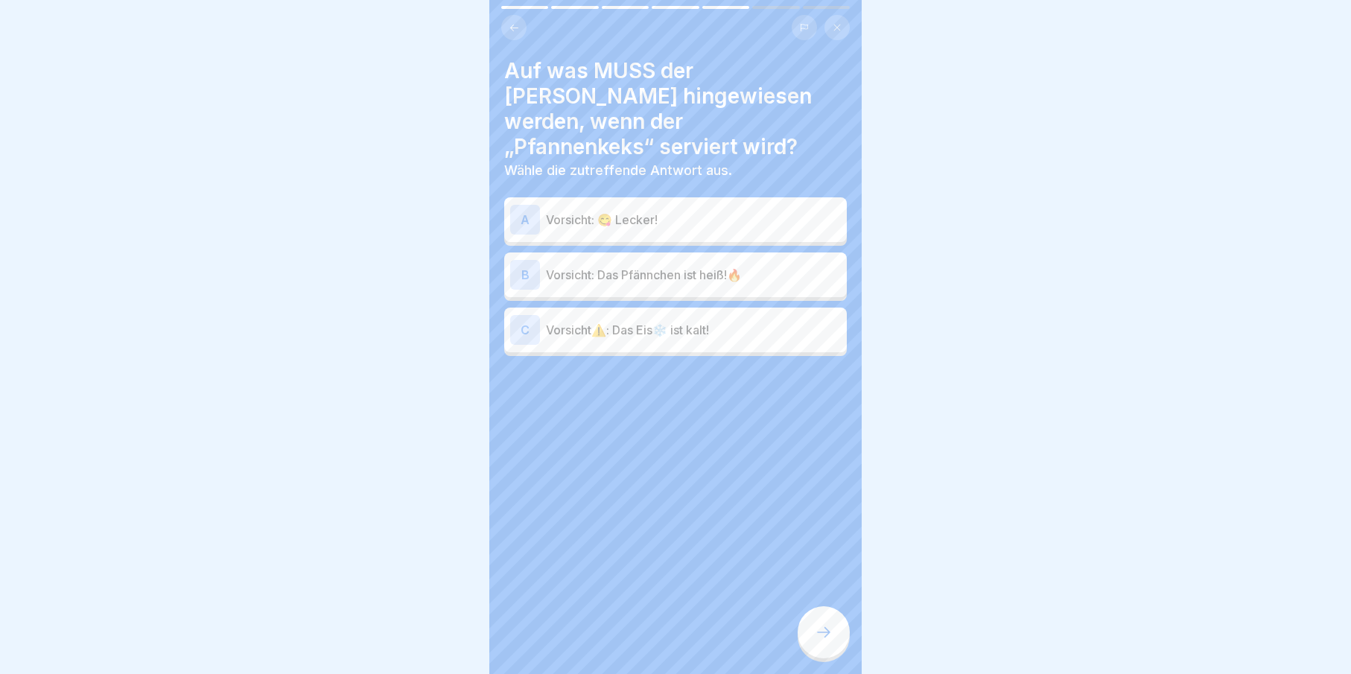
click at [613, 269] on div "B Vorsicht: Das Pfännchen ist heiß!🔥" at bounding box center [675, 274] width 343 height 45
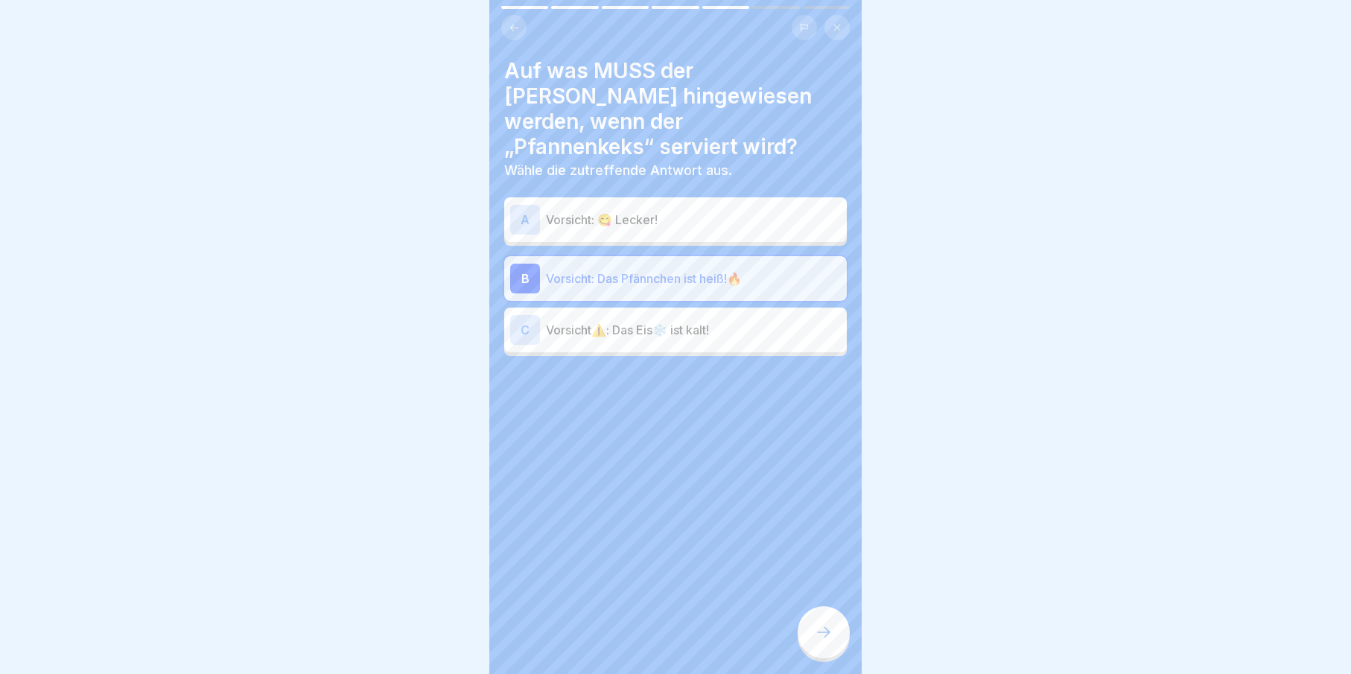
click at [835, 639] on div at bounding box center [824, 632] width 52 height 52
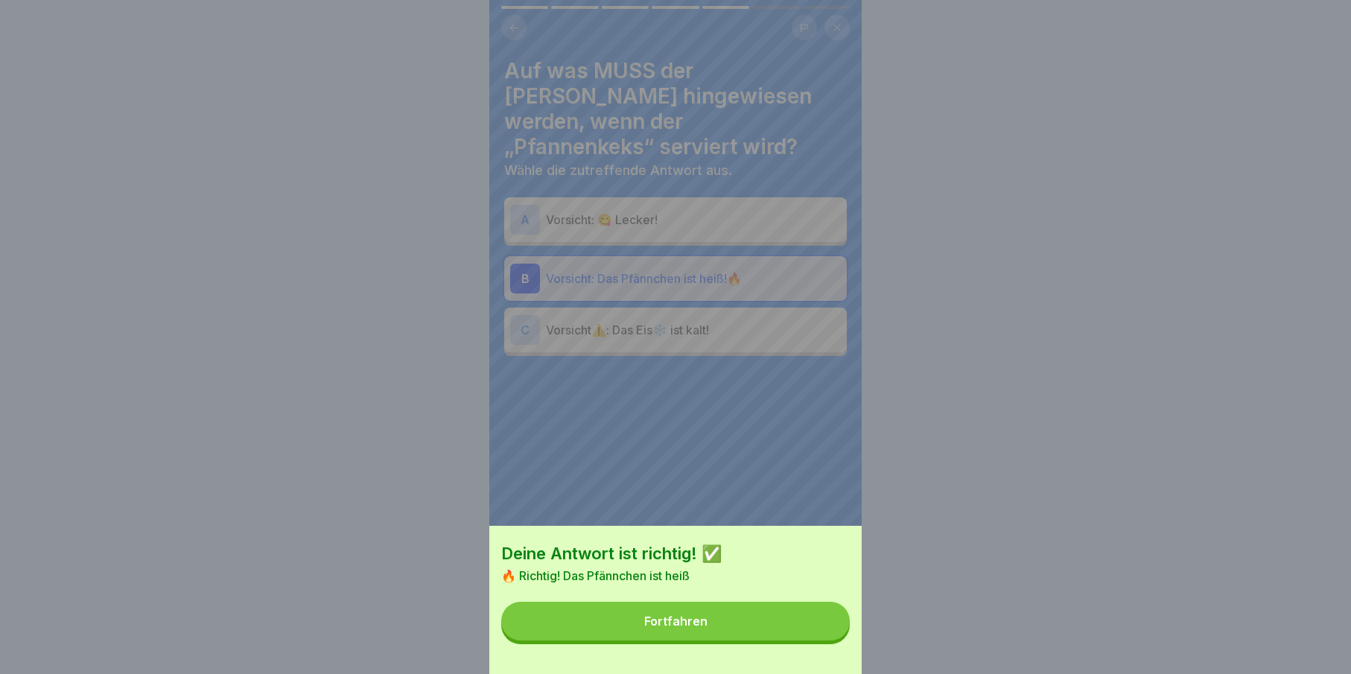
click at [835, 638] on button "Fortfahren" at bounding box center [675, 621] width 349 height 39
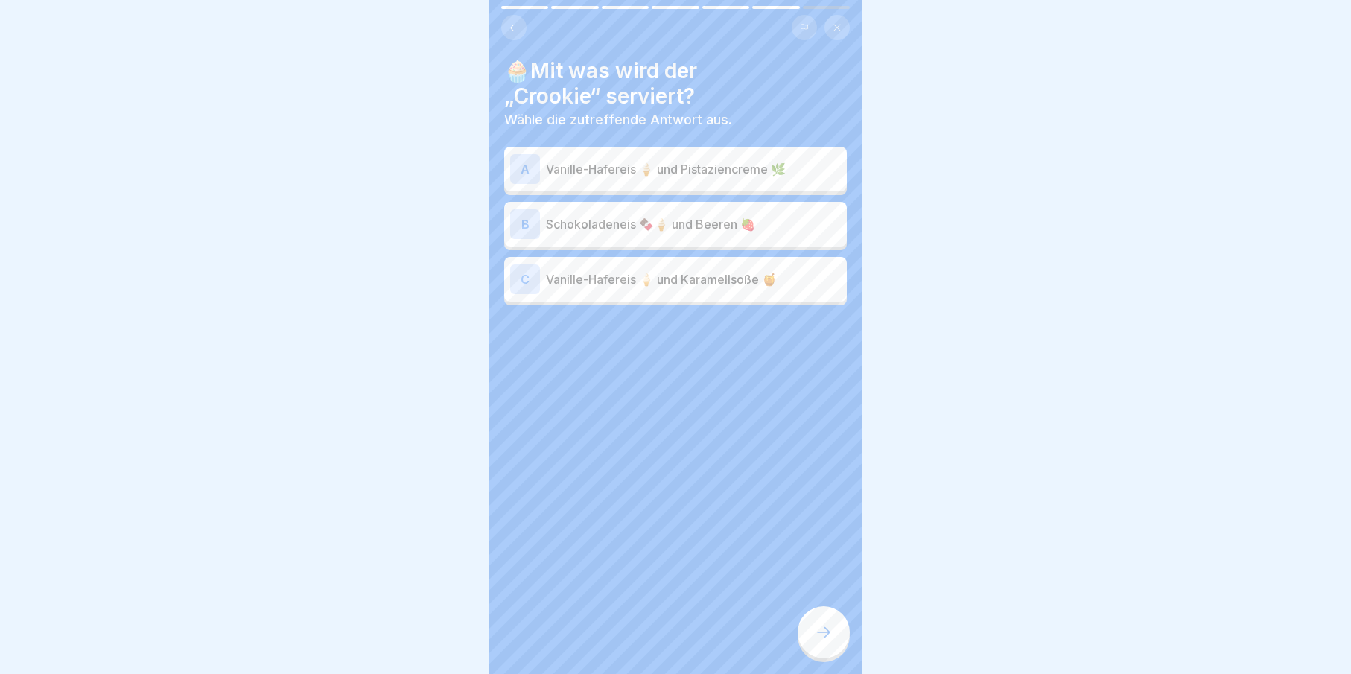
click at [605, 171] on p "Vanille-Hafereis 🍦 und Pistaziencreme 🌿" at bounding box center [693, 169] width 295 height 18
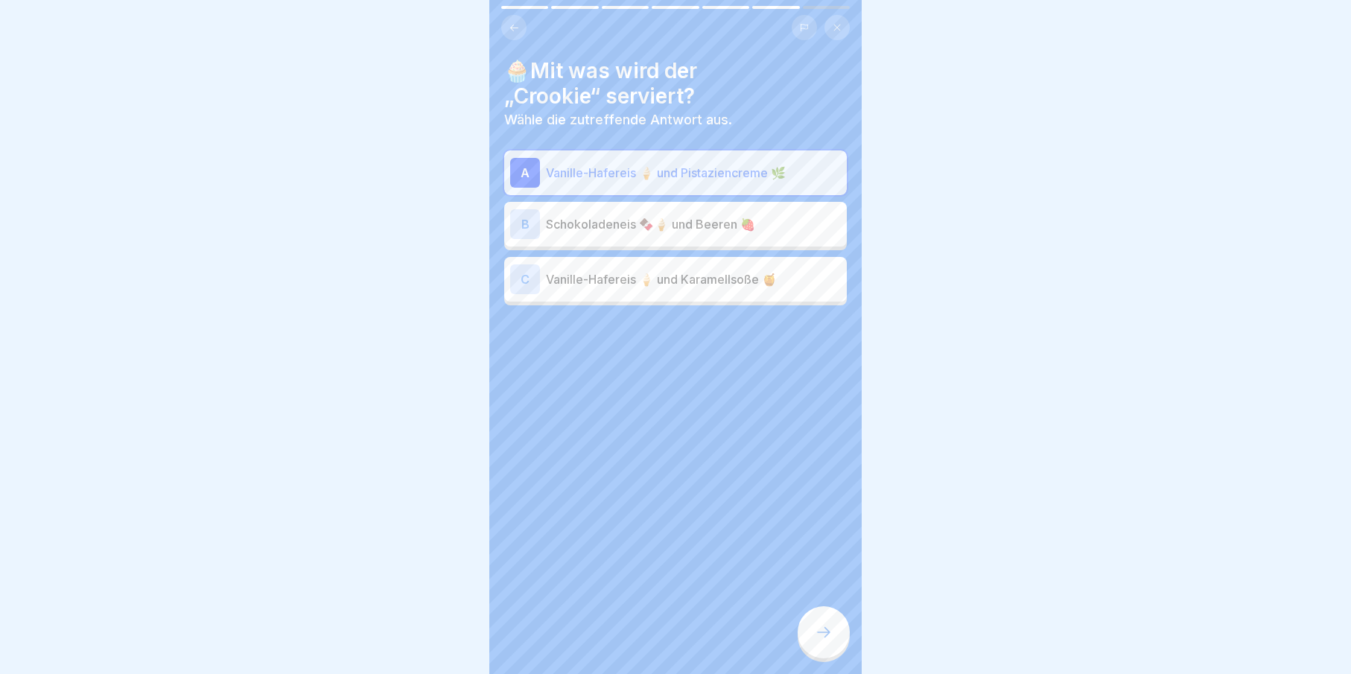
click at [837, 658] on div at bounding box center [824, 632] width 52 height 52
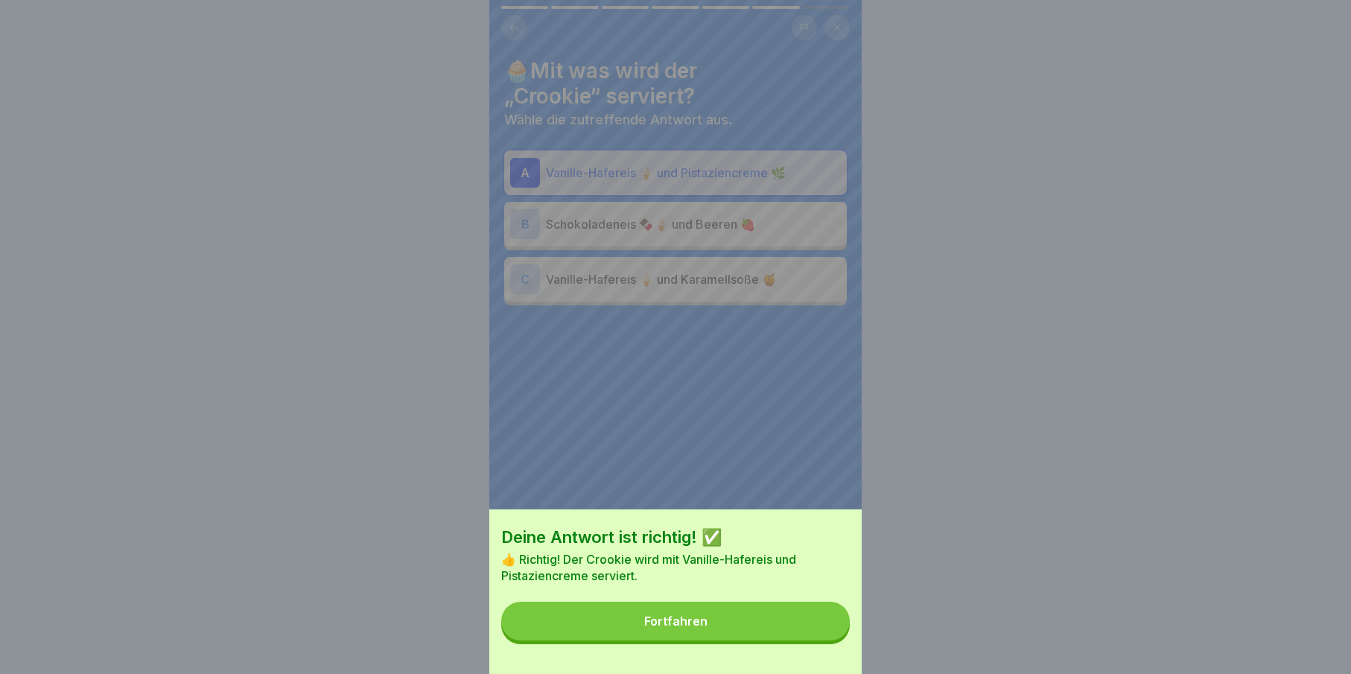
click at [799, 640] on button "Fortfahren" at bounding box center [675, 621] width 349 height 39
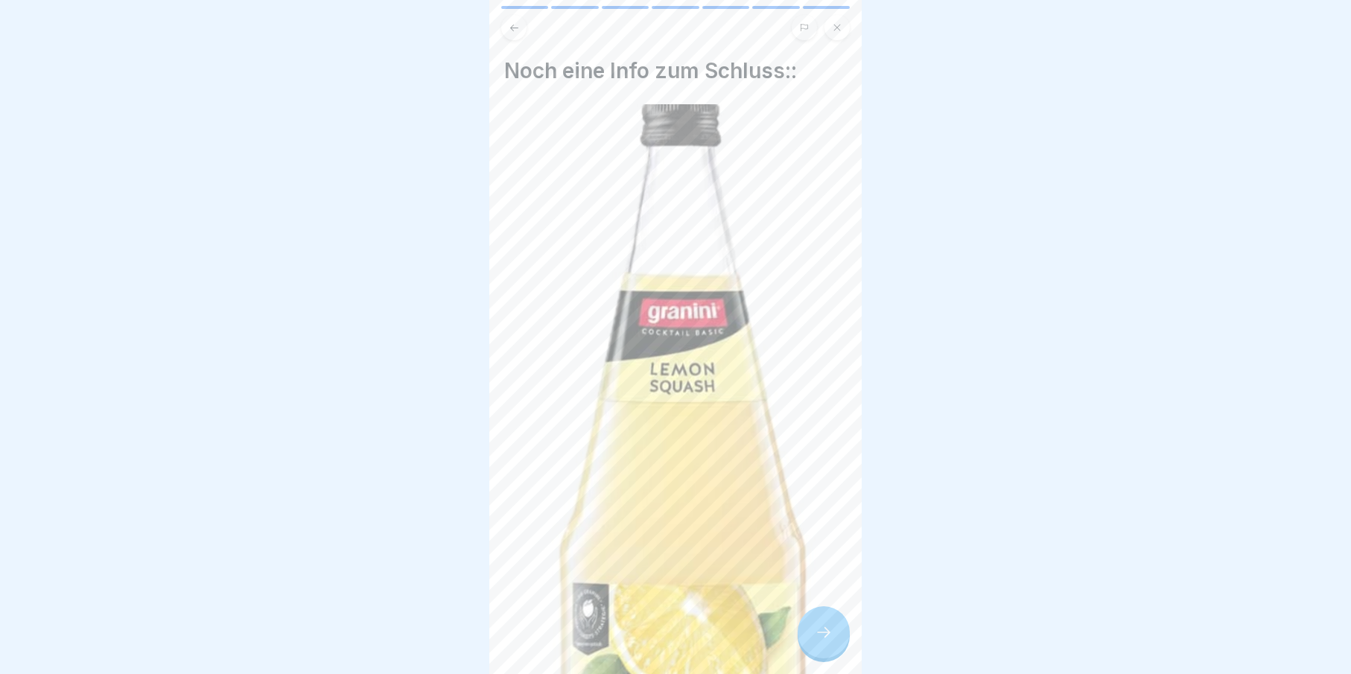
click at [822, 641] on icon at bounding box center [824, 632] width 18 height 18
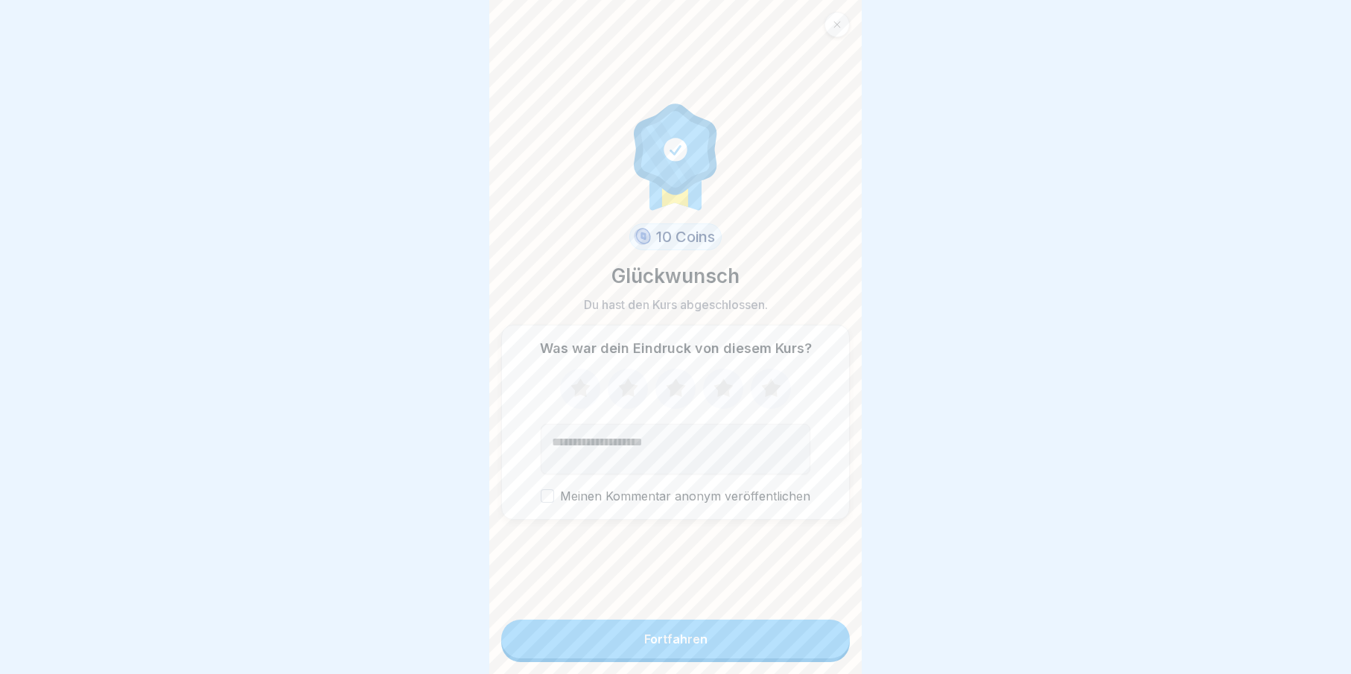
click at [710, 662] on div "Fortfahren" at bounding box center [675, 641] width 349 height 42
click at [713, 658] on button "Fortfahren" at bounding box center [675, 639] width 349 height 39
